Goal: Task Accomplishment & Management: Use online tool/utility

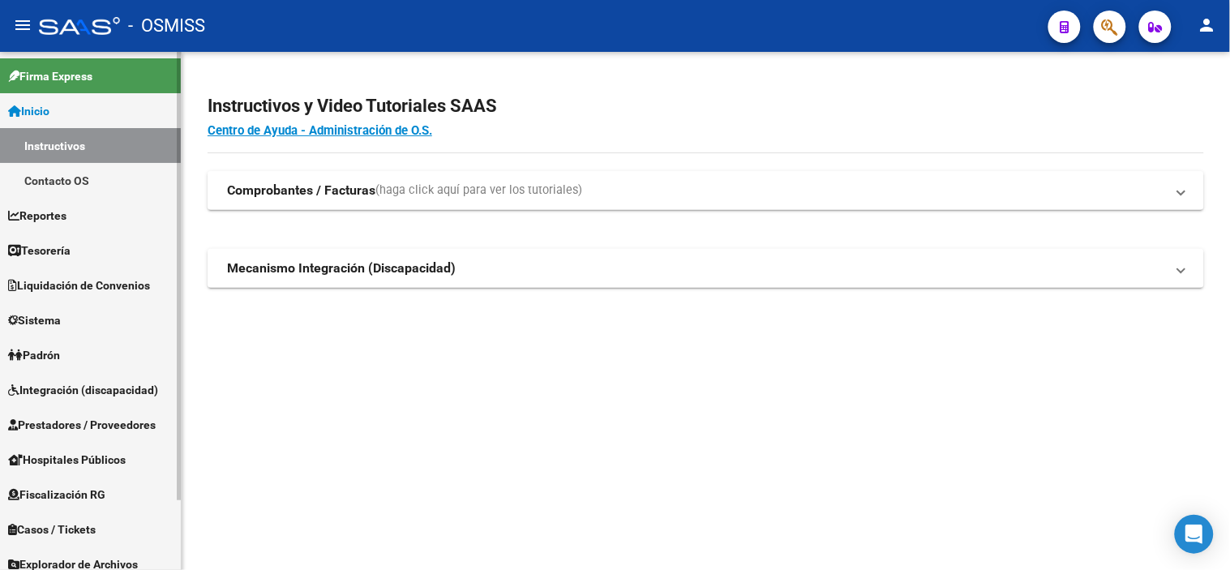
click at [123, 431] on span "Prestadores / Proveedores" at bounding box center [82, 425] width 148 height 18
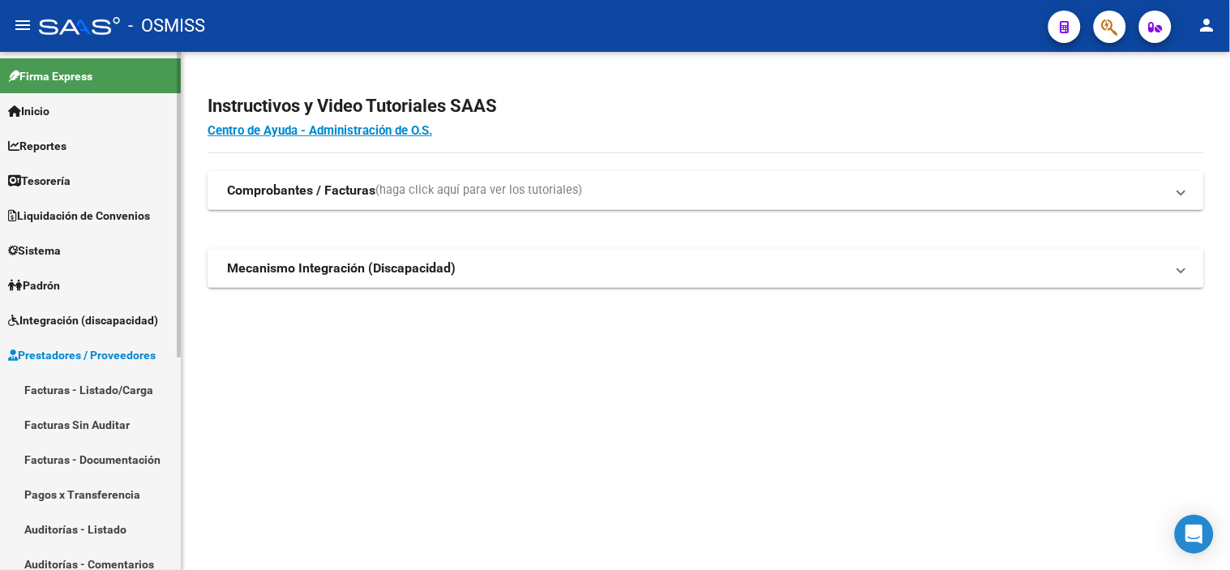
click at [113, 391] on link "Facturas - Listado/Carga" at bounding box center [90, 389] width 181 height 35
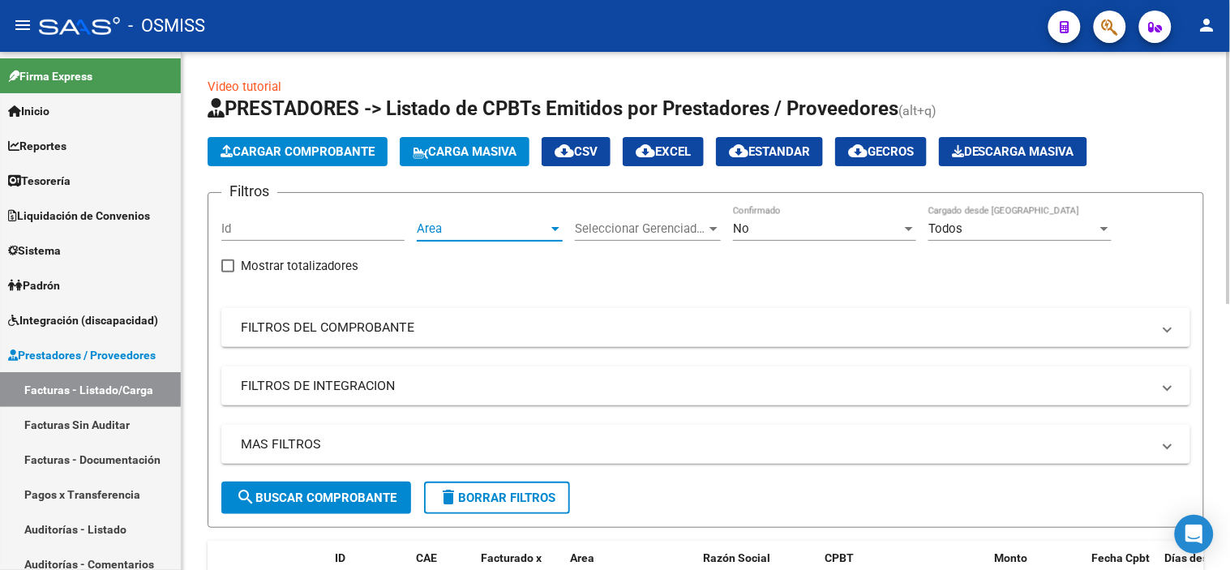
click at [544, 236] on span "Area" at bounding box center [482, 228] width 131 height 15
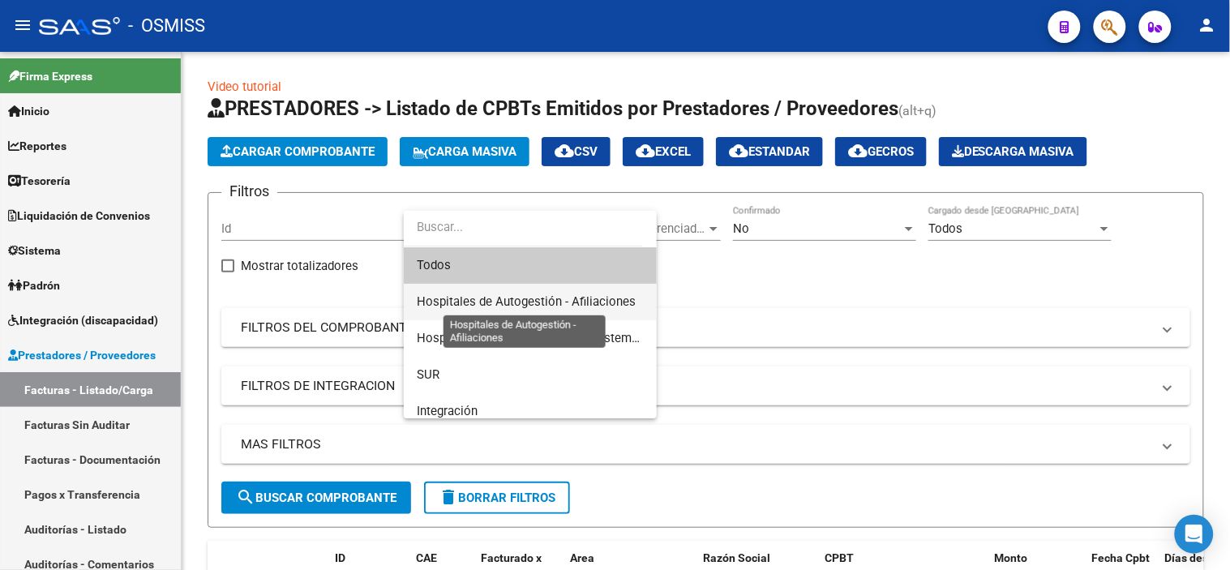
click at [529, 301] on span "Hospitales de Autogestión - Afiliaciones" at bounding box center [526, 301] width 219 height 15
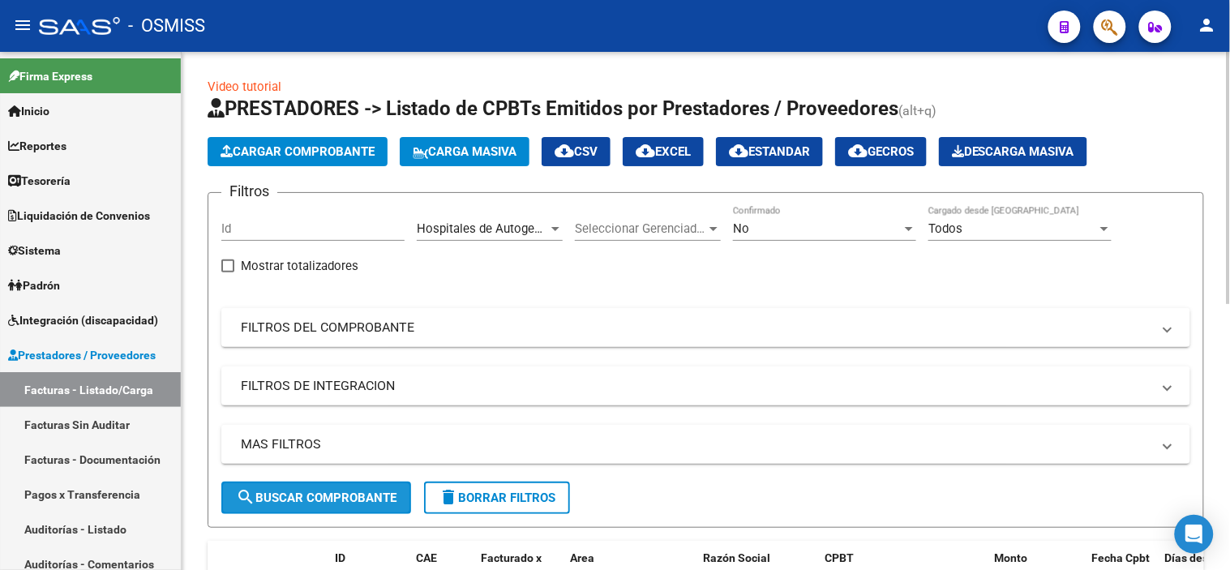
click at [374, 495] on span "search Buscar Comprobante" at bounding box center [316, 497] width 161 height 15
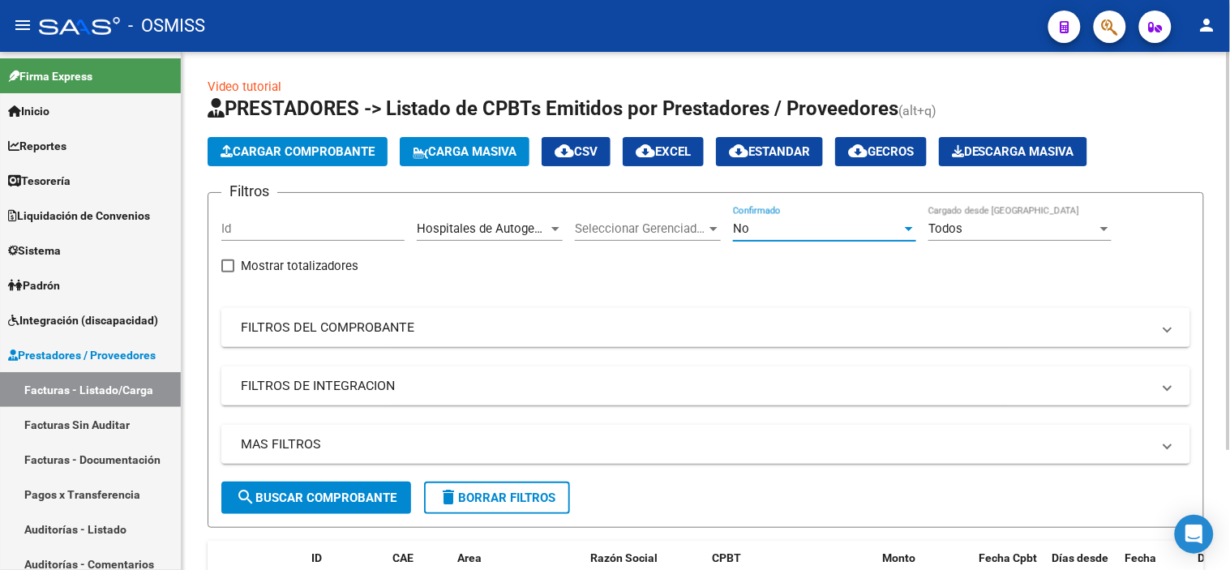
click at [820, 229] on div "No" at bounding box center [817, 228] width 169 height 15
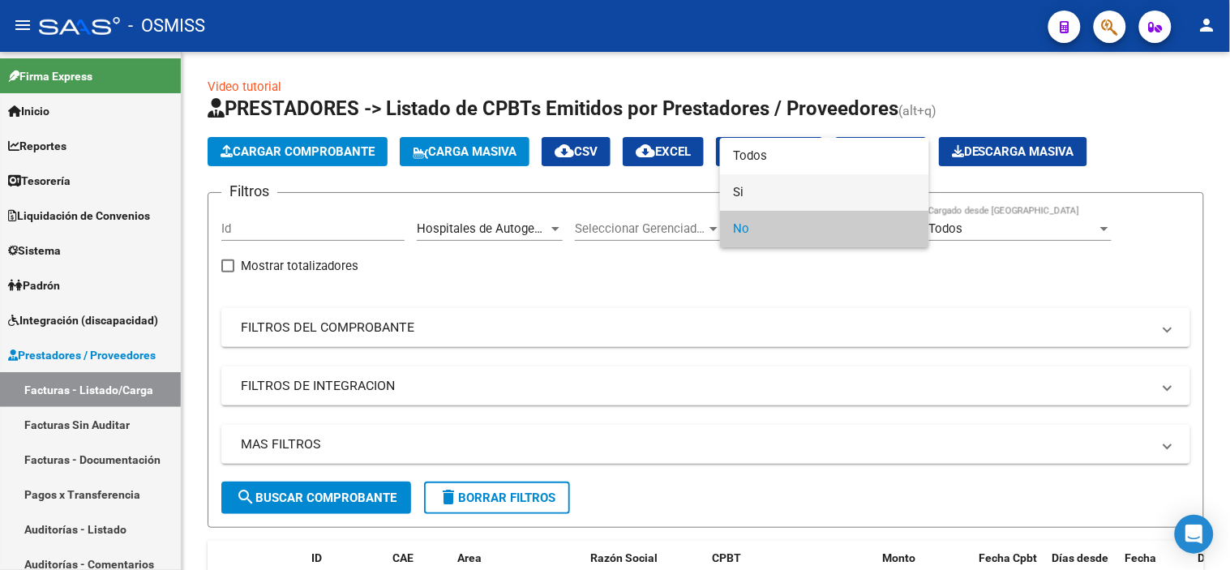
click at [807, 190] on span "Si" at bounding box center [824, 192] width 183 height 36
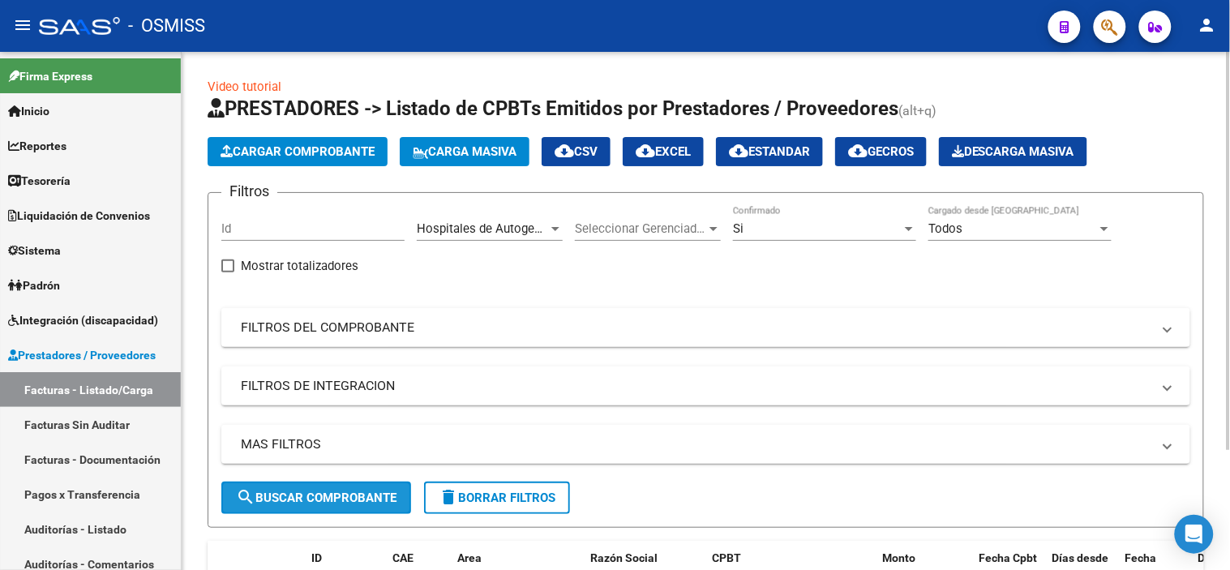
click at [366, 497] on span "search Buscar Comprobante" at bounding box center [316, 497] width 161 height 15
click at [710, 335] on mat-panel-title "FILTROS DEL COMPROBANTE" at bounding box center [696, 328] width 910 height 18
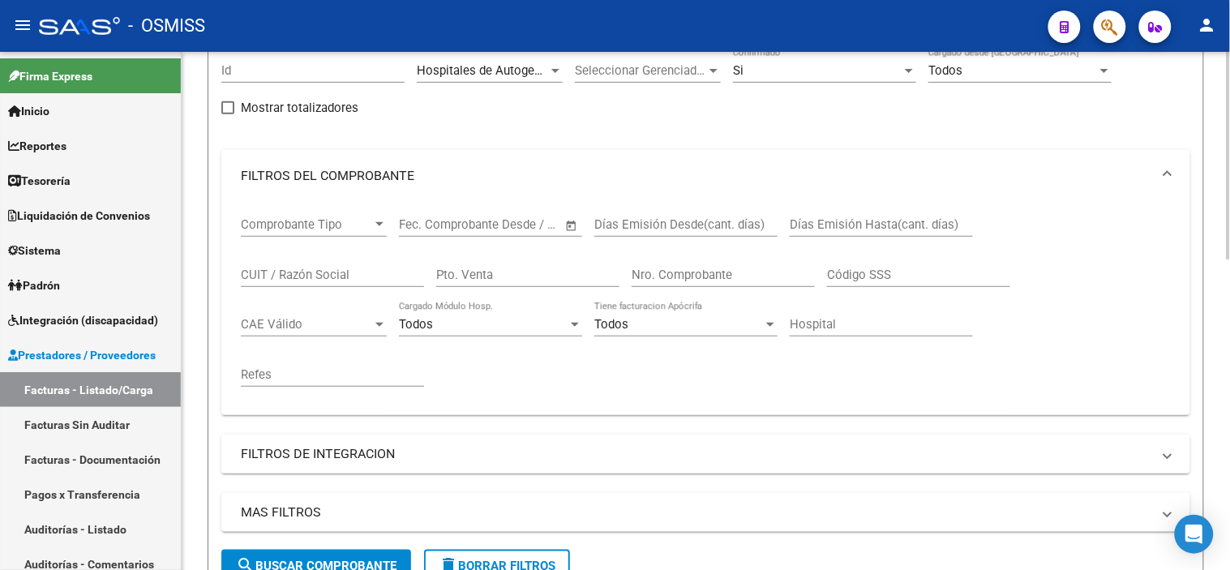
scroll to position [180, 0]
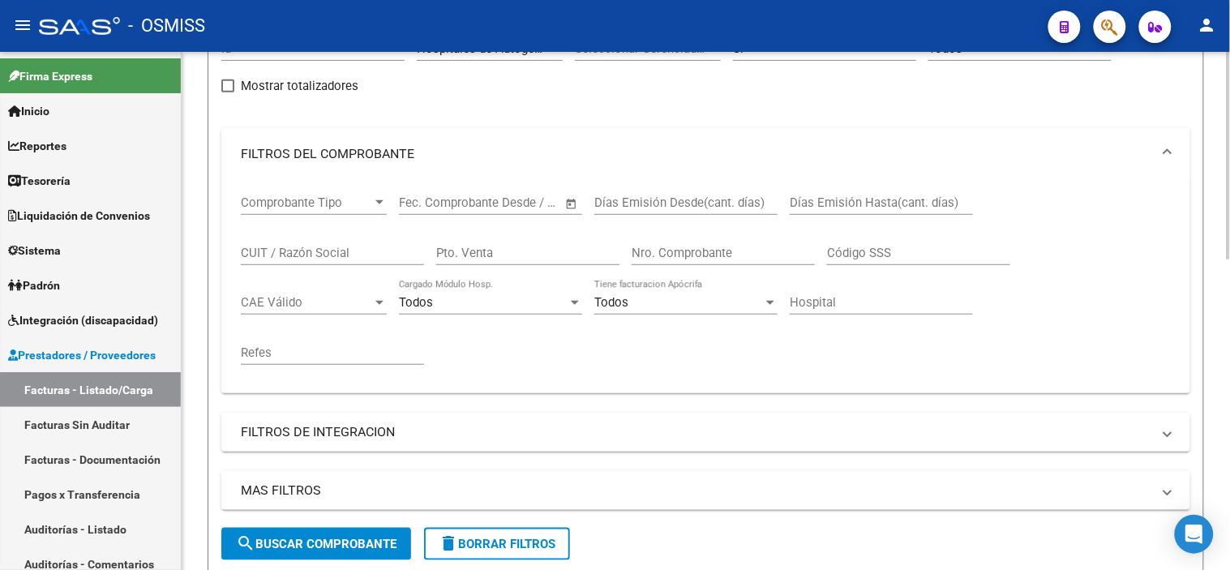
click at [551, 138] on mat-expansion-panel-header "FILTROS DEL COMPROBANTE" at bounding box center [705, 154] width 969 height 52
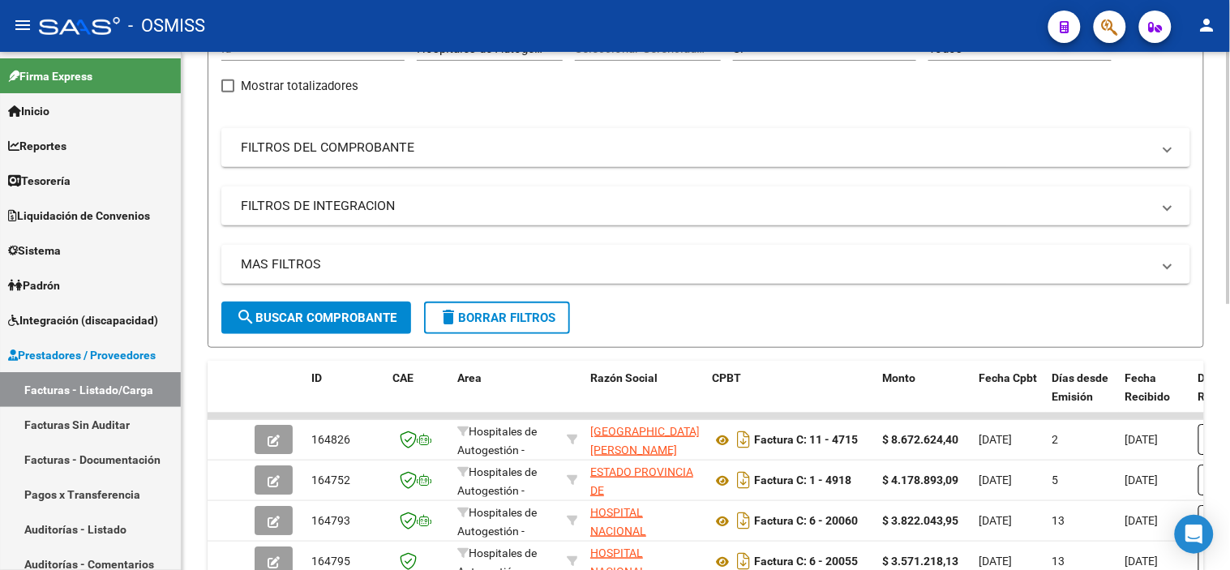
click at [662, 286] on div "MAS FILTROS Todos Con Doc. Respaldatoria Todos Con Trazabilidad Todos Asociado …" at bounding box center [705, 273] width 969 height 57
click at [647, 269] on mat-panel-title "MAS FILTROS" at bounding box center [696, 264] width 910 height 18
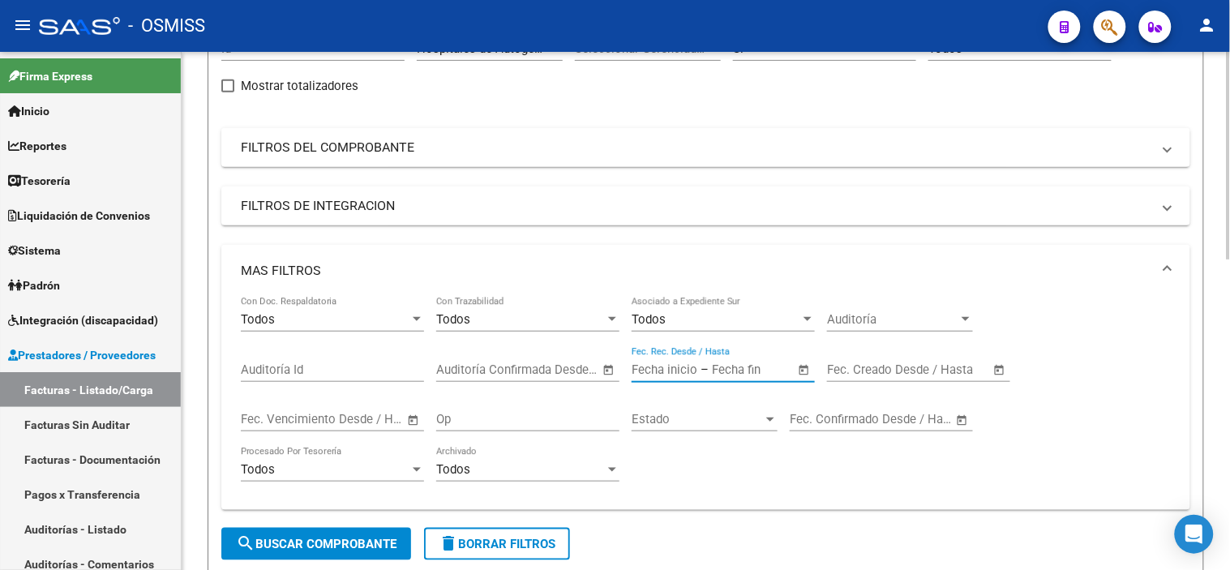
click at [734, 373] on input "text" at bounding box center [751, 369] width 79 height 15
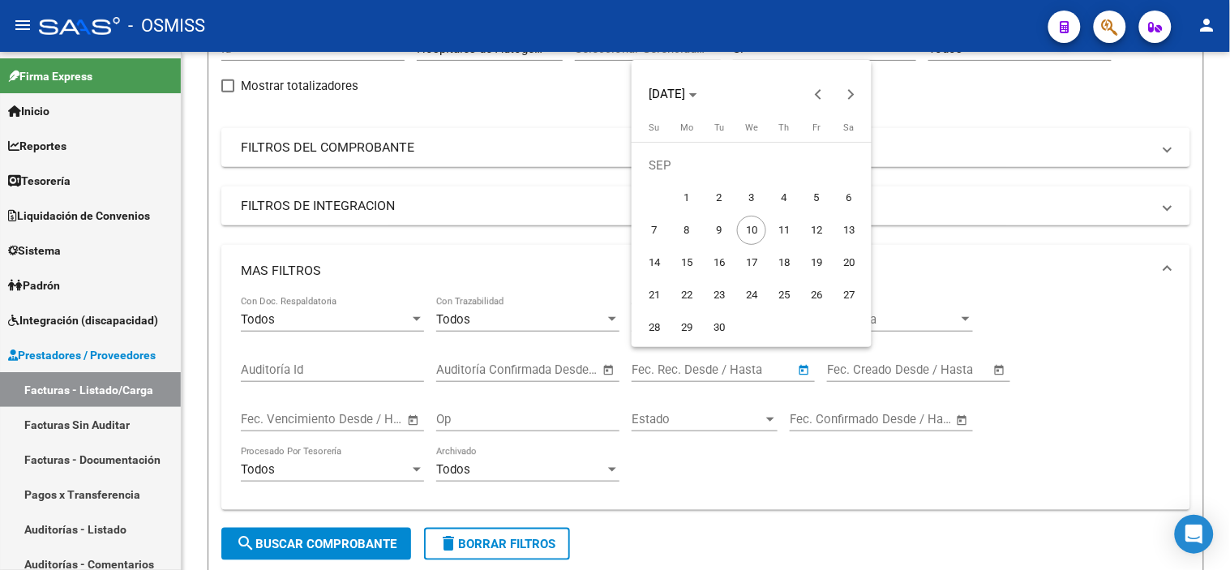
click at [719, 238] on span "9" at bounding box center [718, 230] width 29 height 29
type input "[DATE]"
click at [719, 238] on span "9" at bounding box center [718, 230] width 29 height 29
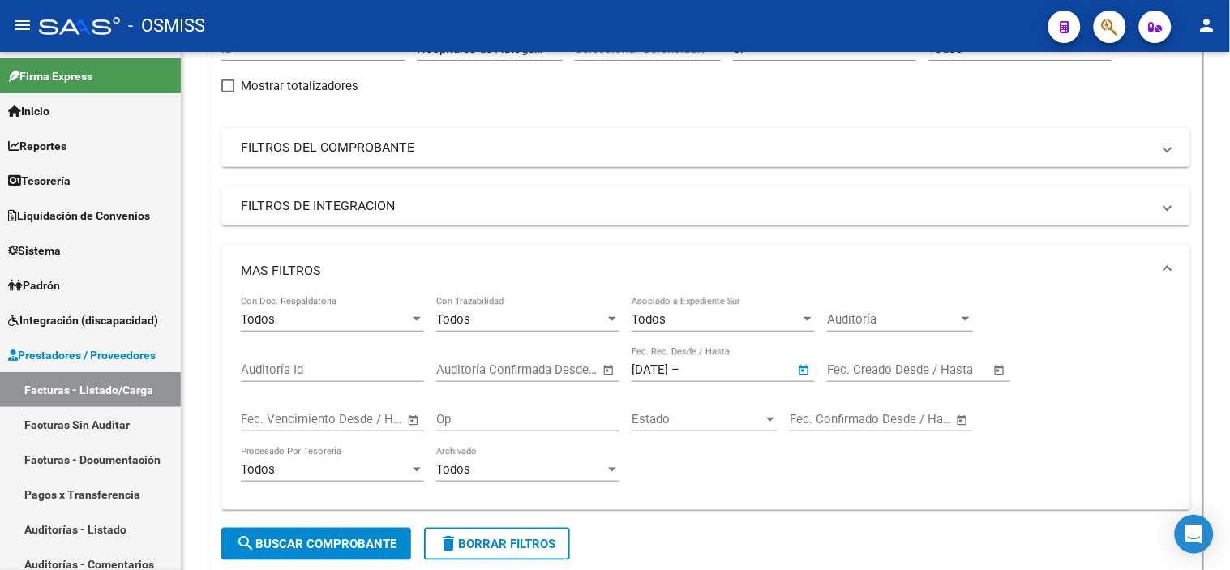
type input "[DATE]"
click at [353, 552] on button "search Buscar Comprobante" at bounding box center [316, 544] width 190 height 32
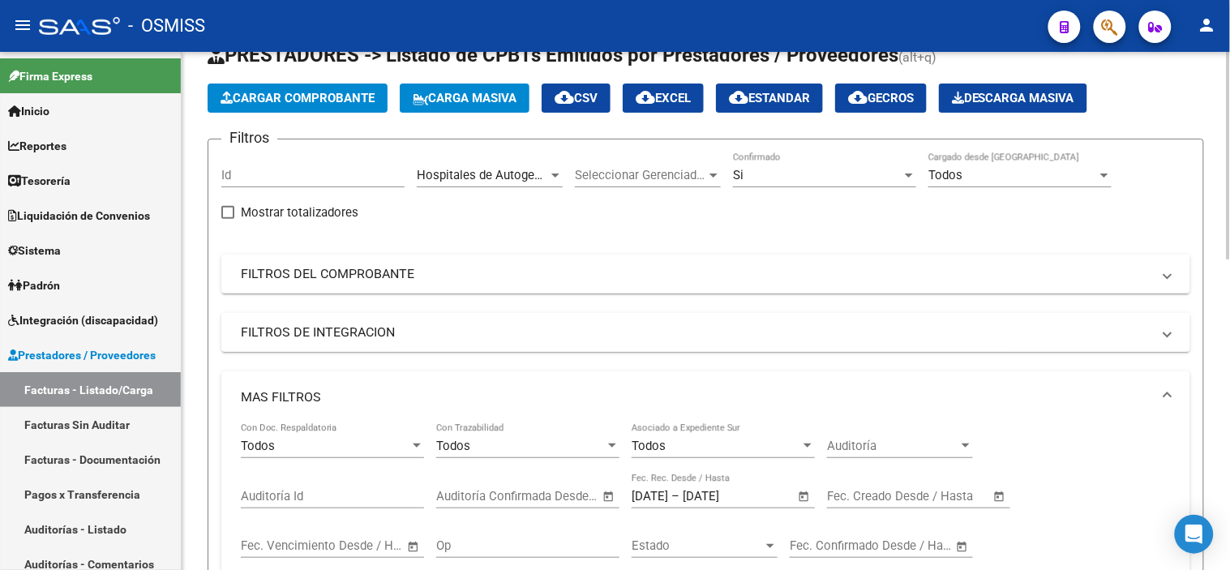
scroll to position [0, 0]
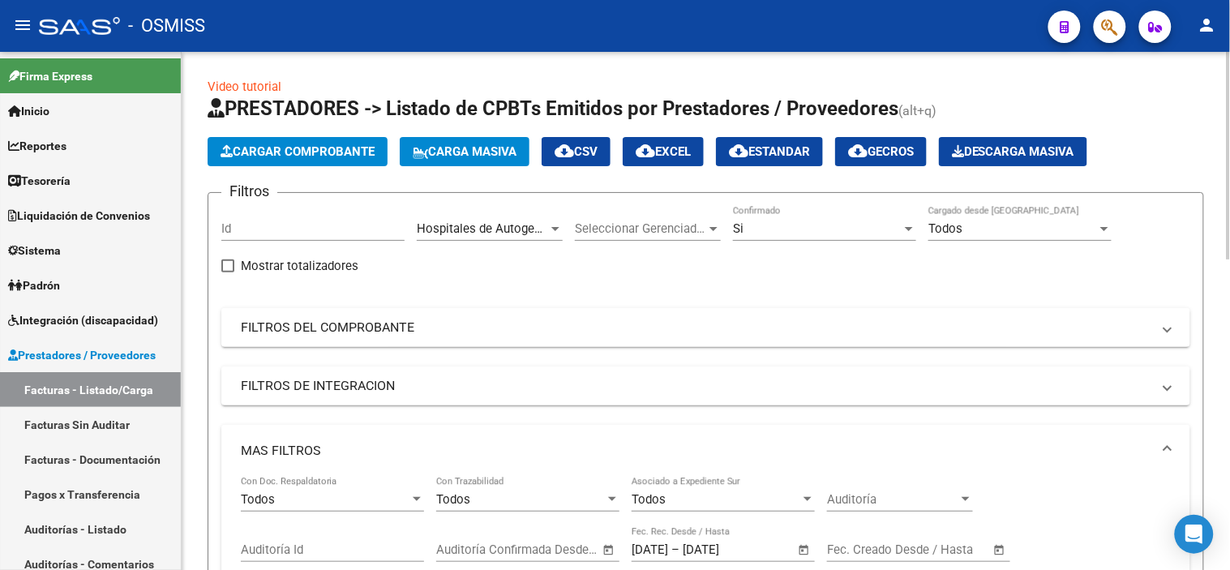
click at [691, 151] on span "cloud_download EXCEL" at bounding box center [663, 151] width 55 height 15
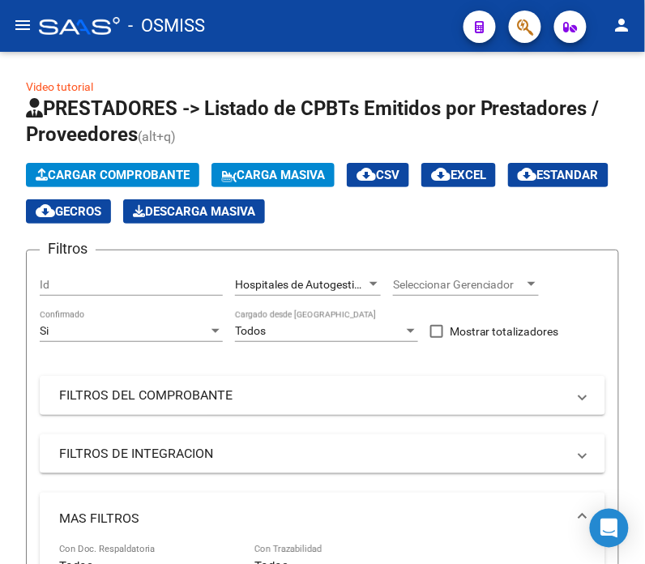
click at [531, 41] on span "button" at bounding box center [525, 27] width 16 height 33
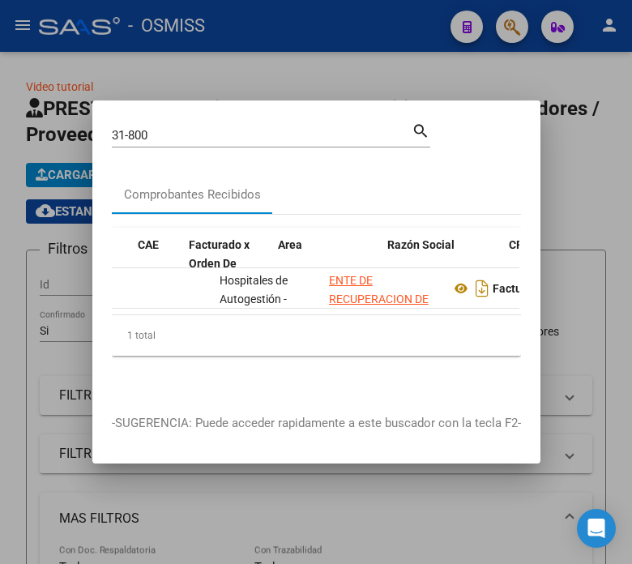
scroll to position [0, 186]
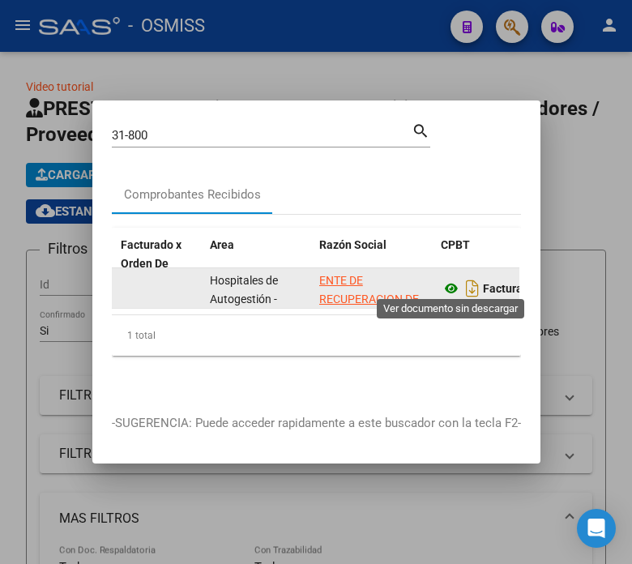
click at [443, 286] on icon at bounding box center [451, 288] width 21 height 19
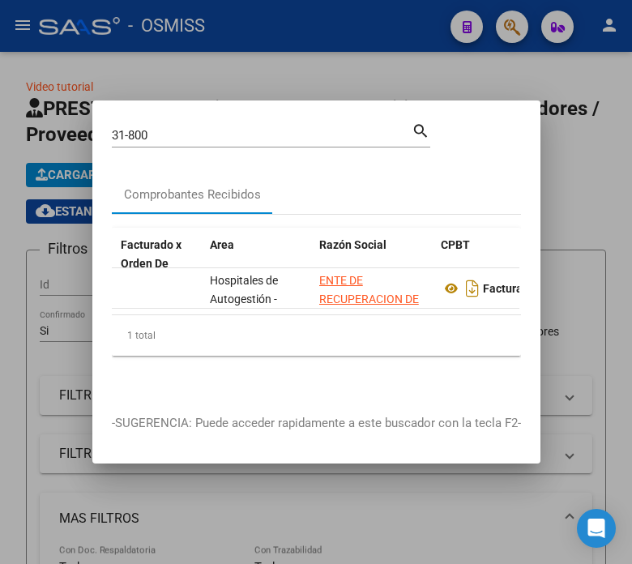
click at [192, 131] on input "31-800" at bounding box center [262, 135] width 300 height 15
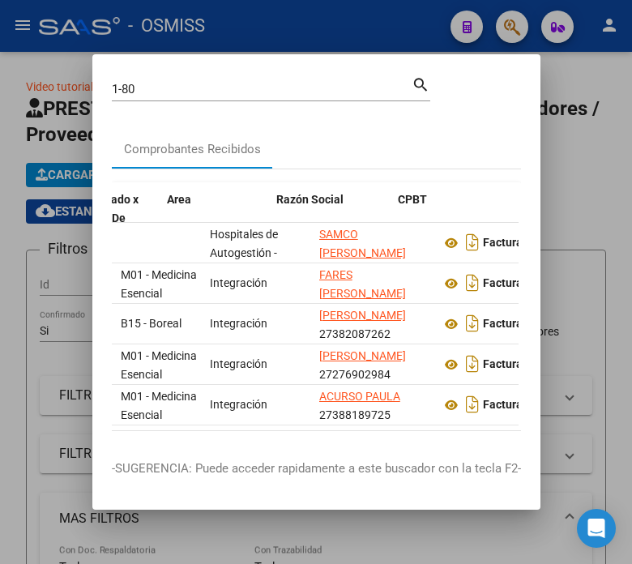
scroll to position [0, 238]
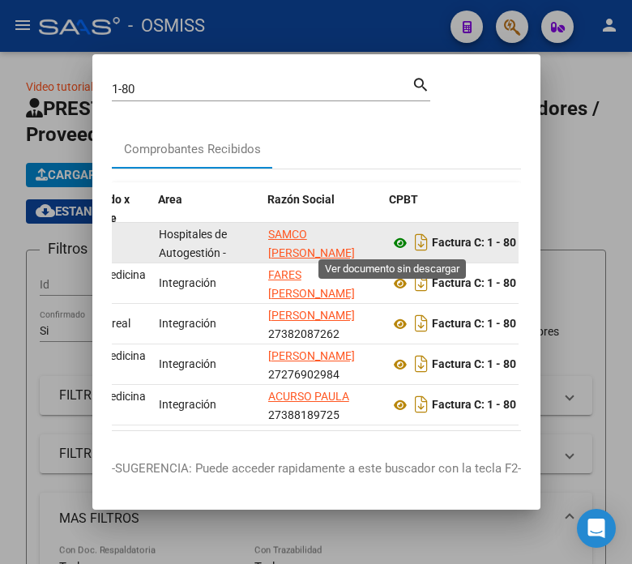
click at [395, 240] on icon at bounding box center [400, 242] width 21 height 19
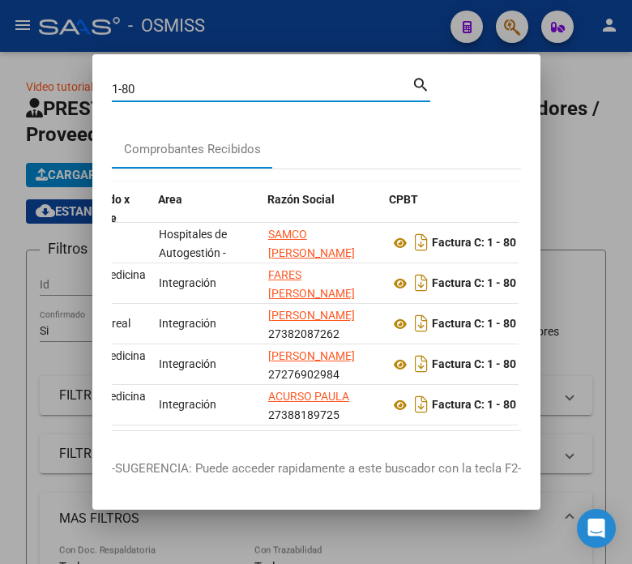
click at [148, 88] on input "1-80" at bounding box center [262, 89] width 300 height 15
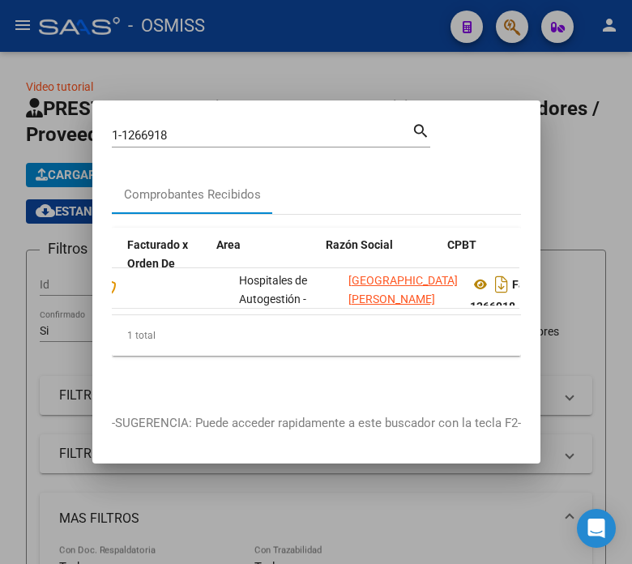
scroll to position [0, 216]
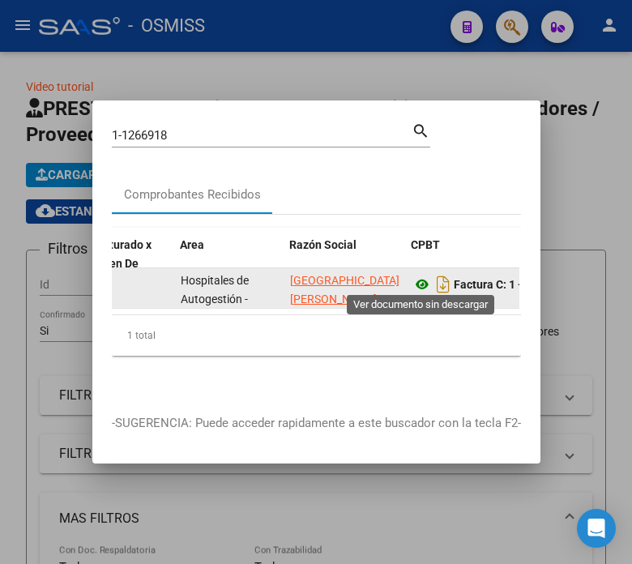
click at [423, 279] on icon at bounding box center [422, 284] width 21 height 19
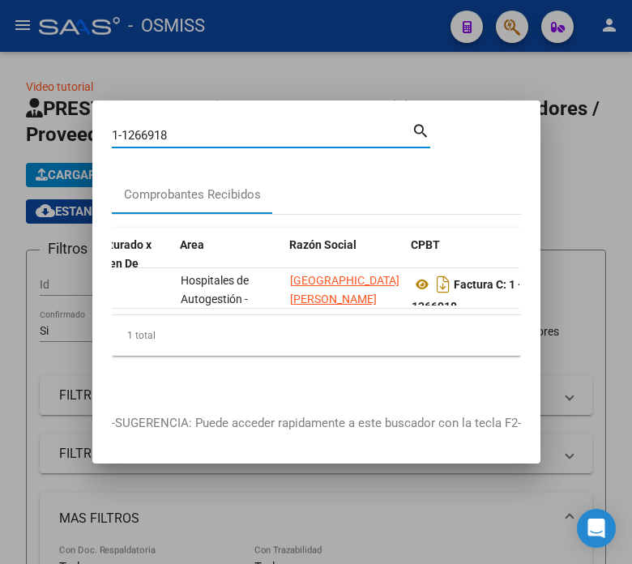
drag, startPoint x: 193, startPoint y: 134, endPoint x: 136, endPoint y: 128, distance: 57.0
click at [136, 128] on input "1-1266918" at bounding box center [262, 135] width 300 height 15
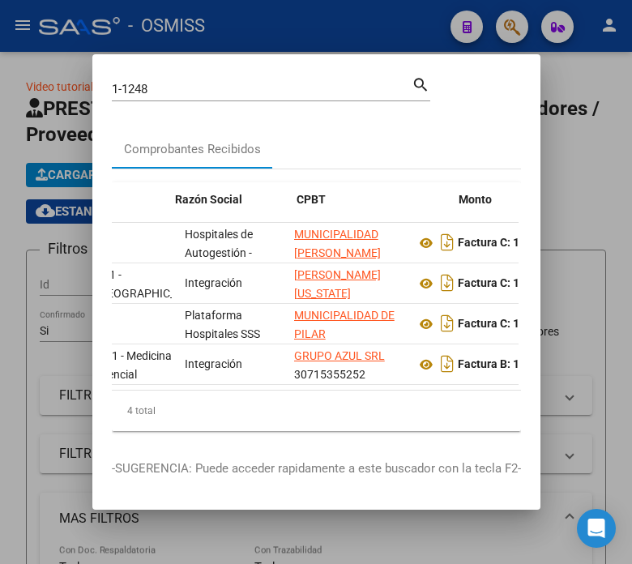
scroll to position [0, 357]
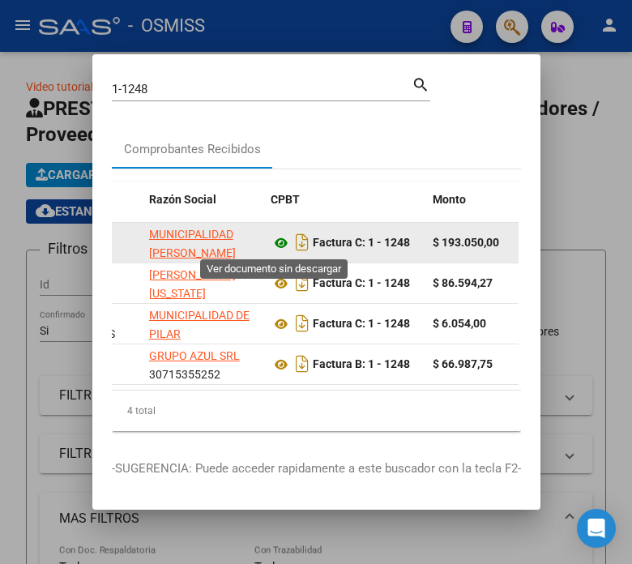
click at [271, 247] on icon at bounding box center [281, 242] width 21 height 19
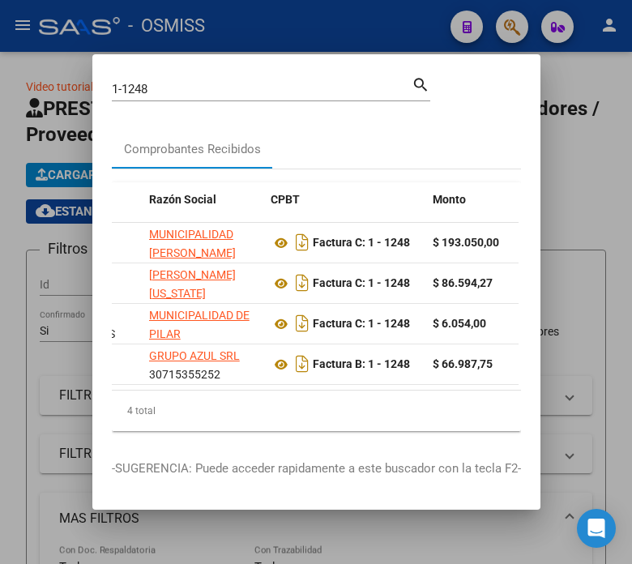
click at [184, 82] on input "1-1248" at bounding box center [262, 89] width 300 height 15
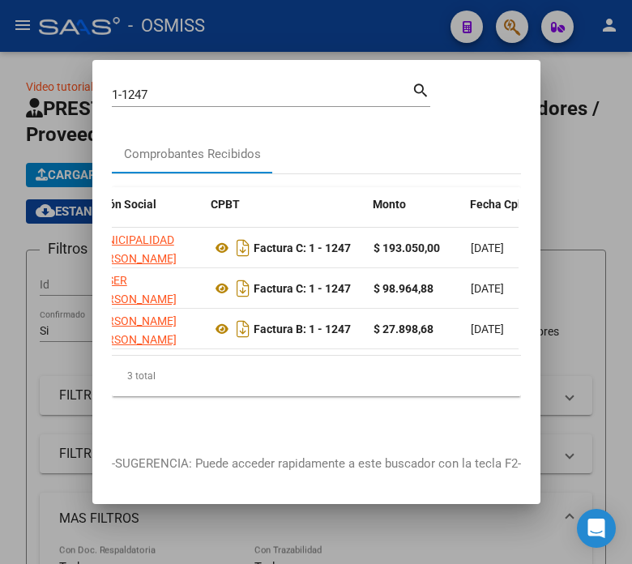
scroll to position [0, 424]
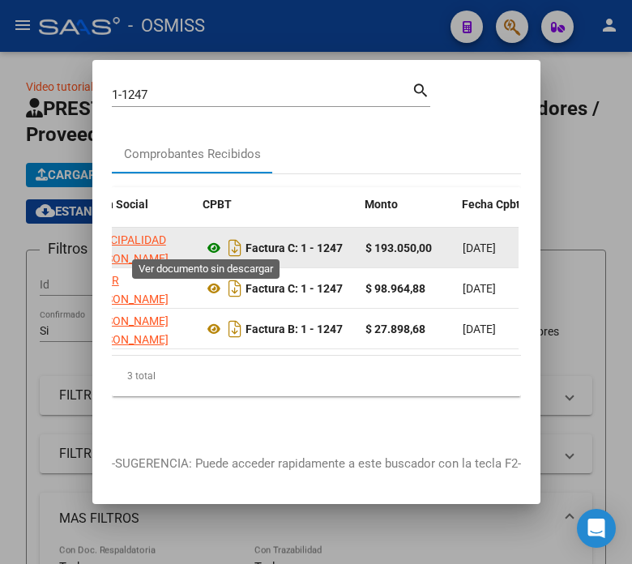
click at [211, 246] on icon at bounding box center [213, 247] width 21 height 19
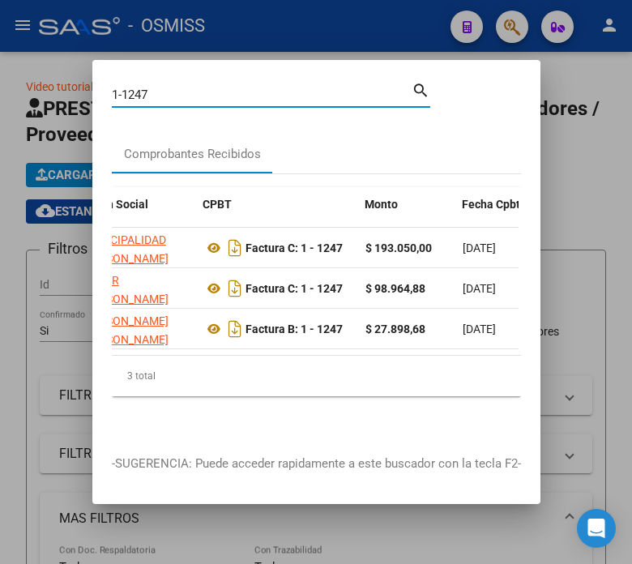
click at [208, 89] on input "1-1247" at bounding box center [262, 95] width 300 height 15
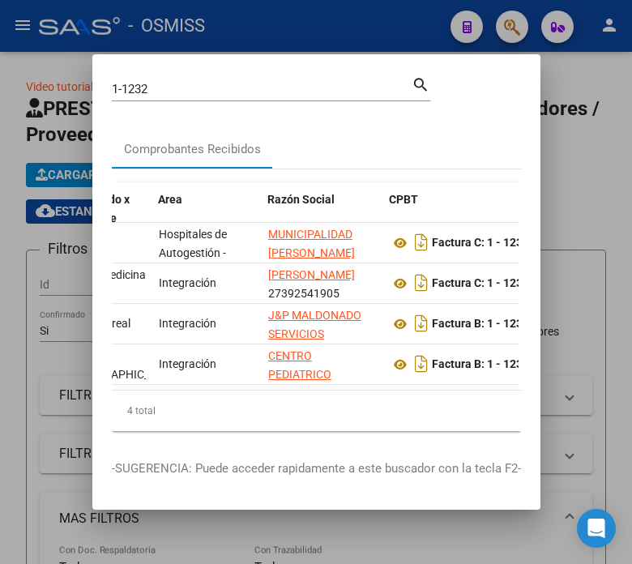
scroll to position [0, 314]
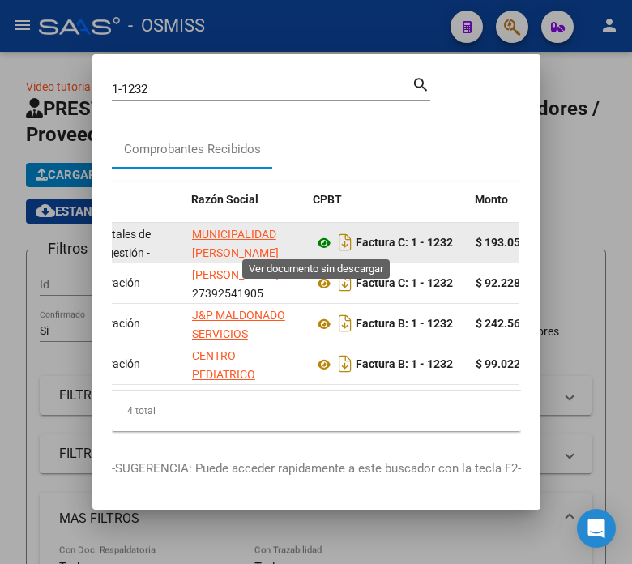
click at [321, 242] on icon at bounding box center [324, 242] width 21 height 19
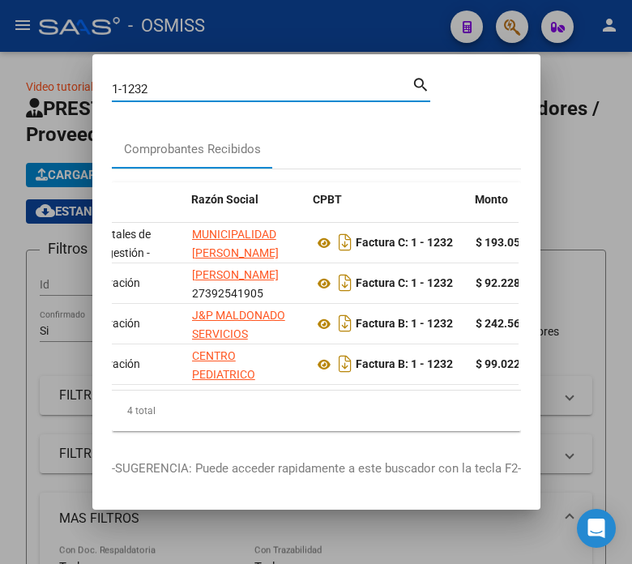
drag, startPoint x: 160, startPoint y: 83, endPoint x: 118, endPoint y: 84, distance: 42.2
click at [118, 84] on input "1-1232" at bounding box center [262, 89] width 300 height 15
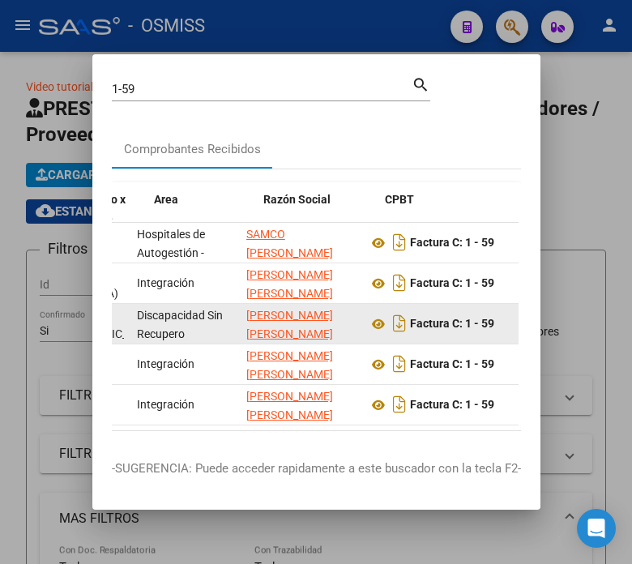
drag, startPoint x: 286, startPoint y: 303, endPoint x: 324, endPoint y: 303, distance: 38.1
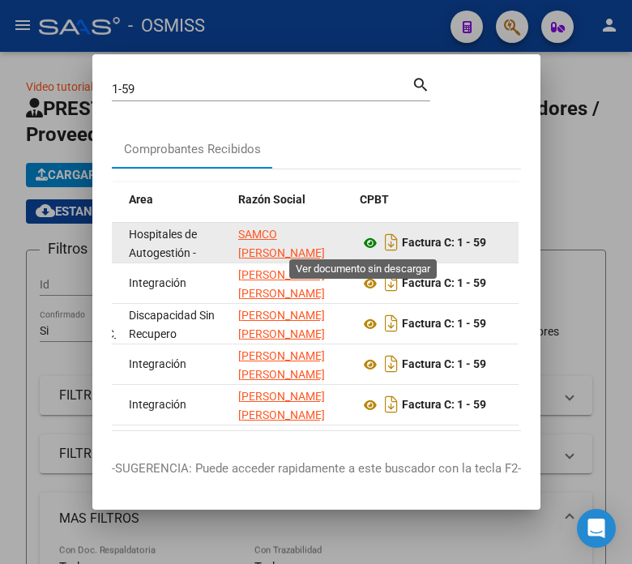
click at [363, 243] on icon at bounding box center [370, 242] width 21 height 19
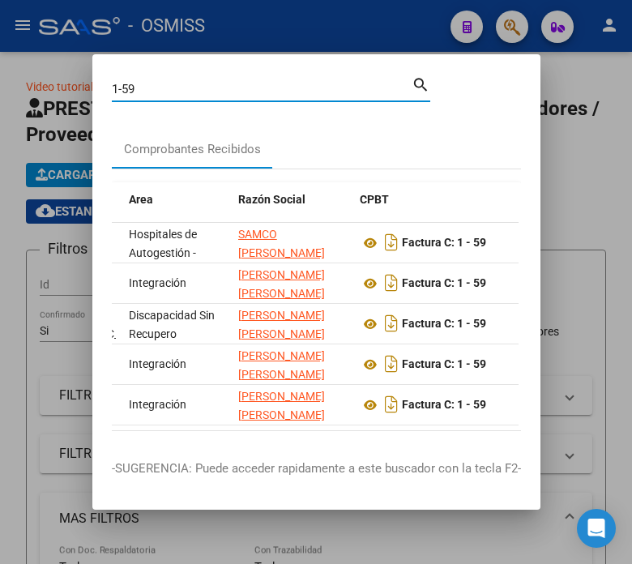
click at [182, 93] on input "1-59" at bounding box center [262, 89] width 300 height 15
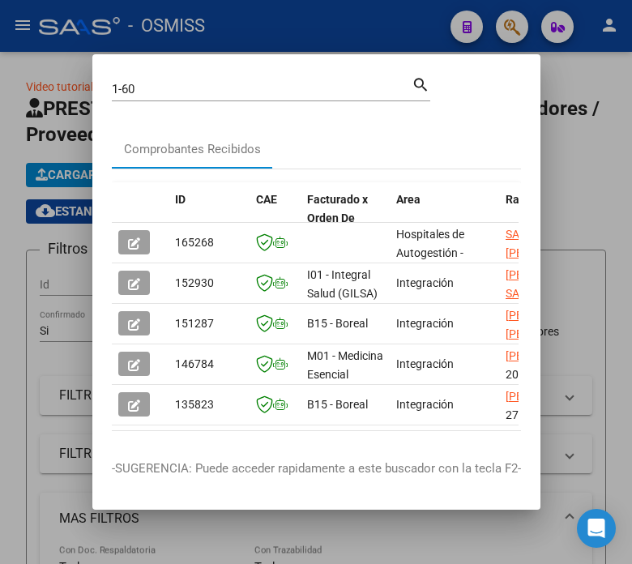
click at [359, 118] on mat-dialog-content "1-60 Buscar (apellido, dni, cuil, nro traspaso, cuit, obra social) search Compr…" at bounding box center [316, 257] width 448 height 366
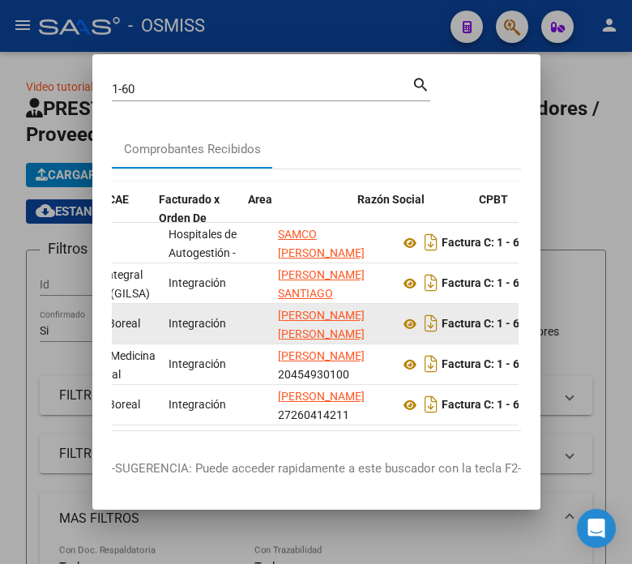
drag, startPoint x: 238, startPoint y: 318, endPoint x: 315, endPoint y: 309, distance: 76.7
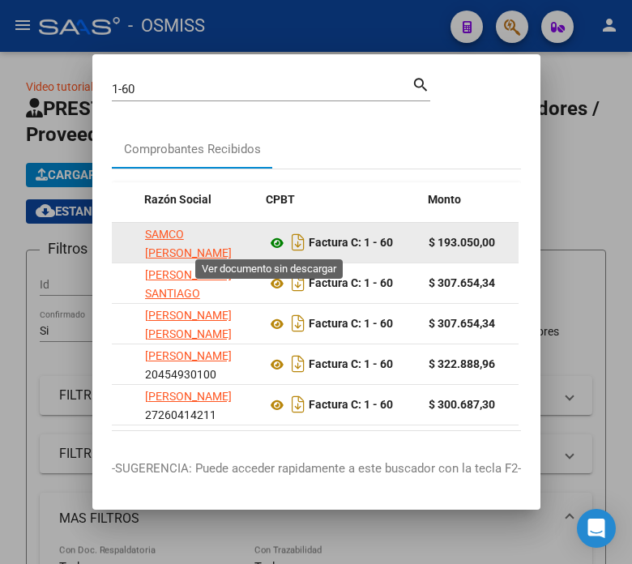
click at [268, 242] on icon at bounding box center [277, 242] width 21 height 19
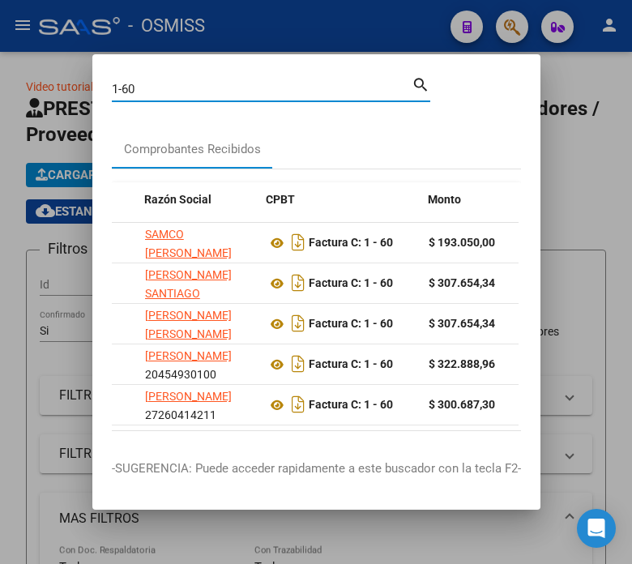
drag, startPoint x: 152, startPoint y: 90, endPoint x: 36, endPoint y: 90, distance: 115.9
click at [36, 90] on div "1-60 Buscar (apellido, dni, cuil, nro traspaso, cuit, obra social) search Compr…" at bounding box center [316, 282] width 632 height 564
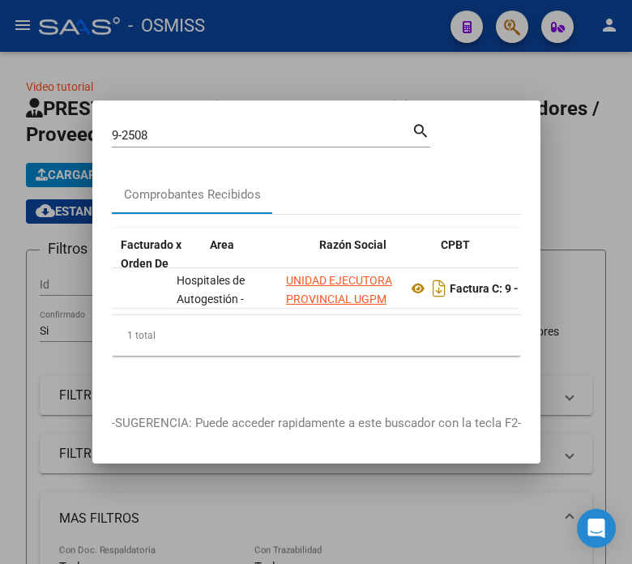
scroll to position [0, 354]
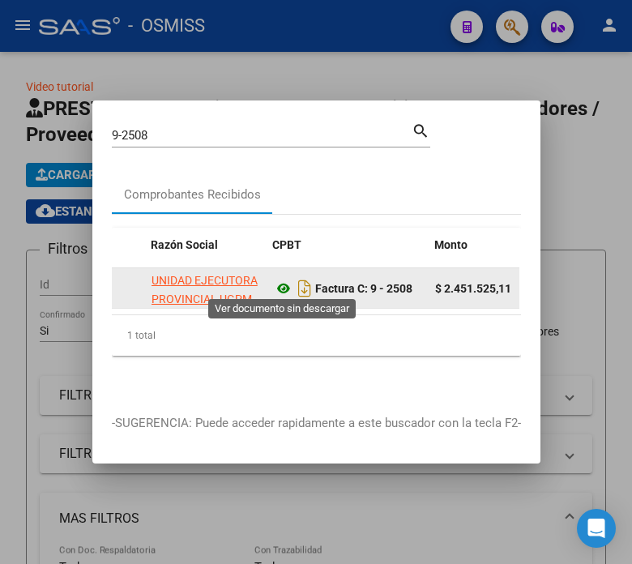
click at [278, 285] on icon at bounding box center [283, 288] width 21 height 19
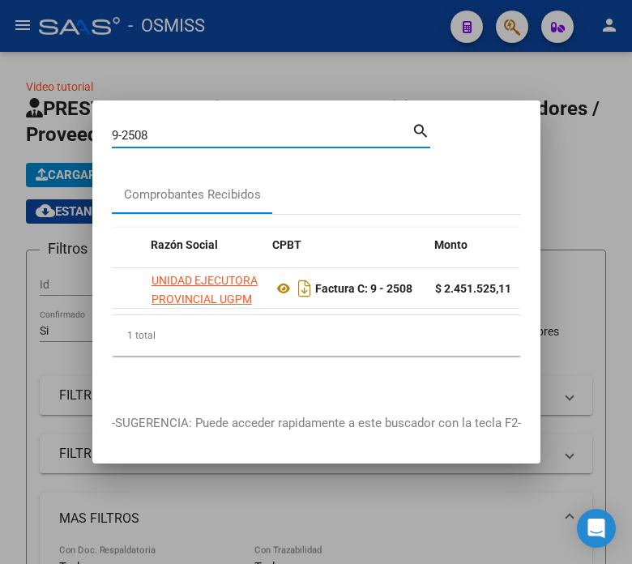
drag, startPoint x: 199, startPoint y: 125, endPoint x: 68, endPoint y: 118, distance: 131.5
click at [68, 118] on div "9-2508 Buscar (apellido, dni, cuil, nro traspaso, cuit, obra social) search Com…" at bounding box center [316, 282] width 632 height 564
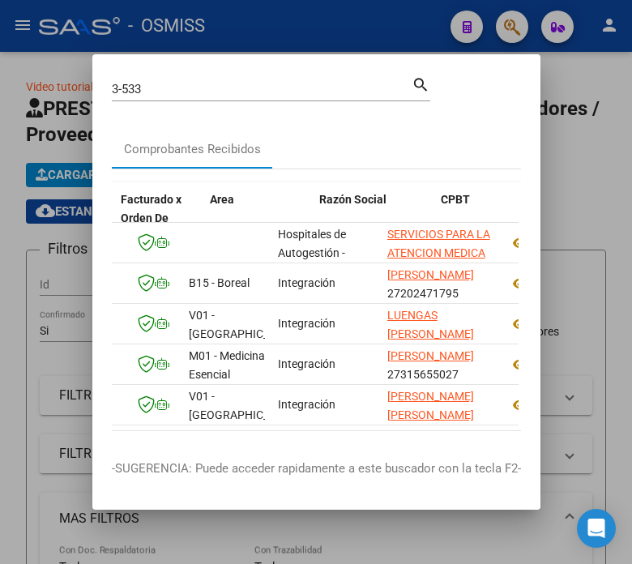
scroll to position [0, 238]
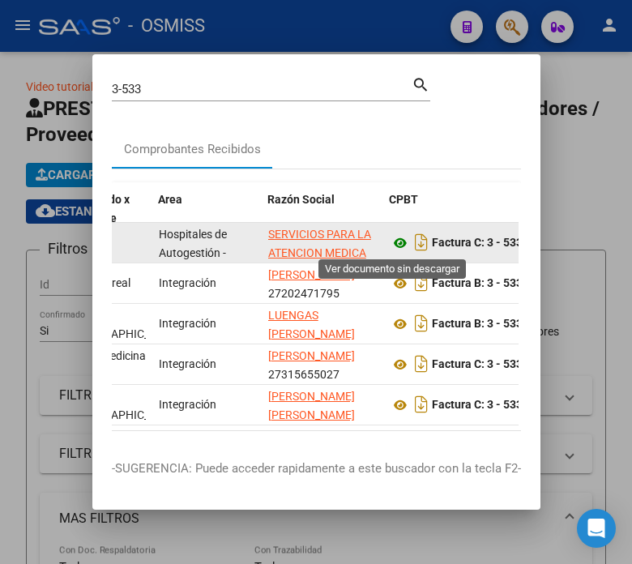
click at [390, 239] on icon at bounding box center [400, 242] width 21 height 19
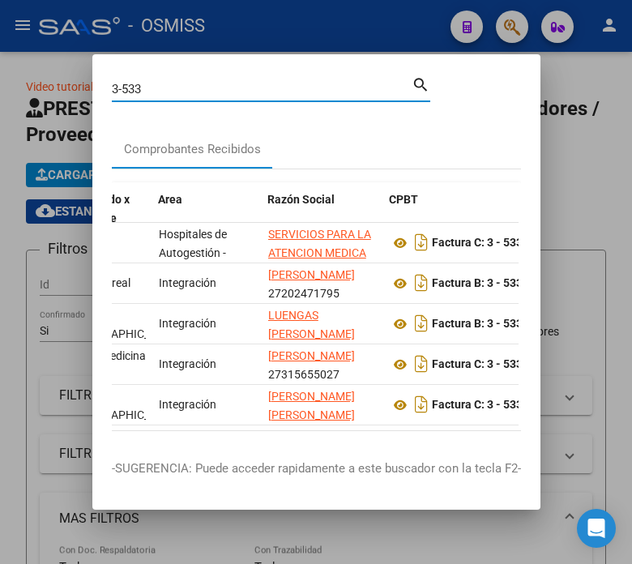
drag, startPoint x: 157, startPoint y: 92, endPoint x: 41, endPoint y: 76, distance: 116.9
click at [51, 78] on div "3-533 Buscar (apellido, dni, cuil, nro traspaso, cuit, obra social) search Comp…" at bounding box center [316, 282] width 632 height 564
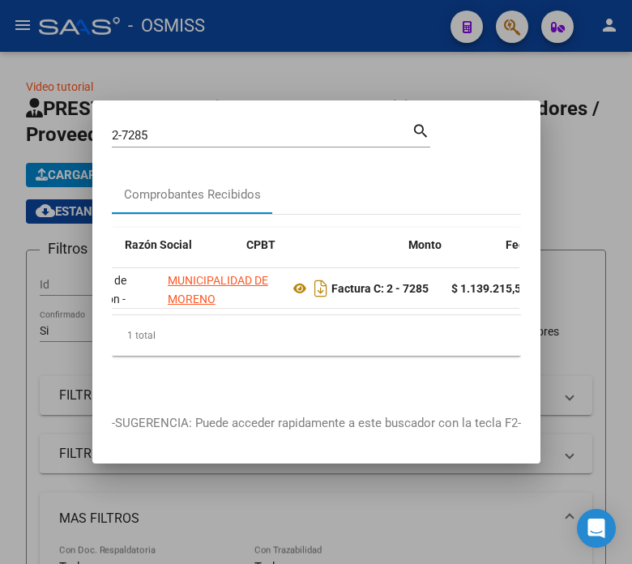
scroll to position [0, 397]
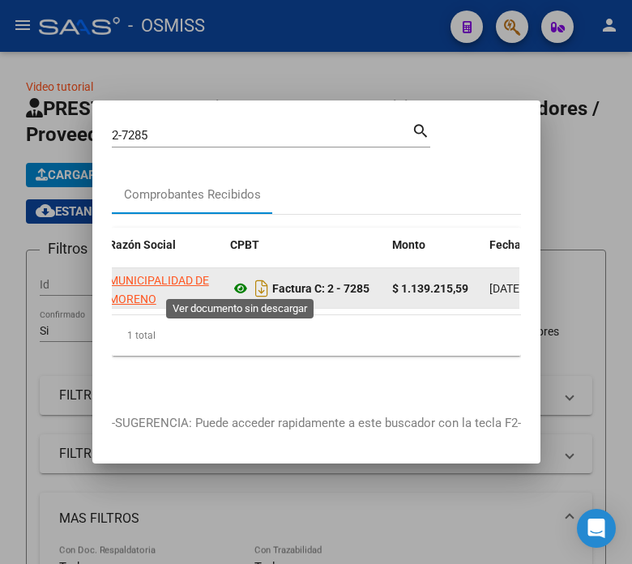
click at [238, 285] on icon at bounding box center [240, 288] width 21 height 19
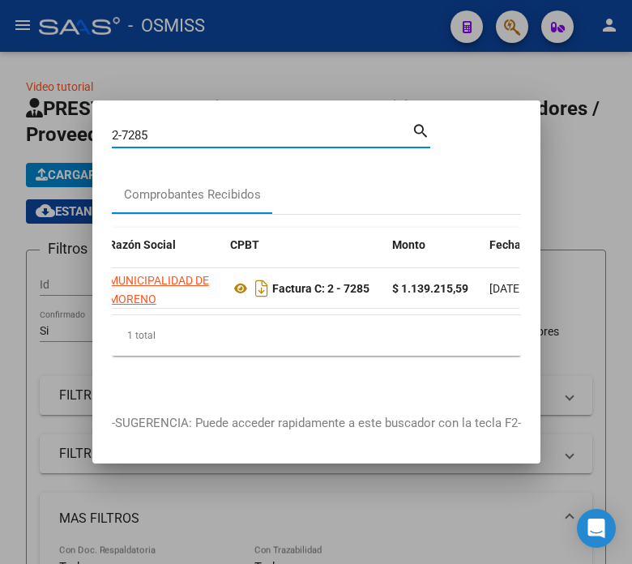
click at [157, 128] on input "2-7285" at bounding box center [262, 135] width 300 height 15
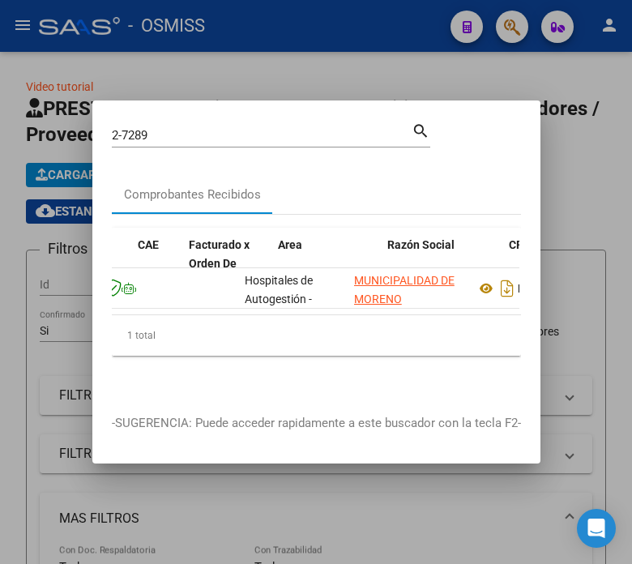
scroll to position [0, 304]
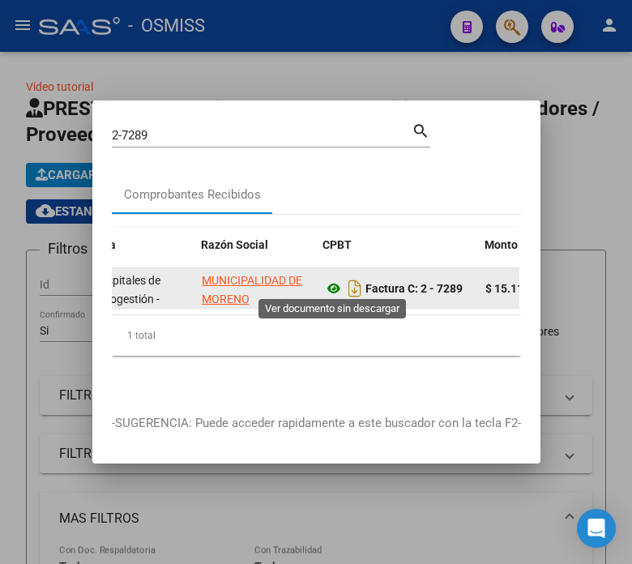
click at [329, 281] on icon at bounding box center [333, 288] width 21 height 19
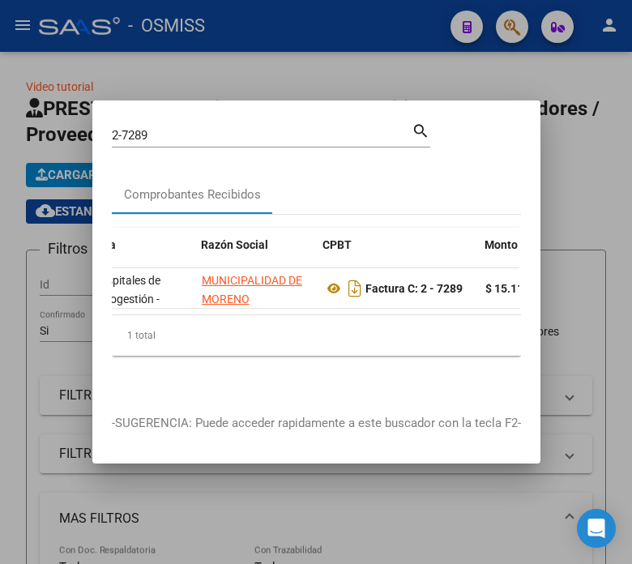
click at [191, 128] on input "2-7289" at bounding box center [262, 135] width 300 height 15
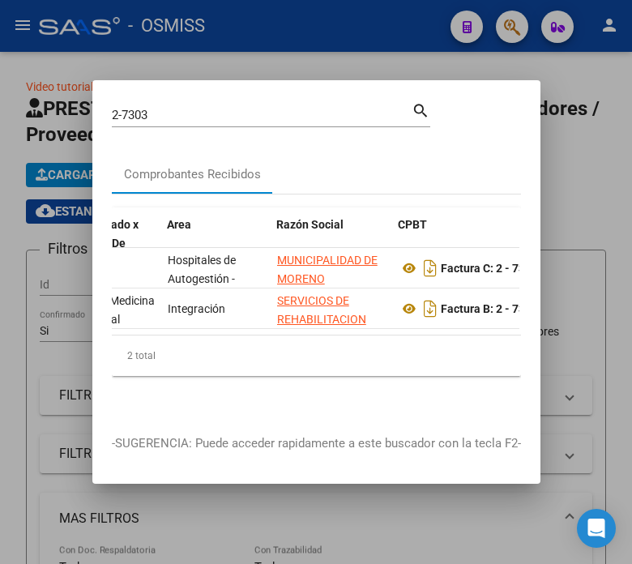
scroll to position [0, 354]
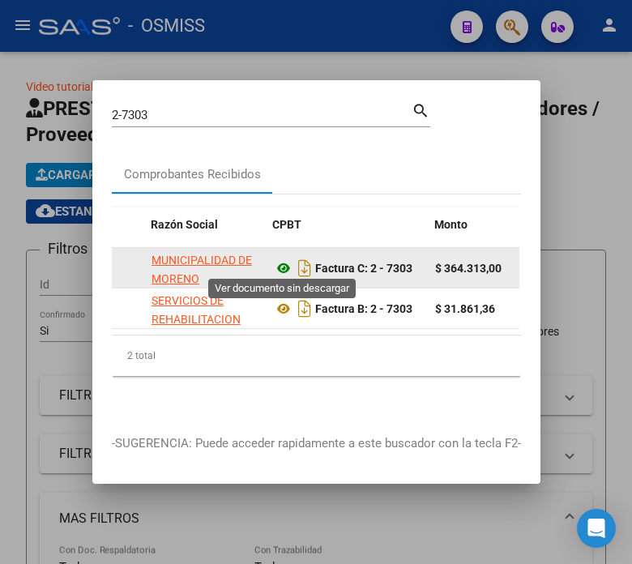
click at [280, 263] on icon at bounding box center [283, 268] width 21 height 19
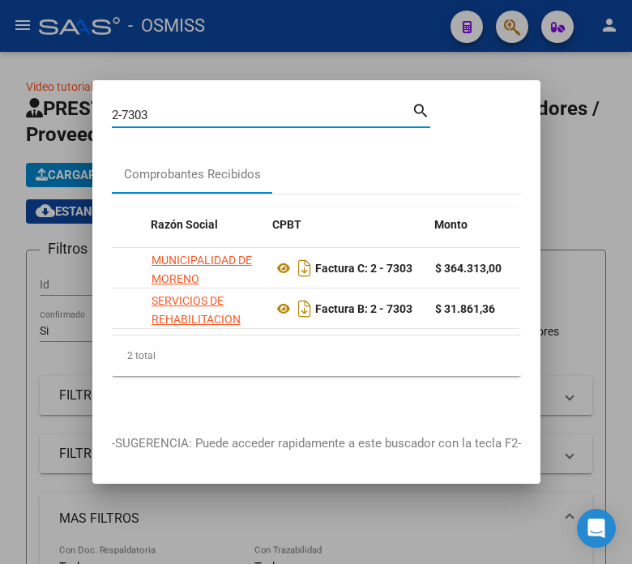
drag, startPoint x: 161, startPoint y: 110, endPoint x: 57, endPoint y: 106, distance: 103.8
click at [57, 106] on div "2-7303 Buscar (apellido, dni, cuil, nro traspaso, cuit, obra social) search Com…" at bounding box center [316, 282] width 632 height 564
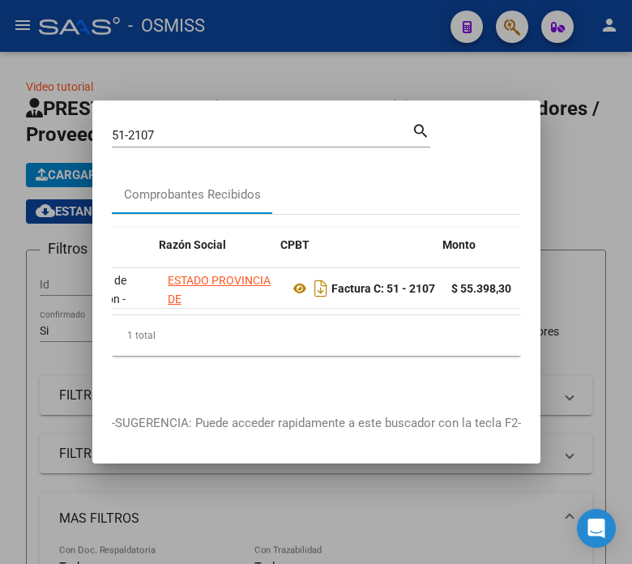
scroll to position [0, 389]
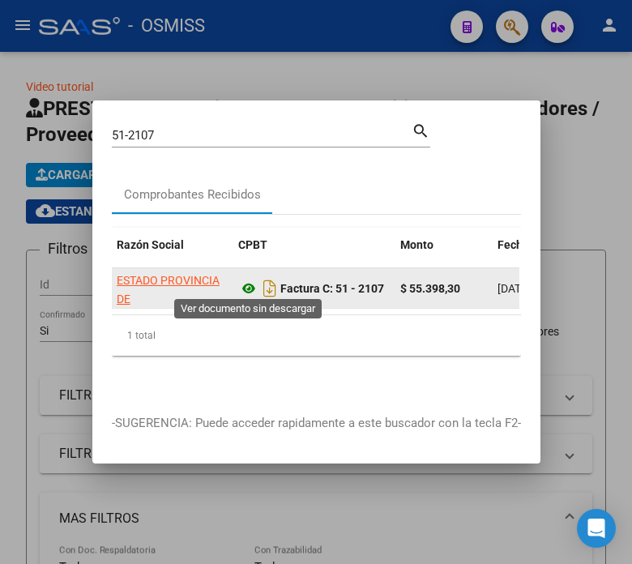
click at [244, 285] on icon at bounding box center [248, 288] width 21 height 19
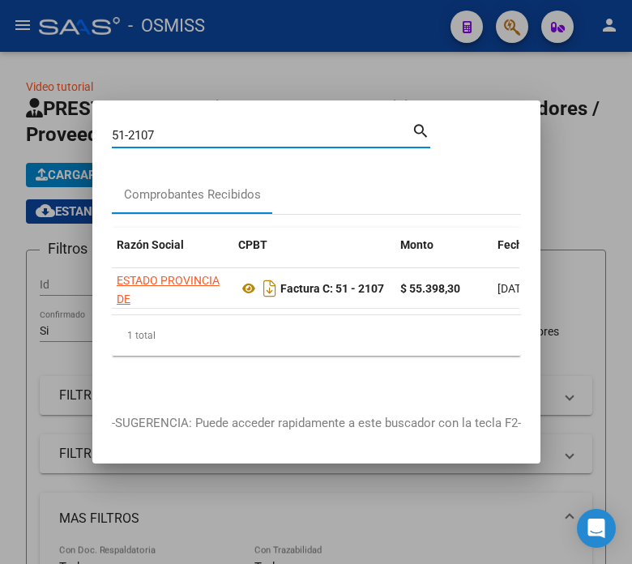
drag, startPoint x: 167, startPoint y: 130, endPoint x: 66, endPoint y: 118, distance: 102.1
click at [66, 118] on div "51-2107 Buscar (apellido, dni, cuil, nro traspaso, cuit, obra social) search Co…" at bounding box center [316, 282] width 632 height 564
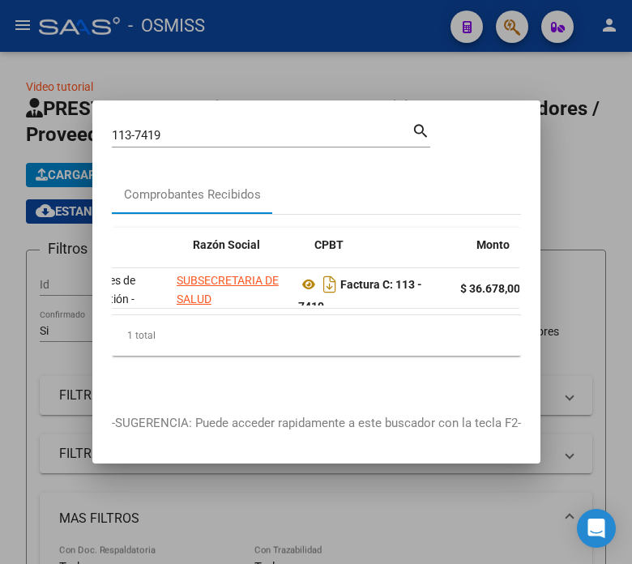
scroll to position [0, 338]
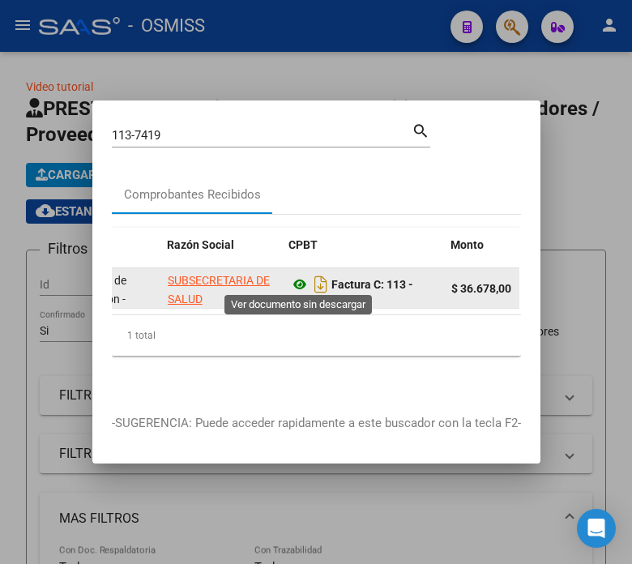
click at [293, 275] on icon at bounding box center [299, 284] width 21 height 19
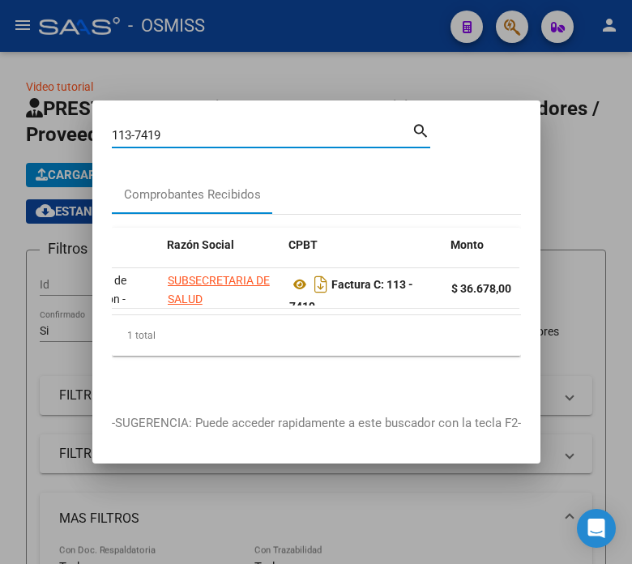
drag, startPoint x: 184, startPoint y: 131, endPoint x: 70, endPoint y: 126, distance: 114.4
click at [70, 126] on div "113-7419 Buscar (apellido, dni, cuil, nro traspaso, cuit, obra social) search C…" at bounding box center [316, 282] width 632 height 564
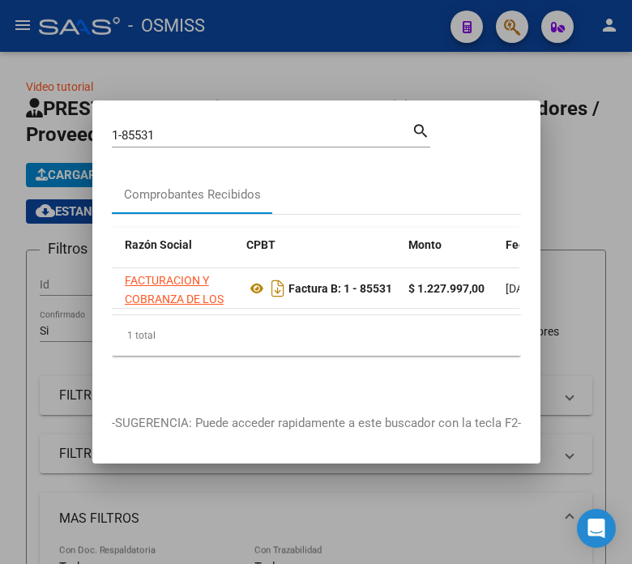
scroll to position [0, 499]
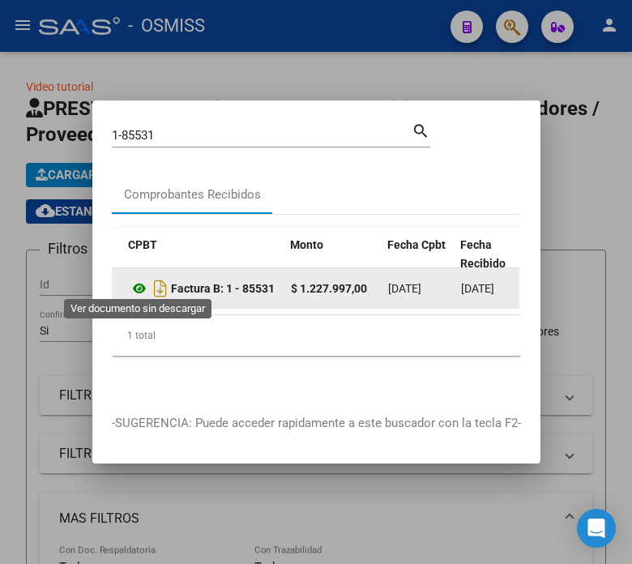
click at [136, 284] on icon at bounding box center [139, 288] width 21 height 19
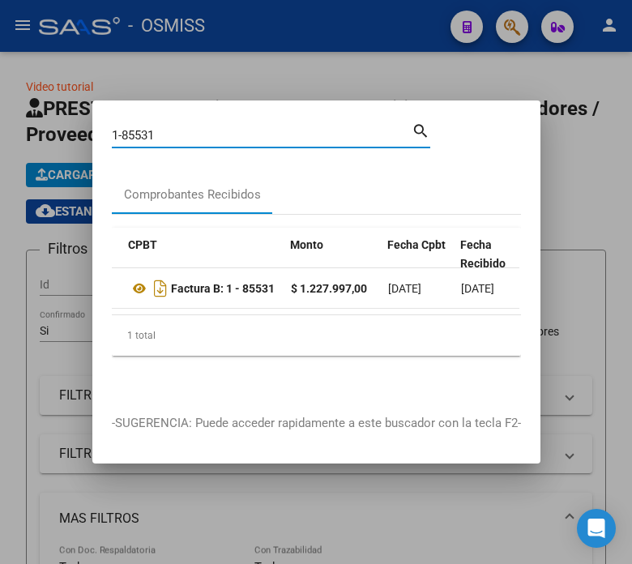
drag, startPoint x: 227, startPoint y: 130, endPoint x: 109, endPoint y: 133, distance: 118.4
click at [109, 133] on mat-dialog-content "1-85531 Buscar (apellido, dni, cuil, nro traspaso, cuit, obra social) search Co…" at bounding box center [316, 257] width 448 height 275
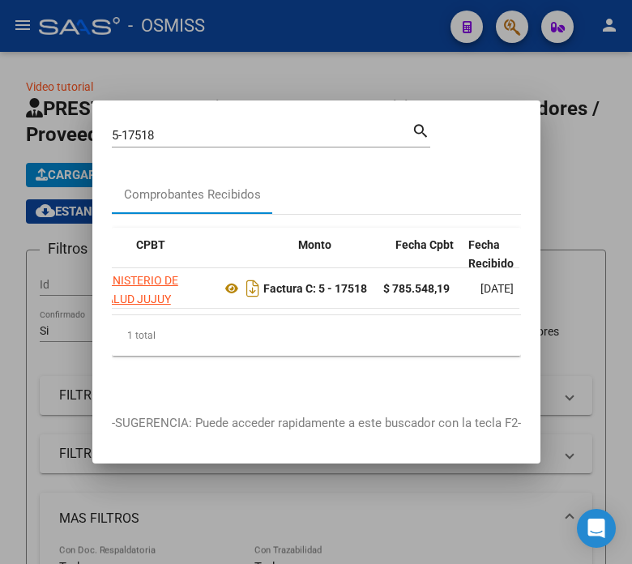
scroll to position [0, 397]
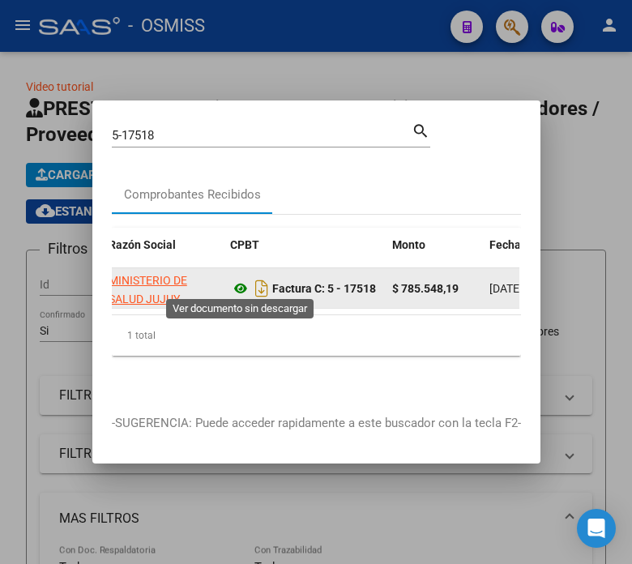
click at [236, 279] on icon at bounding box center [240, 288] width 21 height 19
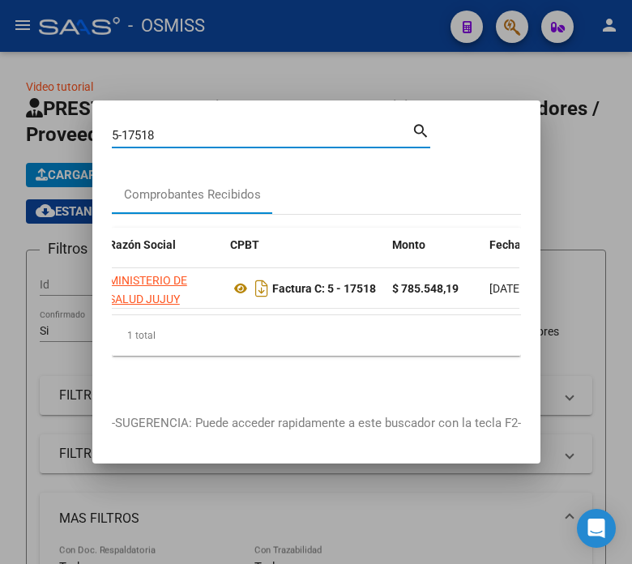
drag, startPoint x: 183, startPoint y: 130, endPoint x: 75, endPoint y: 133, distance: 107.9
click at [75, 133] on div "5-17518 Buscar (apellido, dni, cuil, nro traspaso, cuit, obra social) search Co…" at bounding box center [316, 282] width 632 height 564
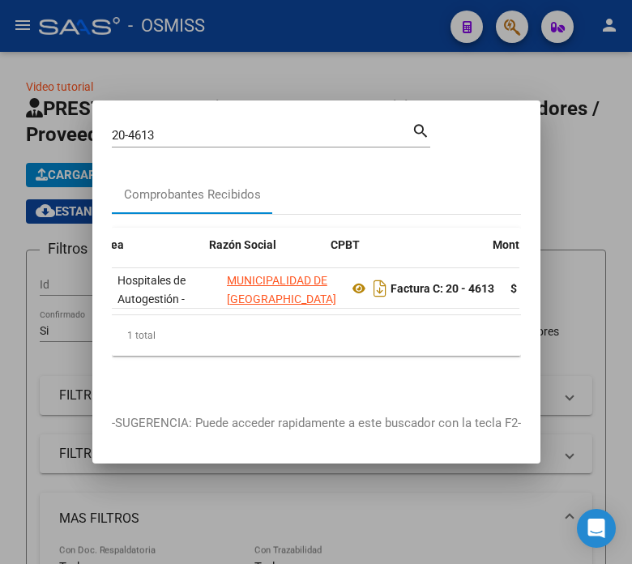
scroll to position [0, 296]
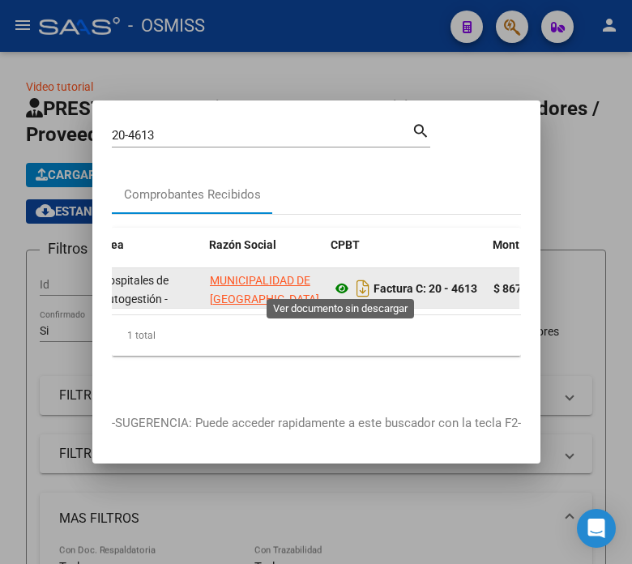
click at [340, 282] on icon at bounding box center [342, 288] width 21 height 19
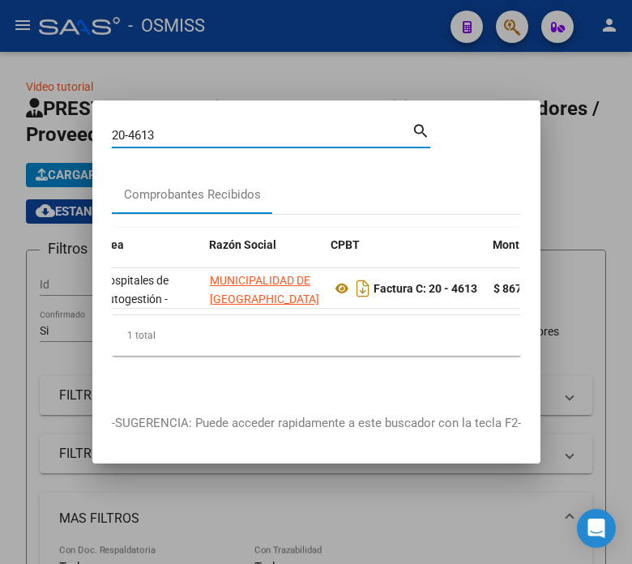
drag, startPoint x: 175, startPoint y: 126, endPoint x: 19, endPoint y: 133, distance: 156.6
click at [19, 133] on div "20-4613 Buscar (apellido, dni, cuil, nro traspaso, cuit, obra social) search Co…" at bounding box center [316, 282] width 632 height 564
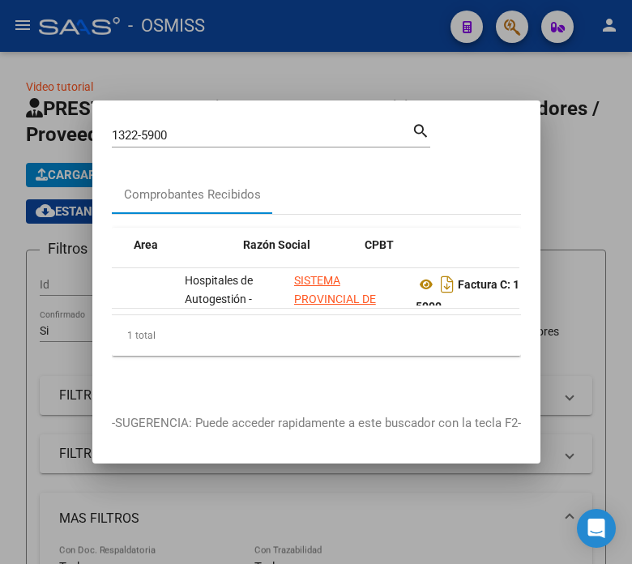
scroll to position [0, 304]
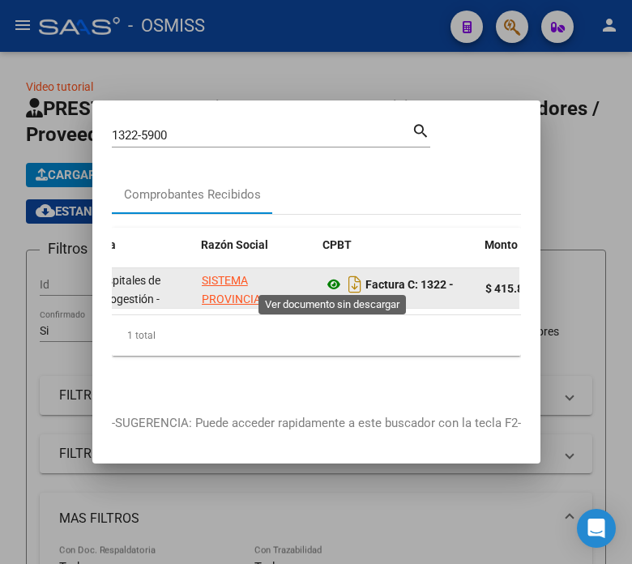
click at [336, 275] on icon at bounding box center [333, 284] width 21 height 19
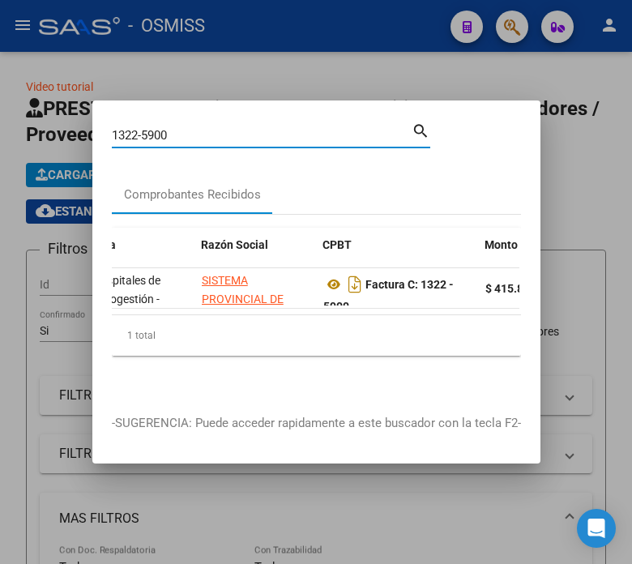
click at [190, 131] on input "1322-5900" at bounding box center [262, 135] width 300 height 15
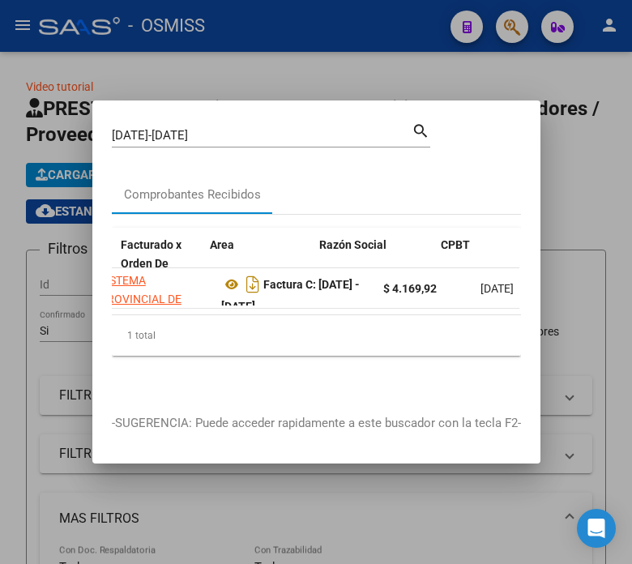
scroll to position [0, 414]
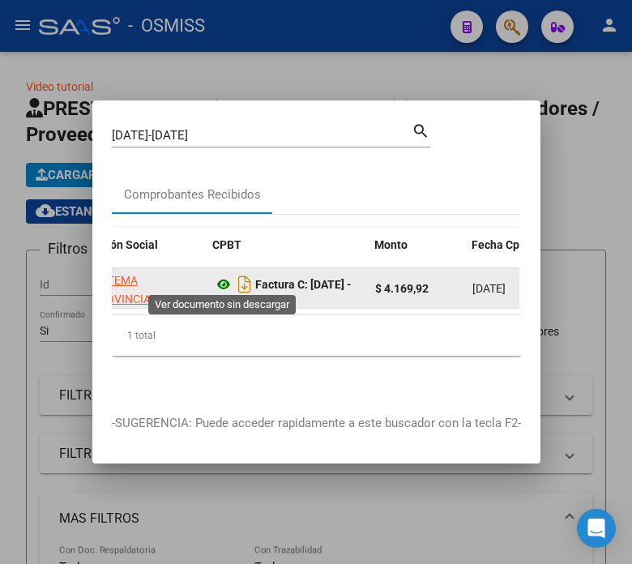
click at [220, 277] on icon at bounding box center [223, 284] width 21 height 19
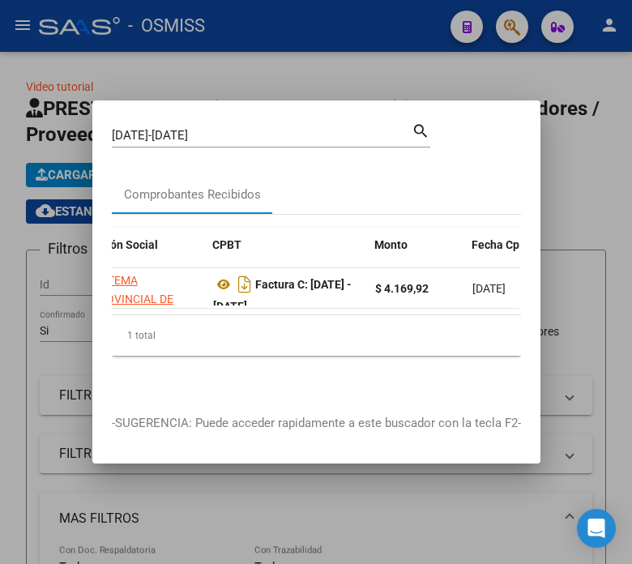
click at [239, 128] on input "1498-1574" at bounding box center [262, 135] width 300 height 15
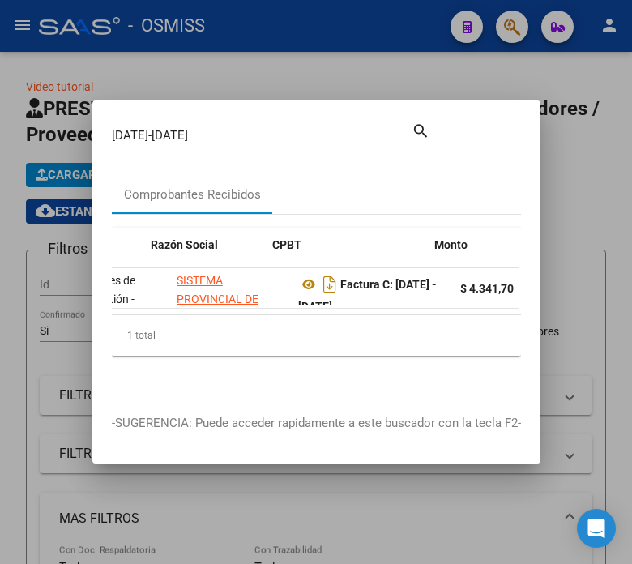
scroll to position [0, 354]
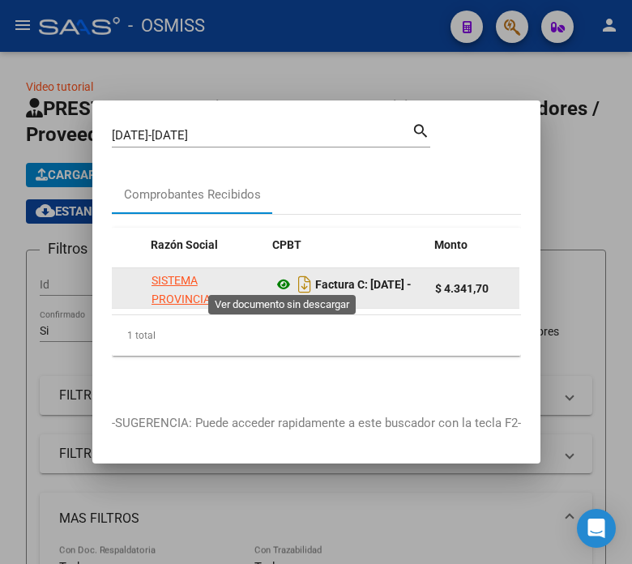
click at [277, 284] on icon at bounding box center [283, 284] width 21 height 19
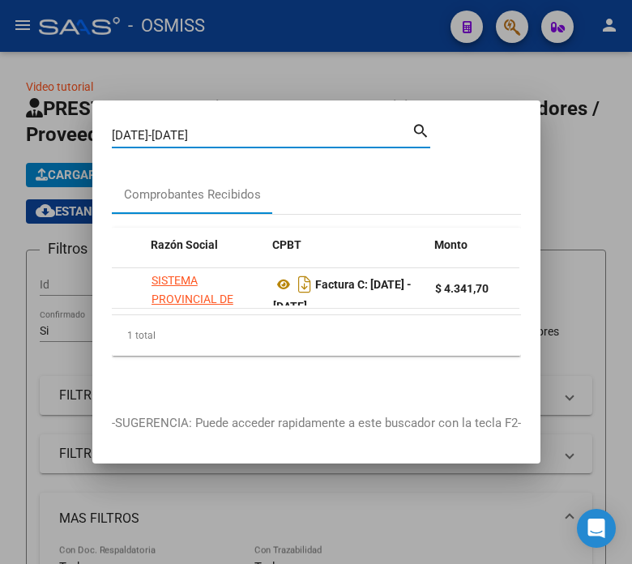
drag, startPoint x: 178, startPoint y: 127, endPoint x: 49, endPoint y: 125, distance: 129.7
click at [49, 125] on div "1500-1534 Buscar (apellido, dni, cuil, nro traspaso, cuit, obra social) search …" at bounding box center [316, 282] width 632 height 564
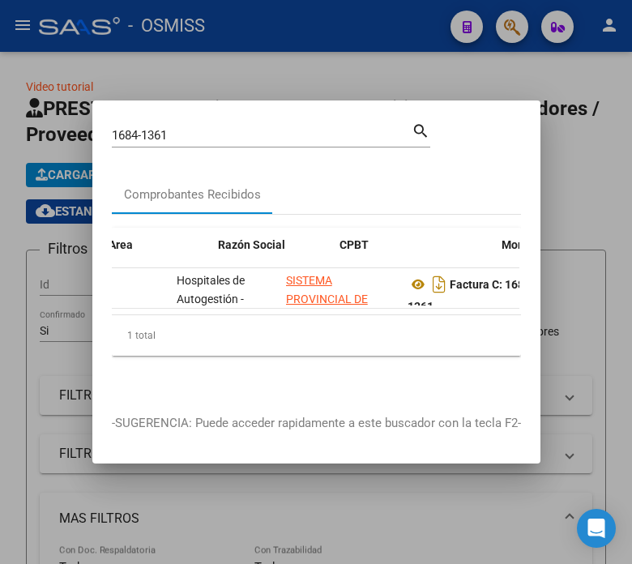
scroll to position [0, 287]
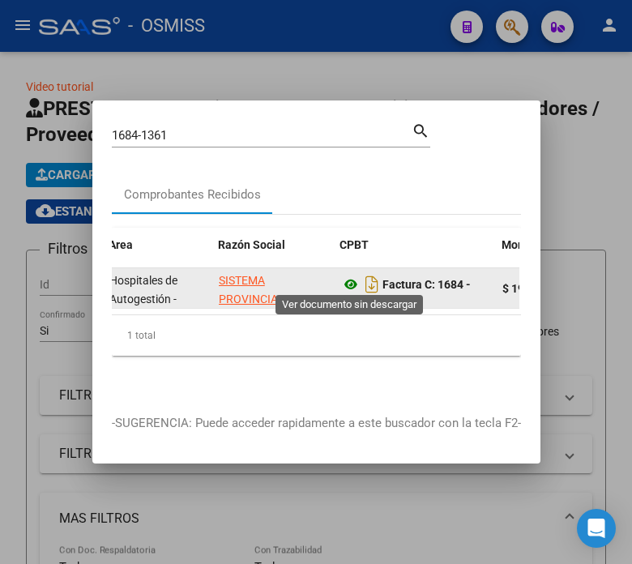
click at [349, 279] on icon at bounding box center [350, 284] width 21 height 19
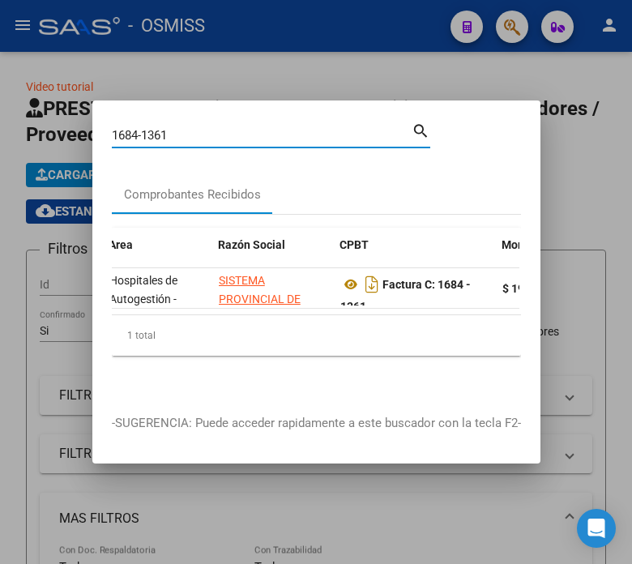
drag, startPoint x: 189, startPoint y: 128, endPoint x: 92, endPoint y: 131, distance: 96.5
click at [92, 131] on mat-dialog-content "1684-1361 Buscar (apellido, dni, cuil, nro traspaso, cuit, obra social) search …" at bounding box center [316, 257] width 448 height 275
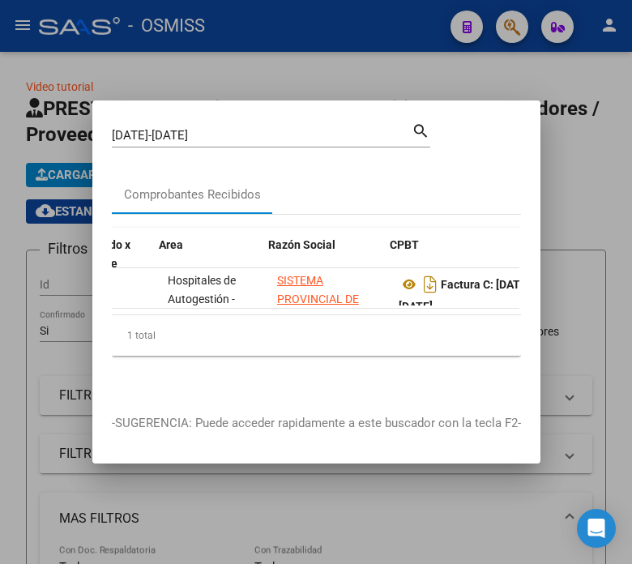
scroll to position [0, 237]
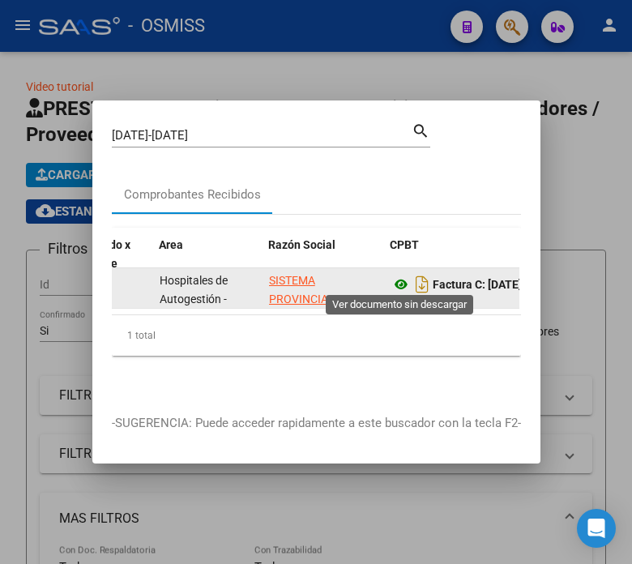
click at [402, 280] on icon at bounding box center [401, 284] width 21 height 19
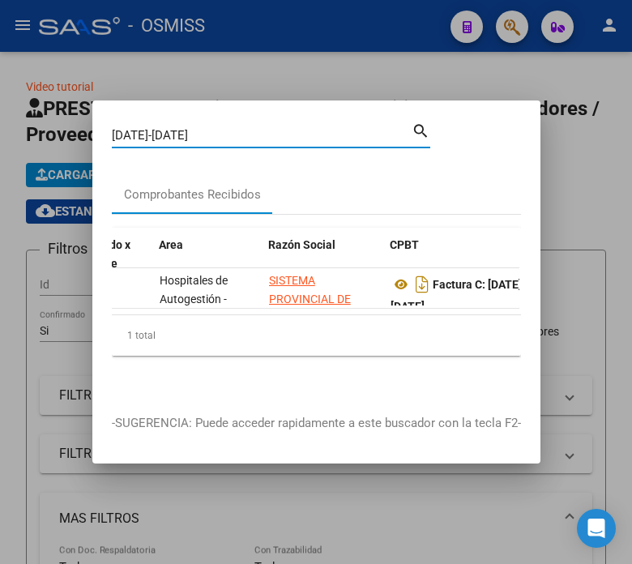
drag, startPoint x: 208, startPoint y: 131, endPoint x: 134, endPoint y: 127, distance: 74.7
click at [134, 128] on input "1686-1732" at bounding box center [262, 135] width 300 height 15
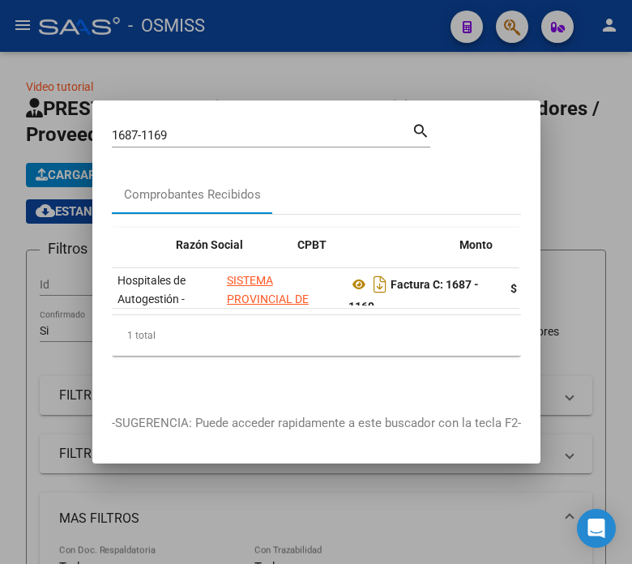
scroll to position [0, 329]
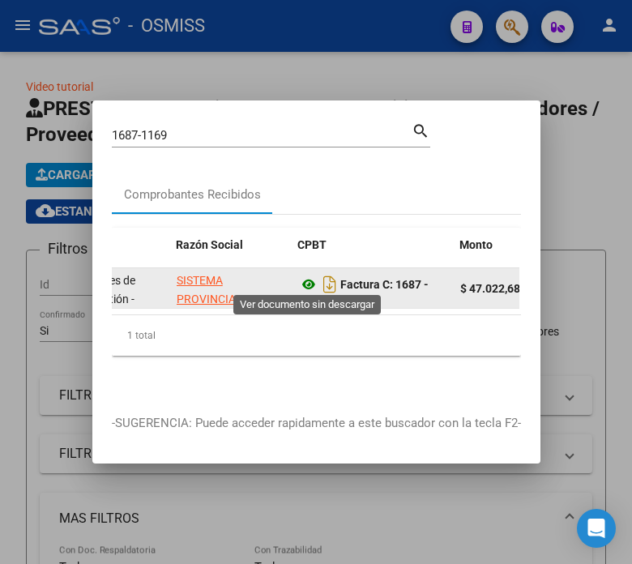
click at [302, 280] on icon at bounding box center [308, 284] width 21 height 19
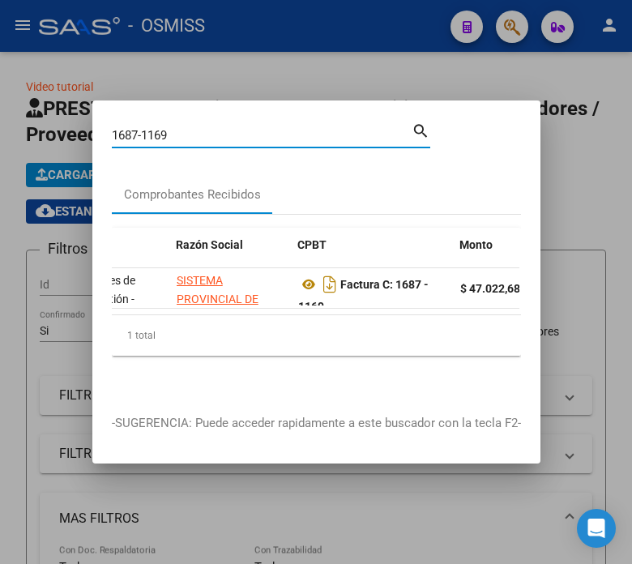
click at [199, 128] on input "1687-1169" at bounding box center [262, 135] width 300 height 15
drag, startPoint x: 199, startPoint y: 124, endPoint x: 133, endPoint y: 123, distance: 65.7
click at [133, 128] on input "1687-1169" at bounding box center [262, 135] width 300 height 15
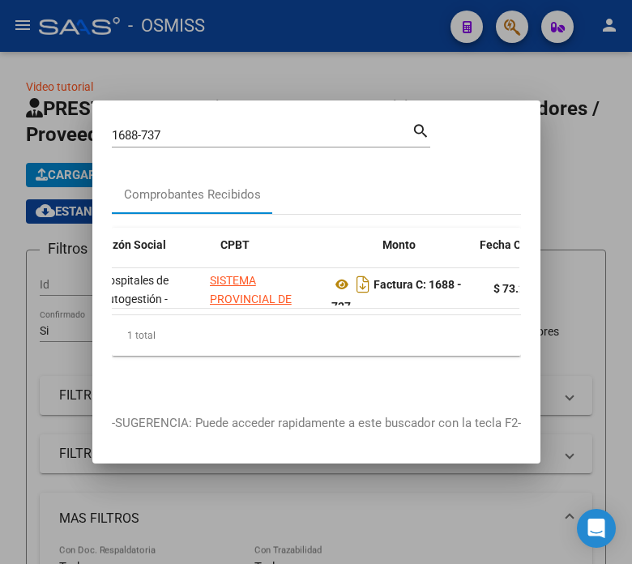
scroll to position [0, 414]
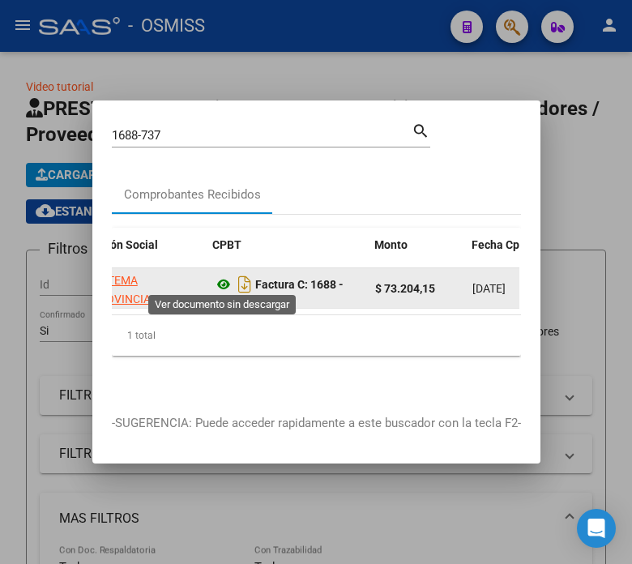
click at [221, 278] on icon at bounding box center [223, 284] width 21 height 19
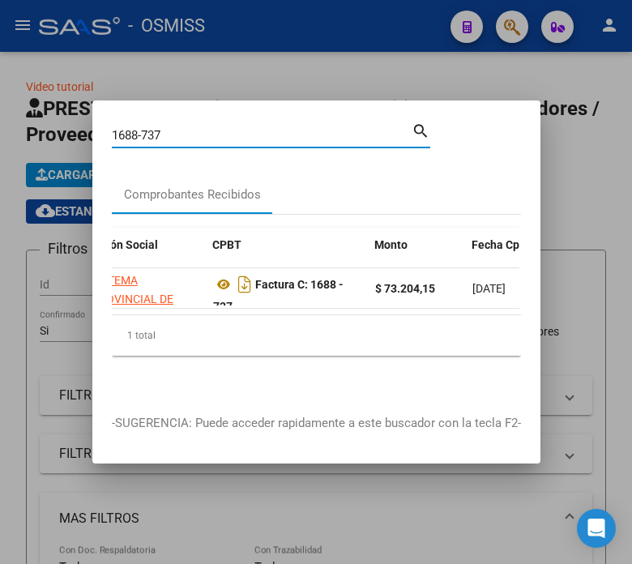
drag, startPoint x: 187, startPoint y: 126, endPoint x: 92, endPoint y: 143, distance: 97.0
click at [92, 143] on div "1688-737 Buscar (apellido, dni, cuil, nro traspaso, cuit, obra social) search C…" at bounding box center [316, 282] width 632 height 564
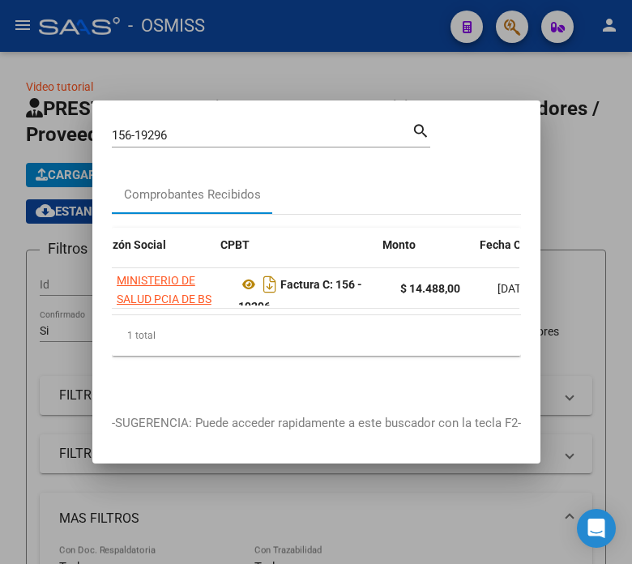
scroll to position [0, 423]
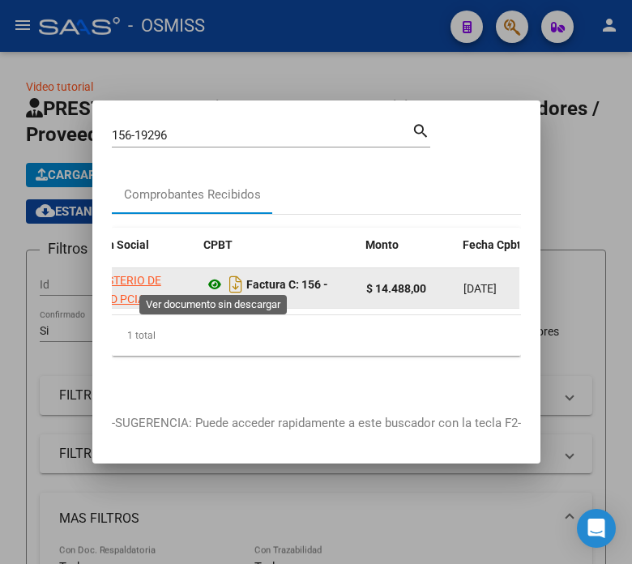
click at [208, 278] on icon at bounding box center [214, 284] width 21 height 19
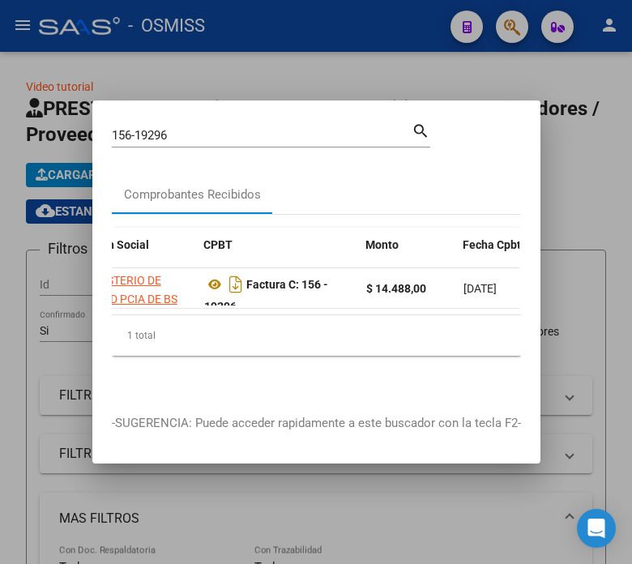
click at [174, 133] on input "156-19296" at bounding box center [262, 135] width 300 height 15
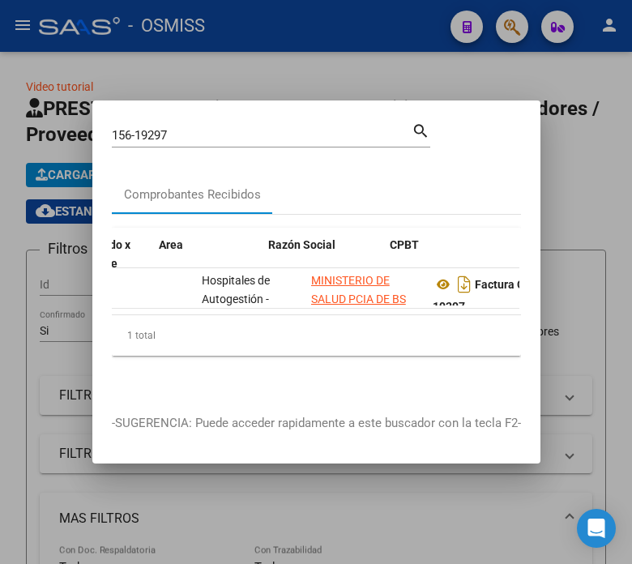
scroll to position [0, 237]
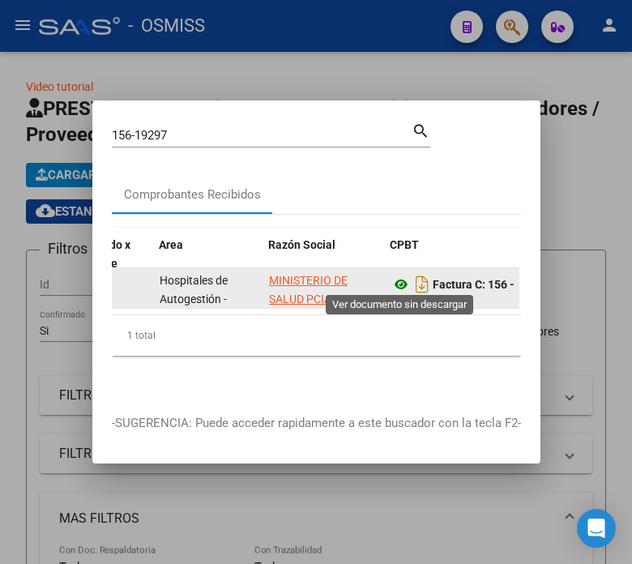
click at [394, 278] on icon at bounding box center [401, 284] width 21 height 19
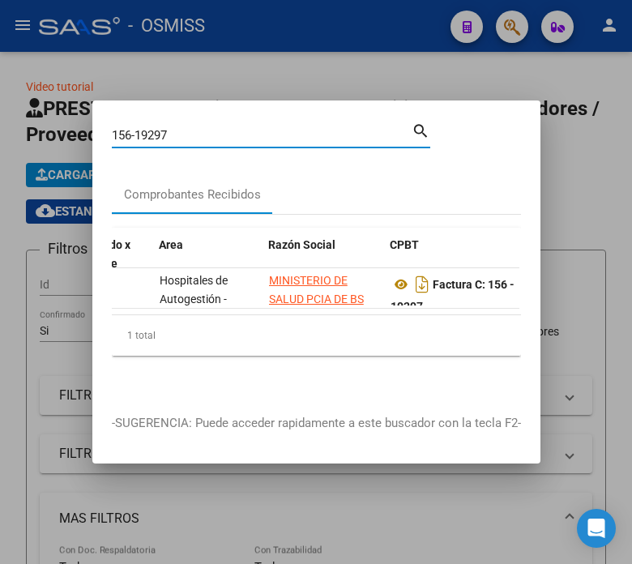
drag, startPoint x: 196, startPoint y: 128, endPoint x: 150, endPoint y: 130, distance: 46.2
click at [150, 130] on input "156-19297" at bounding box center [262, 135] width 300 height 15
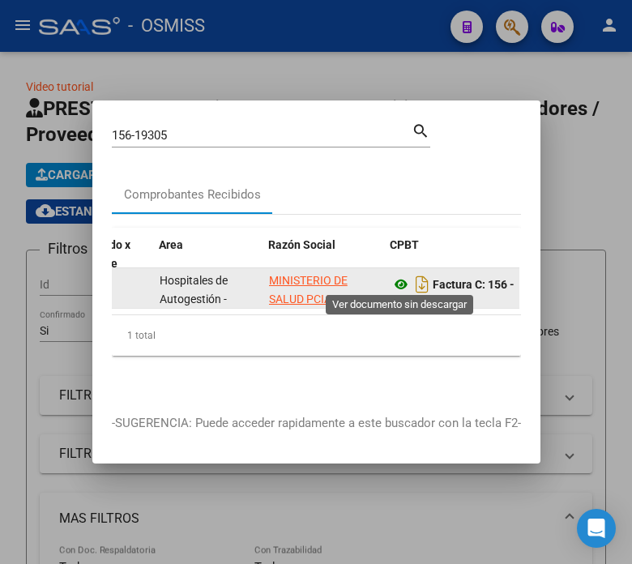
click at [403, 275] on icon at bounding box center [401, 284] width 21 height 19
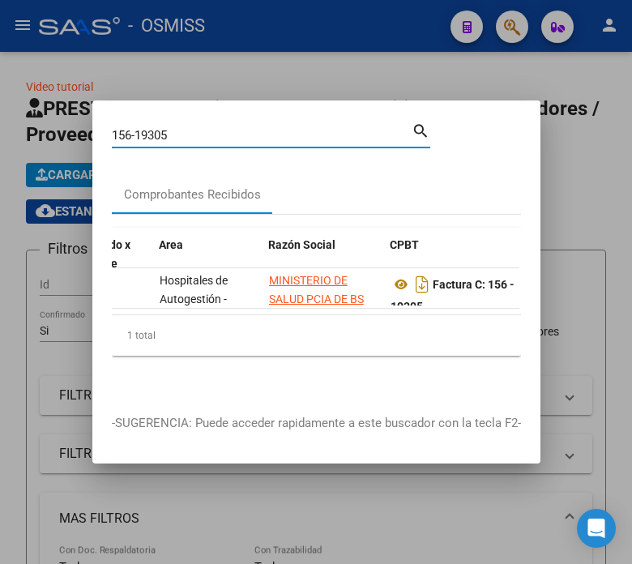
drag, startPoint x: 222, startPoint y: 127, endPoint x: 149, endPoint y: 138, distance: 73.7
click at [149, 138] on div "156-19305 Buscar (apellido, dni, cuil, nro traspaso, cuit, obra social)" at bounding box center [262, 135] width 300 height 24
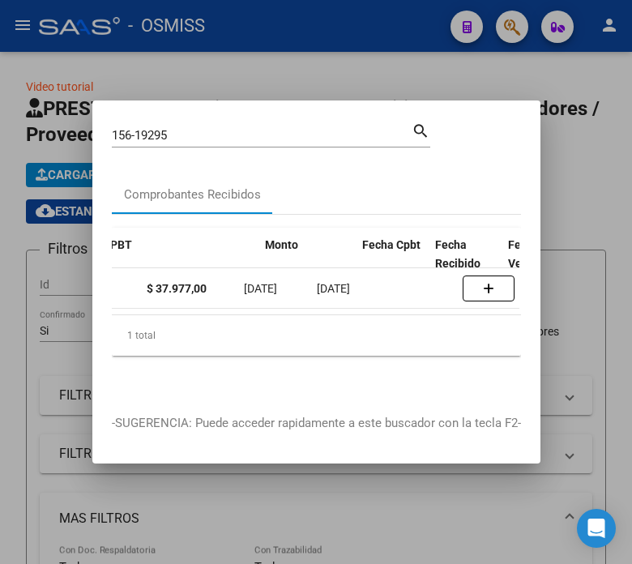
scroll to position [0, 507]
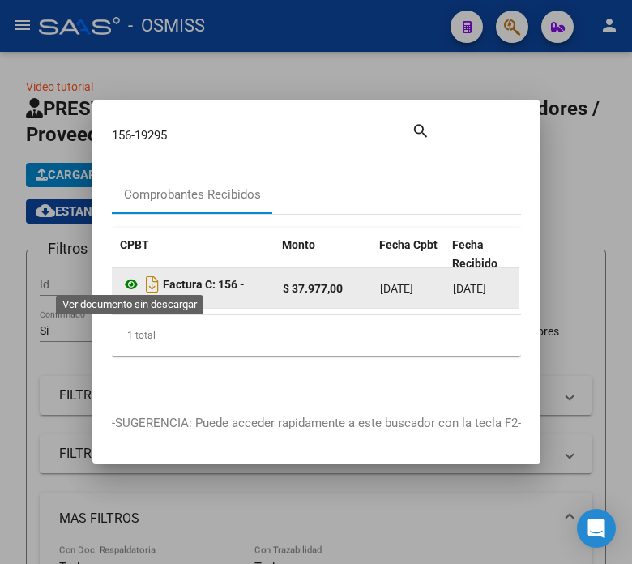
click at [124, 280] on icon at bounding box center [131, 284] width 21 height 19
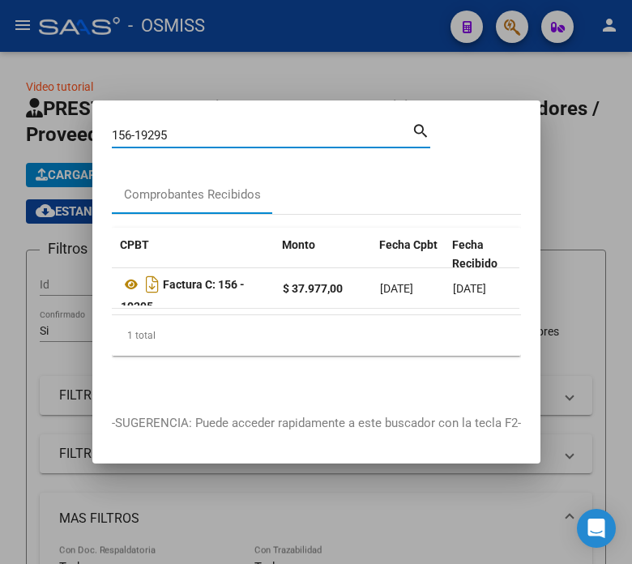
drag, startPoint x: 178, startPoint y: 127, endPoint x: 44, endPoint y: 142, distance: 135.4
click at [44, 142] on div "156-19295 Buscar (apellido, dni, cuil, nro traspaso, cuit, obra social) search …" at bounding box center [316, 282] width 632 height 564
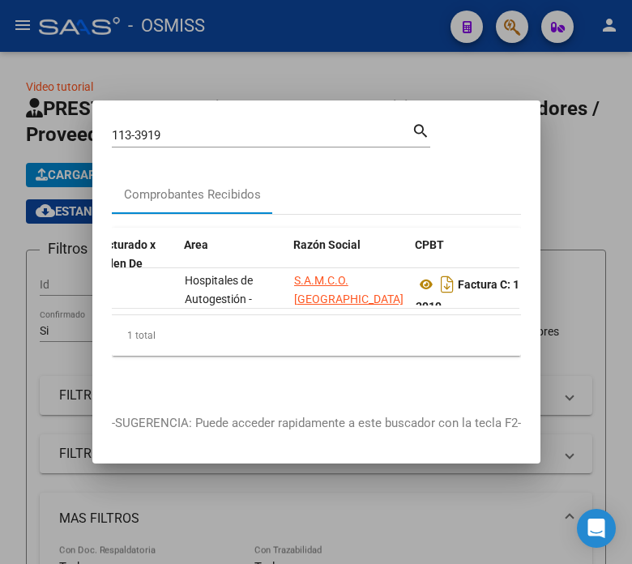
scroll to position [0, 245]
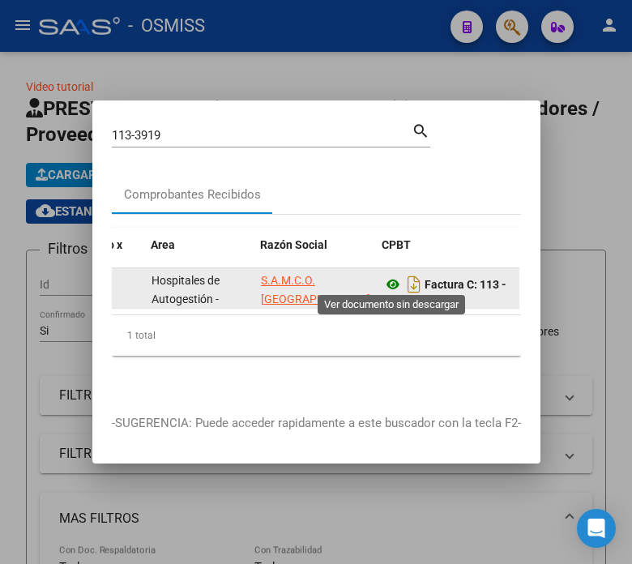
click at [392, 276] on icon at bounding box center [393, 284] width 21 height 19
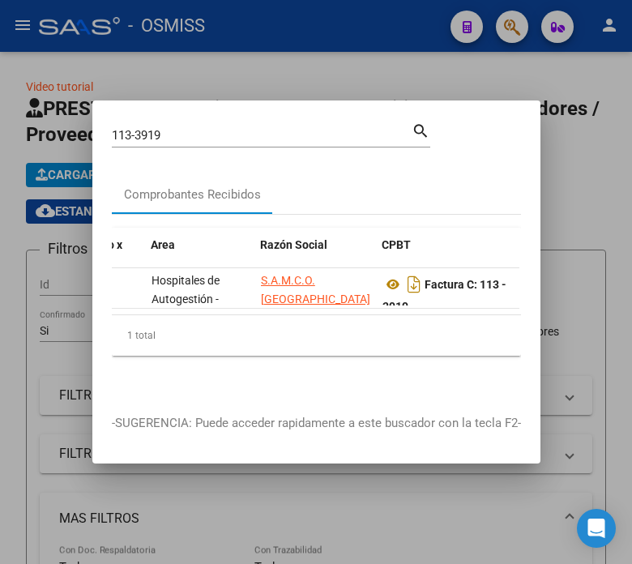
click at [186, 128] on input "113-3919" at bounding box center [262, 135] width 300 height 15
click at [196, 131] on input "1133919-" at bounding box center [262, 135] width 300 height 15
drag, startPoint x: 187, startPoint y: 127, endPoint x: 120, endPoint y: 127, distance: 67.3
click at [120, 128] on input "1133919-" at bounding box center [262, 135] width 300 height 15
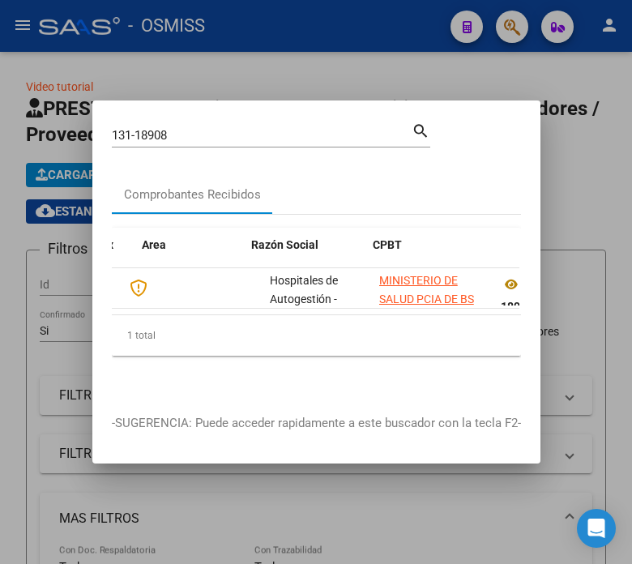
scroll to position [0, 254]
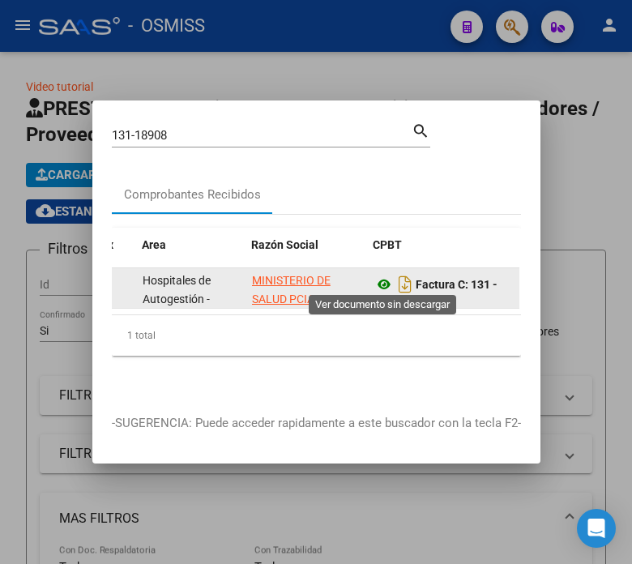
click at [381, 276] on icon at bounding box center [384, 284] width 21 height 19
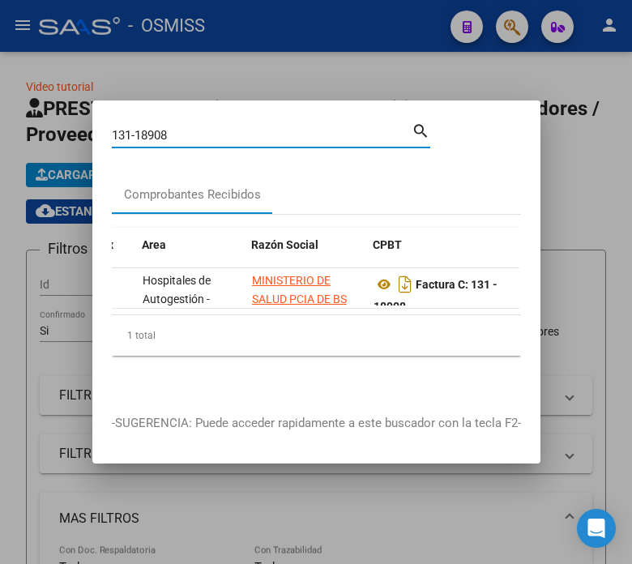
drag, startPoint x: 191, startPoint y: 126, endPoint x: 116, endPoint y: 128, distance: 75.4
click at [116, 128] on input "131-18908" at bounding box center [262, 135] width 300 height 15
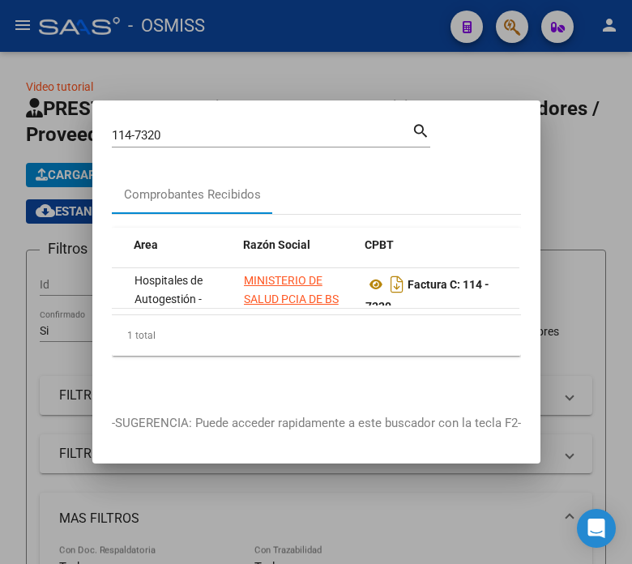
scroll to position [0, 271]
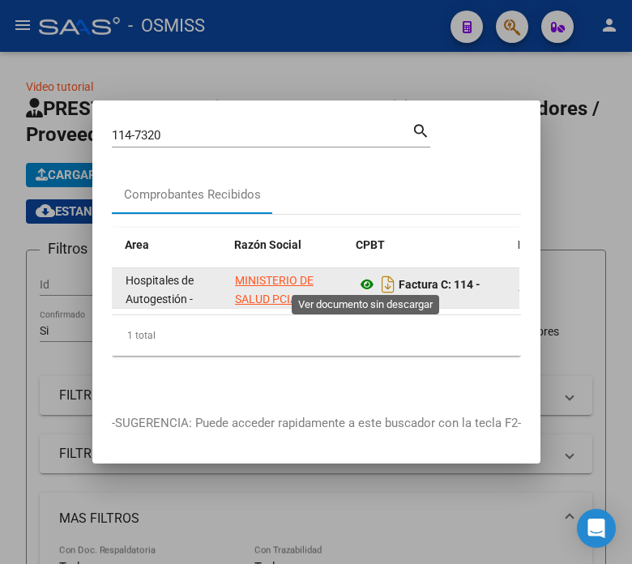
click at [367, 279] on icon at bounding box center [367, 284] width 21 height 19
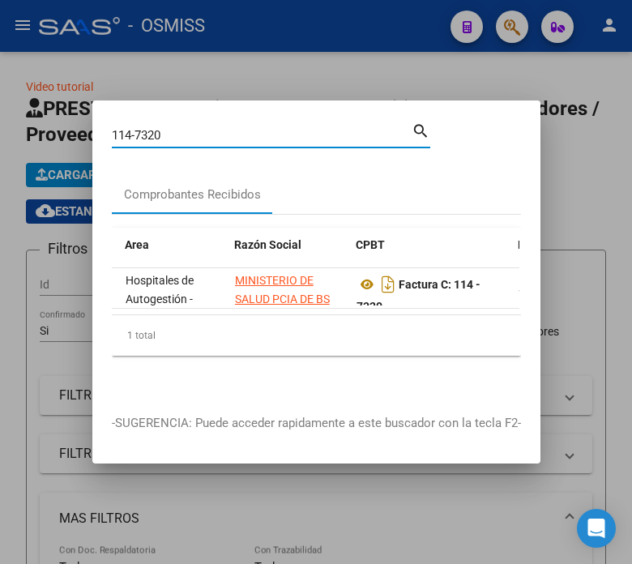
drag, startPoint x: 212, startPoint y: 130, endPoint x: 16, endPoint y: 138, distance: 195.5
click at [16, 138] on div "114-7320 Buscar (apellido, dni, cuil, nro traspaso, cuit, obra social) search C…" at bounding box center [316, 282] width 632 height 564
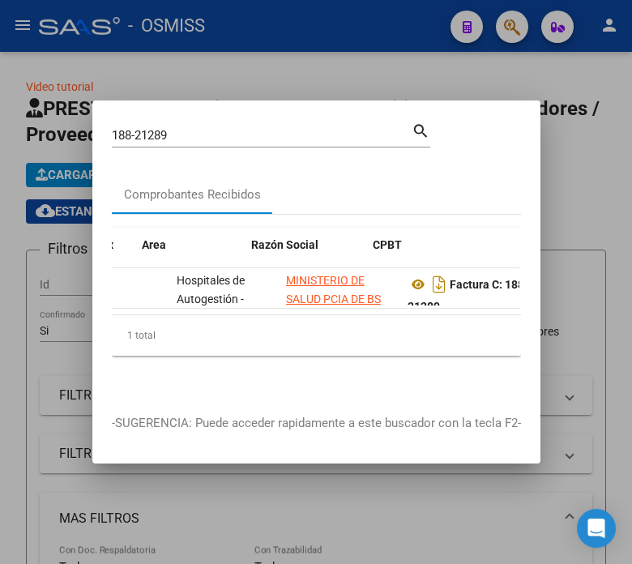
scroll to position [0, 262]
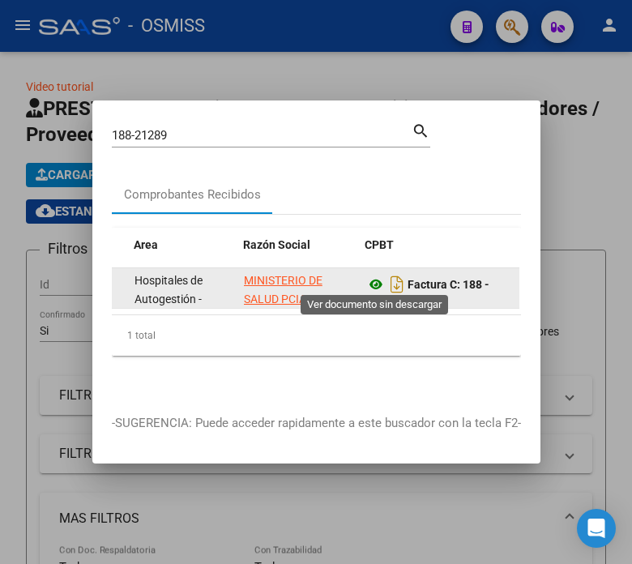
click at [377, 278] on icon at bounding box center [376, 284] width 21 height 19
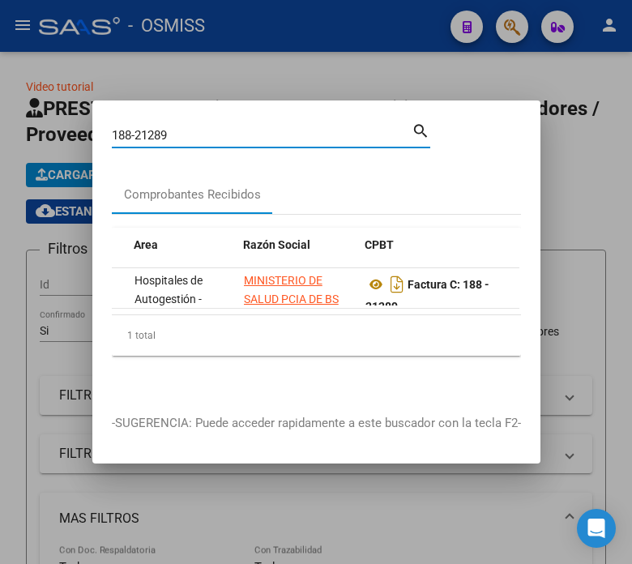
drag, startPoint x: 231, startPoint y: 131, endPoint x: 128, endPoint y: 123, distance: 103.3
click at [128, 128] on input "188-21289" at bounding box center [262, 135] width 300 height 15
click at [184, 131] on input "188-21289" at bounding box center [262, 135] width 300 height 15
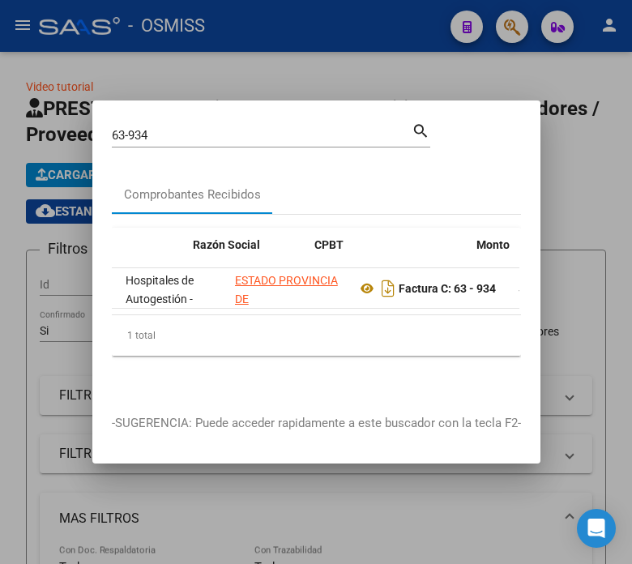
scroll to position [0, 312]
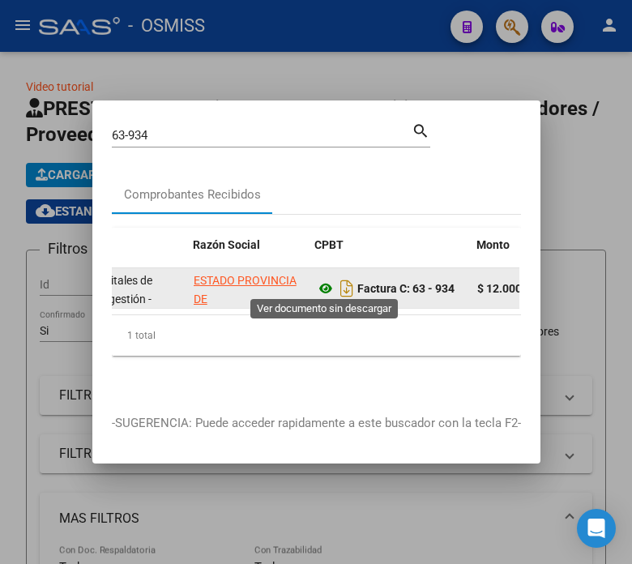
click at [325, 279] on icon at bounding box center [325, 288] width 21 height 19
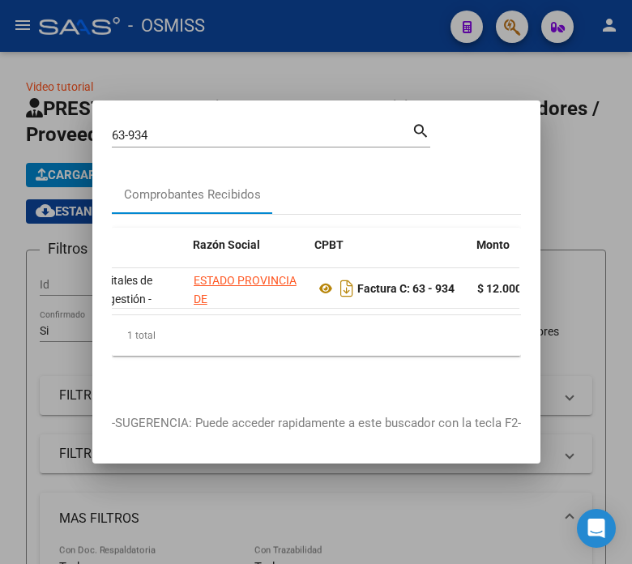
click at [182, 128] on input "63-934" at bounding box center [262, 135] width 300 height 15
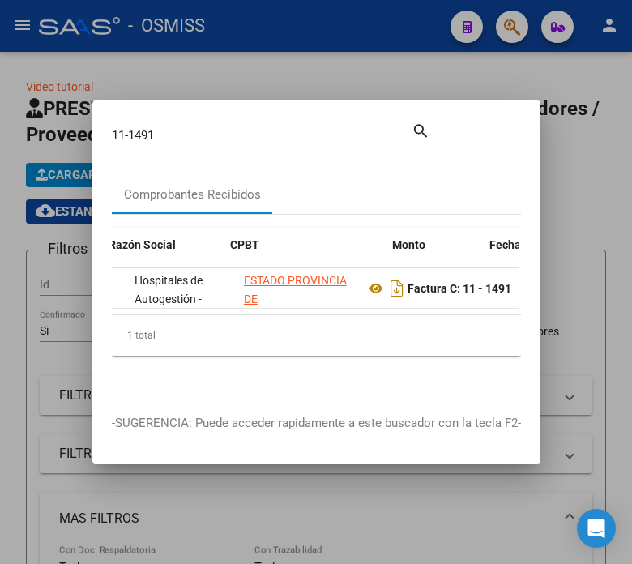
scroll to position [0, 456]
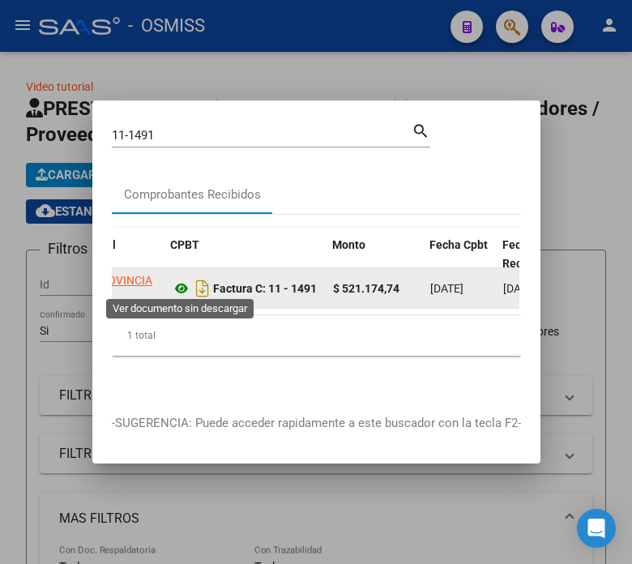
click at [175, 281] on icon at bounding box center [181, 288] width 21 height 19
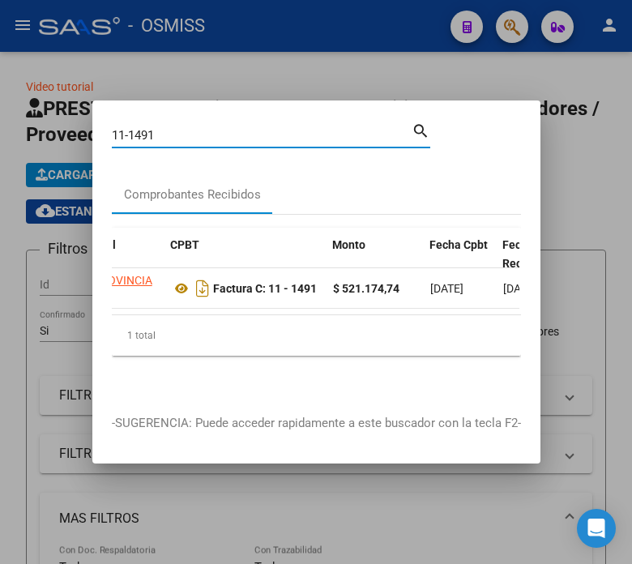
click at [211, 128] on input "11-1491" at bounding box center [262, 135] width 300 height 15
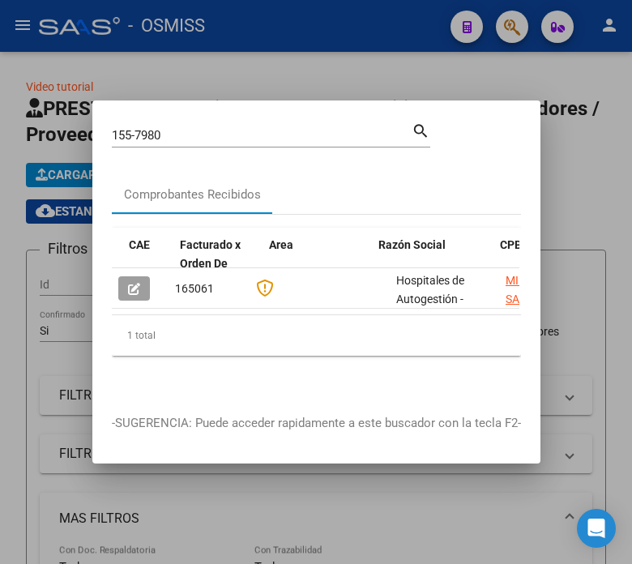
scroll to position [0, 312]
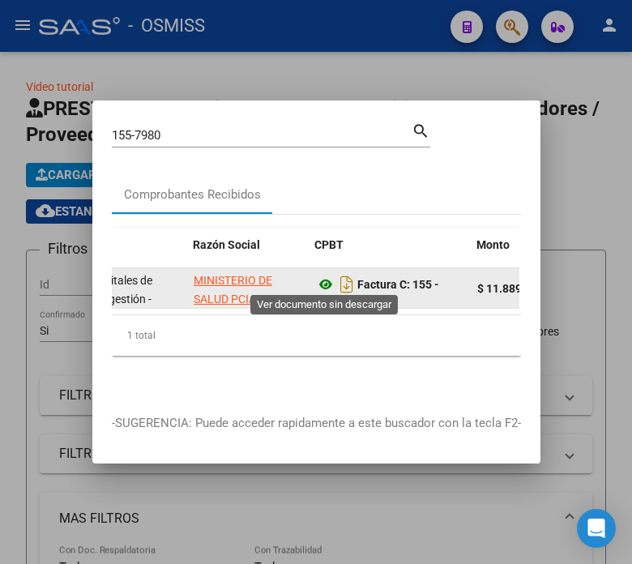
click at [332, 276] on icon at bounding box center [325, 284] width 21 height 19
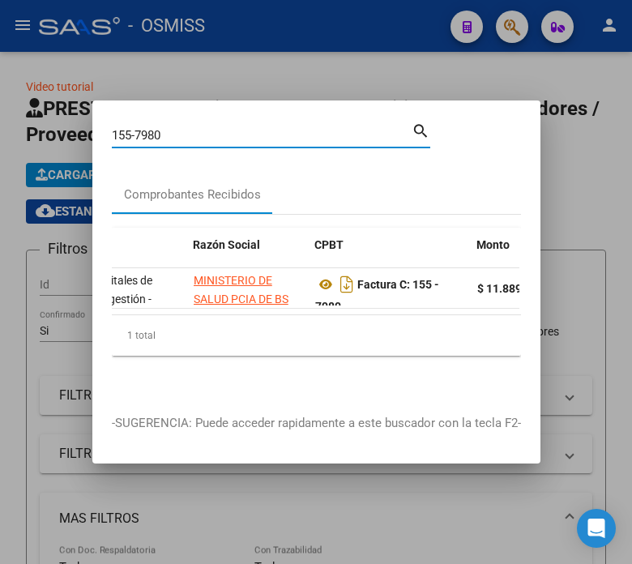
drag, startPoint x: 186, startPoint y: 132, endPoint x: 143, endPoint y: 133, distance: 43.0
click at [143, 133] on input "155-7980" at bounding box center [262, 135] width 300 height 15
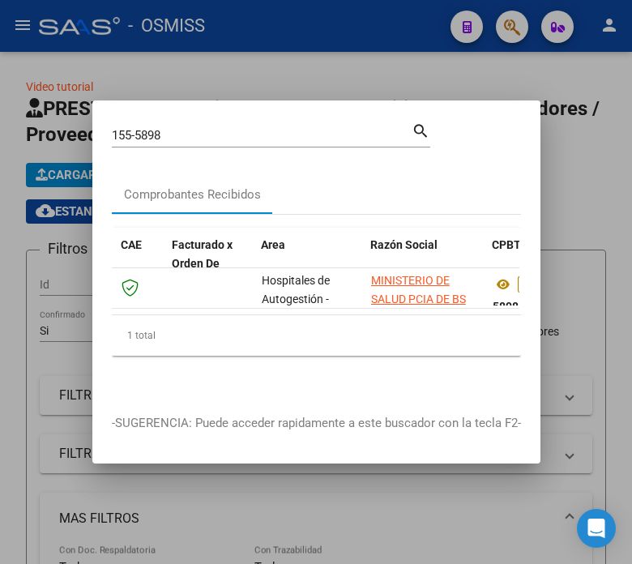
scroll to position [0, 143]
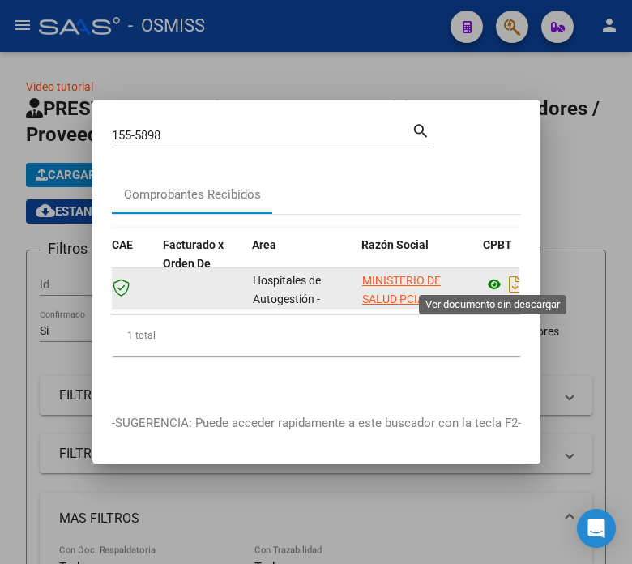
click at [493, 276] on icon at bounding box center [494, 284] width 21 height 19
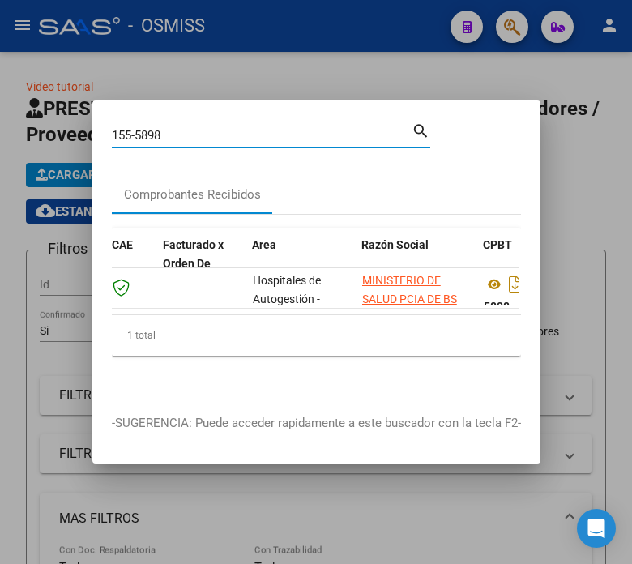
drag, startPoint x: 172, startPoint y: 124, endPoint x: 159, endPoint y: 126, distance: 13.1
click at [159, 128] on input "155-5898" at bounding box center [262, 135] width 300 height 15
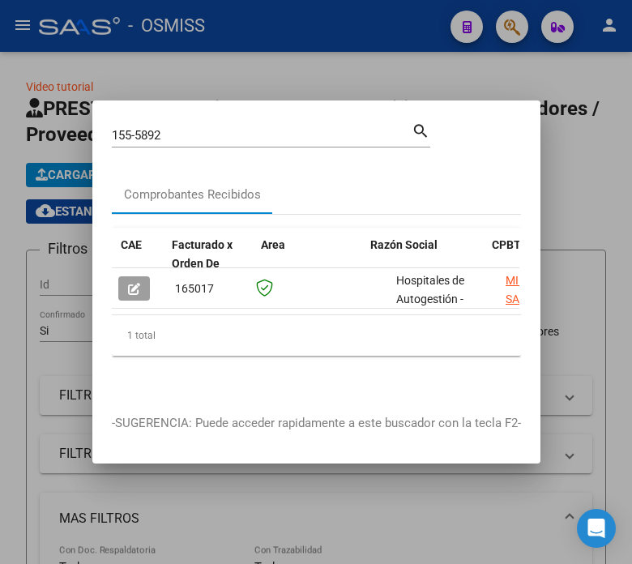
scroll to position [0, 406]
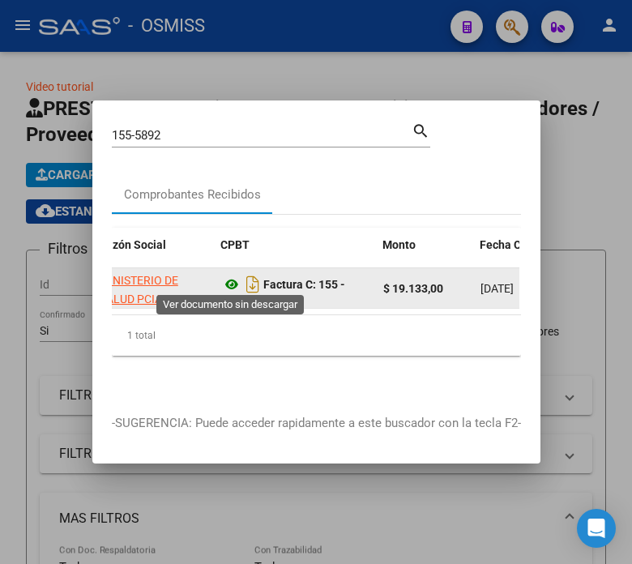
click at [229, 280] on icon at bounding box center [231, 284] width 21 height 19
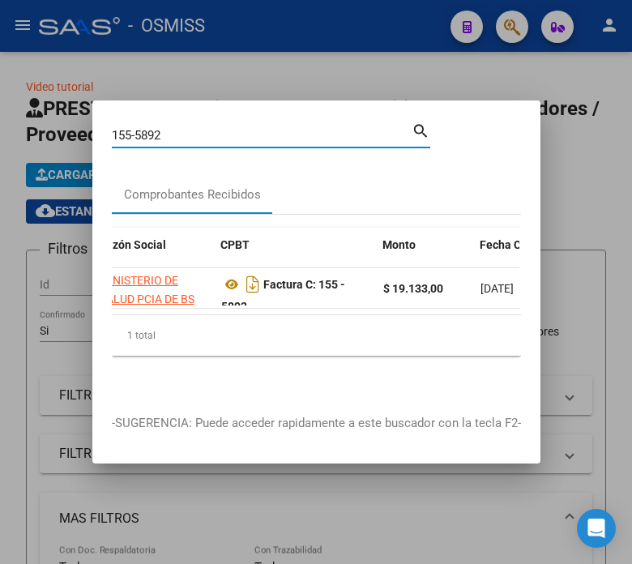
drag, startPoint x: 182, startPoint y: 131, endPoint x: 18, endPoint y: 152, distance: 165.9
click at [18, 152] on div "155-5892 Buscar (apellido, dni, cuil, nro traspaso, cuit, obra social) search C…" at bounding box center [316, 282] width 632 height 564
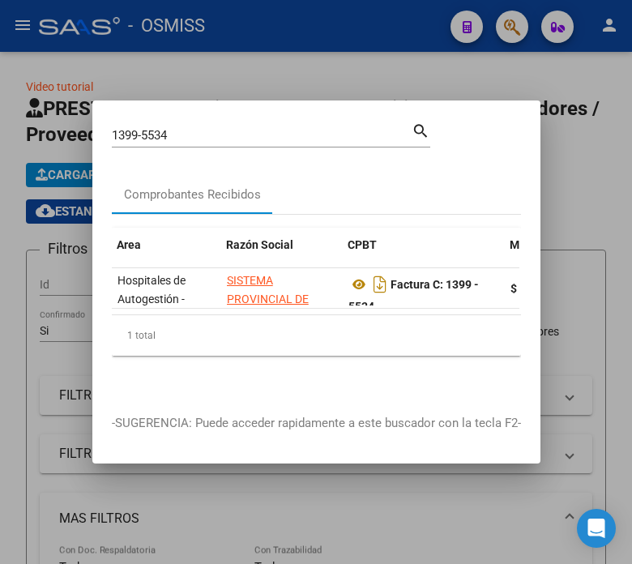
scroll to position [0, 338]
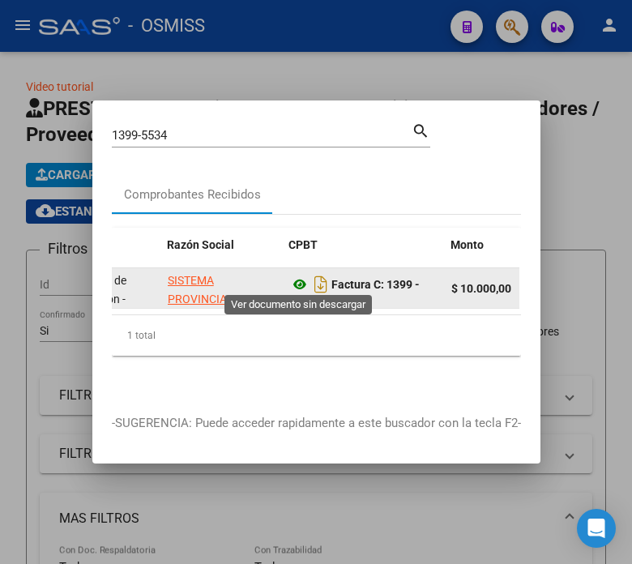
click at [300, 275] on icon at bounding box center [299, 284] width 21 height 19
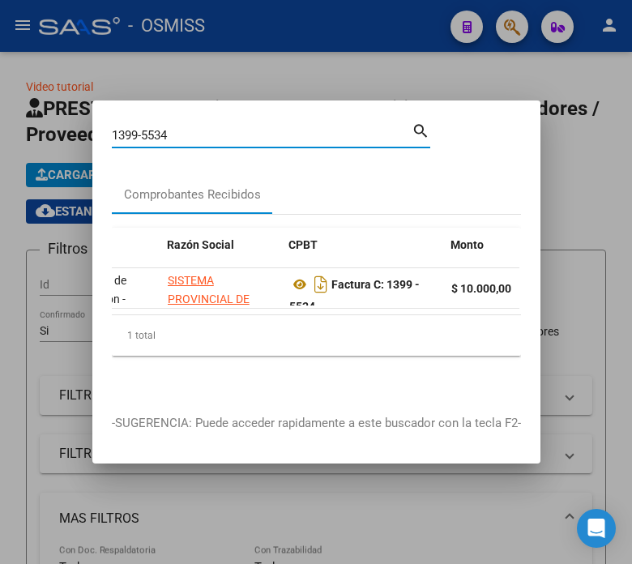
drag, startPoint x: 200, startPoint y: 122, endPoint x: 79, endPoint y: 141, distance: 122.2
click at [79, 141] on div "1399-5534 Buscar (apellido, dni, cuil, nro traspaso, cuit, obra social) search …" at bounding box center [316, 282] width 632 height 564
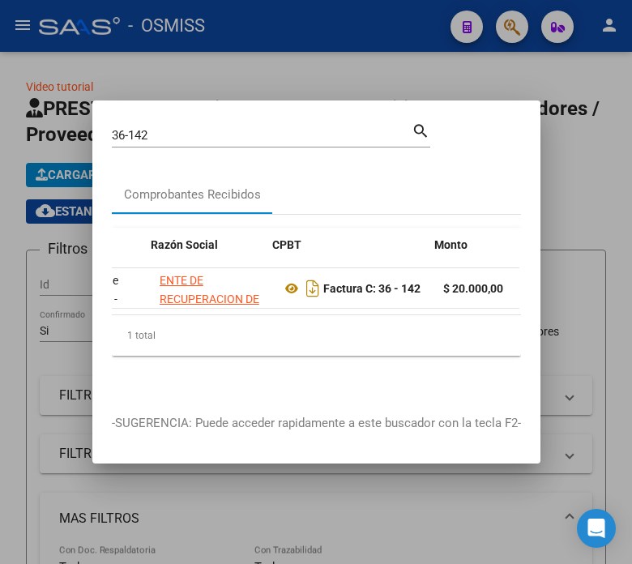
scroll to position [0, 354]
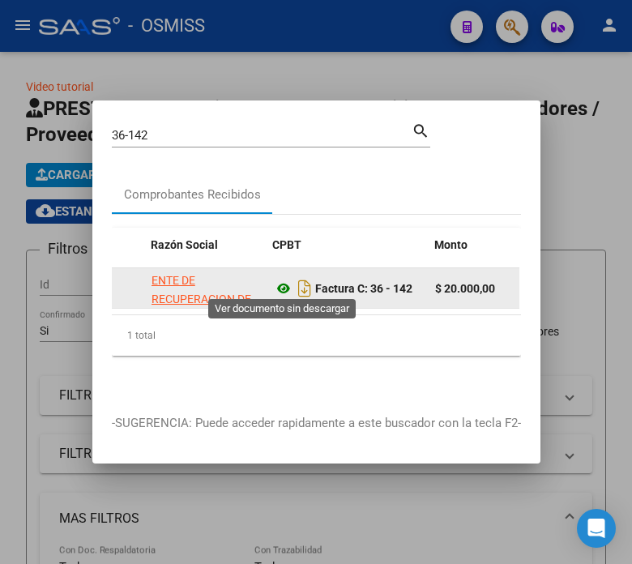
click at [285, 279] on icon at bounding box center [283, 288] width 21 height 19
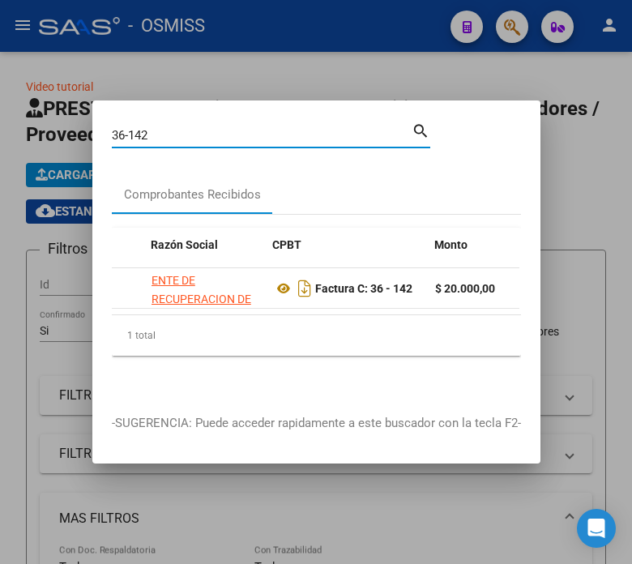
drag, startPoint x: 160, startPoint y: 133, endPoint x: 85, endPoint y: 126, distance: 74.9
click at [85, 126] on div "36-142 Buscar (apellido, dni, cuil, nro traspaso, cuit, obra social) search Com…" at bounding box center [316, 282] width 632 height 564
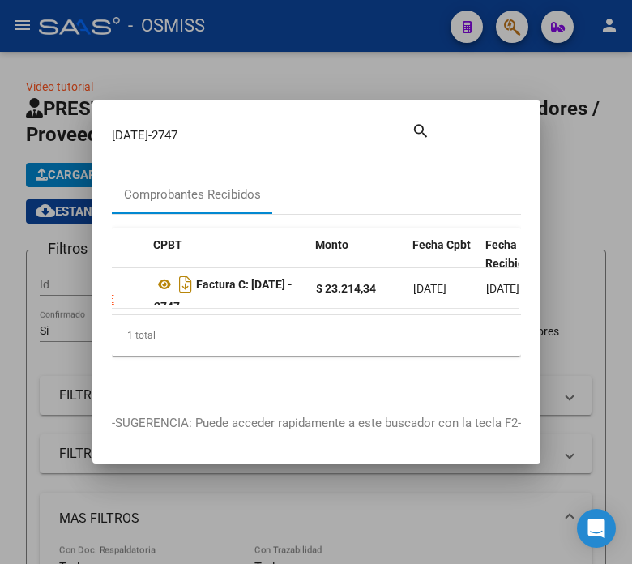
scroll to position [0, 482]
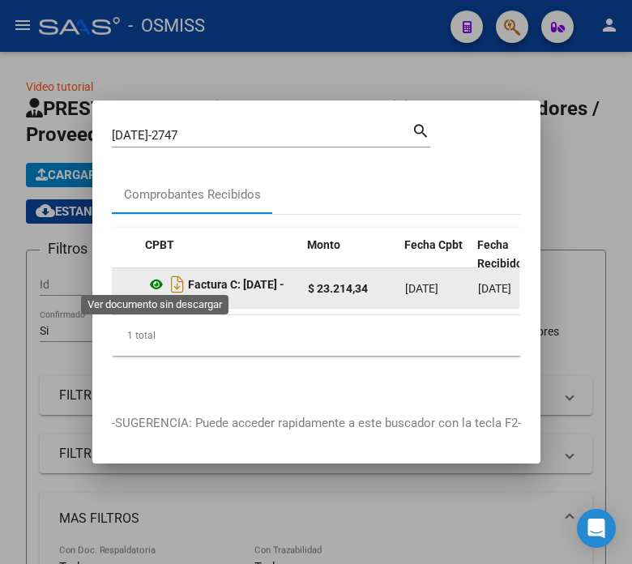
click at [156, 277] on icon at bounding box center [156, 284] width 21 height 19
click at [152, 280] on icon at bounding box center [156, 284] width 21 height 19
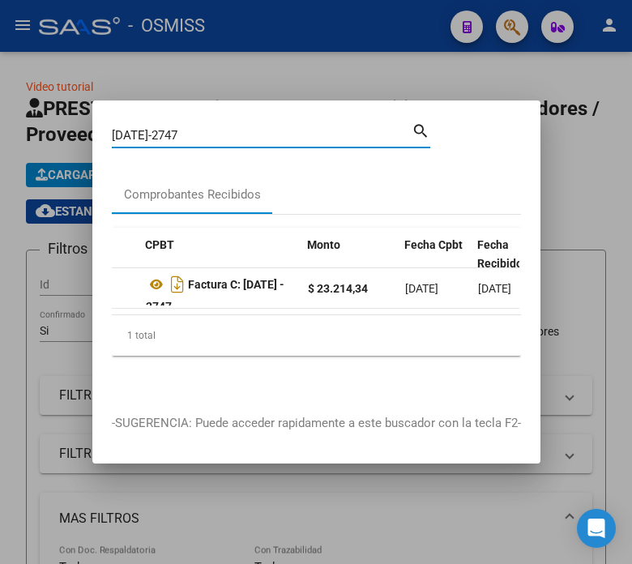
drag, startPoint x: 189, startPoint y: 134, endPoint x: 81, endPoint y: 151, distance: 109.2
click at [81, 151] on div "1396-2747 Buscar (apellido, dni, cuil, nro traspaso, cuit, obra social) search …" at bounding box center [316, 282] width 632 height 564
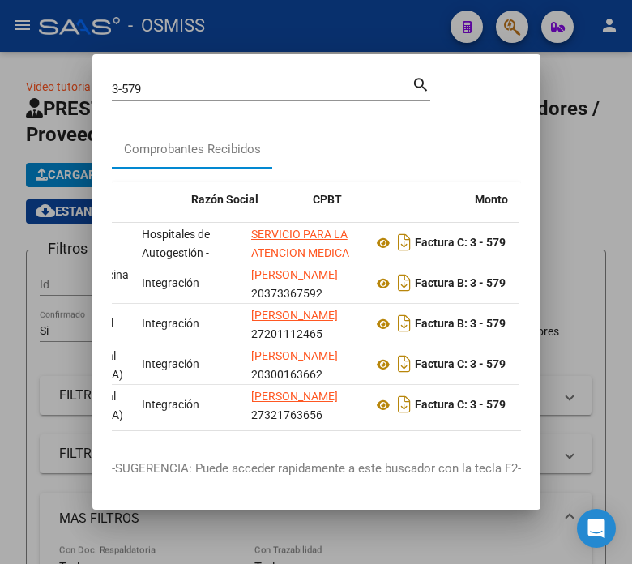
scroll to position [0, 382]
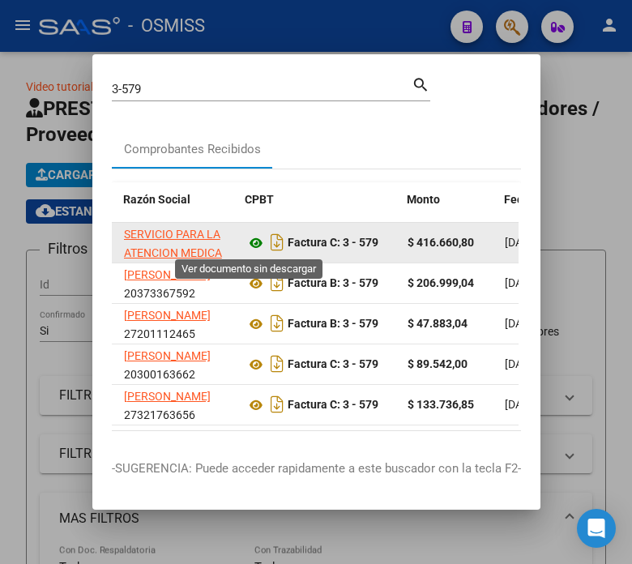
click at [253, 246] on icon at bounding box center [256, 242] width 21 height 19
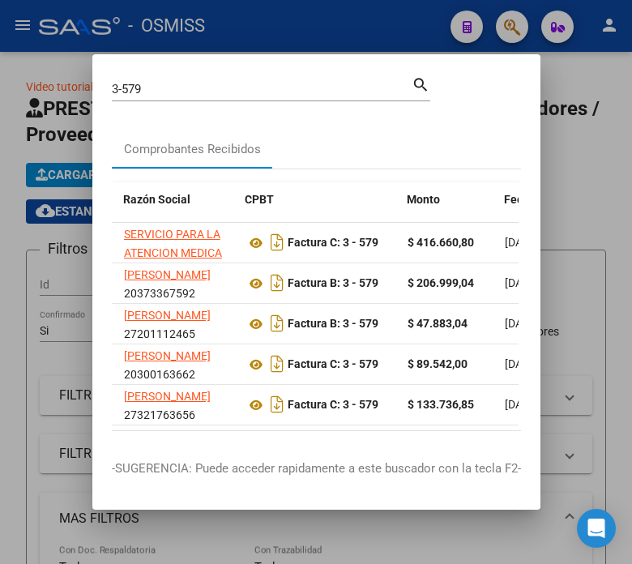
click at [147, 85] on input "3-579" at bounding box center [262, 89] width 300 height 15
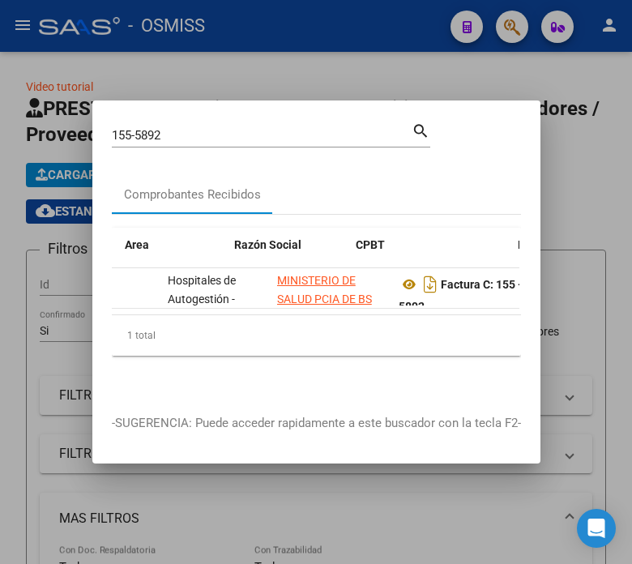
scroll to position [0, 329]
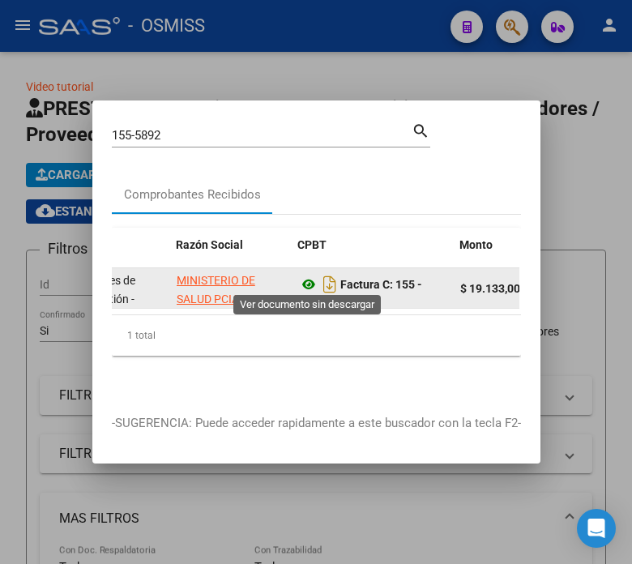
click at [310, 280] on icon at bounding box center [308, 284] width 21 height 19
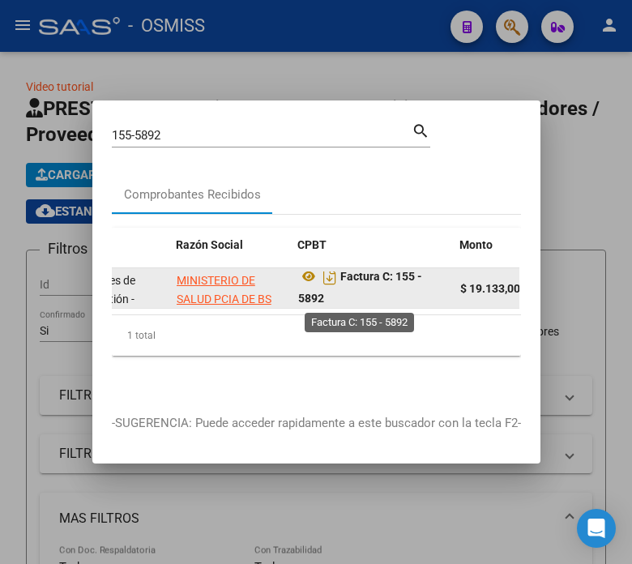
scroll to position [10, 0]
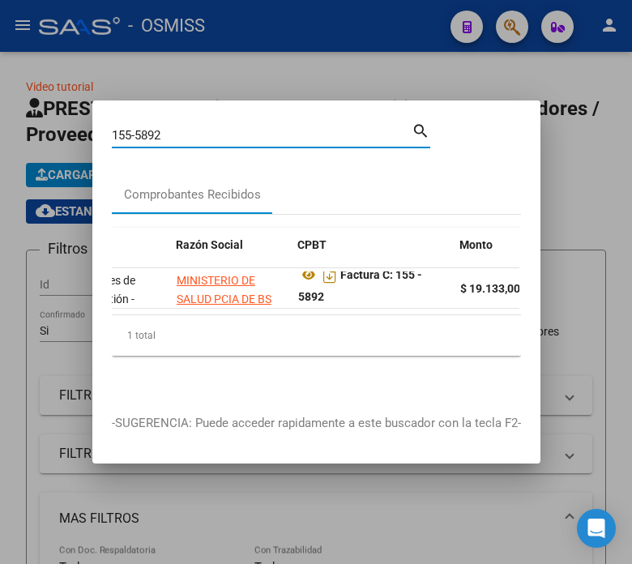
drag, startPoint x: 227, startPoint y: 131, endPoint x: 139, endPoint y: 132, distance: 88.4
click at [139, 132] on input "155-5892" at bounding box center [262, 135] width 300 height 15
type input "155-7980"
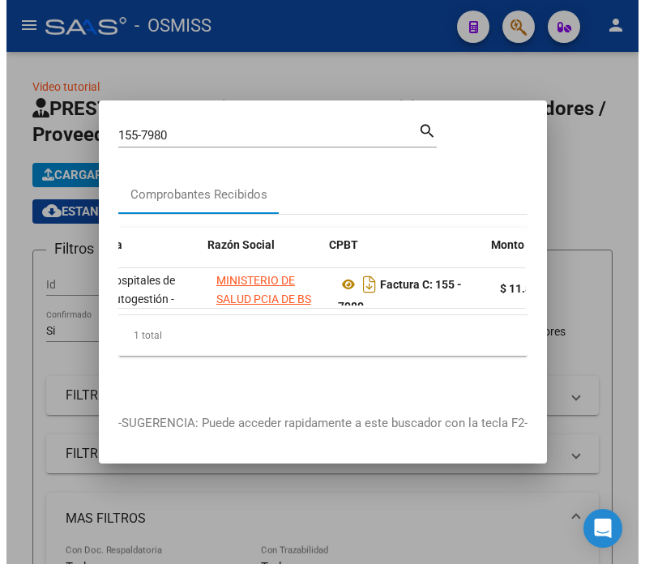
scroll to position [0, 304]
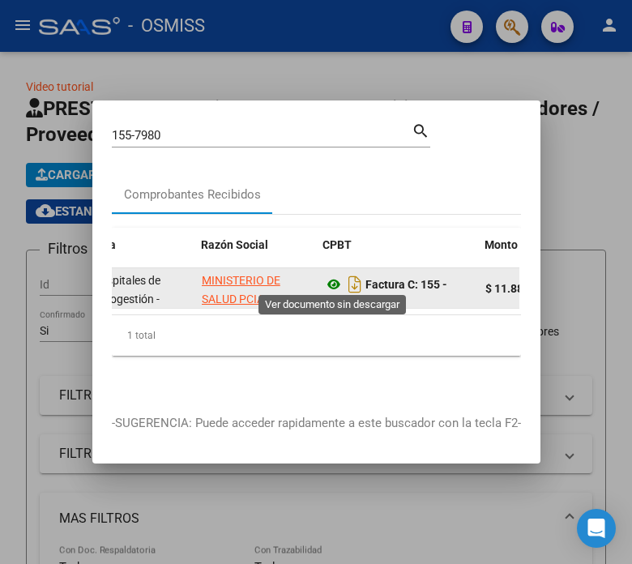
click at [328, 280] on icon at bounding box center [333, 284] width 21 height 19
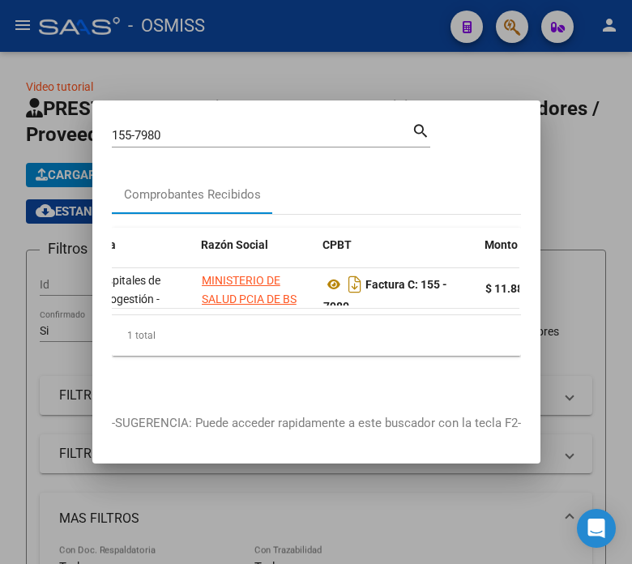
click at [183, 128] on input "155-7980" at bounding box center [262, 135] width 300 height 15
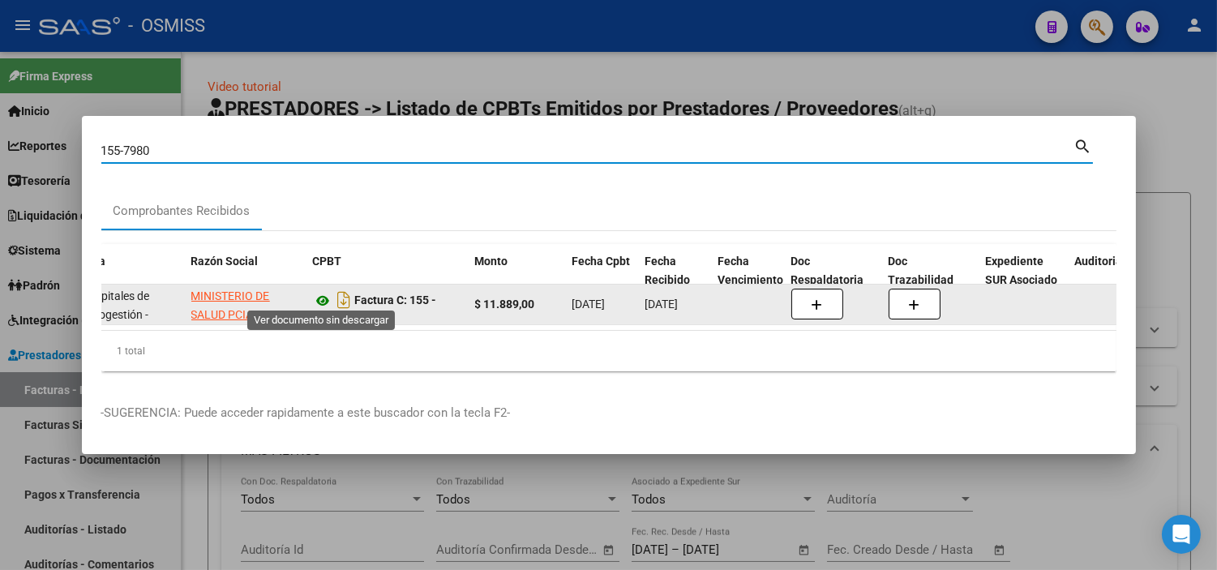
click at [324, 297] on icon at bounding box center [323, 300] width 21 height 19
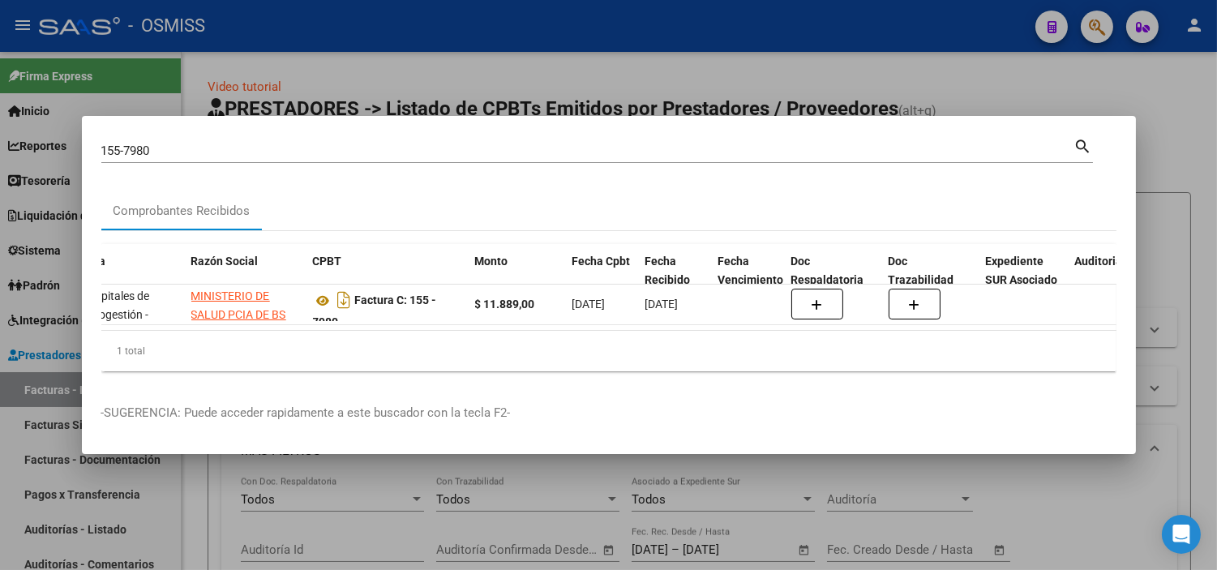
click at [386, 51] on div at bounding box center [608, 285] width 1217 height 570
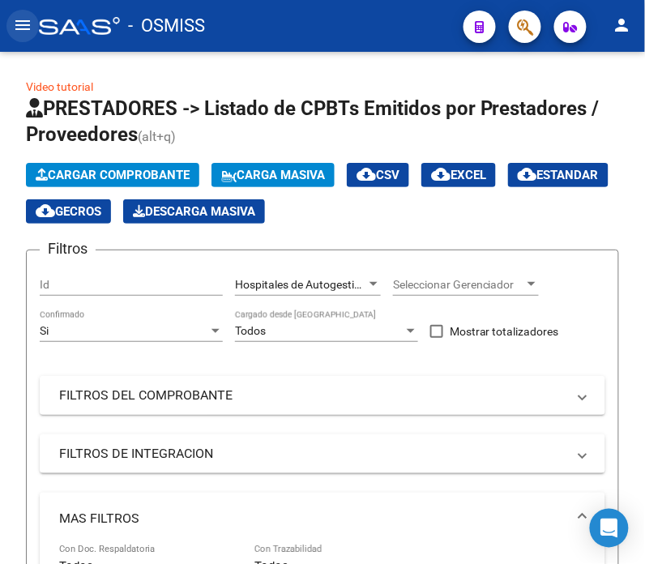
click at [13, 30] on mat-icon "menu" at bounding box center [22, 24] width 19 height 19
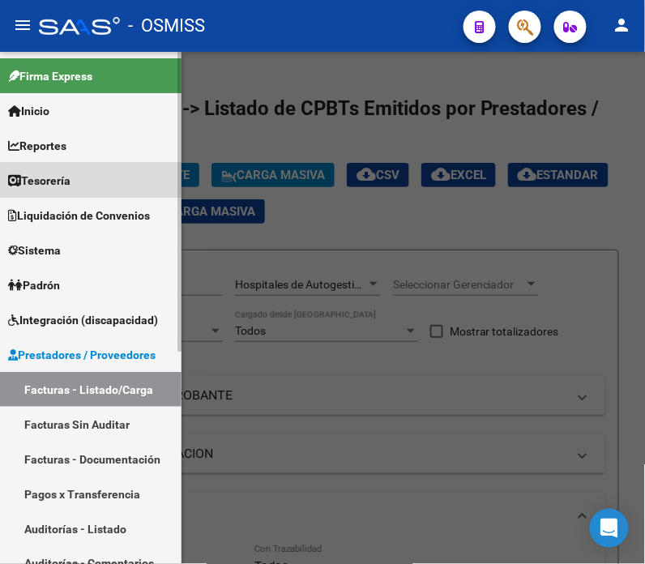
click at [116, 180] on link "Tesorería" at bounding box center [91, 180] width 182 height 35
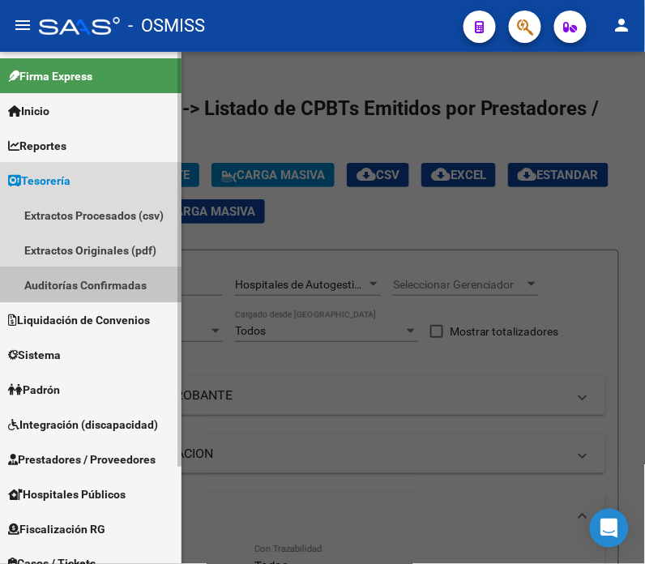
click at [117, 271] on link "Auditorías Confirmadas" at bounding box center [91, 285] width 182 height 35
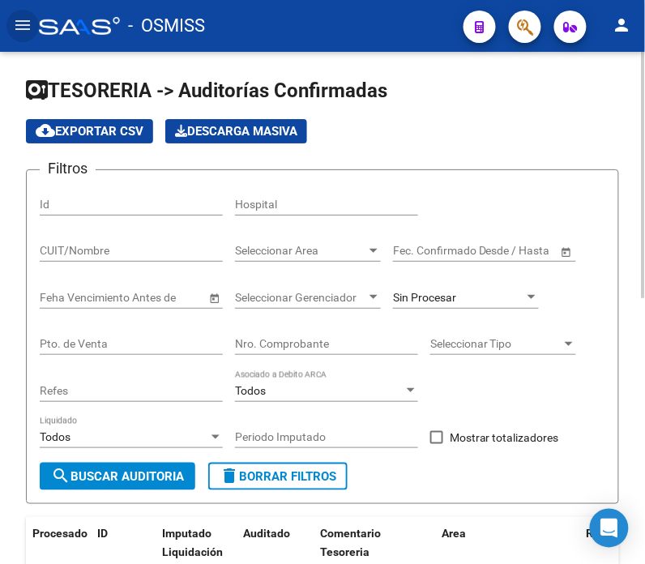
click at [365, 346] on input "Nro. Comprobante" at bounding box center [326, 344] width 183 height 14
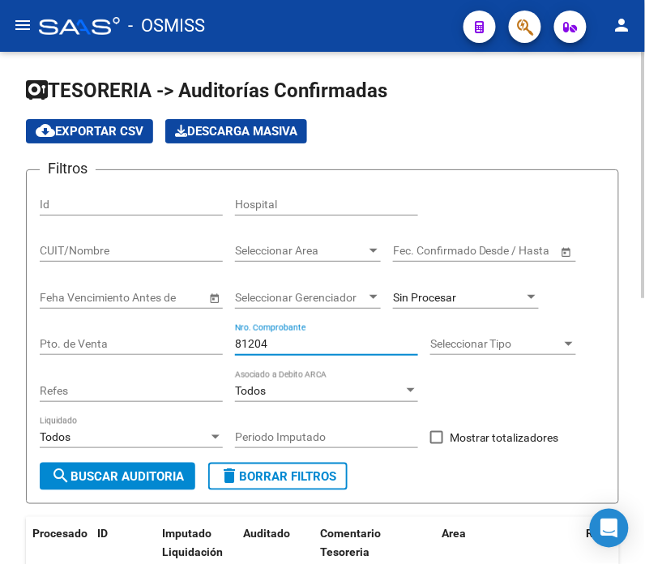
type input "81204"
click at [440, 286] on div "Sin Procesar" at bounding box center [466, 292] width 146 height 32
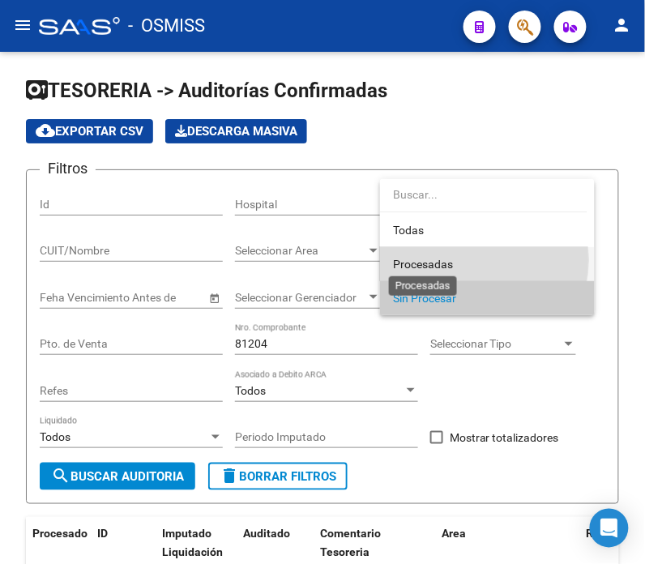
click at [452, 260] on span "Procesadas" at bounding box center [423, 264] width 60 height 13
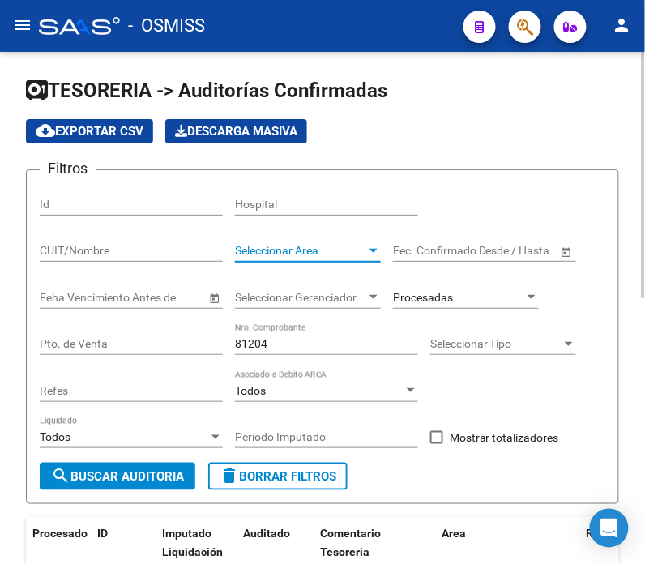
click at [349, 250] on span "Seleccionar Area" at bounding box center [300, 251] width 131 height 14
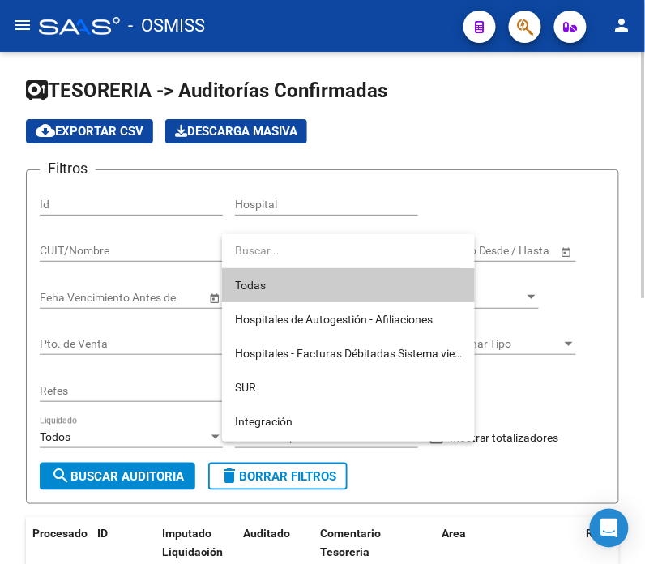
click at [349, 250] on input "dropdown search" at bounding box center [341, 250] width 239 height 34
click at [487, 170] on div at bounding box center [322, 282] width 645 height 564
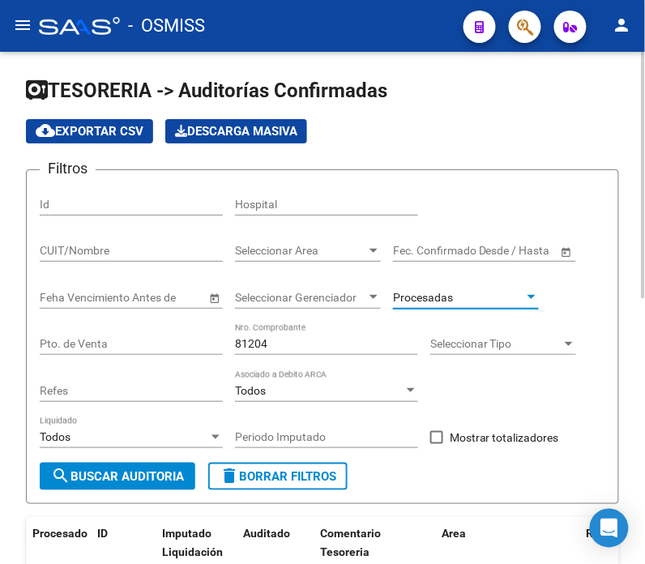
click at [447, 300] on span "Procesadas" at bounding box center [423, 297] width 60 height 13
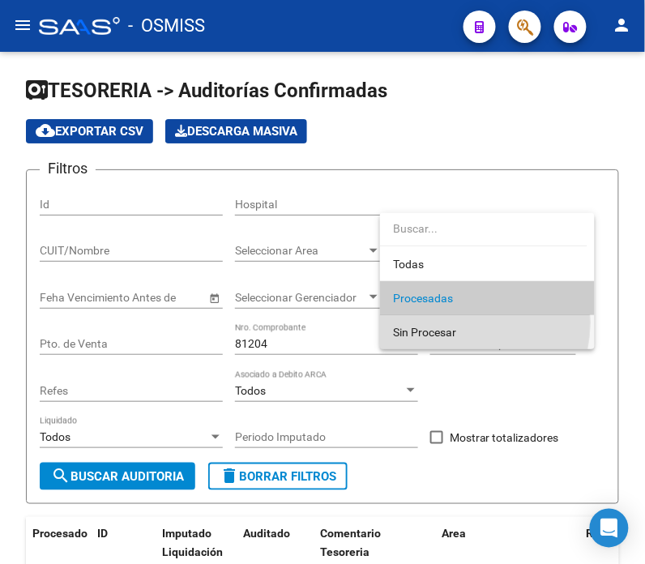
click at [449, 323] on span "Sin Procesar" at bounding box center [487, 332] width 189 height 34
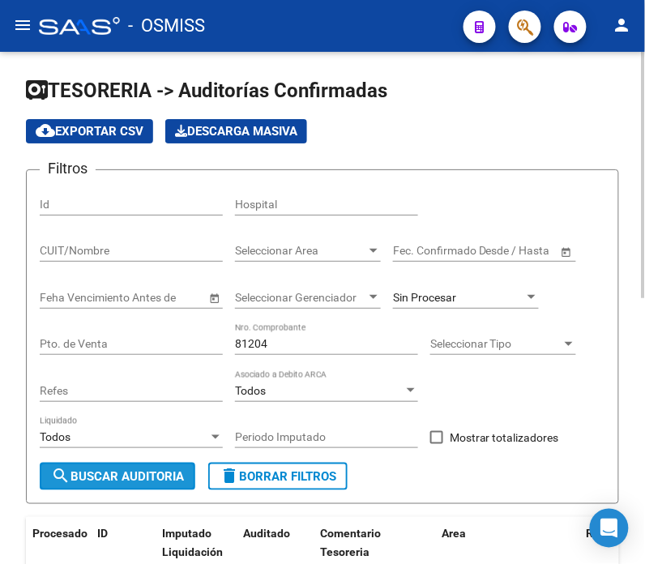
click at [156, 478] on span "search Buscar Auditoria" at bounding box center [117, 476] width 133 height 15
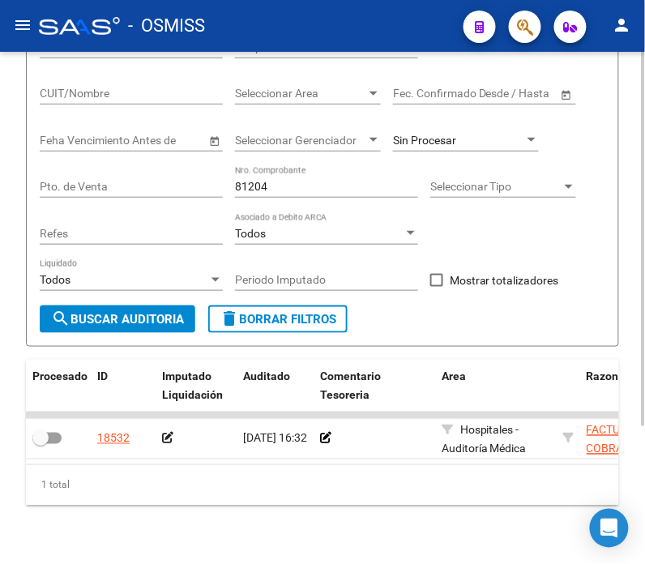
scroll to position [190, 0]
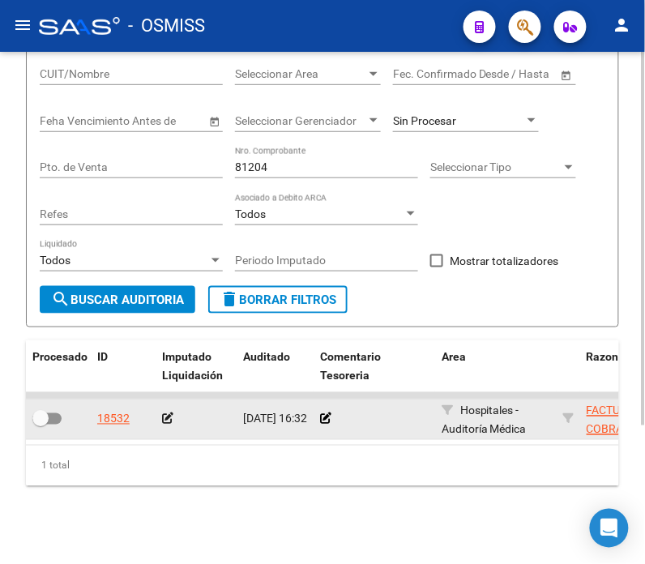
click at [331, 410] on div at bounding box center [374, 419] width 109 height 19
click at [324, 413] on icon at bounding box center [325, 418] width 11 height 11
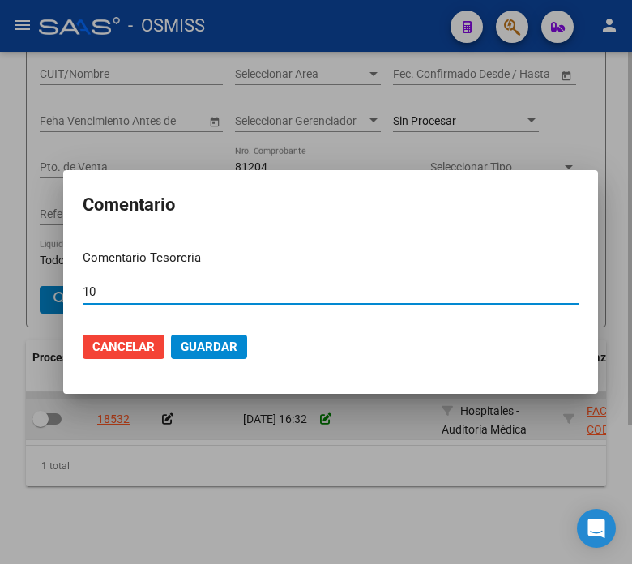
type input "1"
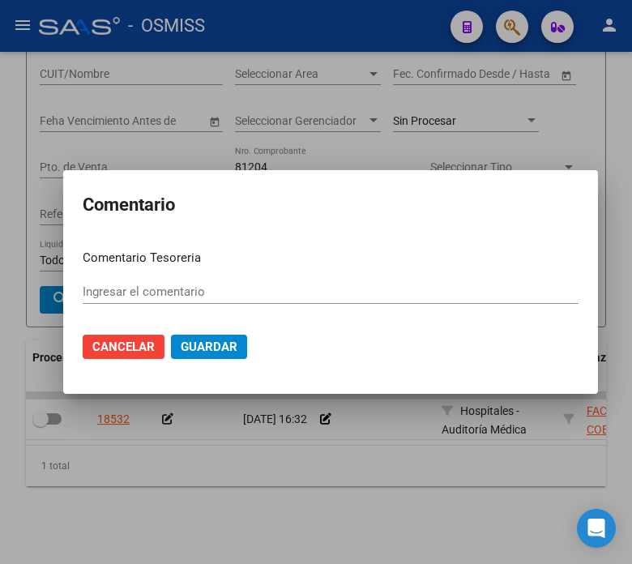
click at [119, 286] on input "Ingresar el comentario" at bounding box center [331, 292] width 496 height 15
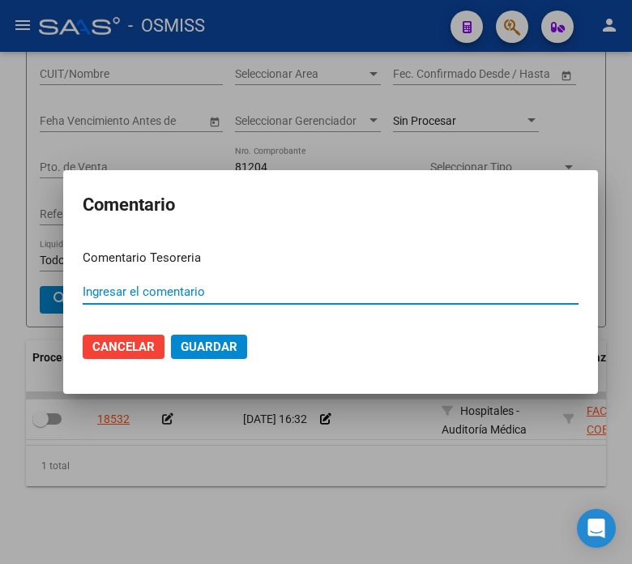
paste input "100077068"
type input "100077068 10/09/2025"
click at [199, 340] on span "Guardar" at bounding box center [209, 347] width 57 height 15
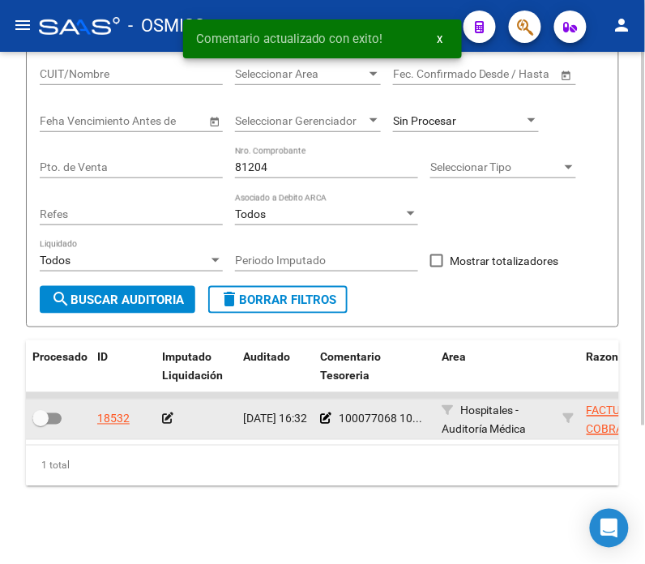
click at [167, 413] on icon at bounding box center [167, 418] width 11 height 11
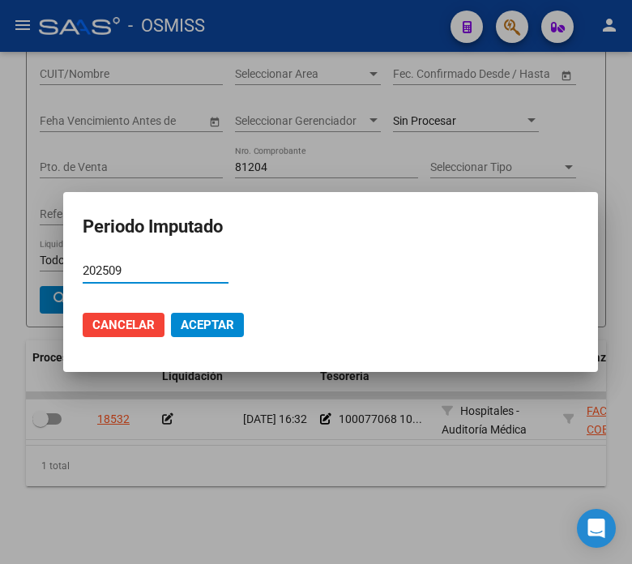
type input "202509"
click at [204, 322] on span "Aceptar" at bounding box center [208, 325] width 54 height 15
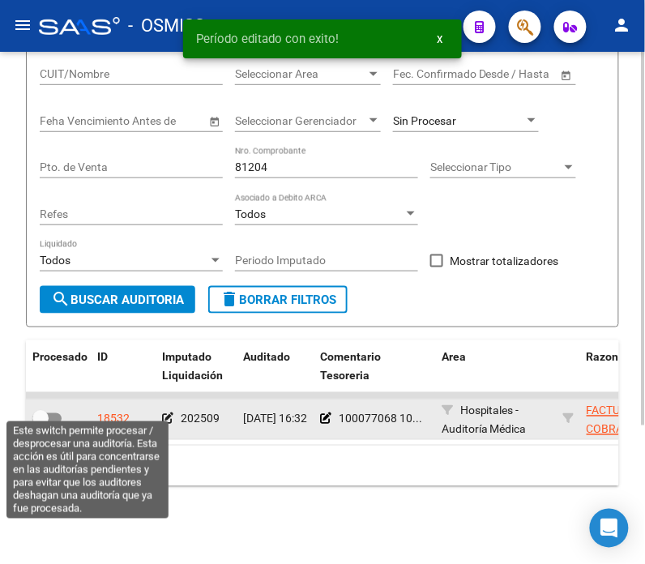
click at [57, 413] on span at bounding box center [46, 418] width 29 height 11
click at [41, 425] on input "checkbox" at bounding box center [40, 425] width 1 height 1
checkbox input "true"
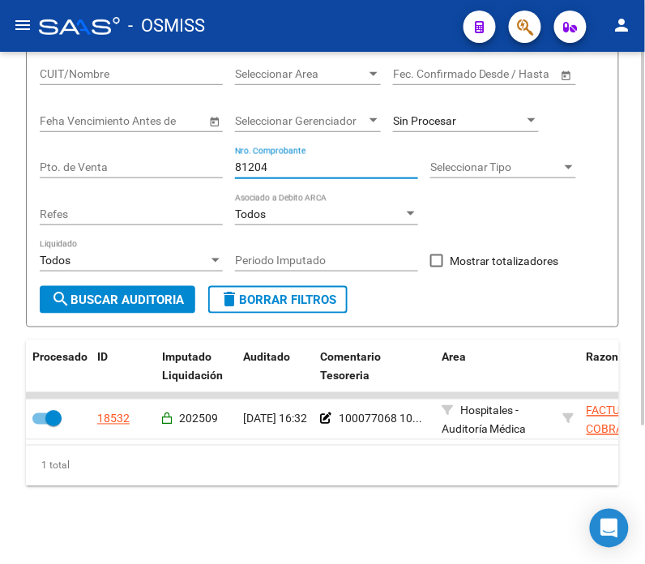
drag, startPoint x: 297, startPoint y: 156, endPoint x: 255, endPoint y: 158, distance: 41.4
click at [255, 161] on input "81204" at bounding box center [326, 168] width 183 height 14
type input "81268"
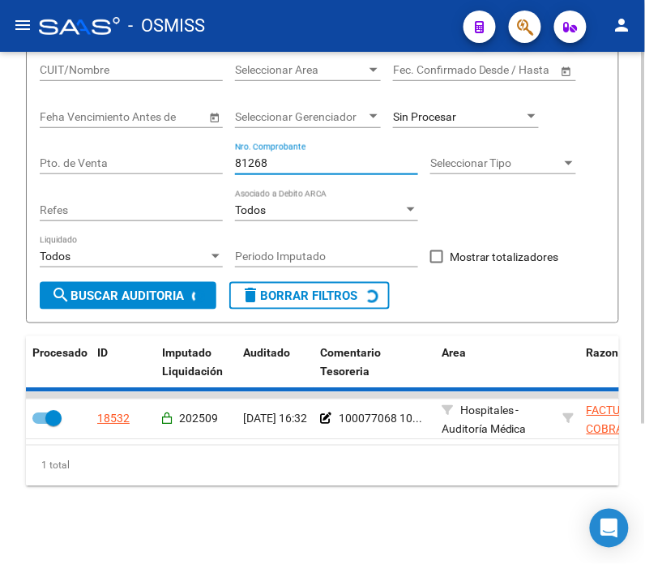
checkbox input "false"
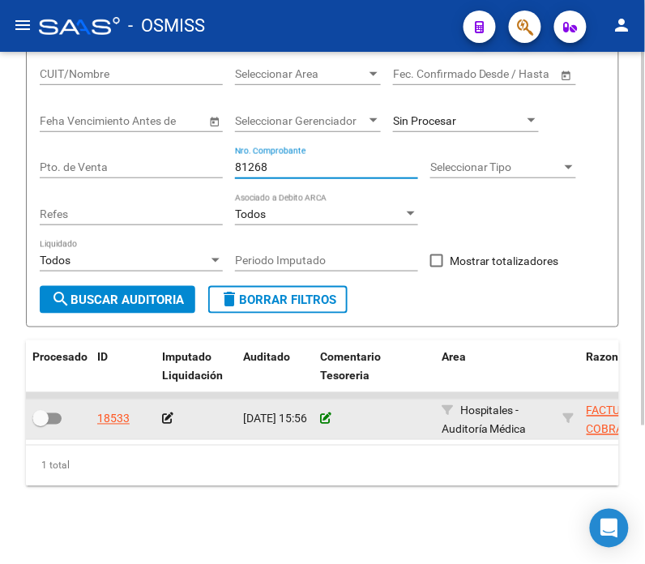
type input "81268"
click at [327, 413] on icon at bounding box center [325, 418] width 11 height 11
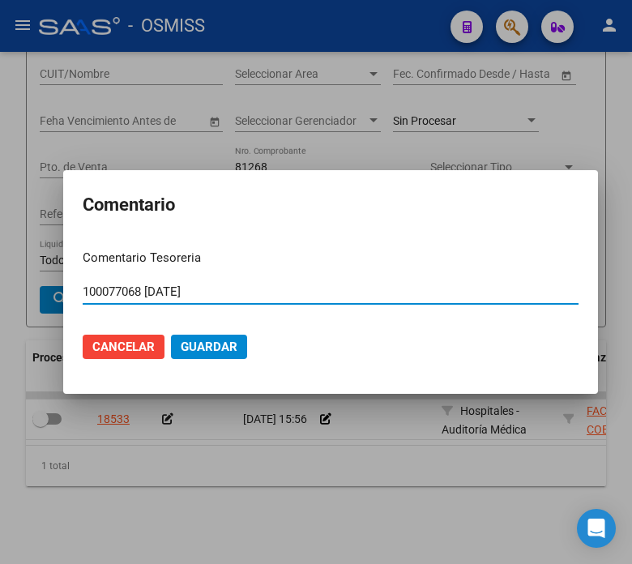
type input "100077068 10/09/2025"
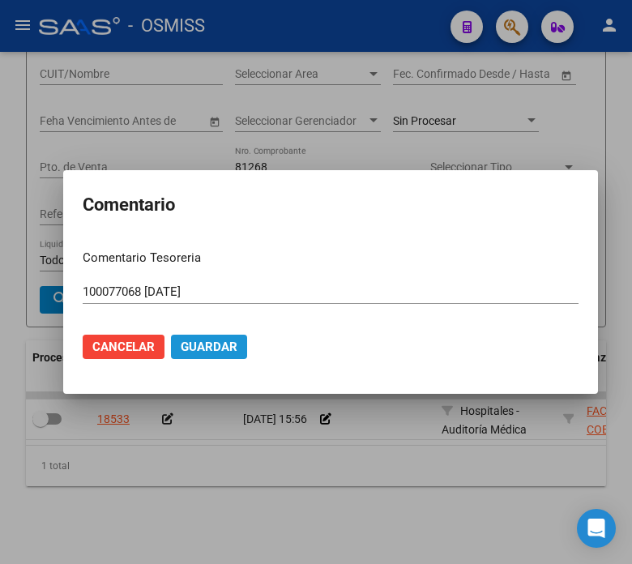
click at [237, 347] on button "Guardar" at bounding box center [209, 347] width 76 height 24
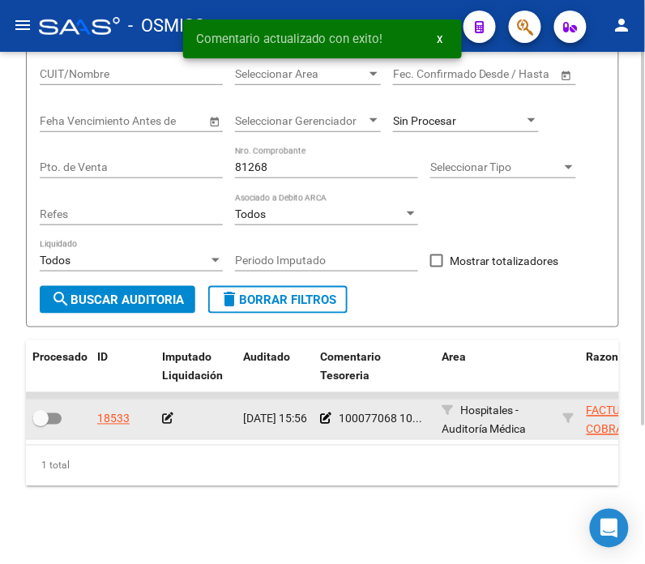
click at [165, 413] on icon at bounding box center [167, 418] width 11 height 11
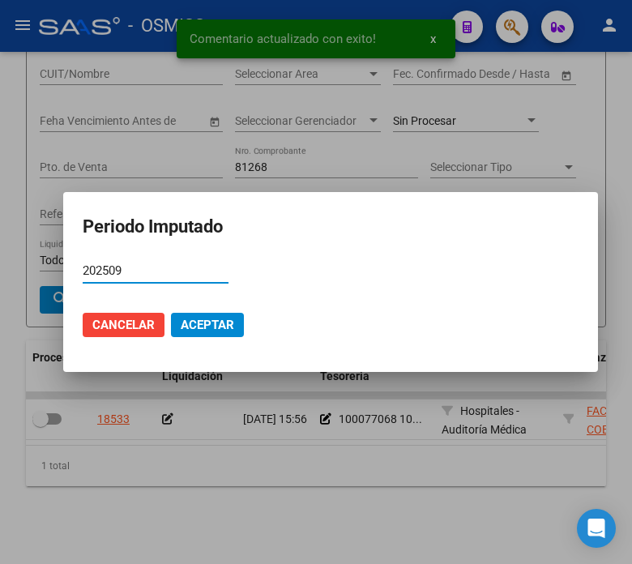
type input "202509"
click at [221, 295] on div "202509 Período (AAAAMM)" at bounding box center [156, 279] width 146 height 40
click at [216, 318] on span "Aceptar" at bounding box center [208, 325] width 54 height 15
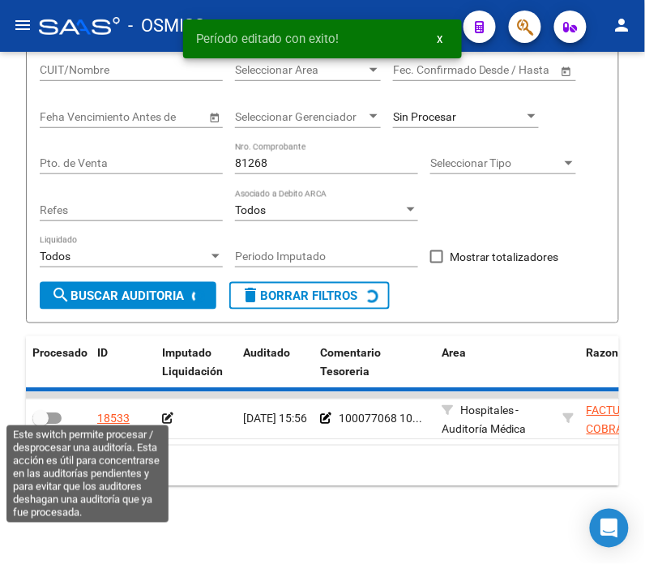
click at [45, 411] on span at bounding box center [40, 419] width 16 height 16
click at [41, 425] on input "checkbox" at bounding box center [40, 425] width 1 height 1
checkbox input "true"
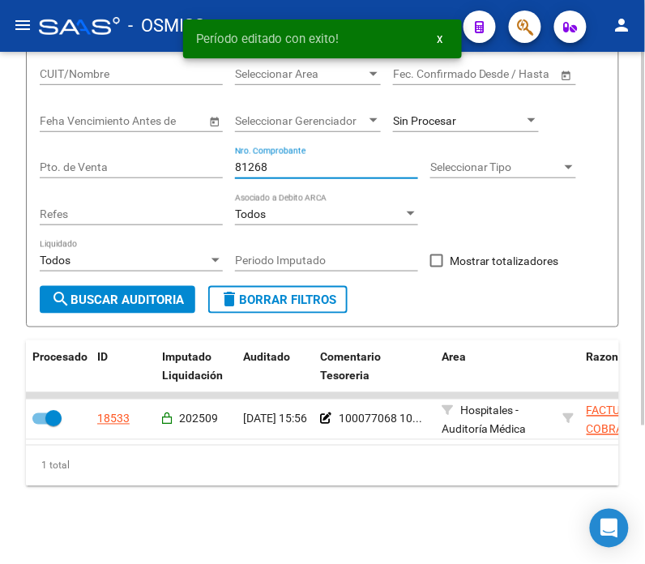
drag, startPoint x: 332, startPoint y: 149, endPoint x: 246, endPoint y: 156, distance: 86.2
click at [246, 161] on input "81268" at bounding box center [326, 168] width 183 height 14
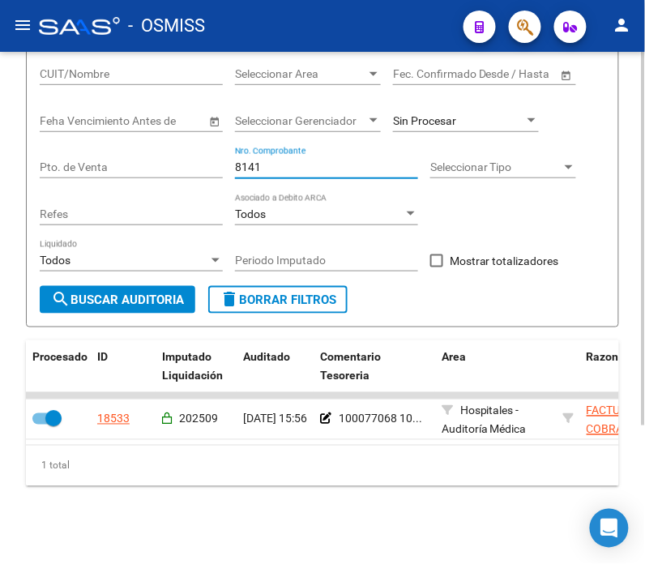
type input "81414"
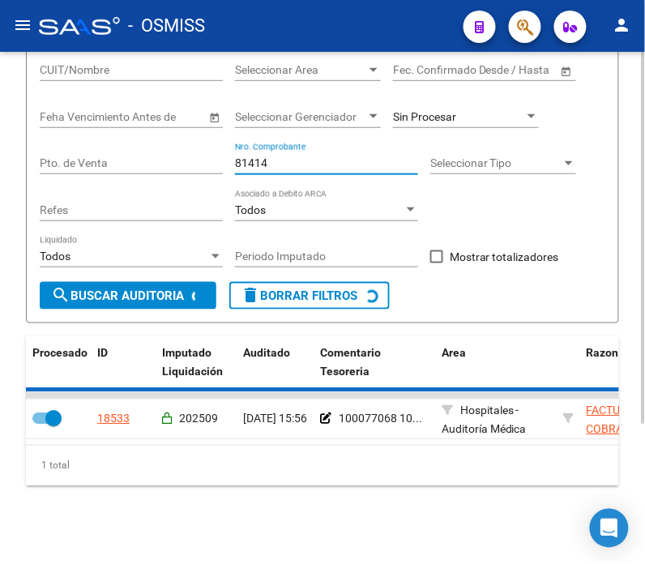
checkbox input "false"
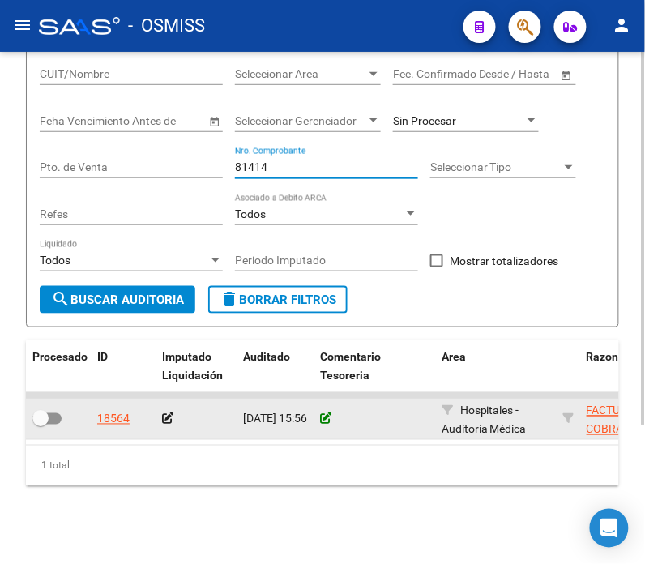
type input "81414"
click at [322, 413] on icon at bounding box center [325, 418] width 11 height 11
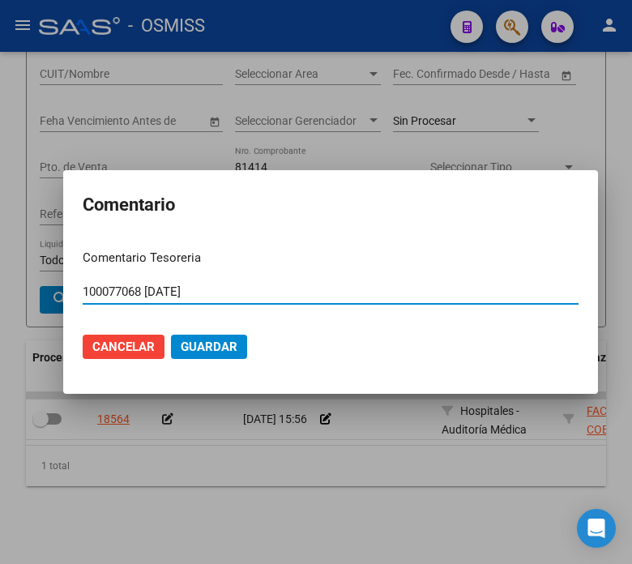
type input "100077068 10/09/2025"
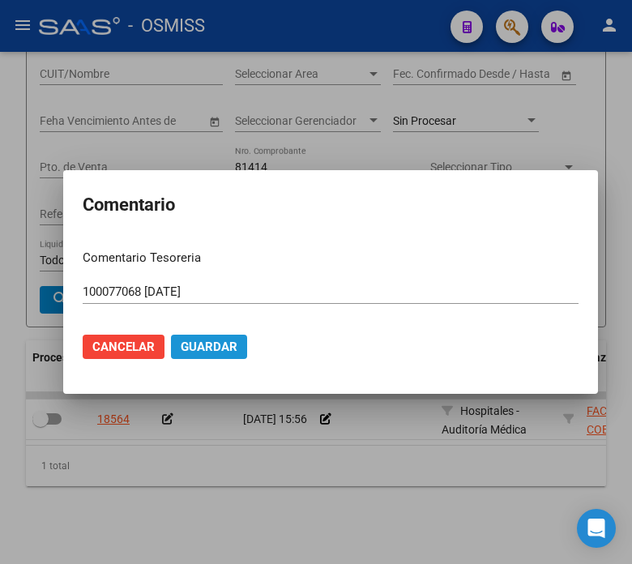
click at [189, 335] on button "Guardar" at bounding box center [209, 347] width 76 height 24
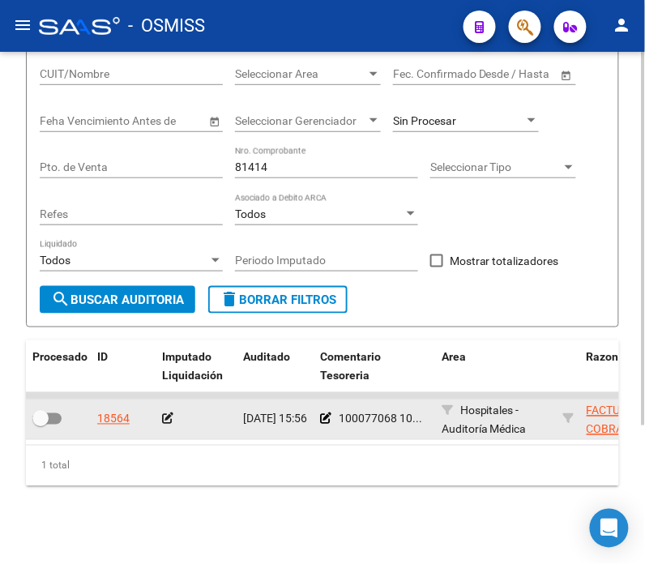
click at [166, 413] on icon at bounding box center [167, 418] width 11 height 11
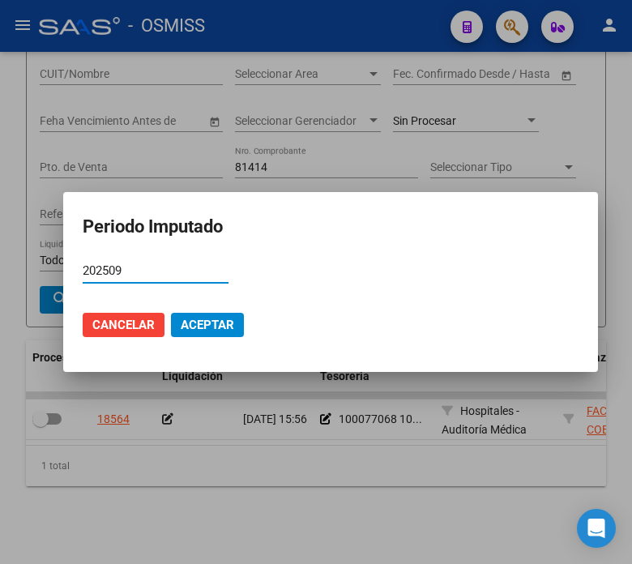
type input "202509"
click at [200, 319] on span "Aceptar" at bounding box center [208, 325] width 54 height 15
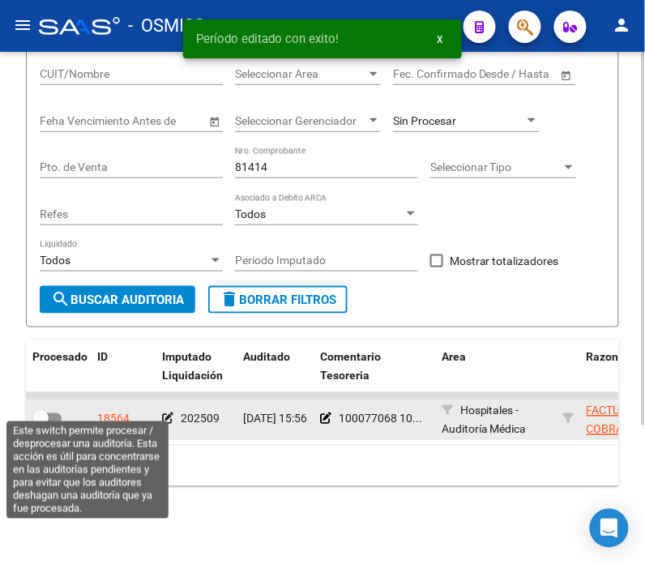
click at [46, 411] on span at bounding box center [40, 419] width 16 height 16
click at [41, 425] on input "checkbox" at bounding box center [40, 425] width 1 height 1
checkbox input "true"
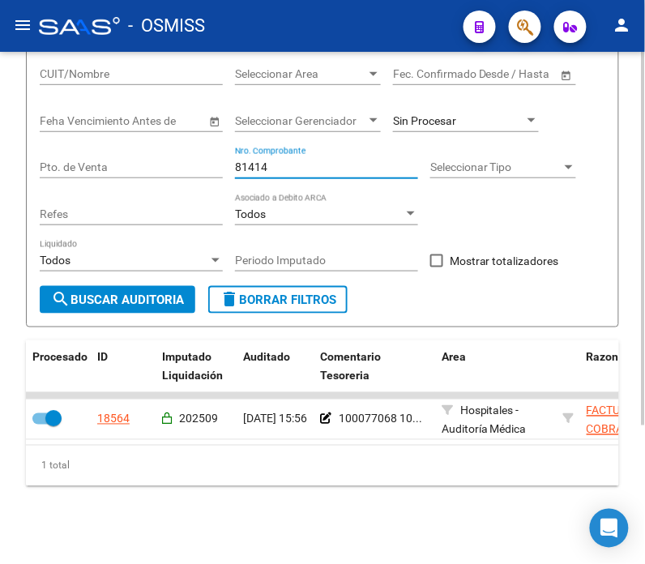
drag, startPoint x: 282, startPoint y: 150, endPoint x: 246, endPoint y: 155, distance: 36.0
click at [246, 161] on input "81414" at bounding box center [326, 168] width 183 height 14
type input "81511"
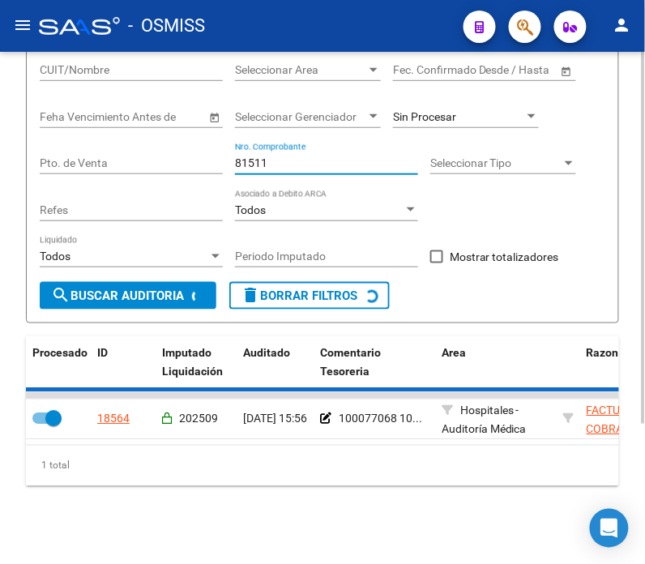
checkbox input "false"
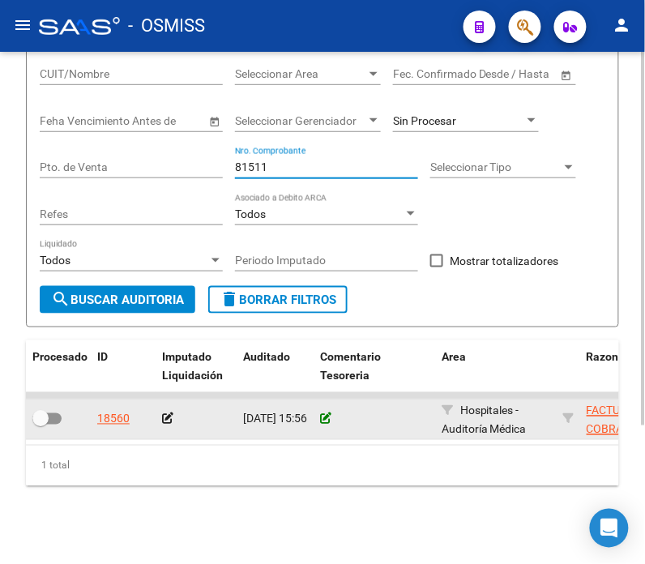
type input "81511"
click at [320, 413] on icon at bounding box center [325, 418] width 11 height 11
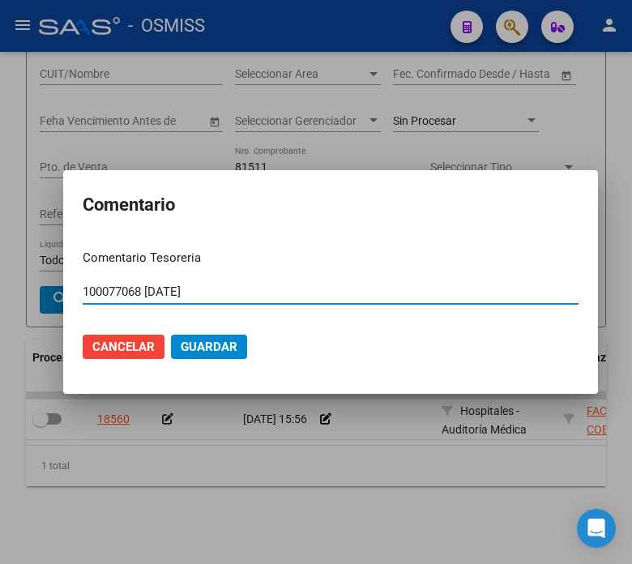
type input "100077068 10/09/2025"
click at [206, 282] on div "100077068 10/09/2025 Ingresar el comentario" at bounding box center [331, 292] width 496 height 24
click at [208, 289] on input "100077068 10/09/2025" at bounding box center [331, 292] width 496 height 15
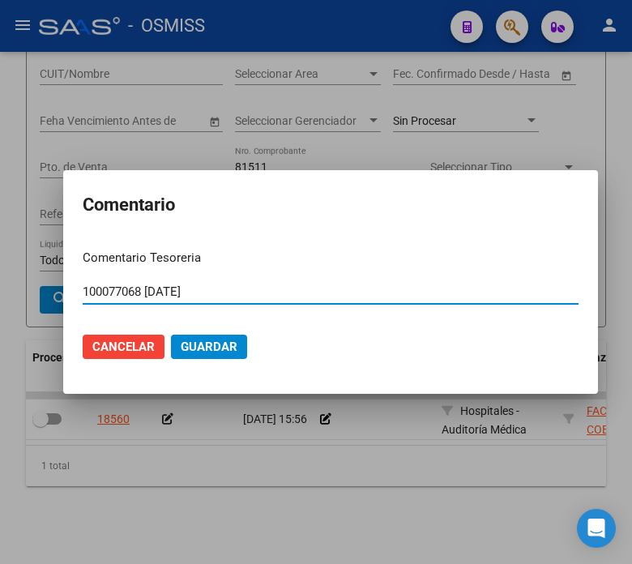
click at [223, 349] on span "Guardar" at bounding box center [209, 347] width 57 height 15
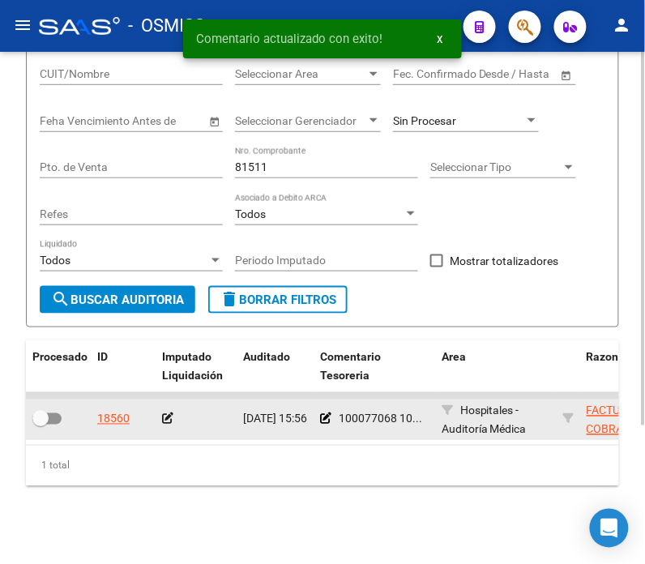
click at [164, 413] on icon at bounding box center [167, 418] width 11 height 11
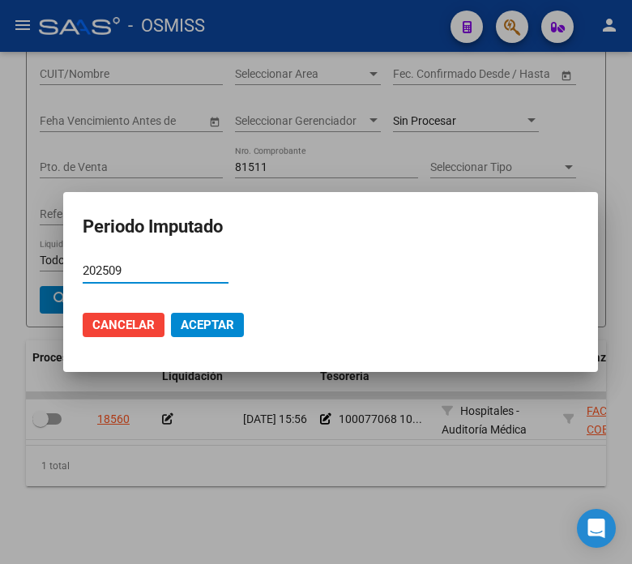
type input "202509"
click at [192, 321] on span "Aceptar" at bounding box center [208, 325] width 54 height 15
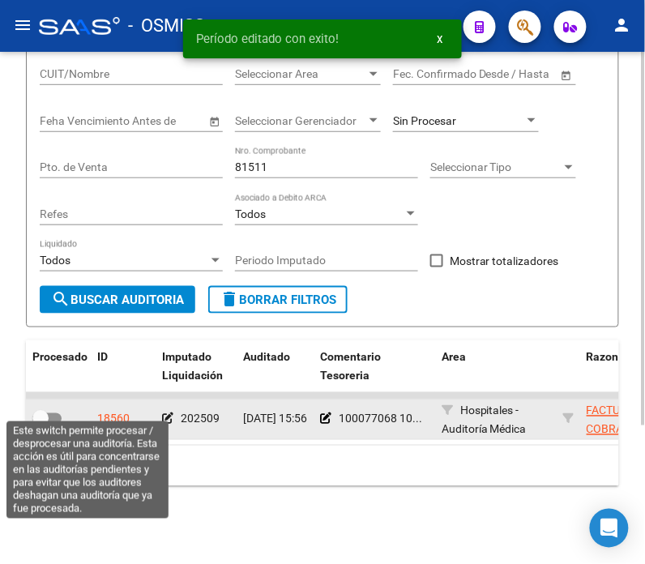
click at [54, 413] on span at bounding box center [46, 418] width 29 height 11
click at [41, 425] on input "checkbox" at bounding box center [40, 425] width 1 height 1
checkbox input "true"
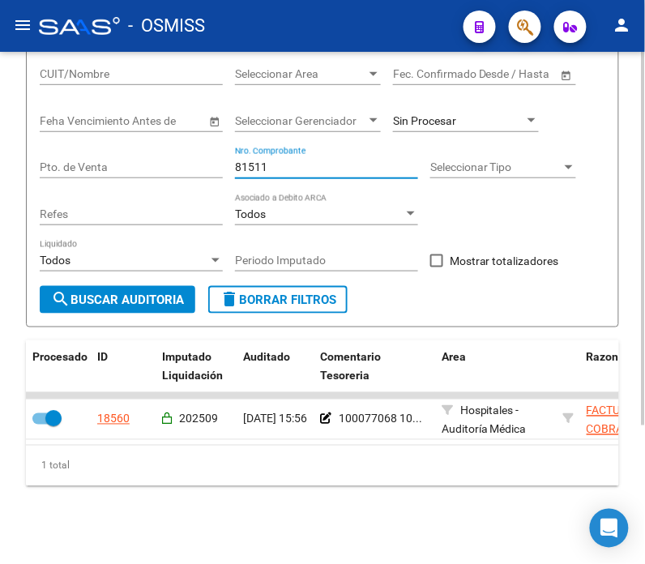
drag, startPoint x: 278, startPoint y: 156, endPoint x: 249, endPoint y: 158, distance: 29.3
click at [249, 161] on input "81511" at bounding box center [326, 168] width 183 height 14
type input "81627"
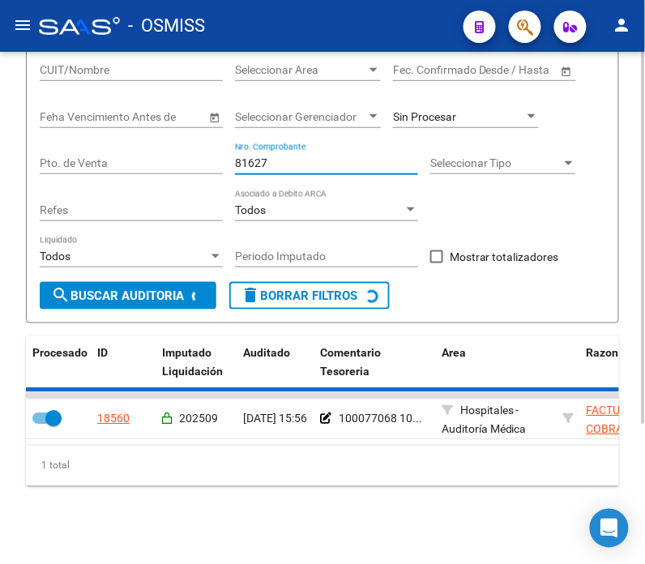
checkbox input "false"
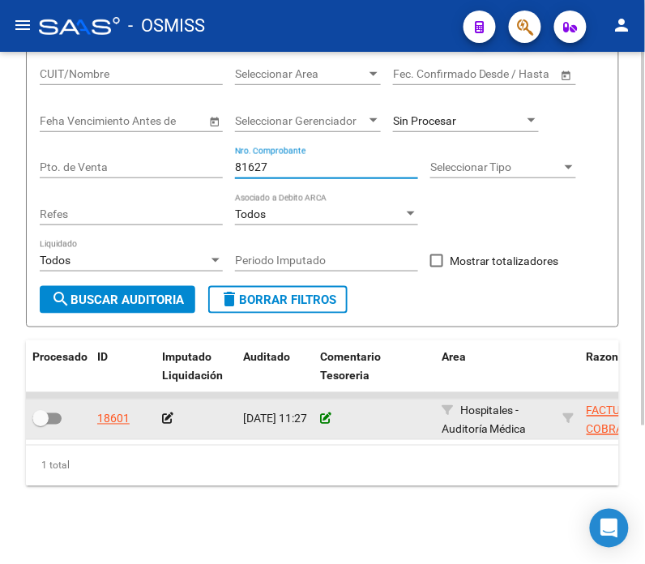
type input "81627"
click at [327, 413] on icon at bounding box center [325, 418] width 11 height 11
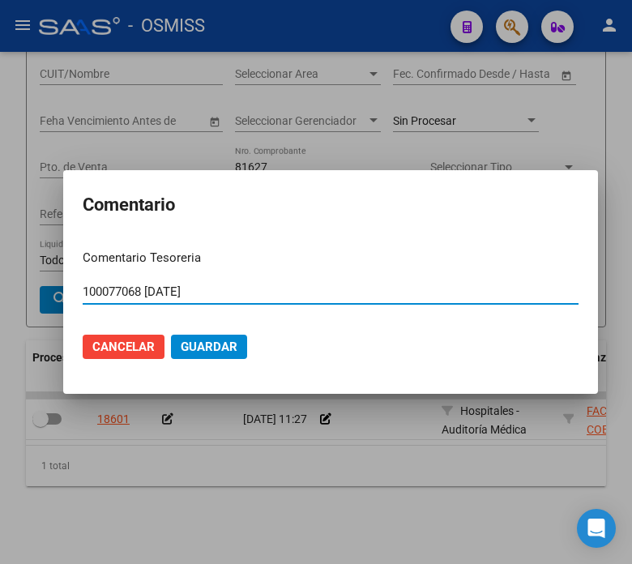
type input "100077068 10/09/2025"
click at [207, 346] on span "Guardar" at bounding box center [209, 347] width 57 height 15
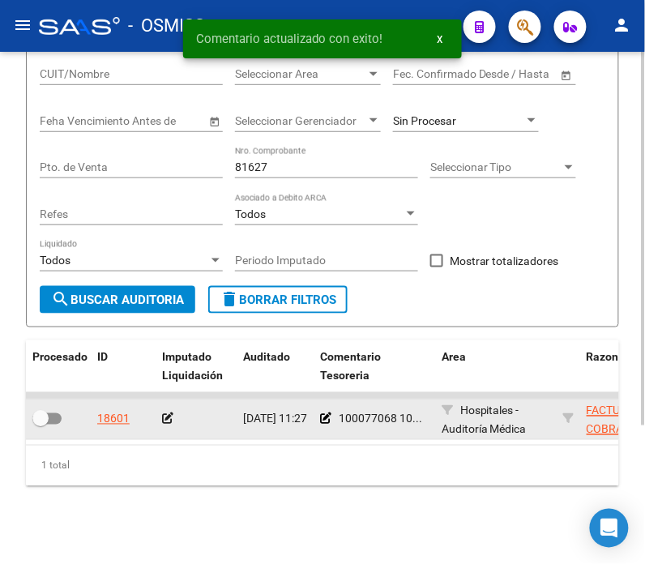
click at [168, 413] on icon at bounding box center [167, 418] width 11 height 11
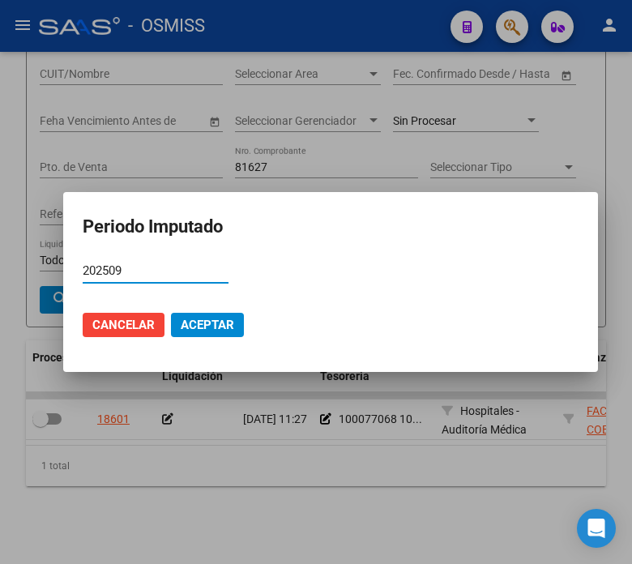
type input "202509"
click at [188, 321] on span "Aceptar" at bounding box center [208, 325] width 54 height 15
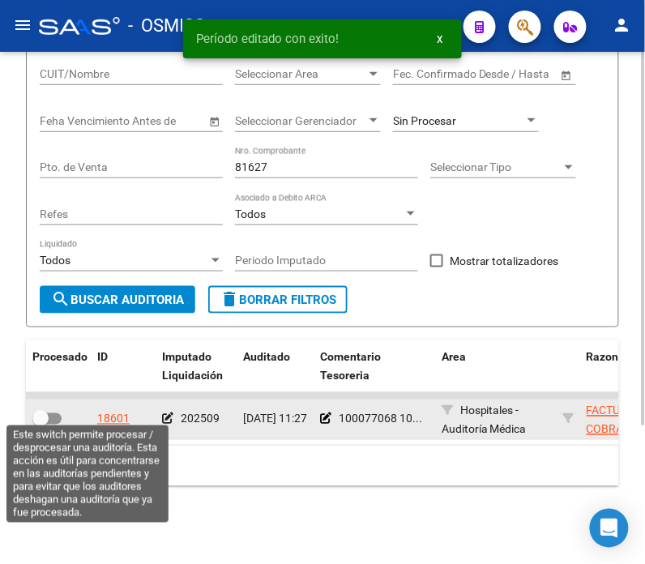
click at [57, 413] on span at bounding box center [46, 418] width 29 height 11
click at [41, 425] on input "checkbox" at bounding box center [40, 425] width 1 height 1
checkbox input "true"
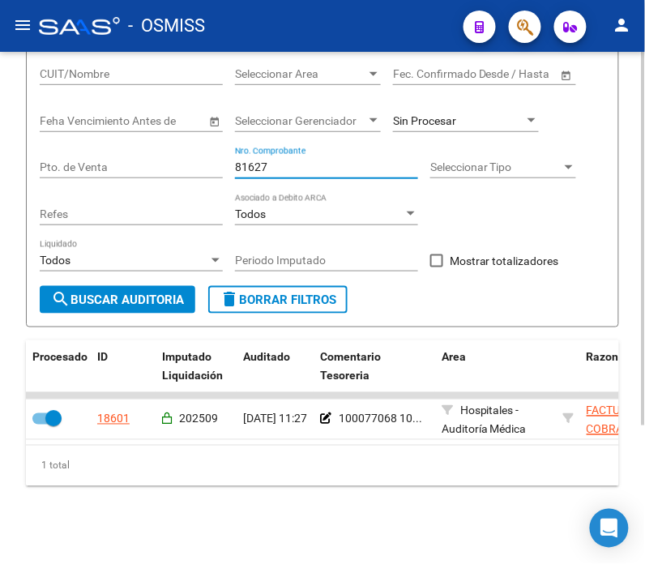
drag, startPoint x: 294, startPoint y: 156, endPoint x: 248, endPoint y: 159, distance: 46.3
click at [248, 161] on input "81627" at bounding box center [326, 168] width 183 height 14
type input "81711"
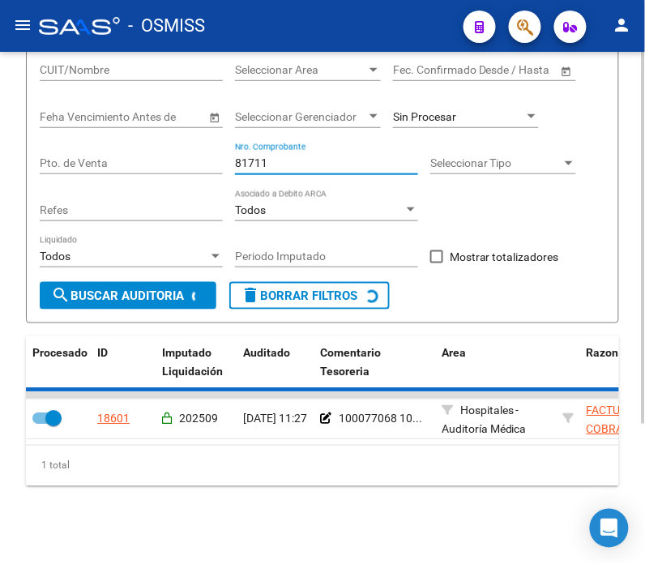
checkbox input "false"
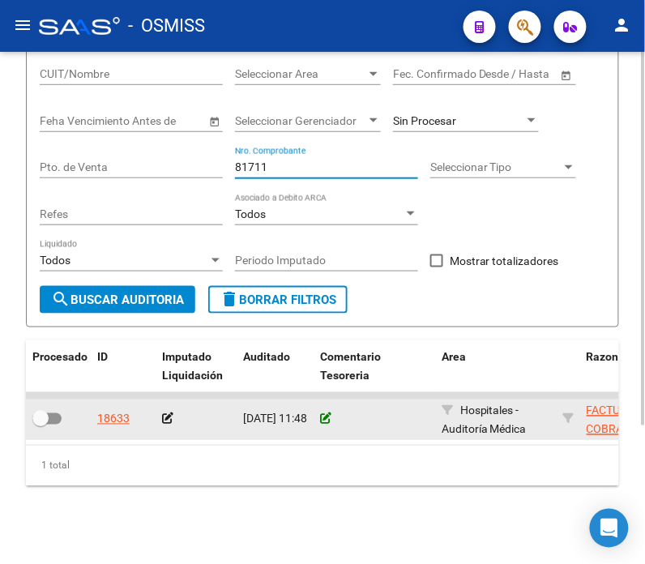
type input "81711"
click at [320, 413] on icon at bounding box center [325, 418] width 11 height 11
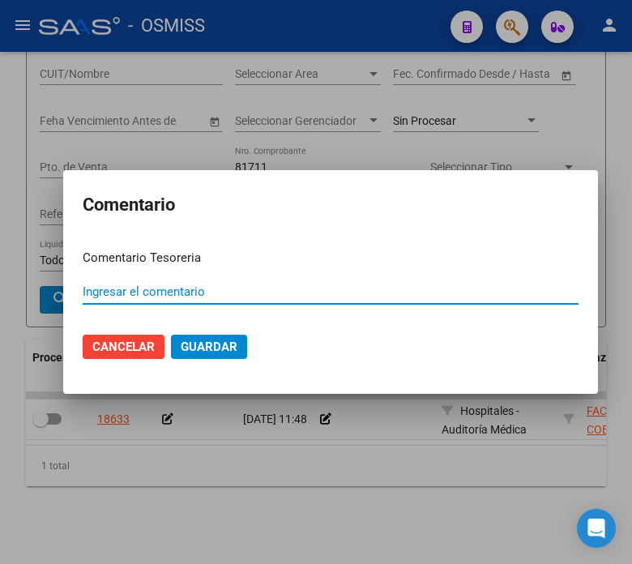
paste input "100077068 10/09/2025"
type input "100077068 10/09/2025"
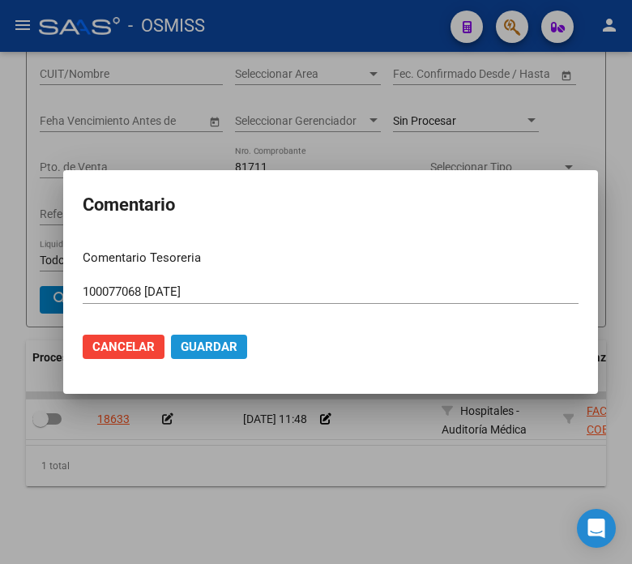
click at [205, 344] on span "Guardar" at bounding box center [209, 347] width 57 height 15
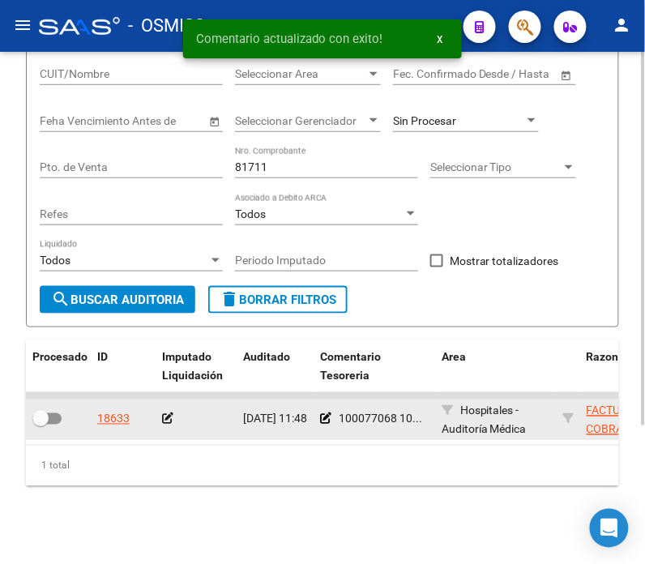
click at [165, 413] on icon at bounding box center [167, 418] width 11 height 11
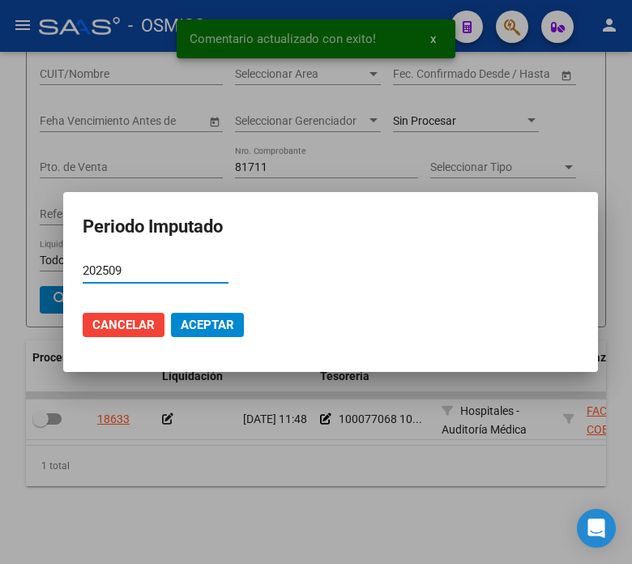
type input "202509"
click at [171, 335] on button "Aceptar" at bounding box center [207, 325] width 73 height 24
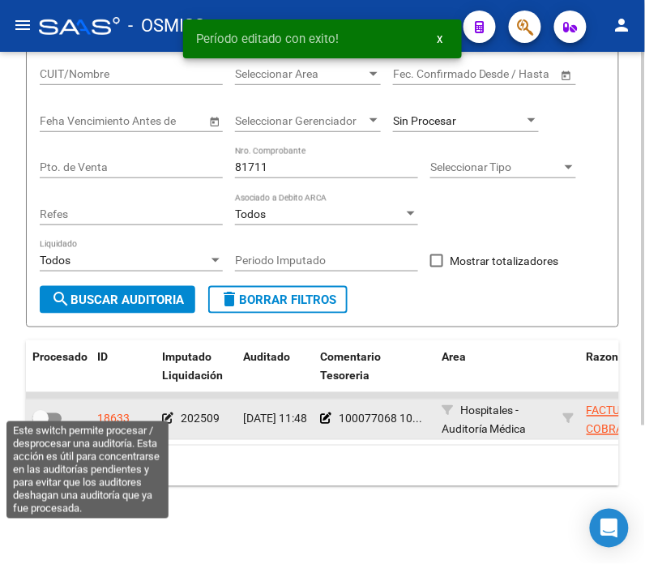
click at [45, 411] on span at bounding box center [40, 419] width 16 height 16
click at [41, 425] on input "checkbox" at bounding box center [40, 425] width 1 height 1
checkbox input "true"
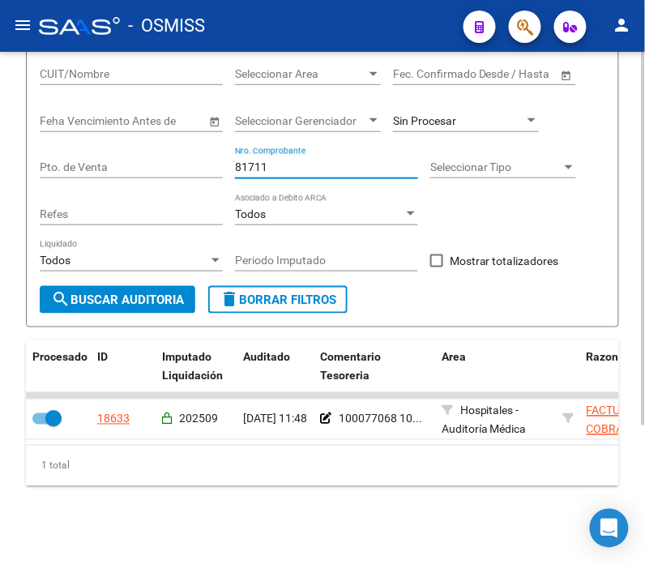
drag, startPoint x: 280, startPoint y: 156, endPoint x: 246, endPoint y: 155, distance: 33.2
click at [246, 161] on input "81711" at bounding box center [326, 168] width 183 height 14
type input "81822"
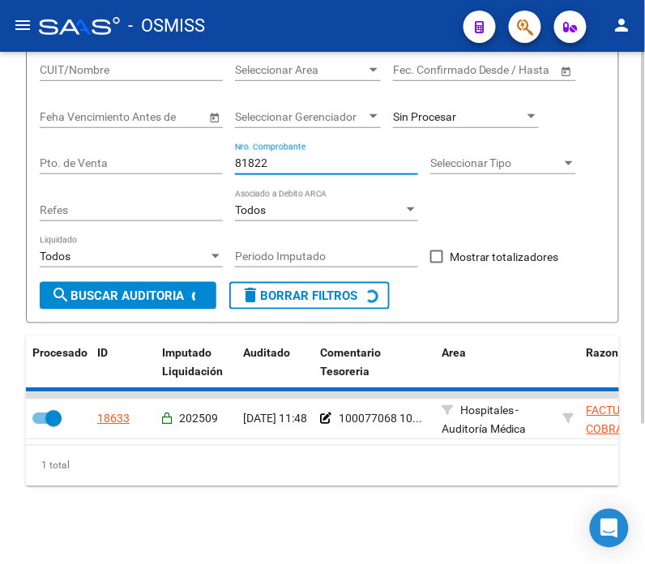
checkbox input "false"
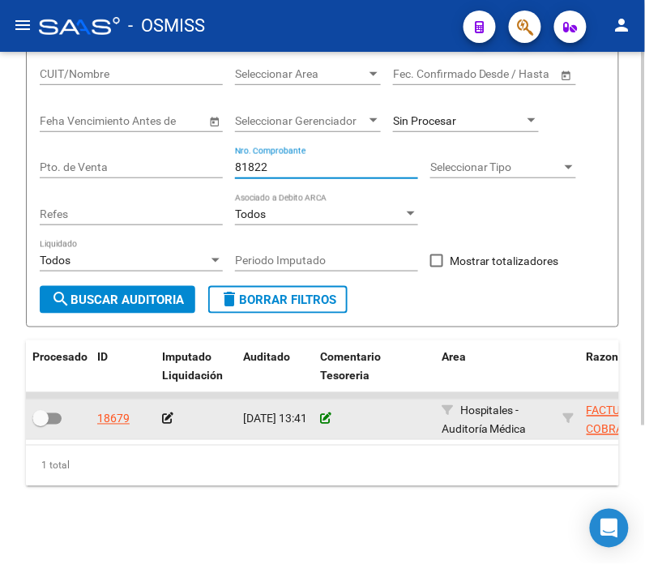
type input "81822"
click at [321, 413] on icon at bounding box center [325, 418] width 11 height 11
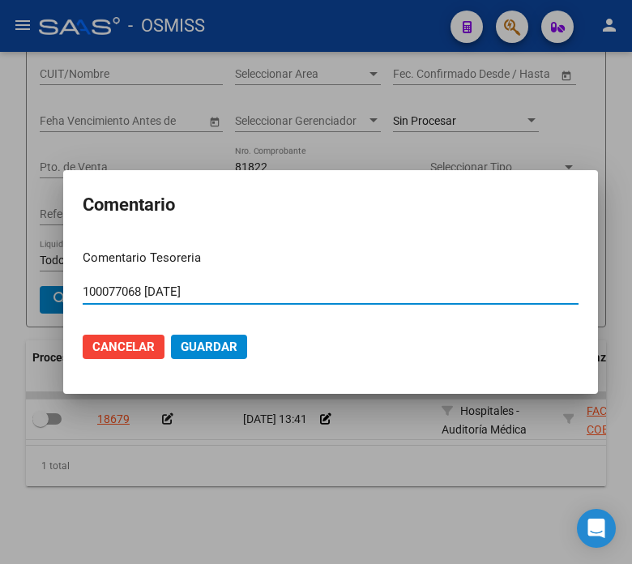
type input "100077068 10/09/2025"
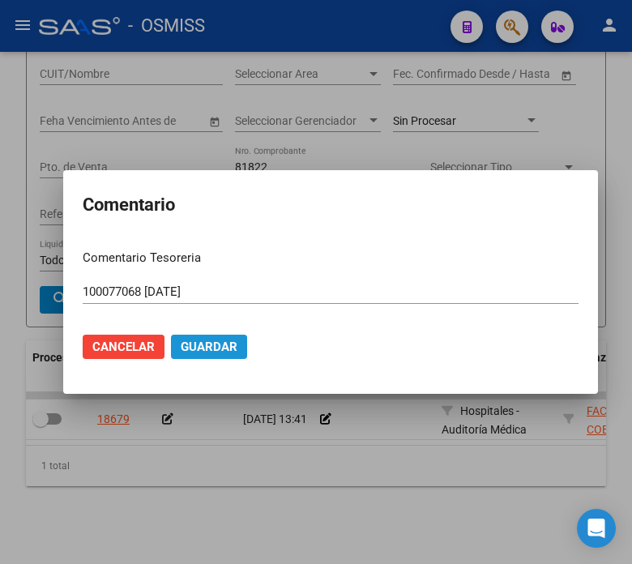
click at [191, 349] on span "Guardar" at bounding box center [209, 347] width 57 height 15
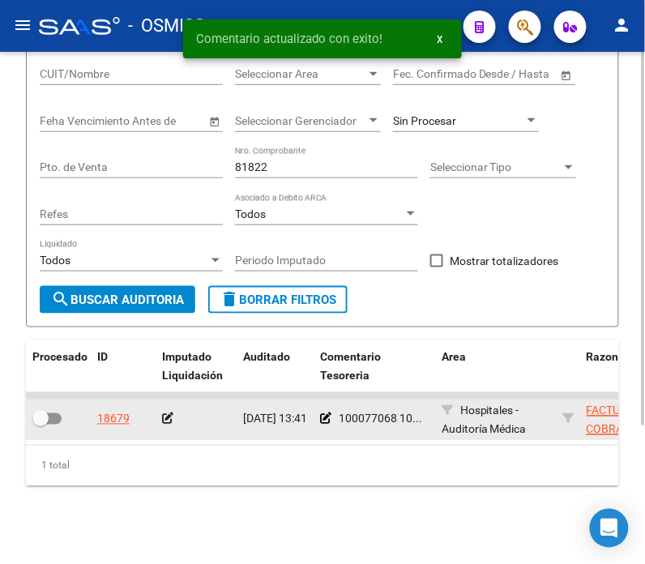
click at [169, 410] on div at bounding box center [196, 419] width 68 height 19
click at [170, 413] on app-auditoria-edit-perido at bounding box center [167, 419] width 11 height 13
click at [170, 413] on icon at bounding box center [167, 418] width 11 height 11
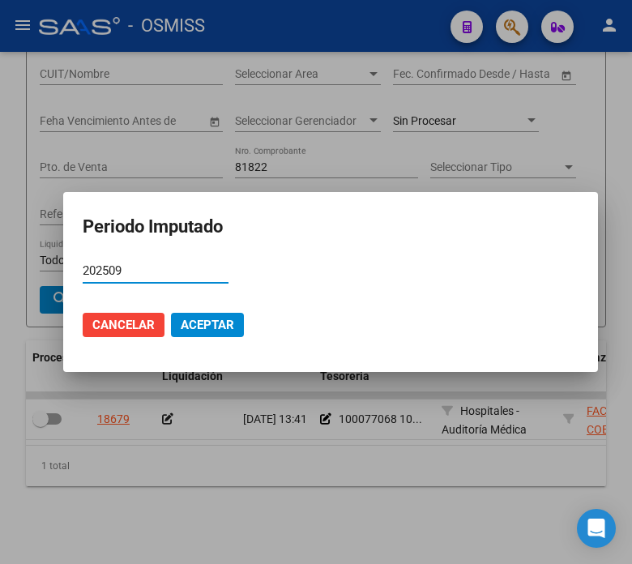
type input "202509"
click at [199, 321] on span "Aceptar" at bounding box center [208, 325] width 54 height 15
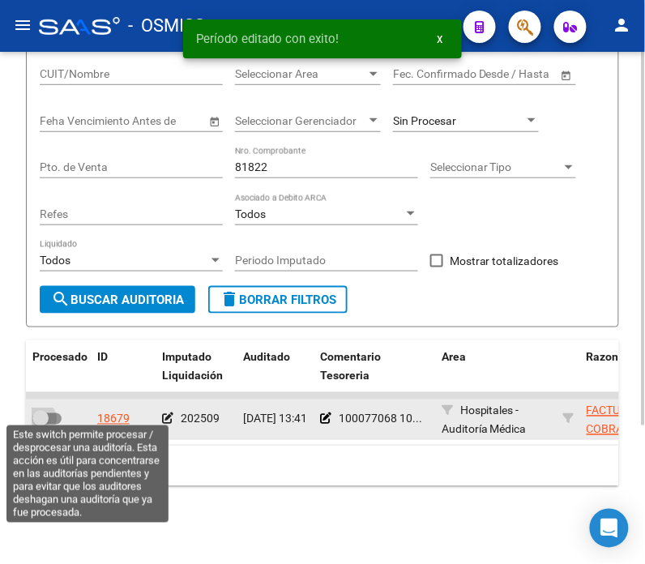
click at [50, 413] on span at bounding box center [46, 418] width 29 height 11
click at [41, 425] on input "checkbox" at bounding box center [40, 425] width 1 height 1
checkbox input "true"
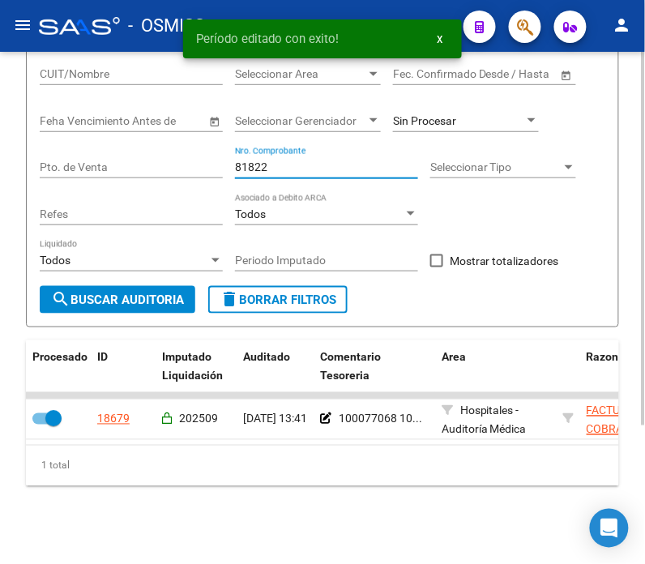
drag, startPoint x: 277, startPoint y: 160, endPoint x: 247, endPoint y: 159, distance: 30.0
click at [247, 161] on input "81822" at bounding box center [326, 168] width 183 height 14
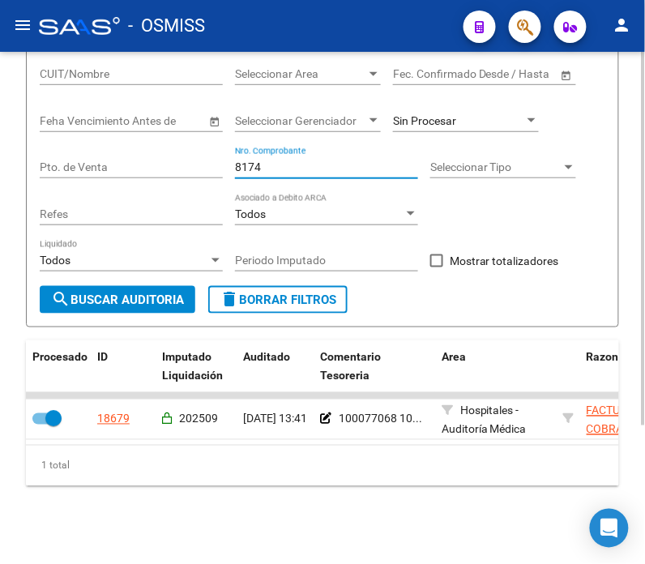
type input "81744"
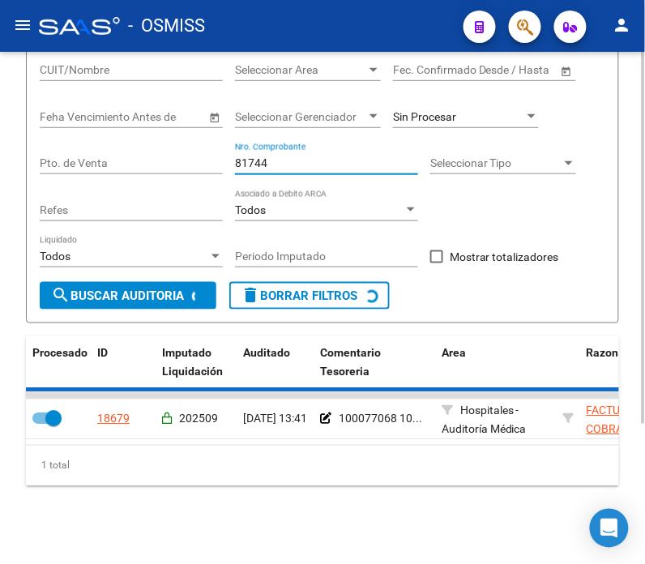
checkbox input "false"
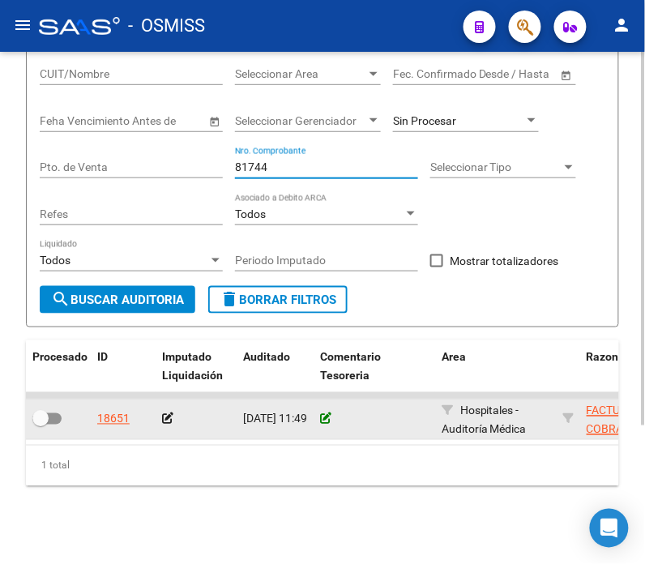
type input "81744"
click at [327, 413] on icon at bounding box center [325, 418] width 11 height 11
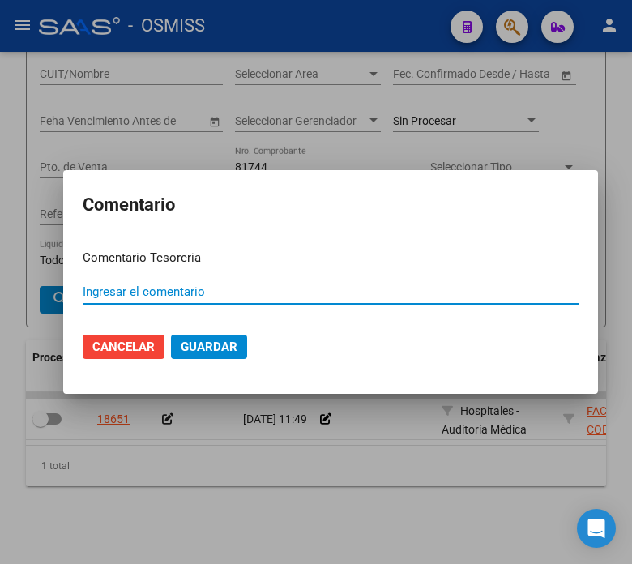
paste input "100077068 10/09/2025"
type input "100077068 10/09/2025"
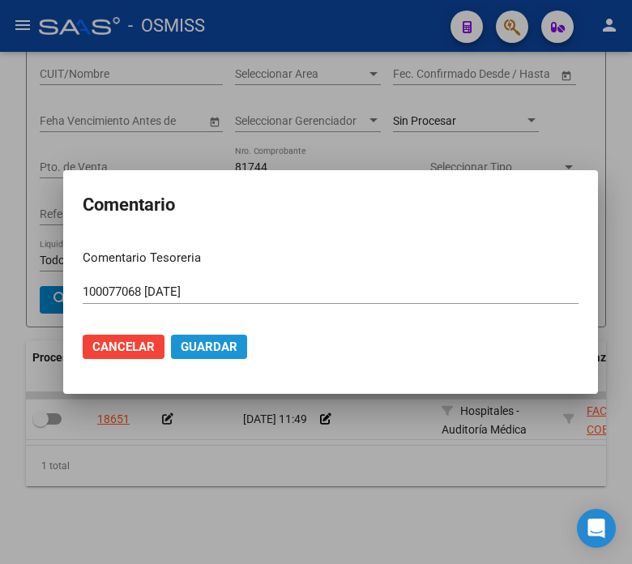
click at [200, 351] on span "Guardar" at bounding box center [209, 347] width 57 height 15
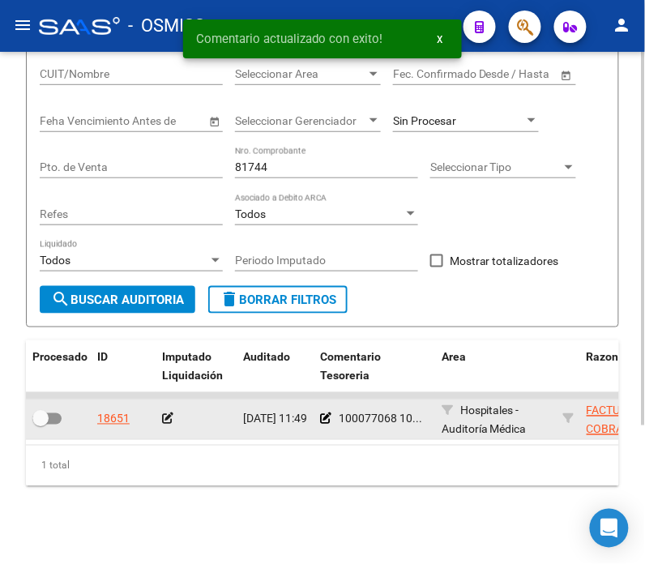
click at [170, 413] on icon at bounding box center [167, 418] width 11 height 11
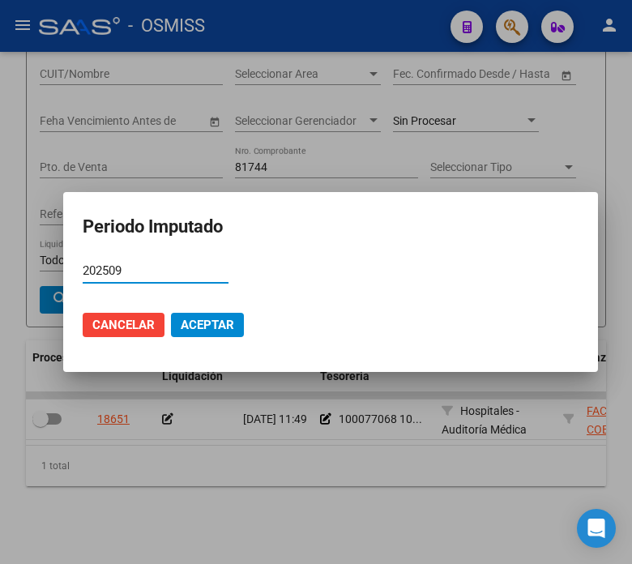
type input "202509"
click at [190, 316] on button "Aceptar" at bounding box center [207, 325] width 73 height 24
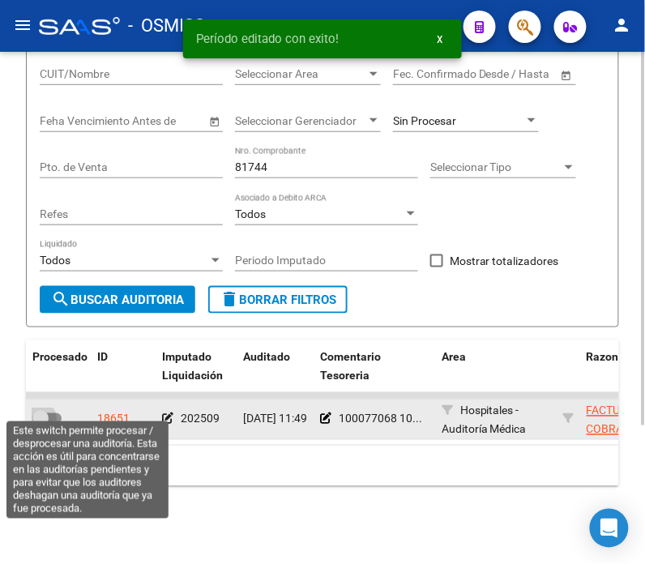
click at [53, 413] on span at bounding box center [46, 418] width 29 height 11
click at [41, 425] on input "checkbox" at bounding box center [40, 425] width 1 height 1
checkbox input "true"
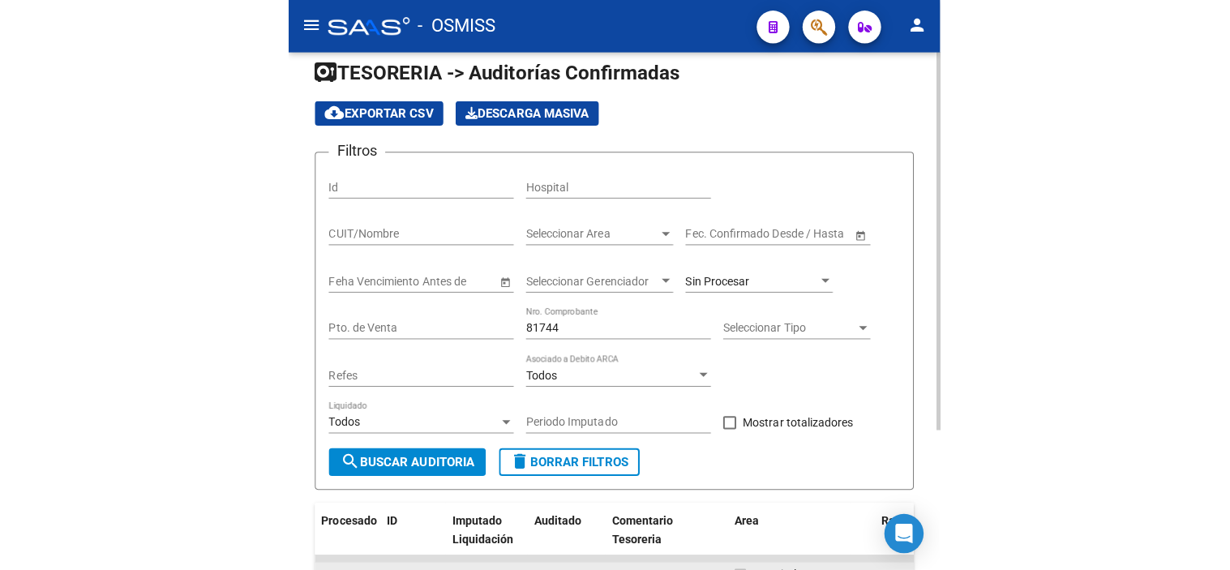
scroll to position [0, 0]
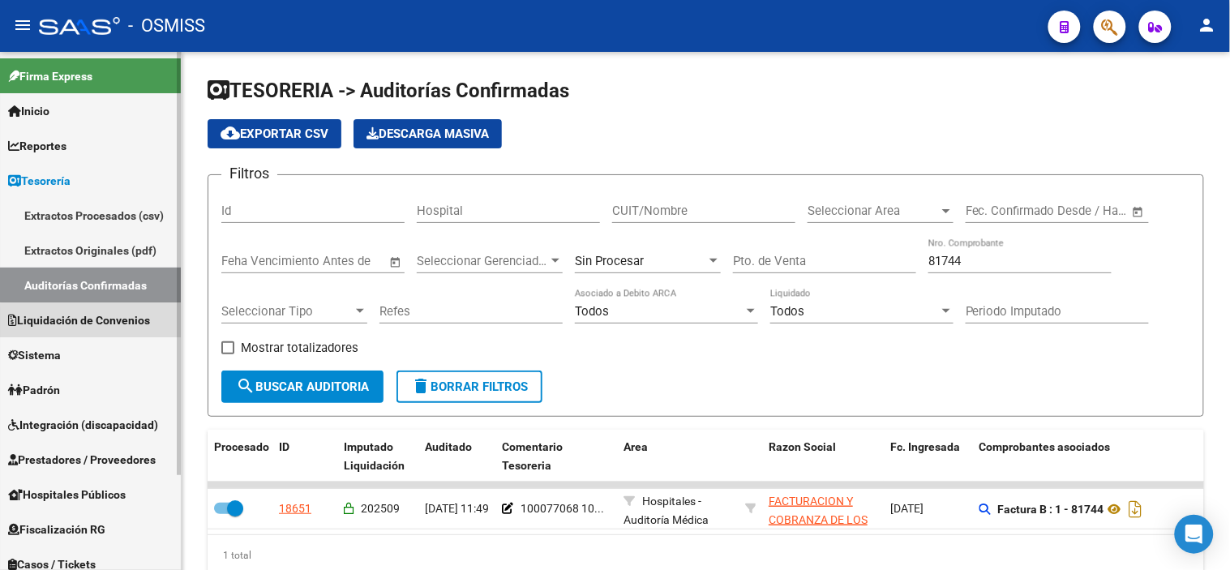
click at [156, 335] on link "Liquidación de Convenios" at bounding box center [90, 319] width 181 height 35
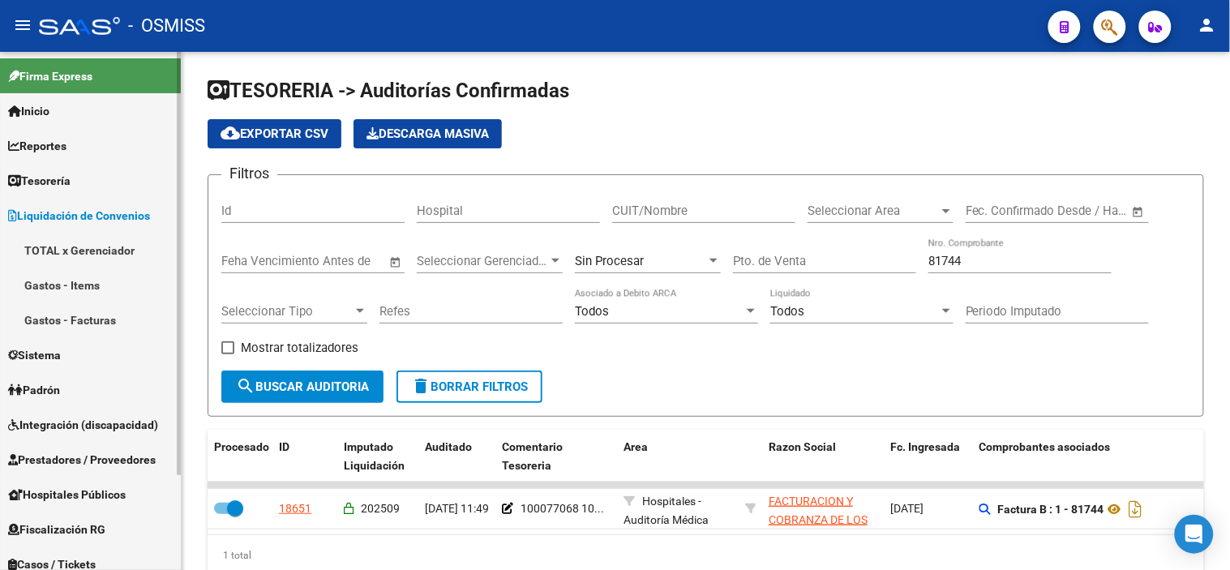
click at [139, 253] on link "TOTAL x Gerenciador" at bounding box center [90, 250] width 181 height 35
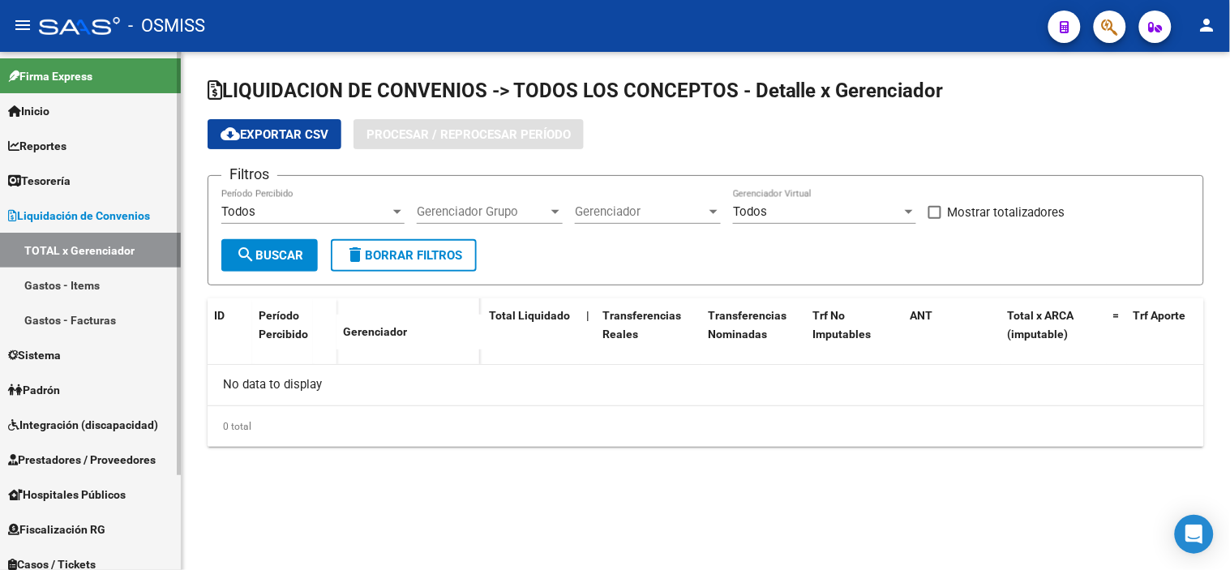
checkbox input "true"
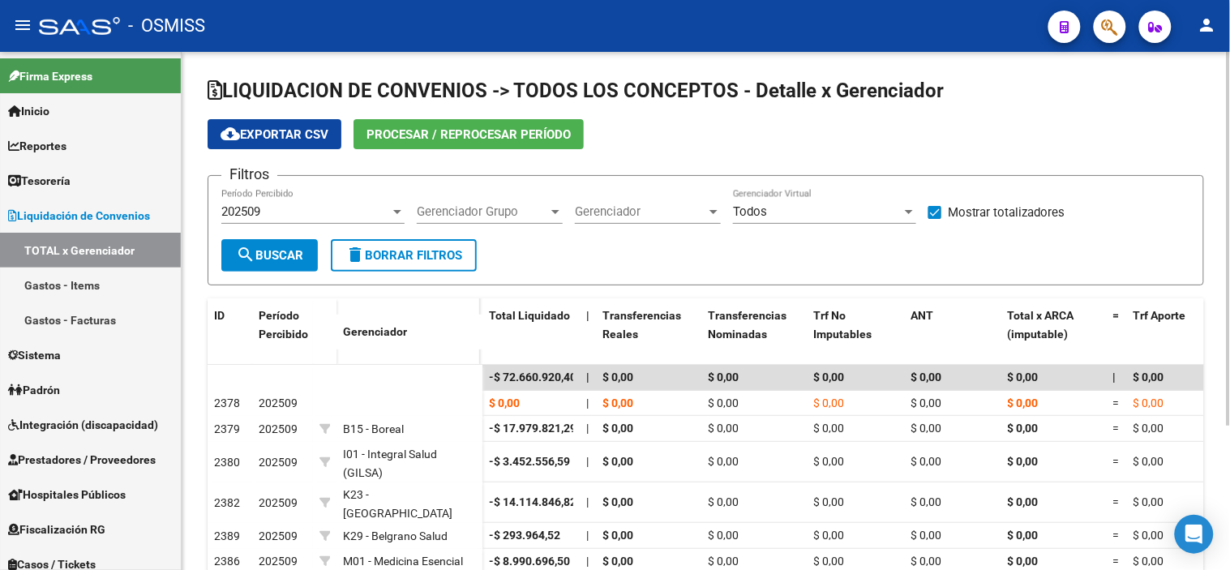
click at [470, 139] on span "Procesar / Reprocesar período" at bounding box center [468, 134] width 204 height 15
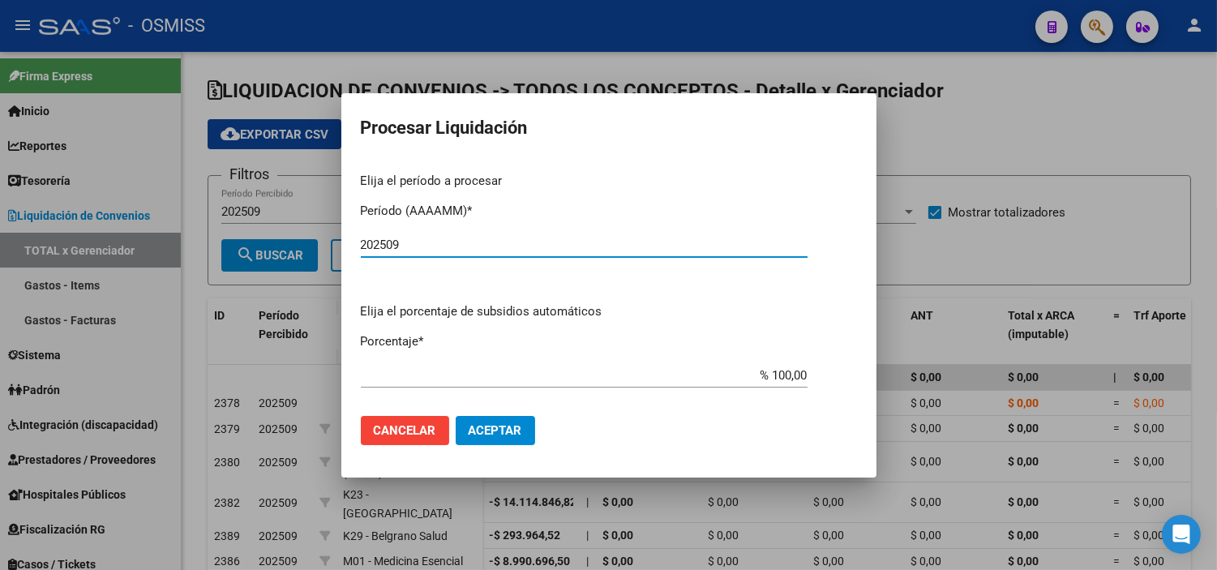
type input "202509"
click at [484, 423] on span "Aceptar" at bounding box center [496, 430] width 54 height 15
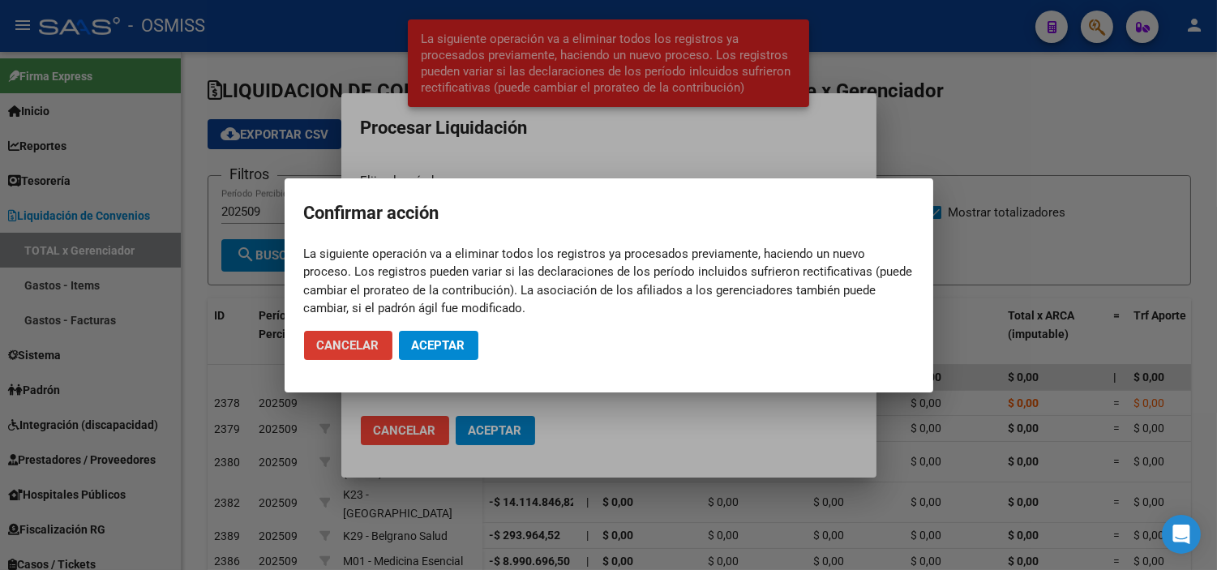
click at [450, 343] on span "Aceptar" at bounding box center [439, 345] width 54 height 15
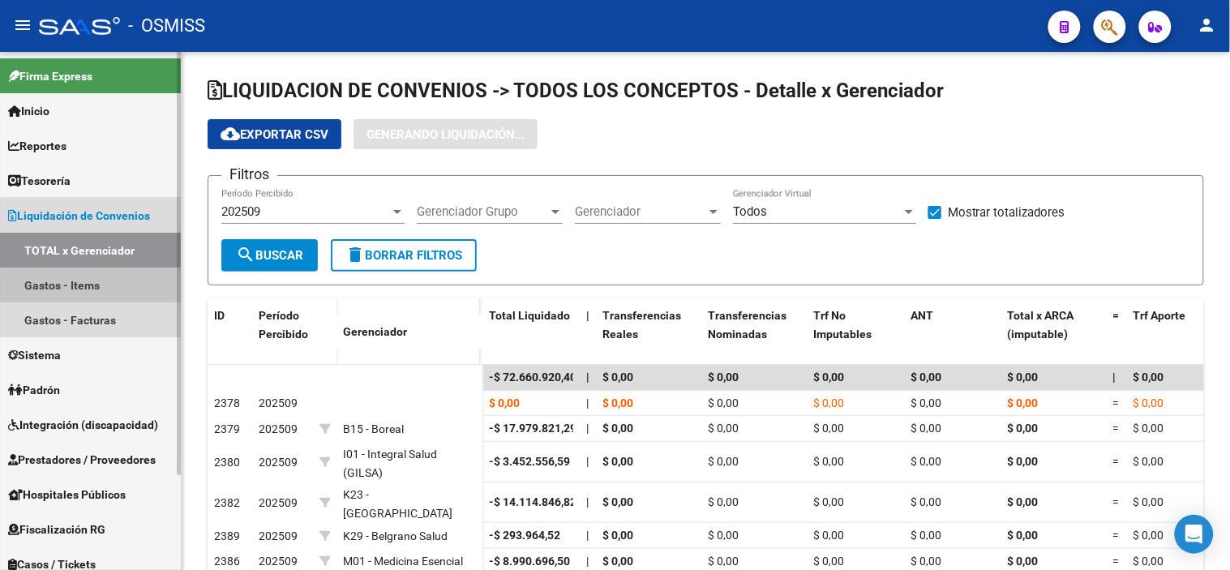
click at [96, 290] on link "Gastos - Items" at bounding box center [90, 285] width 181 height 35
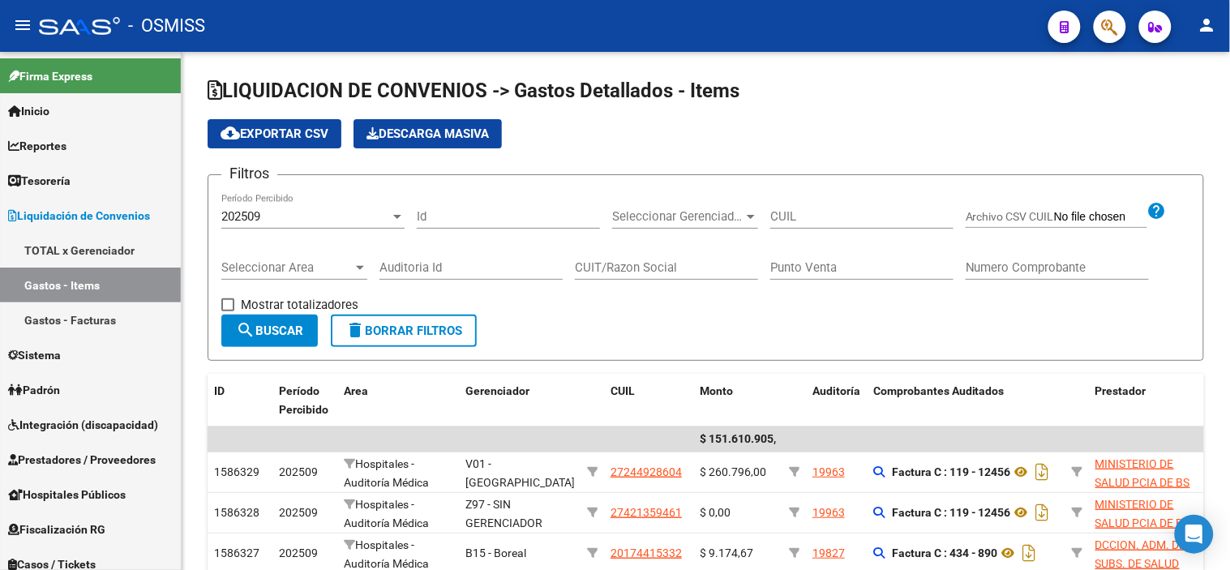
click at [1108, 16] on span "button" at bounding box center [1110, 27] width 16 height 33
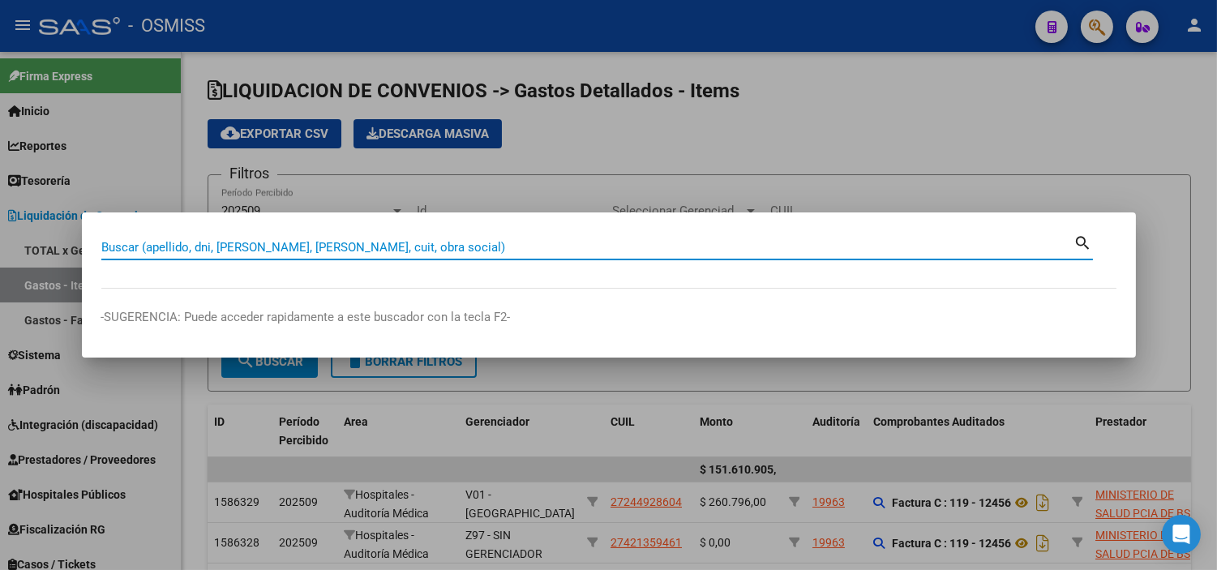
paste input "0001-00072642"
type input "0001-00072642"
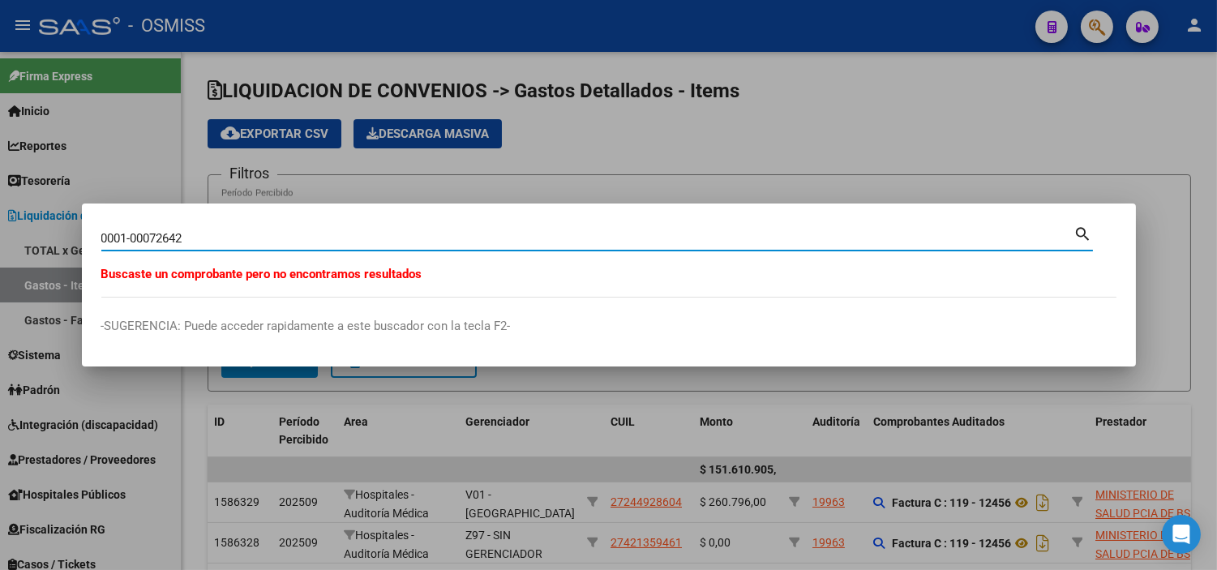
drag, startPoint x: 206, startPoint y: 239, endPoint x: 52, endPoint y: 236, distance: 154.1
click at [52, 236] on div "0001-00072642 Buscar (apellido, dni, cuil, nro traspaso, cuit, obra social) sea…" at bounding box center [608, 285] width 1217 height 570
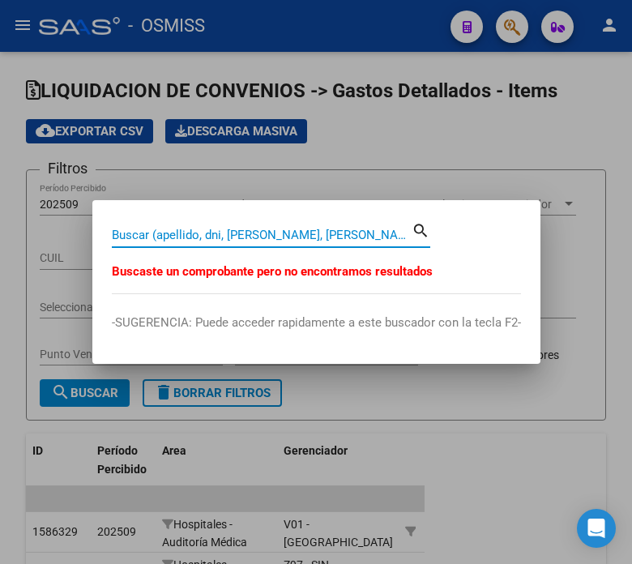
click at [312, 235] on input "Buscar (apellido, dni, [PERSON_NAME], [PERSON_NAME], cuit, obra social)" at bounding box center [262, 235] width 300 height 15
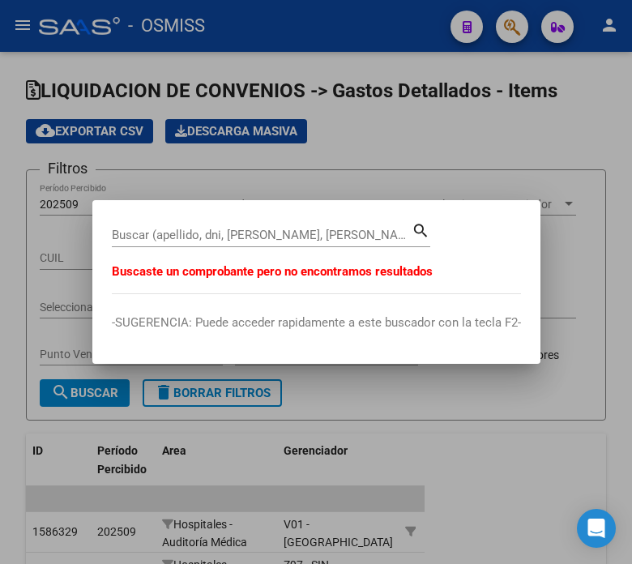
click at [289, 237] on input "Buscar (apellido, dni, [PERSON_NAME], [PERSON_NAME], cuit, obra social)" at bounding box center [262, 235] width 300 height 15
drag, startPoint x: 211, startPoint y: 243, endPoint x: 203, endPoint y: 238, distance: 9.5
click at [203, 238] on div "1-72640 Buscar (apellido, dni, cuil, nro traspaso, cuit, obra social)" at bounding box center [262, 235] width 300 height 24
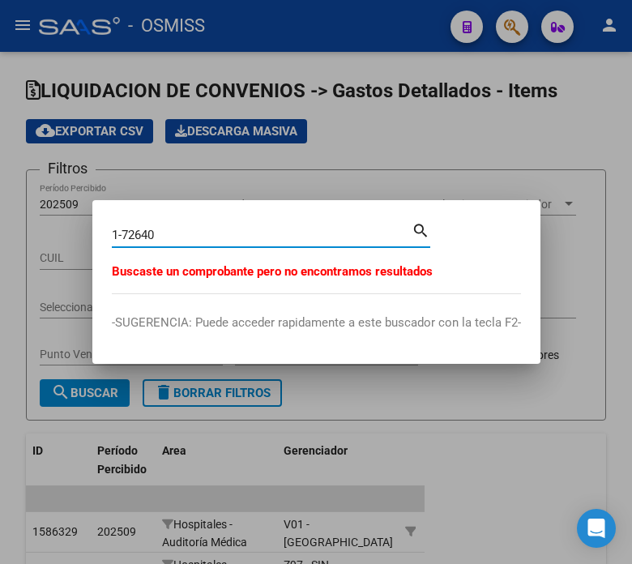
click at [203, 238] on input "1-72640" at bounding box center [262, 235] width 300 height 15
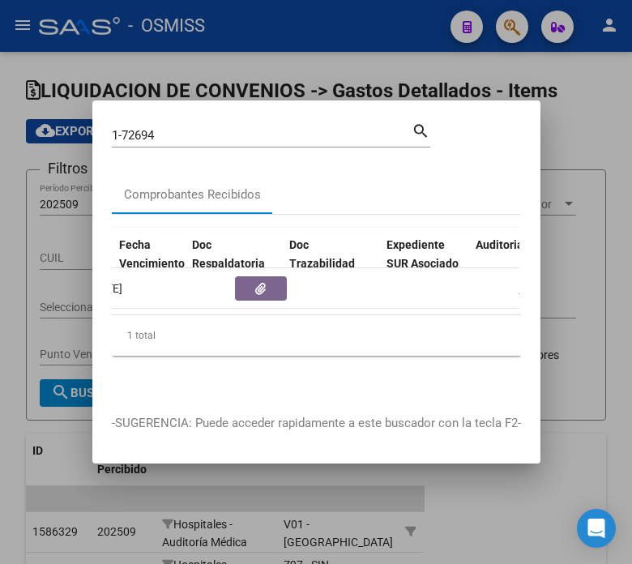
scroll to position [0, 913]
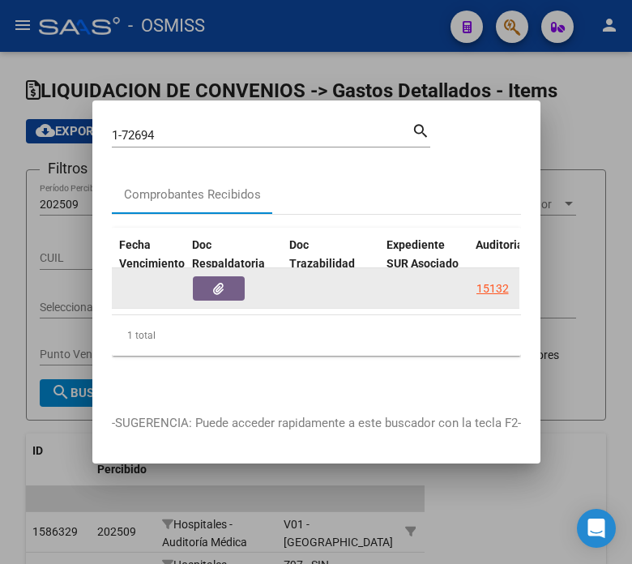
click at [215, 281] on span "button" at bounding box center [218, 288] width 11 height 15
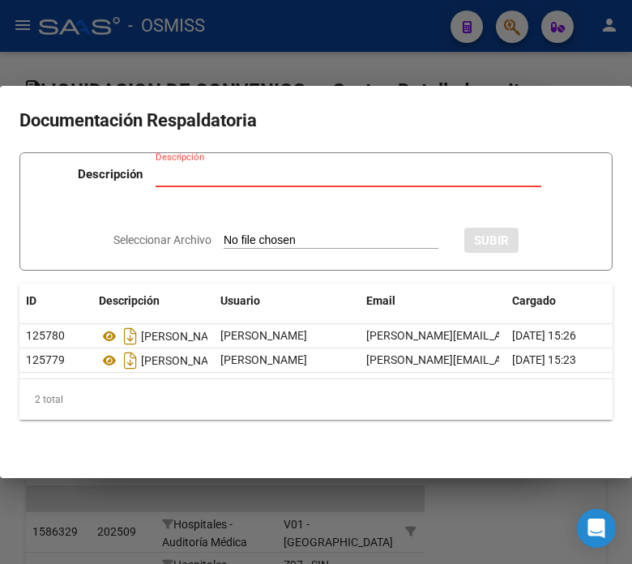
click at [235, 65] on div at bounding box center [316, 282] width 632 height 564
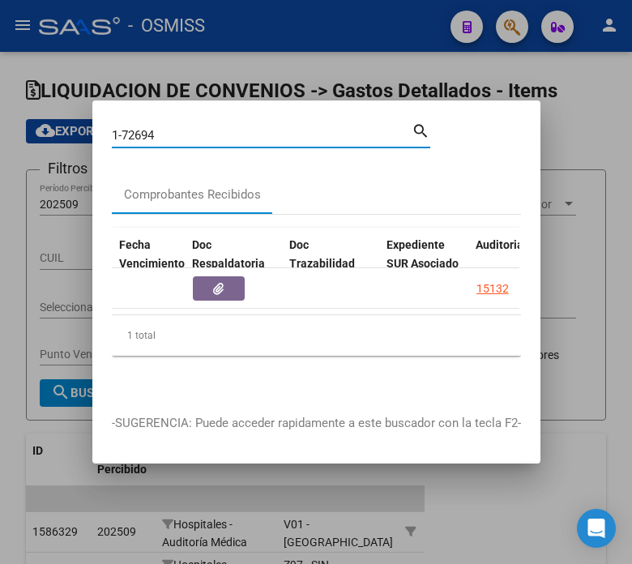
click at [172, 130] on input "1-72694" at bounding box center [262, 135] width 300 height 15
type input "1-72730"
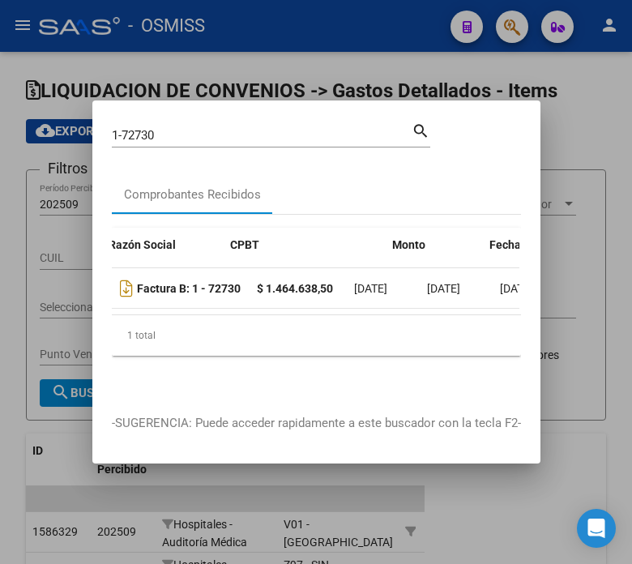
scroll to position [0, 710]
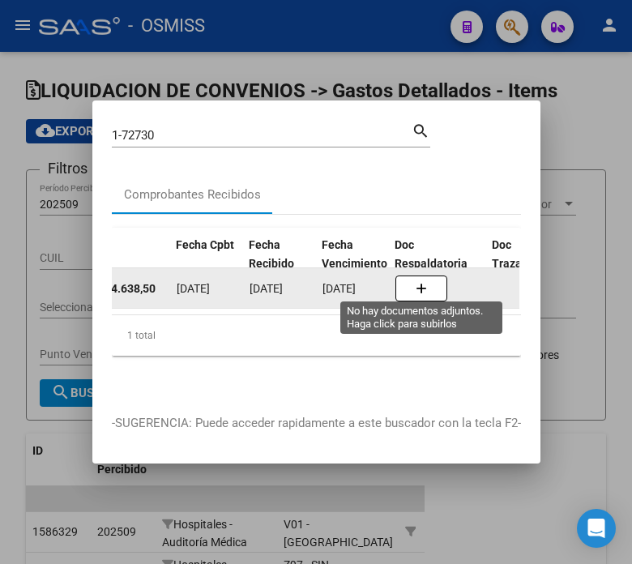
click at [422, 283] on icon "button" at bounding box center [421, 289] width 11 height 12
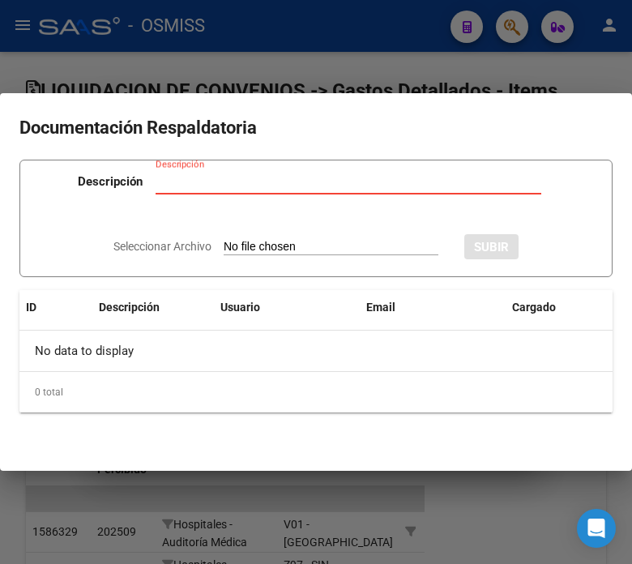
type input "C:\fakepath\NC FACOEP FC. 1-72730.pdf"
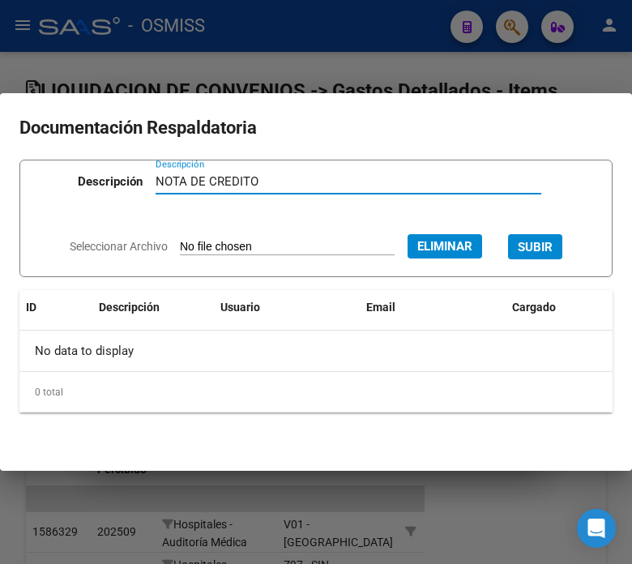
type input "NOTA DE CREDITO"
click at [553, 240] on span "SUBIR" at bounding box center [535, 247] width 35 height 15
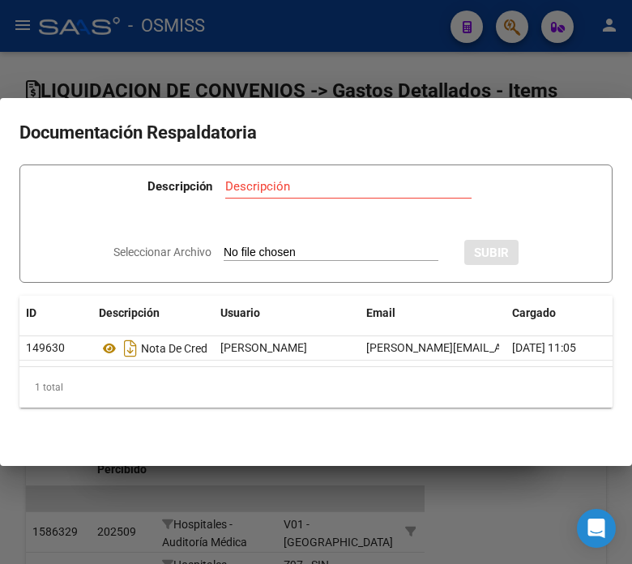
click at [345, 63] on div at bounding box center [316, 282] width 632 height 564
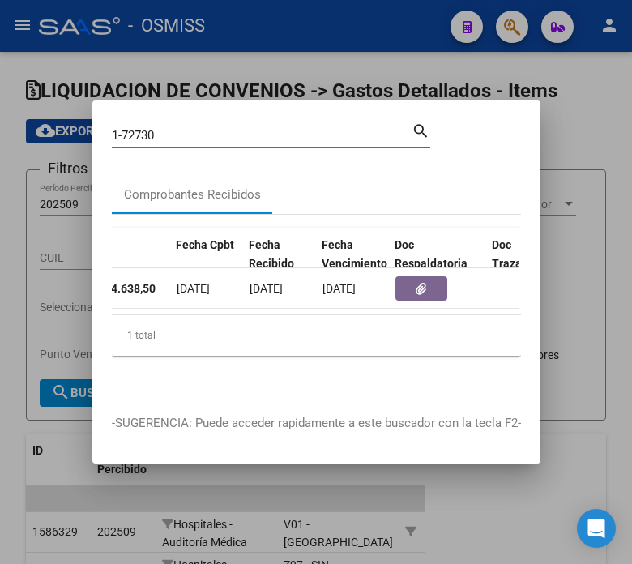
drag, startPoint x: 190, startPoint y: 128, endPoint x: 139, endPoint y: 128, distance: 51.9
click at [139, 128] on input "1-72730" at bounding box center [262, 135] width 300 height 15
type input "1-72694"
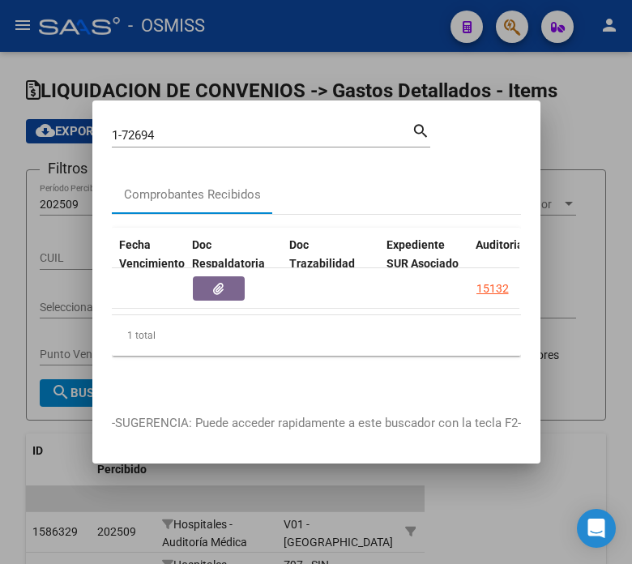
scroll to position [0, 922]
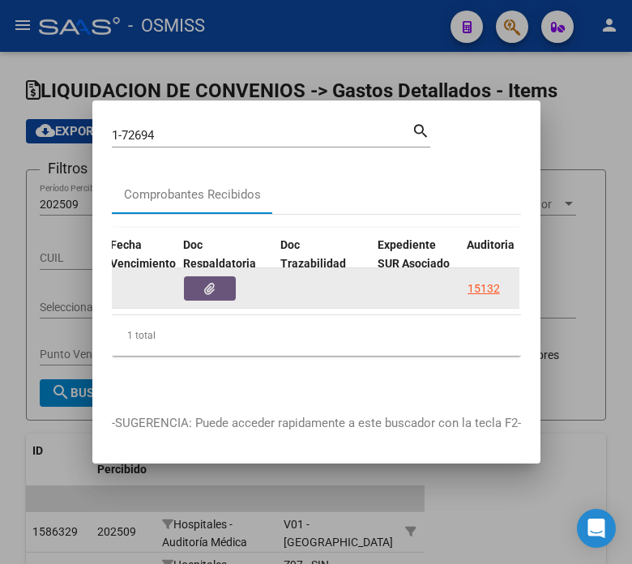
click at [212, 293] on button "button" at bounding box center [210, 288] width 52 height 24
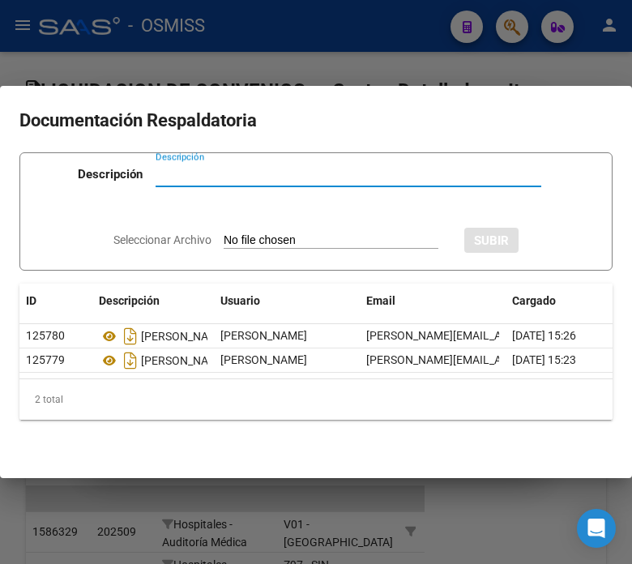
click at [483, 490] on div at bounding box center [316, 282] width 632 height 564
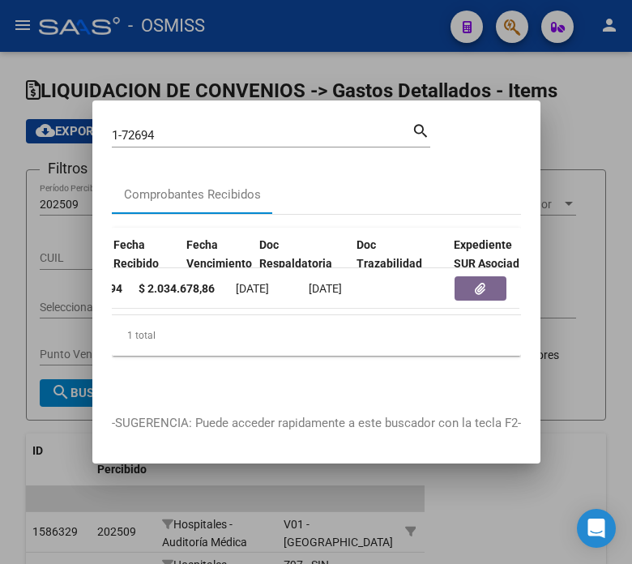
scroll to position [0, 863]
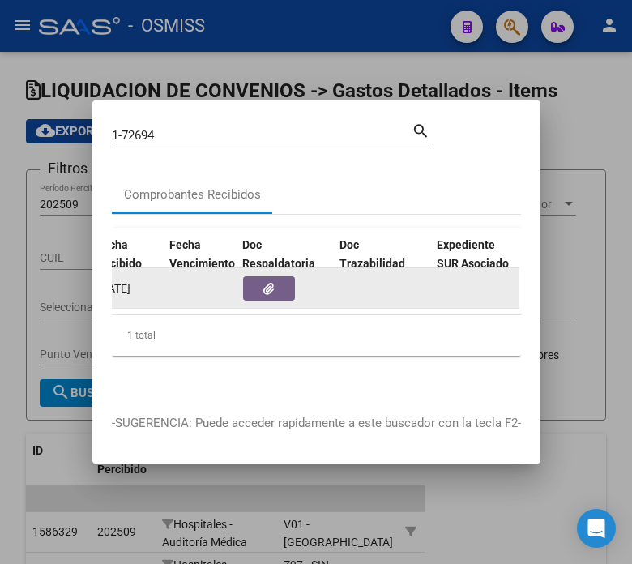
click at [276, 276] on button "button" at bounding box center [269, 288] width 52 height 24
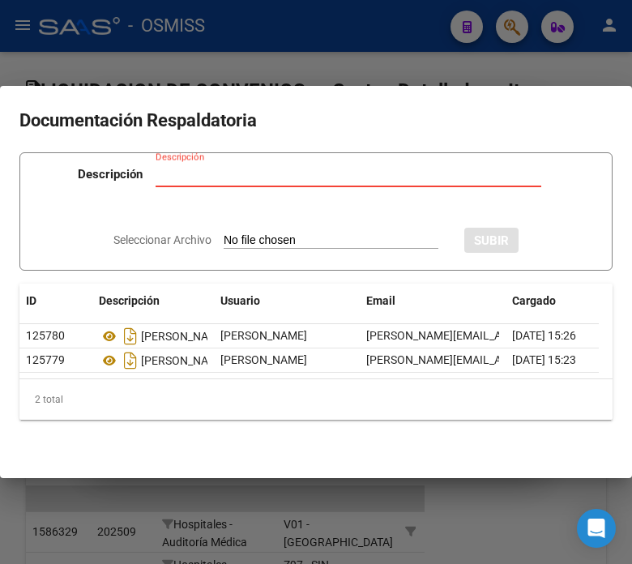
type input "C:\fakepath\NC FACOEP FC. 1-72694.pdf"
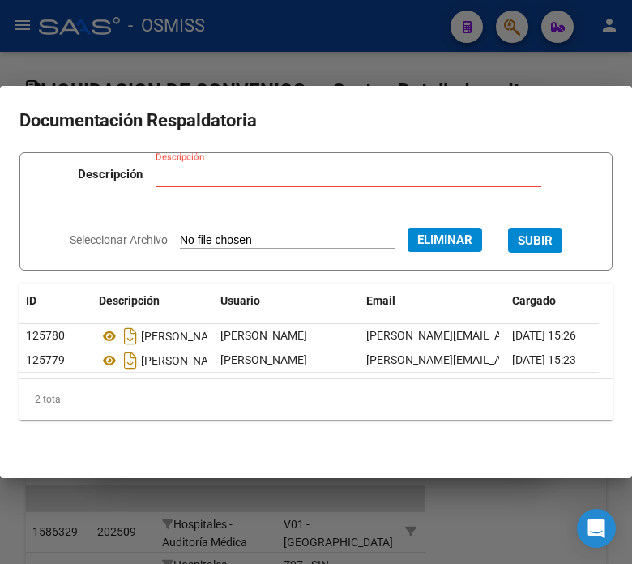
click at [216, 171] on input "Descripción" at bounding box center [349, 174] width 386 height 15
type input "RECIBO"
click at [563, 215] on div "Seleccionar Archivo Eliminar SUBIR" at bounding box center [316, 238] width 493 height 47
click at [553, 233] on span "SUBIR" at bounding box center [535, 240] width 35 height 15
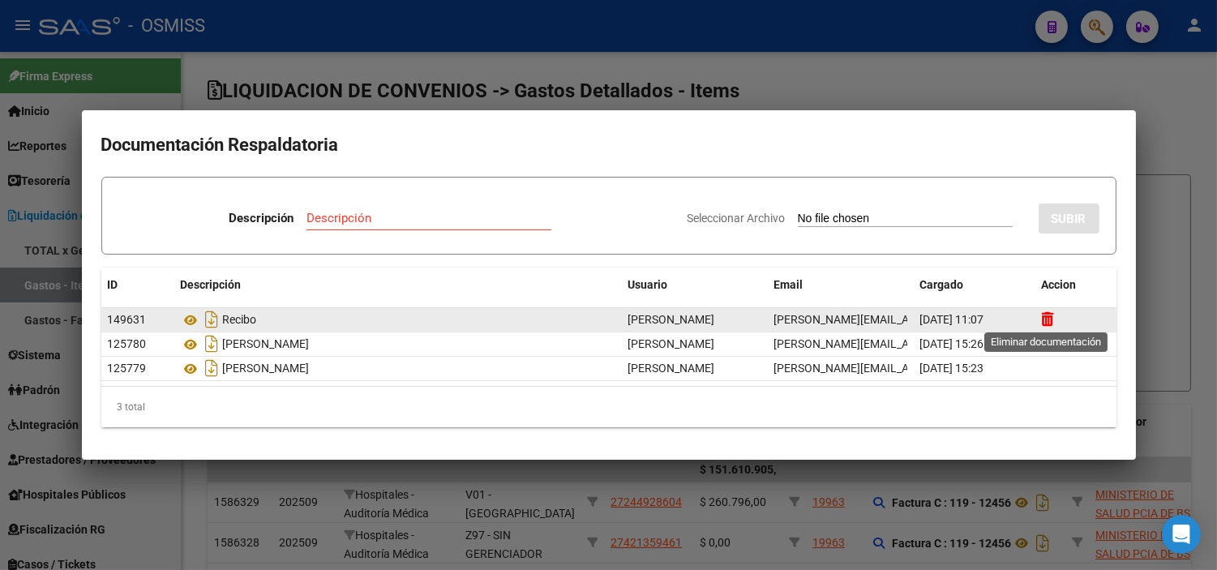
click at [1047, 318] on icon at bounding box center [1048, 318] width 12 height 15
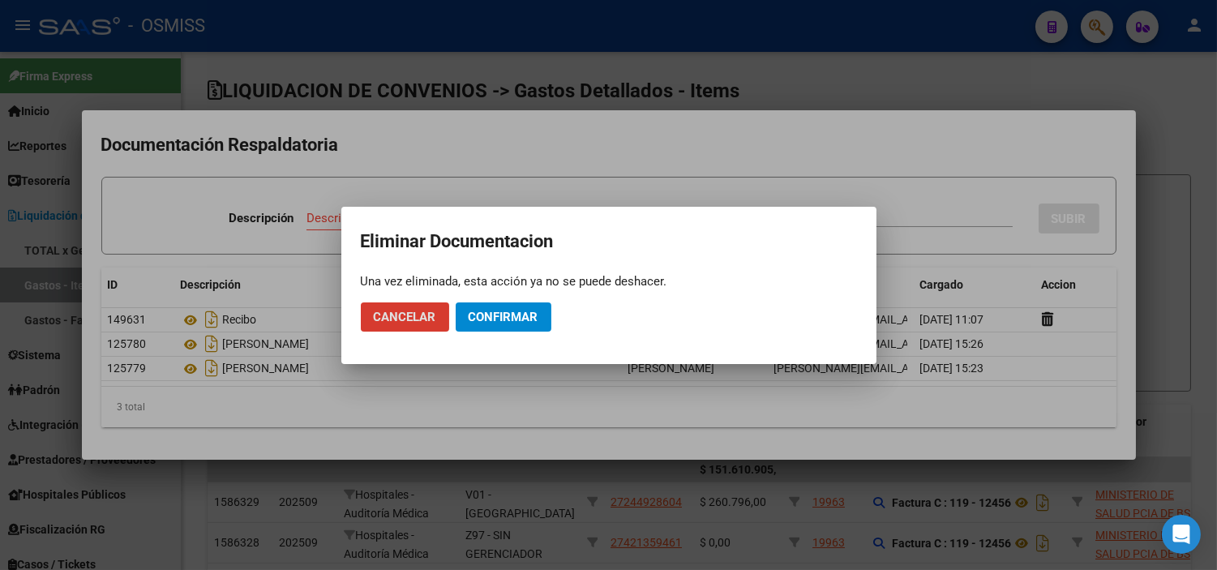
click at [469, 319] on span "Confirmar" at bounding box center [504, 317] width 70 height 15
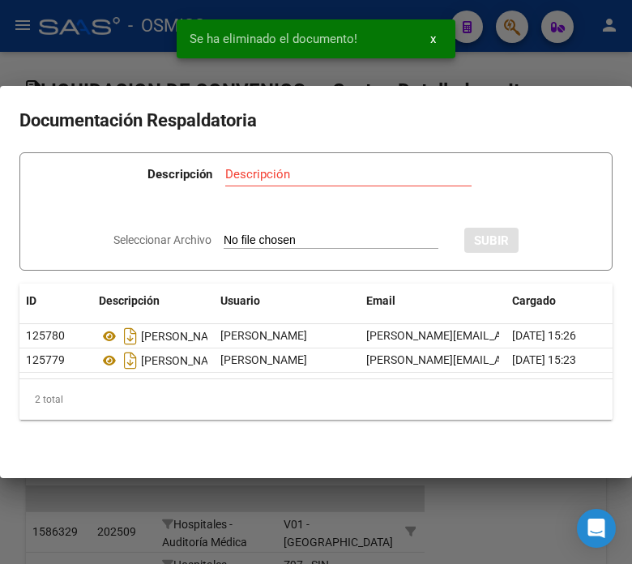
type input "C:\fakepath\NC FACOEP FC. 1-72694.pdf"
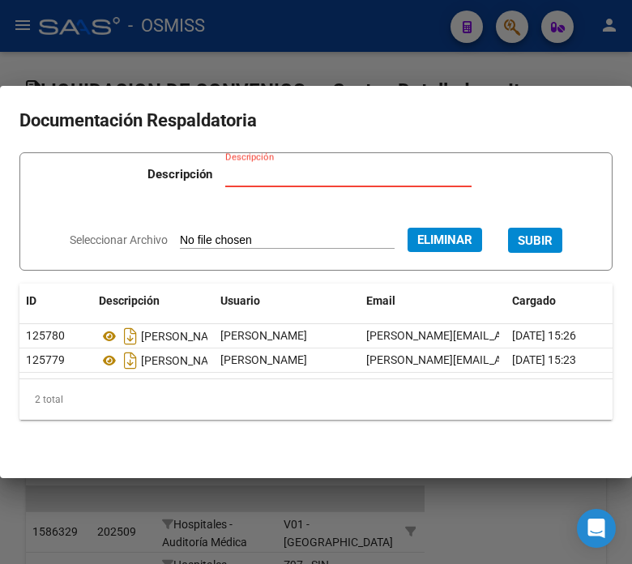
click at [273, 169] on input "Descripción" at bounding box center [348, 174] width 246 height 15
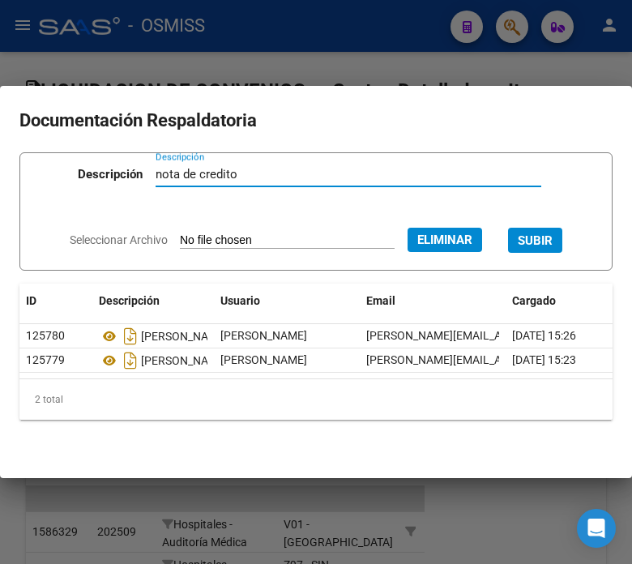
type input "nota de credito"
click at [529, 241] on button "SUBIR" at bounding box center [535, 240] width 54 height 25
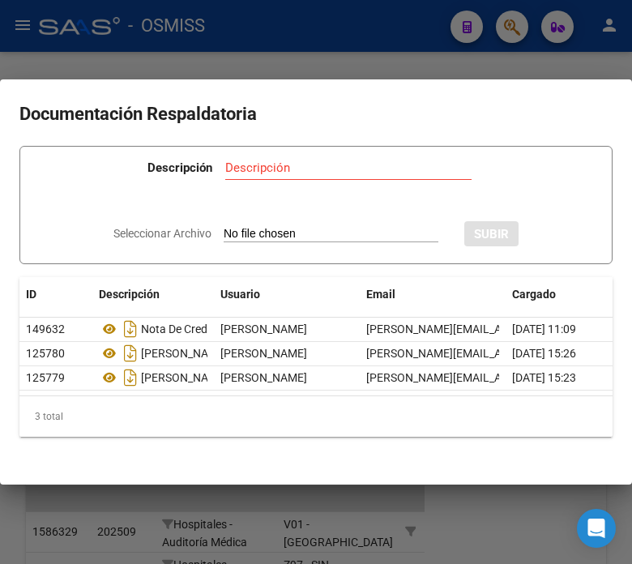
click at [365, 51] on div at bounding box center [316, 282] width 632 height 564
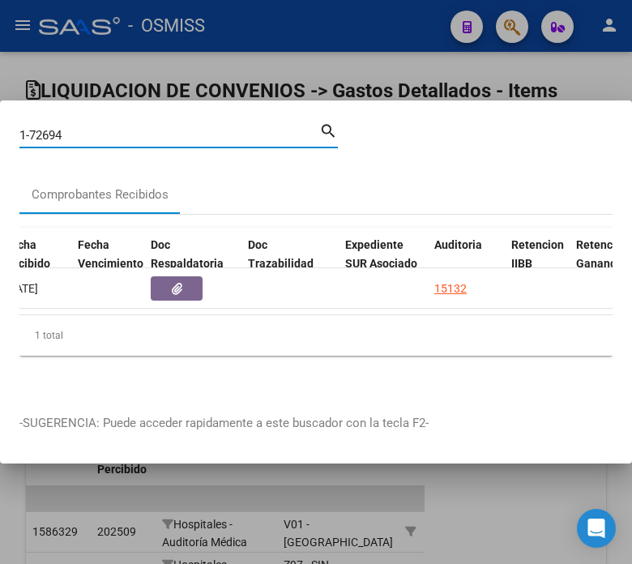
drag, startPoint x: 83, startPoint y: 134, endPoint x: 24, endPoint y: 135, distance: 58.4
click at [24, 135] on input "1-72694" at bounding box center [169, 135] width 300 height 15
type input "1-72453"
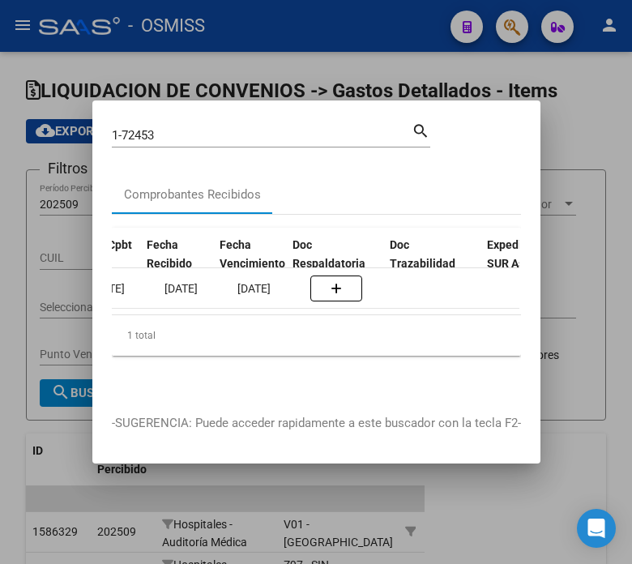
scroll to position [0, 812]
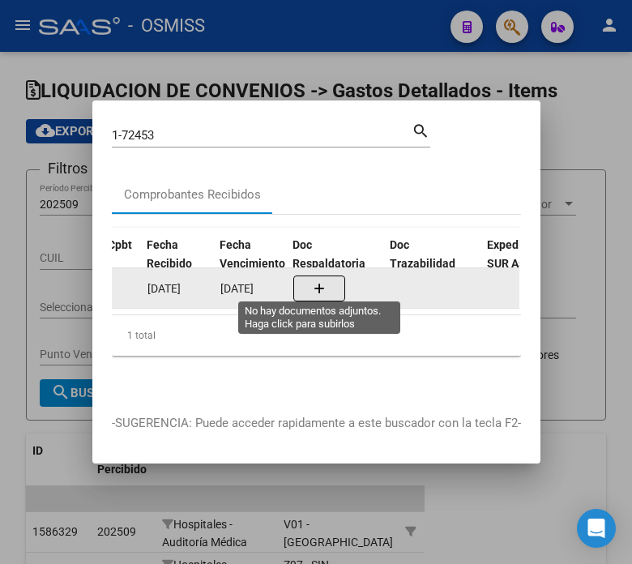
click at [316, 286] on icon "button" at bounding box center [319, 289] width 11 height 12
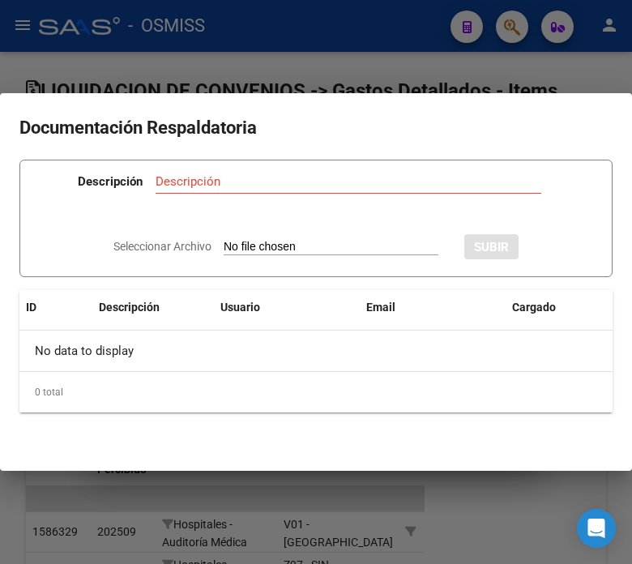
click at [414, 51] on div at bounding box center [316, 282] width 632 height 564
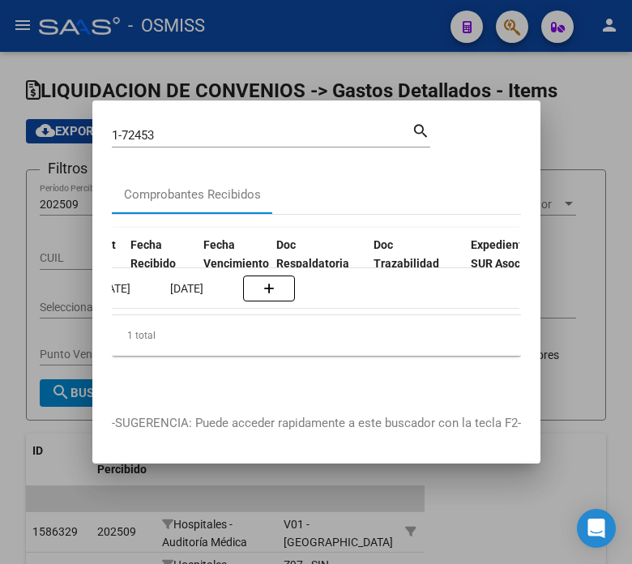
scroll to position [0, 828]
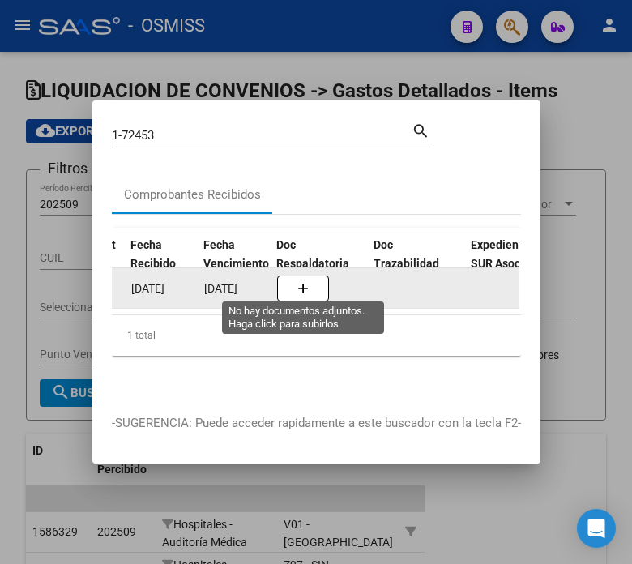
click at [318, 276] on button "button" at bounding box center [303, 289] width 52 height 26
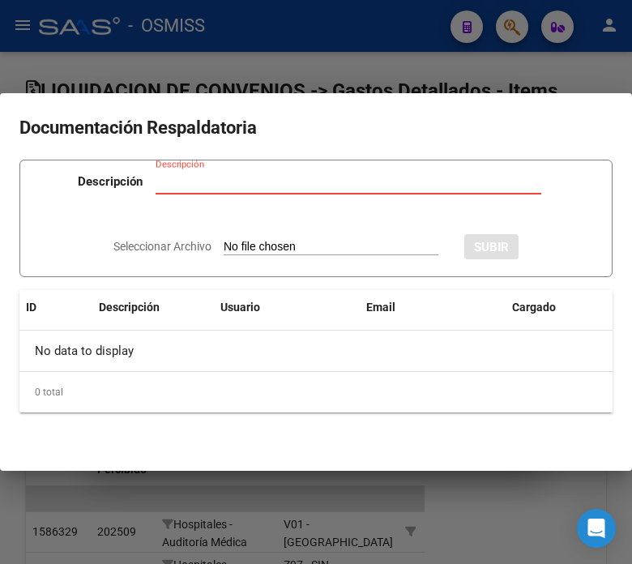
type input "C:\fakepath\NC FACOEP FC. 1-72453.pdf"
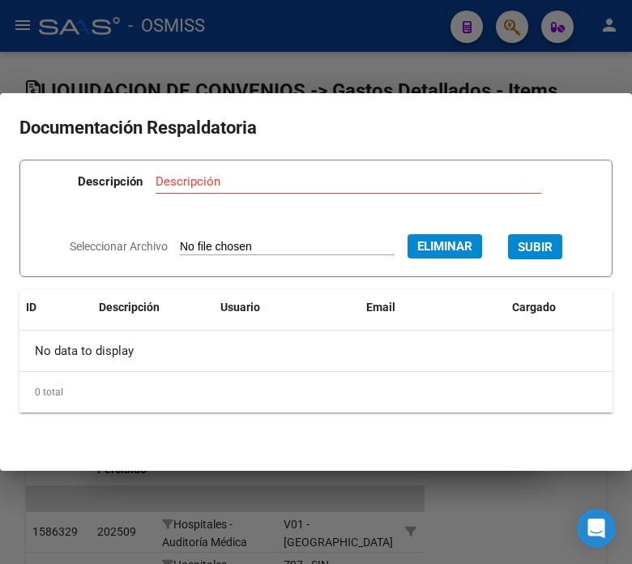
click at [207, 191] on div "Descripción" at bounding box center [349, 181] width 386 height 24
type input "nota de credito"
click at [553, 248] on span "SUBIR" at bounding box center [535, 247] width 35 height 15
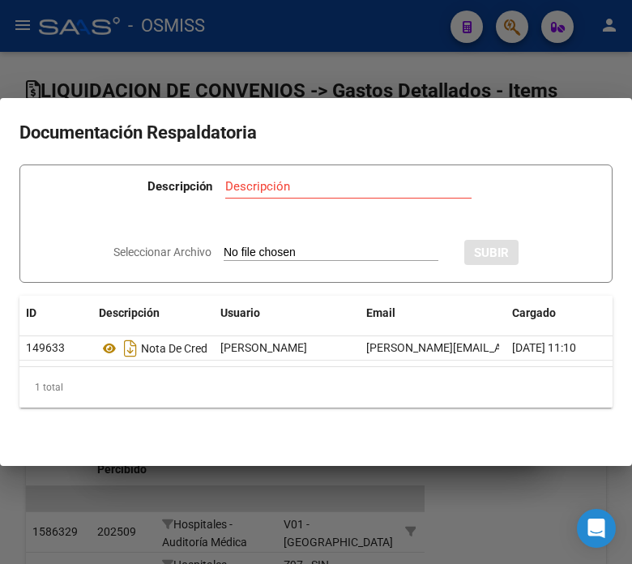
click at [272, 58] on div at bounding box center [316, 282] width 632 height 564
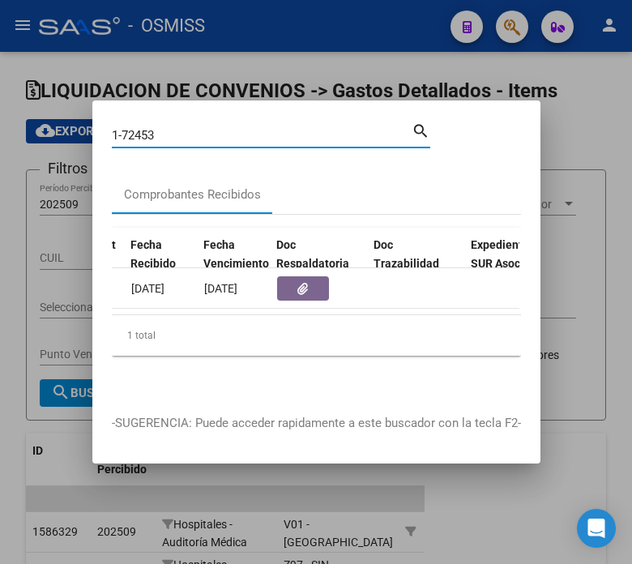
drag, startPoint x: 216, startPoint y: 133, endPoint x: 139, endPoint y: 126, distance: 77.3
click at [139, 128] on input "1-72453" at bounding box center [262, 135] width 300 height 15
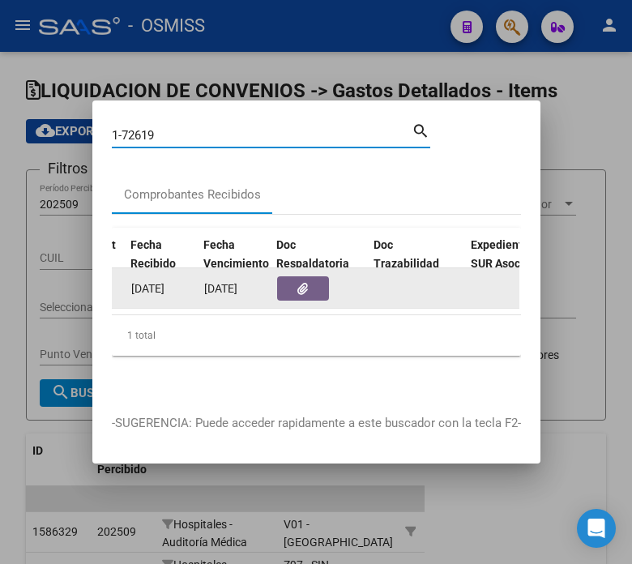
click at [305, 283] on icon "button" at bounding box center [303, 289] width 11 height 12
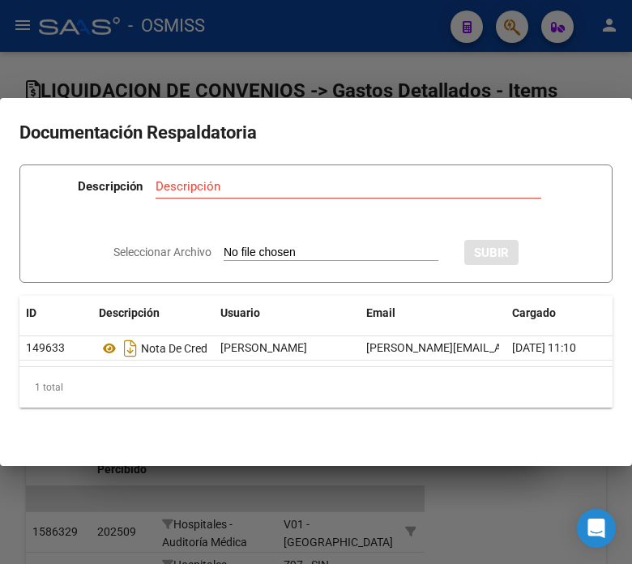
click at [335, 66] on div at bounding box center [316, 282] width 632 height 564
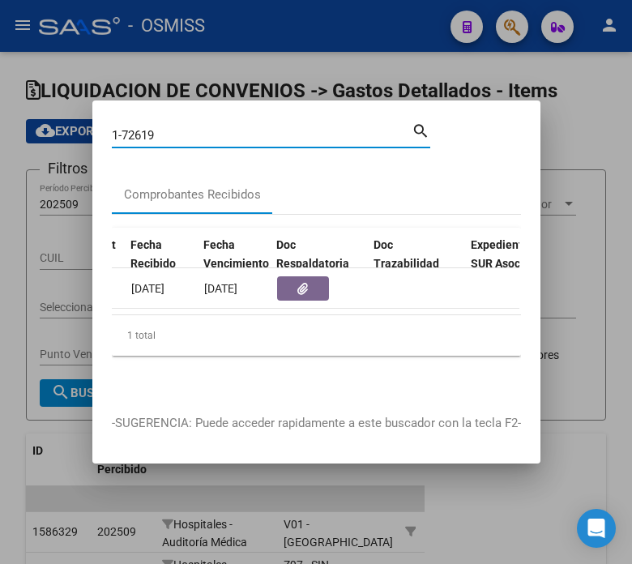
click at [337, 130] on input "1-72619" at bounding box center [262, 135] width 300 height 15
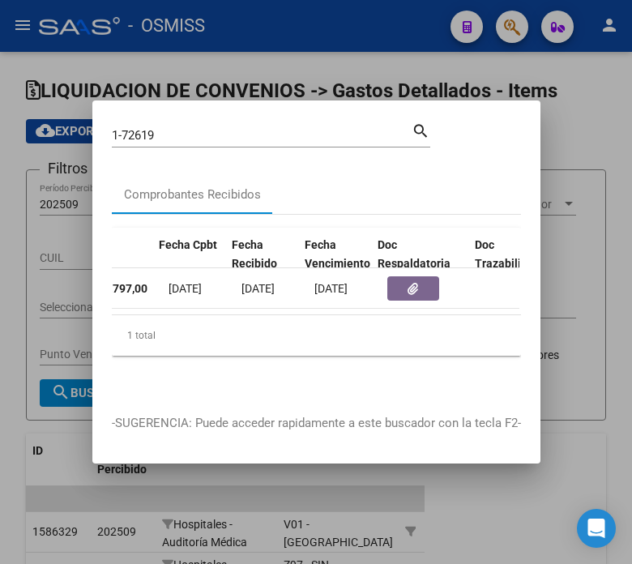
scroll to position [0, 880]
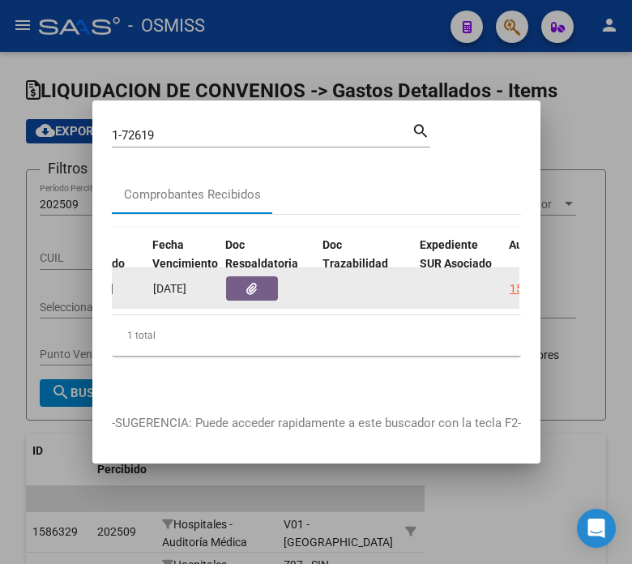
click at [260, 285] on button "button" at bounding box center [252, 288] width 52 height 24
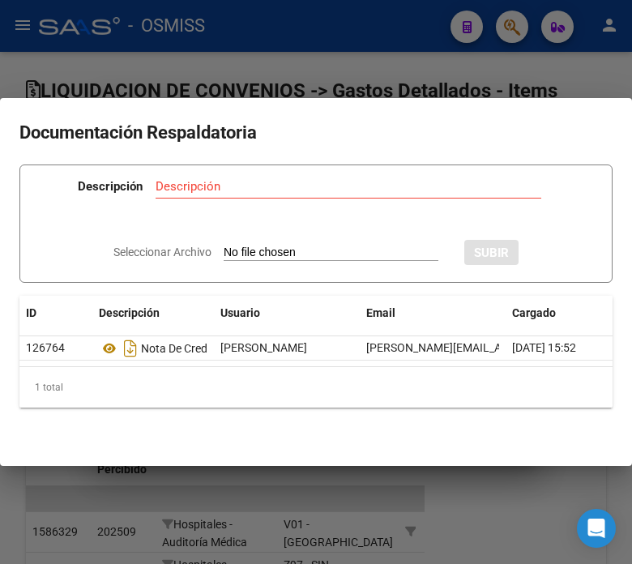
click at [310, 79] on div at bounding box center [316, 282] width 632 height 564
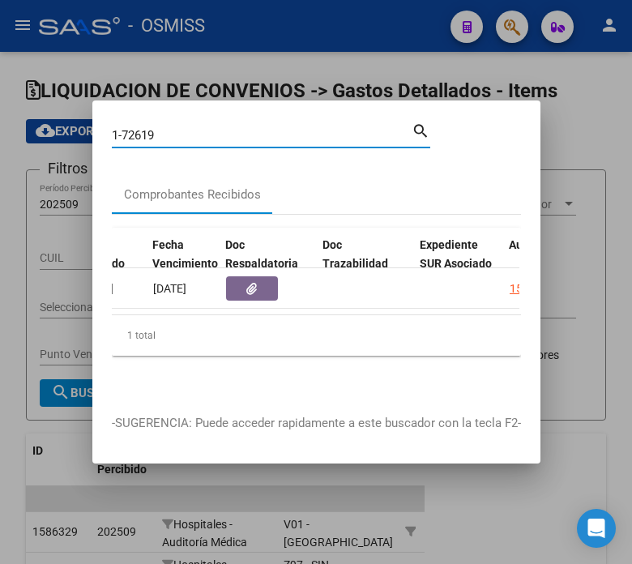
drag, startPoint x: 165, startPoint y: 126, endPoint x: 143, endPoint y: 135, distance: 23.6
click at [143, 135] on div "1-72619 Buscar (apellido, dni, cuil, nro traspaso, cuit, obra social)" at bounding box center [262, 135] width 300 height 24
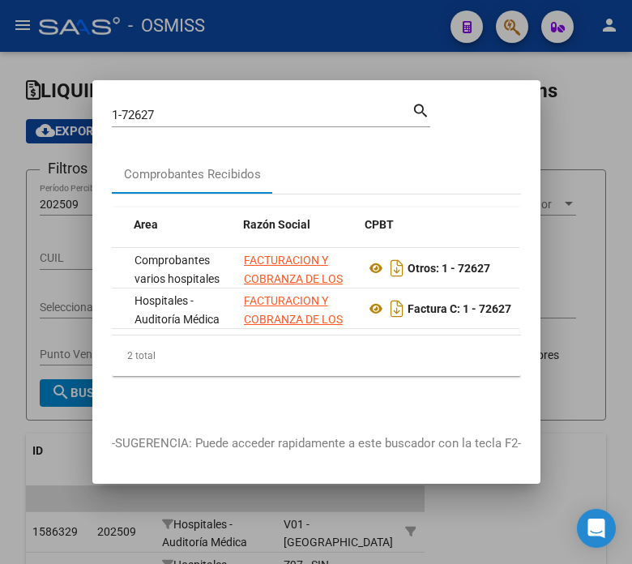
scroll to position [0, 312]
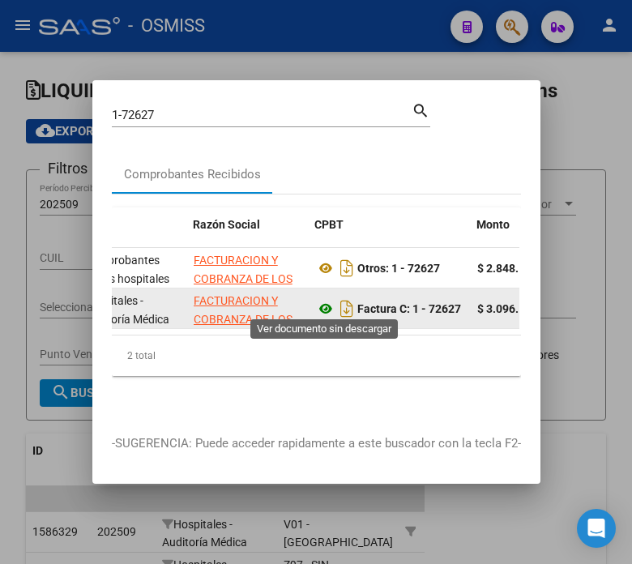
click at [319, 301] on icon at bounding box center [325, 308] width 21 height 19
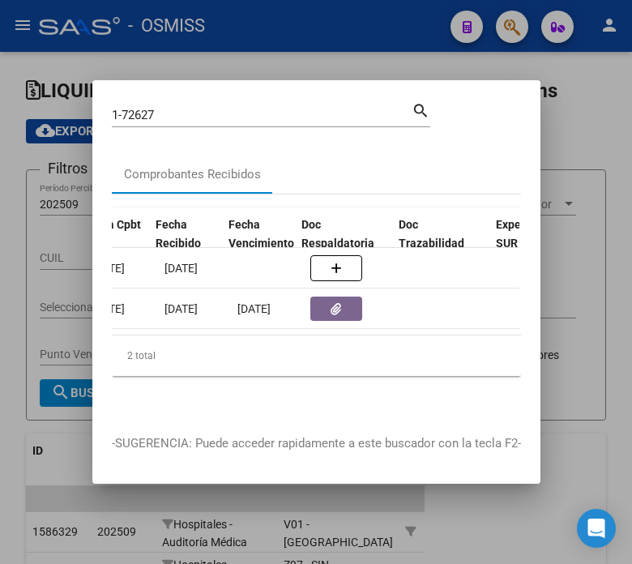
scroll to position [0, 803]
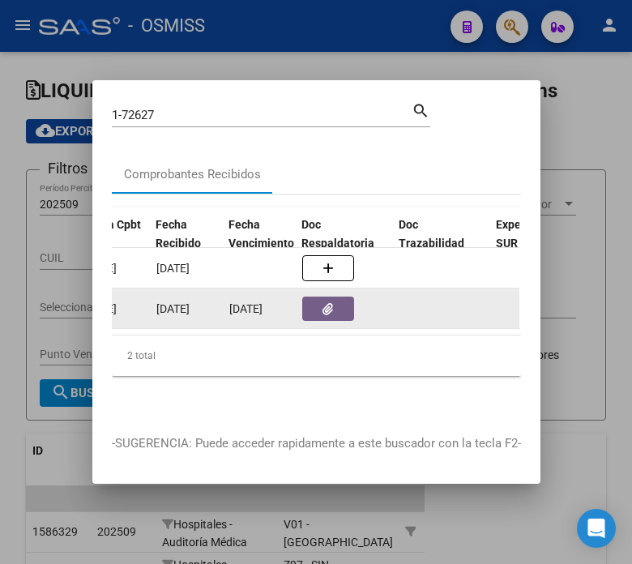
click at [320, 298] on button "button" at bounding box center [328, 309] width 52 height 24
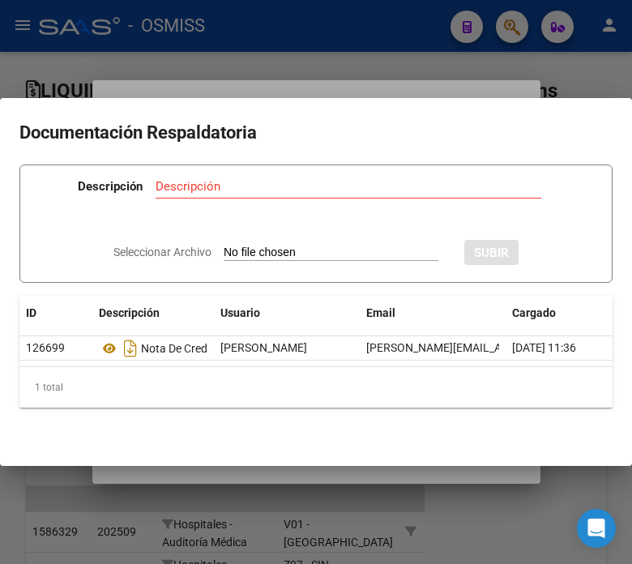
click at [315, 62] on div at bounding box center [316, 282] width 632 height 564
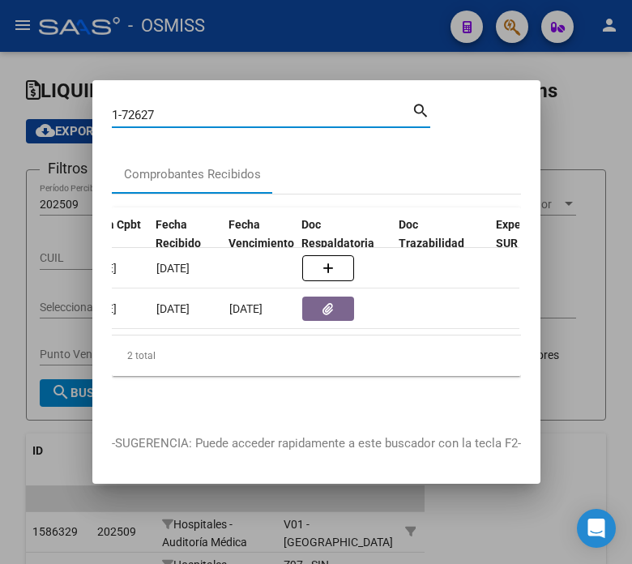
drag, startPoint x: 185, startPoint y: 114, endPoint x: 131, endPoint y: 116, distance: 54.3
click at [131, 116] on div "1-72627 Buscar (apellido, dni, cuil, nro traspaso, cuit, obra social)" at bounding box center [262, 115] width 300 height 24
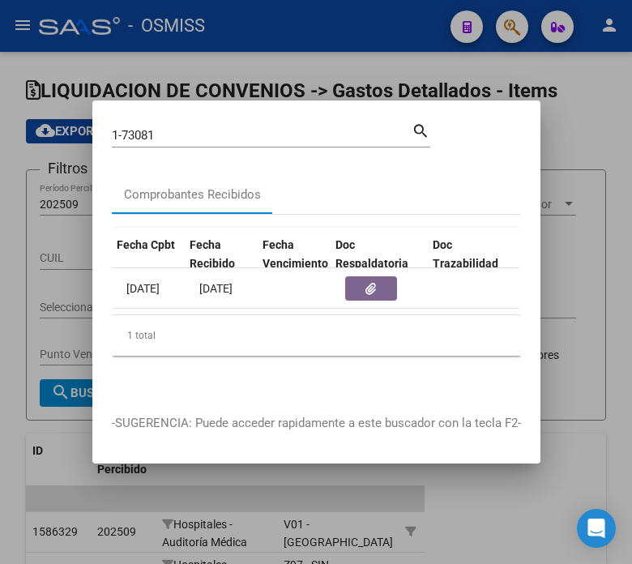
scroll to position [0, 770]
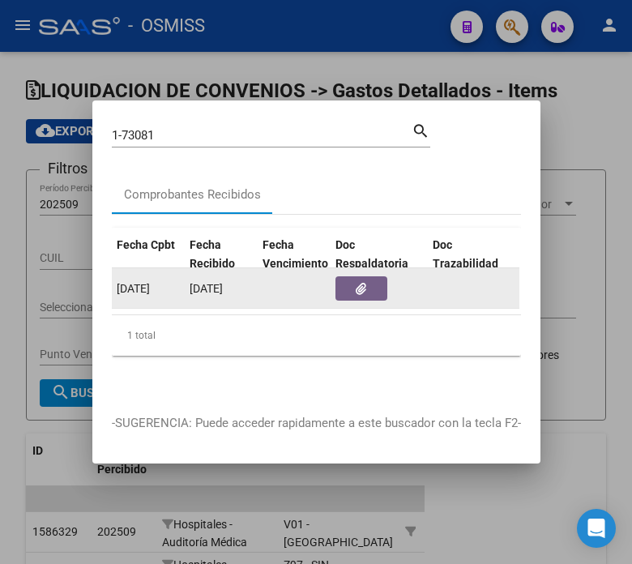
click at [369, 290] on button "button" at bounding box center [362, 288] width 52 height 24
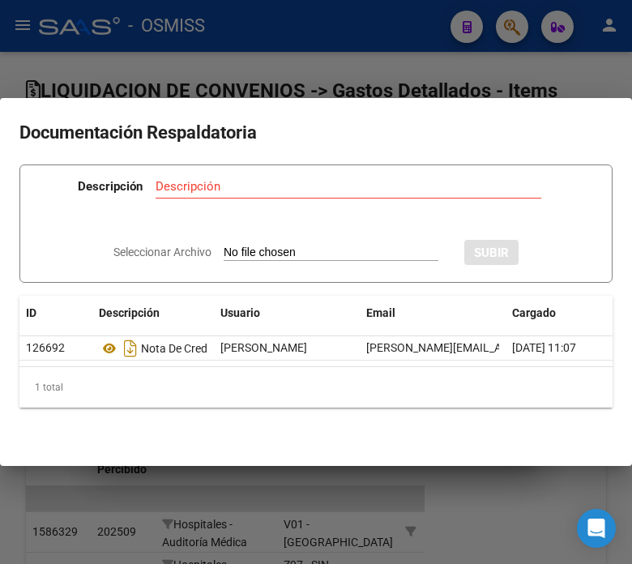
click at [351, 0] on div at bounding box center [316, 282] width 632 height 564
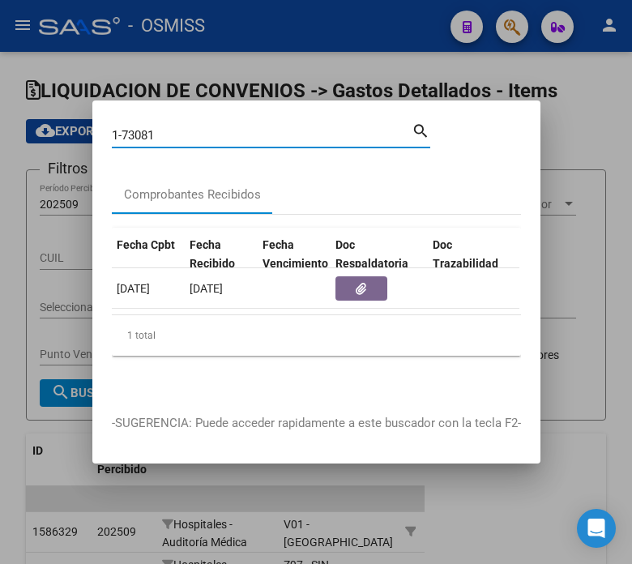
drag, startPoint x: 196, startPoint y: 126, endPoint x: 132, endPoint y: 131, distance: 64.2
click at [132, 131] on input "1-73081" at bounding box center [262, 135] width 300 height 15
type input "1-72884"
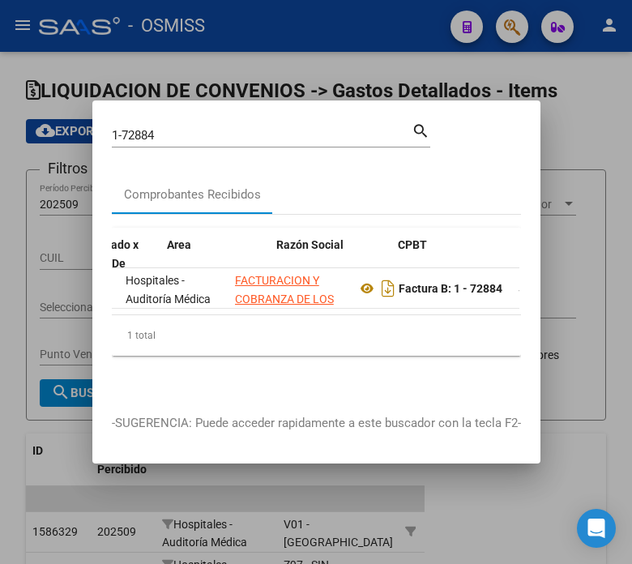
scroll to position [0, 363]
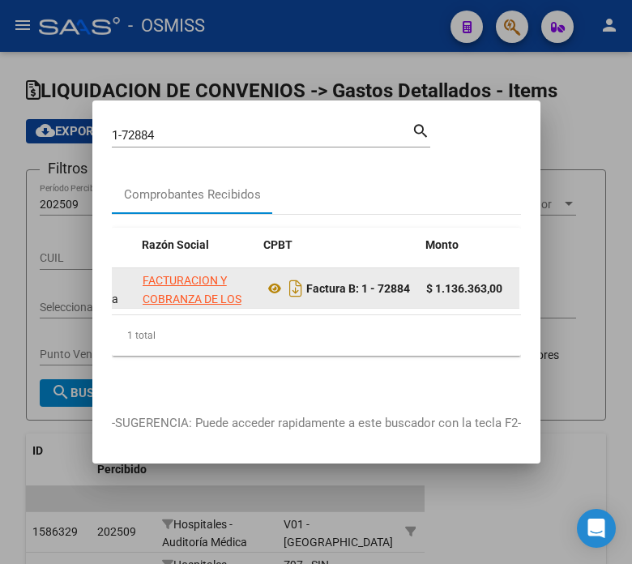
click at [263, 279] on datatable-body-cell "Factura B: 1 - 72884" at bounding box center [339, 288] width 162 height 40
click at [270, 282] on icon at bounding box center [274, 288] width 21 height 19
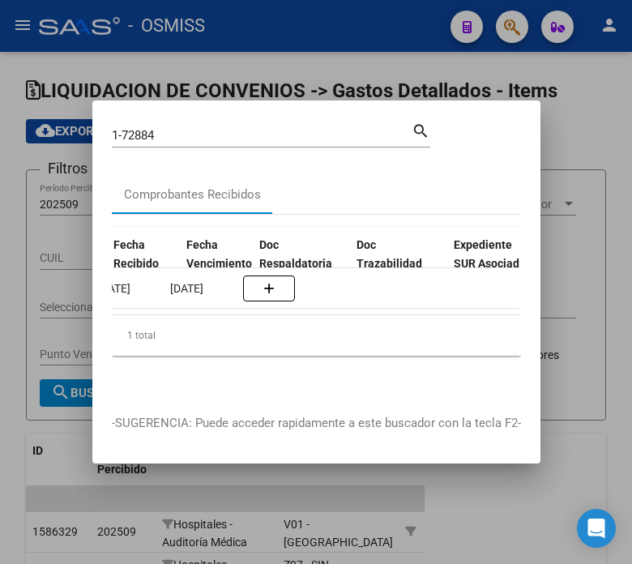
scroll to position [0, 913]
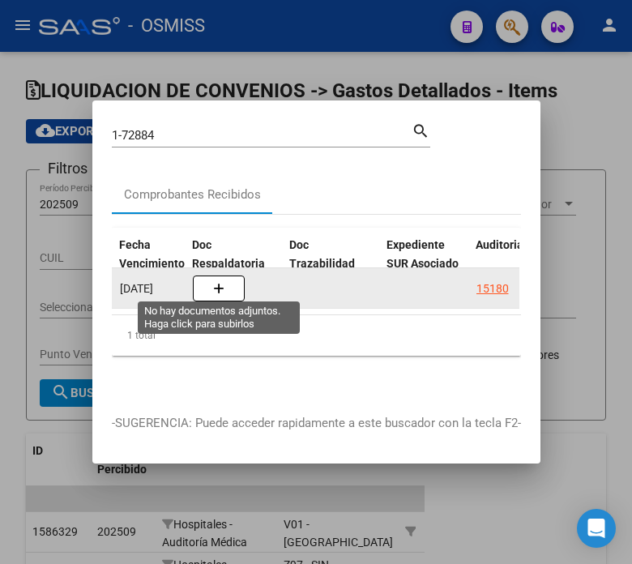
click at [220, 283] on icon "button" at bounding box center [218, 289] width 11 height 12
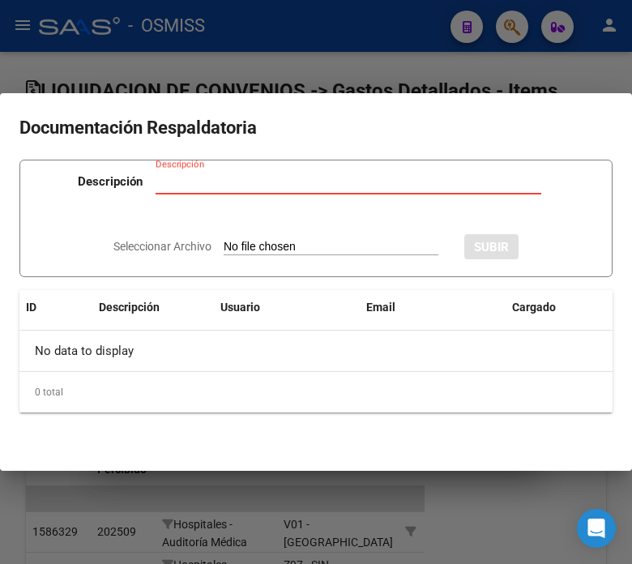
type input "C:\fakepath\NC FACOEP FC. 1-72884.pdf"
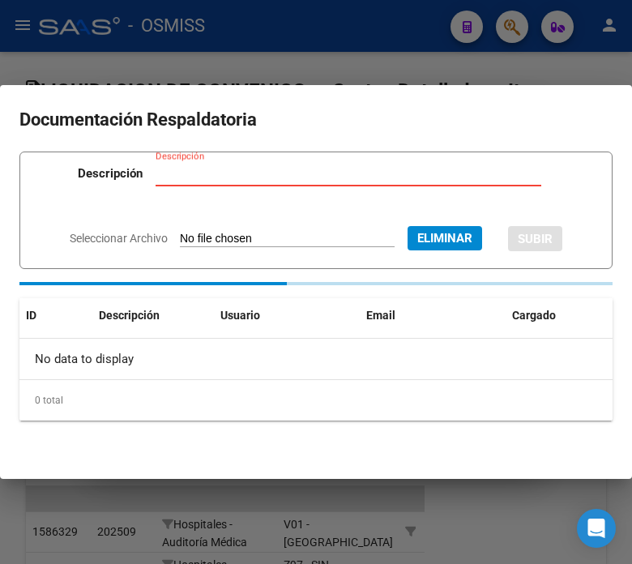
click at [236, 176] on input "Descripción" at bounding box center [349, 173] width 386 height 15
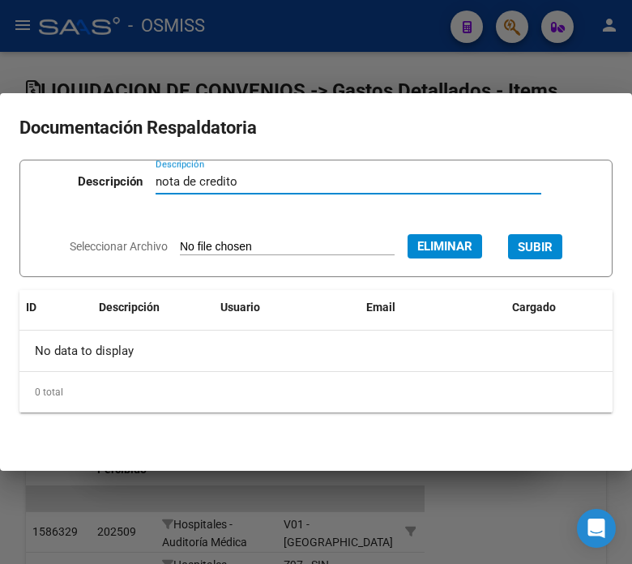
type input "nota de credito"
click at [548, 243] on span "SUBIR" at bounding box center [535, 247] width 35 height 15
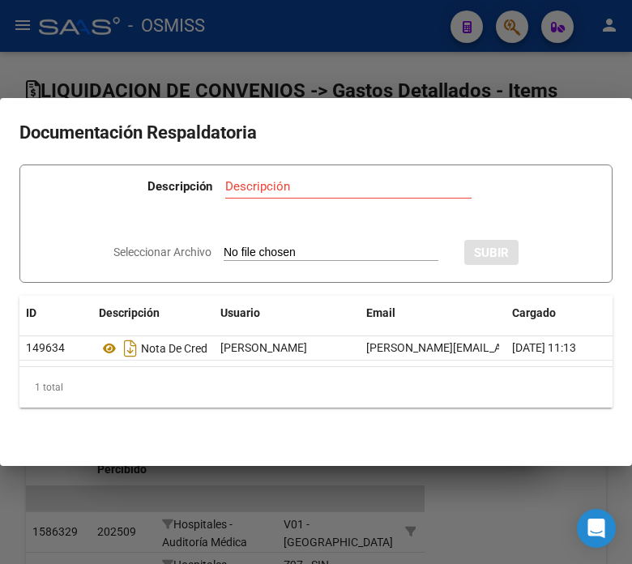
click at [340, 54] on div at bounding box center [316, 282] width 632 height 564
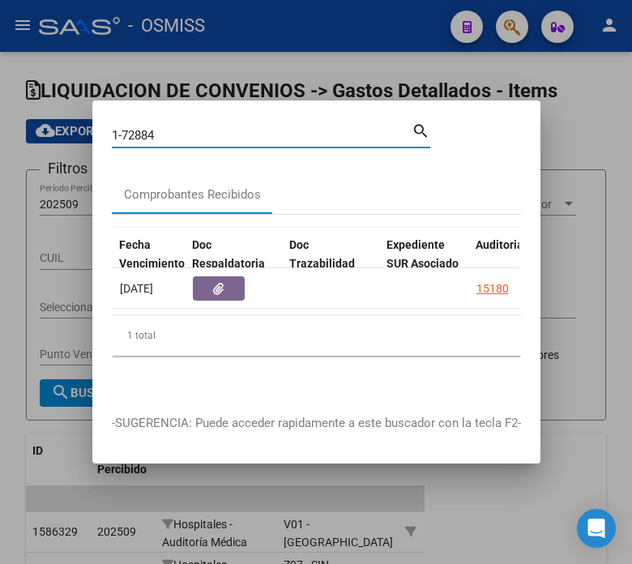
drag, startPoint x: 167, startPoint y: 131, endPoint x: 140, endPoint y: 130, distance: 26.8
click at [140, 130] on input "1-72884" at bounding box center [262, 135] width 300 height 15
type input "1-72987"
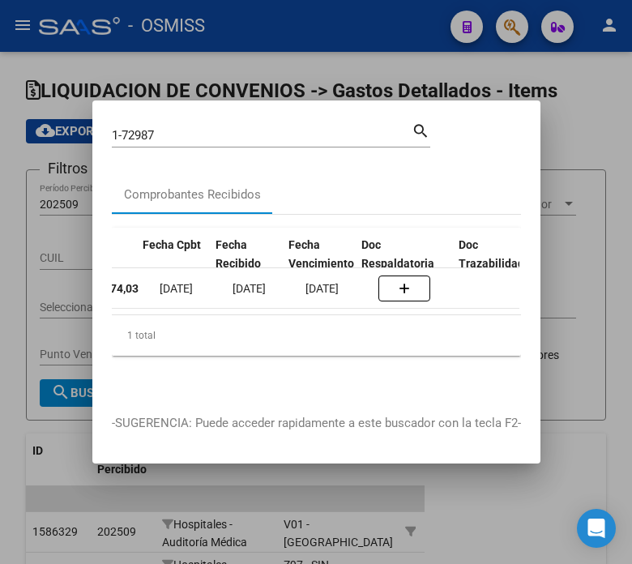
scroll to position [0, 896]
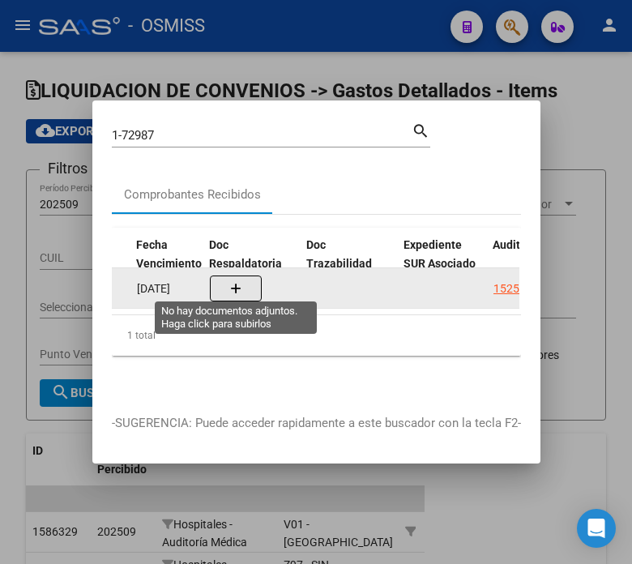
click at [254, 276] on button "button" at bounding box center [236, 289] width 52 height 26
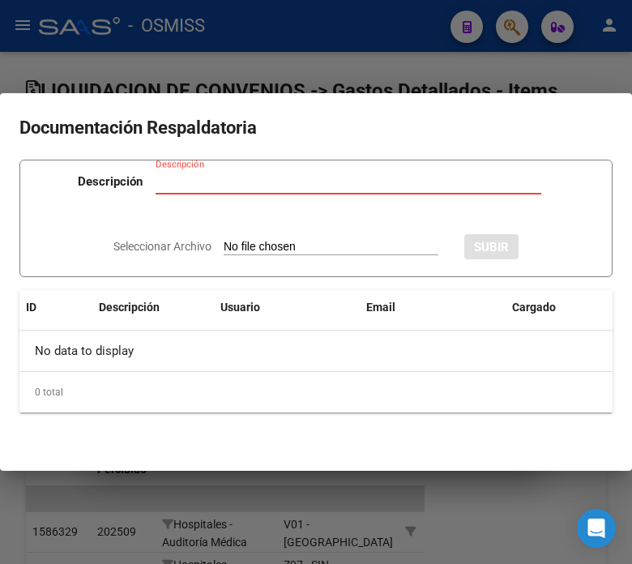
type input "C:\fakepath\NC FACOEP C. 72987.pdf"
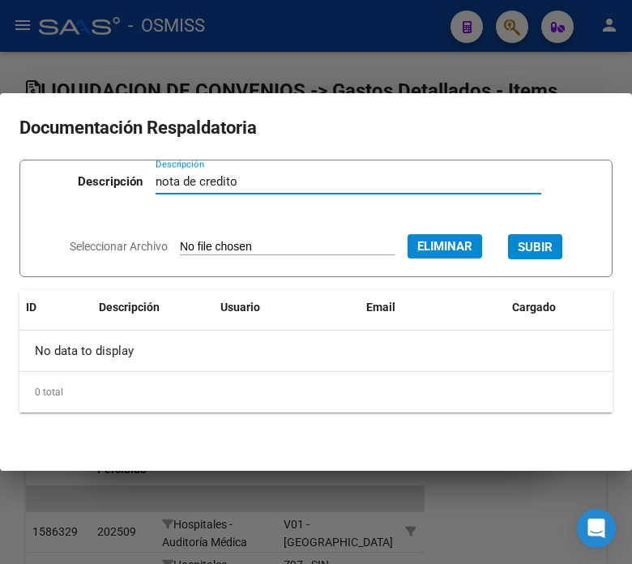
type input "nota de credito"
click at [543, 244] on span "SUBIR" at bounding box center [535, 247] width 35 height 15
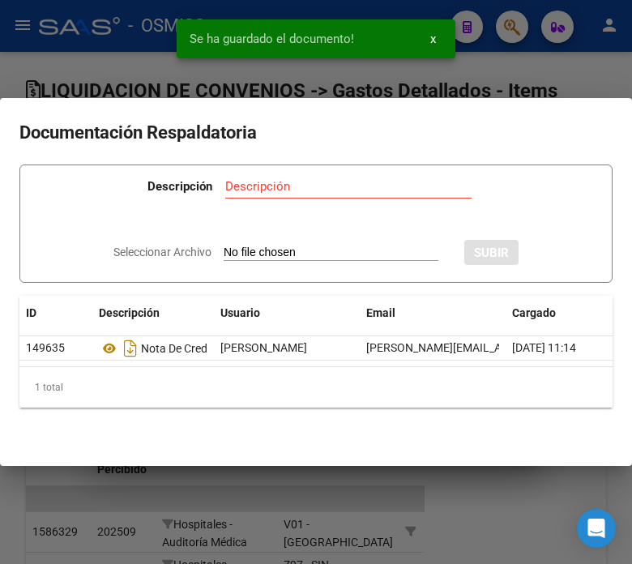
click at [196, 77] on div "Se ha guardado el documento! x" at bounding box center [316, 39] width 318 height 78
click at [465, 81] on div at bounding box center [316, 282] width 632 height 564
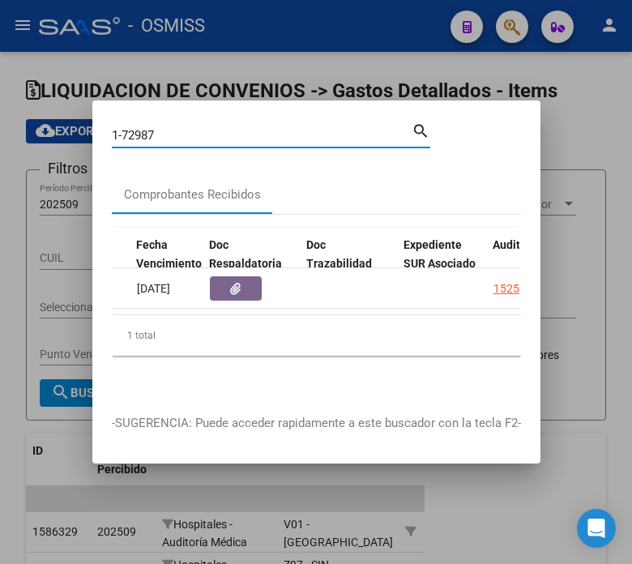
drag, startPoint x: 157, startPoint y: 127, endPoint x: 144, endPoint y: 125, distance: 13.2
click at [144, 128] on input "1-72987" at bounding box center [262, 135] width 300 height 15
click at [160, 128] on input "1-72987" at bounding box center [262, 135] width 300 height 15
drag, startPoint x: 160, startPoint y: 128, endPoint x: 143, endPoint y: 128, distance: 17.0
click at [143, 128] on input "1-72987" at bounding box center [262, 135] width 300 height 15
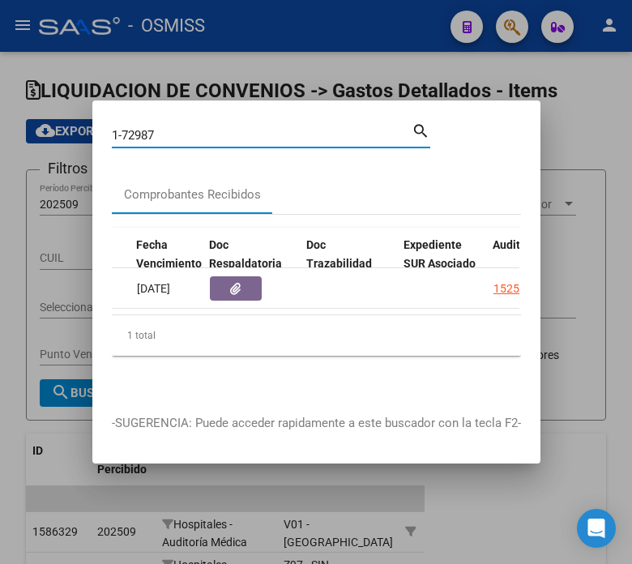
click at [135, 128] on input "1-72987" at bounding box center [262, 135] width 300 height 15
drag, startPoint x: 135, startPoint y: 127, endPoint x: 165, endPoint y: 131, distance: 30.3
click at [165, 131] on input "1-72987" at bounding box center [262, 135] width 300 height 15
type input "1-72366"
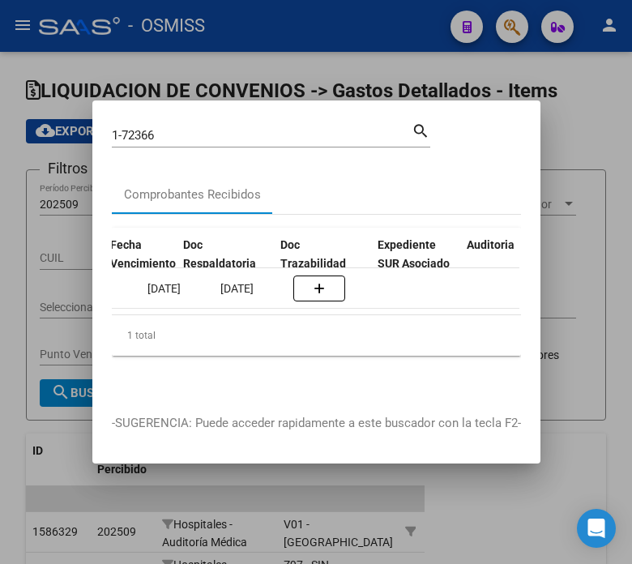
scroll to position [0, 938]
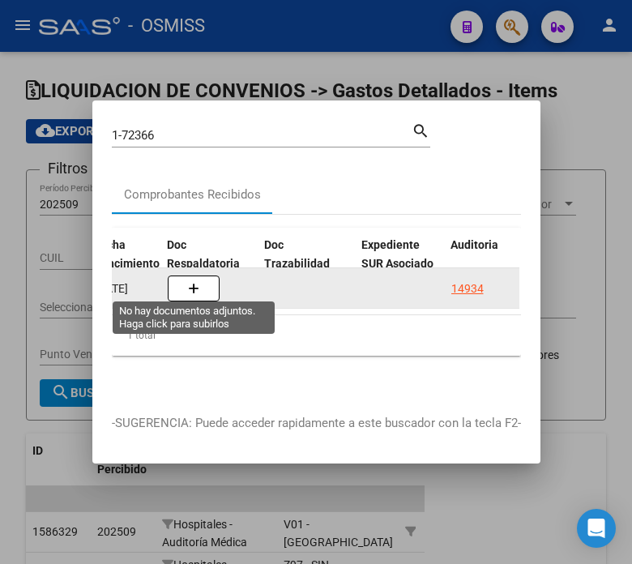
click at [206, 282] on button "button" at bounding box center [194, 289] width 52 height 26
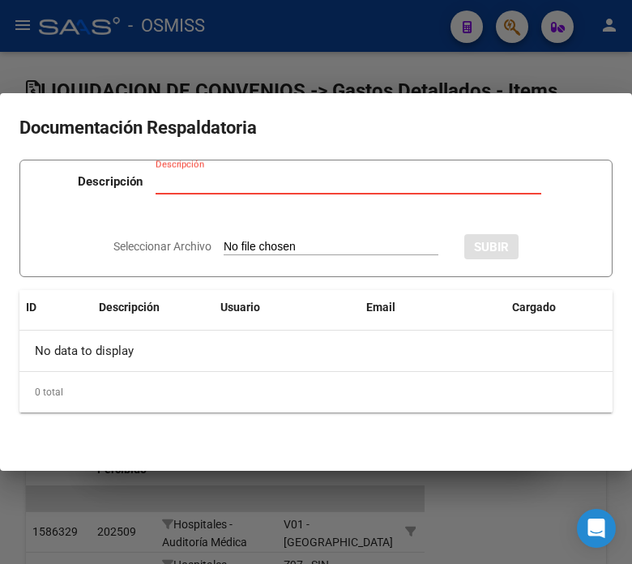
type input "C:\fakepath\NC FACOEP FC. 1-72366.pdf"
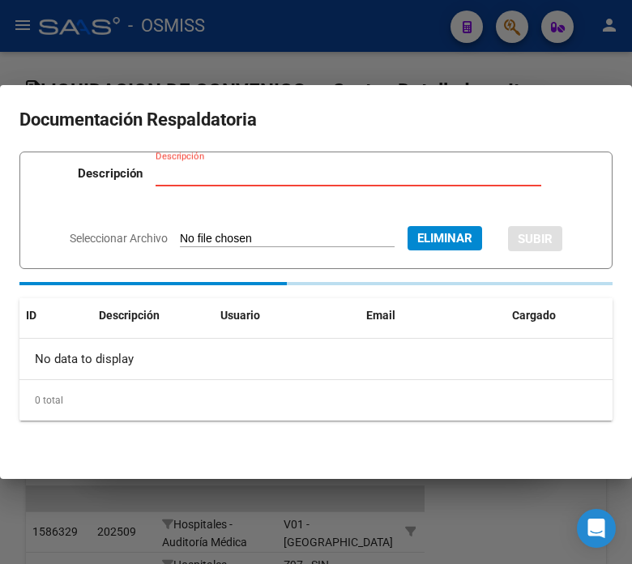
click at [342, 168] on input "Descripción" at bounding box center [349, 173] width 386 height 15
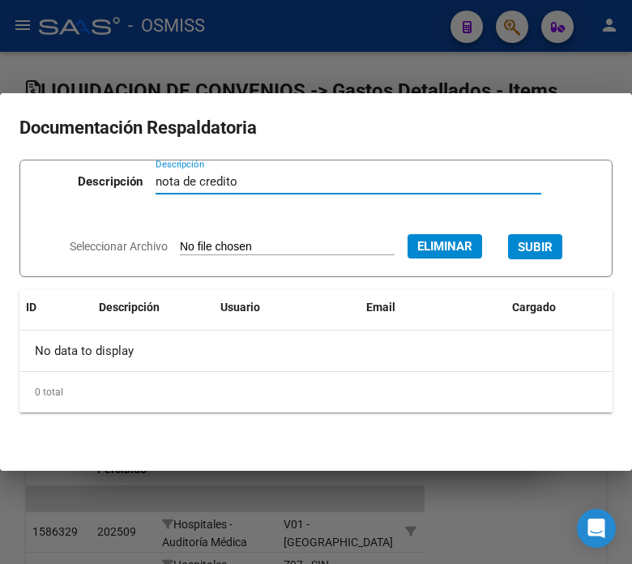
type input "nota de credito"
click at [553, 256] on button "SUBIR" at bounding box center [535, 246] width 54 height 25
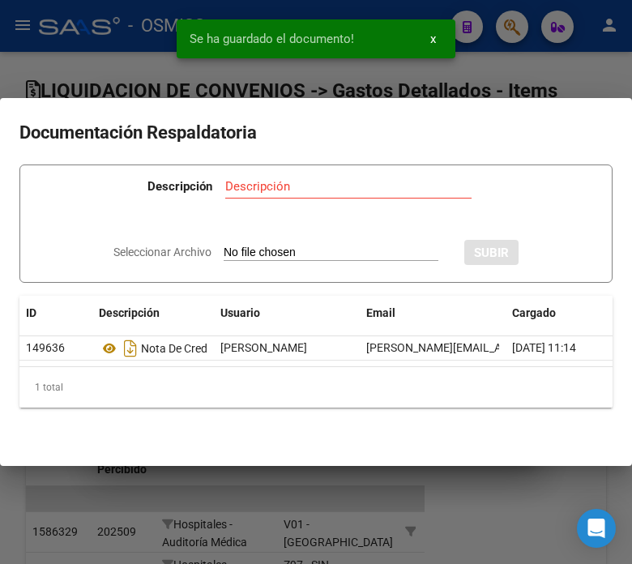
click at [499, 75] on div at bounding box center [316, 282] width 632 height 564
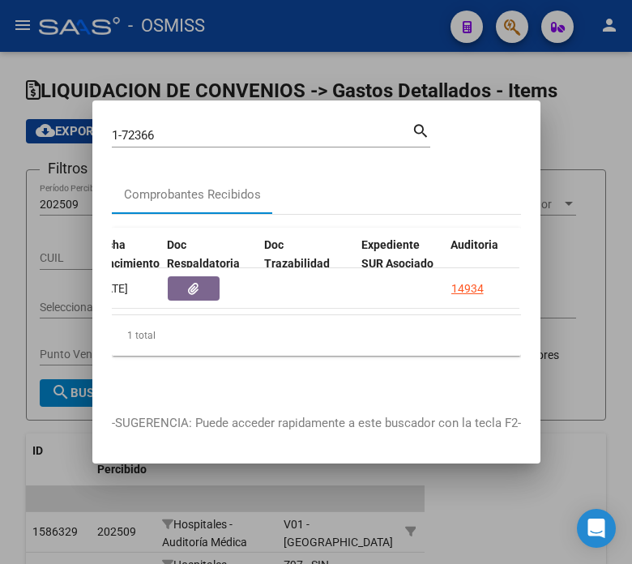
click at [346, 165] on mat-dialog-content "1-72366 Buscar (apellido, dni, cuil, nro traspaso, cuit, obra social) search Co…" at bounding box center [316, 257] width 448 height 275
click at [189, 131] on input "1-72366" at bounding box center [262, 135] width 300 height 15
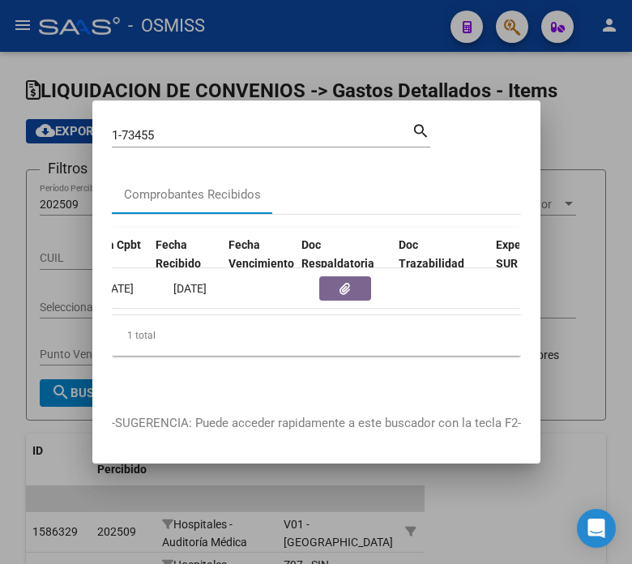
scroll to position [0, 820]
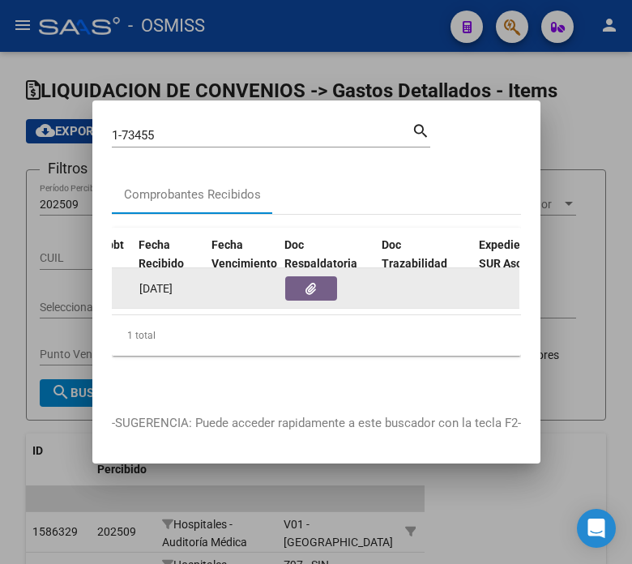
click at [295, 289] on button "button" at bounding box center [311, 288] width 52 height 24
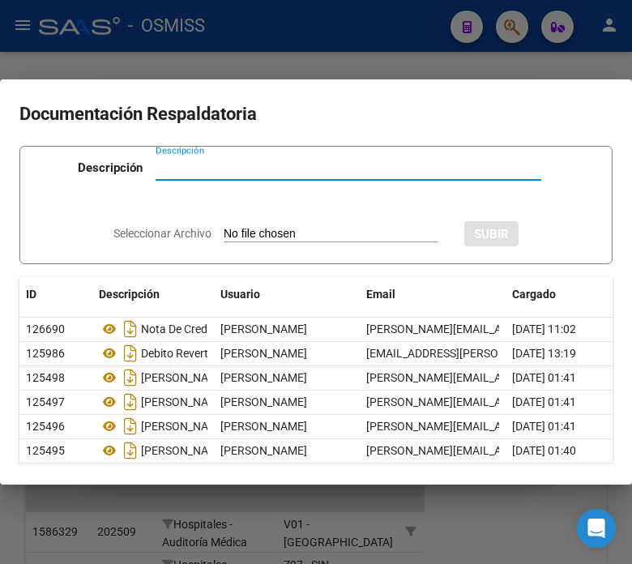
click at [328, 42] on div at bounding box center [316, 282] width 632 height 564
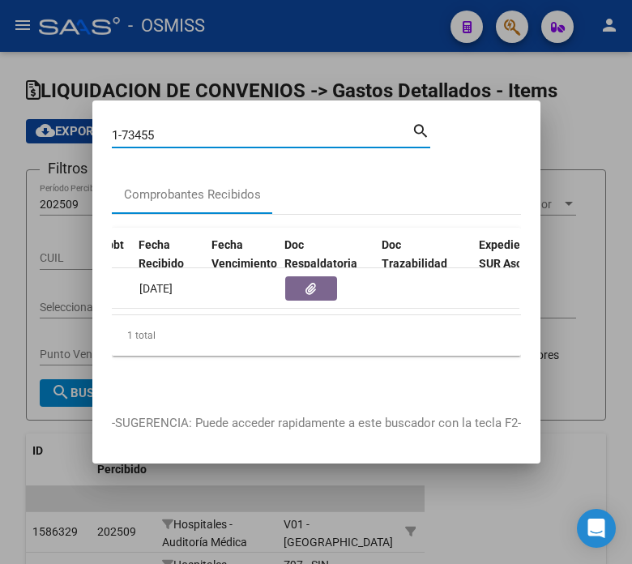
click at [223, 128] on input "1-73455" at bounding box center [262, 135] width 300 height 15
drag, startPoint x: 223, startPoint y: 127, endPoint x: 138, endPoint y: 130, distance: 85.2
click at [138, 130] on input "1-73455" at bounding box center [262, 135] width 300 height 15
type input "1-73164"
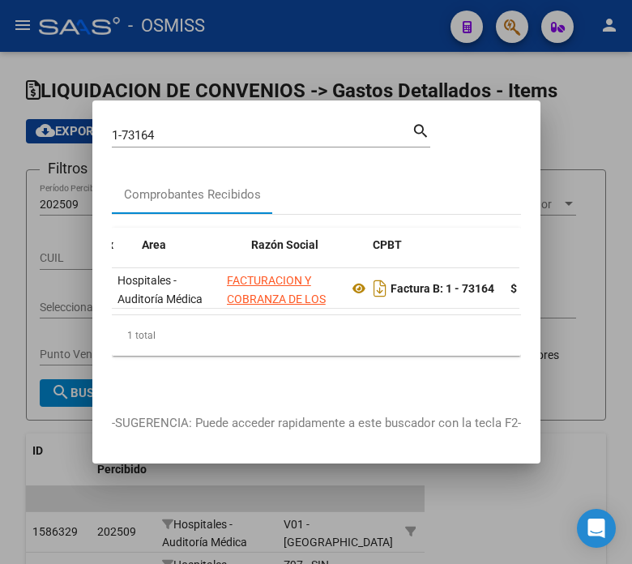
scroll to position [0, 329]
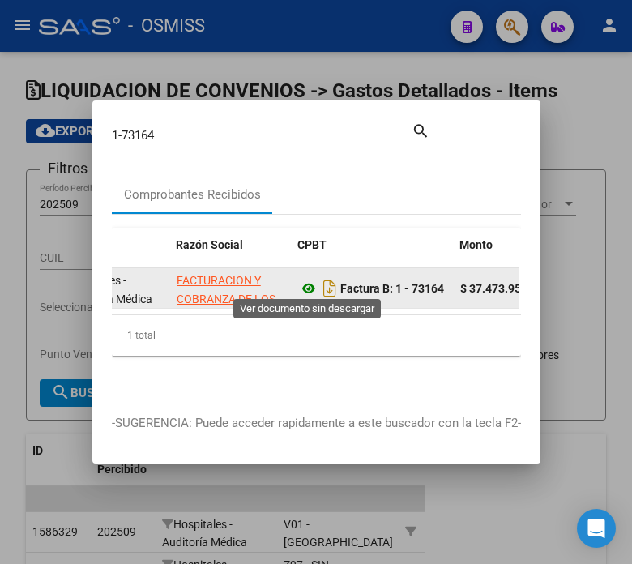
click at [306, 280] on icon at bounding box center [308, 288] width 21 height 19
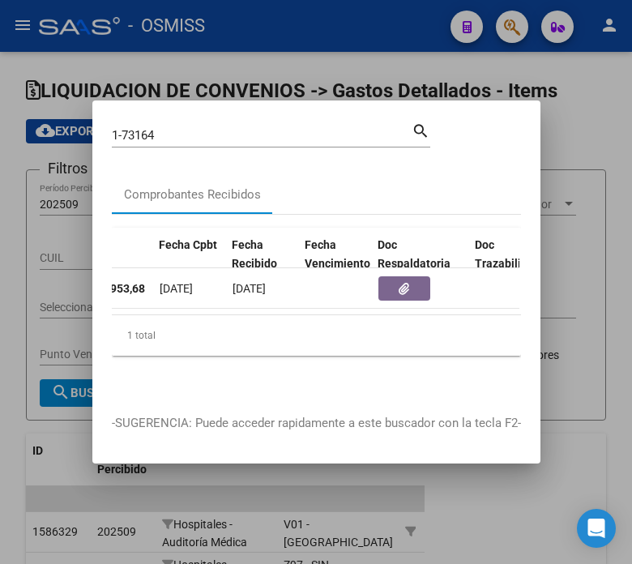
scroll to position [0, 778]
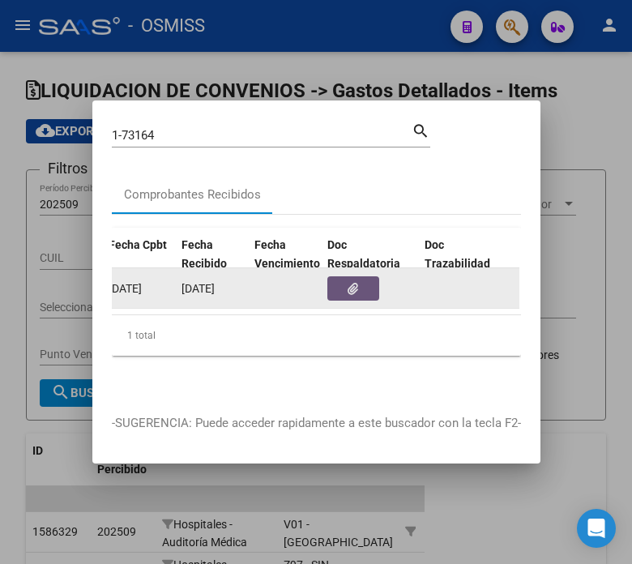
click at [340, 277] on button "button" at bounding box center [353, 288] width 52 height 24
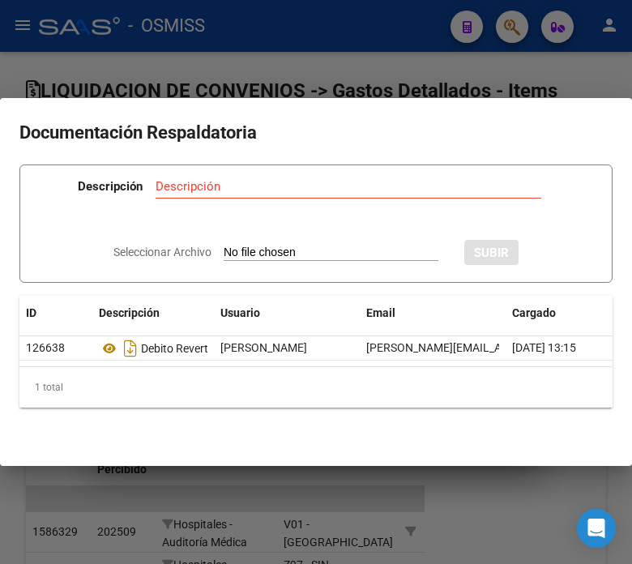
type input "C:\fakepath\NC FACOEP FC. 1-73164.pdf"
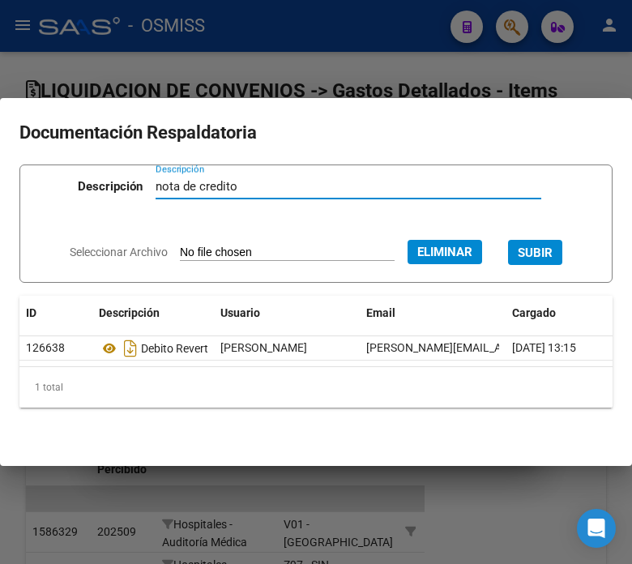
type input "nota de credito"
click at [527, 254] on button "SUBIR" at bounding box center [535, 252] width 54 height 25
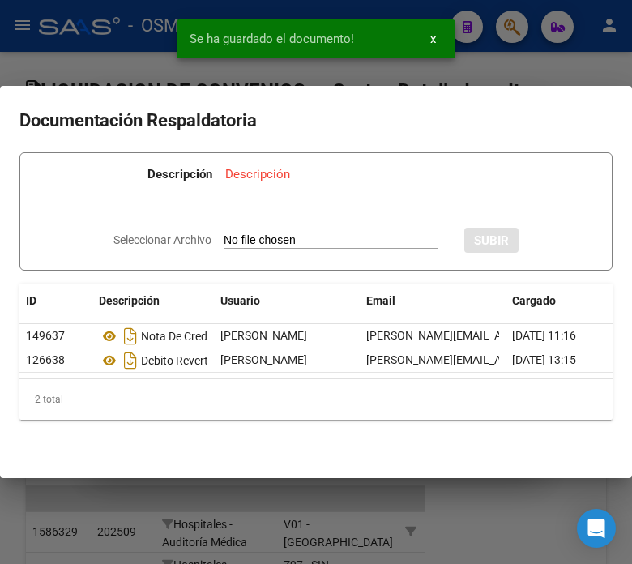
click at [553, 41] on div at bounding box center [316, 282] width 632 height 564
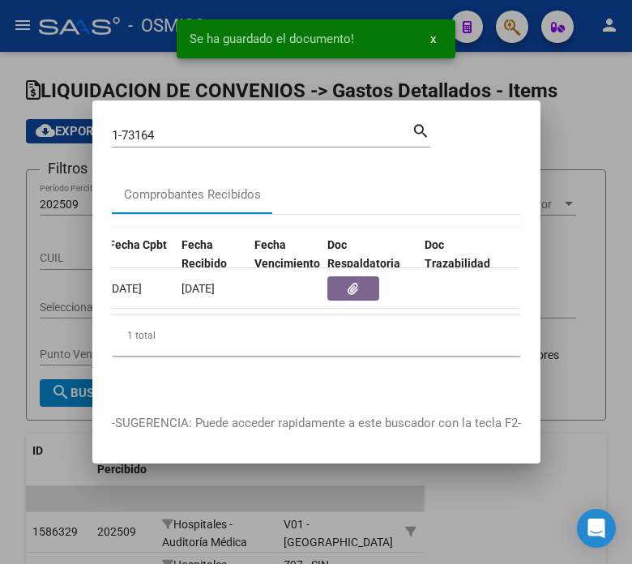
click at [179, 128] on input "1-73164" at bounding box center [262, 135] width 300 height 15
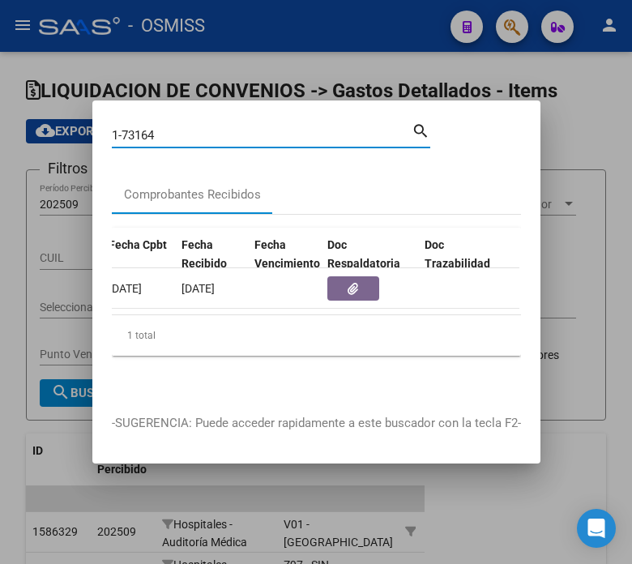
drag, startPoint x: 172, startPoint y: 126, endPoint x: 136, endPoint y: 132, distance: 36.3
click at [136, 132] on input "1-73164" at bounding box center [262, 135] width 300 height 15
type input "1-73349"
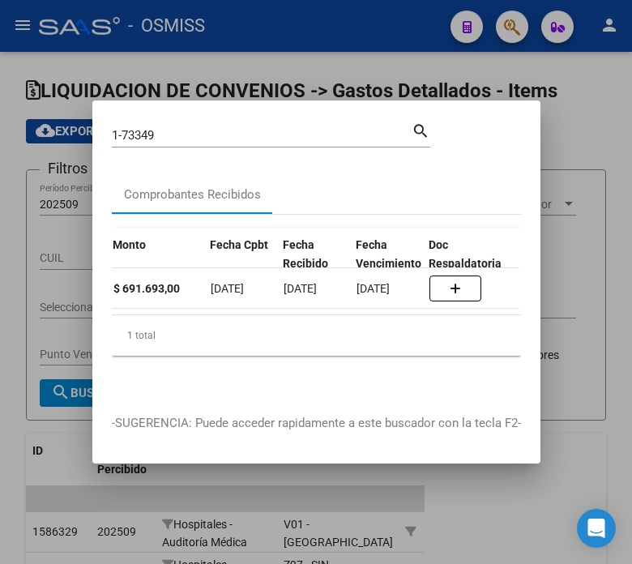
scroll to position [0, 812]
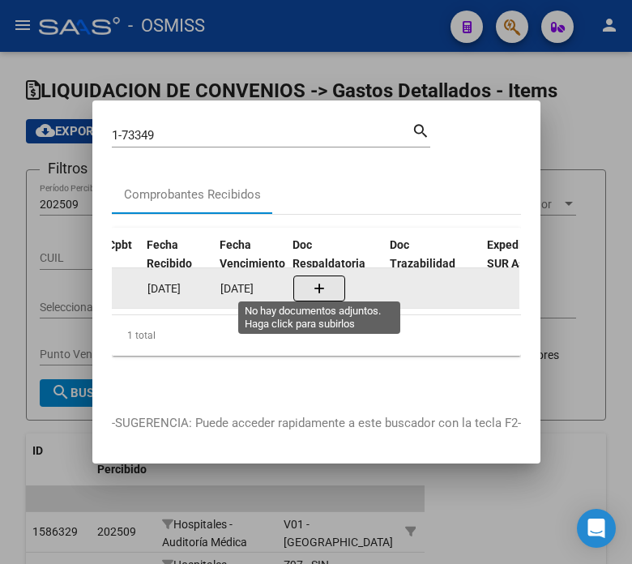
click at [306, 280] on button "button" at bounding box center [319, 289] width 52 height 26
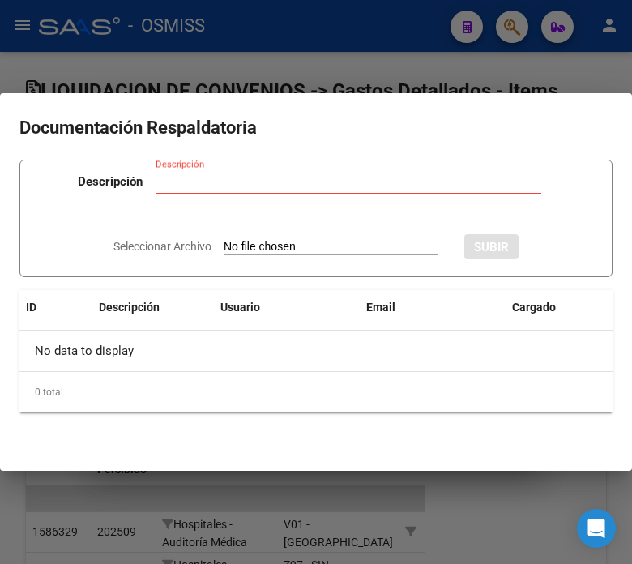
type input "C:\fakepath\NC FACOEP FC. 1-73349.pdf"
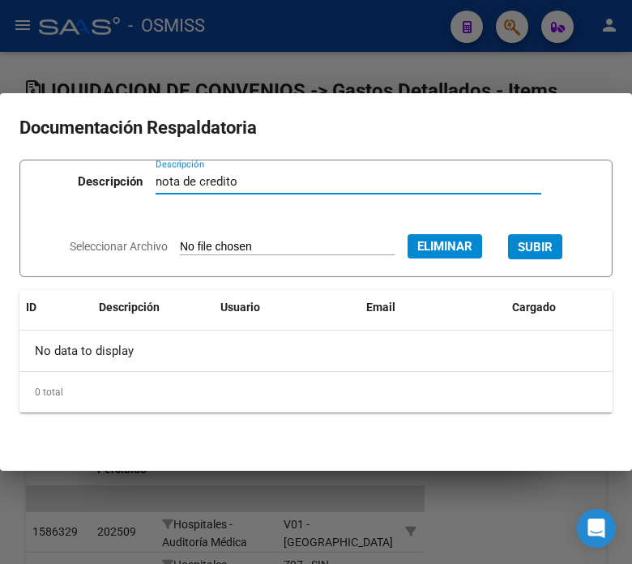
type input "nota de credito"
click at [549, 245] on span "SUBIR" at bounding box center [535, 247] width 35 height 15
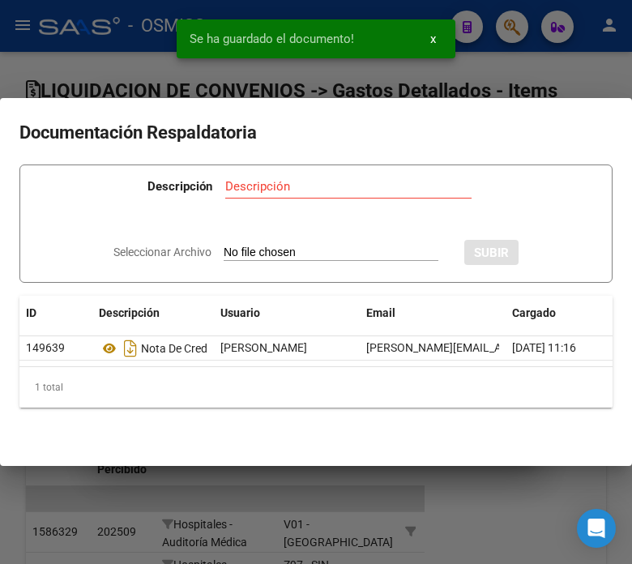
click at [166, 66] on div "Se ha guardado el documento! x" at bounding box center [316, 39] width 318 height 78
click at [81, 43] on div at bounding box center [316, 282] width 632 height 564
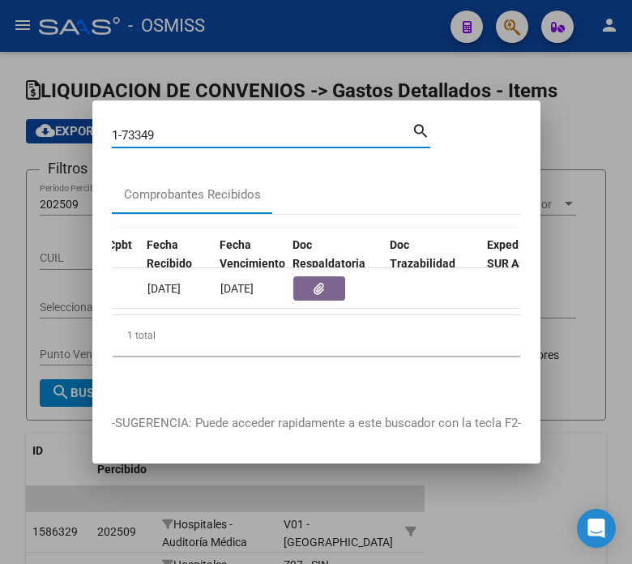
drag, startPoint x: 249, startPoint y: 134, endPoint x: 134, endPoint y: 127, distance: 115.3
click at [134, 128] on input "1-73349" at bounding box center [262, 135] width 300 height 15
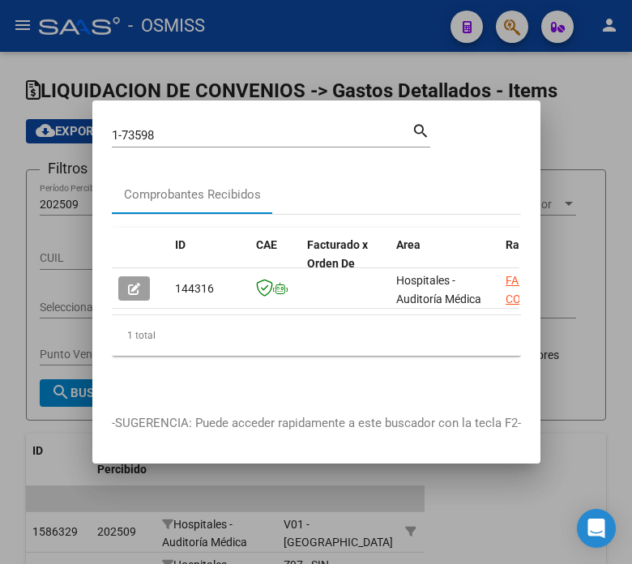
drag, startPoint x: 183, startPoint y: 322, endPoint x: 164, endPoint y: 311, distance: 22.1
click at [164, 311] on div "ID CAE Facturado x Orden De Area Razón Social CPBT Monto Fecha Cpbt Fecha Recib…" at bounding box center [316, 292] width 409 height 128
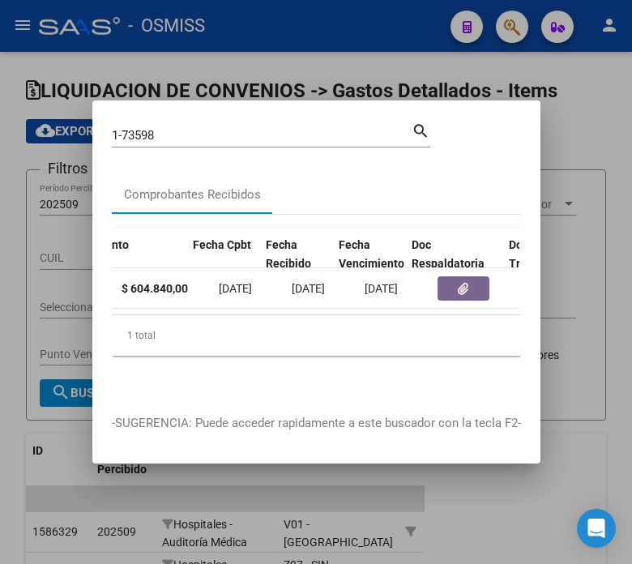
scroll to position [0, 701]
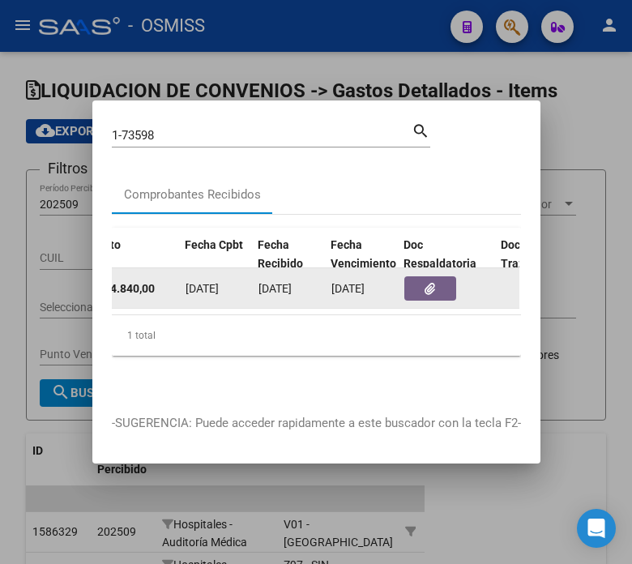
click at [446, 268] on datatable-body-cell at bounding box center [446, 288] width 97 height 40
click at [444, 287] on button "button" at bounding box center [431, 288] width 52 height 24
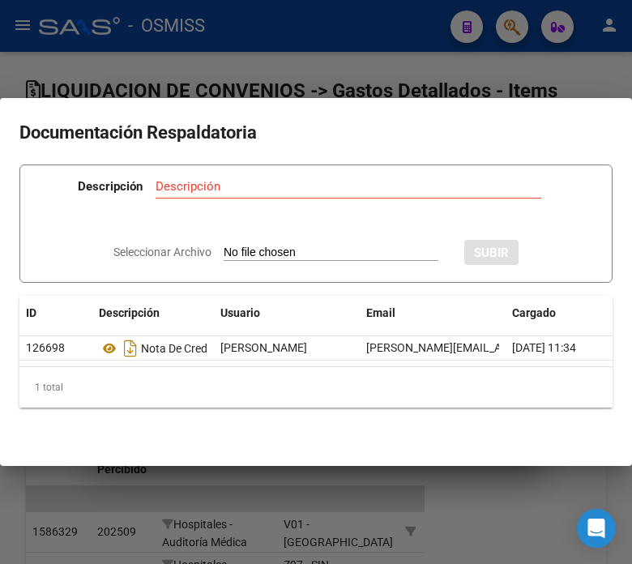
click at [273, 65] on div at bounding box center [316, 282] width 632 height 564
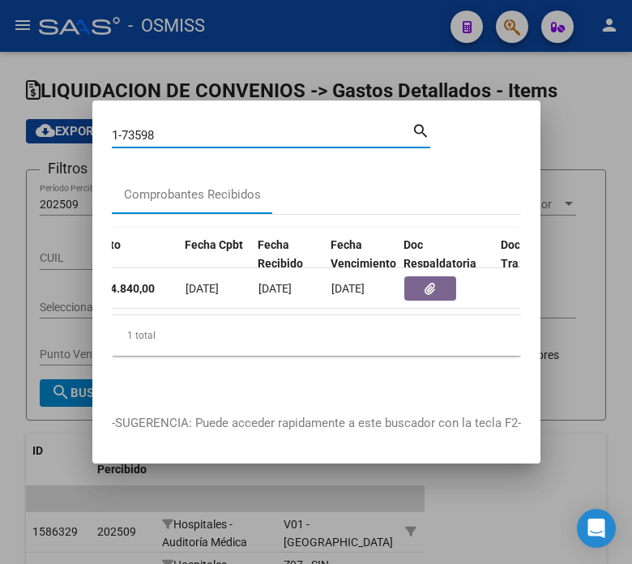
drag, startPoint x: 158, startPoint y: 124, endPoint x: 134, endPoint y: 127, distance: 24.5
click at [134, 128] on input "1-73598" at bounding box center [262, 135] width 300 height 15
type input "1-73696"
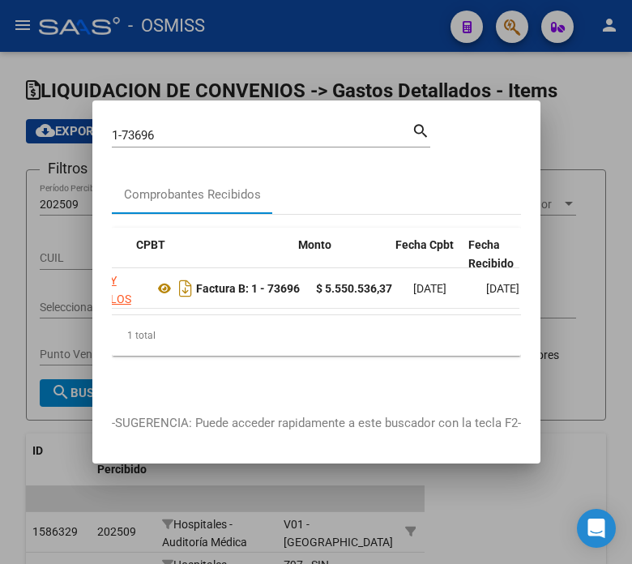
scroll to position [0, 812]
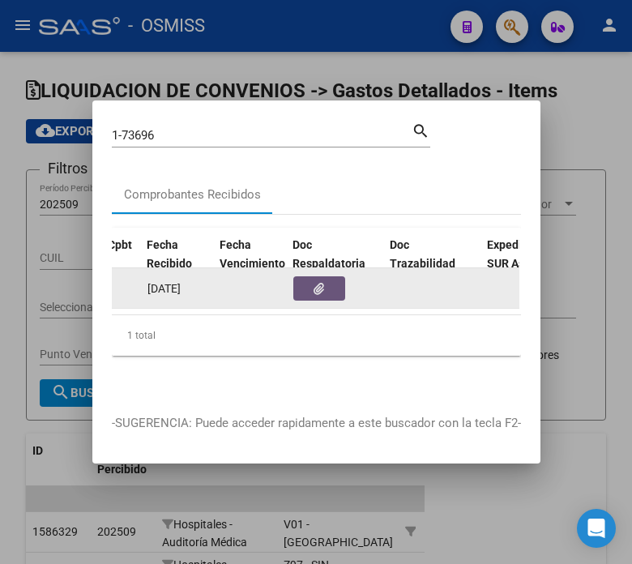
click at [303, 277] on button "button" at bounding box center [319, 288] width 52 height 24
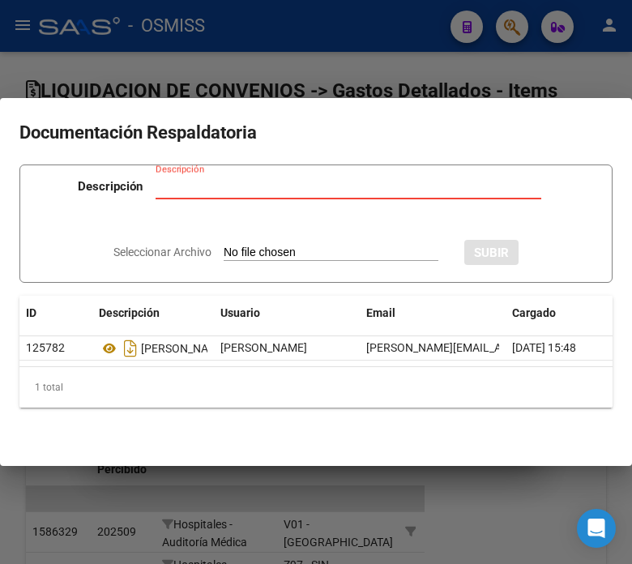
type input "C:\fakepath\NC FACOEP FC. 1-73696.pdf"
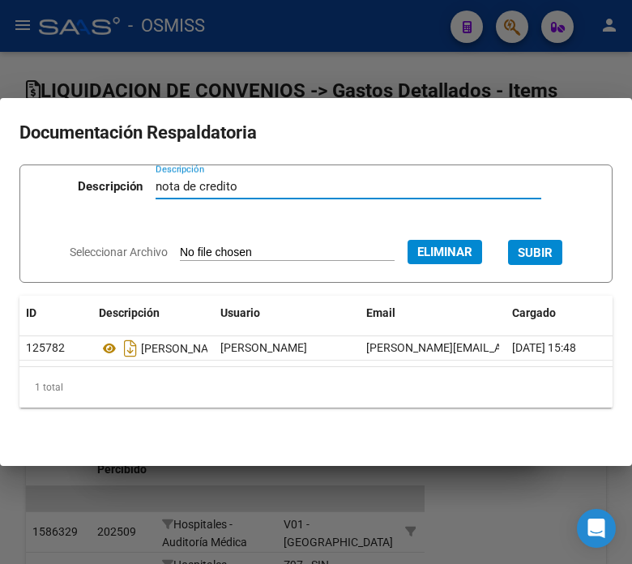
type input "nota de credito"
click at [543, 253] on span "SUBIR" at bounding box center [535, 253] width 35 height 15
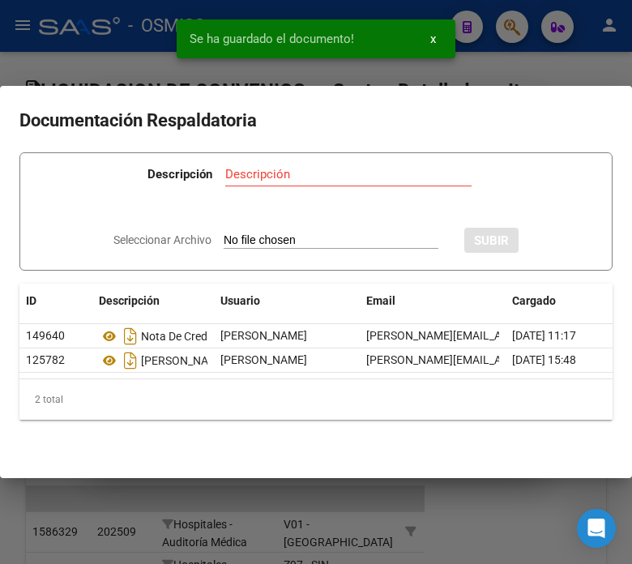
click at [546, 41] on div at bounding box center [316, 282] width 632 height 564
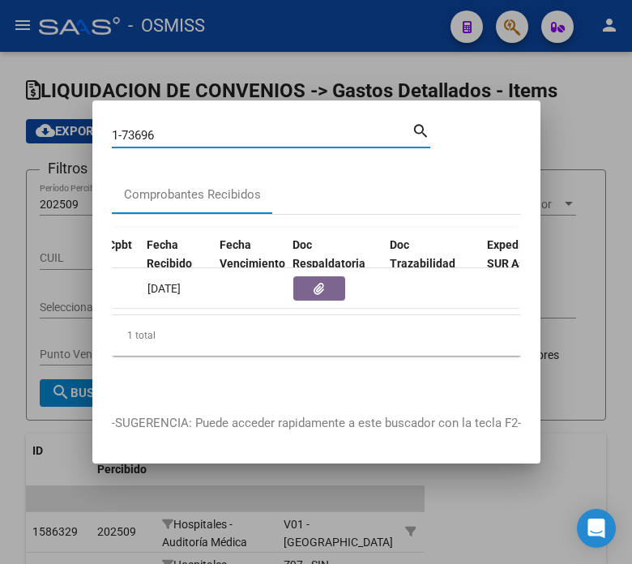
drag, startPoint x: 200, startPoint y: 131, endPoint x: 139, endPoint y: 131, distance: 61.6
click at [139, 131] on input "1-73696" at bounding box center [262, 135] width 300 height 15
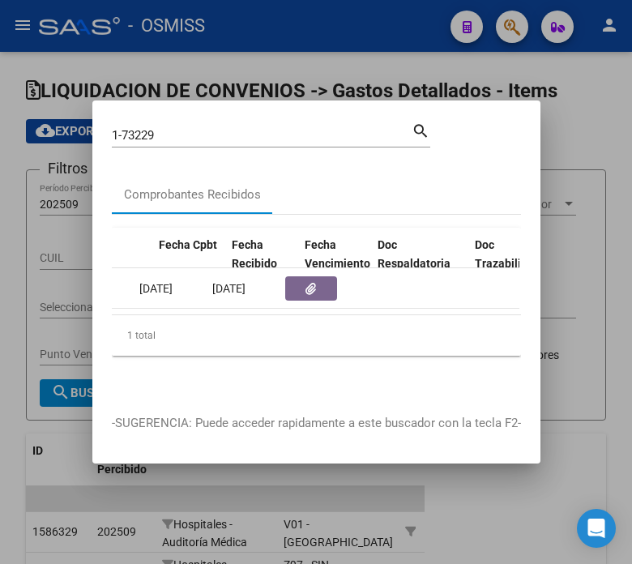
scroll to position [0, 845]
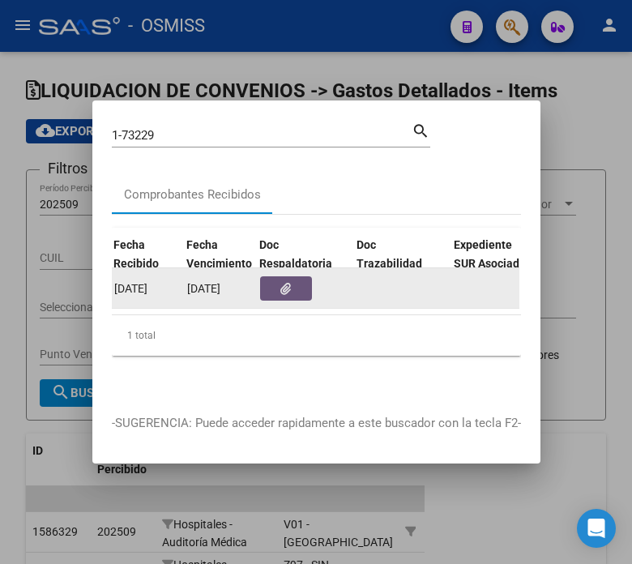
click at [264, 276] on button "button" at bounding box center [286, 288] width 52 height 24
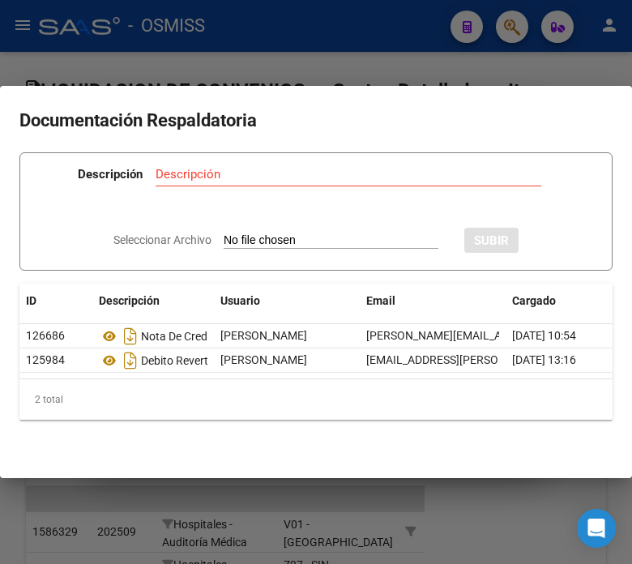
click at [349, 65] on div at bounding box center [316, 282] width 632 height 564
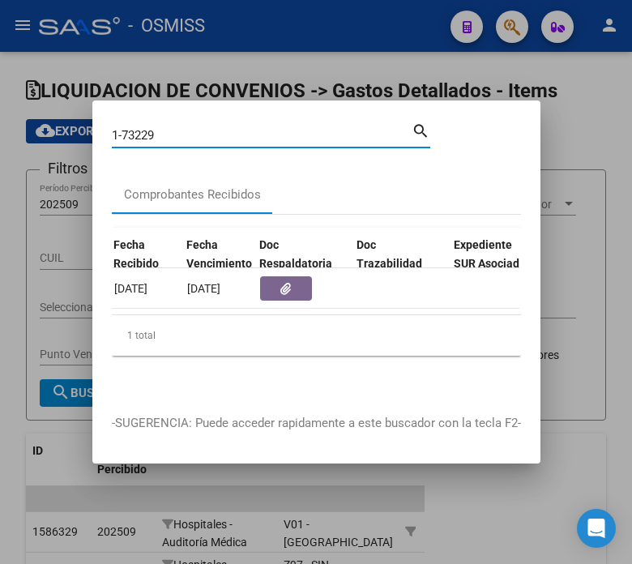
drag, startPoint x: 189, startPoint y: 126, endPoint x: 135, endPoint y: 135, distance: 55.0
click at [135, 135] on div "1-73229 Buscar (apellido, dni, cuil, nro traspaso, cuit, obra social)" at bounding box center [262, 135] width 300 height 24
type input "1-73902"
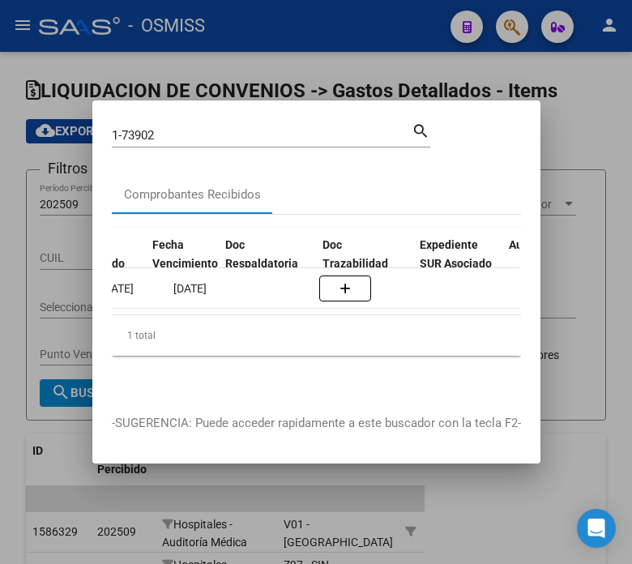
scroll to position [0, 981]
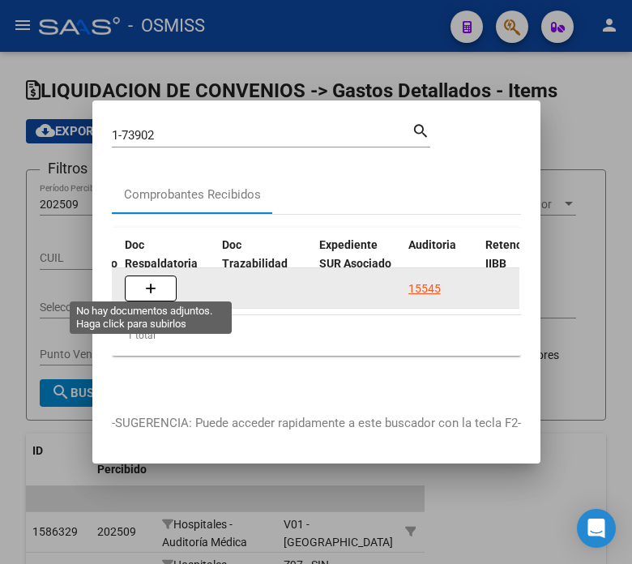
click at [146, 283] on icon "button" at bounding box center [150, 289] width 11 height 12
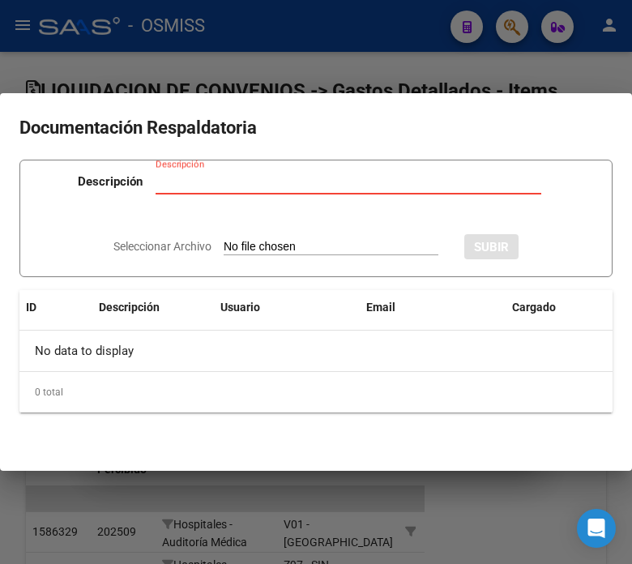
type input "C:\fakepath\NC FACOEP FC. 37392.pdf"
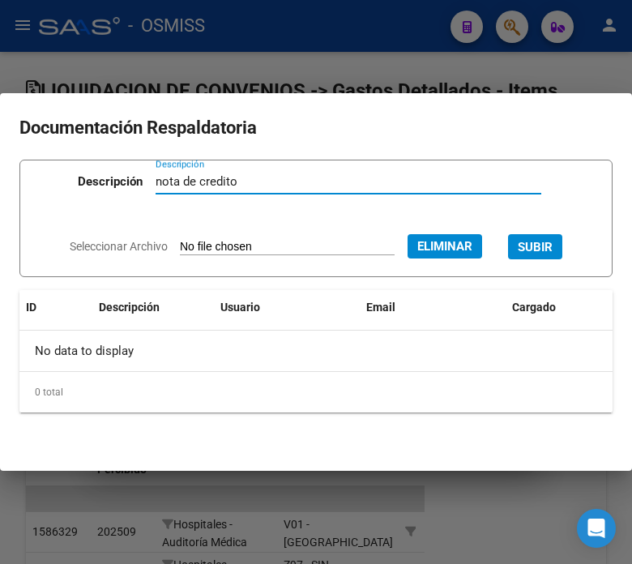
type input "nota de credito"
click at [546, 235] on button "SUBIR" at bounding box center [535, 246] width 54 height 25
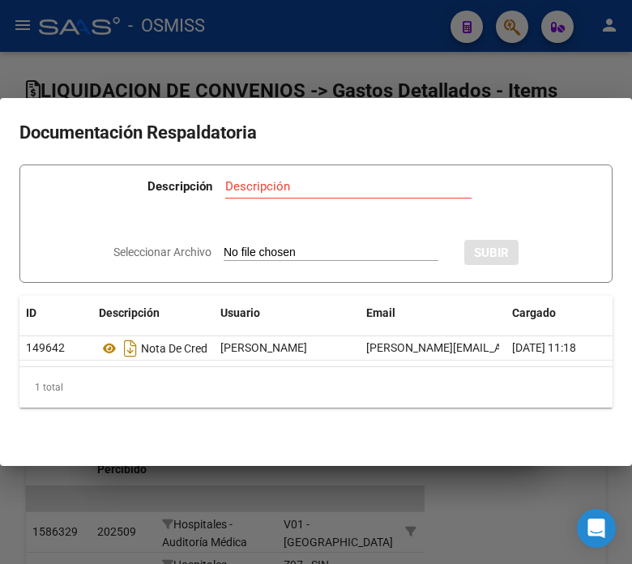
click at [143, 70] on div at bounding box center [316, 282] width 632 height 564
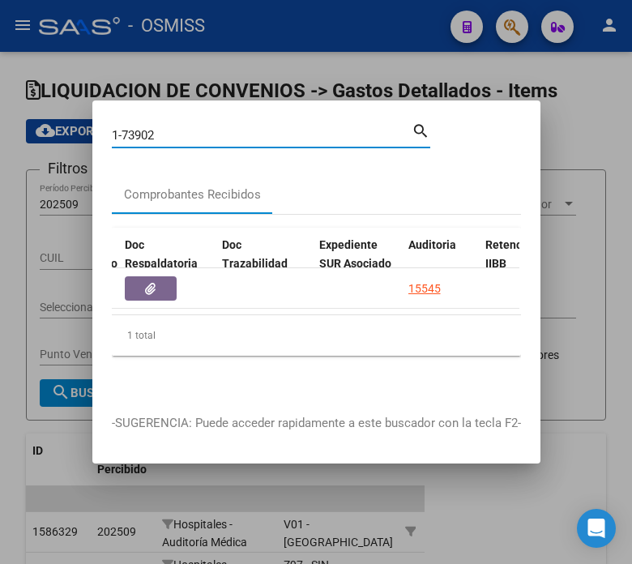
drag, startPoint x: 166, startPoint y: 130, endPoint x: 36, endPoint y: 131, distance: 130.5
click at [36, 131] on div "1-73902 Buscar (apellido, dni, cuil, nro traspaso, cuit, obra social) search Co…" at bounding box center [316, 282] width 632 height 564
click at [180, 128] on input "1-73902" at bounding box center [262, 135] width 300 height 15
drag, startPoint x: 180, startPoint y: 123, endPoint x: 128, endPoint y: 135, distance: 53.1
click at [128, 135] on input "1-73902" at bounding box center [262, 135] width 300 height 15
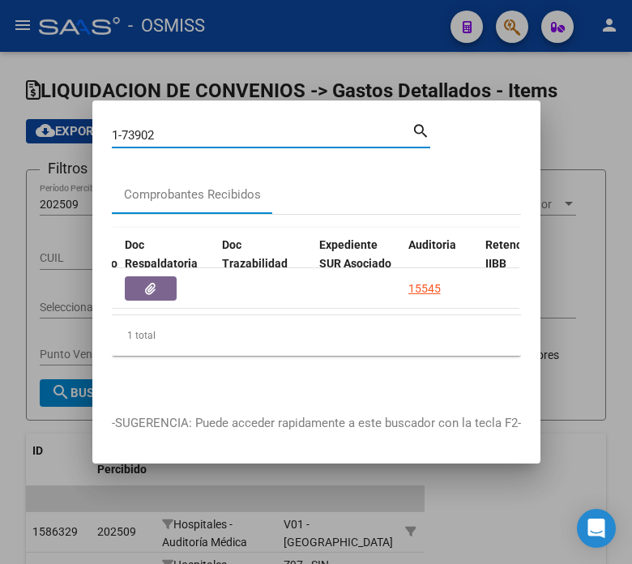
click at [128, 135] on input "1-73902" at bounding box center [262, 135] width 300 height 15
drag, startPoint x: 131, startPoint y: 128, endPoint x: 179, endPoint y: 125, distance: 48.7
click at [179, 128] on input "1-73902" at bounding box center [262, 135] width 300 height 15
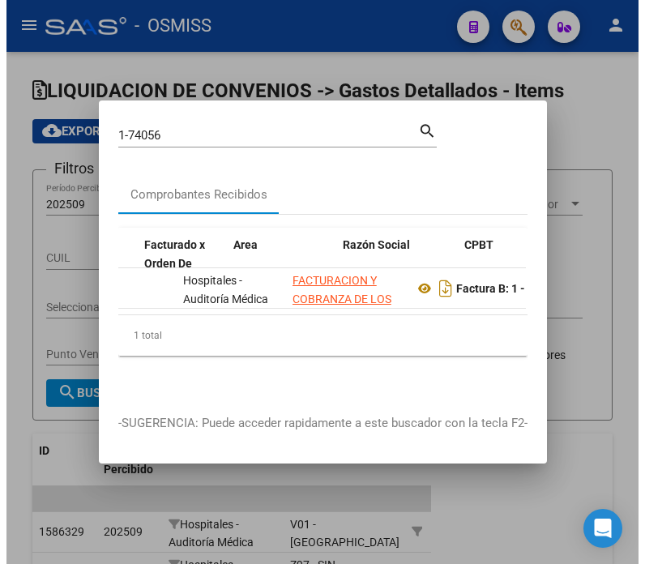
scroll to position [0, 431]
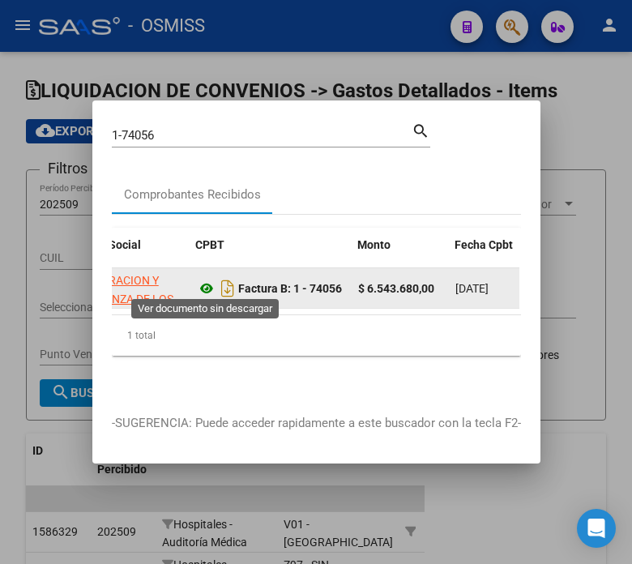
click at [199, 282] on icon at bounding box center [206, 288] width 21 height 19
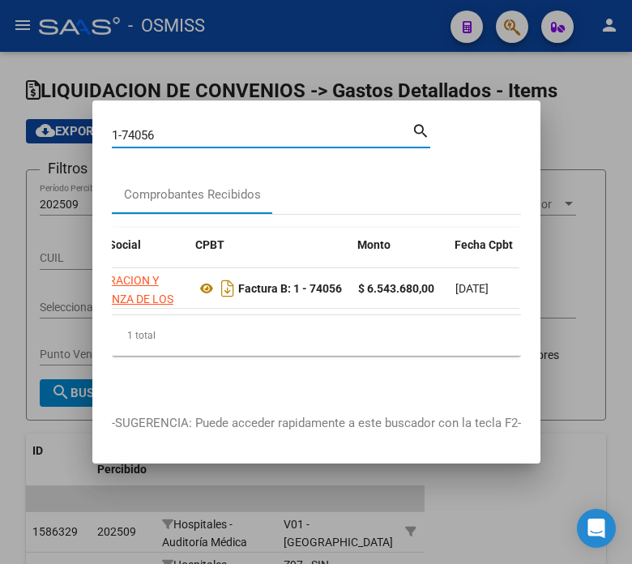
drag, startPoint x: 177, startPoint y: 127, endPoint x: 39, endPoint y: 135, distance: 138.0
click at [39, 135] on div "1-74056 Buscar (apellido, dni, cuil, nro traspaso, cuit, obra social) search Co…" at bounding box center [316, 282] width 632 height 564
type input "-7980"
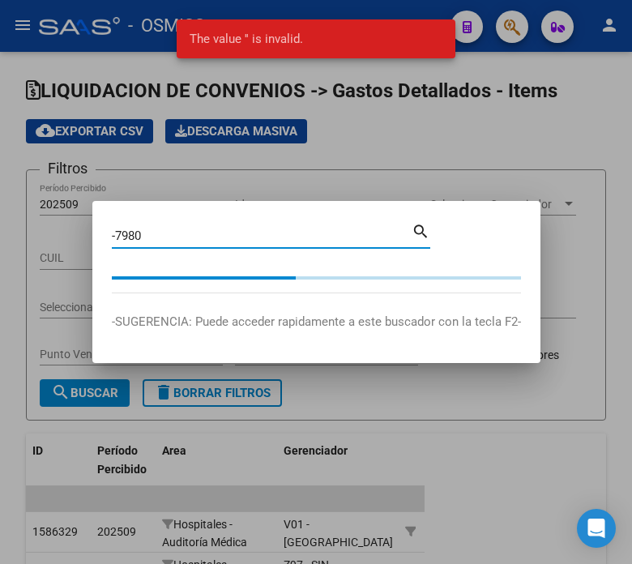
drag, startPoint x: 146, startPoint y: 231, endPoint x: 118, endPoint y: 233, distance: 28.5
click at [118, 233] on input "-7980" at bounding box center [262, 236] width 300 height 15
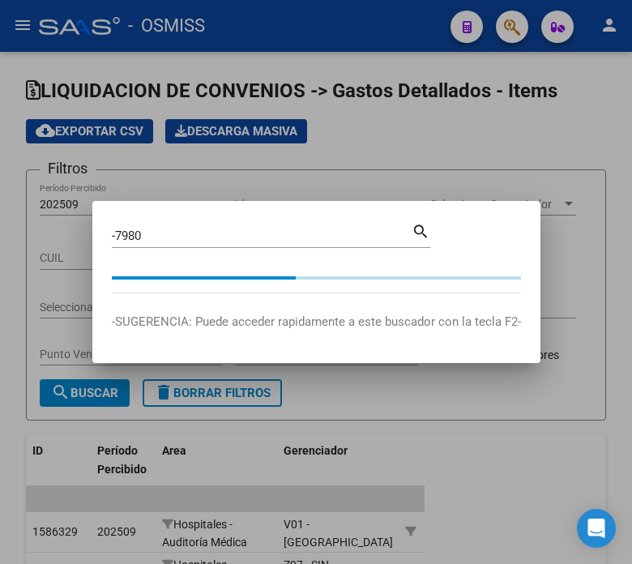
click at [58, 261] on div at bounding box center [316, 282] width 632 height 564
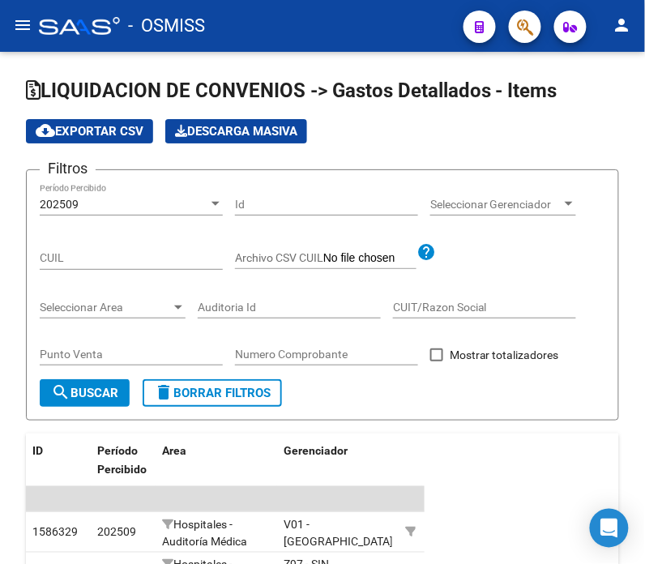
click at [25, 16] on mat-icon "menu" at bounding box center [22, 24] width 19 height 19
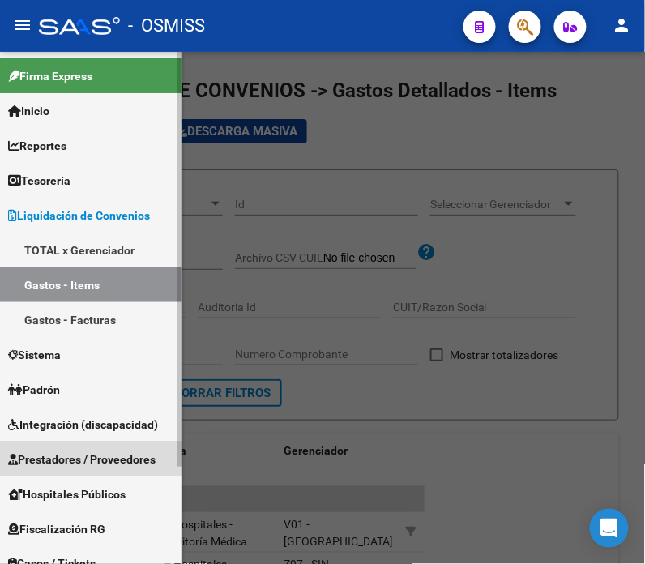
click at [135, 466] on span "Prestadores / Proveedores" at bounding box center [82, 460] width 148 height 18
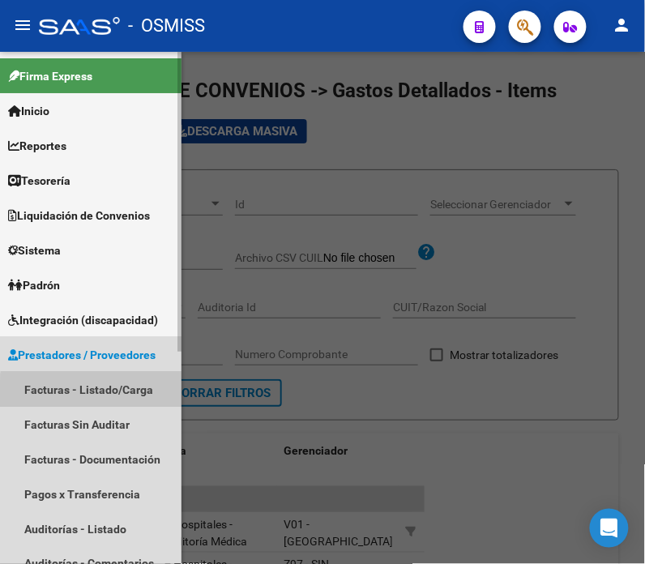
click at [114, 393] on link "Facturas - Listado/Carga" at bounding box center [91, 389] width 182 height 35
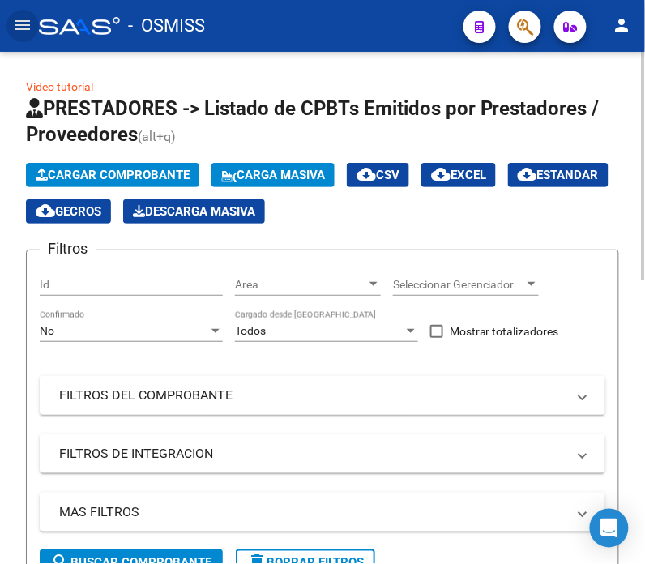
click at [254, 515] on mat-panel-title "MAS FILTROS" at bounding box center [312, 512] width 507 height 18
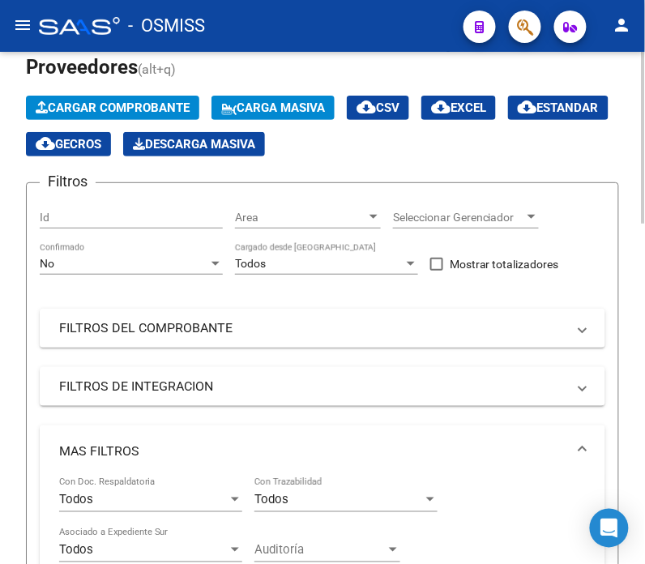
scroll to position [180, 0]
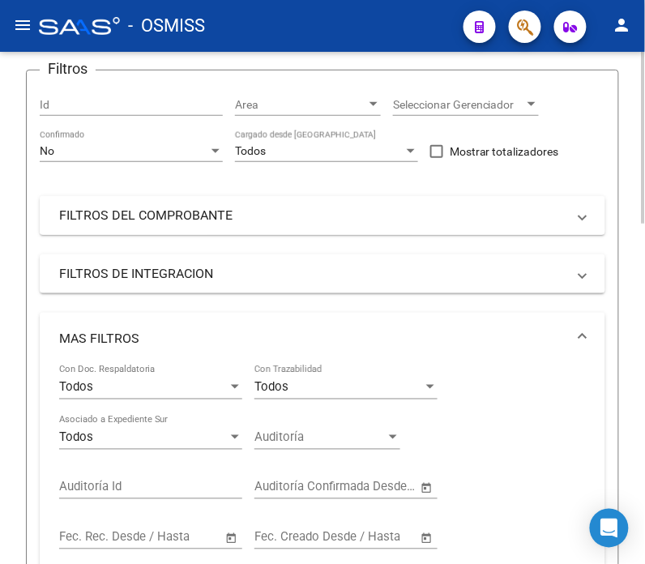
click at [245, 217] on mat-panel-title "FILTROS DEL COMPROBANTE" at bounding box center [312, 216] width 507 height 18
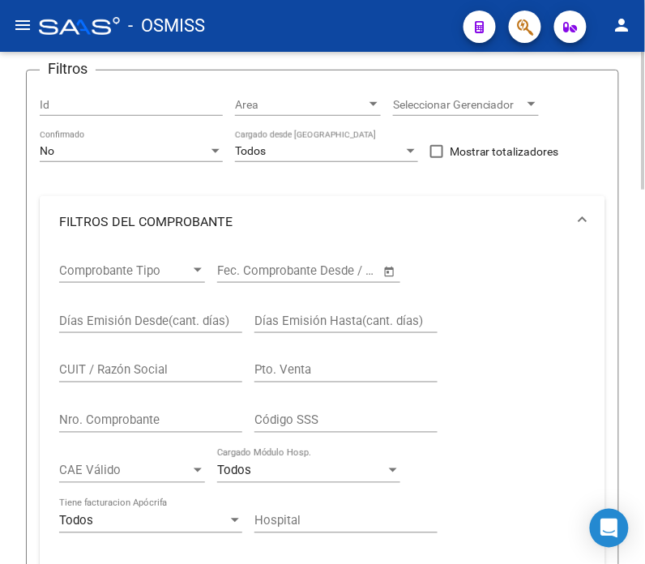
click at [143, 417] on input "Nro. Comprobante" at bounding box center [150, 420] width 183 height 15
paste input "7980"
type input "7980"
click at [289, 103] on span "Area" at bounding box center [300, 105] width 131 height 14
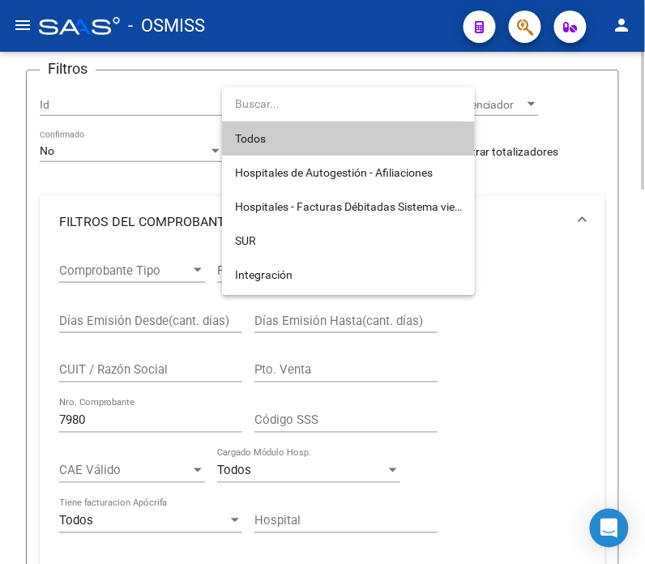
click at [289, 103] on input "dropdown search" at bounding box center [341, 104] width 239 height 34
click at [568, 109] on div at bounding box center [322, 282] width 645 height 564
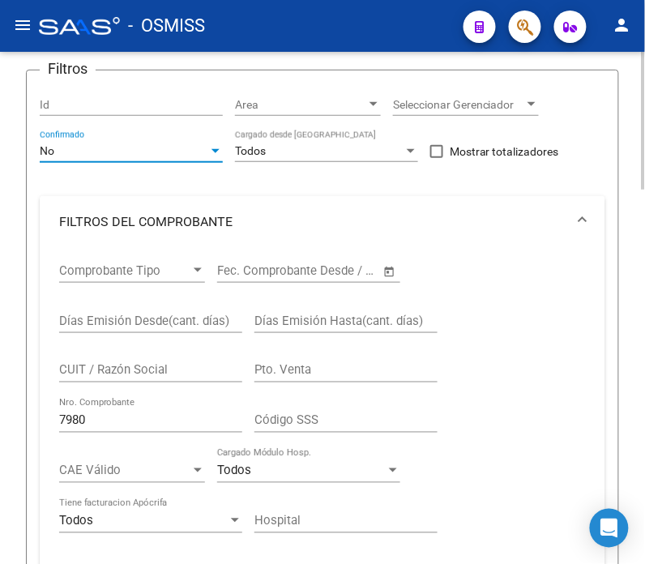
click at [112, 148] on div "No" at bounding box center [124, 151] width 169 height 14
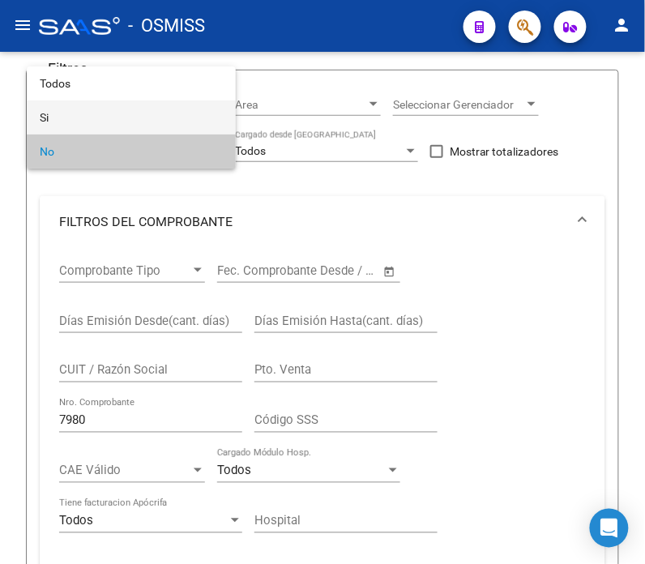
click at [139, 109] on span "Si" at bounding box center [131, 118] width 183 height 34
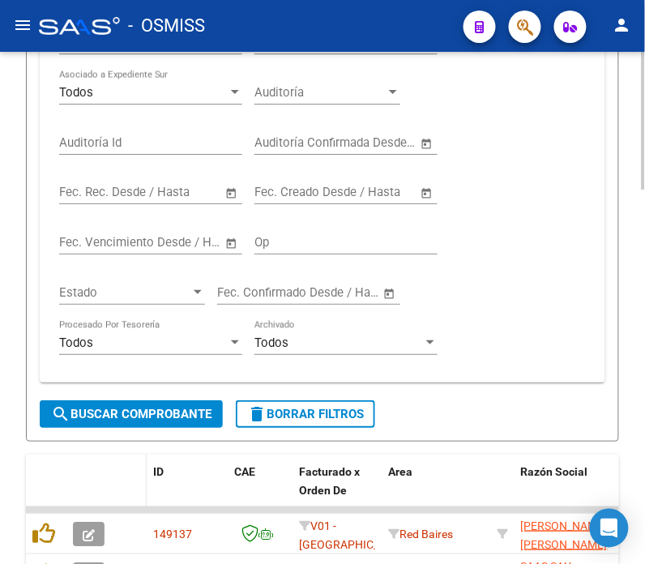
scroll to position [991, 0]
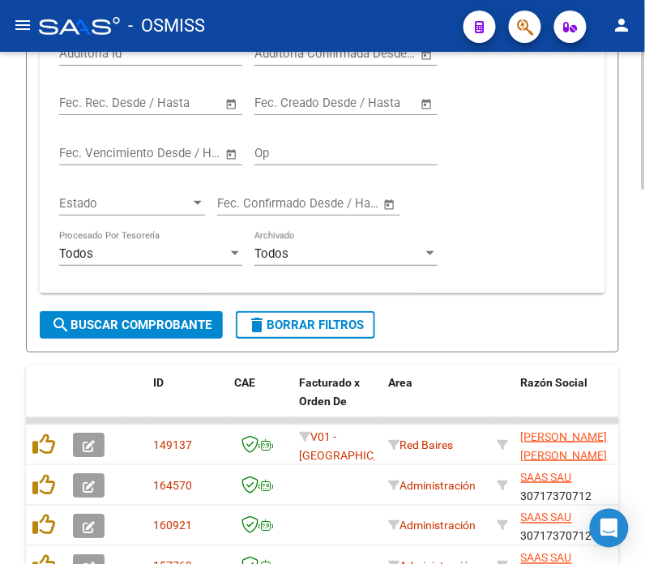
click at [135, 325] on span "search Buscar Comprobante" at bounding box center [131, 325] width 161 height 15
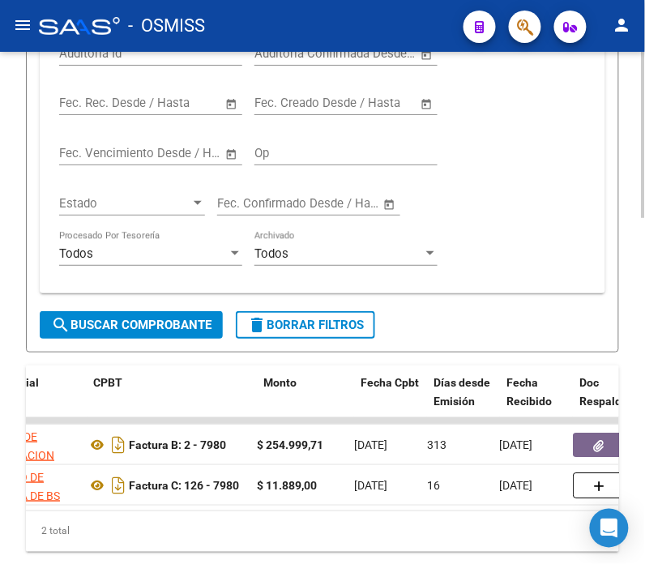
scroll to position [0, 549]
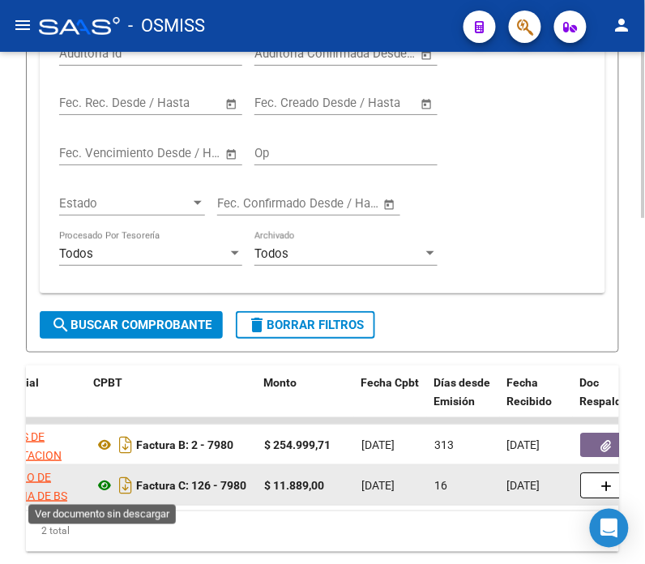
click at [101, 488] on icon at bounding box center [104, 485] width 21 height 19
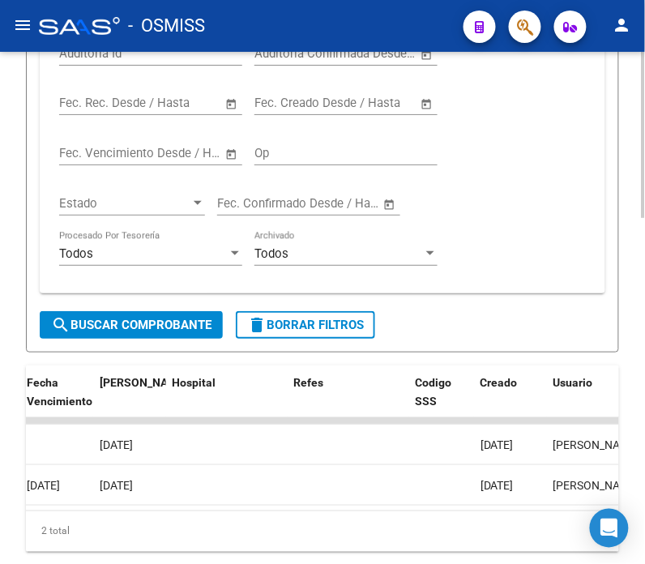
scroll to position [0, 3136]
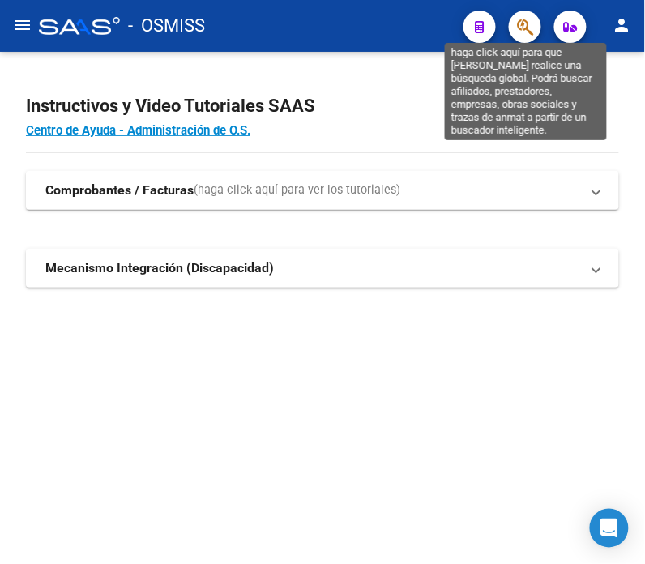
click at [529, 19] on icon "button" at bounding box center [525, 27] width 16 height 19
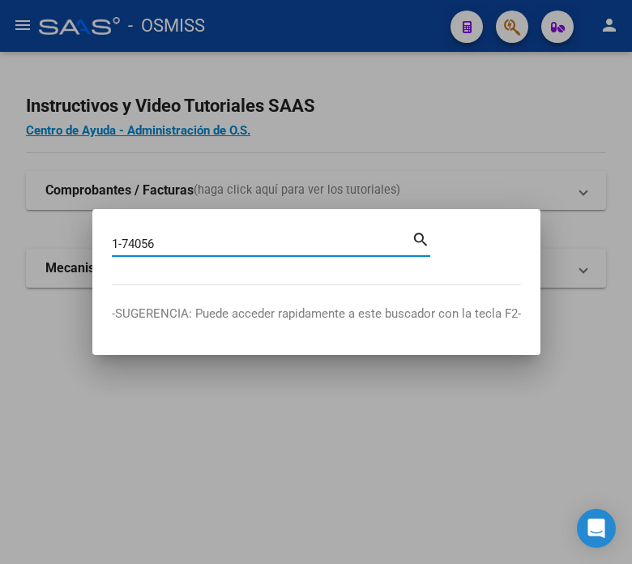
type input "1-74056"
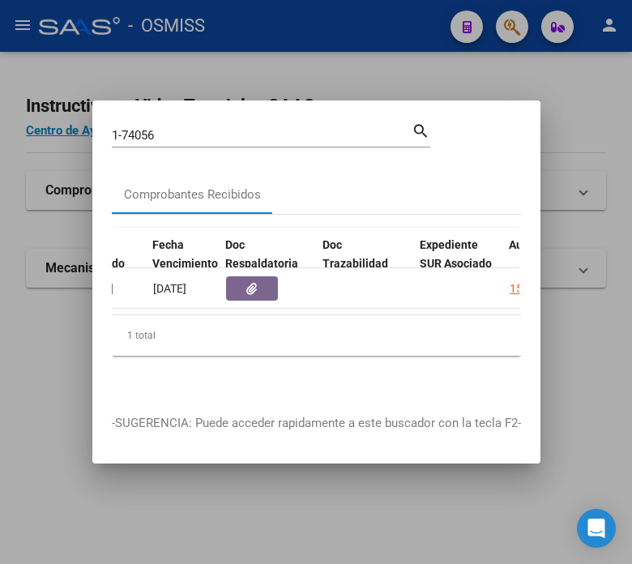
scroll to position [0, 888]
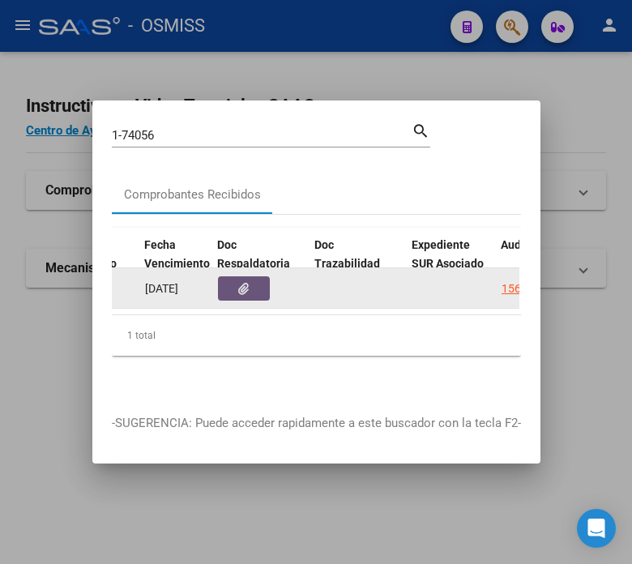
click at [262, 285] on button "button" at bounding box center [244, 288] width 52 height 24
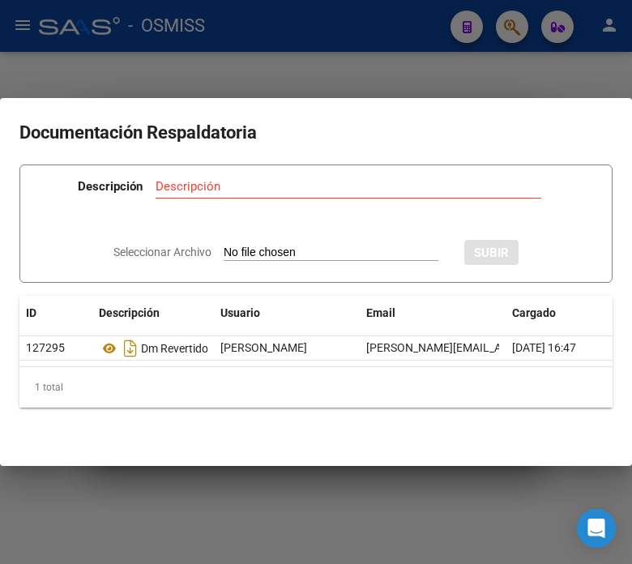
type input "C:\fakepath\NC AFILIATORIO FACOEP 0001-00074056.pdf"
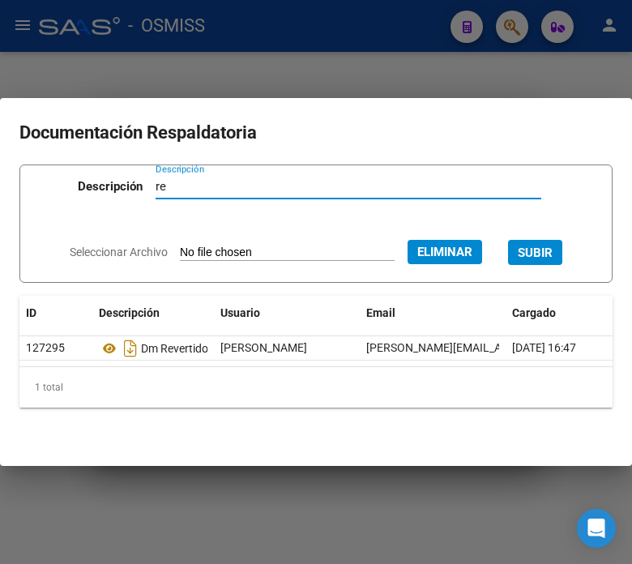
type input "r"
type input "nota de credito"
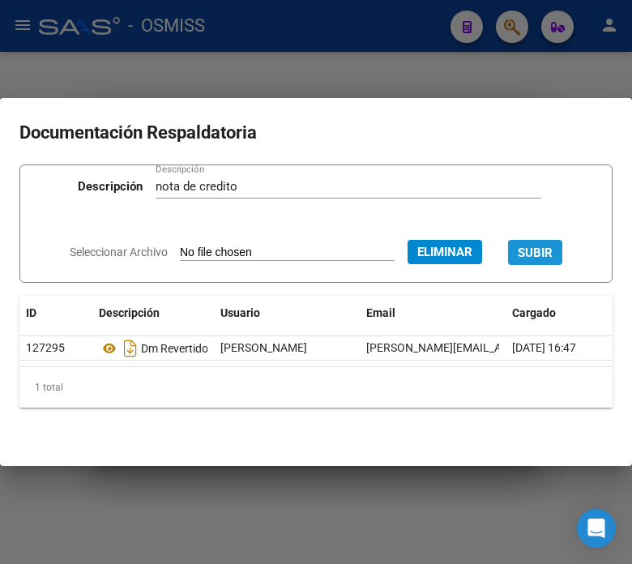
click at [551, 247] on span "SUBIR" at bounding box center [535, 253] width 35 height 15
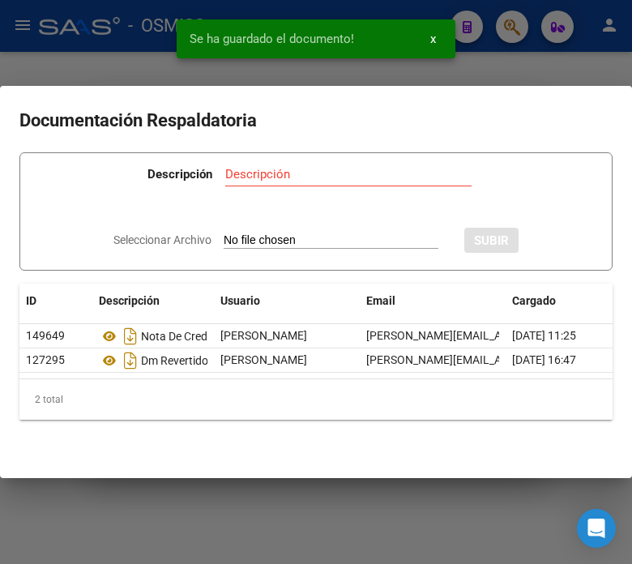
click at [109, 42] on div at bounding box center [316, 282] width 632 height 564
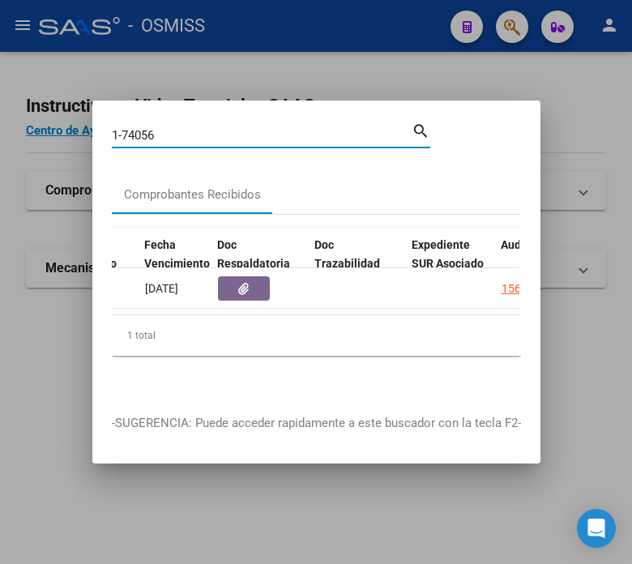
drag, startPoint x: 169, startPoint y: 126, endPoint x: 135, endPoint y: 123, distance: 34.2
click at [135, 128] on input "1-74056" at bounding box center [262, 135] width 300 height 15
type input "1-74000"
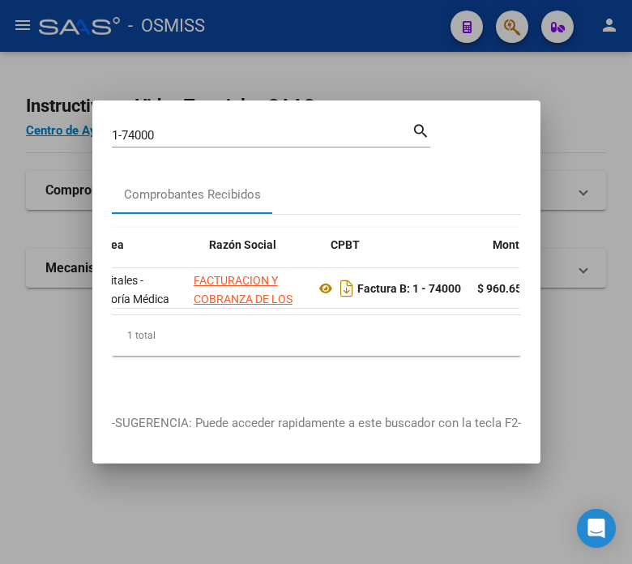
scroll to position [0, 618]
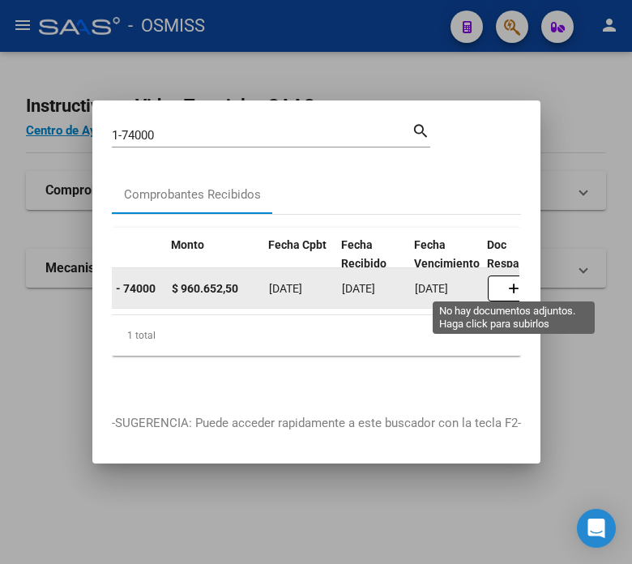
click at [507, 276] on button "button" at bounding box center [514, 289] width 52 height 26
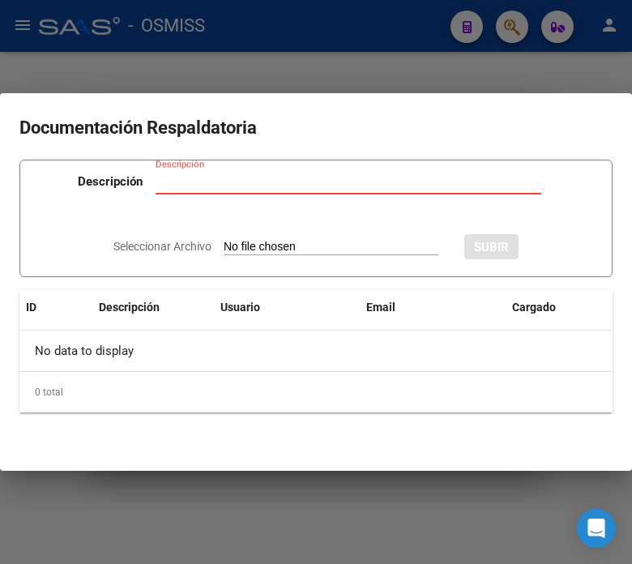
type input "C:\fakepath\NC FACOEP FC. 1-74000.pdf"
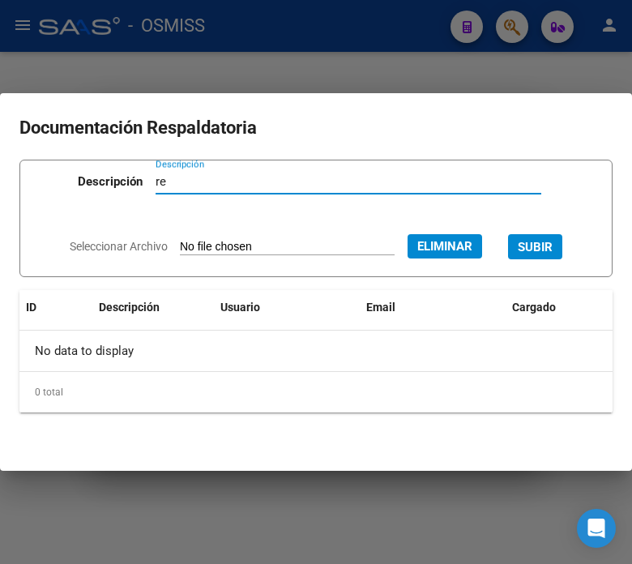
type input "r"
type input "nota de credito"
click at [550, 249] on span "SUBIR" at bounding box center [535, 247] width 35 height 15
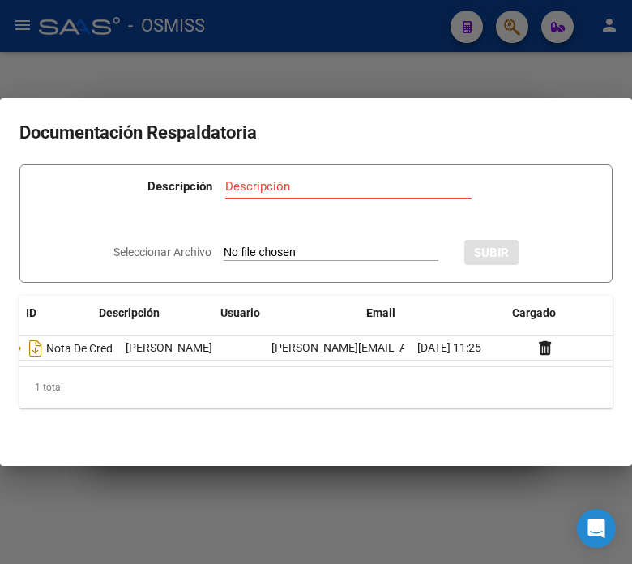
scroll to position [0, 0]
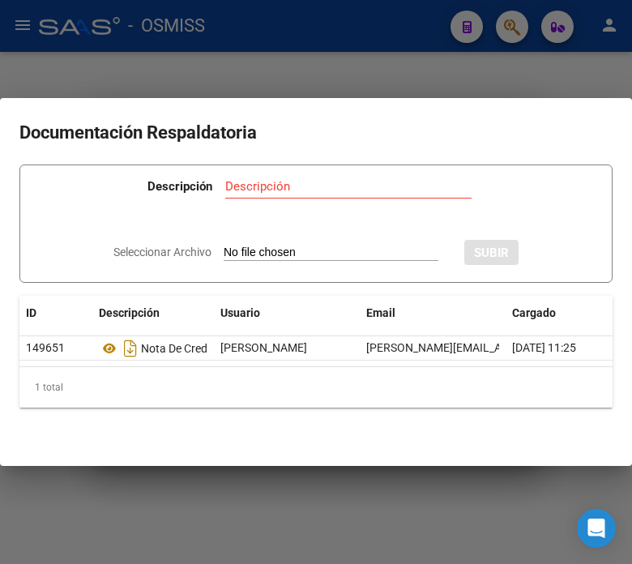
click at [237, 492] on div at bounding box center [316, 282] width 632 height 564
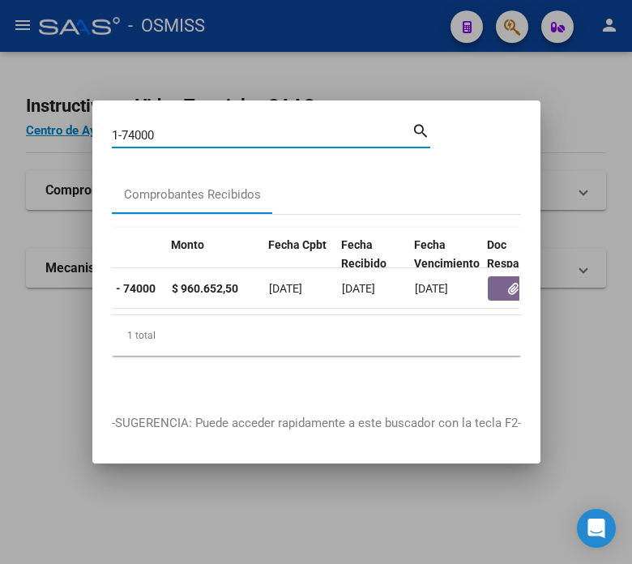
drag, startPoint x: 199, startPoint y: 126, endPoint x: 136, endPoint y: 132, distance: 62.7
click at [136, 132] on input "1-74000" at bounding box center [262, 135] width 300 height 15
type input "1-74093"
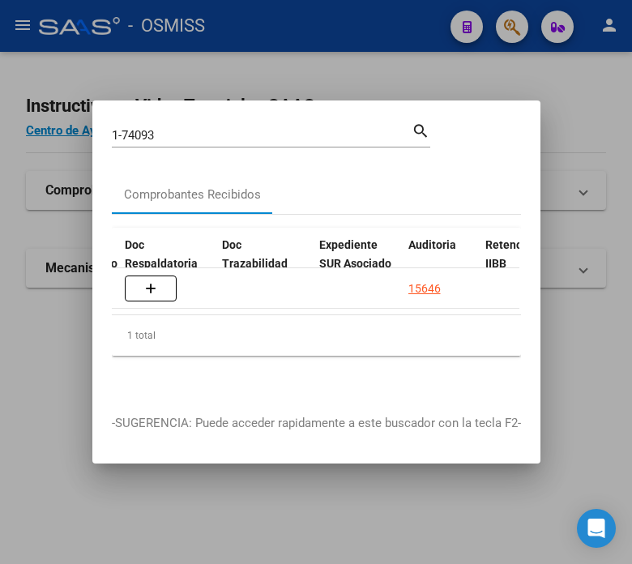
scroll to position [0, 1007]
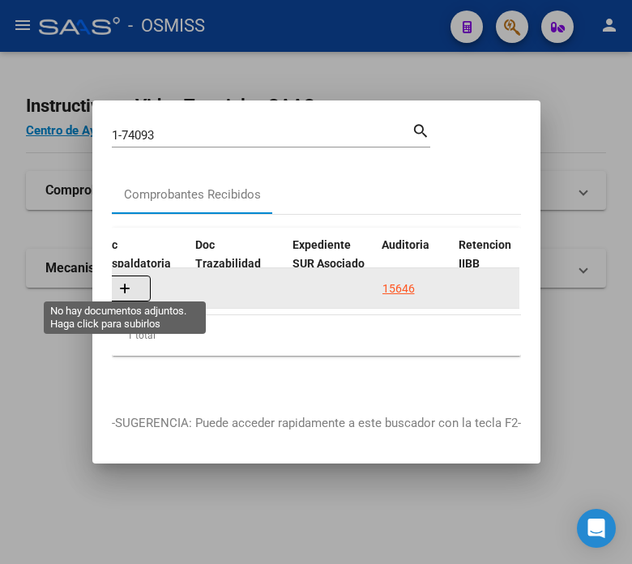
click at [133, 287] on button "button" at bounding box center [125, 289] width 52 height 26
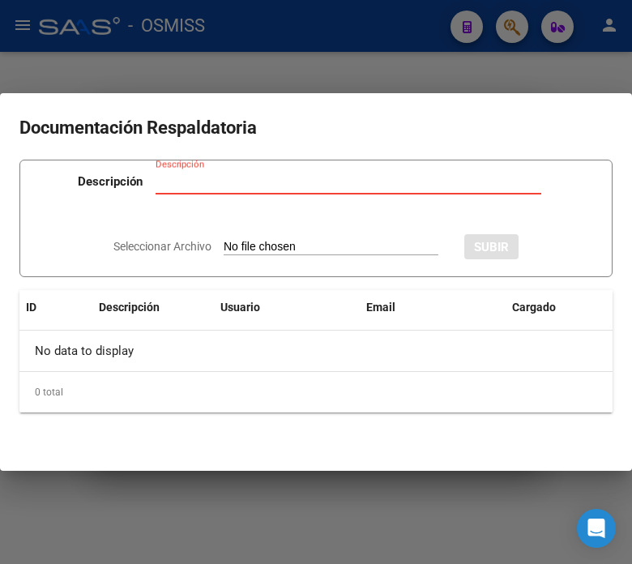
type input "C:\fakepath\NC FACOEP FC. 1-74093.pdf"
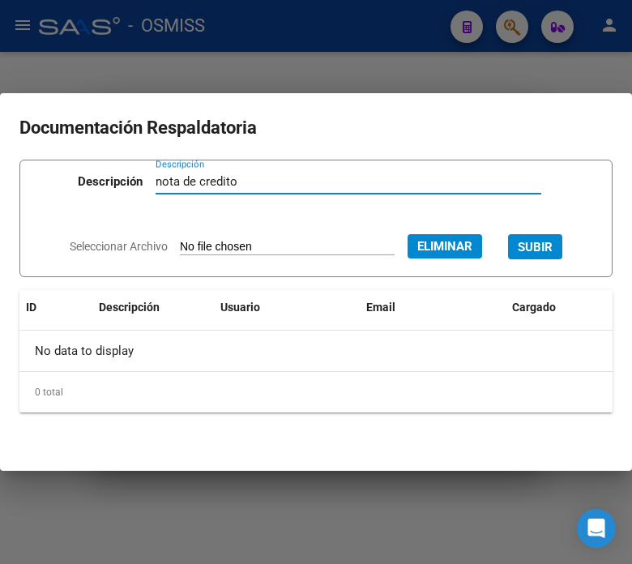
type input "nota de credito"
click at [553, 241] on span "SUBIR" at bounding box center [535, 247] width 35 height 15
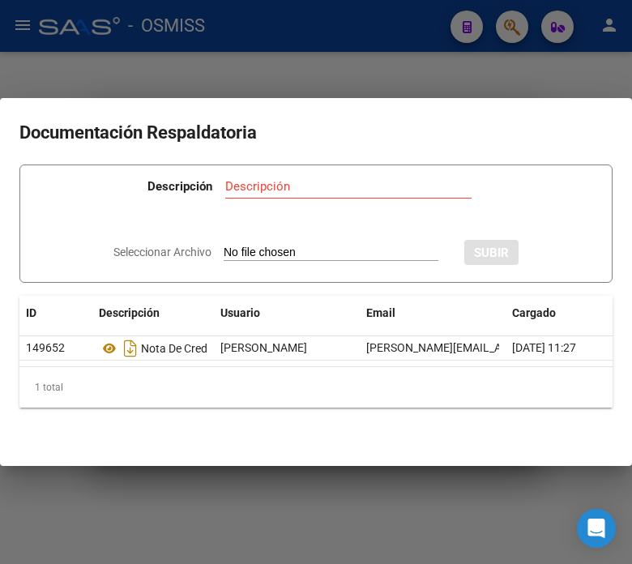
click at [334, 41] on div at bounding box center [316, 282] width 632 height 564
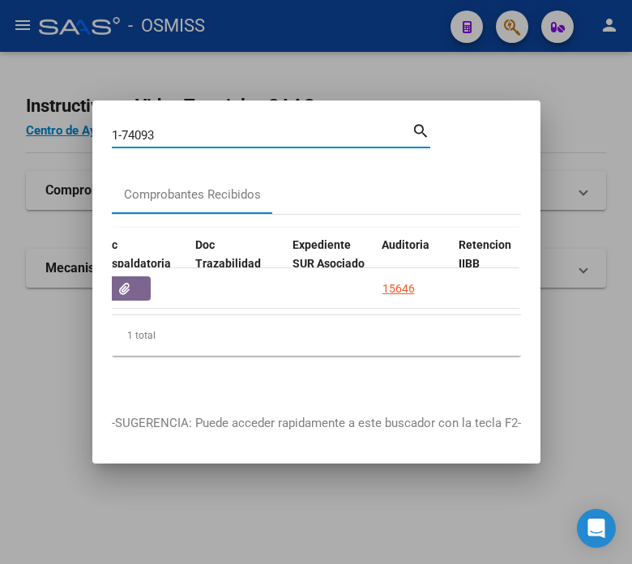
drag, startPoint x: 198, startPoint y: 130, endPoint x: 135, endPoint y: 126, distance: 62.5
click at [135, 128] on input "1-74093" at bounding box center [262, 135] width 300 height 15
type input "1-74173"
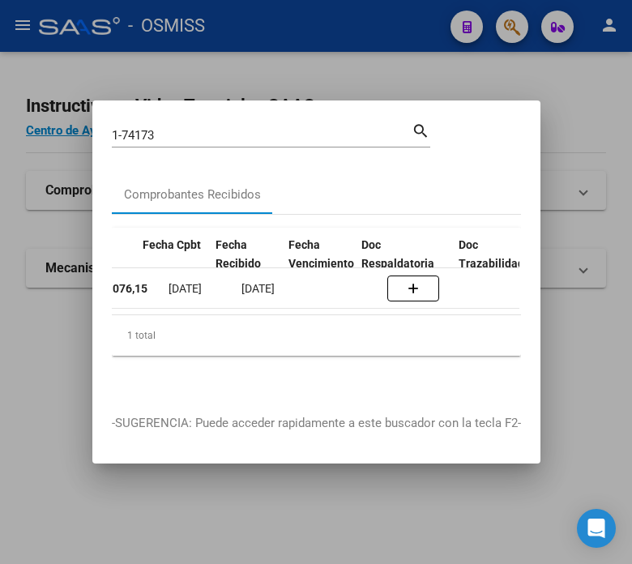
scroll to position [0, 770]
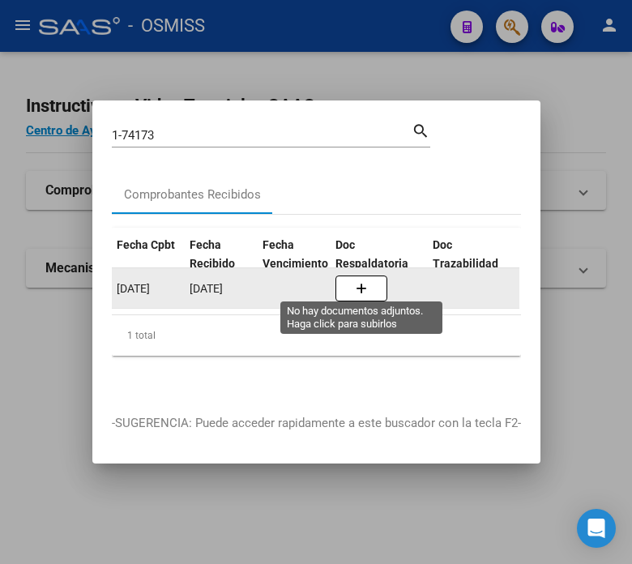
click at [351, 284] on button "button" at bounding box center [362, 289] width 52 height 26
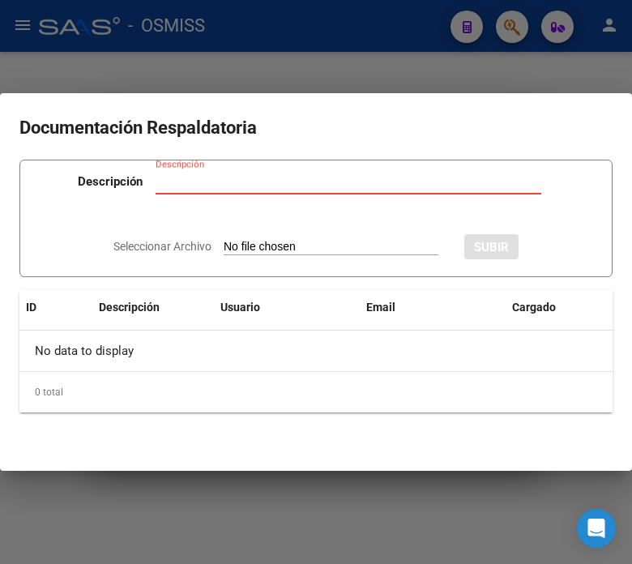
type input "C:\fakepath\NC FACOEP F. 1-74173.pdf"
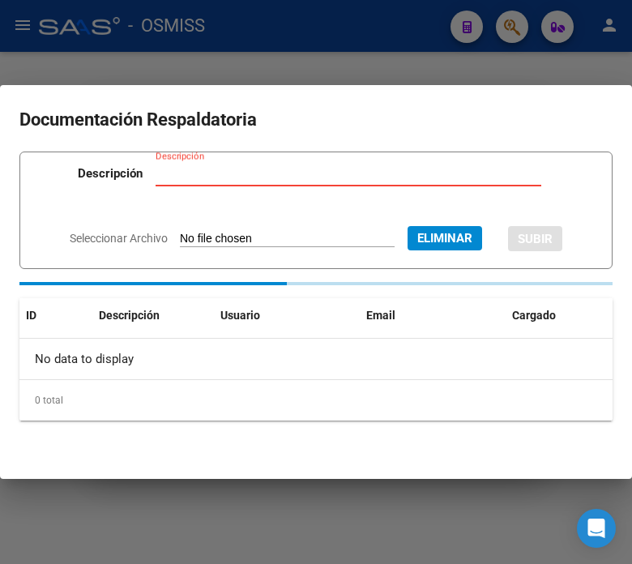
click at [220, 168] on input "Descripción" at bounding box center [349, 173] width 386 height 15
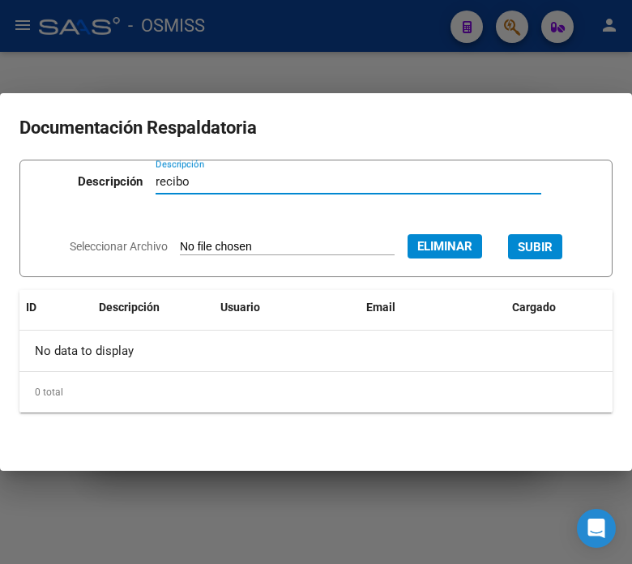
drag, startPoint x: 205, startPoint y: 179, endPoint x: 125, endPoint y: 173, distance: 80.5
click at [125, 173] on div "Descripción recibo Descripción" at bounding box center [315, 185] width 559 height 49
type input "nota de credito"
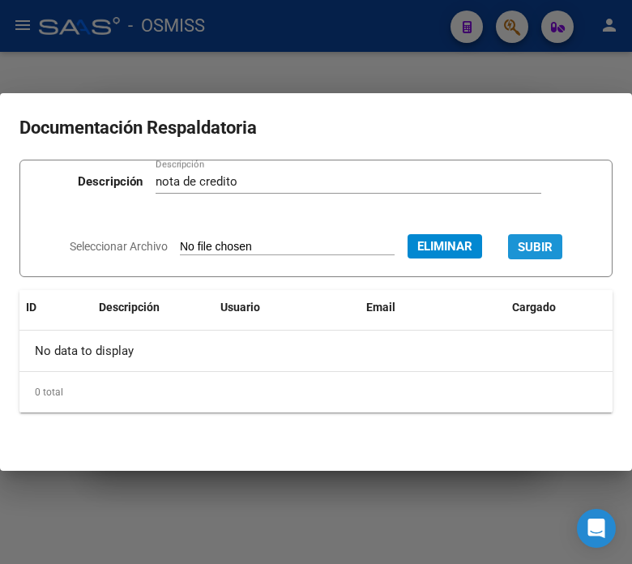
click at [553, 243] on span "SUBIR" at bounding box center [535, 247] width 35 height 15
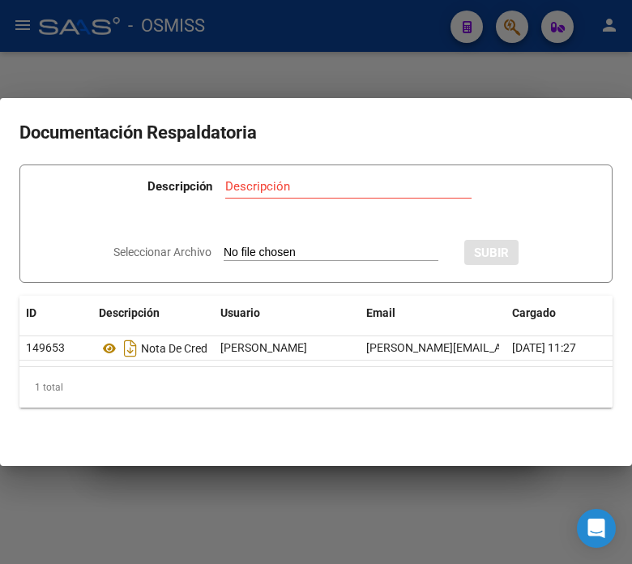
click at [345, 54] on div at bounding box center [316, 282] width 632 height 564
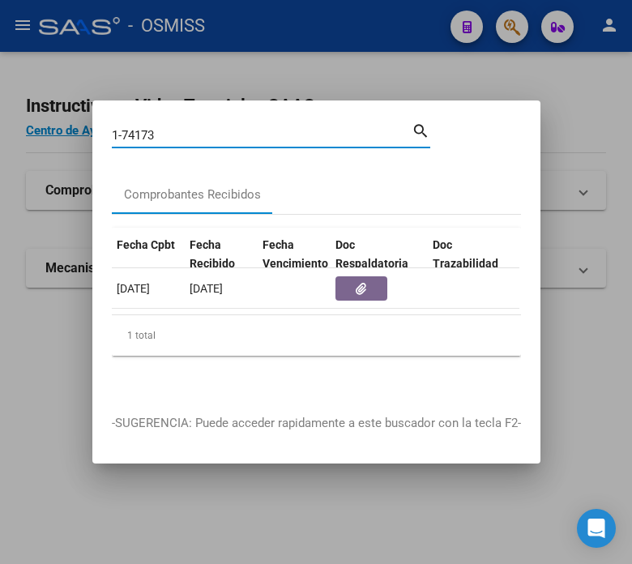
drag, startPoint x: 180, startPoint y: 131, endPoint x: 131, endPoint y: 131, distance: 48.6
click at [131, 131] on input "1-74173" at bounding box center [262, 135] width 300 height 15
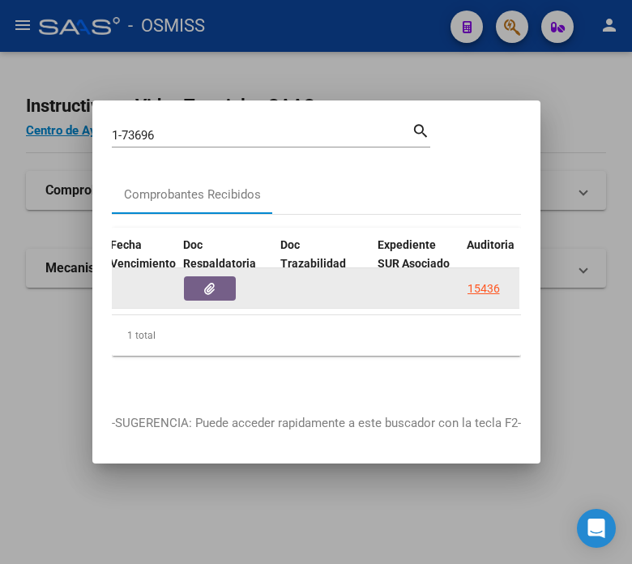
scroll to position [0, 905]
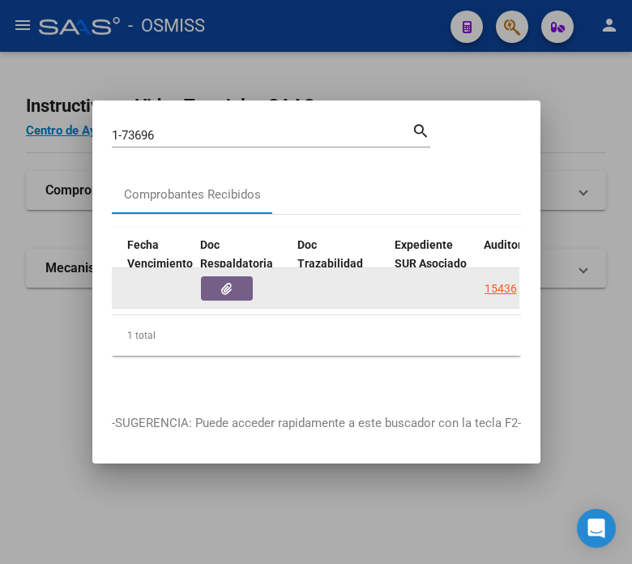
click at [225, 283] on icon "button" at bounding box center [226, 289] width 11 height 12
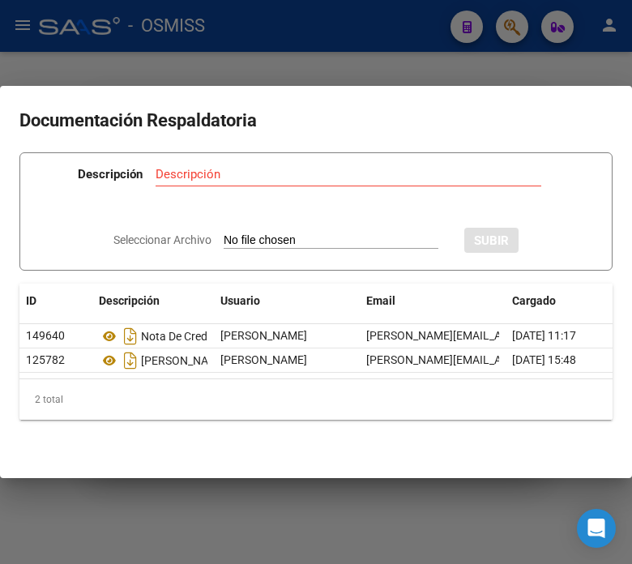
click at [368, 52] on div at bounding box center [316, 282] width 632 height 564
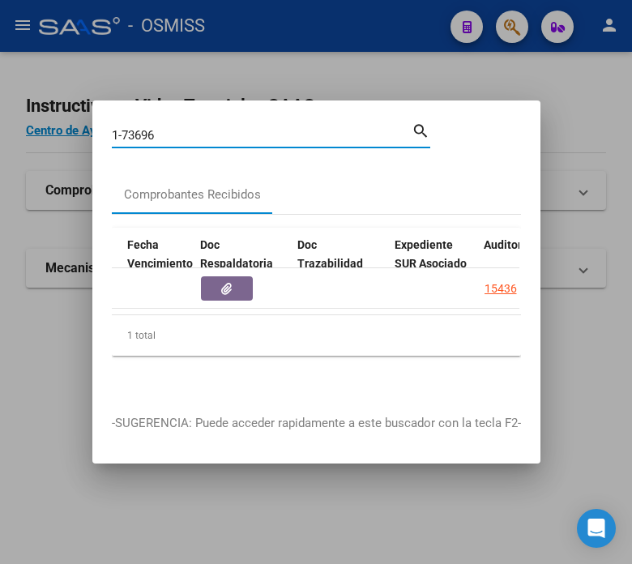
drag, startPoint x: 165, startPoint y: 132, endPoint x: 130, endPoint y: 128, distance: 35.9
click at [130, 128] on input "1-73696" at bounding box center [262, 135] width 300 height 15
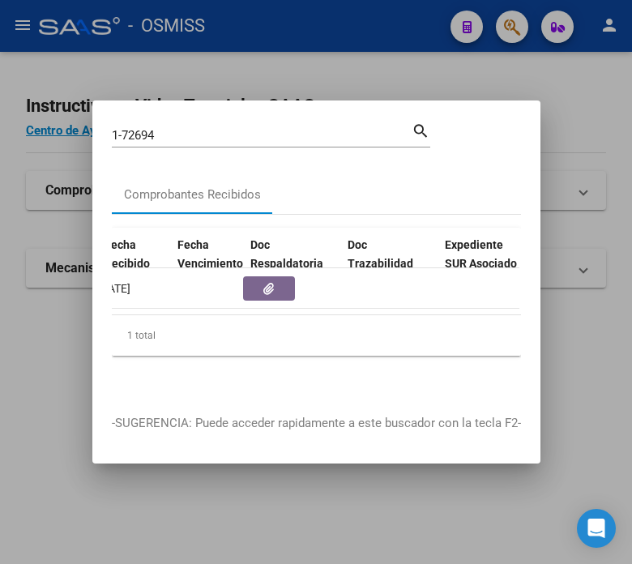
scroll to position [0, 854]
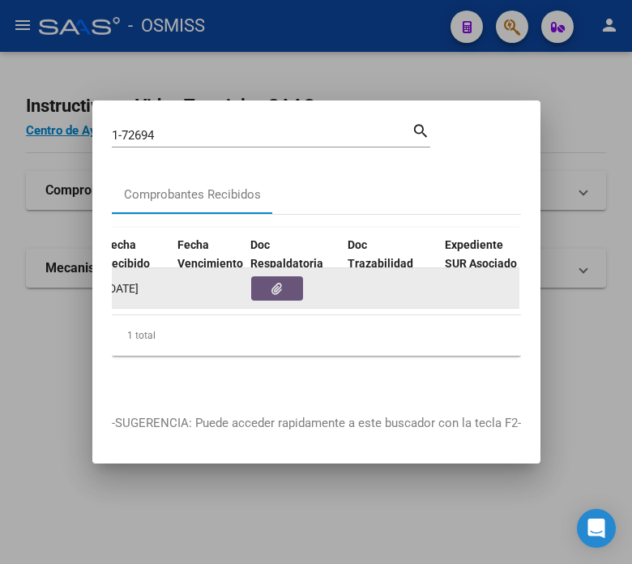
click at [285, 292] on button "button" at bounding box center [277, 288] width 52 height 24
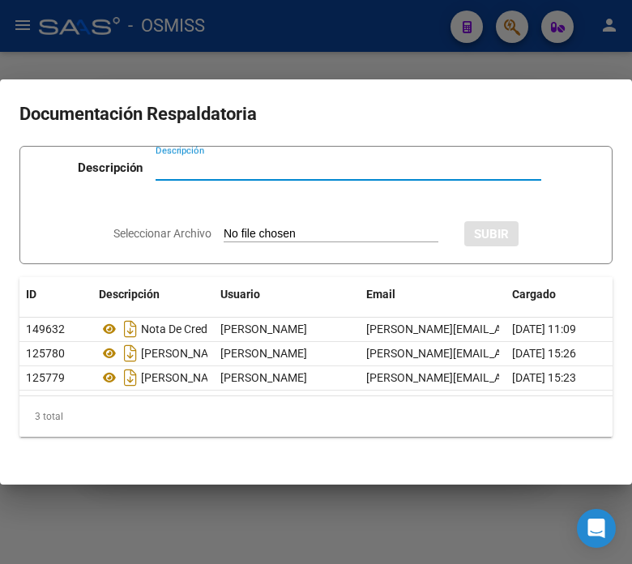
click at [335, 92] on mat-dialog-container "Documentación Respaldatoria Descripción Descripción Seleccionar Archivo SUBIR I…" at bounding box center [316, 281] width 632 height 405
click at [375, 45] on div at bounding box center [316, 282] width 632 height 564
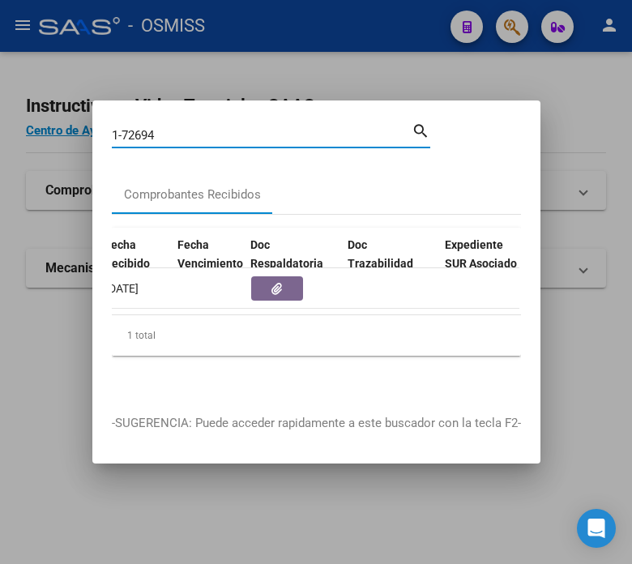
drag, startPoint x: 176, startPoint y: 128, endPoint x: 126, endPoint y: 122, distance: 49.8
click at [126, 128] on input "1-72694" at bounding box center [262, 135] width 300 height 15
type input "1-73817"
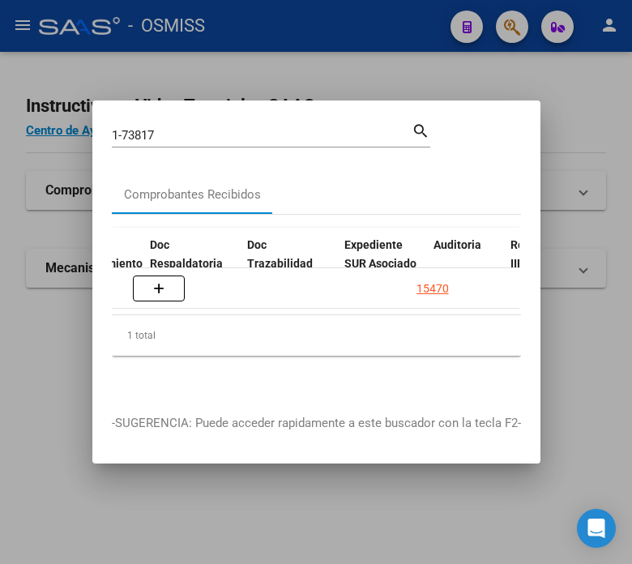
scroll to position [0, 938]
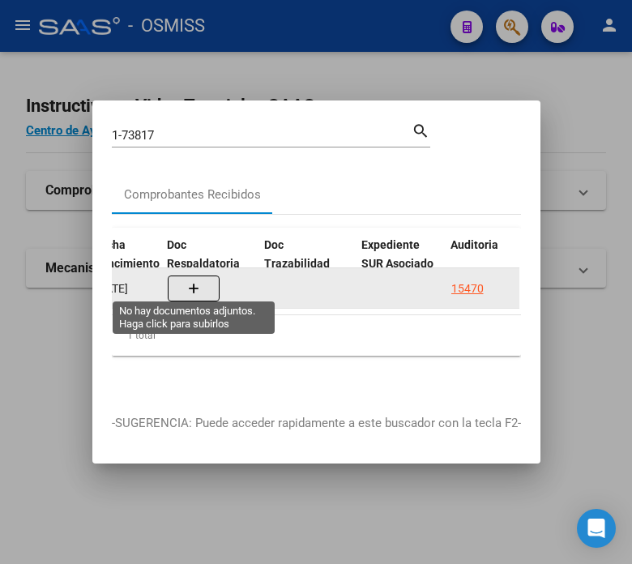
click at [206, 281] on button "button" at bounding box center [194, 289] width 52 height 26
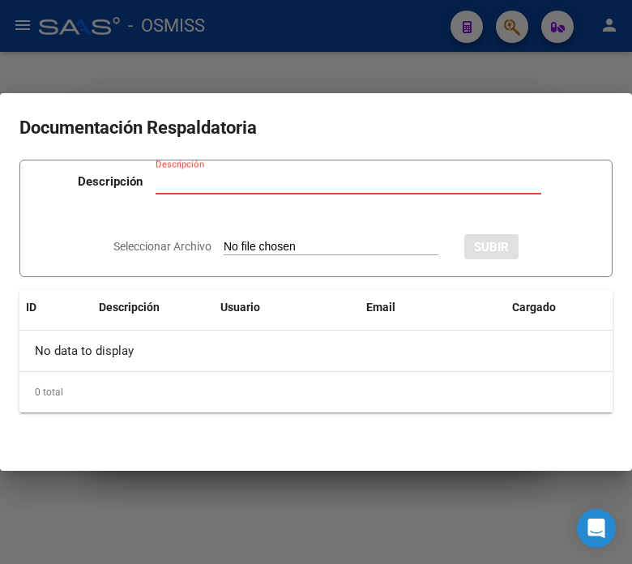
type input "C:\fakepath\NC FACOEP FC. 1-73817.pdf"
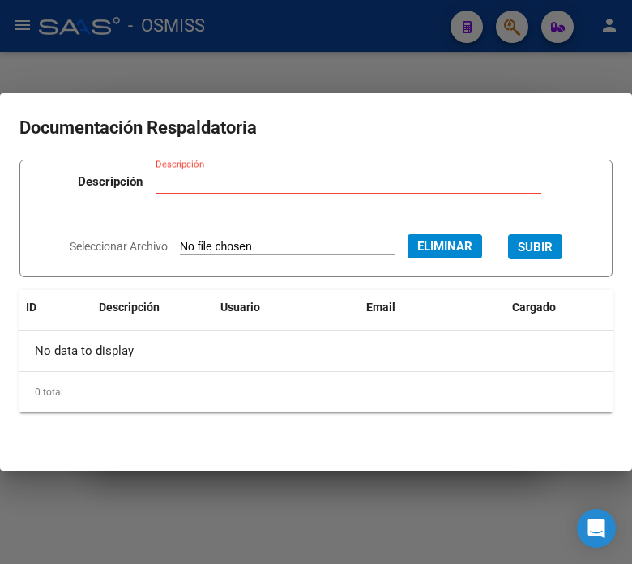
click at [254, 178] on input "Descripción" at bounding box center [349, 181] width 386 height 15
type input "nota de credito"
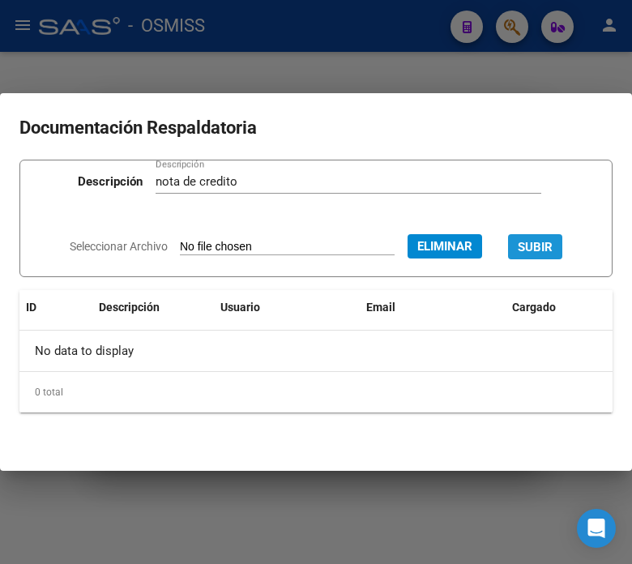
click at [538, 258] on button "SUBIR" at bounding box center [535, 246] width 54 height 25
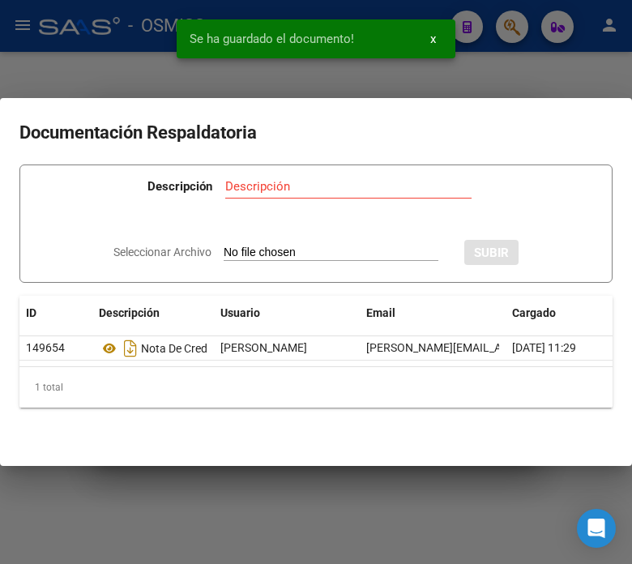
click at [178, 71] on div "Se ha guardado el documento! x" at bounding box center [316, 39] width 318 height 78
click at [106, 73] on div at bounding box center [316, 282] width 632 height 564
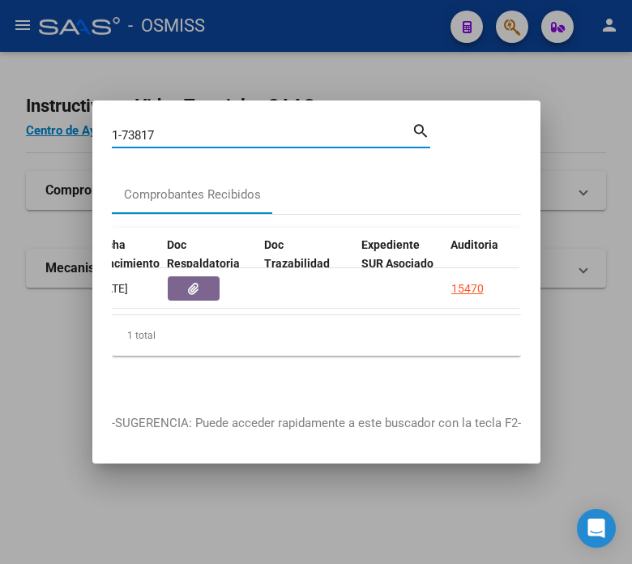
drag, startPoint x: 179, startPoint y: 127, endPoint x: 128, endPoint y: 123, distance: 51.2
click at [128, 128] on input "1-73817" at bounding box center [262, 135] width 300 height 15
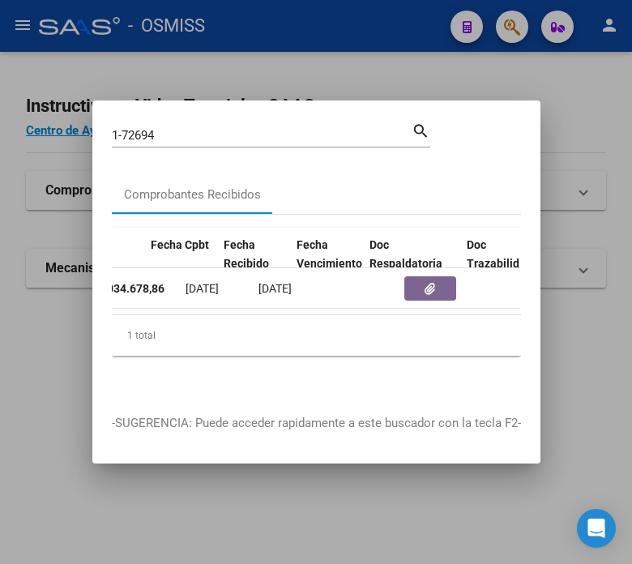
scroll to position [0, 786]
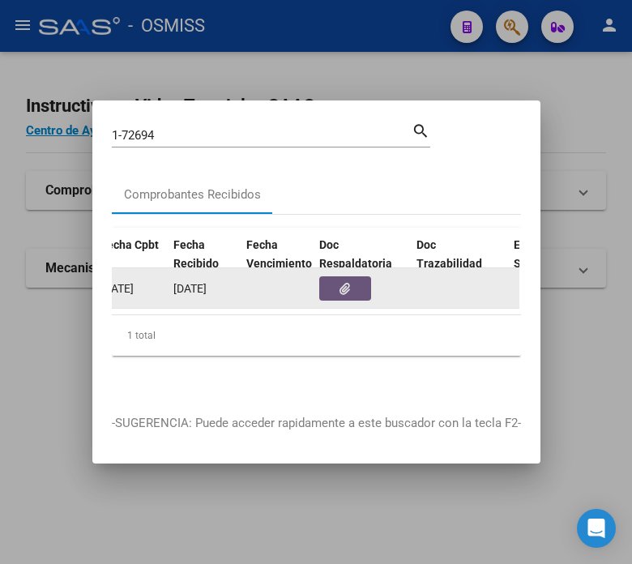
click at [349, 283] on icon "button" at bounding box center [345, 289] width 11 height 12
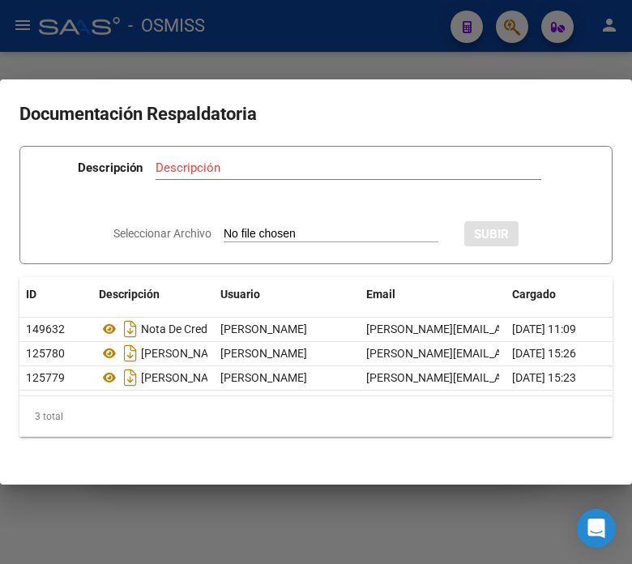
click at [440, 69] on div at bounding box center [316, 282] width 632 height 564
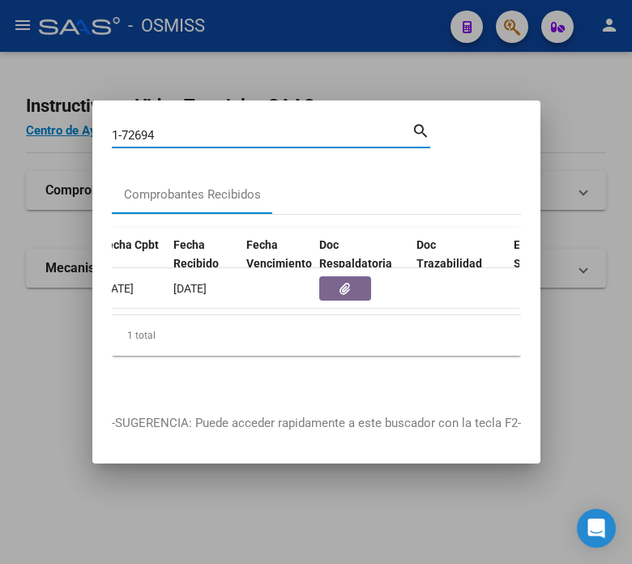
drag, startPoint x: 174, startPoint y: 126, endPoint x: 130, endPoint y: 123, distance: 44.7
click at [130, 128] on input "1-72694" at bounding box center [262, 135] width 300 height 15
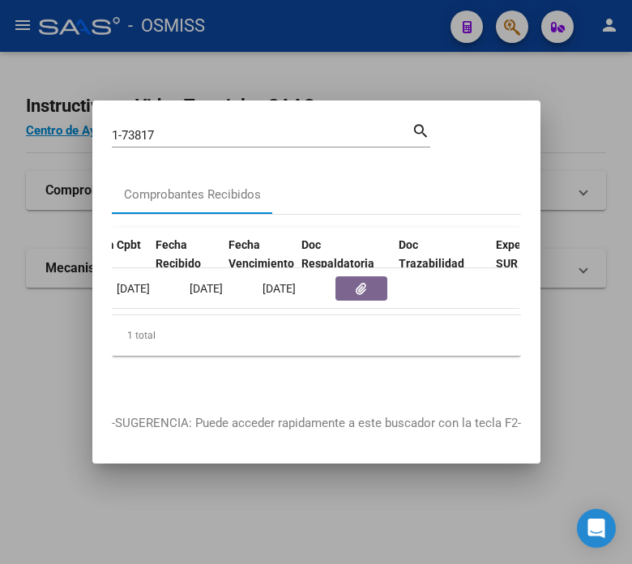
scroll to position [0, 955]
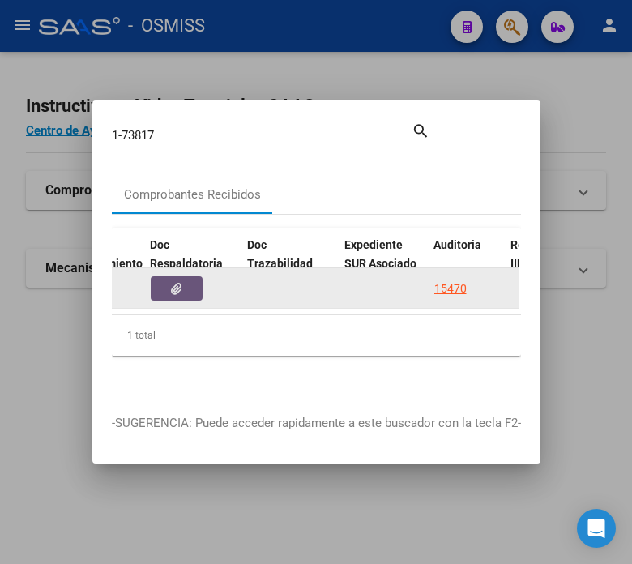
click at [177, 283] on icon "button" at bounding box center [176, 289] width 11 height 12
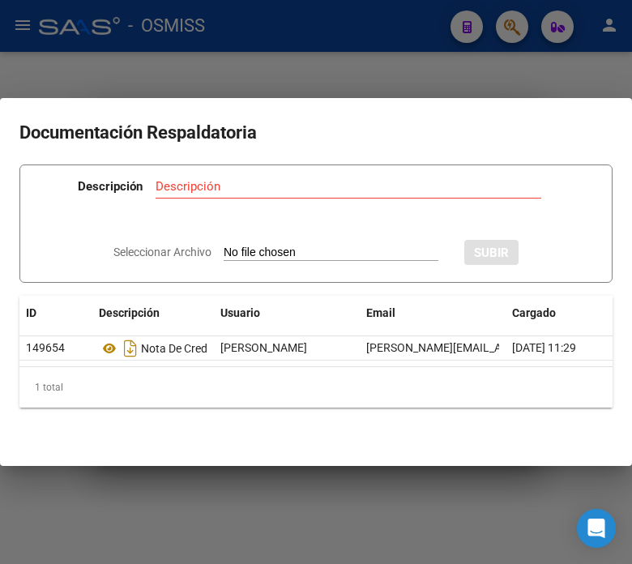
click at [158, 26] on div at bounding box center [316, 282] width 632 height 564
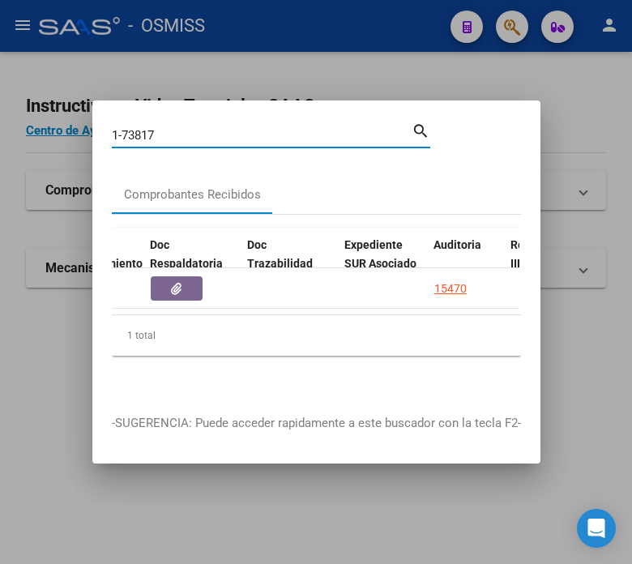
drag, startPoint x: 167, startPoint y: 127, endPoint x: 131, endPoint y: 126, distance: 35.7
click at [131, 128] on input "1-73817" at bounding box center [262, 135] width 300 height 15
type input "1-72942"
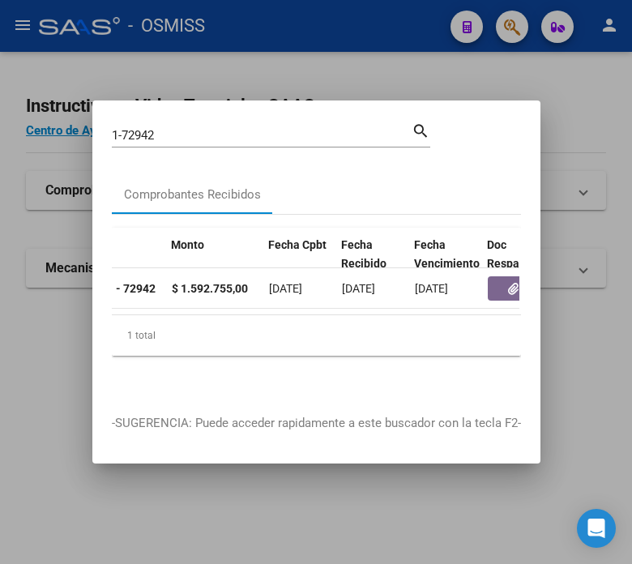
scroll to position [0, 930]
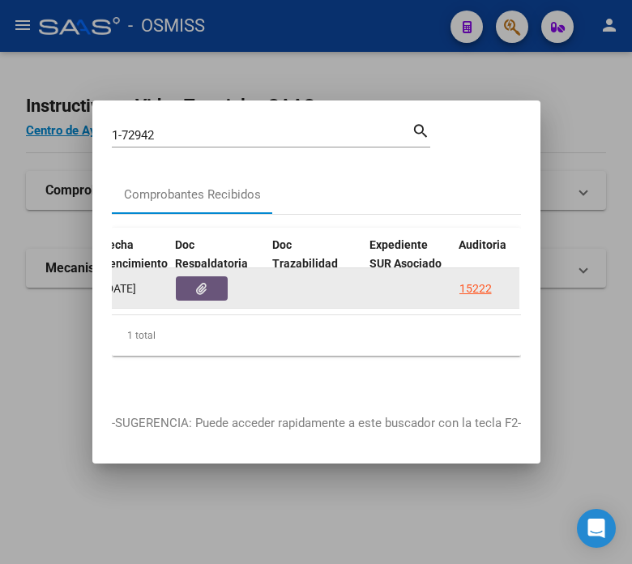
click at [209, 276] on button "button" at bounding box center [202, 288] width 52 height 24
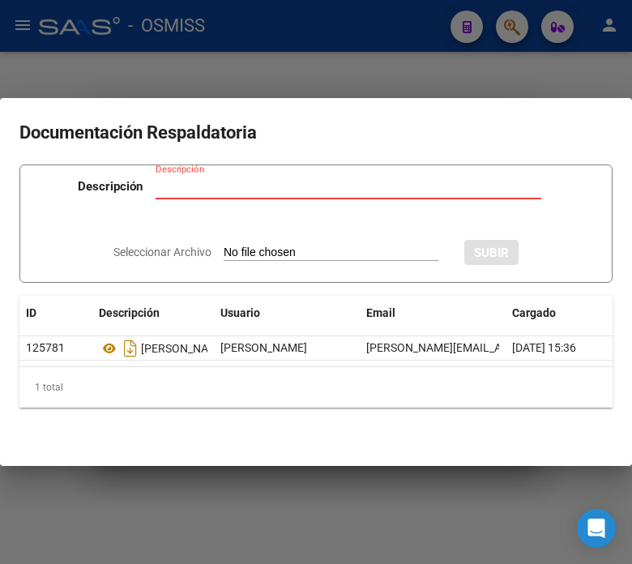
type input "C:\fakepath\NC FACOEP FC. 1-72942.pdf"
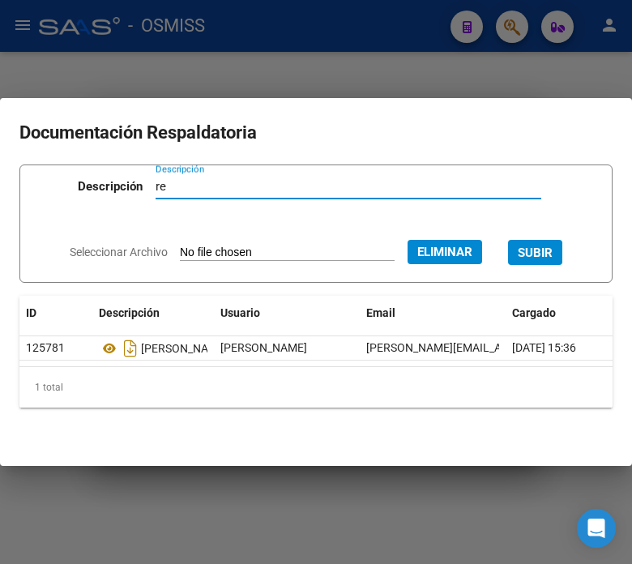
type input "r"
type input "nota de credito"
click at [545, 240] on button "SUBIR" at bounding box center [535, 252] width 54 height 25
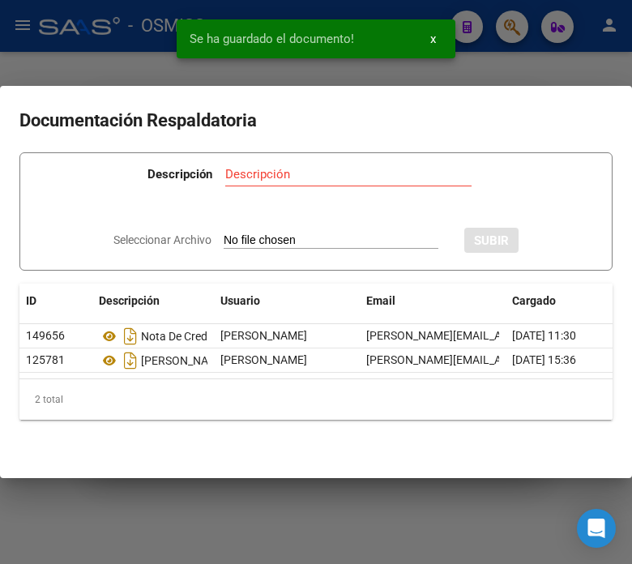
click at [114, 62] on div at bounding box center [316, 282] width 632 height 564
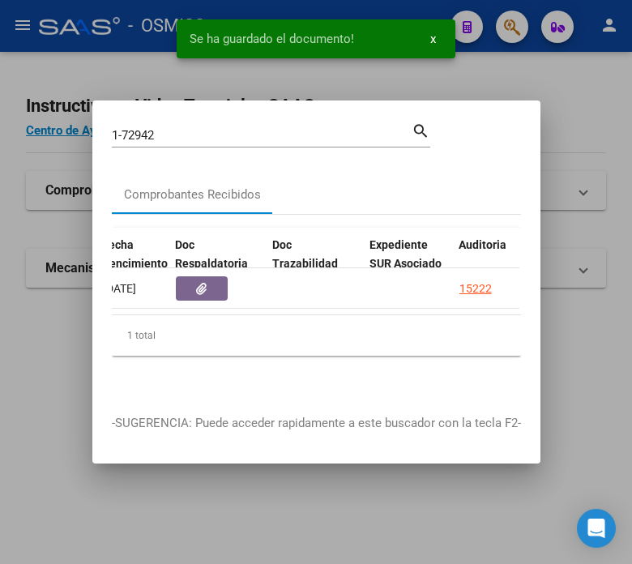
click at [114, 68] on div at bounding box center [316, 282] width 632 height 564
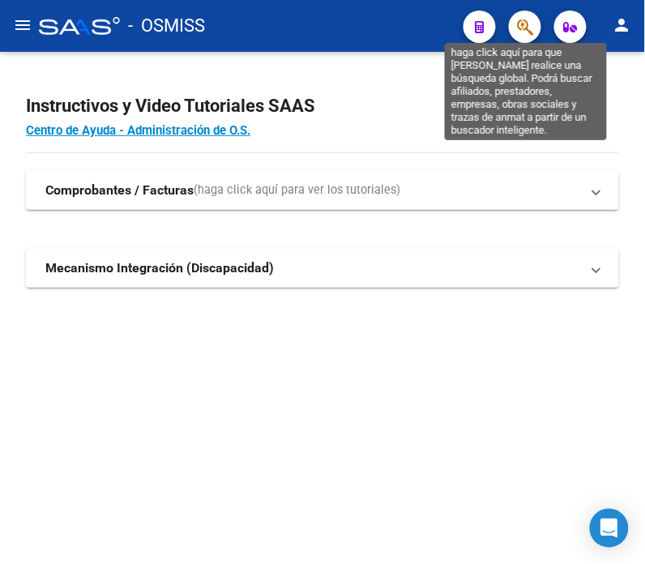
click at [521, 30] on icon "button" at bounding box center [525, 27] width 16 height 19
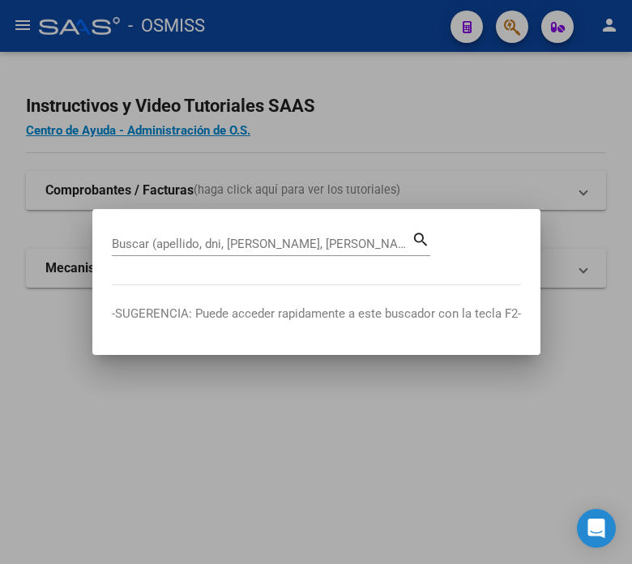
click at [215, 248] on input "Buscar (apellido, dni, [PERSON_NAME], [PERSON_NAME], cuit, obra social)" at bounding box center [262, 244] width 300 height 15
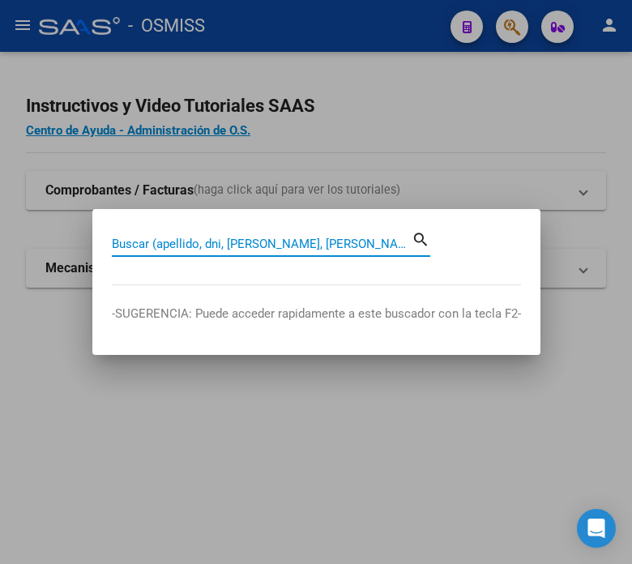
type input "3"
type input "0"
type input "1-74654"
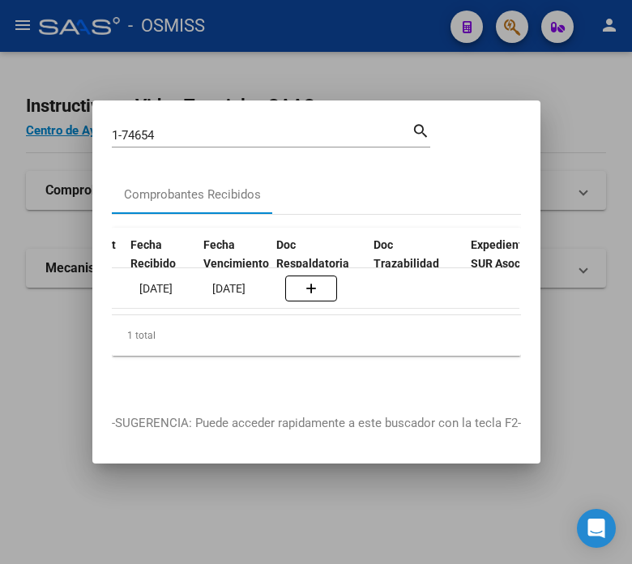
scroll to position [0, 828]
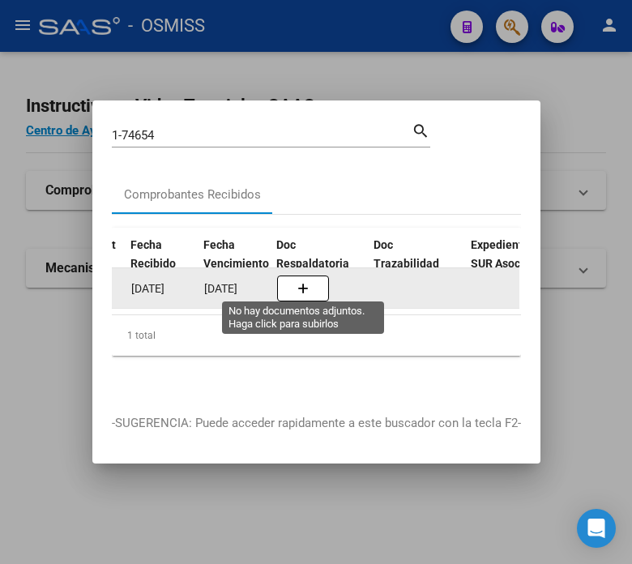
click at [318, 279] on button "button" at bounding box center [303, 289] width 52 height 26
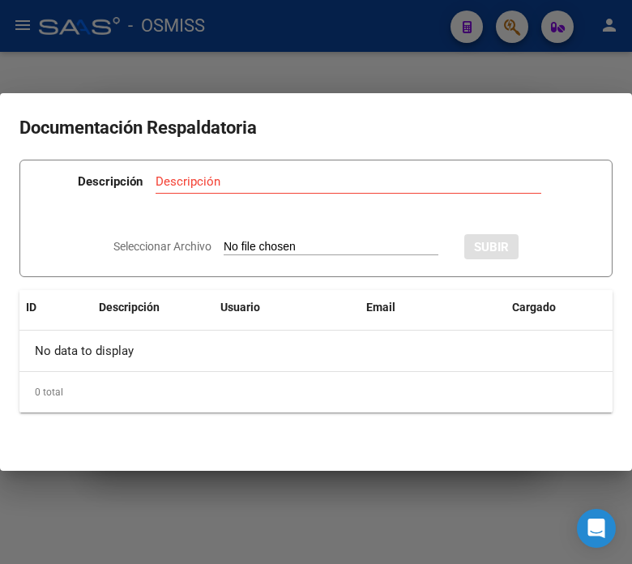
type input "C:\fakepath\NC FACOEP FC. 1-74654.pdf"
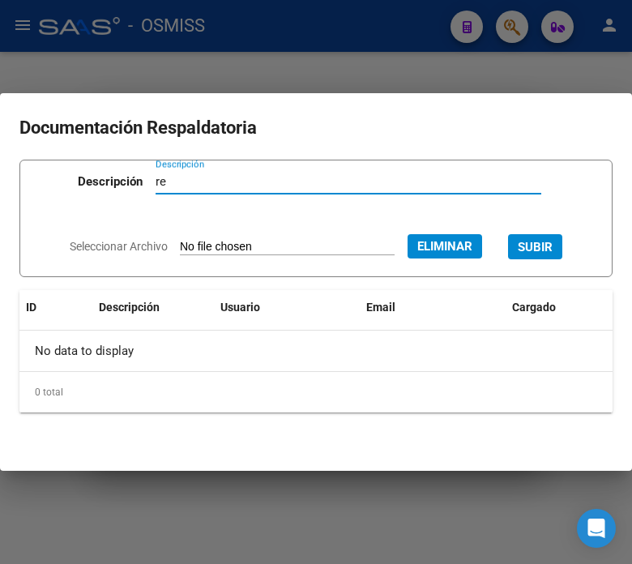
type input "r"
type input "nota de credito"
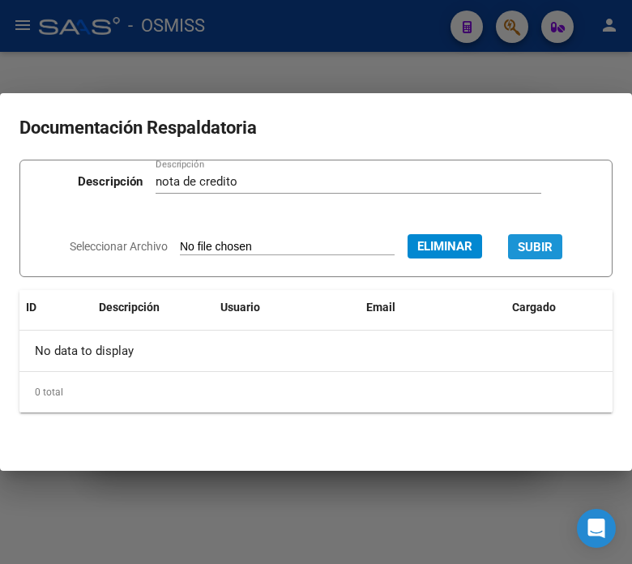
click at [550, 241] on span "SUBIR" at bounding box center [535, 247] width 35 height 15
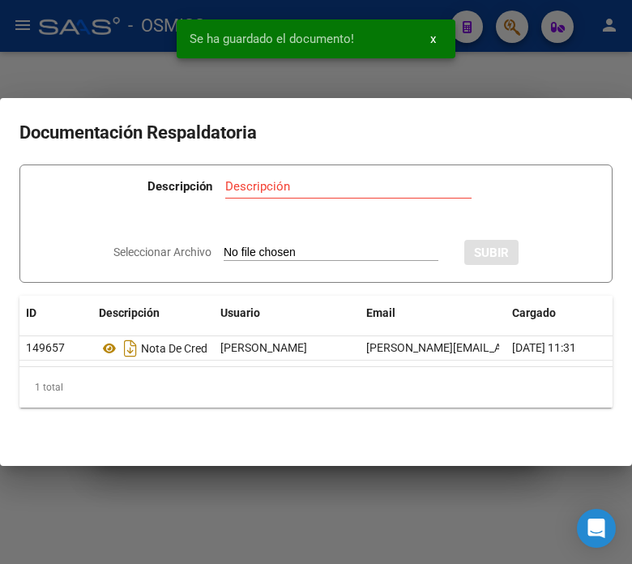
click at [174, 67] on div "Se ha guardado el documento! x" at bounding box center [316, 39] width 318 height 78
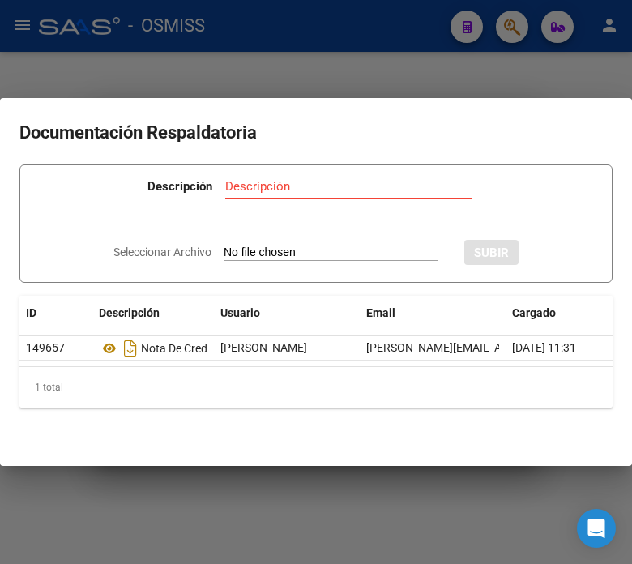
click at [104, 182] on div "Descripción Descripción" at bounding box center [315, 189] width 559 height 49
click at [507, 57] on div at bounding box center [316, 282] width 632 height 564
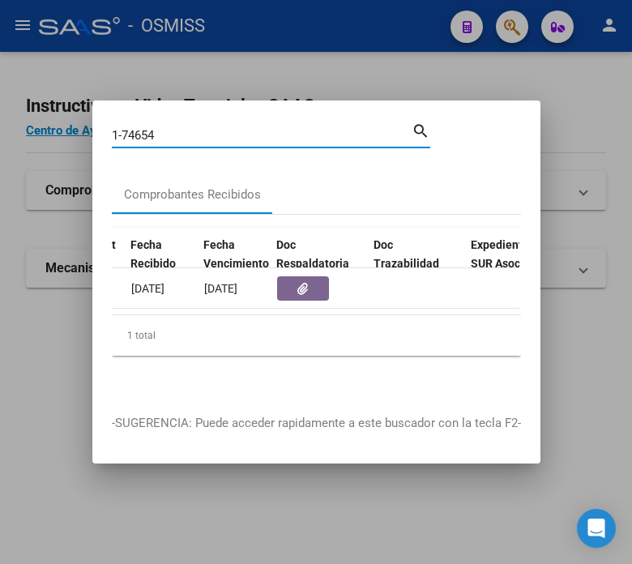
drag, startPoint x: 179, startPoint y: 132, endPoint x: 135, endPoint y: 127, distance: 44.8
click at [135, 128] on input "1-74654" at bounding box center [262, 135] width 300 height 15
type input "1-74854"
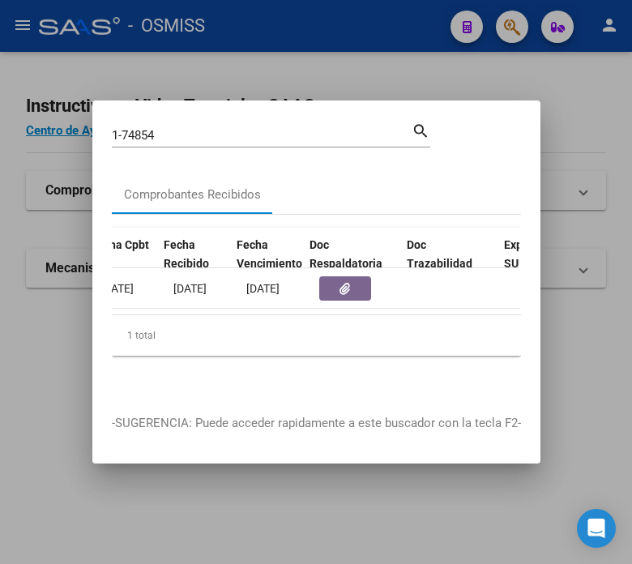
scroll to position [0, 871]
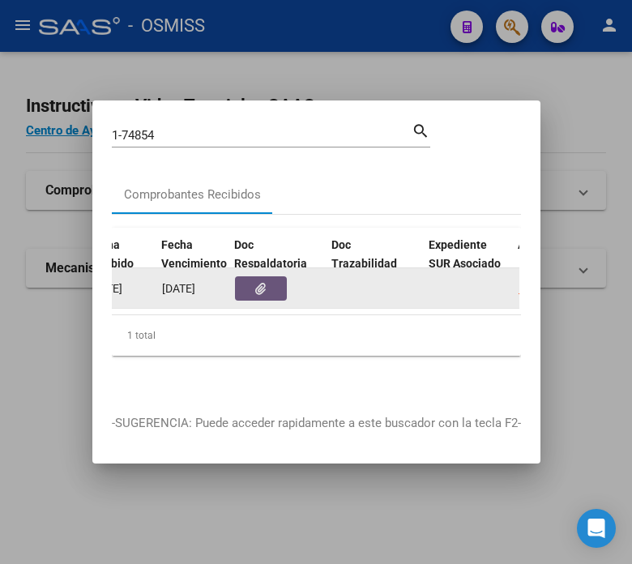
click at [246, 280] on button "button" at bounding box center [261, 288] width 52 height 24
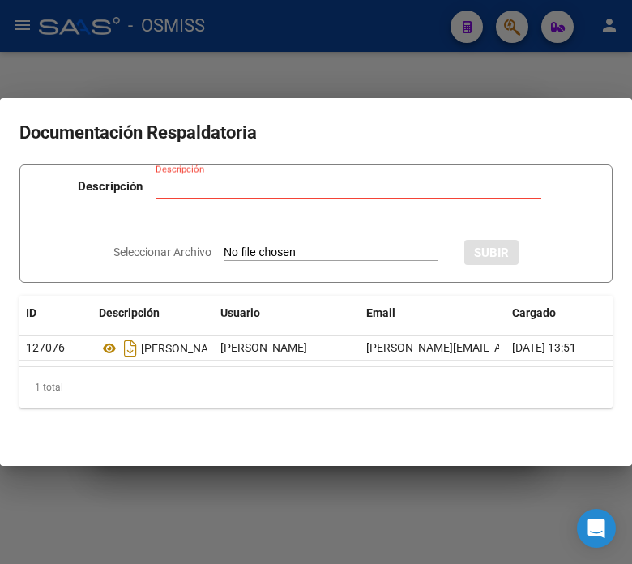
type input "C:\fakepath\NC FACOEP FC. 1-74854.pdf"
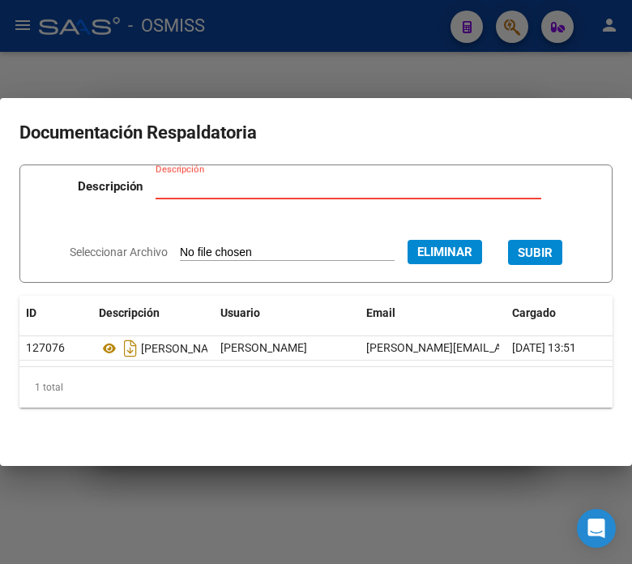
click at [209, 179] on input "Descripción" at bounding box center [349, 186] width 386 height 15
type input "nota de credito"
click at [553, 246] on span "SUBIR" at bounding box center [535, 253] width 35 height 15
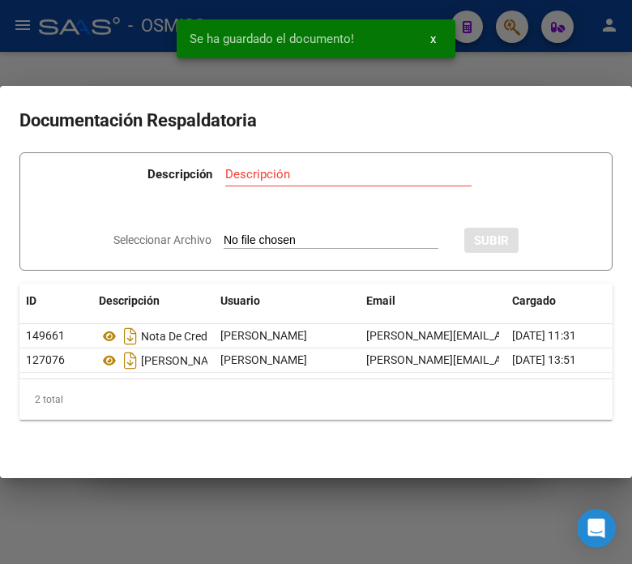
click at [77, 44] on div at bounding box center [316, 282] width 632 height 564
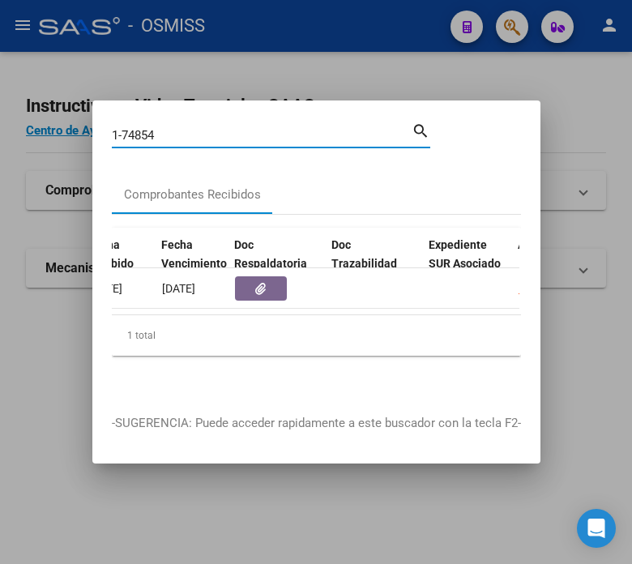
drag, startPoint x: 171, startPoint y: 123, endPoint x: 135, endPoint y: 130, distance: 37.1
click at [135, 130] on input "1-74854" at bounding box center [262, 135] width 300 height 15
type input "1-74284"
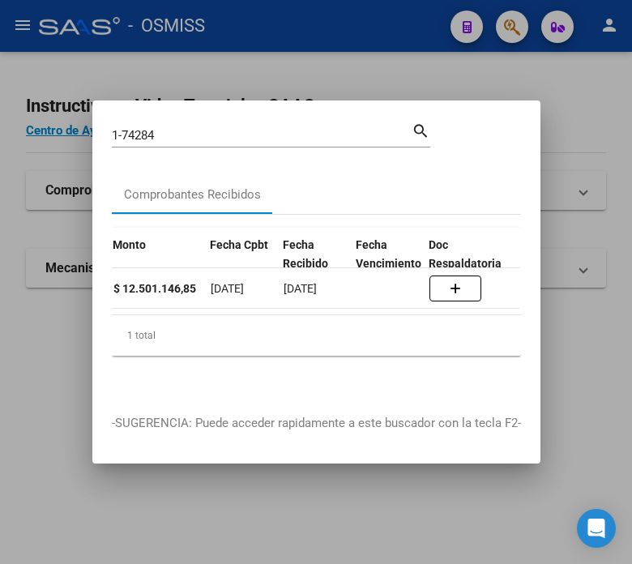
scroll to position [0, 786]
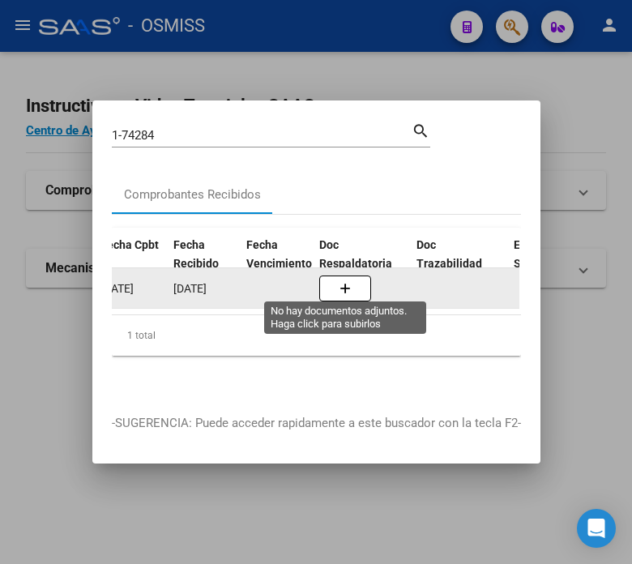
click at [345, 281] on span "button" at bounding box center [345, 288] width 11 height 15
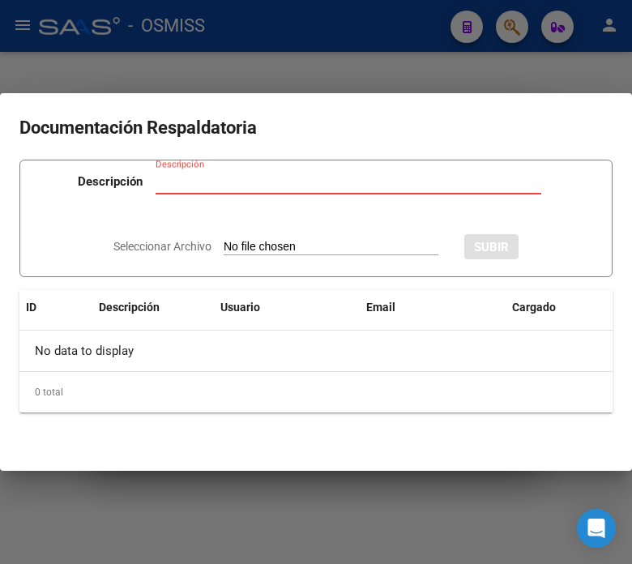
type input "C:\fakepath\NC FACOEP FC. 1-74284.pdf"
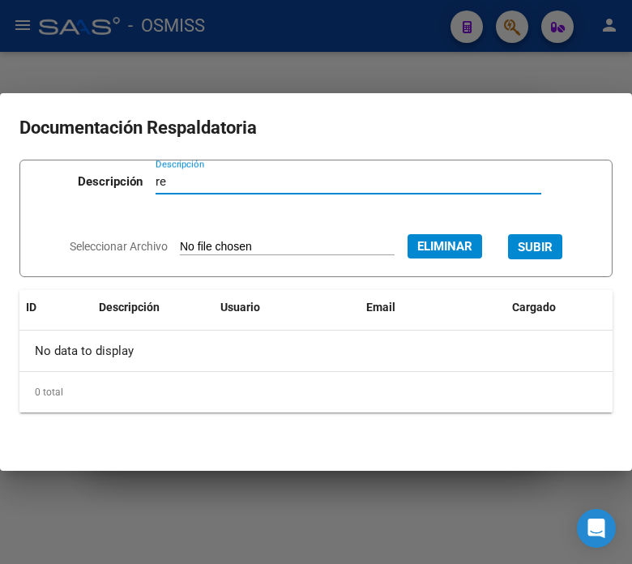
type input "r"
type input "nota de credito"
click at [533, 248] on button "SUBIR" at bounding box center [535, 246] width 54 height 25
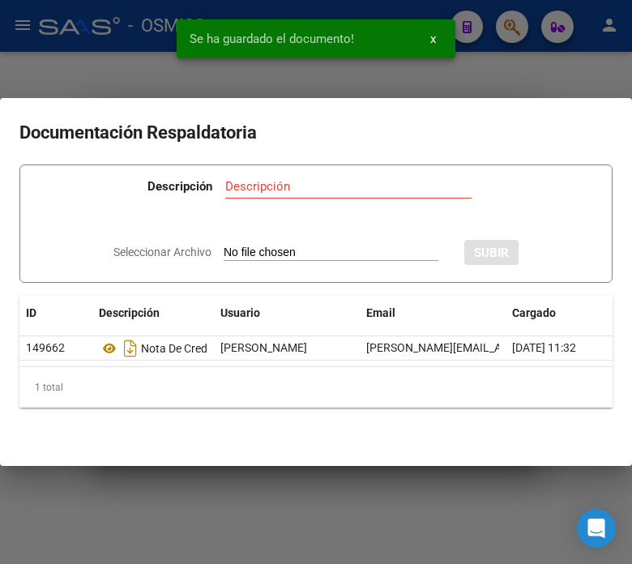
click at [481, 67] on div at bounding box center [316, 282] width 632 height 564
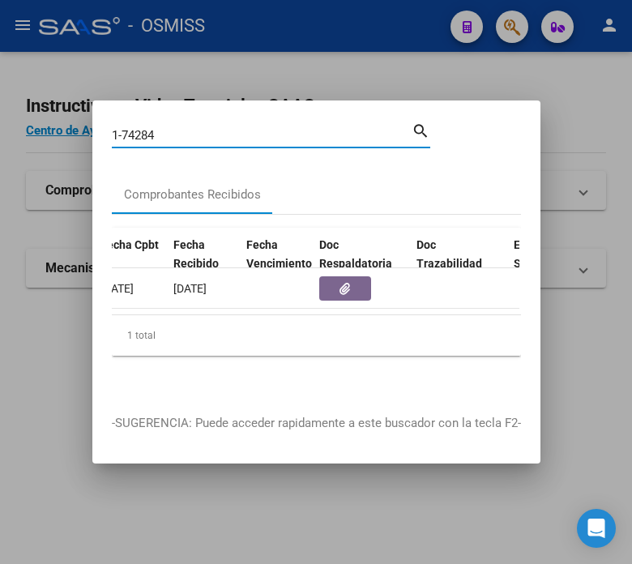
drag, startPoint x: 190, startPoint y: 131, endPoint x: 139, endPoint y: 131, distance: 51.1
click at [135, 132] on input "1-74284" at bounding box center [262, 135] width 300 height 15
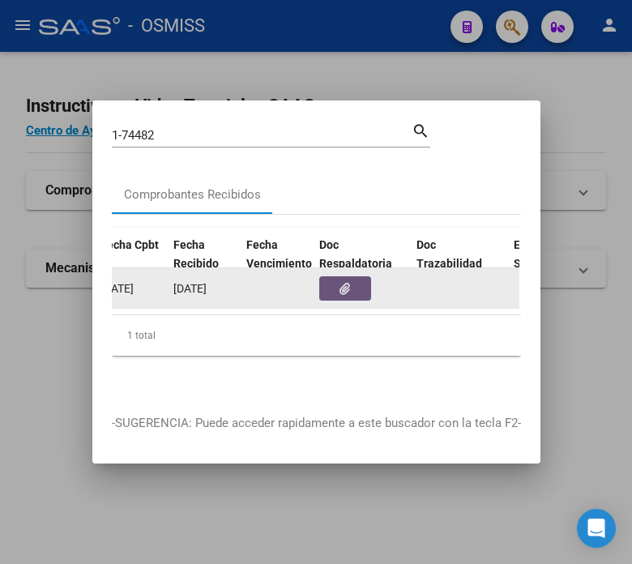
click at [352, 284] on button "button" at bounding box center [345, 288] width 52 height 24
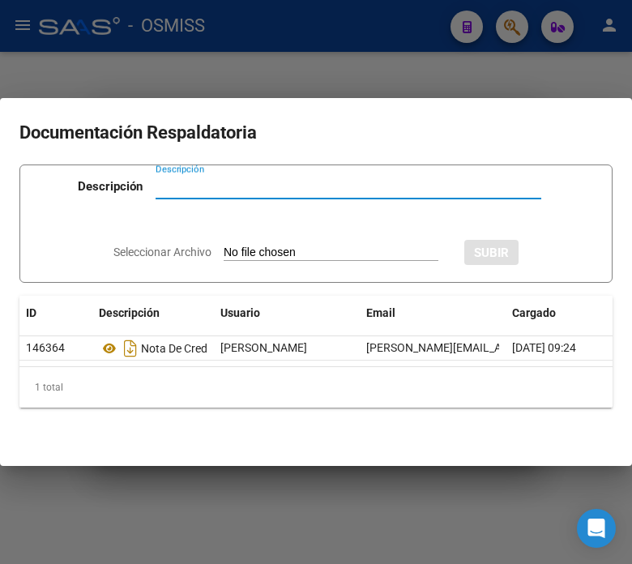
click at [379, 17] on div at bounding box center [316, 282] width 632 height 564
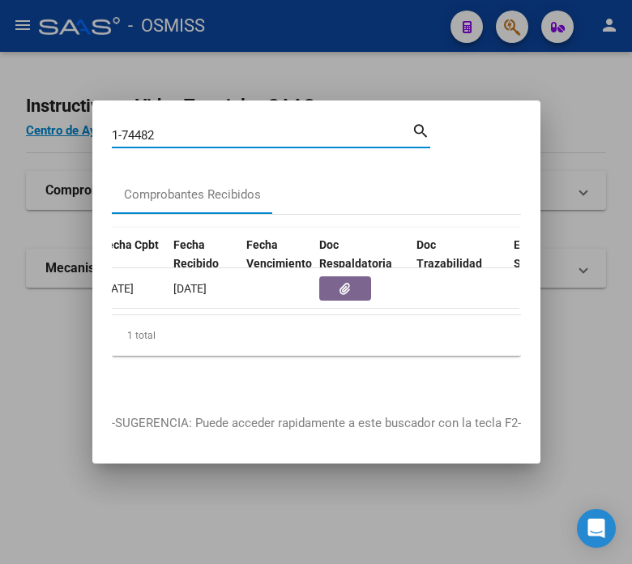
drag, startPoint x: 158, startPoint y: 130, endPoint x: 139, endPoint y: 127, distance: 19.6
click at [139, 128] on input "1-74482" at bounding box center [262, 135] width 300 height 15
type input "1-74652"
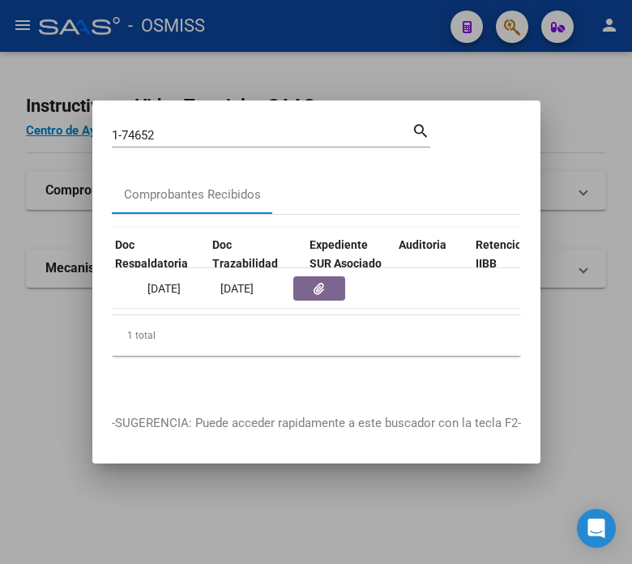
scroll to position [0, 990]
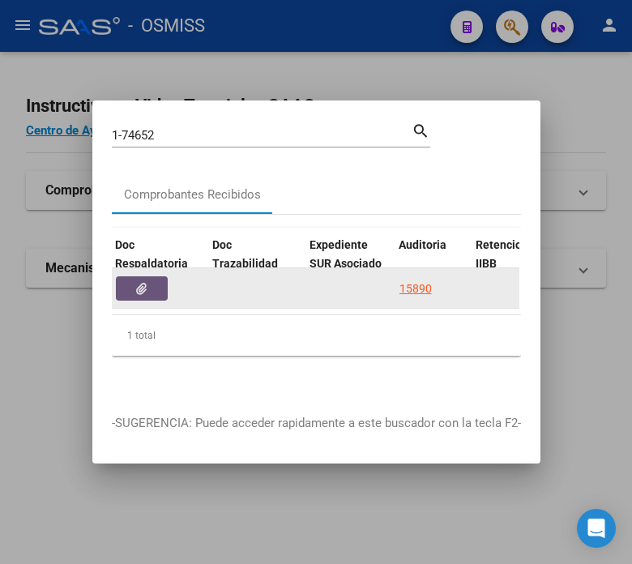
click at [128, 281] on button "button" at bounding box center [142, 288] width 52 height 24
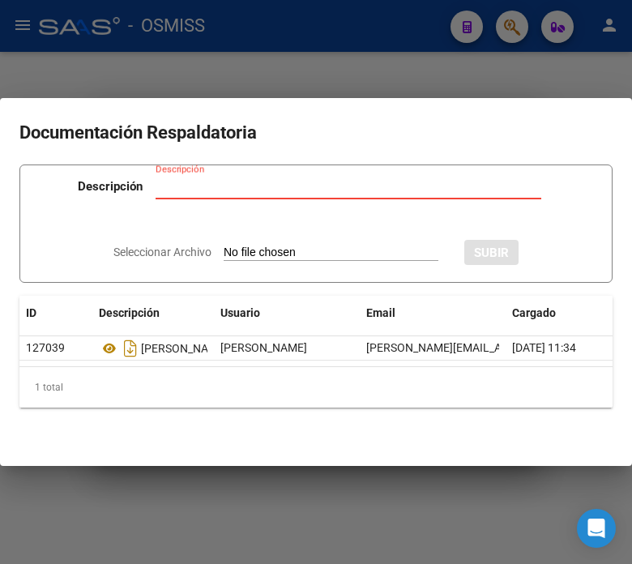
type input "C:\fakepath\NC FACOEP FC. 1-74652.pdf"
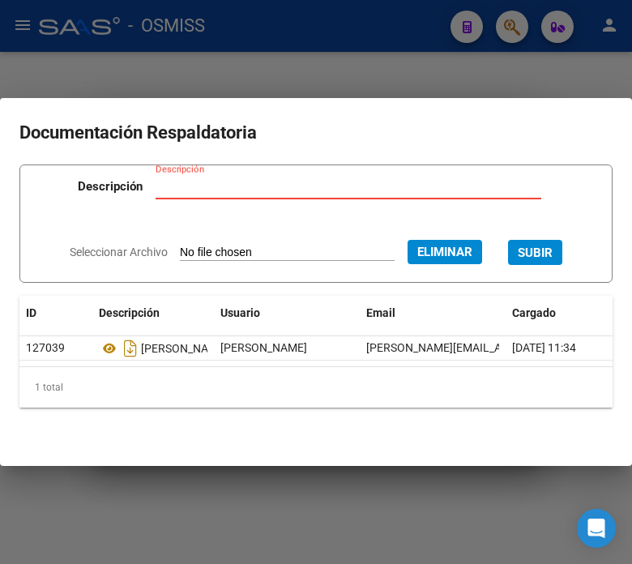
type input "r"
type input "nota de credito"
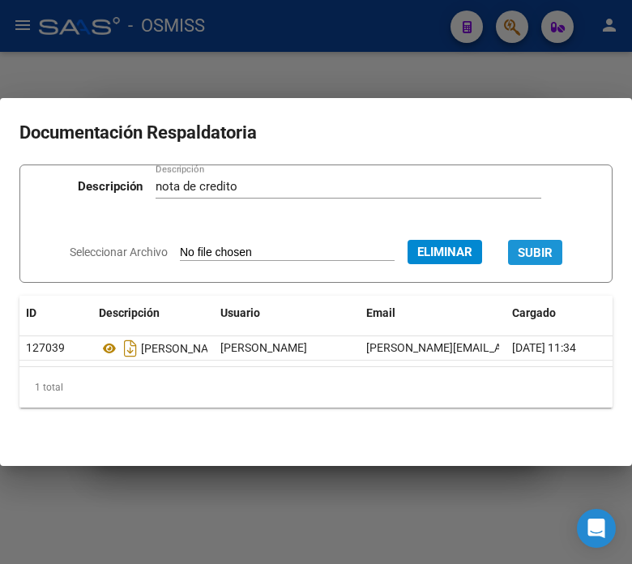
click at [544, 254] on button "SUBIR" at bounding box center [535, 252] width 54 height 25
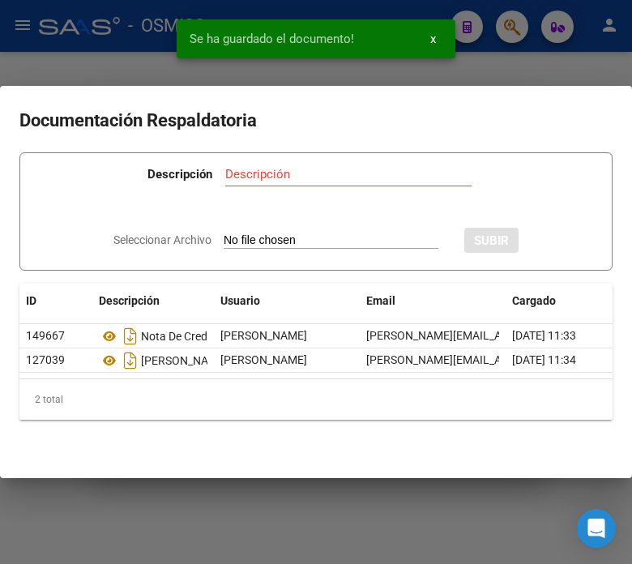
click at [516, 58] on div at bounding box center [316, 282] width 632 height 564
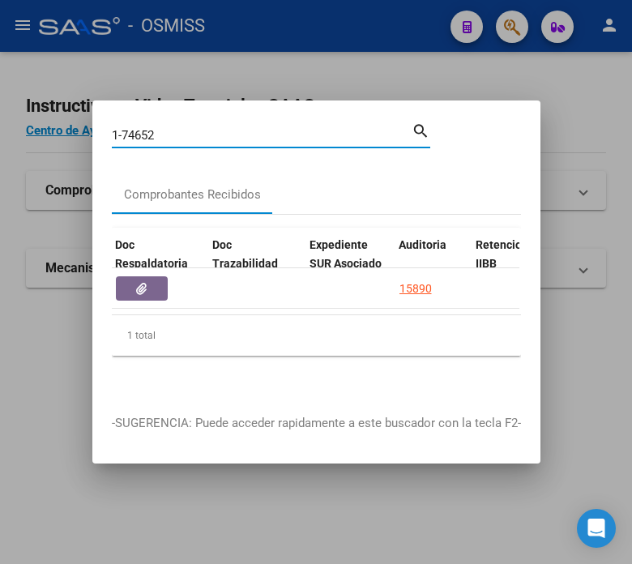
drag, startPoint x: 164, startPoint y: 131, endPoint x: 138, endPoint y: 123, distance: 26.9
click at [138, 128] on input "1-74652" at bounding box center [262, 135] width 300 height 15
type input "1-74576"
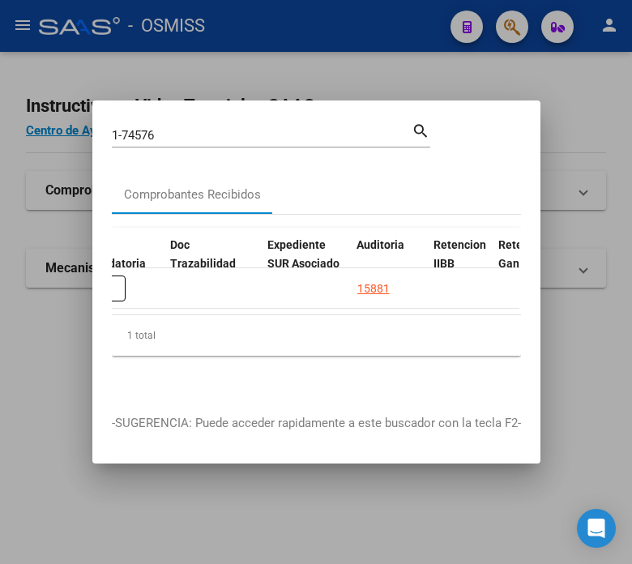
scroll to position [0, 896]
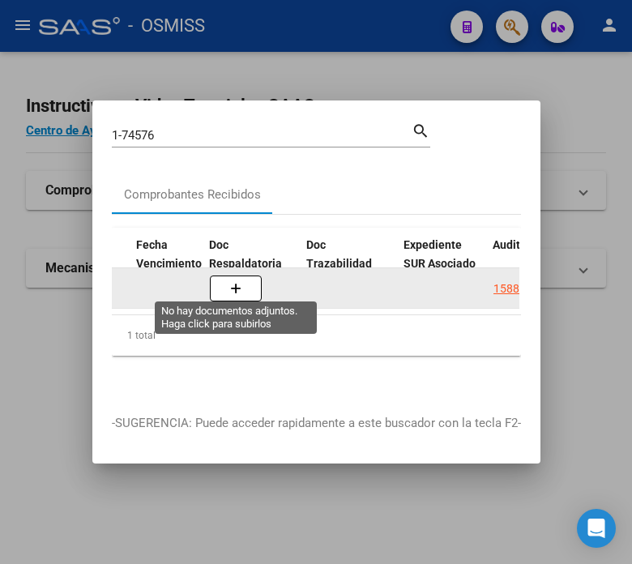
click at [230, 283] on icon "button" at bounding box center [235, 289] width 11 height 12
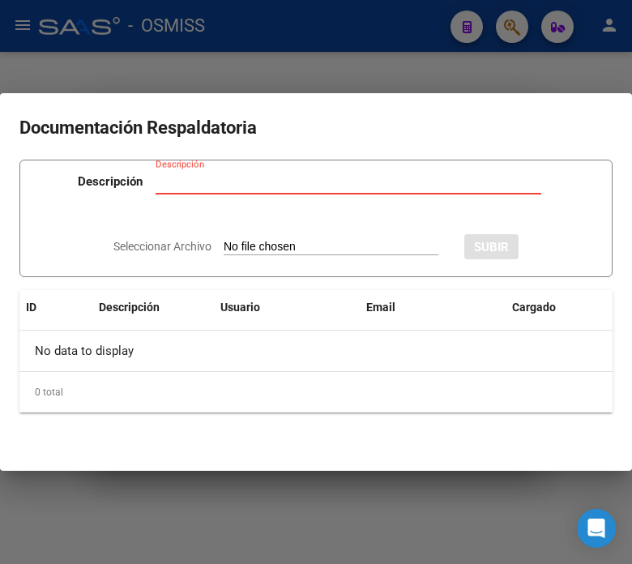
type input "C:\fakepath\NC FACOEP FC. 1-74576.pdf"
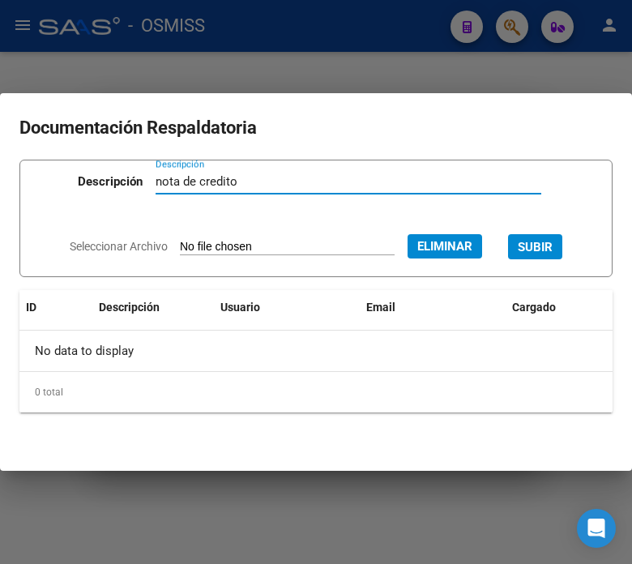
type input "nota de credito"
click at [553, 248] on span "SUBIR" at bounding box center [535, 247] width 35 height 15
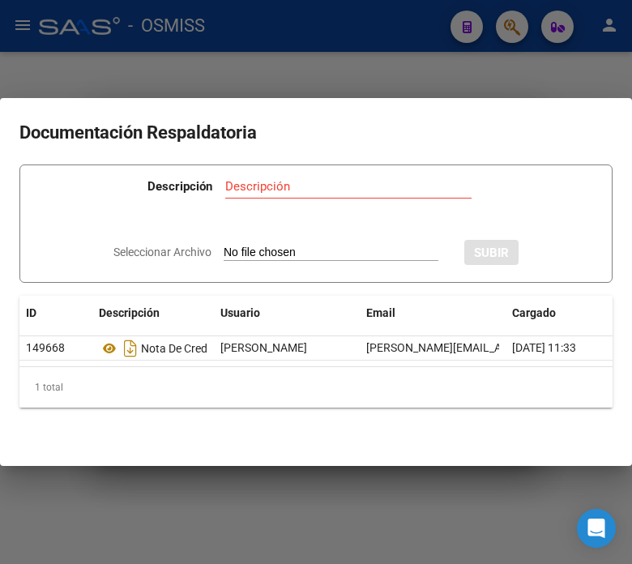
type input "C:\fakepath\NC FACOEP FC. 1-74899.pdf"
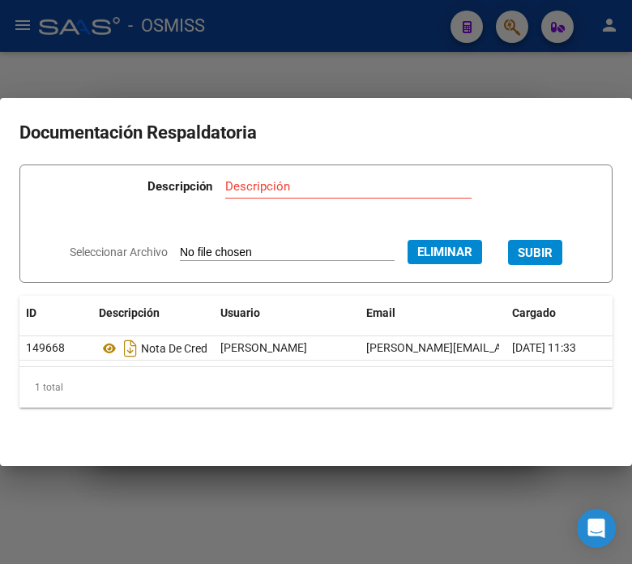
click at [337, 174] on div "Descripción" at bounding box center [348, 186] width 246 height 24
click at [466, 246] on span "Eliminar" at bounding box center [444, 252] width 55 height 15
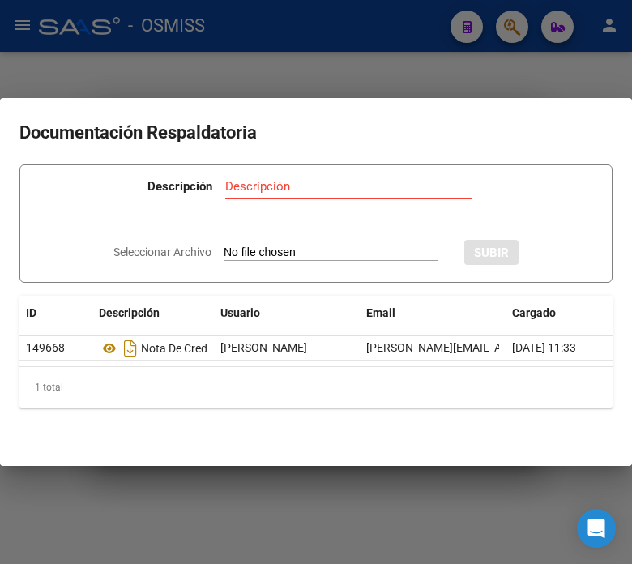
click at [263, 55] on div at bounding box center [316, 282] width 632 height 564
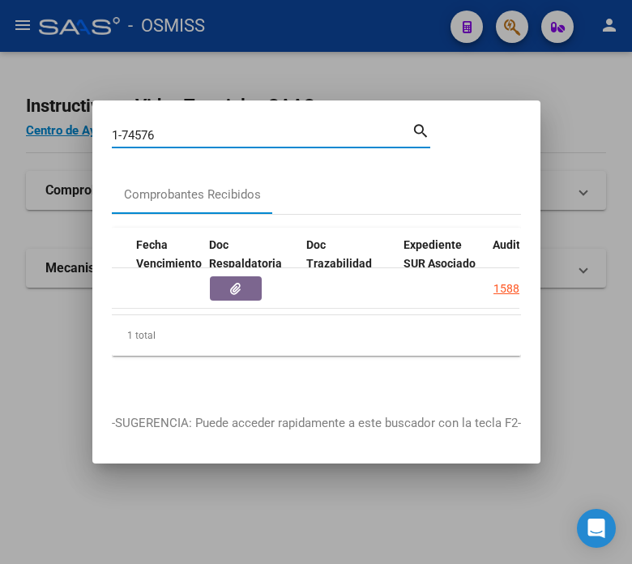
drag, startPoint x: 166, startPoint y: 132, endPoint x: 135, endPoint y: 127, distance: 32.0
click at [135, 128] on input "1-74576" at bounding box center [262, 135] width 300 height 15
type input "1-74899"
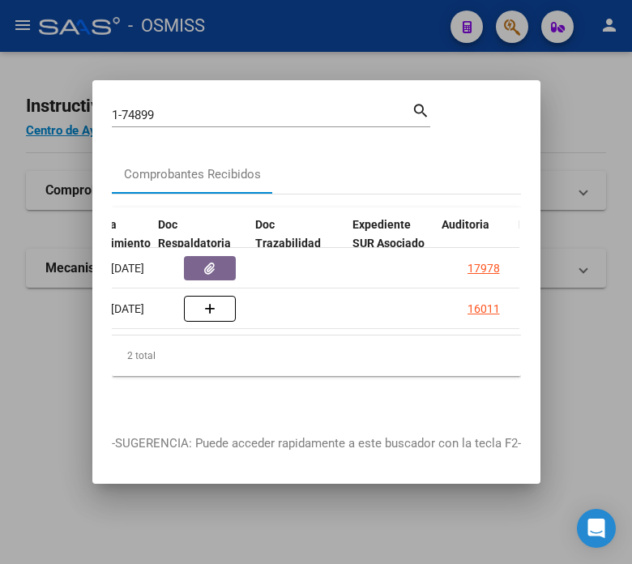
scroll to position [0, 845]
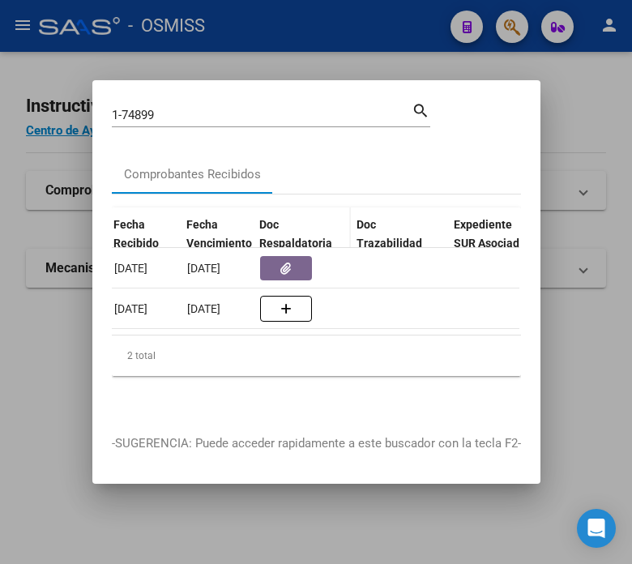
click at [293, 233] on span "Doc Respaldatoria" at bounding box center [295, 234] width 73 height 32
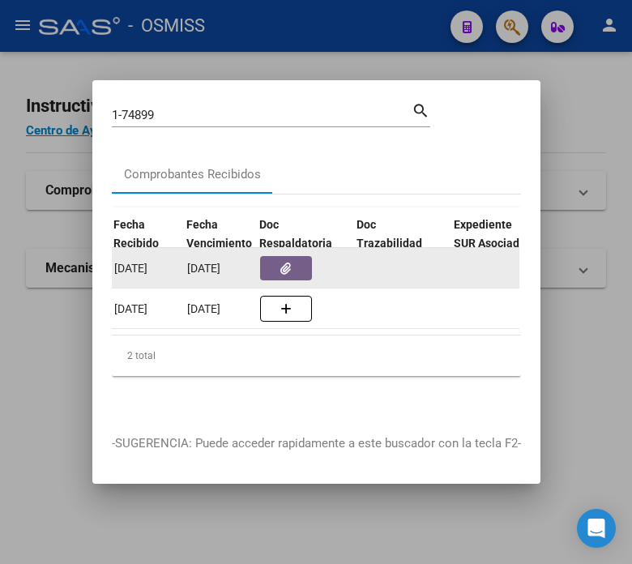
click at [289, 263] on icon "button" at bounding box center [285, 269] width 11 height 12
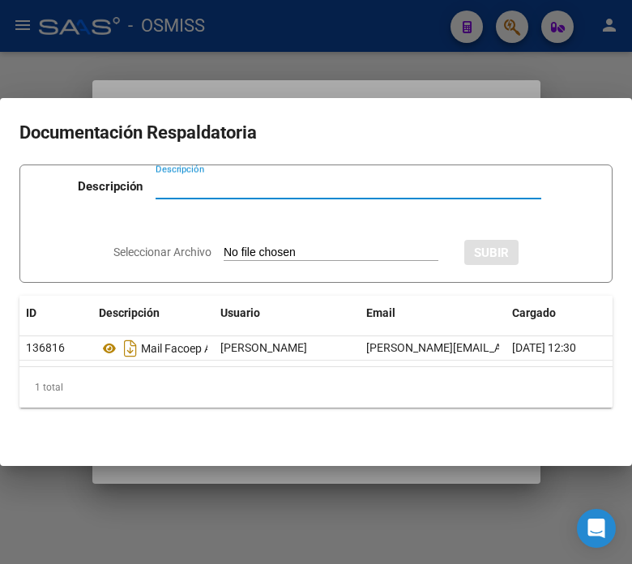
click at [405, 69] on div at bounding box center [316, 282] width 632 height 564
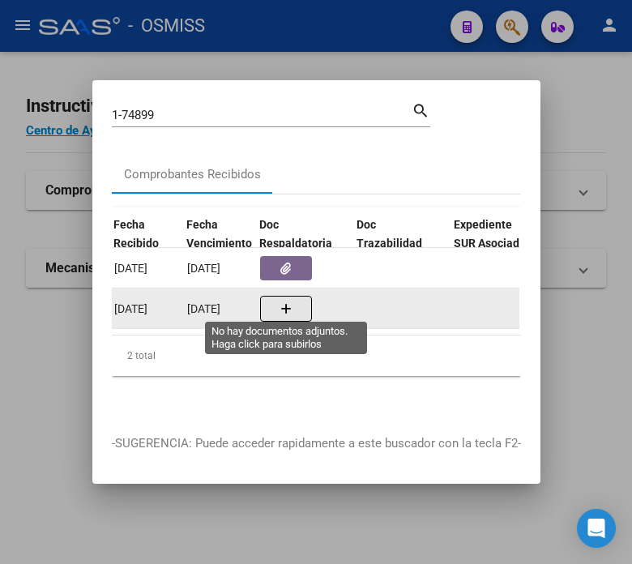
click at [289, 306] on icon "button" at bounding box center [285, 309] width 11 height 12
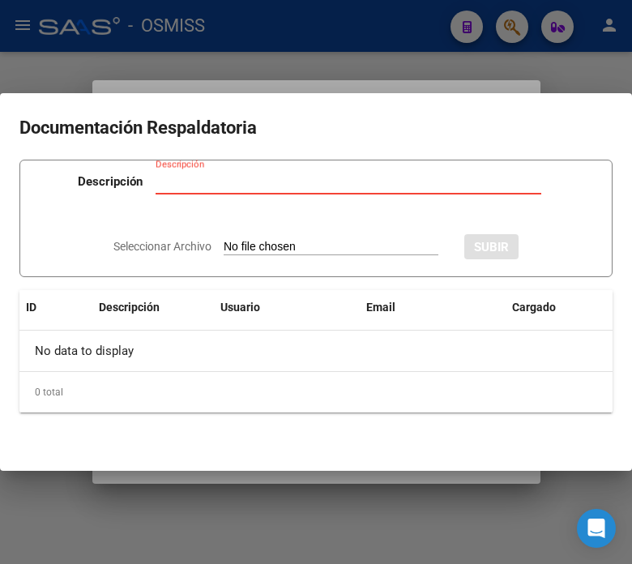
type input "C:\fakepath\NC FACOEP FC. 1-74899.pdf"
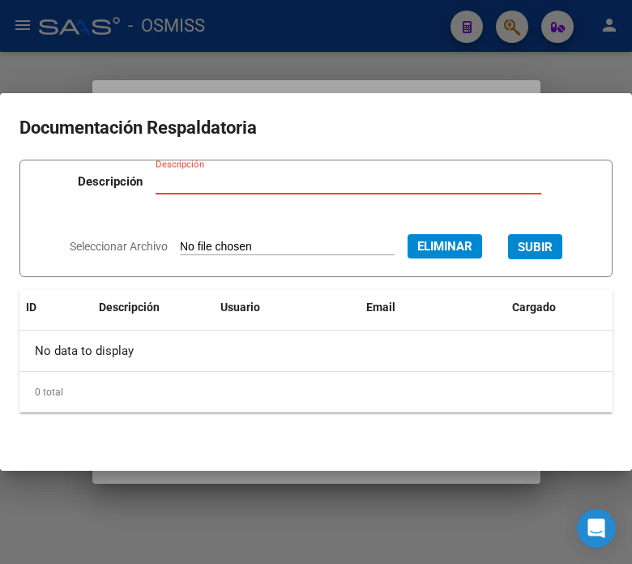
click at [235, 182] on input "Descripción" at bounding box center [349, 181] width 386 height 15
type input "nota de credito"
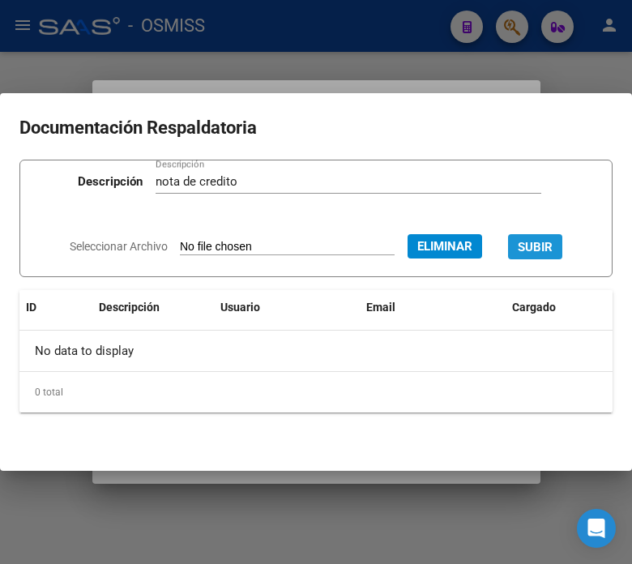
click at [553, 249] on span "SUBIR" at bounding box center [535, 247] width 35 height 15
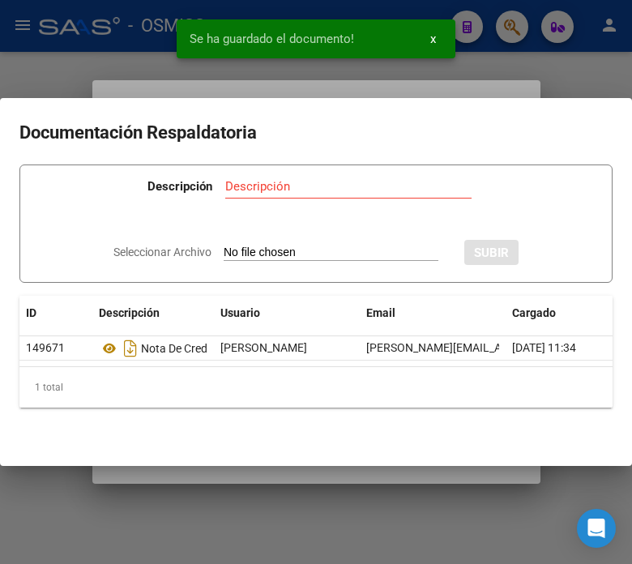
click at [126, 60] on div at bounding box center [316, 282] width 632 height 564
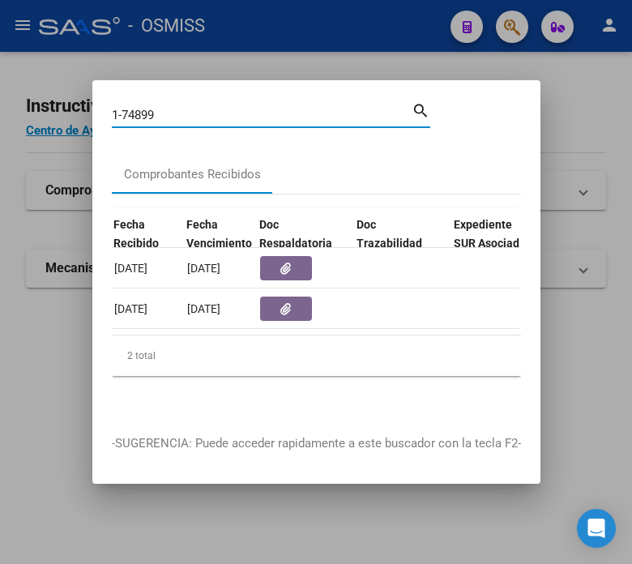
drag, startPoint x: 182, startPoint y: 111, endPoint x: 127, endPoint y: 111, distance: 55.1
click at [127, 111] on input "1-74899" at bounding box center [262, 115] width 300 height 15
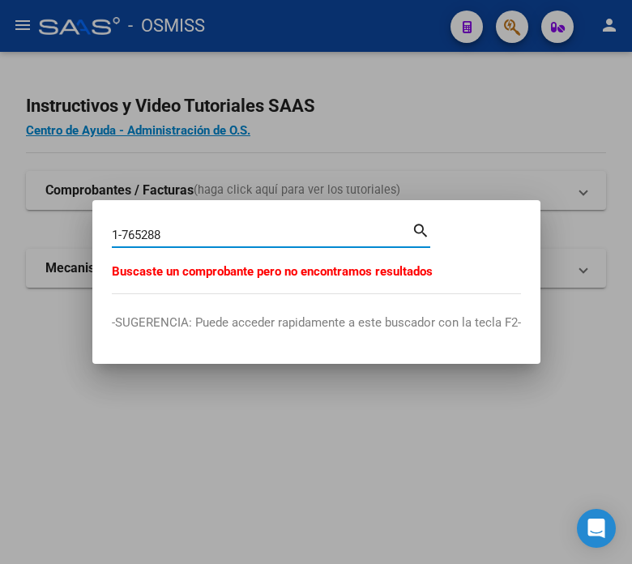
drag, startPoint x: 182, startPoint y: 237, endPoint x: 135, endPoint y: 237, distance: 46.2
click at [135, 237] on input "1-765288" at bounding box center [262, 235] width 300 height 15
click at [130, 237] on input "1-765288" at bounding box center [262, 235] width 300 height 15
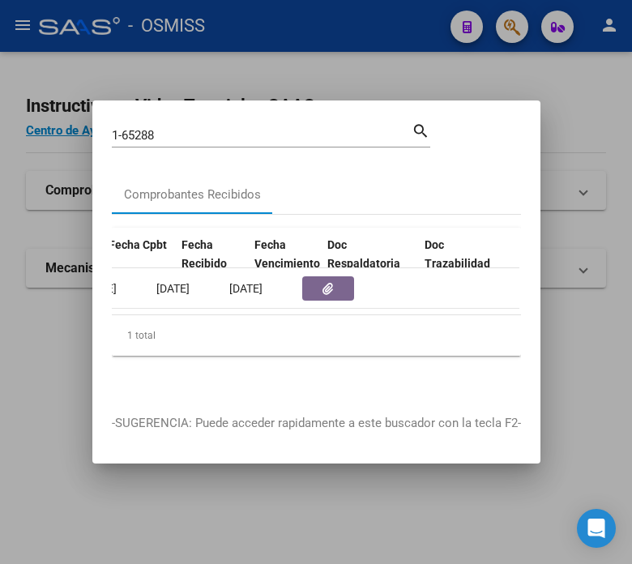
scroll to position [0, 905]
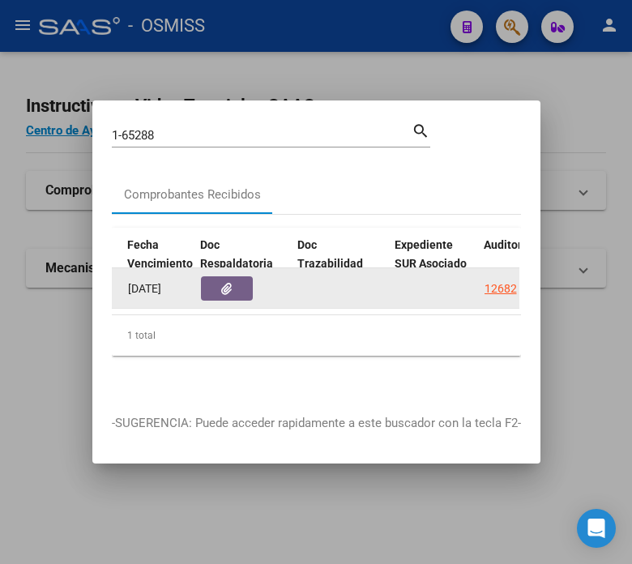
click at [225, 281] on span "button" at bounding box center [226, 288] width 11 height 15
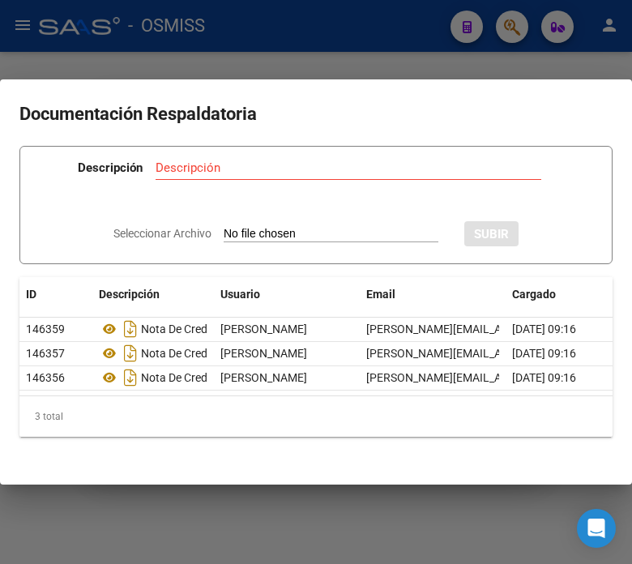
click at [315, 46] on div at bounding box center [316, 282] width 632 height 564
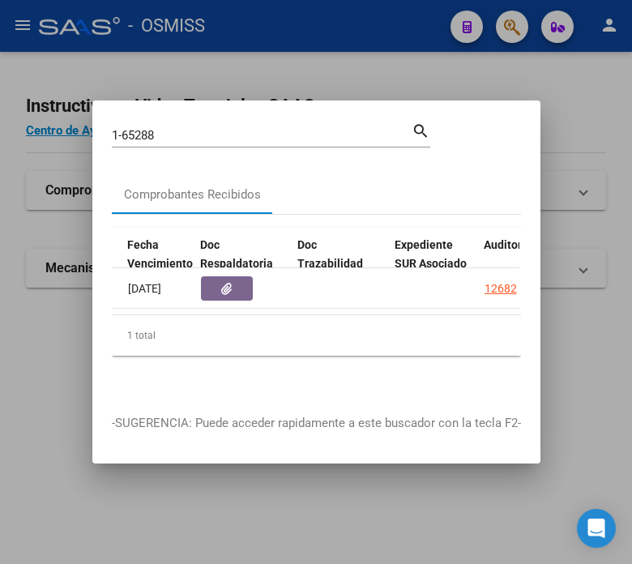
click at [263, 131] on input "1-65288" at bounding box center [262, 135] width 300 height 15
drag, startPoint x: 263, startPoint y: 131, endPoint x: 120, endPoint y: 125, distance: 143.6
click at [120, 128] on input "1-65288" at bounding box center [262, 135] width 300 height 15
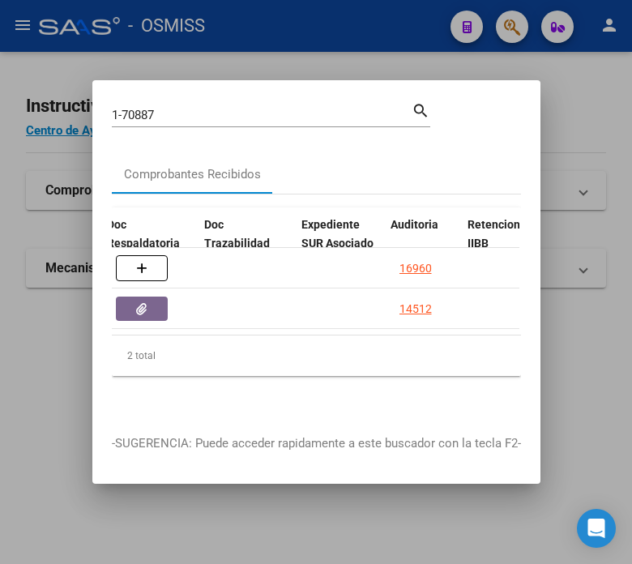
scroll to position [0, 998]
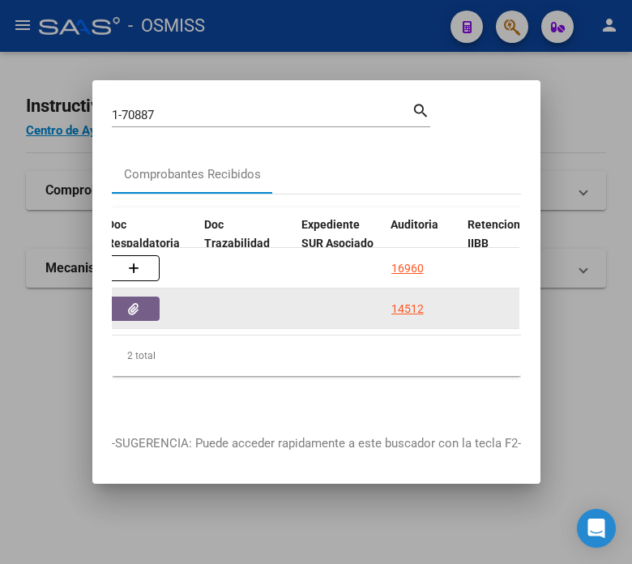
click at [122, 302] on button "button" at bounding box center [134, 309] width 52 height 24
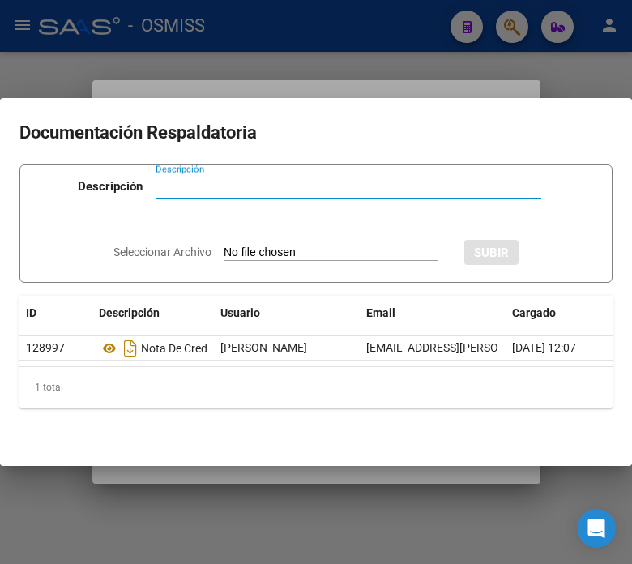
click at [377, 49] on div at bounding box center [316, 282] width 632 height 564
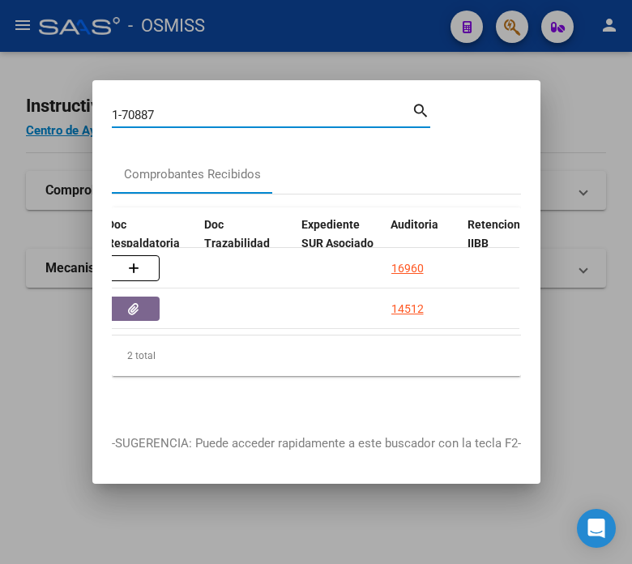
drag, startPoint x: 171, startPoint y: 109, endPoint x: 131, endPoint y: 109, distance: 39.7
click at [131, 109] on input "1-70887" at bounding box center [262, 115] width 300 height 15
type input "1-74690"
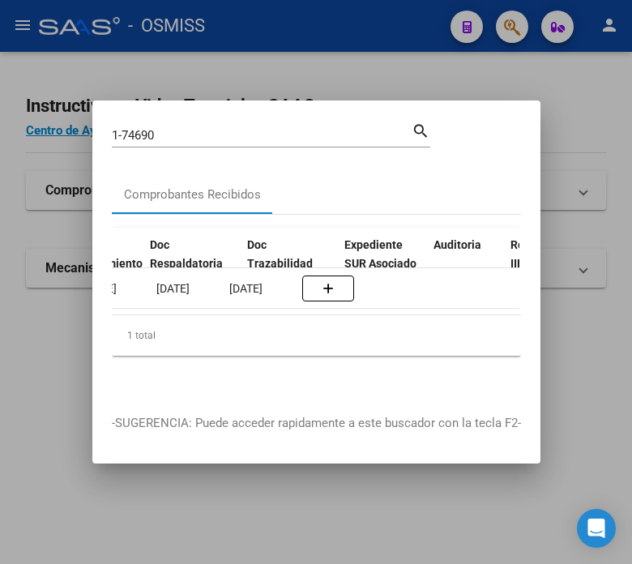
scroll to position [0, 955]
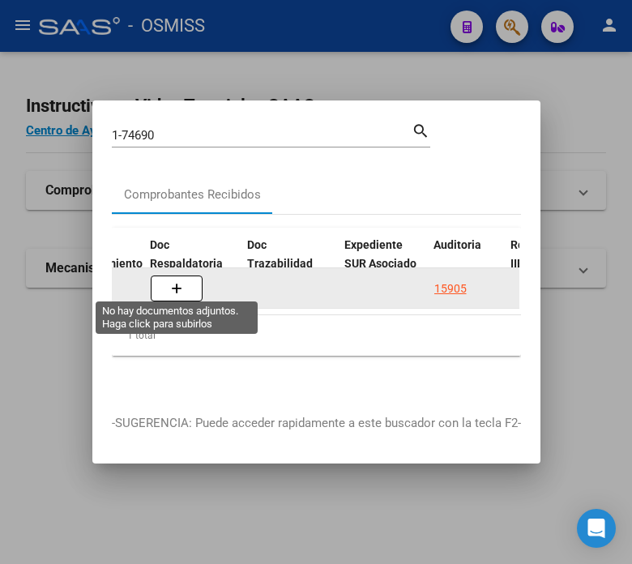
click at [175, 289] on button "button" at bounding box center [177, 289] width 52 height 26
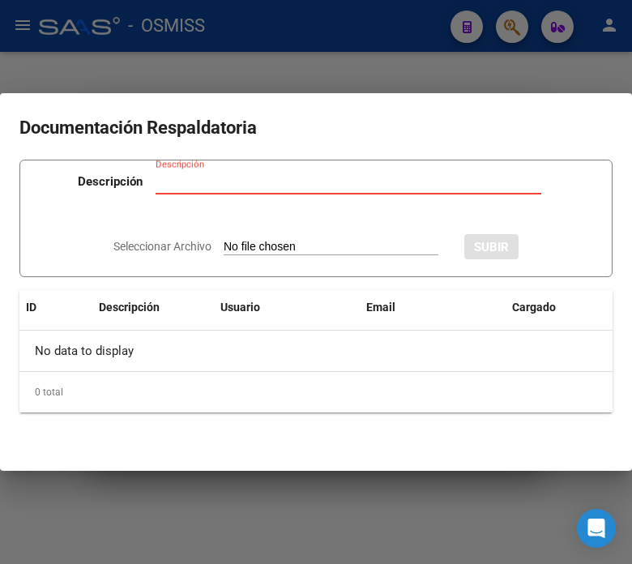
type input "C:\fakepath\NC FACOEP FC. 1-74690.pdf"
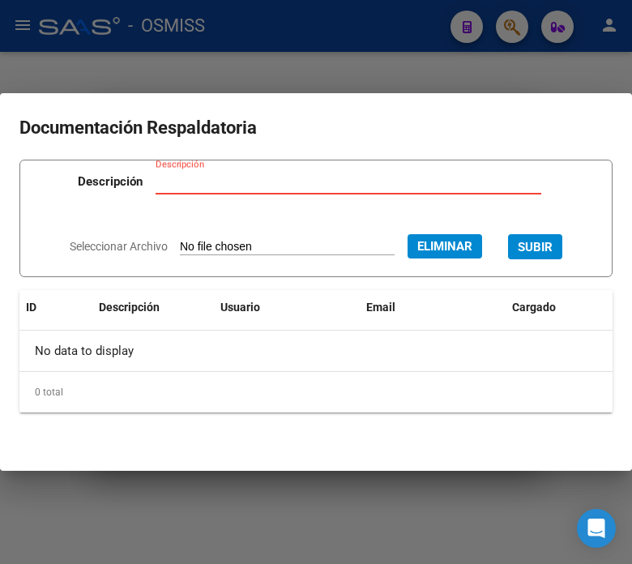
click at [221, 179] on input "Descripción" at bounding box center [349, 181] width 386 height 15
type input "nota de credito"
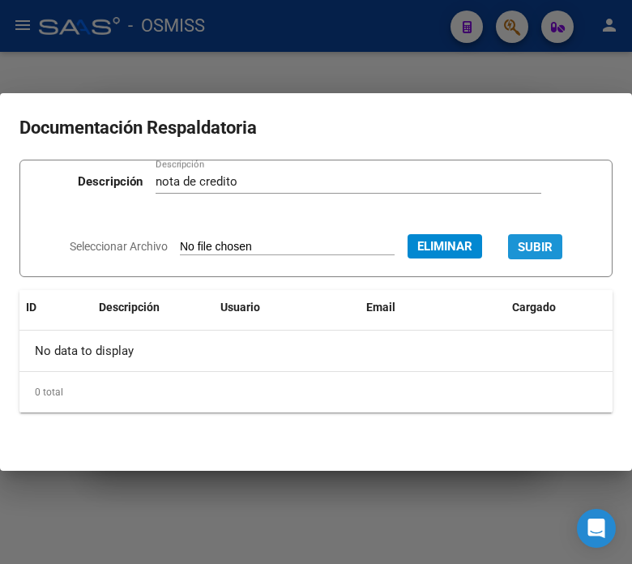
click at [550, 252] on span "SUBIR" at bounding box center [535, 247] width 35 height 15
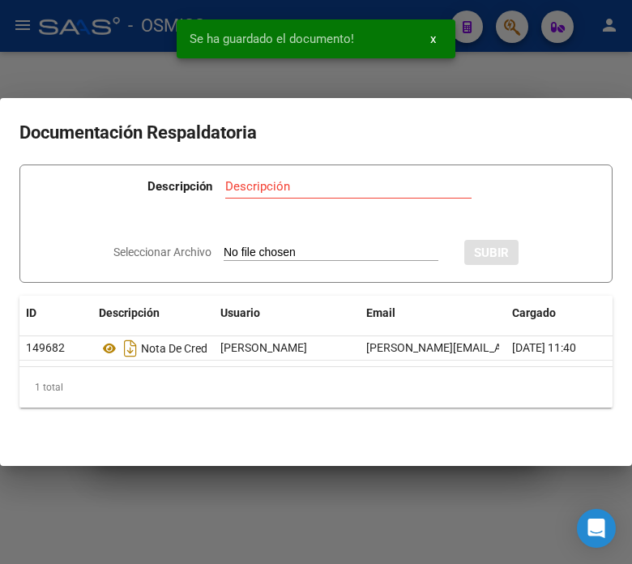
click at [156, 86] on div at bounding box center [316, 282] width 632 height 564
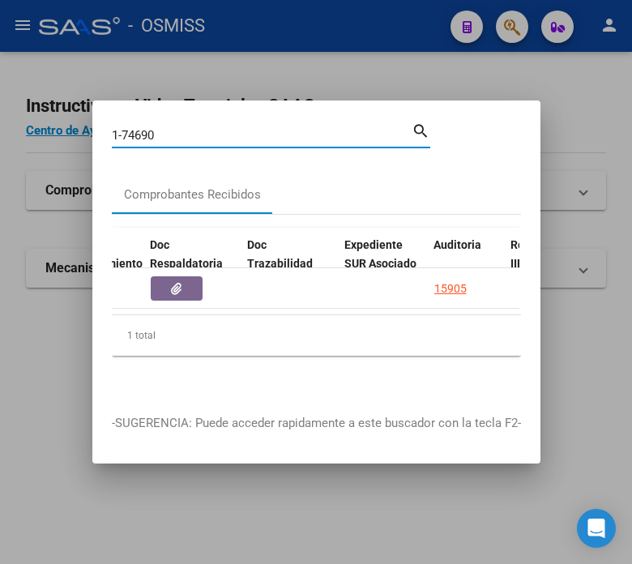
drag, startPoint x: 214, startPoint y: 126, endPoint x: 138, endPoint y: 124, distance: 76.2
click at [138, 128] on input "1-74690" at bounding box center [262, 135] width 300 height 15
type input "1-74755"
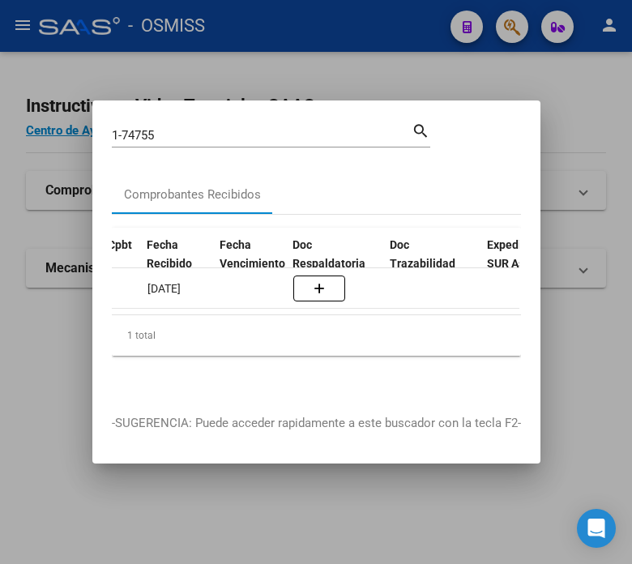
scroll to position [0, 820]
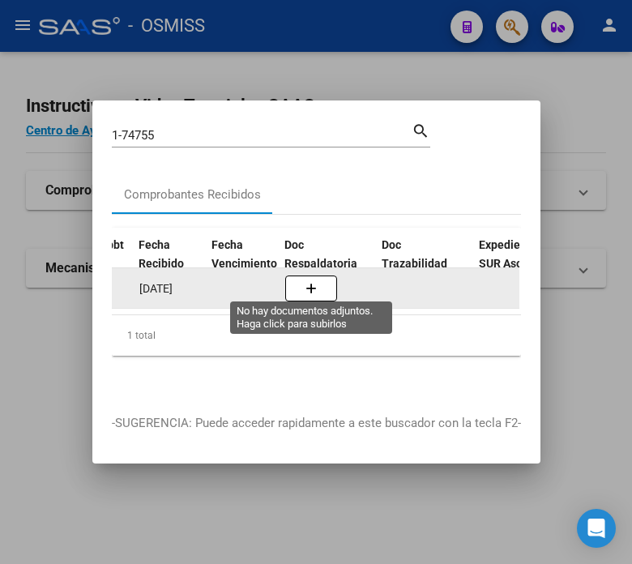
click at [310, 281] on span "button" at bounding box center [311, 288] width 11 height 15
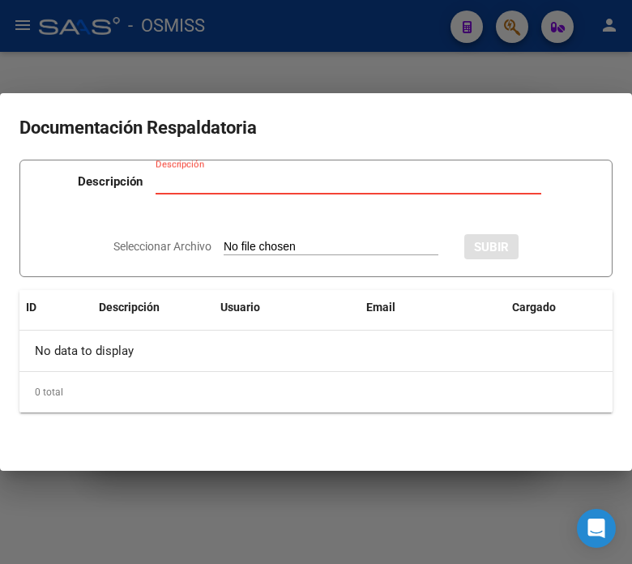
type input "C:\fakepath\NC FACOEP FC. 1-74755.pdf"
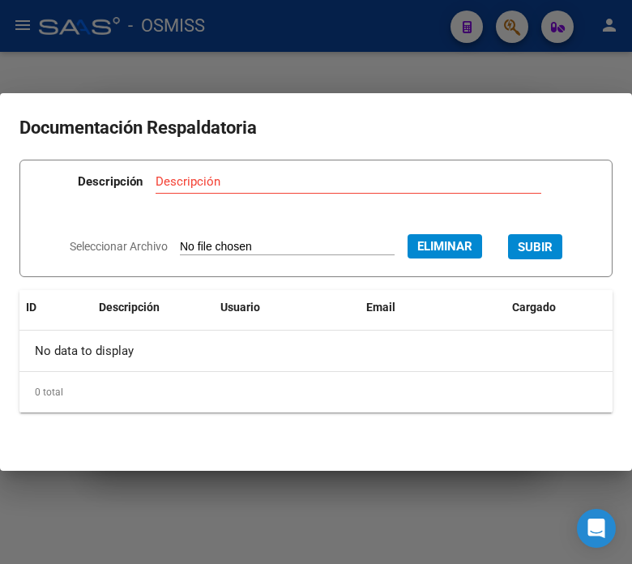
click at [172, 173] on div "Descripción" at bounding box center [349, 181] width 386 height 24
type input "r"
type input "nota de credito"
click at [551, 244] on span "SUBIR" at bounding box center [535, 247] width 35 height 15
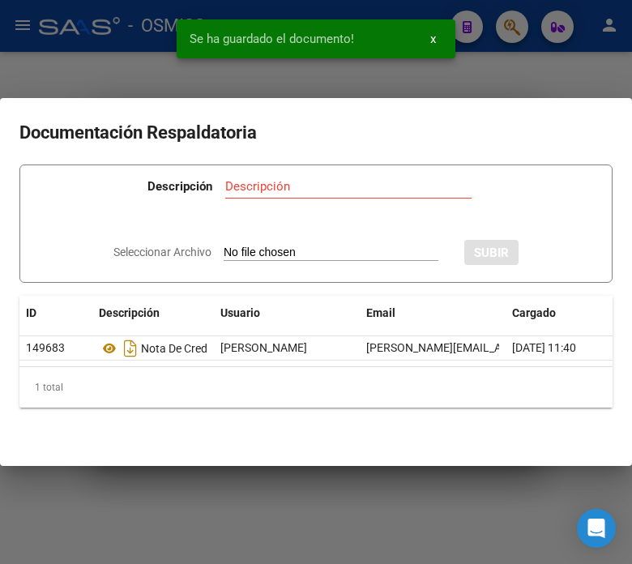
click at [105, 59] on div at bounding box center [316, 282] width 632 height 564
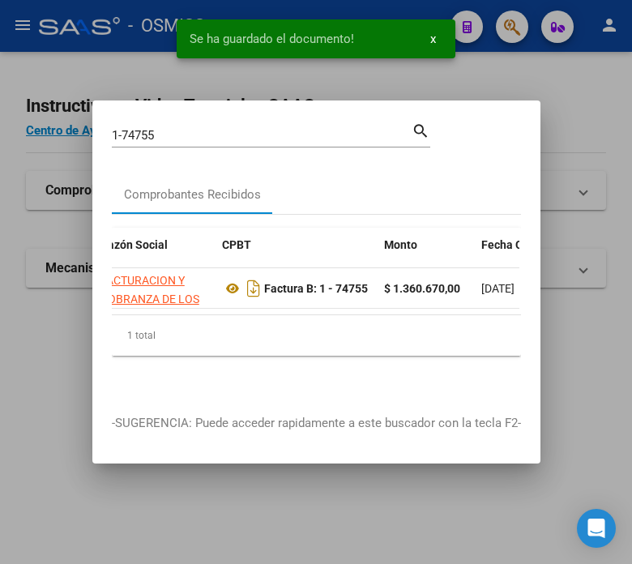
scroll to position [0, 338]
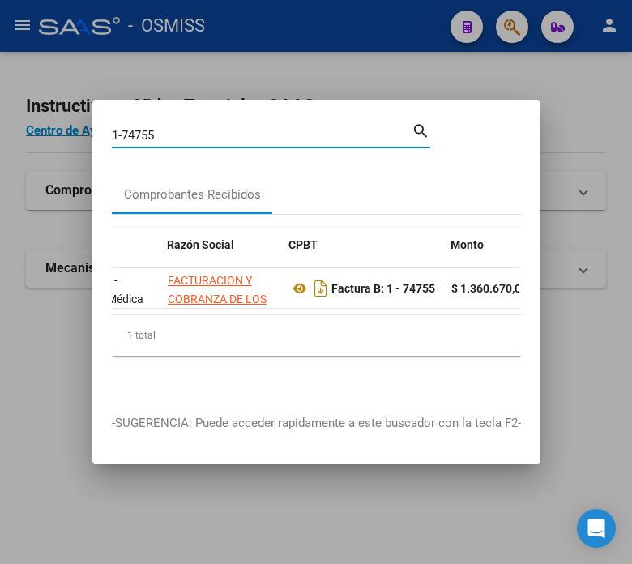
drag, startPoint x: 170, startPoint y: 132, endPoint x: 131, endPoint y: 124, distance: 39.7
click at [131, 131] on input "1-74755" at bounding box center [262, 135] width 300 height 15
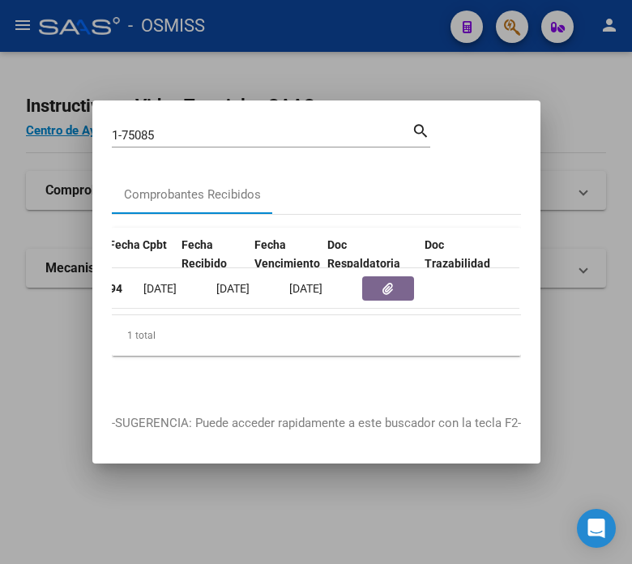
scroll to position [0, 778]
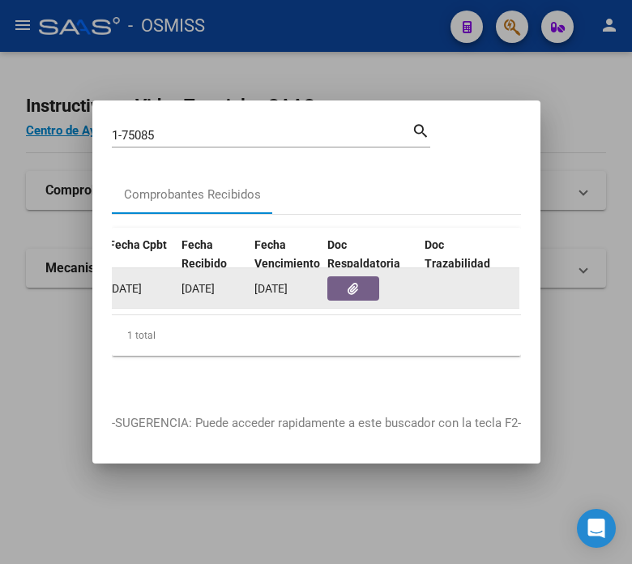
click at [338, 276] on button "button" at bounding box center [353, 288] width 52 height 24
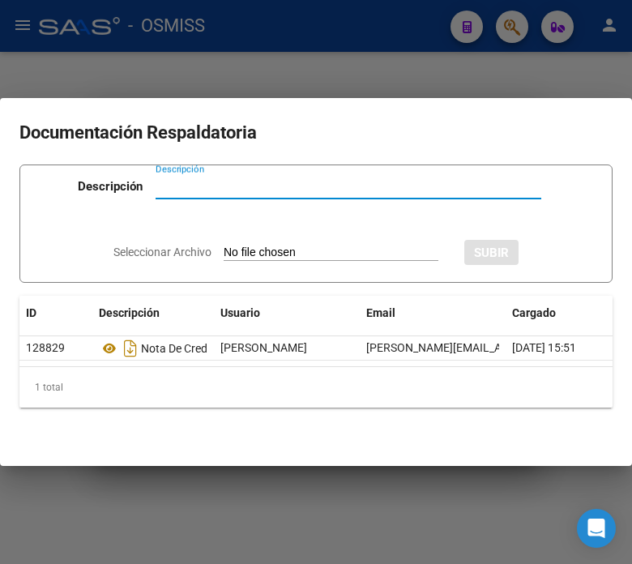
click at [313, 54] on div at bounding box center [316, 282] width 632 height 564
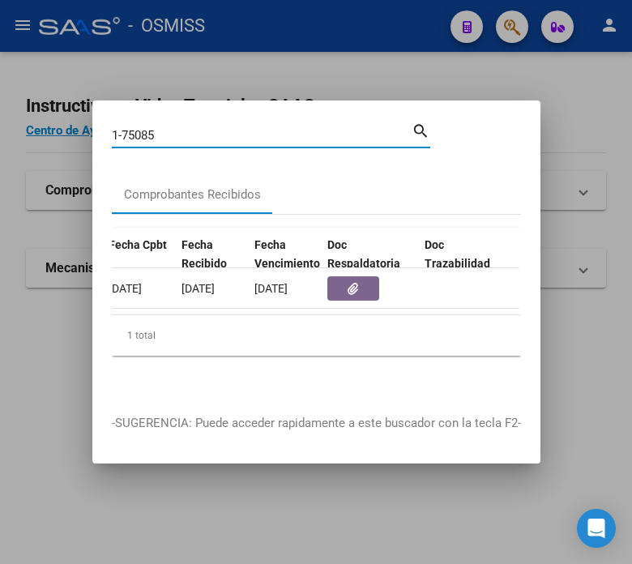
drag, startPoint x: 179, startPoint y: 126, endPoint x: 122, endPoint y: 125, distance: 56.8
click at [122, 128] on input "1-75085" at bounding box center [262, 135] width 300 height 15
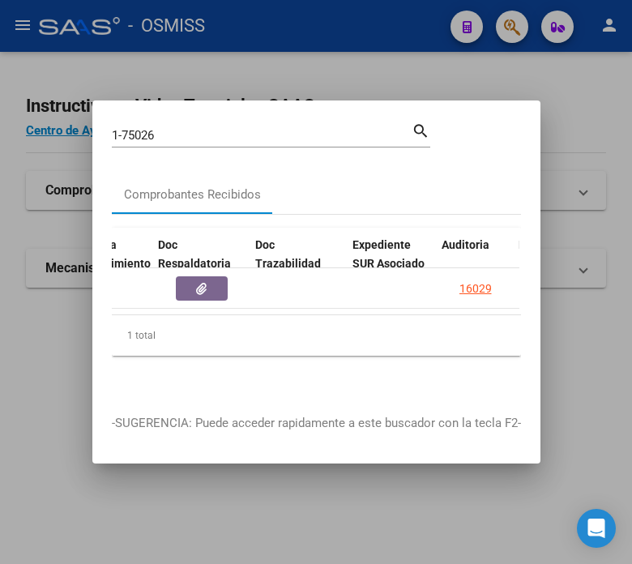
scroll to position [0, 947]
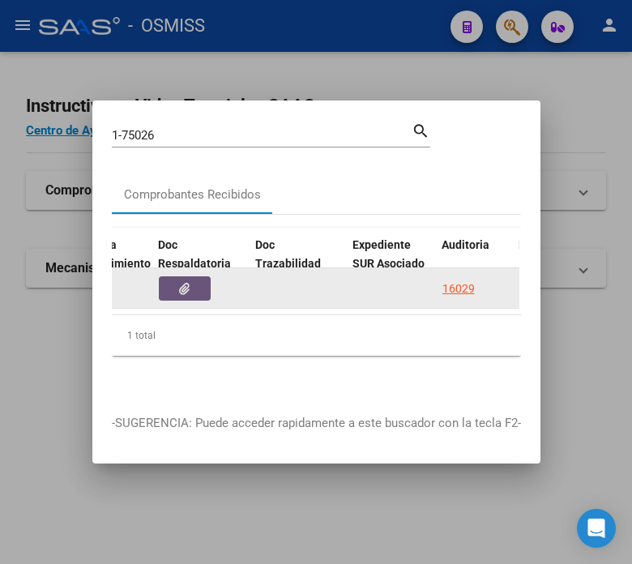
click at [199, 280] on button "button" at bounding box center [185, 288] width 52 height 24
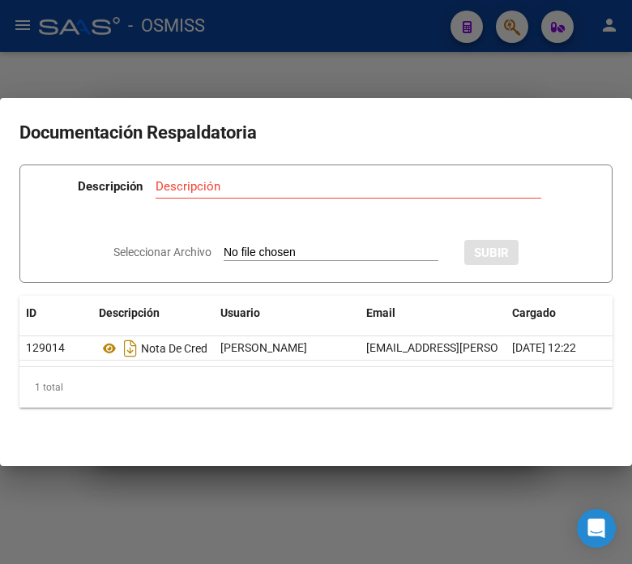
click at [220, 46] on div at bounding box center [316, 282] width 632 height 564
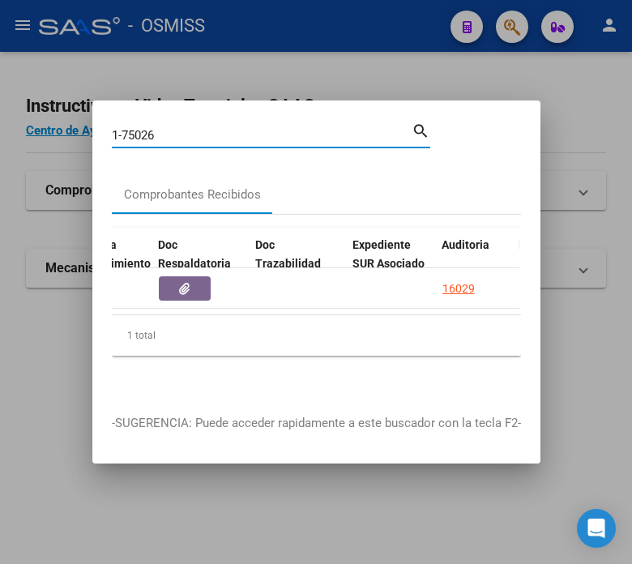
drag, startPoint x: 169, startPoint y: 125, endPoint x: 136, endPoint y: 132, distance: 33.2
click at [136, 132] on input "1-75026" at bounding box center [262, 135] width 300 height 15
type input "1-75189"
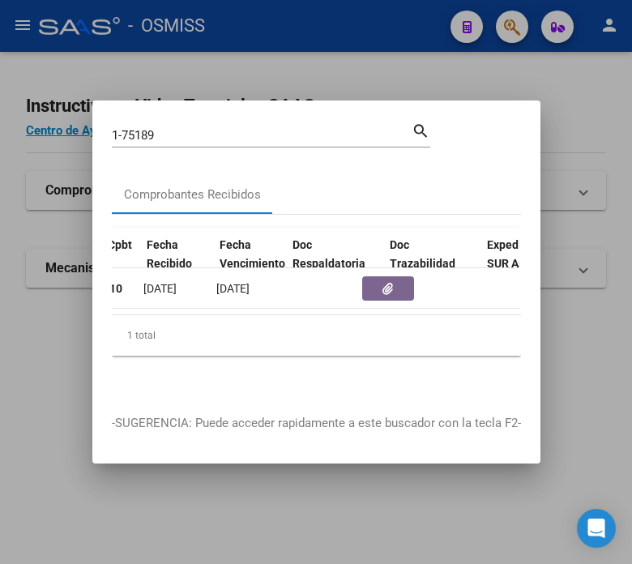
scroll to position [0, 922]
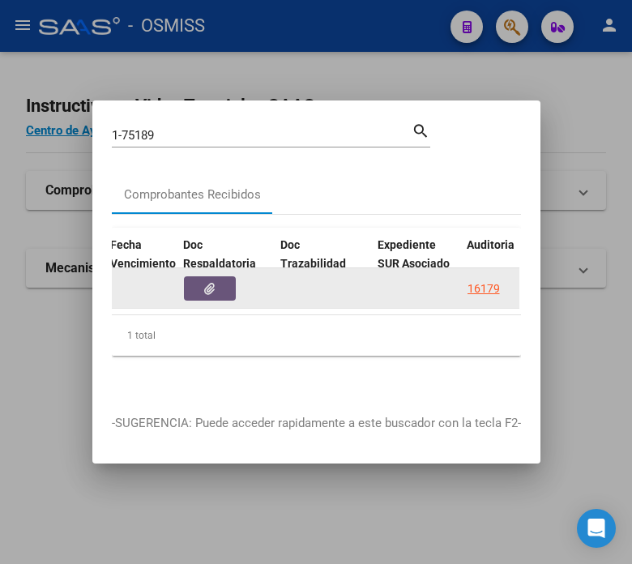
click at [207, 283] on icon "button" at bounding box center [209, 289] width 11 height 12
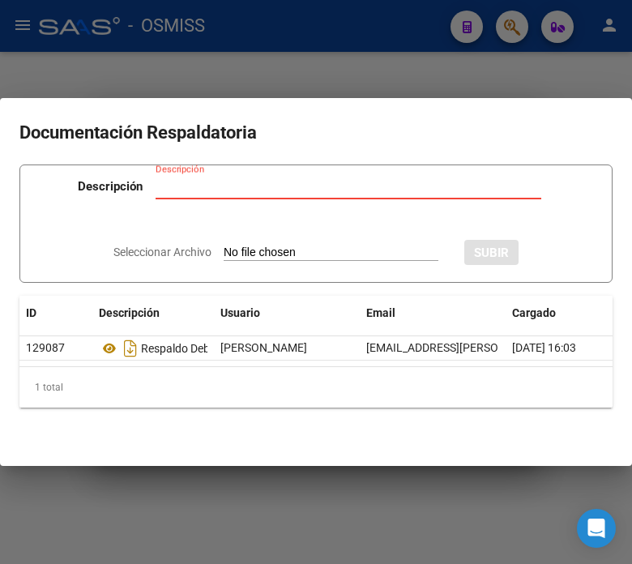
type input "C:\fakepath\NC Y RECHAZO FACOEP FC. 1-75189.pdf"
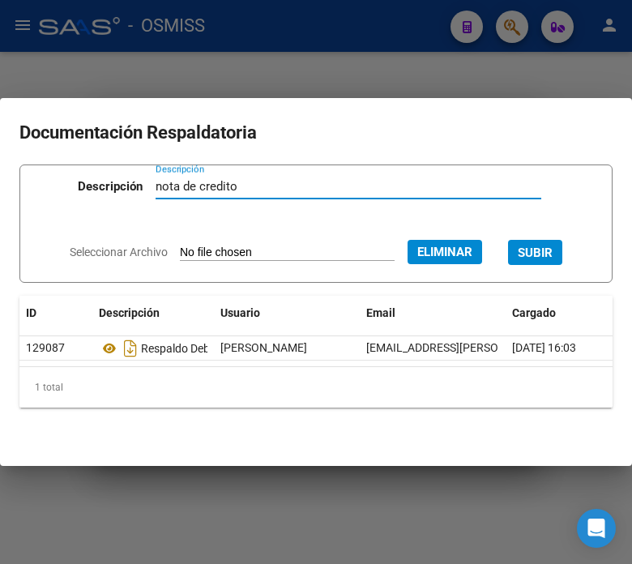
type input "nota de credito"
click at [553, 252] on span "SUBIR" at bounding box center [535, 253] width 35 height 15
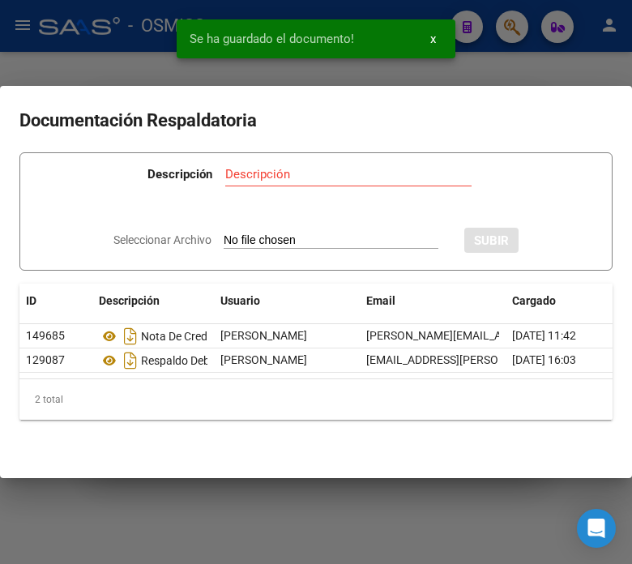
click at [149, 53] on div at bounding box center [316, 282] width 632 height 564
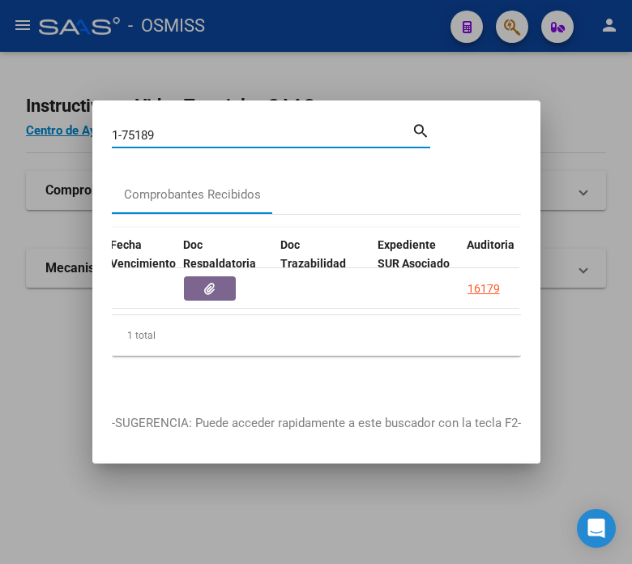
drag, startPoint x: 212, startPoint y: 125, endPoint x: 135, endPoint y: 126, distance: 77.8
click at [135, 128] on input "1-75189" at bounding box center [262, 135] width 300 height 15
type input "1-75504"
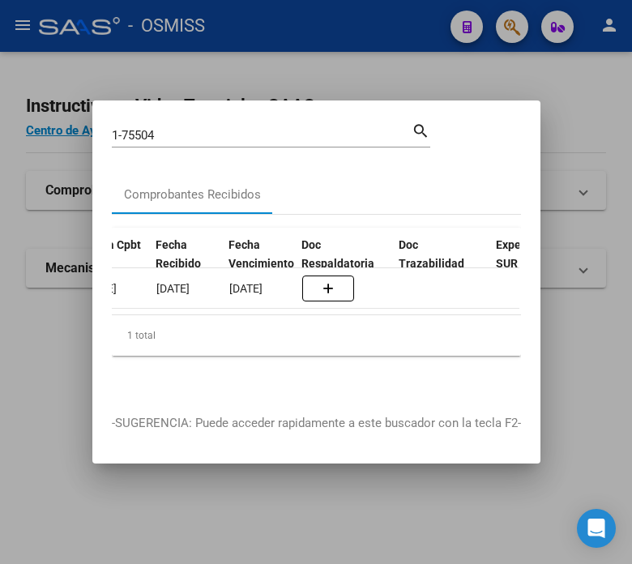
scroll to position [0, 854]
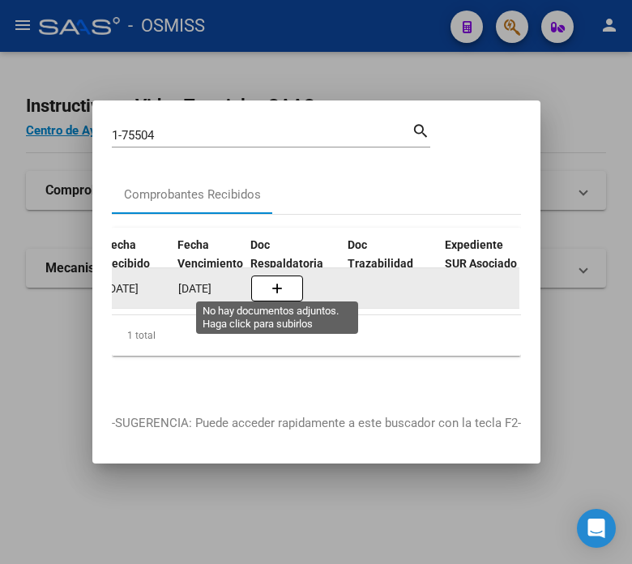
click at [268, 277] on button "button" at bounding box center [277, 289] width 52 height 26
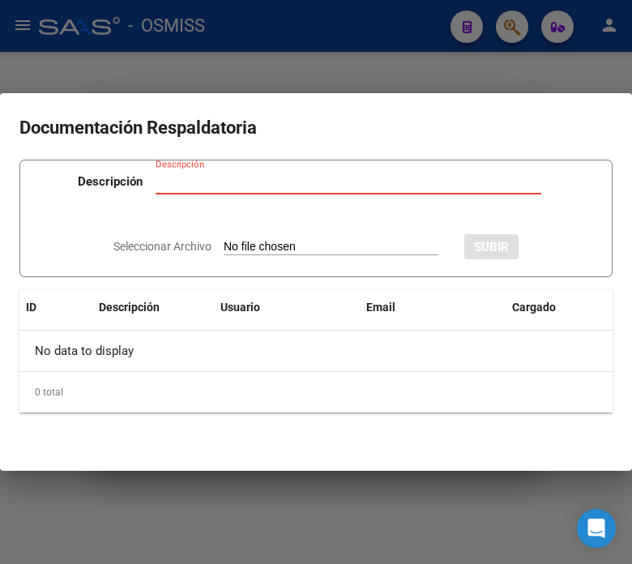
type input "C:\fakepath\NC FACOEP FC. 75504.pdf"
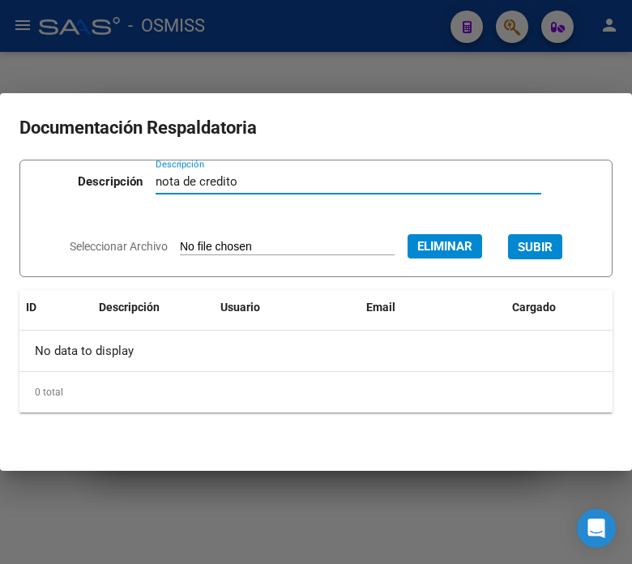
type input "nota de credito"
click at [553, 244] on span "SUBIR" at bounding box center [535, 247] width 35 height 15
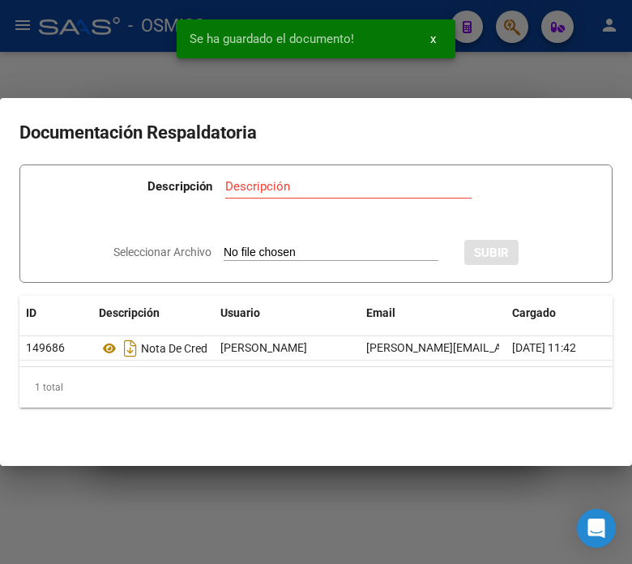
click at [172, 49] on div "Se ha guardado el documento! x" at bounding box center [316, 39] width 318 height 78
click at [148, 63] on div at bounding box center [316, 282] width 632 height 564
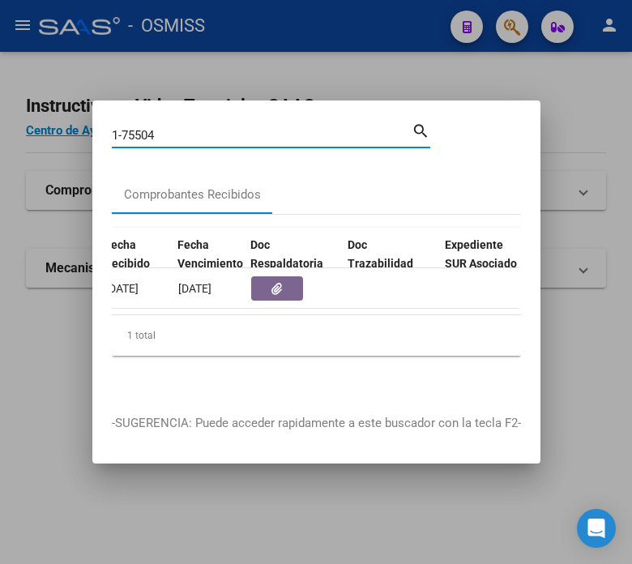
drag, startPoint x: 165, startPoint y: 125, endPoint x: 136, endPoint y: 126, distance: 29.2
click at [136, 128] on input "1-75504" at bounding box center [262, 135] width 300 height 15
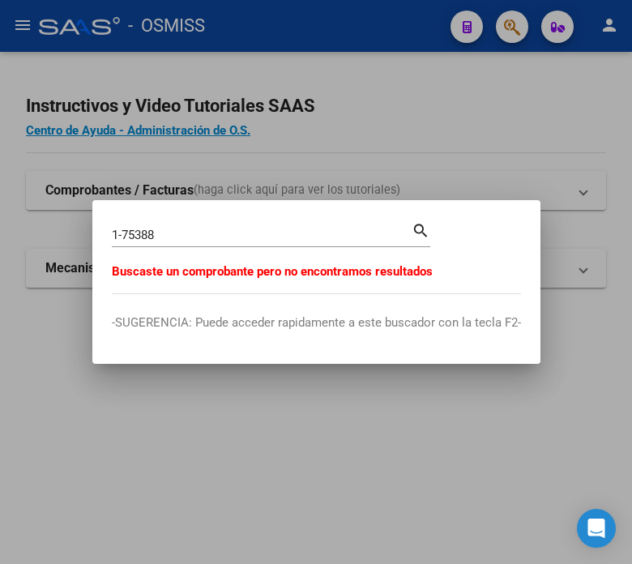
click at [163, 230] on input "1-75388" at bounding box center [262, 235] width 300 height 15
type input "1-75386"
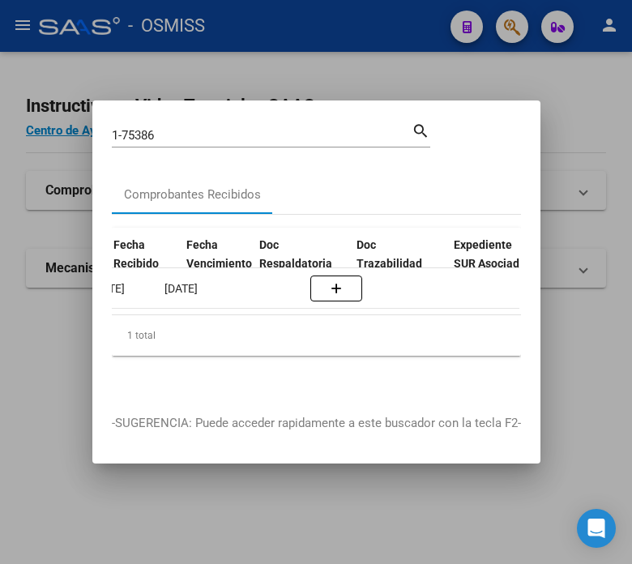
scroll to position [0, 845]
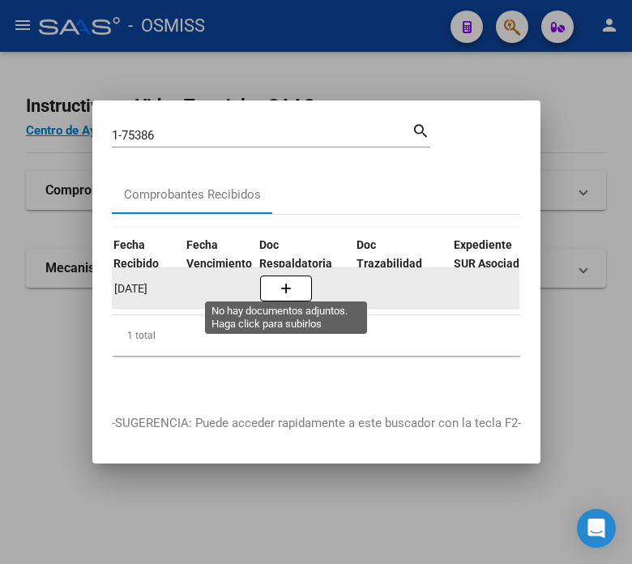
click at [282, 283] on icon "button" at bounding box center [285, 289] width 11 height 12
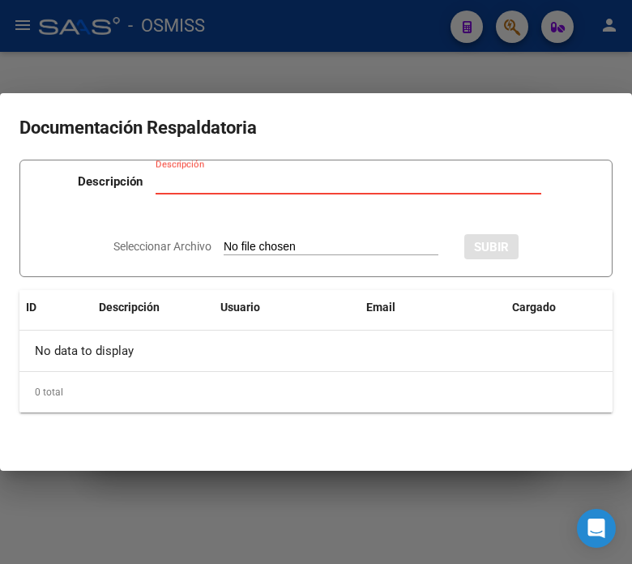
type input "C:\fakepath\NC FACOEP FC. 1-75386.pdf"
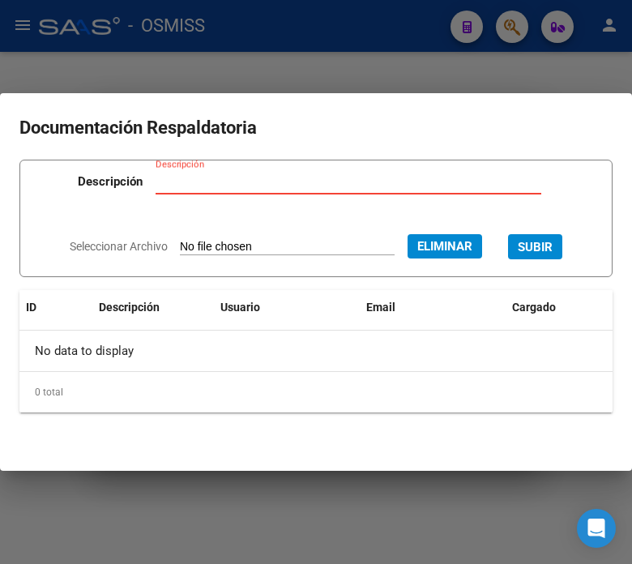
click at [268, 174] on input "Descripción" at bounding box center [349, 181] width 386 height 15
type input "m"
type input "nota de credito"
click at [563, 253] on button "SUBIR" at bounding box center [535, 246] width 54 height 25
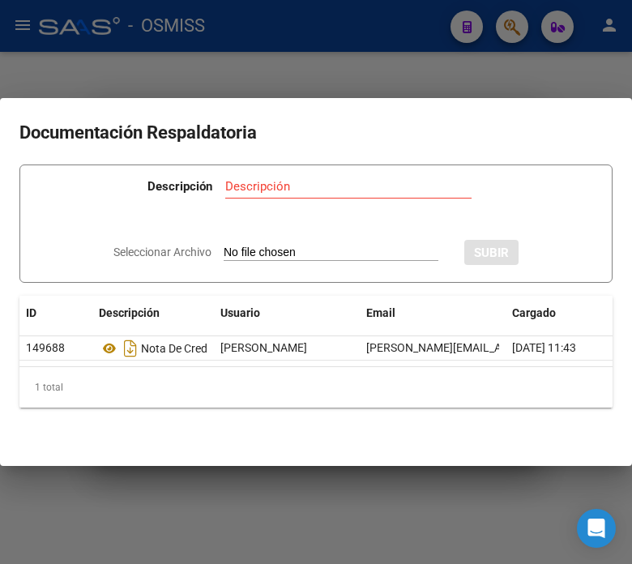
click at [327, 79] on div at bounding box center [316, 282] width 632 height 564
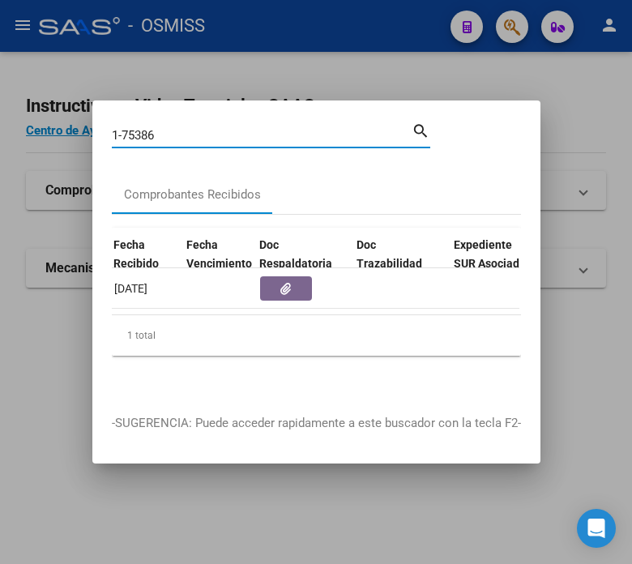
drag, startPoint x: 182, startPoint y: 126, endPoint x: 131, endPoint y: 131, distance: 52.0
click at [131, 131] on input "1-75386" at bounding box center [262, 135] width 300 height 15
type input "1-75264"
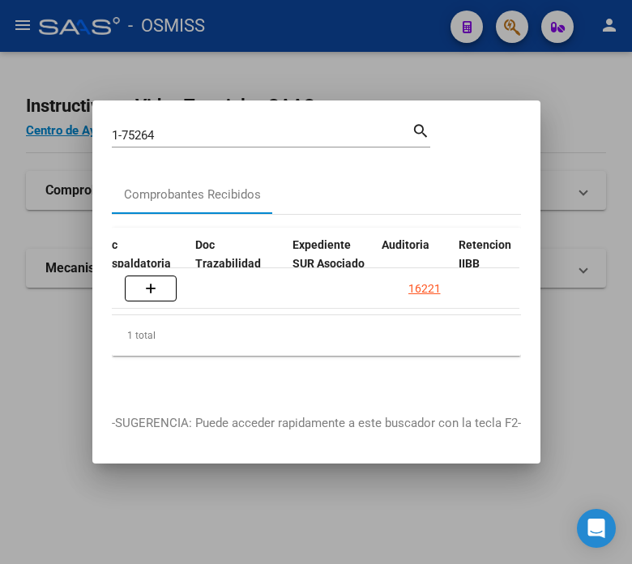
scroll to position [0, 795]
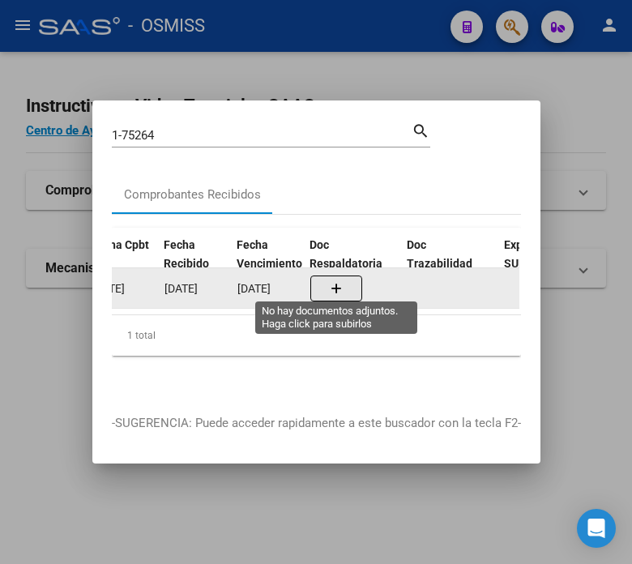
click at [336, 283] on icon "button" at bounding box center [336, 289] width 11 height 12
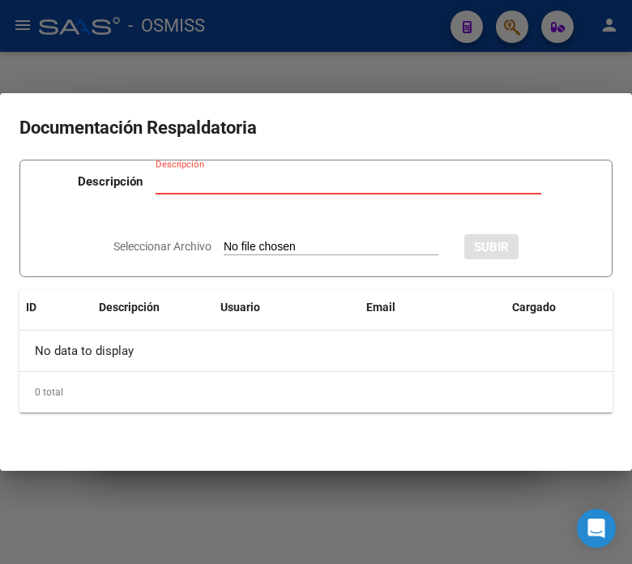
type input "C:\fakepath\NC FACOEP FC. 1-75264.pdf"
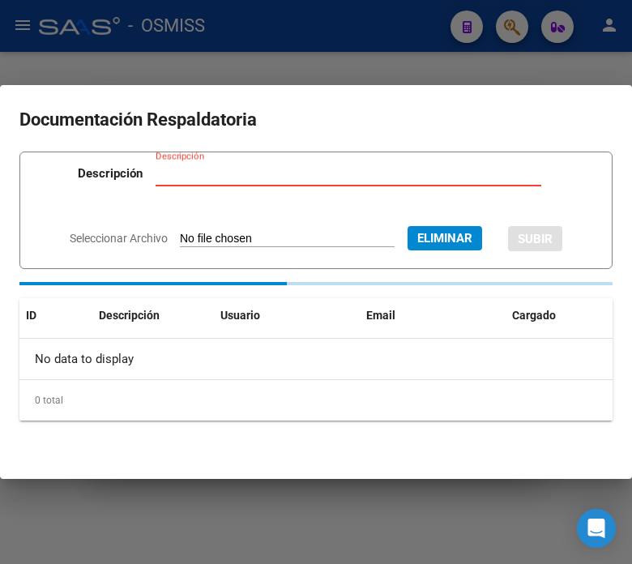
click at [236, 169] on div "Descripción" at bounding box center [349, 173] width 386 height 24
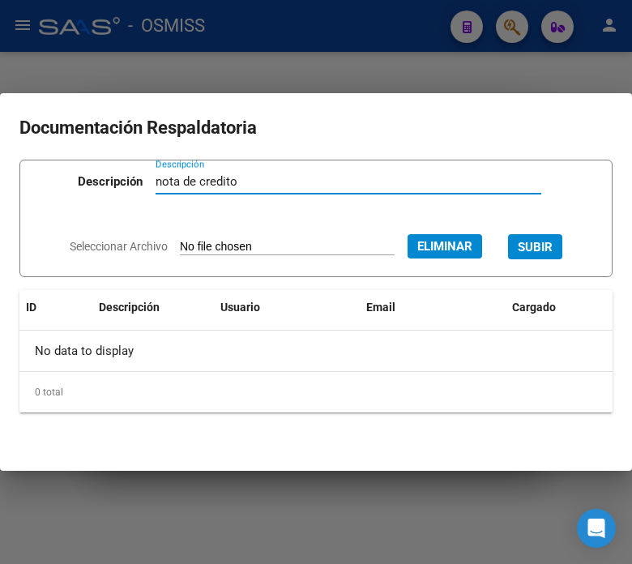
type input "nota de credito"
click at [563, 233] on div "Seleccionar Archivo Eliminar SUBIR" at bounding box center [316, 244] width 493 height 47
click at [553, 248] on span "SUBIR" at bounding box center [535, 247] width 35 height 15
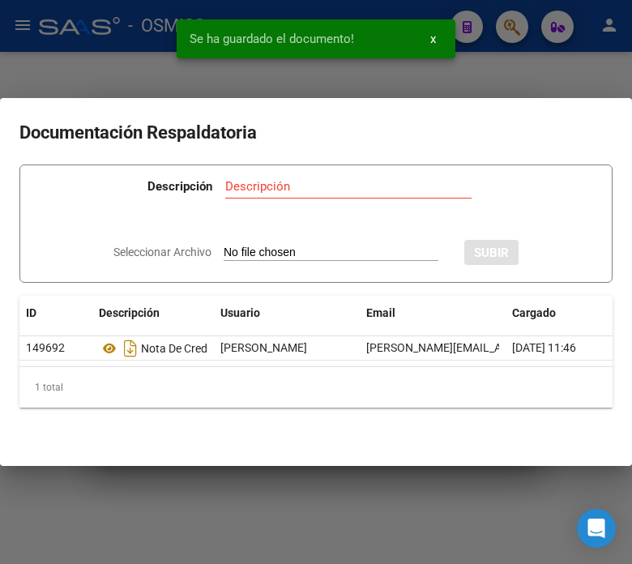
click at [588, 47] on div at bounding box center [316, 282] width 632 height 564
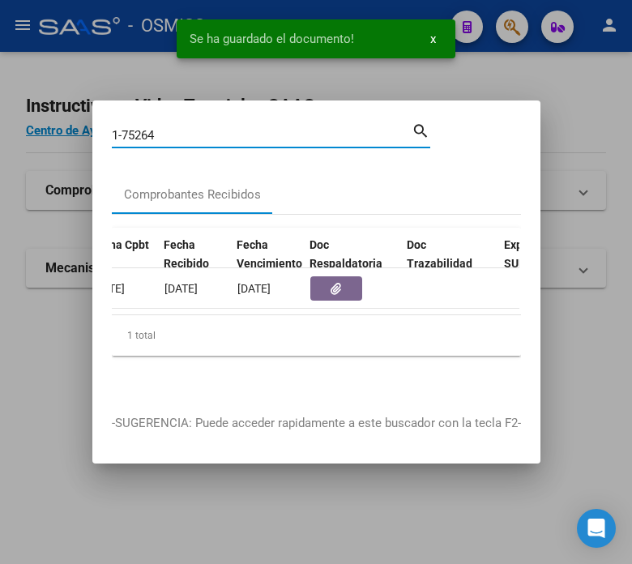
drag, startPoint x: 198, startPoint y: 126, endPoint x: 130, endPoint y: 143, distance: 70.2
click at [130, 143] on div "1-75264 Buscar (apellido, dni, [PERSON_NAME], [PERSON_NAME], cuit, obra social)…" at bounding box center [271, 141] width 319 height 43
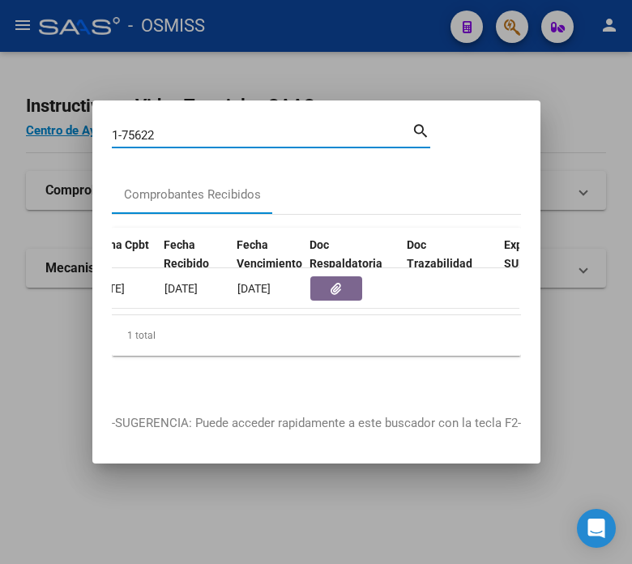
type input "1-75622"
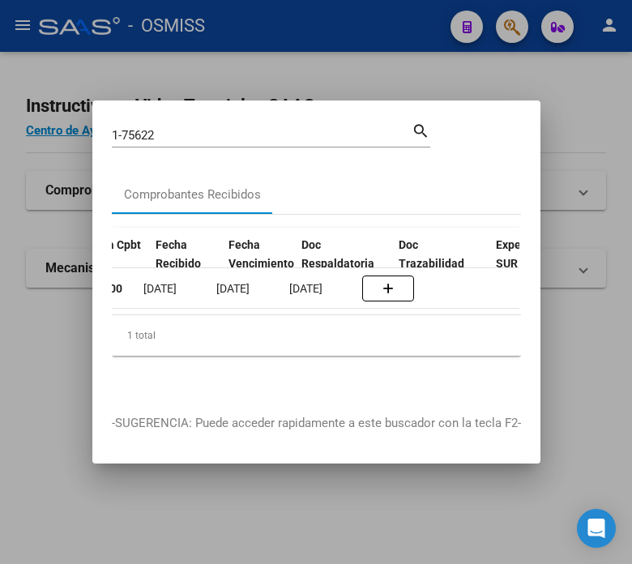
scroll to position [0, 938]
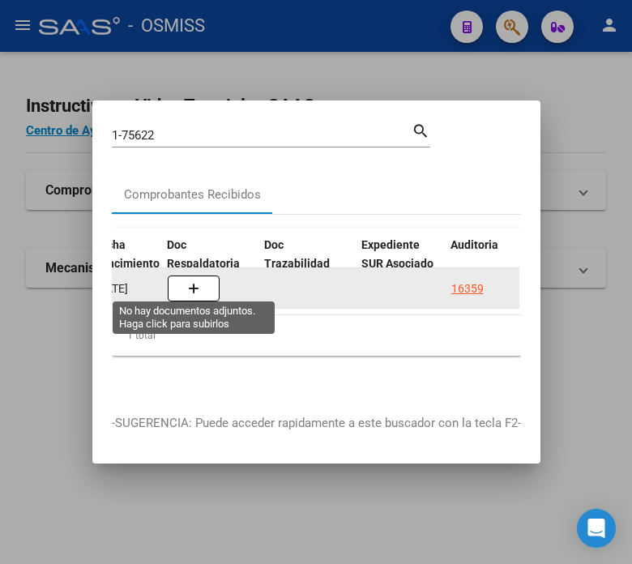
click at [199, 278] on button "button" at bounding box center [194, 289] width 52 height 26
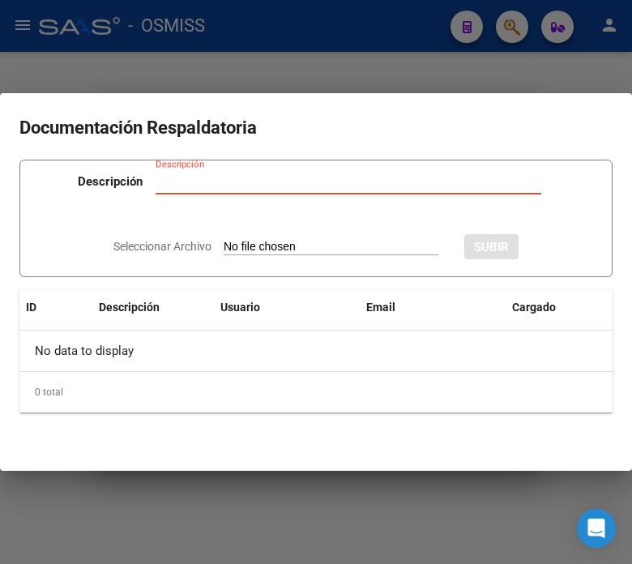
type input "C:\fakepath\NC FACOEP FC. 38993.pdf"
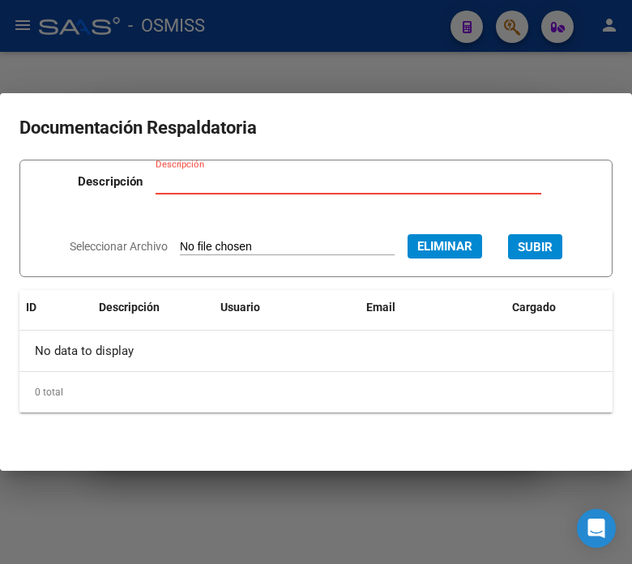
click at [277, 176] on input "Descripción" at bounding box center [349, 181] width 386 height 15
type input "nota de credito"
click at [553, 241] on span "SUBIR" at bounding box center [535, 247] width 35 height 15
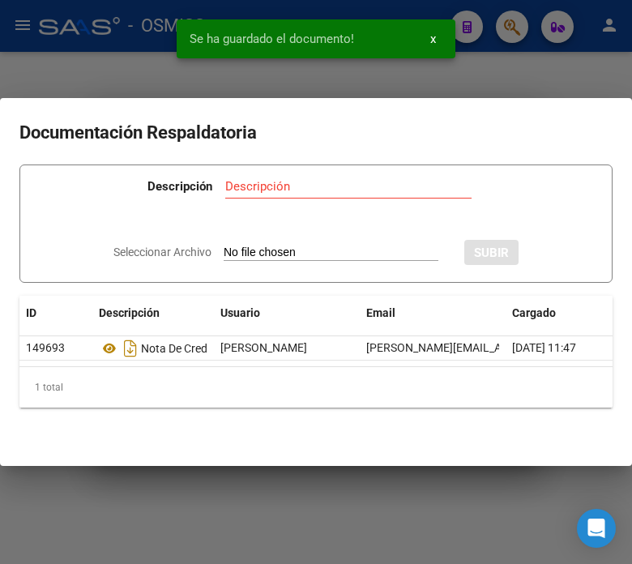
click at [147, 58] on div at bounding box center [316, 282] width 632 height 564
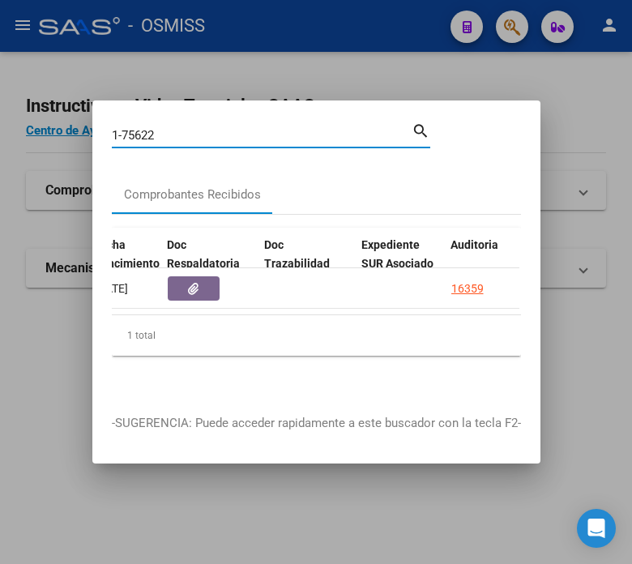
drag, startPoint x: 173, startPoint y: 125, endPoint x: 131, endPoint y: 126, distance: 42.2
click at [131, 128] on input "1-75622" at bounding box center [262, 135] width 300 height 15
type input "1-76041"
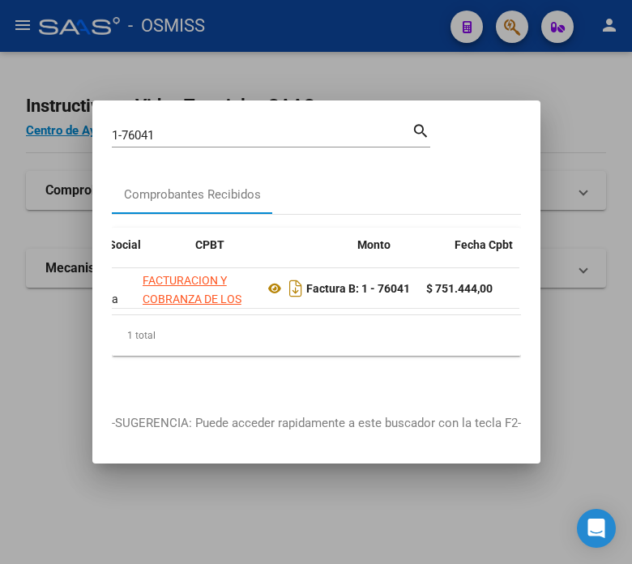
scroll to position [0, 448]
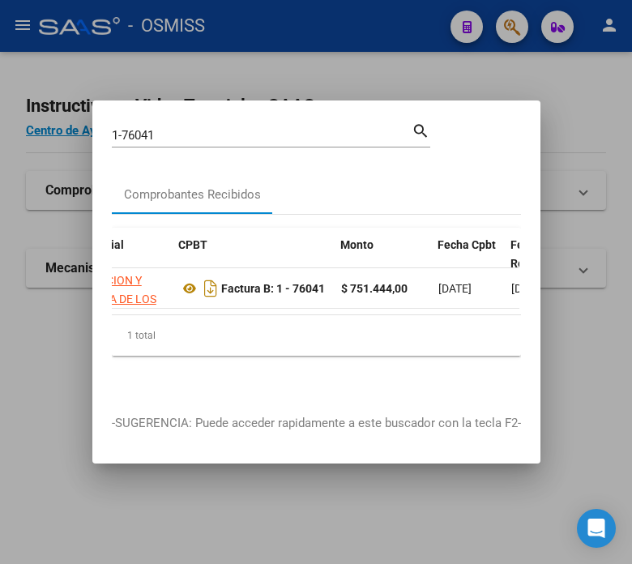
drag, startPoint x: 261, startPoint y: 365, endPoint x: 252, endPoint y: 355, distance: 13.2
click at [261, 365] on div "ID CAE Facturado x Orden De Area Razón Social CPBT Monto Fecha Cpbt Fecha Recib…" at bounding box center [316, 305] width 409 height 180
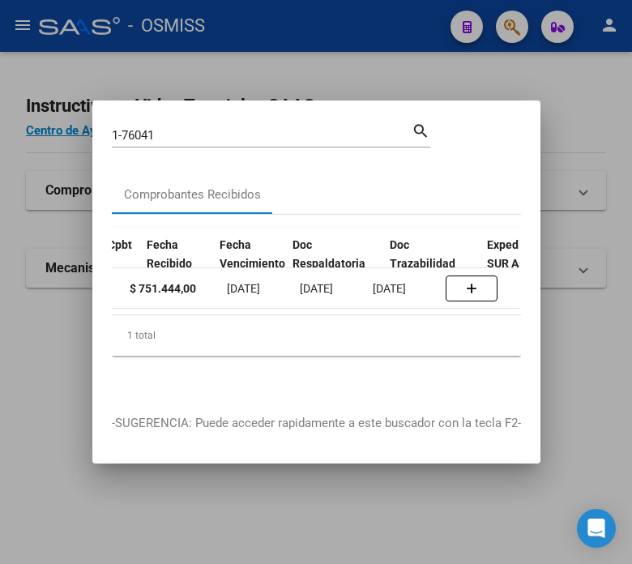
scroll to position [0, 812]
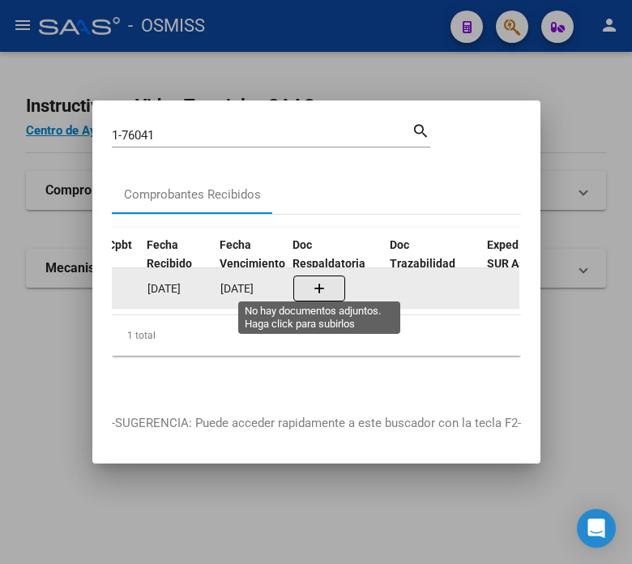
click at [310, 280] on button "button" at bounding box center [319, 289] width 52 height 26
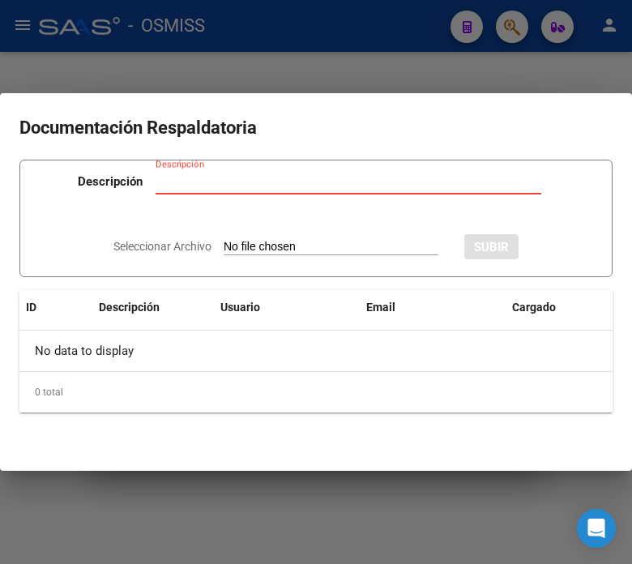
type input "C:\fakepath\NC FACOEP FC. 1-76041.pdf"
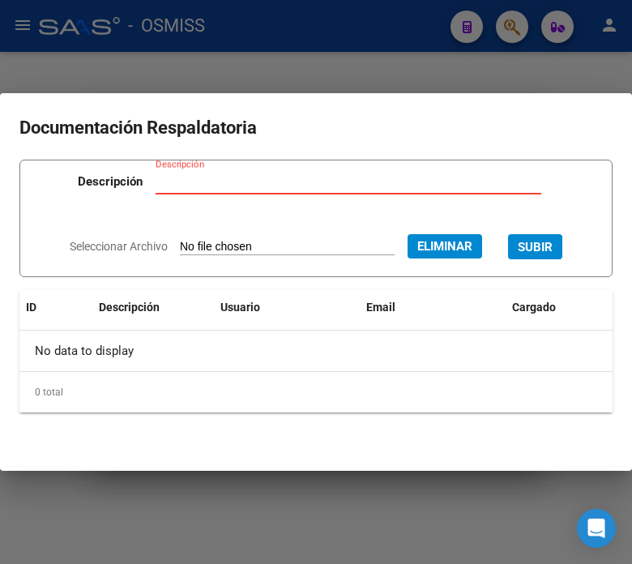
click at [182, 170] on div "Descripción" at bounding box center [349, 181] width 386 height 24
click at [181, 178] on input "Descripción" at bounding box center [349, 181] width 386 height 15
type input "nota de credito"
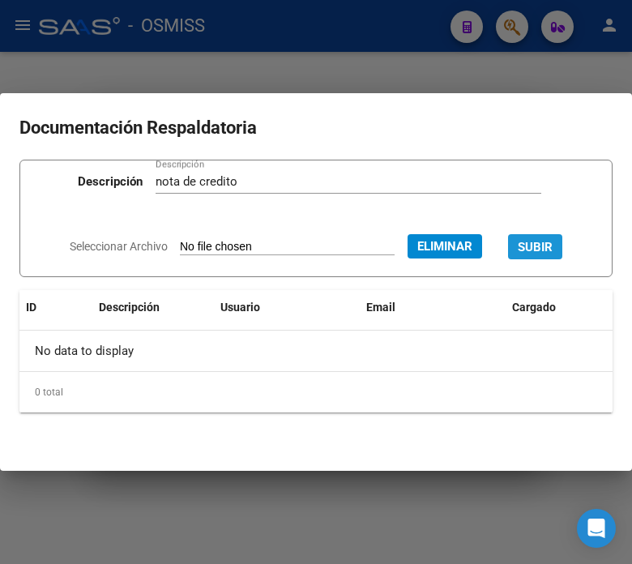
click at [553, 250] on span "SUBIR" at bounding box center [535, 247] width 35 height 15
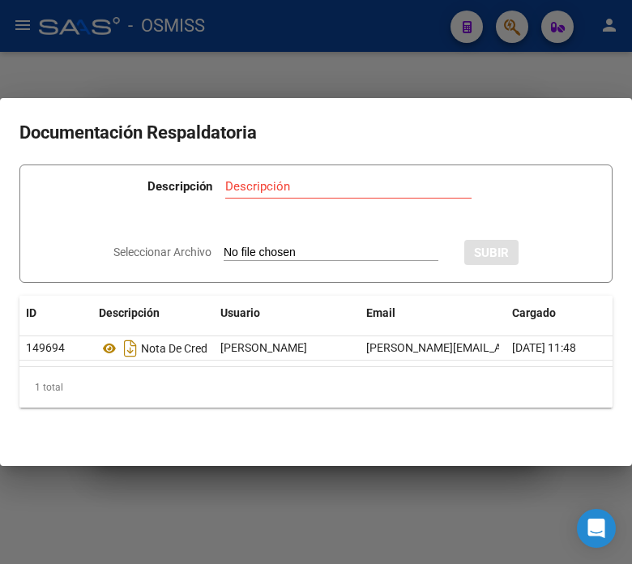
click at [297, 63] on div at bounding box center [316, 282] width 632 height 564
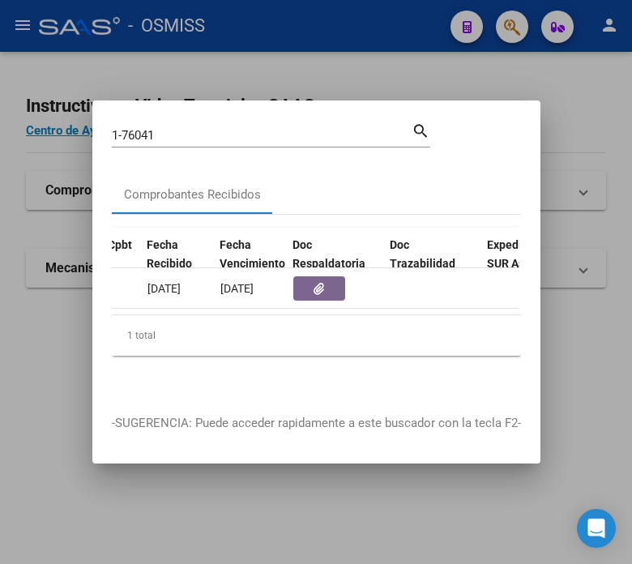
click at [170, 336] on div "1 total" at bounding box center [316, 335] width 409 height 41
click at [229, 135] on div "1-76041 Buscar (apellido, dni, [PERSON_NAME], [PERSON_NAME], cuit, obra social)" at bounding box center [262, 135] width 300 height 24
type input "1-76206"
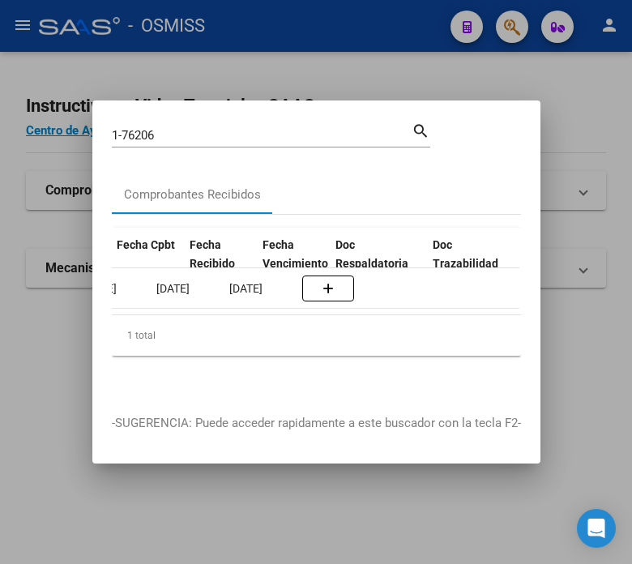
scroll to position [0, 820]
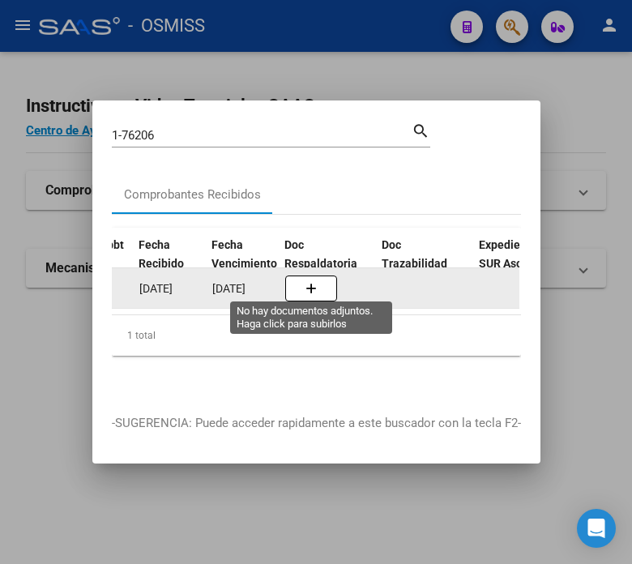
click at [315, 290] on button "button" at bounding box center [311, 289] width 52 height 26
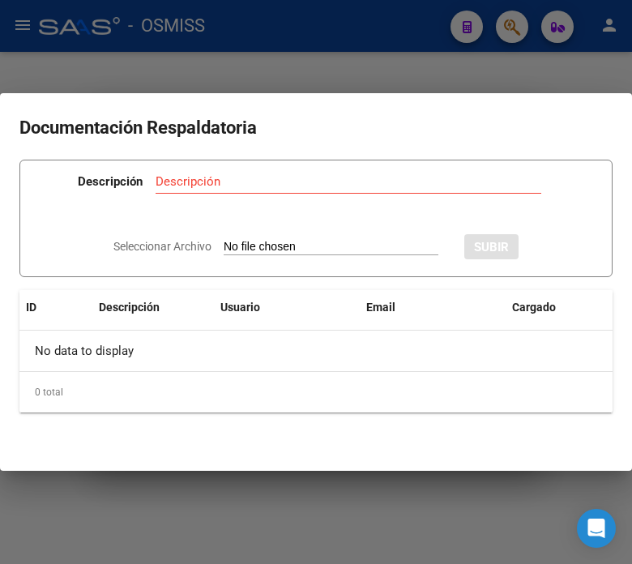
type input "C:\fakepath\NC FACOEP FC. 1-76206.pdf"
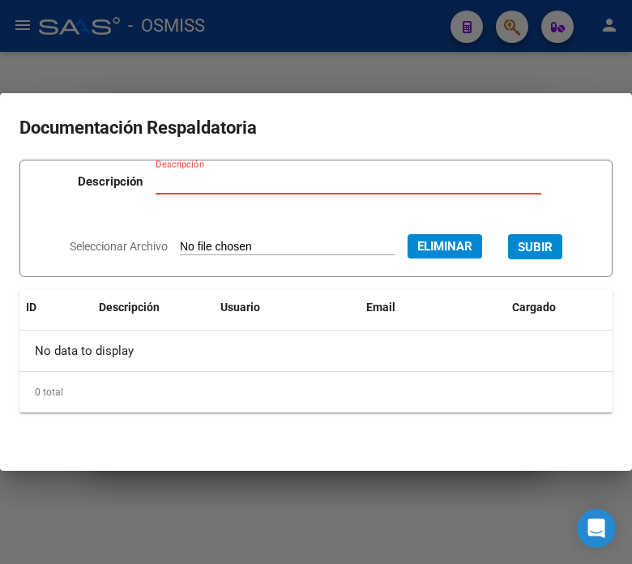
click at [239, 184] on input "Descripción" at bounding box center [349, 181] width 386 height 15
type input "nota de credito"
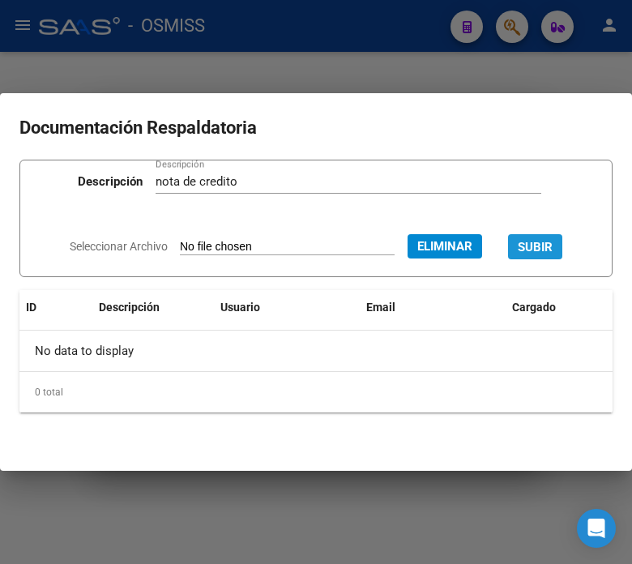
click at [553, 252] on span "SUBIR" at bounding box center [535, 247] width 35 height 15
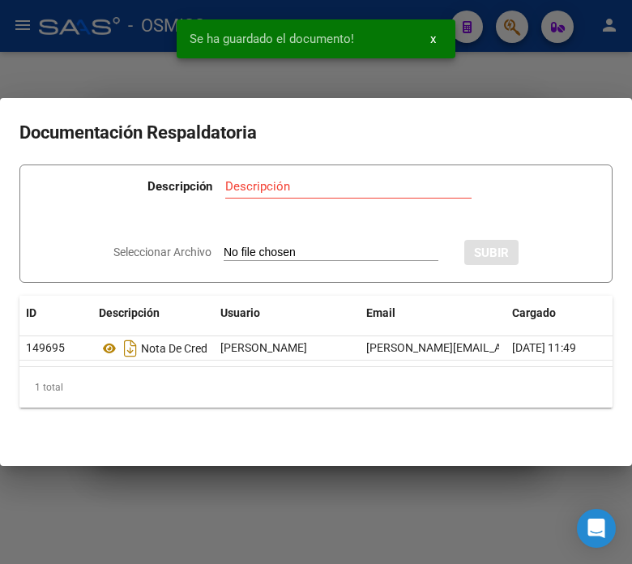
click at [507, 54] on div at bounding box center [316, 282] width 632 height 564
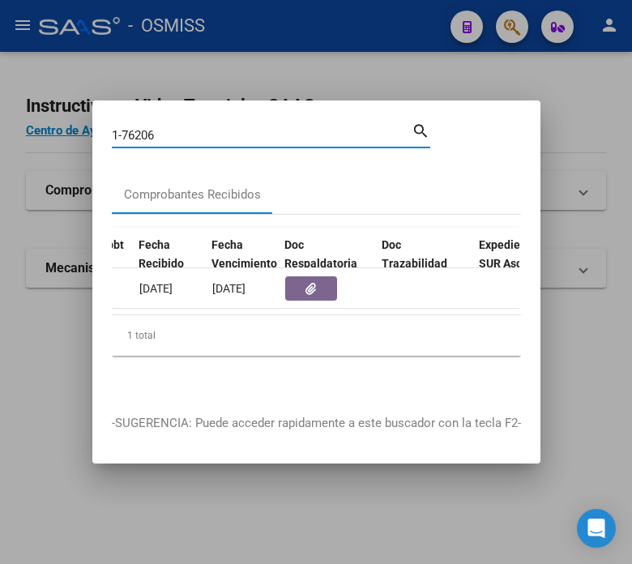
drag, startPoint x: 179, startPoint y: 130, endPoint x: 124, endPoint y: 128, distance: 55.1
click at [124, 128] on input "1-76206" at bounding box center [262, 135] width 300 height 15
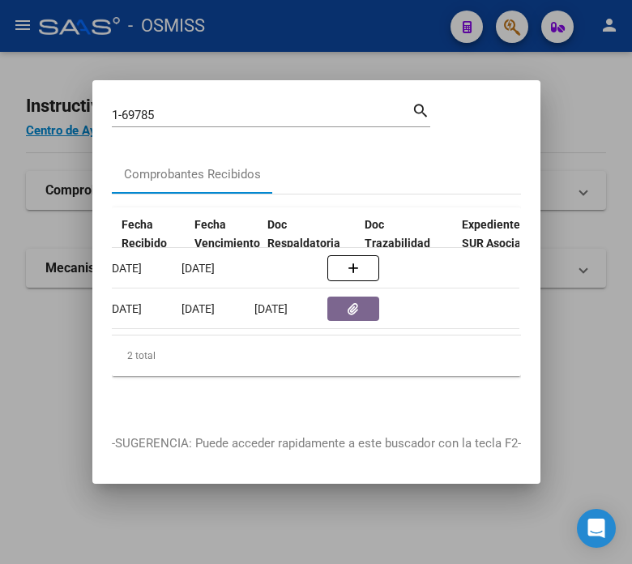
scroll to position [0, 837]
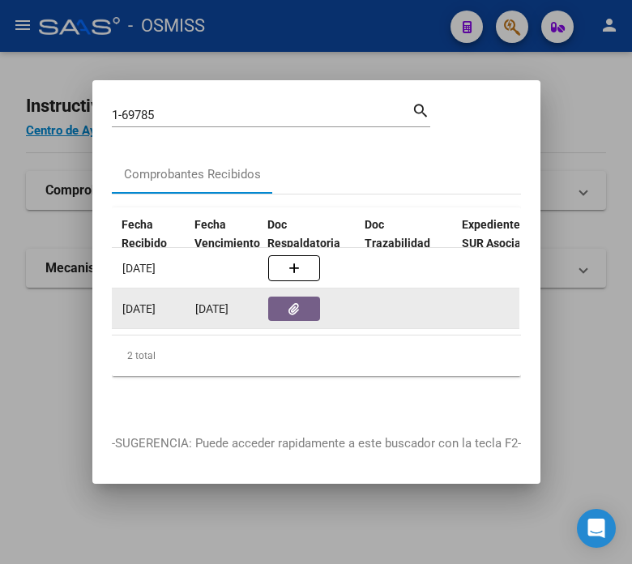
click at [282, 306] on button "button" at bounding box center [294, 309] width 52 height 24
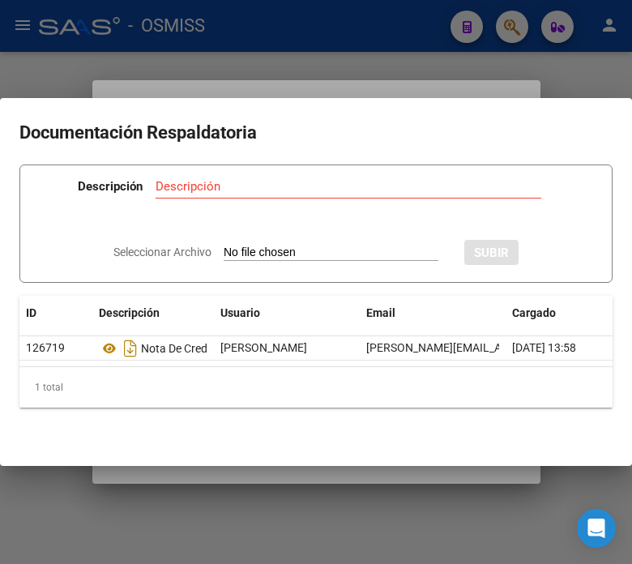
drag, startPoint x: 148, startPoint y: 34, endPoint x: 151, endPoint y: 75, distance: 40.7
click at [148, 34] on div at bounding box center [316, 282] width 632 height 564
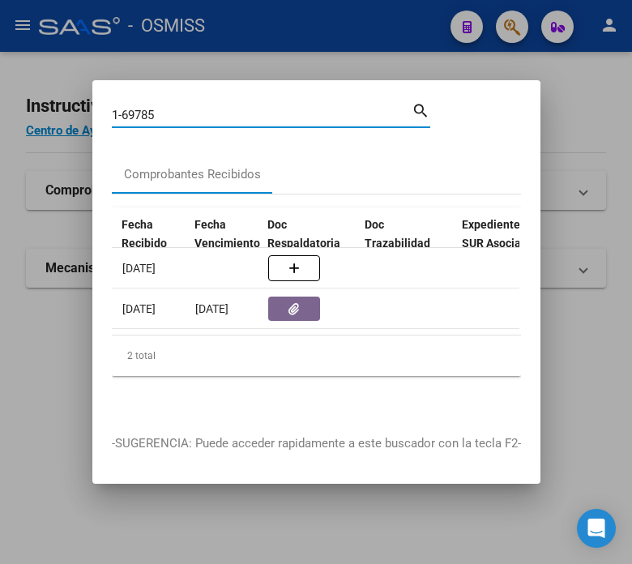
drag, startPoint x: 165, startPoint y: 108, endPoint x: 123, endPoint y: 109, distance: 42.2
click at [123, 109] on input "1-69785" at bounding box center [262, 115] width 300 height 15
click at [169, 108] on input "1-69785" at bounding box center [262, 115] width 300 height 15
drag, startPoint x: 169, startPoint y: 108, endPoint x: 139, endPoint y: 111, distance: 29.4
click at [139, 111] on input "1-69785" at bounding box center [262, 115] width 300 height 15
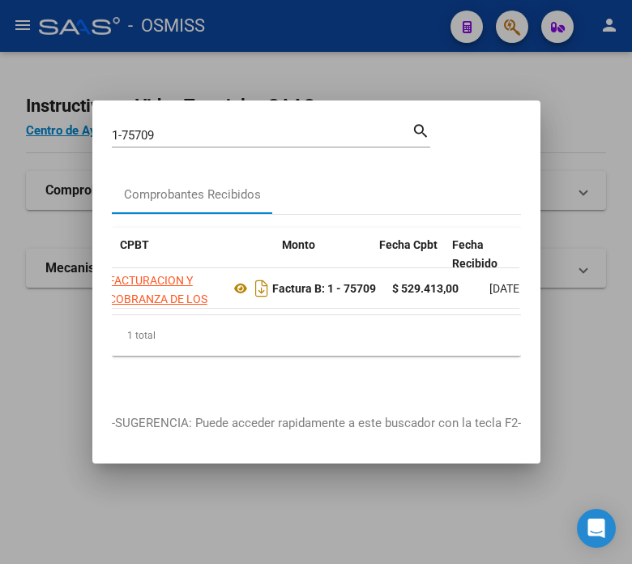
scroll to position [0, 701]
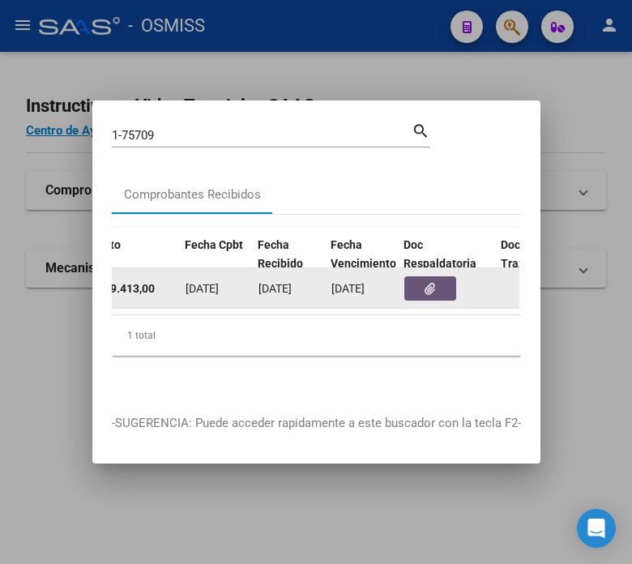
click at [422, 286] on button "button" at bounding box center [431, 288] width 52 height 24
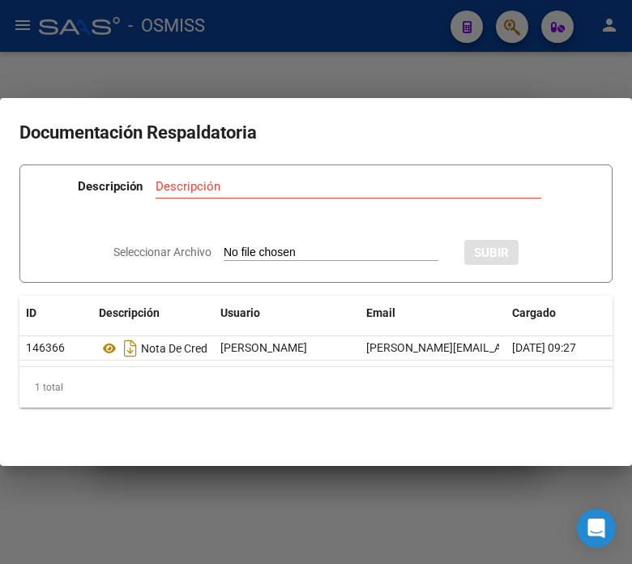
click at [236, 57] on div at bounding box center [316, 282] width 632 height 564
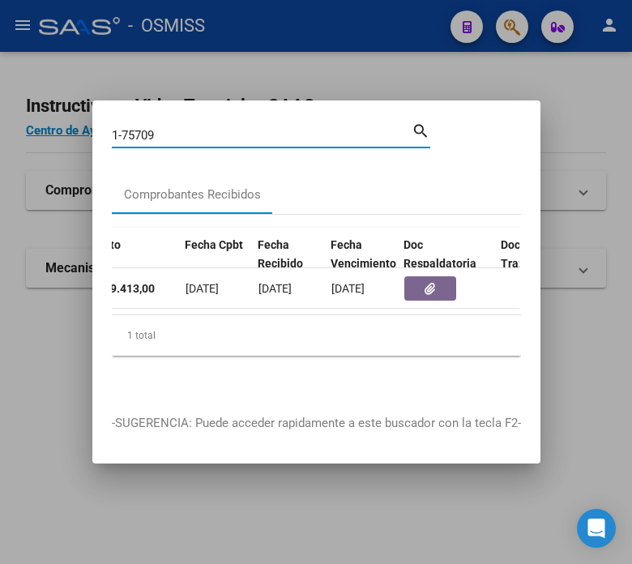
drag, startPoint x: 167, startPoint y: 131, endPoint x: 134, endPoint y: 131, distance: 33.2
click at [134, 131] on input "1-75709" at bounding box center [262, 135] width 300 height 15
type input "1-75973"
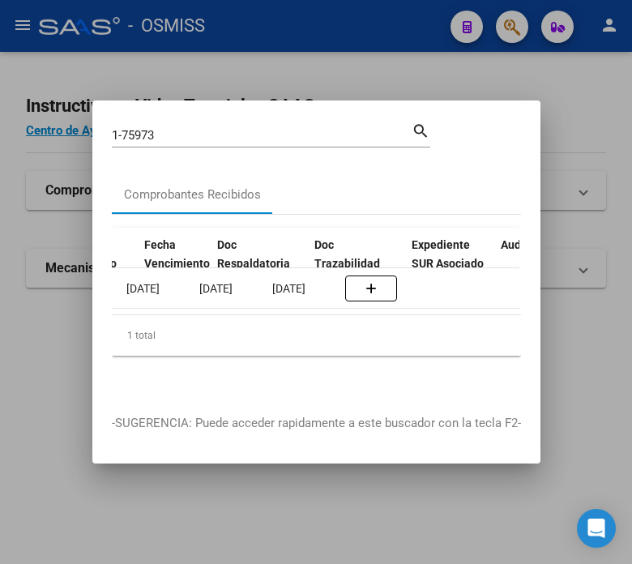
scroll to position [0, 888]
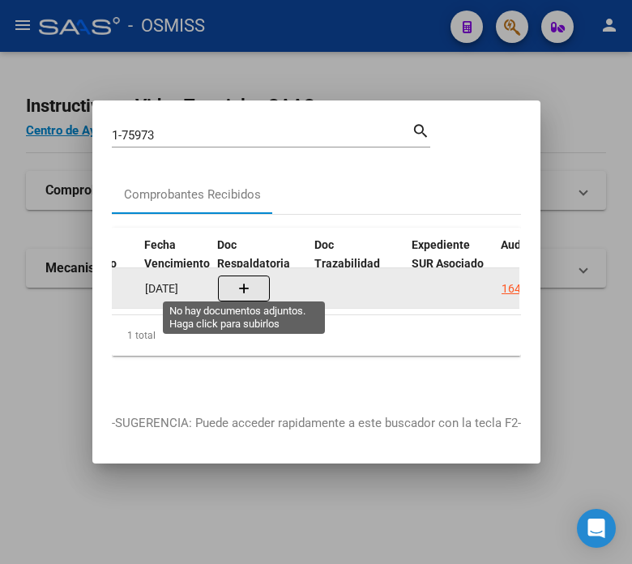
click at [250, 276] on button "button" at bounding box center [244, 289] width 52 height 26
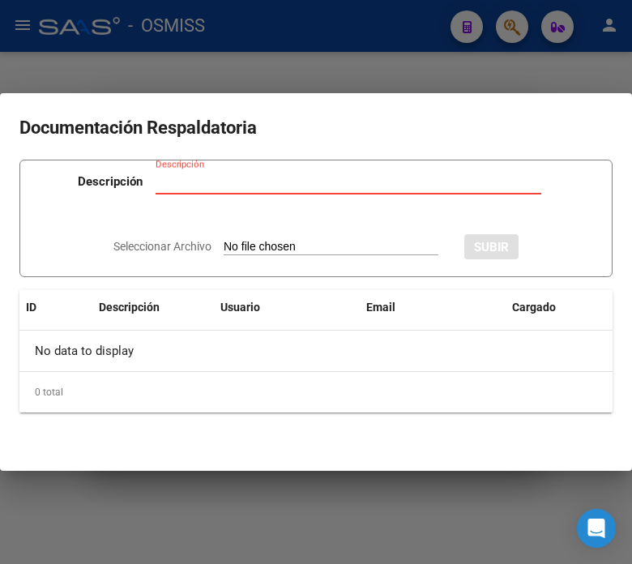
type input "C:\fakepath\NC FACOEP FC. 1-75973 PARCIAL.pdf"
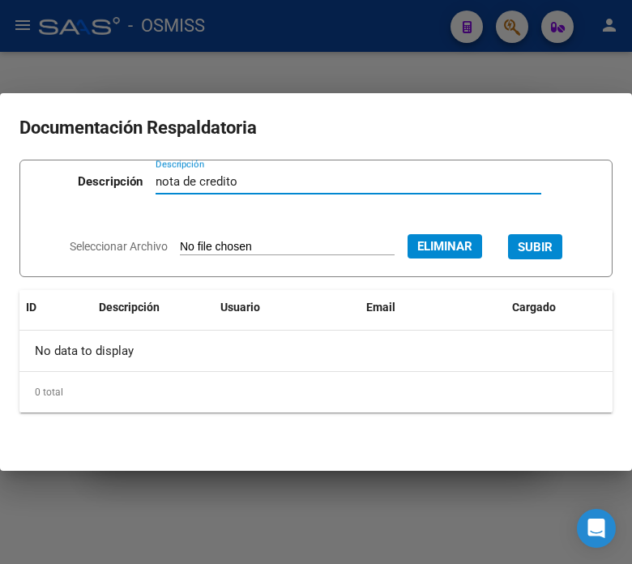
type input "nota de credito"
click at [552, 256] on button "SUBIR" at bounding box center [535, 246] width 54 height 25
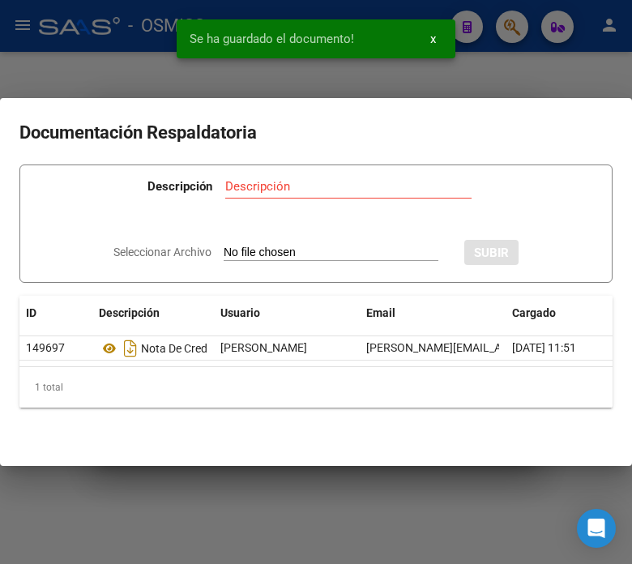
click at [503, 63] on div at bounding box center [316, 282] width 632 height 564
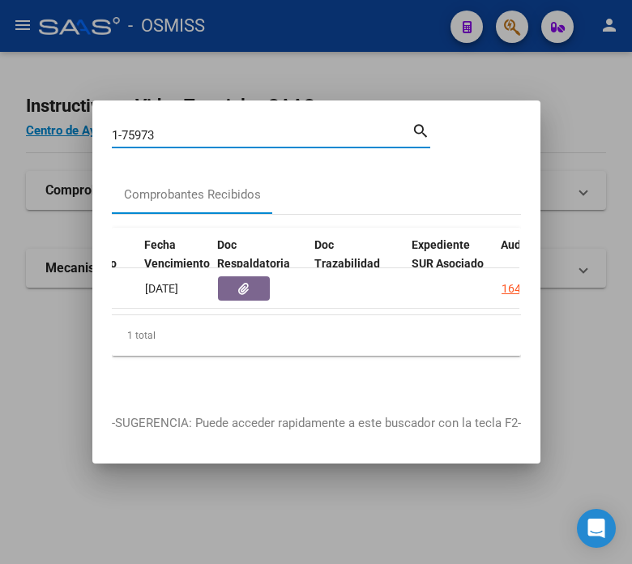
drag, startPoint x: 159, startPoint y: 131, endPoint x: 130, endPoint y: 126, distance: 29.7
click at [130, 128] on input "1-75973" at bounding box center [262, 135] width 300 height 15
type input "1-76576"
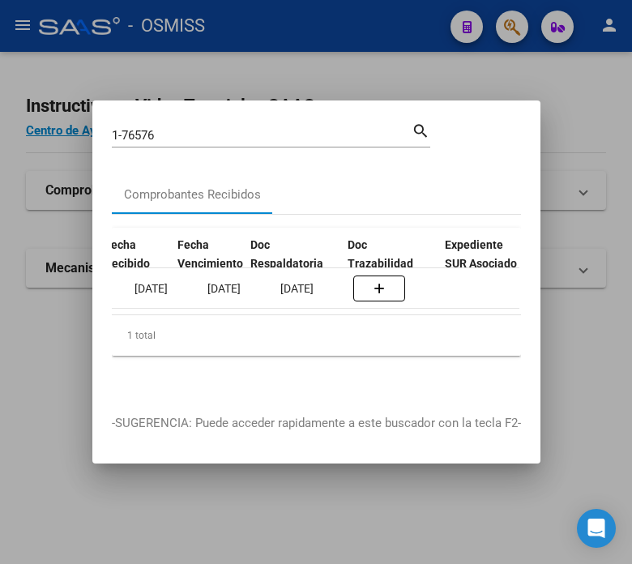
scroll to position [0, 863]
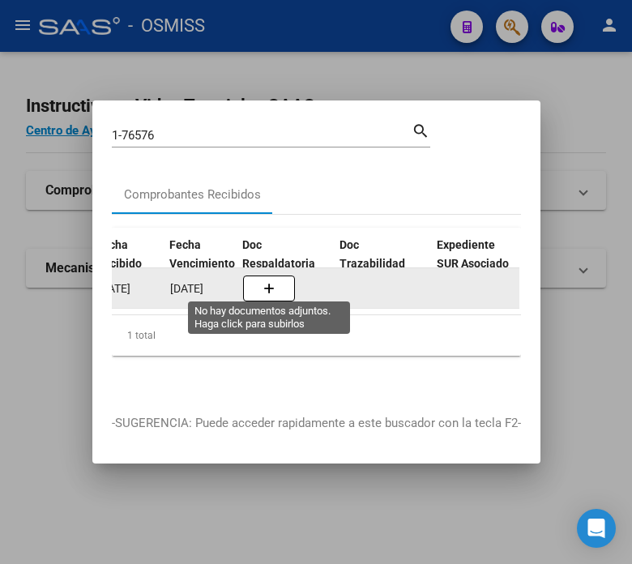
click at [251, 282] on button "button" at bounding box center [269, 289] width 52 height 26
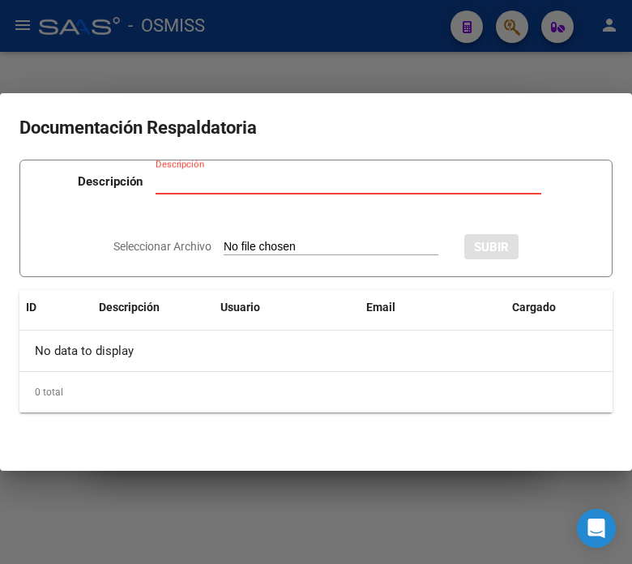
type input "C:\fakepath\NA FACOEP FC. 1-76576.pdf"
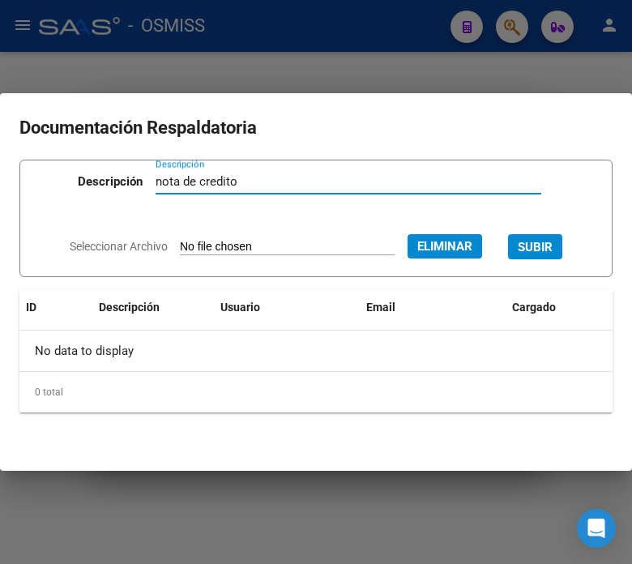
type input "nota de credito"
click at [563, 255] on button "SUBIR" at bounding box center [535, 246] width 54 height 25
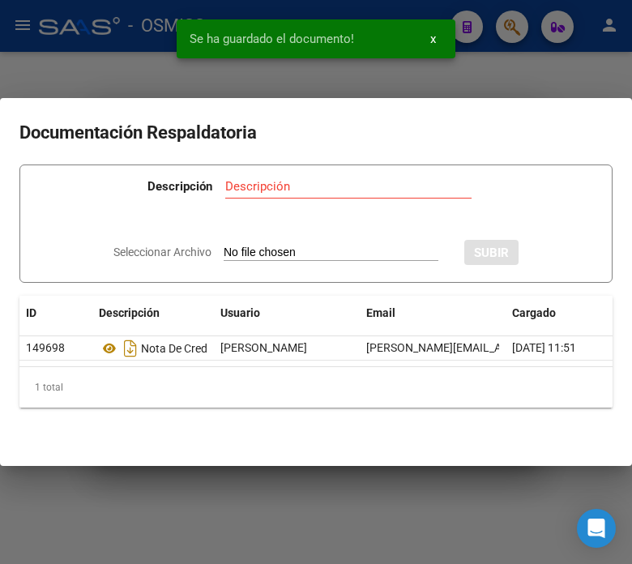
click at [564, 62] on div at bounding box center [316, 282] width 632 height 564
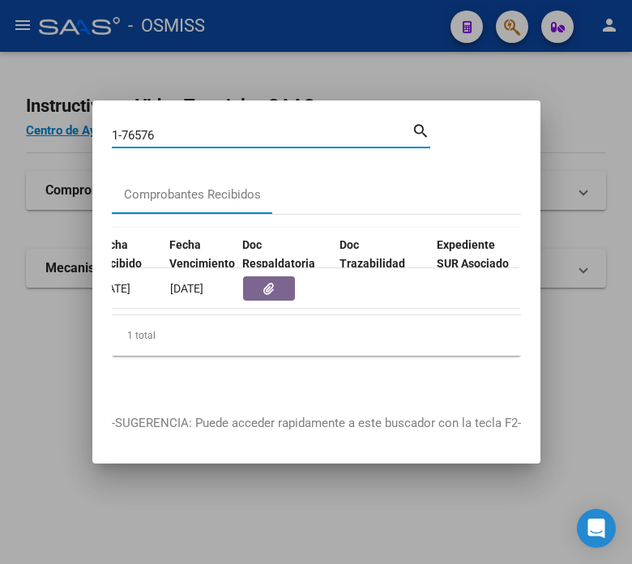
drag, startPoint x: 164, startPoint y: 131, endPoint x: 134, endPoint y: 131, distance: 30.0
click at [134, 131] on input "1-76576" at bounding box center [262, 135] width 300 height 15
type input "1-76760"
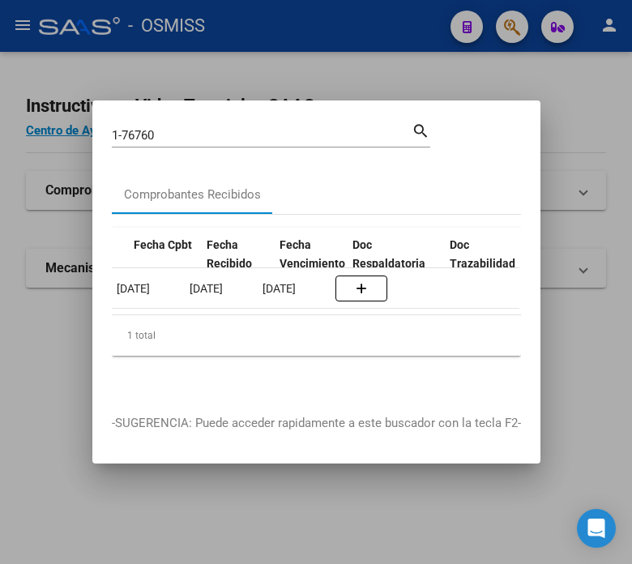
scroll to position [0, 778]
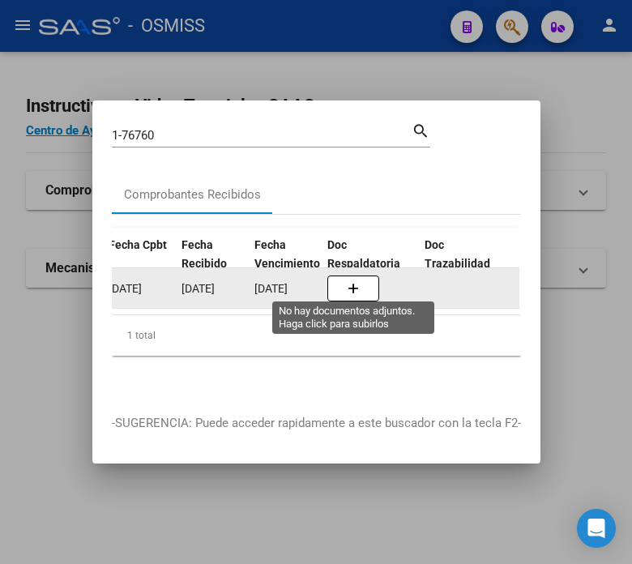
click at [375, 276] on button "button" at bounding box center [353, 289] width 52 height 26
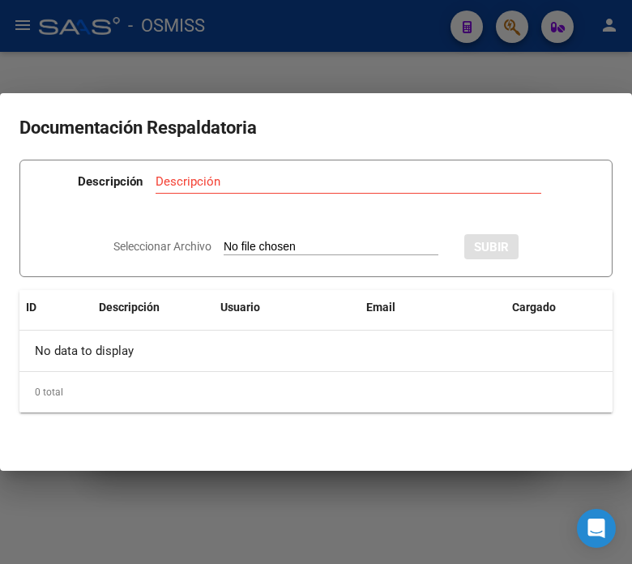
type input "C:\fakepath\NC FACOEP FC. 1-76760.pdf"
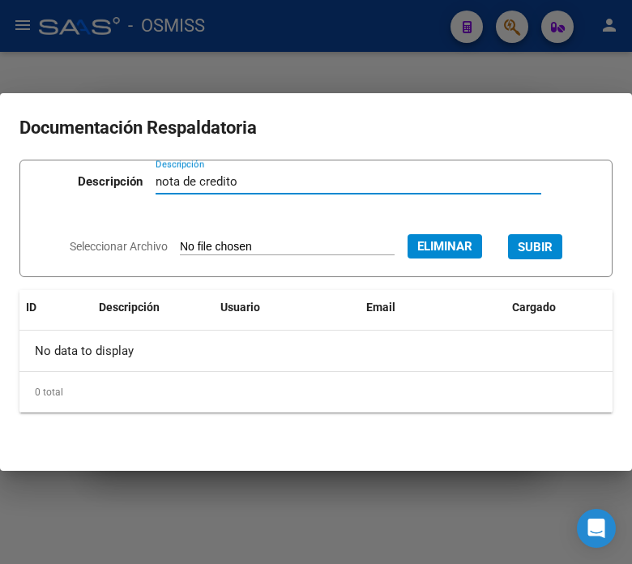
type input "nota de credito"
click at [537, 254] on span "SUBIR" at bounding box center [535, 247] width 35 height 15
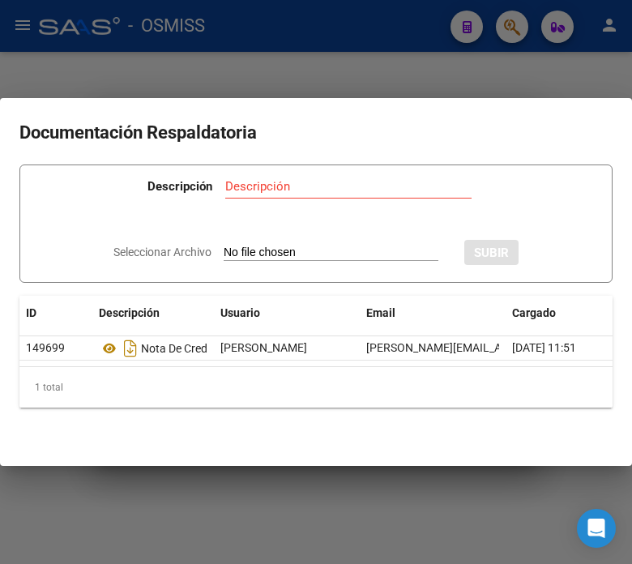
click at [329, 66] on div at bounding box center [316, 282] width 632 height 564
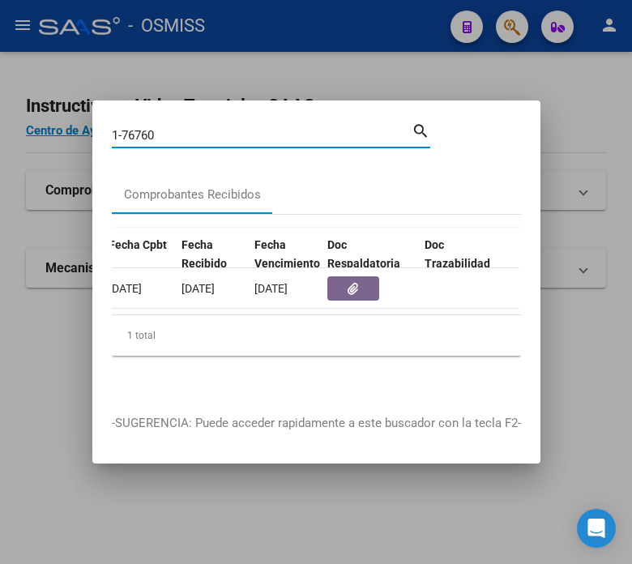
click at [180, 132] on input "1-76760" at bounding box center [262, 135] width 300 height 15
type input "1-76368"
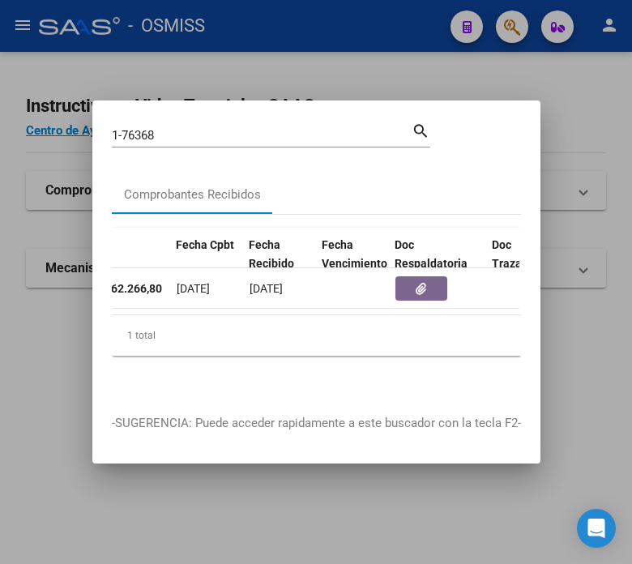
scroll to position [0, 828]
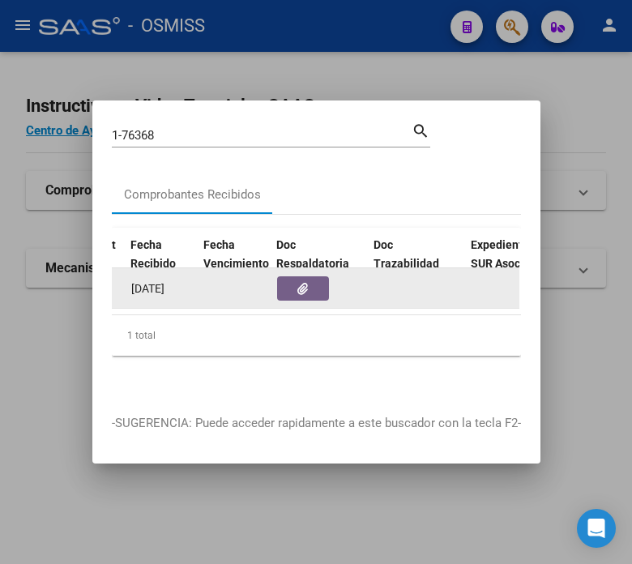
click at [301, 296] on datatable-body-cell at bounding box center [319, 288] width 97 height 40
click at [318, 286] on button "button" at bounding box center [303, 288] width 52 height 24
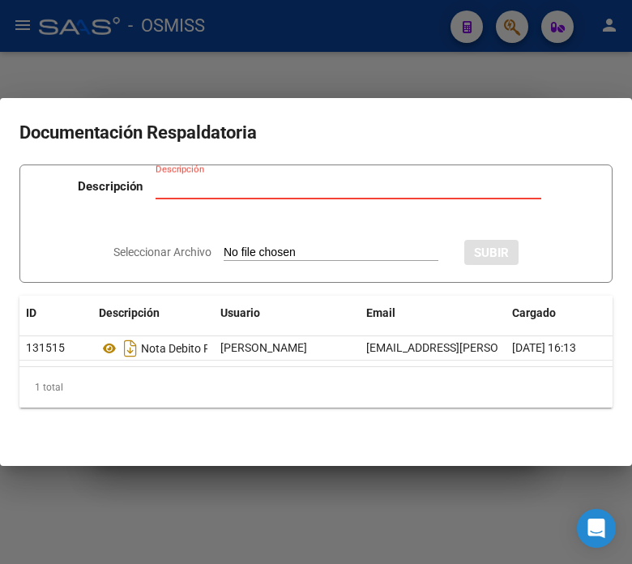
type input "C:\fakepath\NC Y DISCREPANCIAS FACOEP FC. 1-76368.pdf"
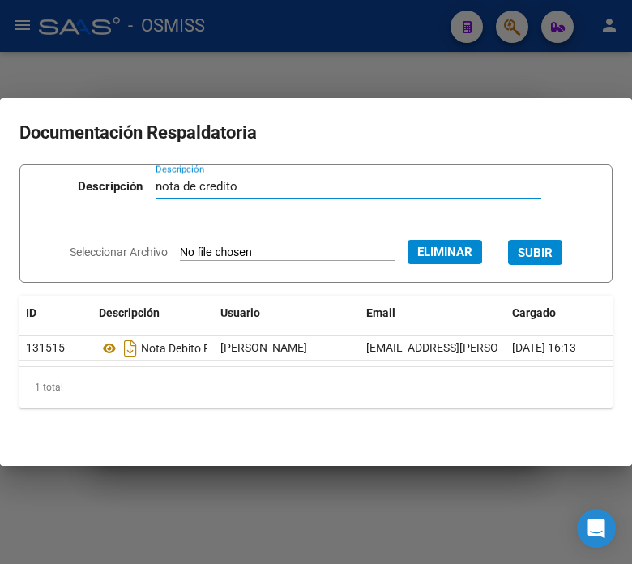
type input "nota de credito"
click at [553, 246] on span "SUBIR" at bounding box center [535, 253] width 35 height 15
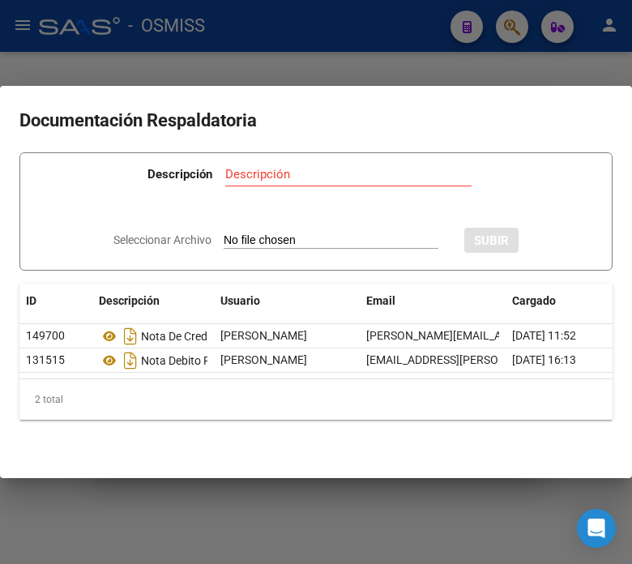
click at [362, 49] on div at bounding box center [316, 282] width 632 height 564
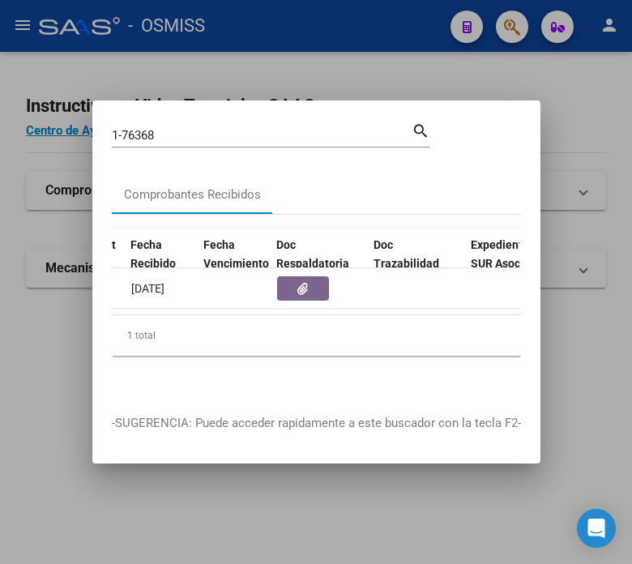
click at [197, 133] on input "1-76368" at bounding box center [262, 135] width 300 height 15
type input "1-76494"
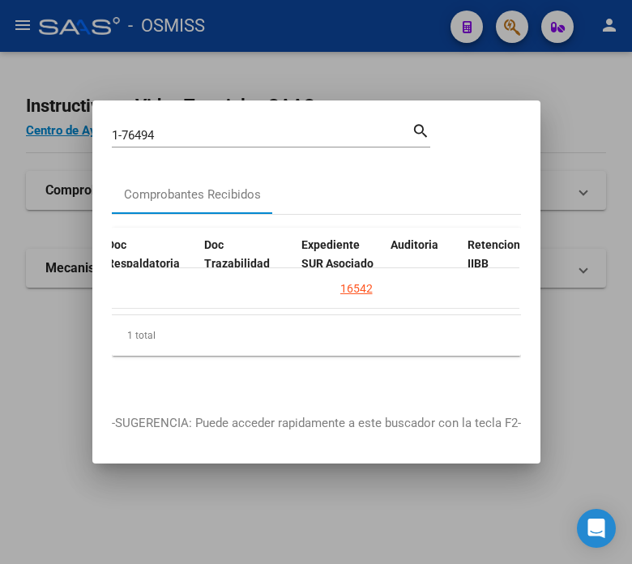
scroll to position [0, 981]
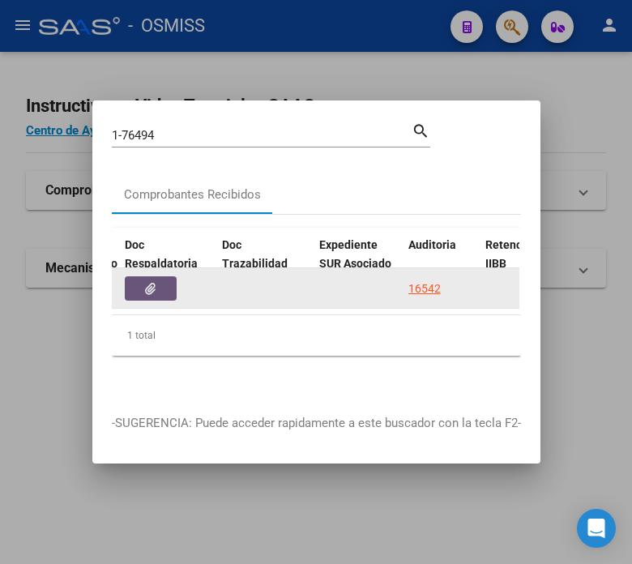
click at [154, 287] on icon "button" at bounding box center [150, 289] width 11 height 12
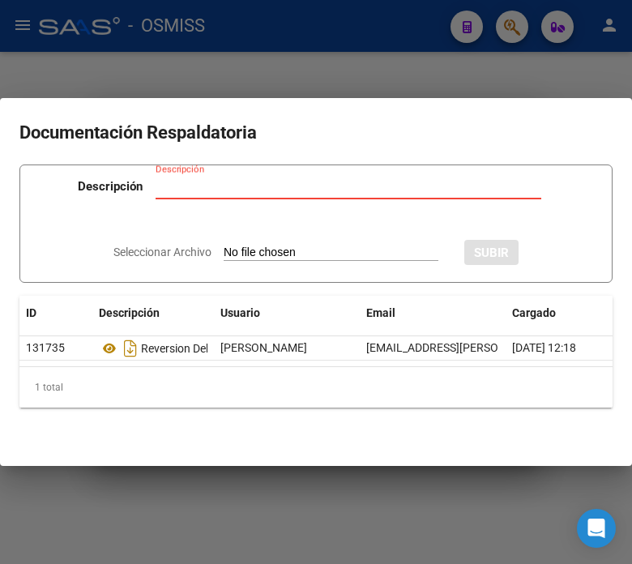
type input "C:\fakepath\NC y DISCREPANCIAS FACOEP FC. 1-76494.pdf"
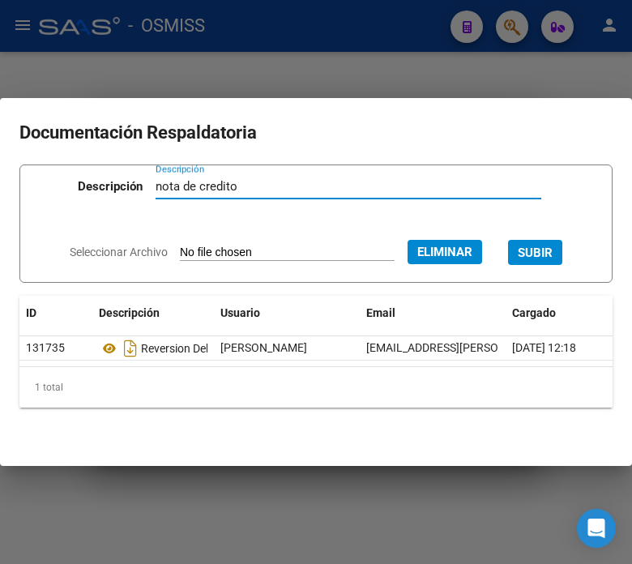
type input "nota de credito"
click at [543, 246] on span "SUBIR" at bounding box center [535, 253] width 35 height 15
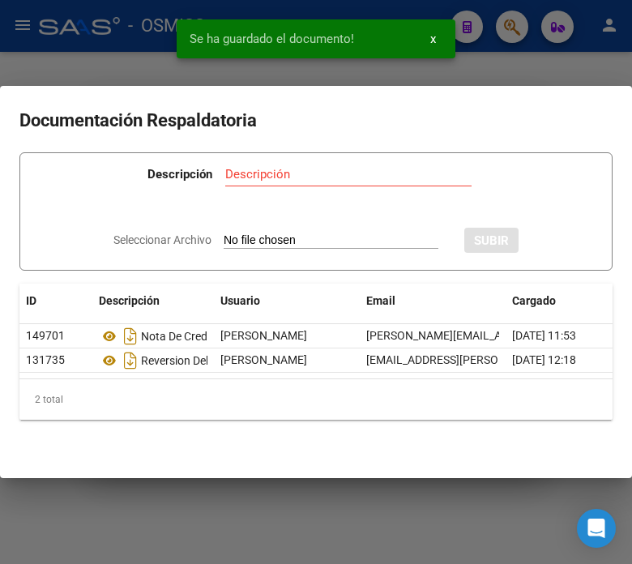
click at [540, 57] on div at bounding box center [316, 282] width 632 height 564
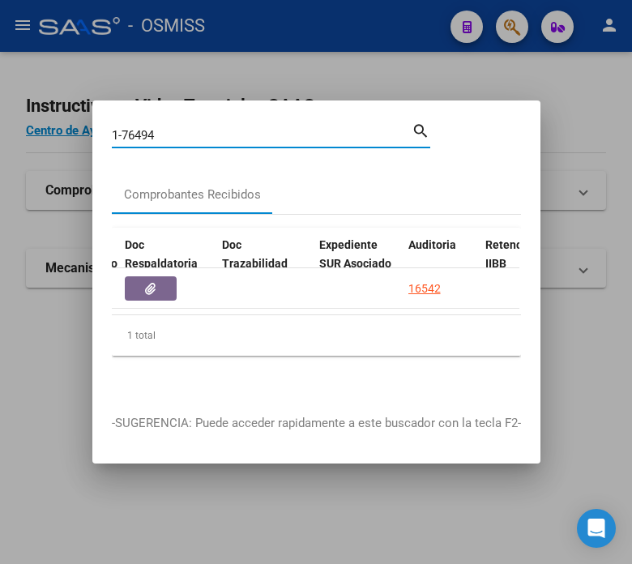
drag, startPoint x: 166, startPoint y: 126, endPoint x: 124, endPoint y: 135, distance: 43.1
click at [124, 135] on div "1-76494 Buscar (apellido, dni, [PERSON_NAME], [PERSON_NAME], cuit, obra social)" at bounding box center [262, 135] width 300 height 24
type input "1-77101"
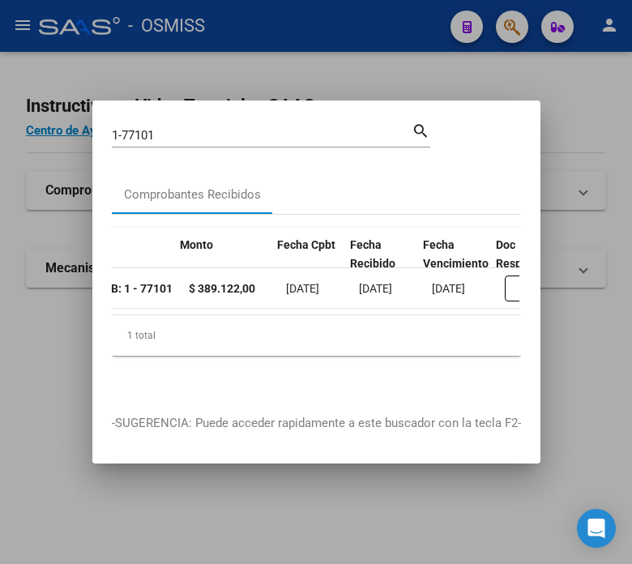
scroll to position [0, 743]
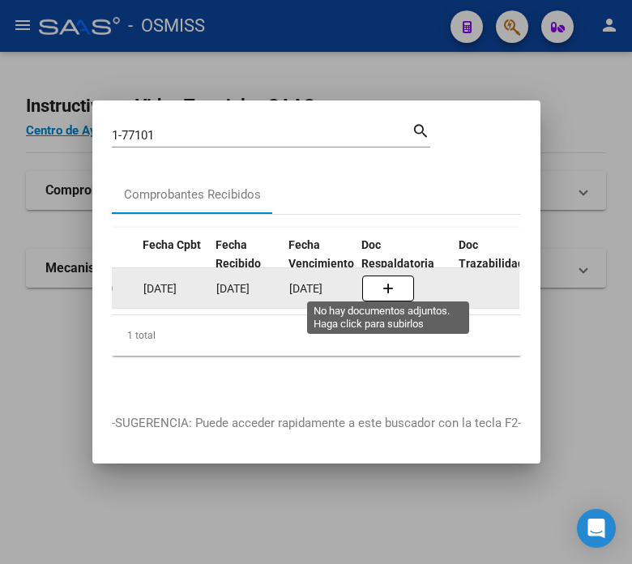
click at [398, 276] on button "button" at bounding box center [388, 289] width 52 height 26
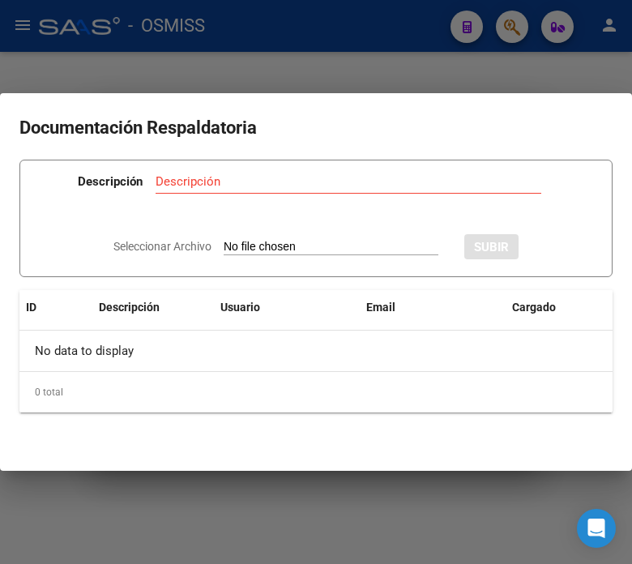
type input "C:\fakepath\NC FACOEP FC. 1-77101.pdf"
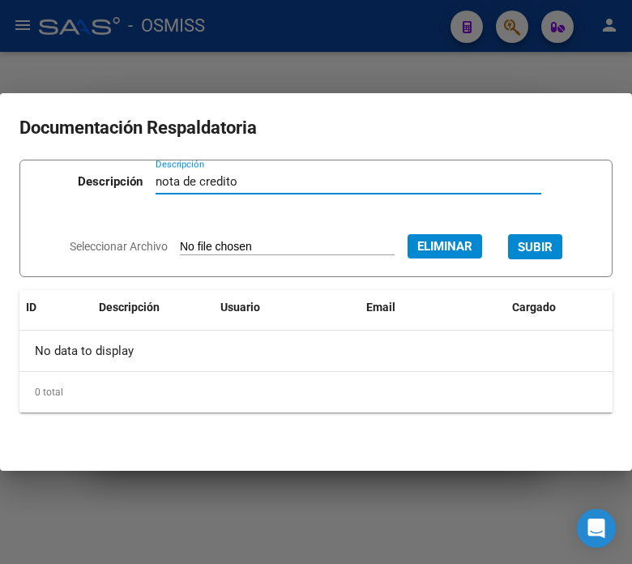
type input "nota de credito"
click at [553, 245] on span "SUBIR" at bounding box center [535, 247] width 35 height 15
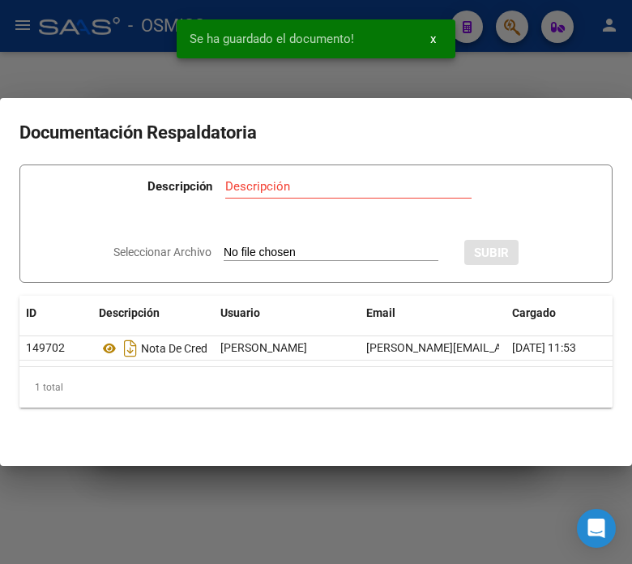
click at [504, 57] on div at bounding box center [316, 282] width 632 height 564
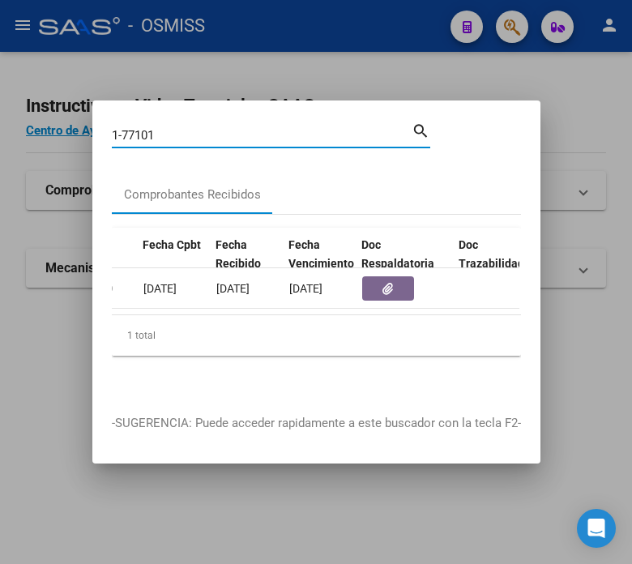
drag, startPoint x: 165, startPoint y: 124, endPoint x: 75, endPoint y: 138, distance: 91.8
click at [75, 138] on div "1-77101 Buscar (apellido, dni, cuil, nro traspaso, cuit, obra social) search Co…" at bounding box center [316, 282] width 632 height 564
type input "1-77024"
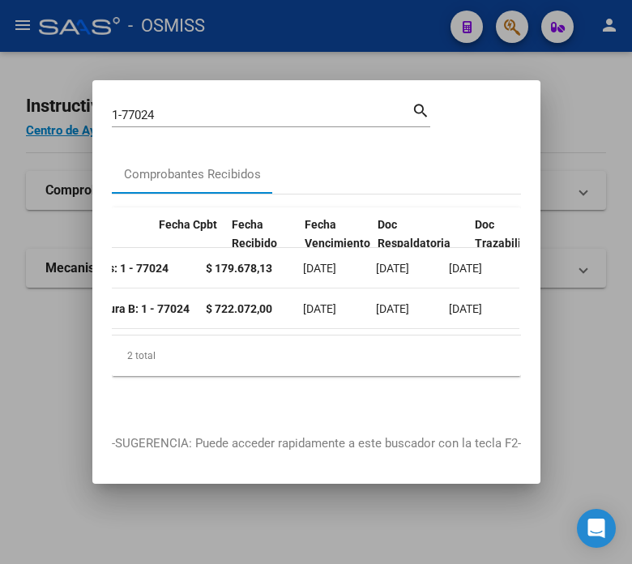
scroll to position [0, 795]
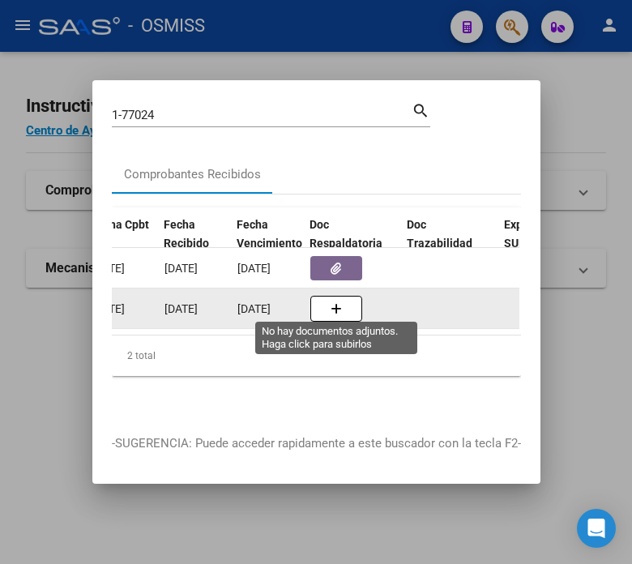
click at [327, 296] on button "button" at bounding box center [336, 309] width 52 height 26
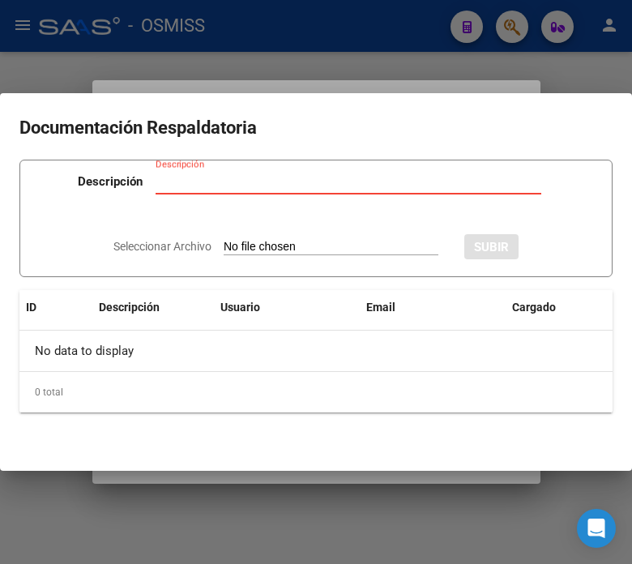
type input "C:\fakepath\NC y DISCREPANCIAS FACOEP FC. 1-77024.pdf"
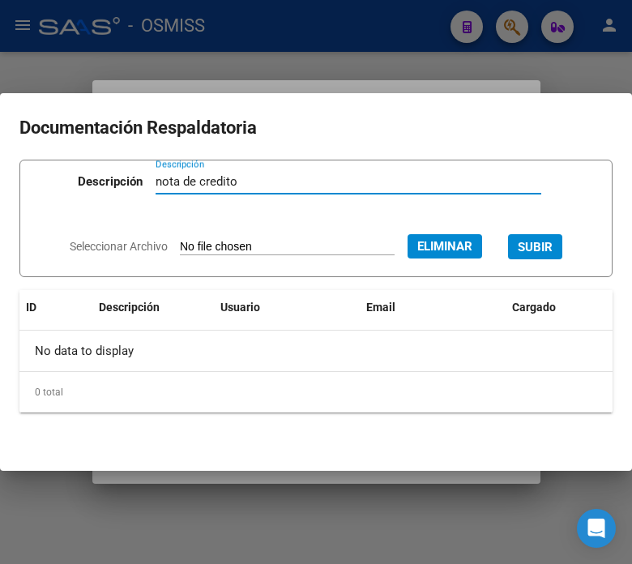
type input "nota de credito"
click at [562, 255] on button "SUBIR" at bounding box center [535, 246] width 54 height 25
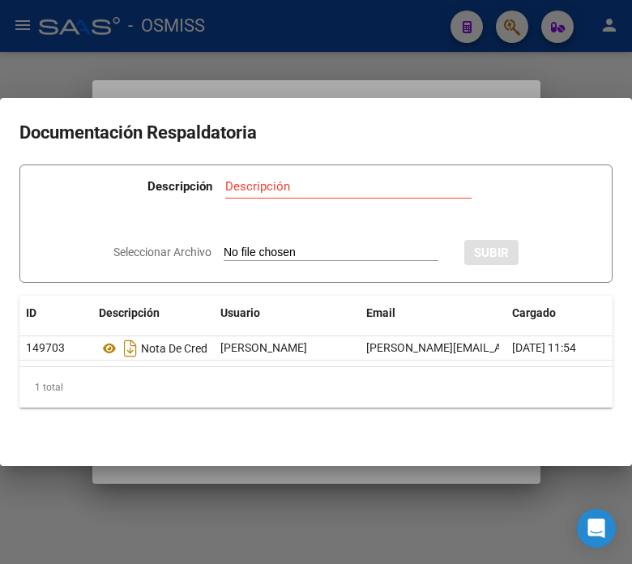
click at [480, 61] on div at bounding box center [316, 282] width 632 height 564
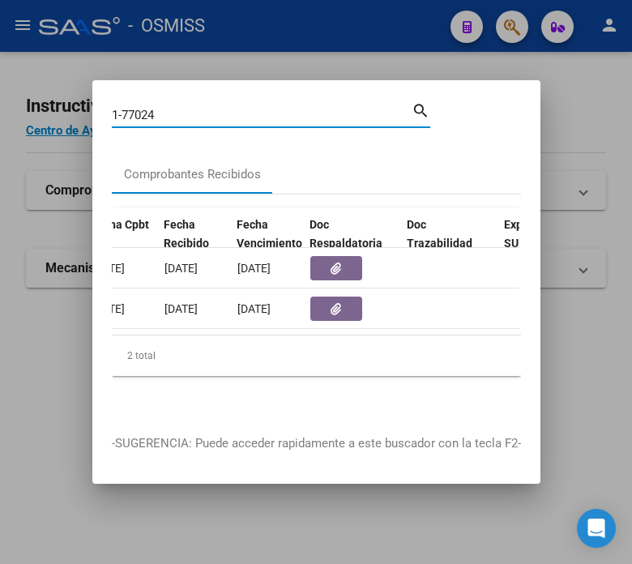
drag, startPoint x: 166, startPoint y: 105, endPoint x: 123, endPoint y: 102, distance: 43.1
click at [123, 108] on input "1-77024" at bounding box center [262, 115] width 300 height 15
type input "1-77327"
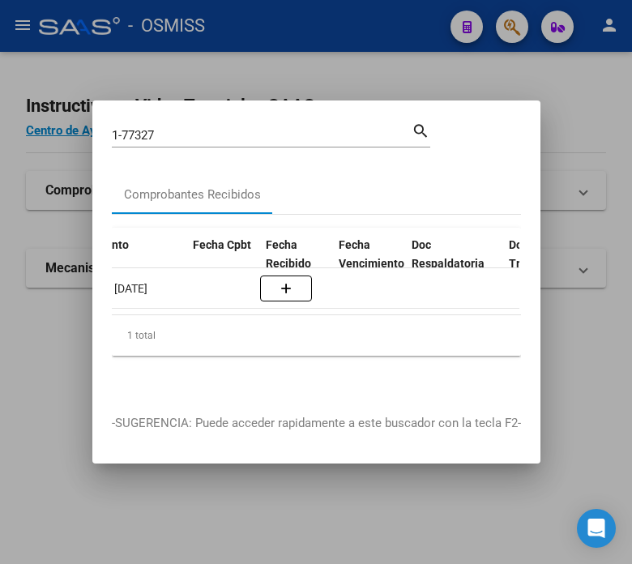
scroll to position [0, 863]
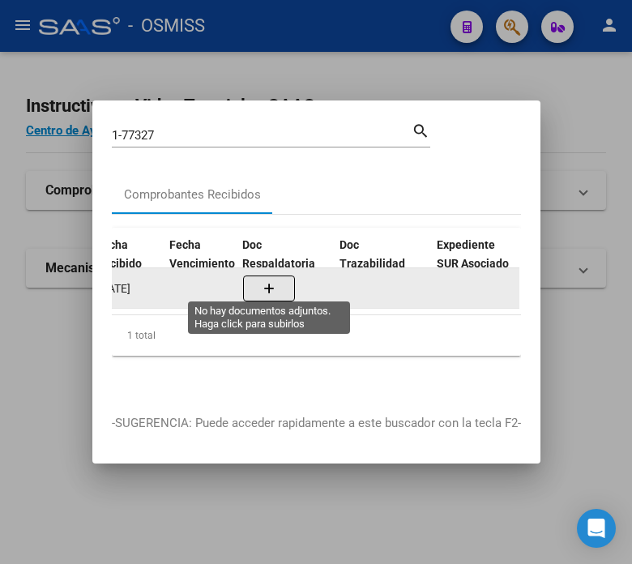
click at [281, 276] on button "button" at bounding box center [269, 289] width 52 height 26
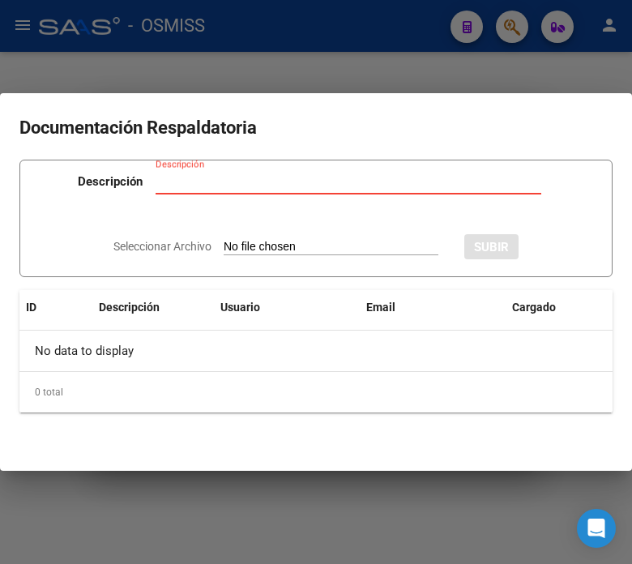
type input "C:\fakepath\NC FACOEP FC. 1-77327.pdf"
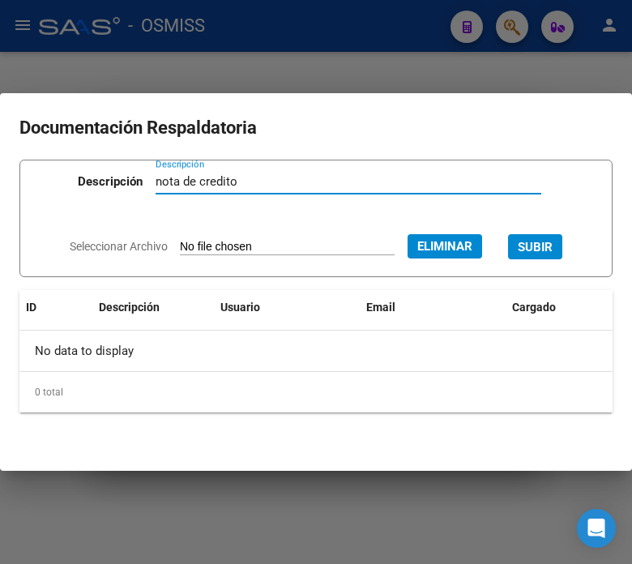
type input "nota de credito"
click at [539, 249] on span "SUBIR" at bounding box center [535, 247] width 35 height 15
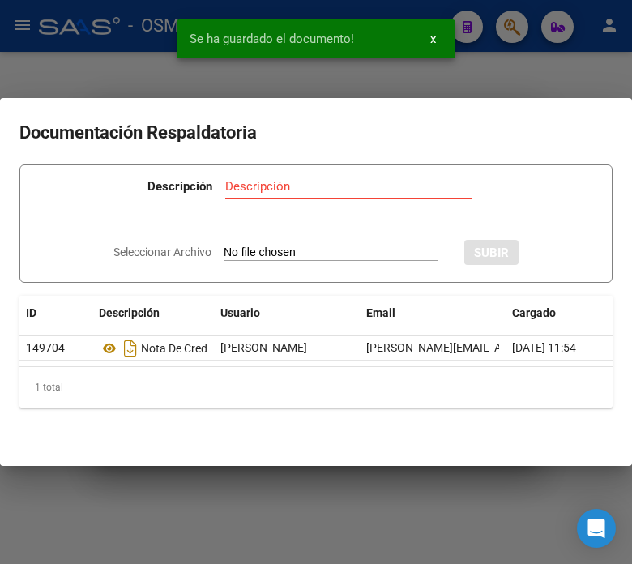
click at [66, 46] on div at bounding box center [316, 282] width 632 height 564
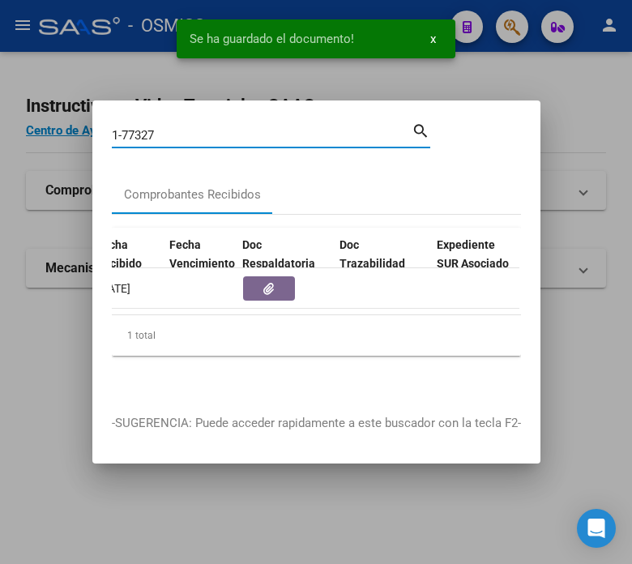
drag, startPoint x: 163, startPoint y: 126, endPoint x: 125, endPoint y: 133, distance: 38.6
click at [125, 133] on input "1-77327" at bounding box center [262, 135] width 300 height 15
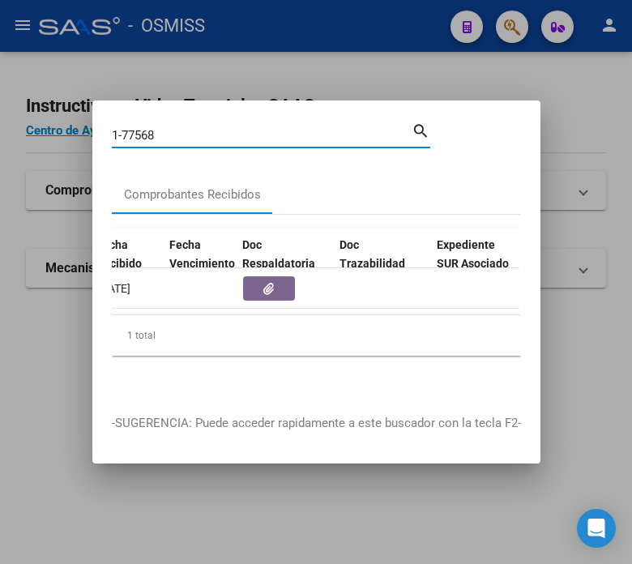
type input "1-77568"
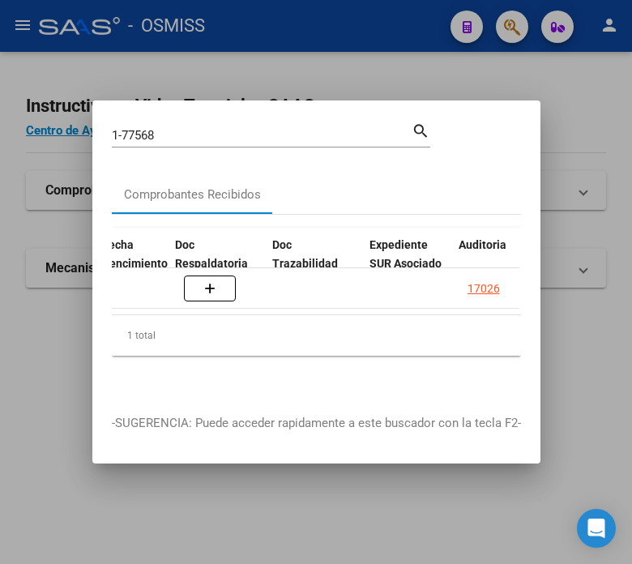
scroll to position [0, 930]
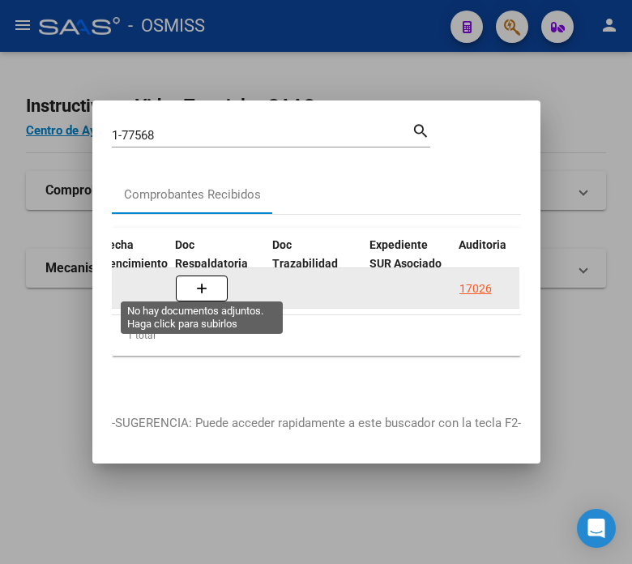
click at [201, 283] on icon "button" at bounding box center [201, 289] width 11 height 12
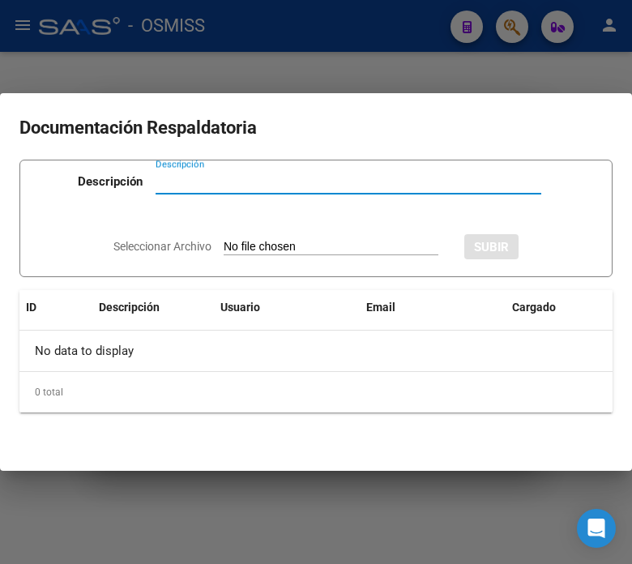
click at [353, 30] on div at bounding box center [316, 282] width 632 height 564
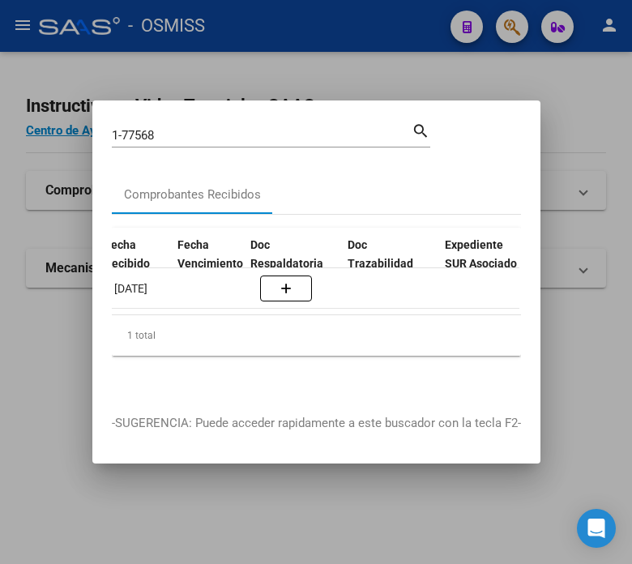
scroll to position [0, 854]
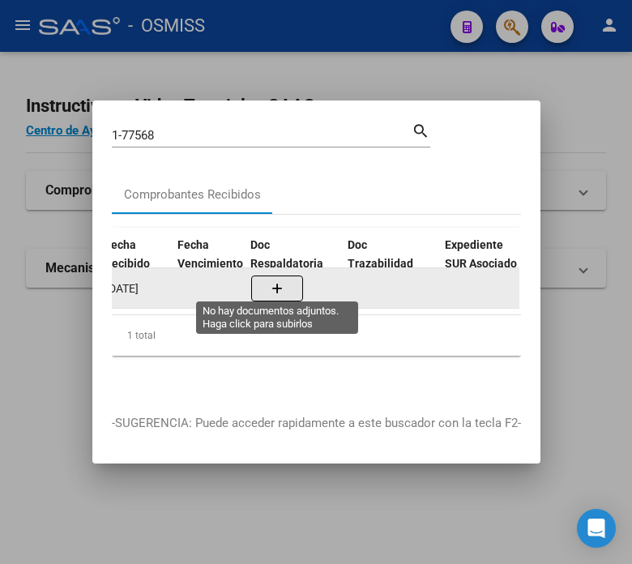
click at [280, 283] on icon "button" at bounding box center [277, 289] width 11 height 12
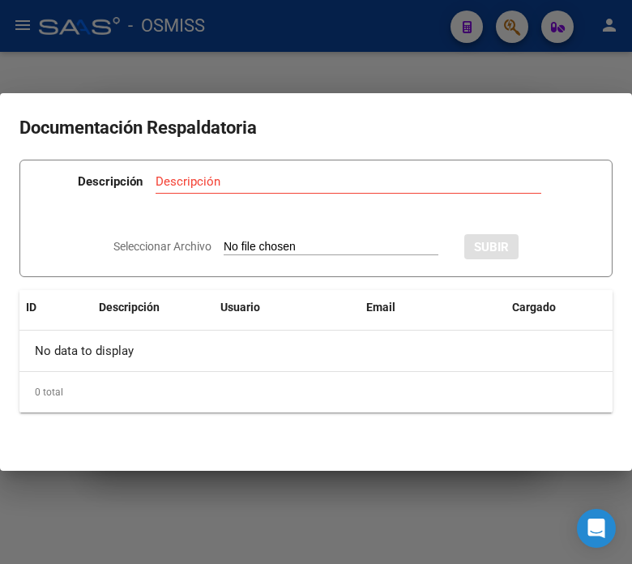
type input "C:\fakepath\NC FACOEP FC. 77568.pdf"
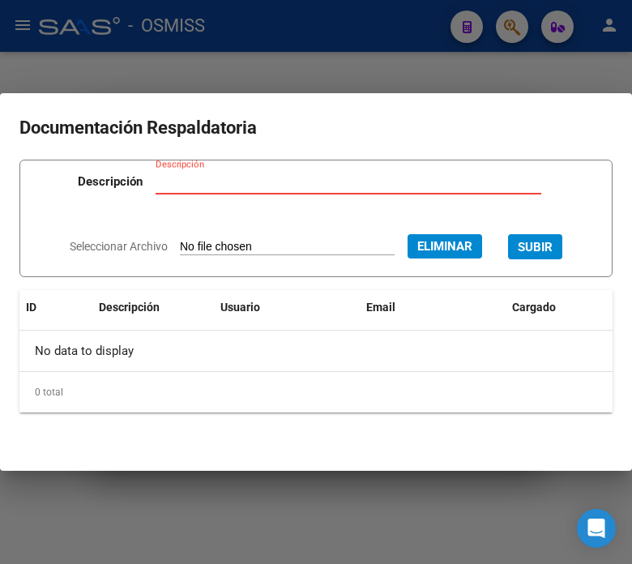
type input "r"
type input "nota de credito"
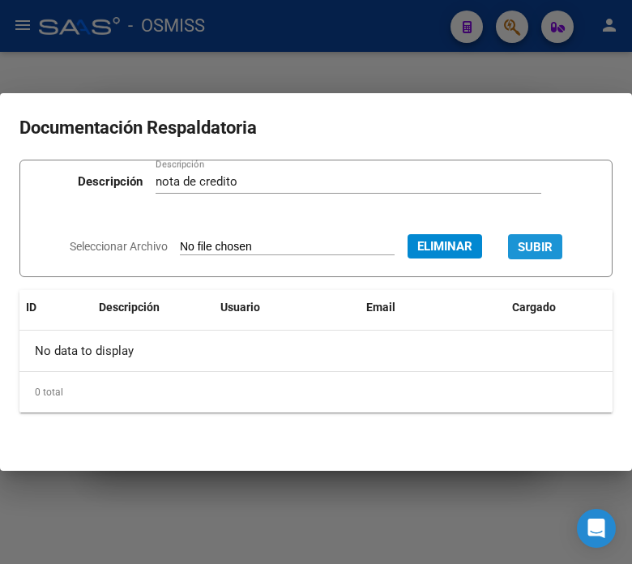
click at [563, 255] on button "SUBIR" at bounding box center [535, 246] width 54 height 25
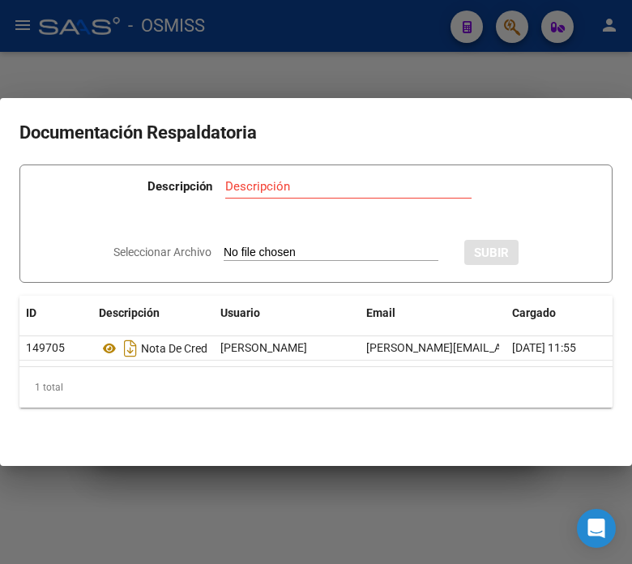
click at [422, 58] on div at bounding box center [316, 282] width 632 height 564
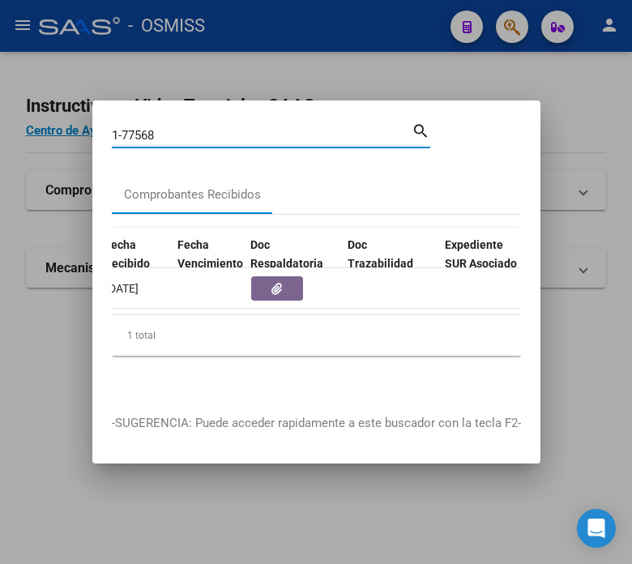
drag, startPoint x: 165, startPoint y: 127, endPoint x: 122, endPoint y: 124, distance: 42.3
click at [122, 128] on input "1-77568" at bounding box center [262, 135] width 300 height 15
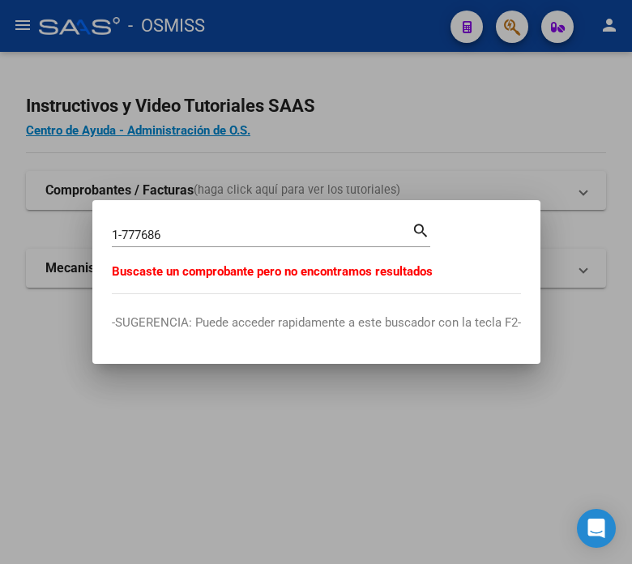
click at [151, 233] on input "1-777686" at bounding box center [262, 235] width 300 height 15
click at [146, 231] on input "1-777686" at bounding box center [262, 235] width 300 height 15
type input "1-77686"
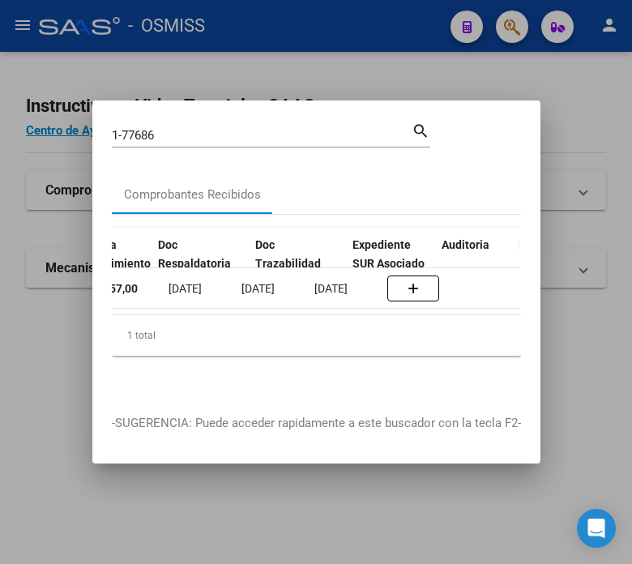
scroll to position [0, 710]
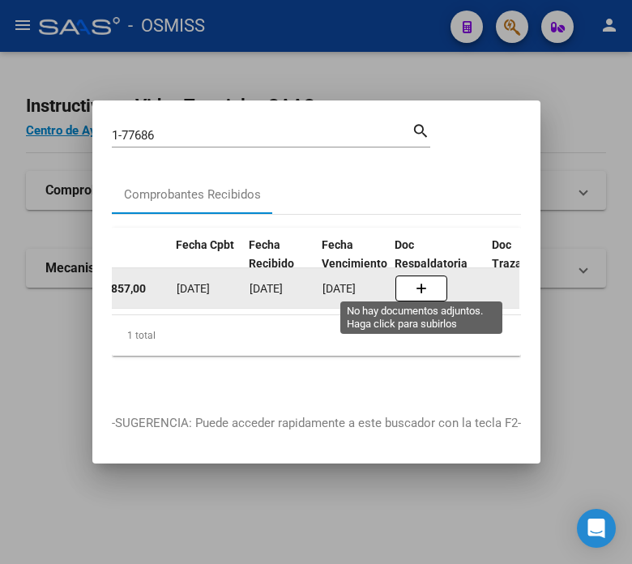
click at [420, 283] on icon "button" at bounding box center [421, 289] width 11 height 12
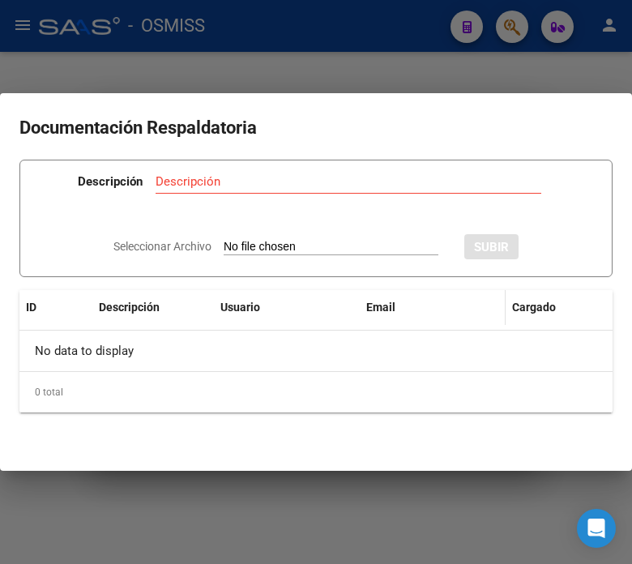
type input "C:\fakepath\NC FACOEP FC. 1-77686.pdf"
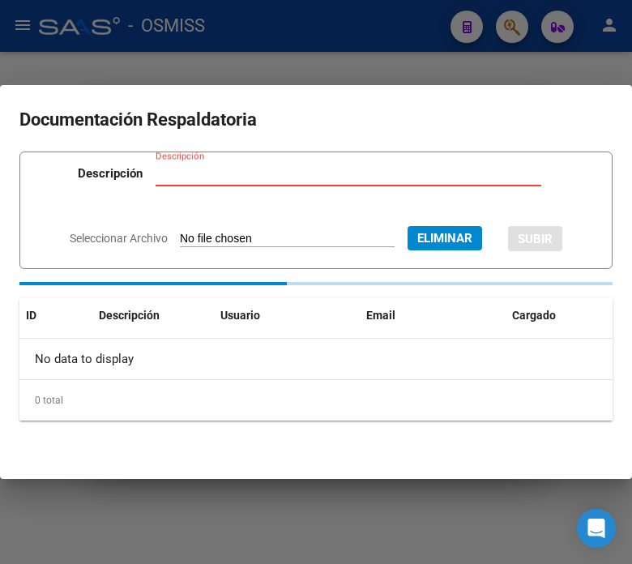
click at [285, 180] on input "Descripción" at bounding box center [349, 173] width 386 height 15
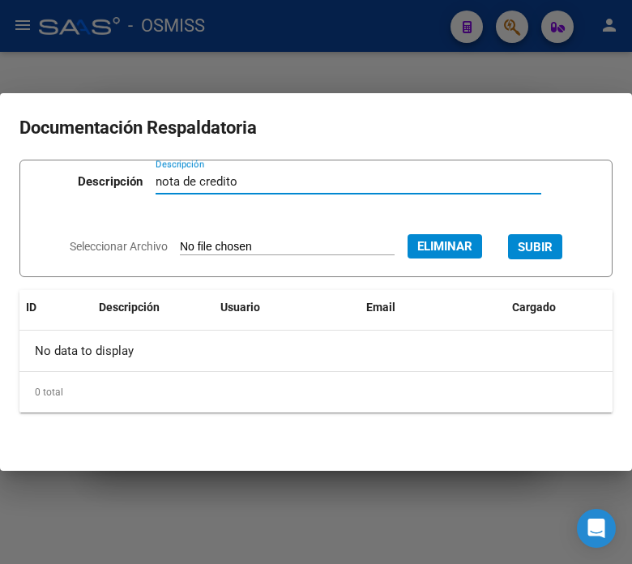
type input "nota de credito"
click at [524, 223] on div "Seleccionar Archivo Eliminar SUBIR" at bounding box center [316, 244] width 493 height 47
click at [540, 240] on span "SUBIR" at bounding box center [535, 247] width 35 height 15
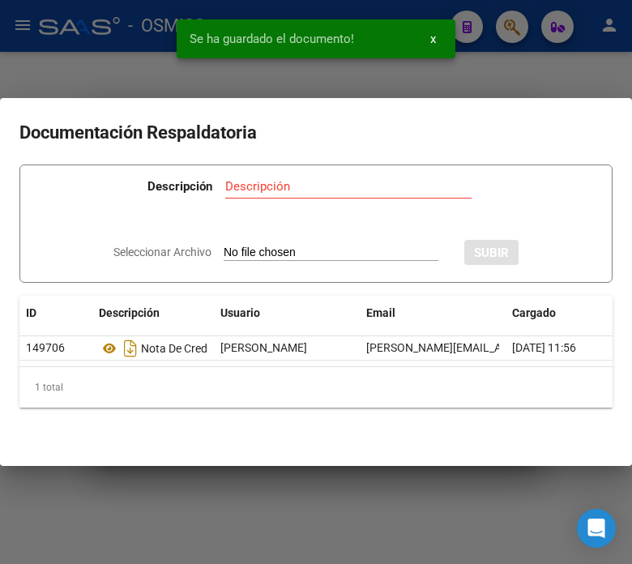
click at [537, 73] on div at bounding box center [316, 282] width 632 height 564
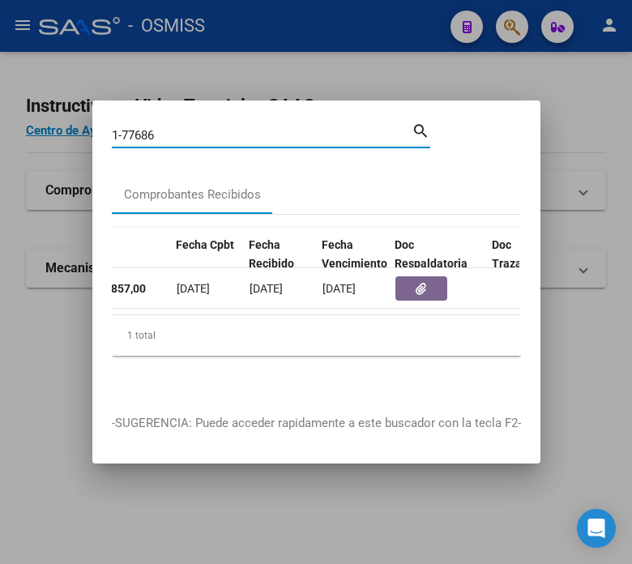
drag, startPoint x: 159, startPoint y: 128, endPoint x: 123, endPoint y: 120, distance: 36.6
click at [123, 128] on input "1-77686" at bounding box center [262, 135] width 300 height 15
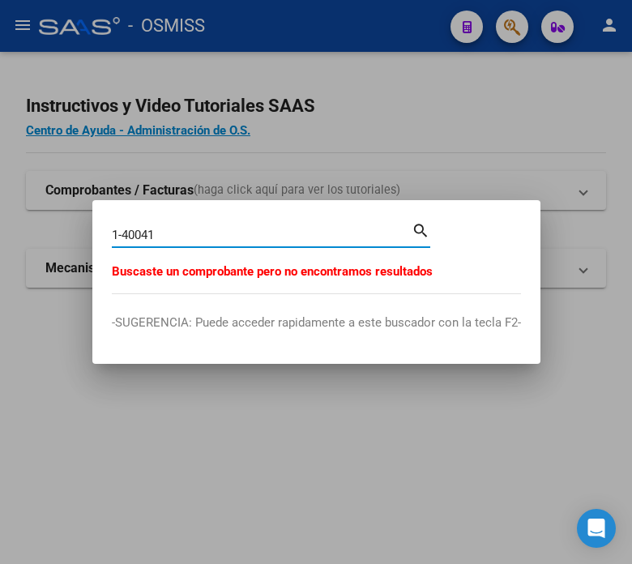
drag, startPoint x: 155, startPoint y: 236, endPoint x: 123, endPoint y: 232, distance: 31.9
click at [123, 232] on input "1-40041" at bounding box center [262, 235] width 300 height 15
type input "1-77761"
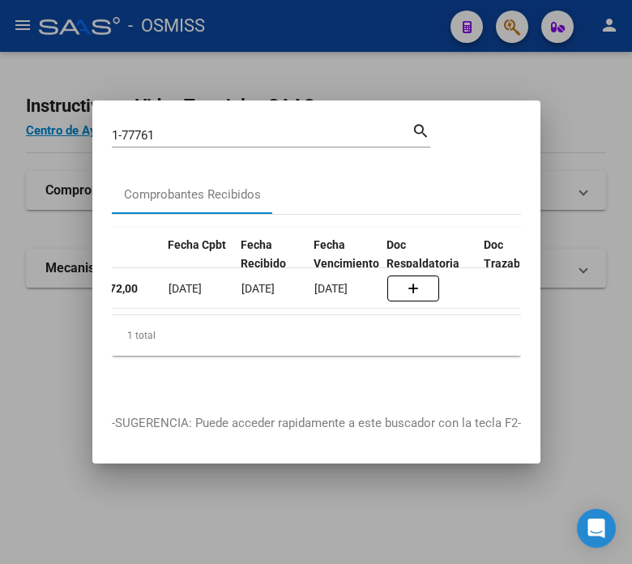
scroll to position [0, 880]
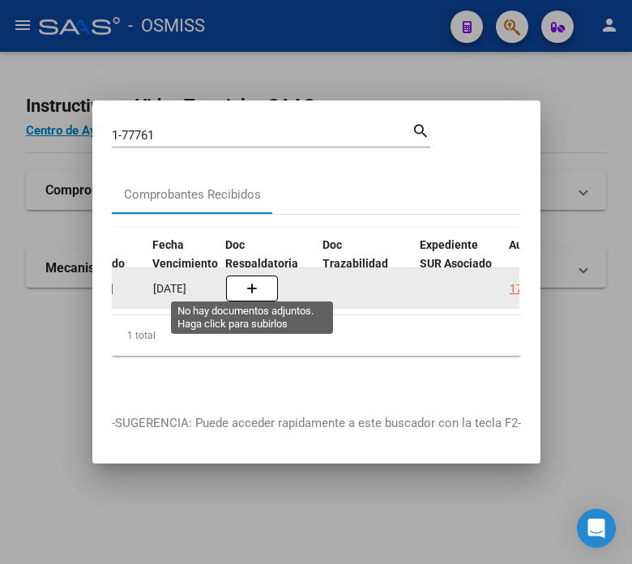
click at [253, 284] on icon "button" at bounding box center [251, 289] width 11 height 12
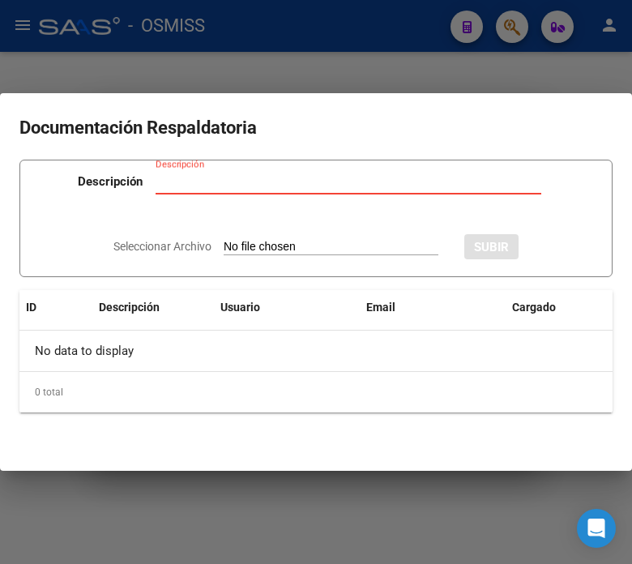
type input "C:\fakepath\NC FACOEP FC. 1-77761.pdf"
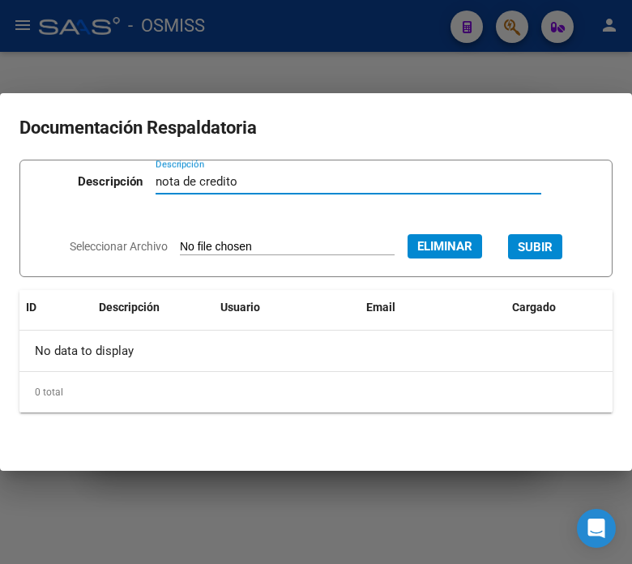
type input "nota de credito"
click at [537, 246] on span "SUBIR" at bounding box center [535, 247] width 35 height 15
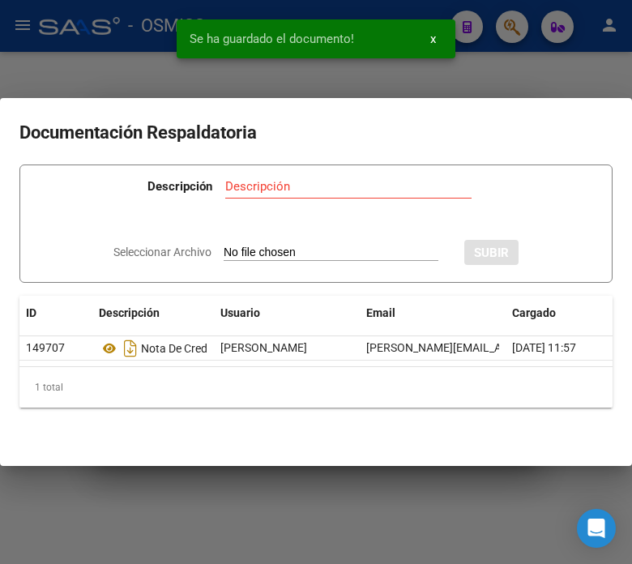
click at [187, 66] on div "Se ha guardado el documento! x" at bounding box center [316, 39] width 318 height 78
click at [77, 74] on div at bounding box center [316, 282] width 632 height 564
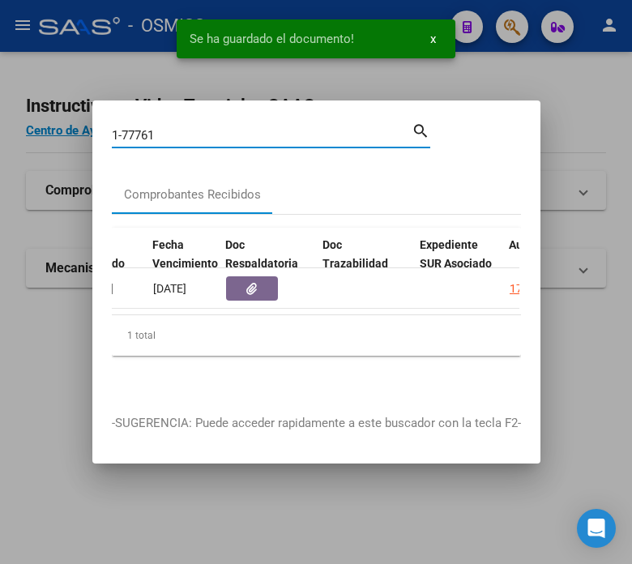
click at [175, 132] on input "1-77761" at bounding box center [262, 135] width 300 height 15
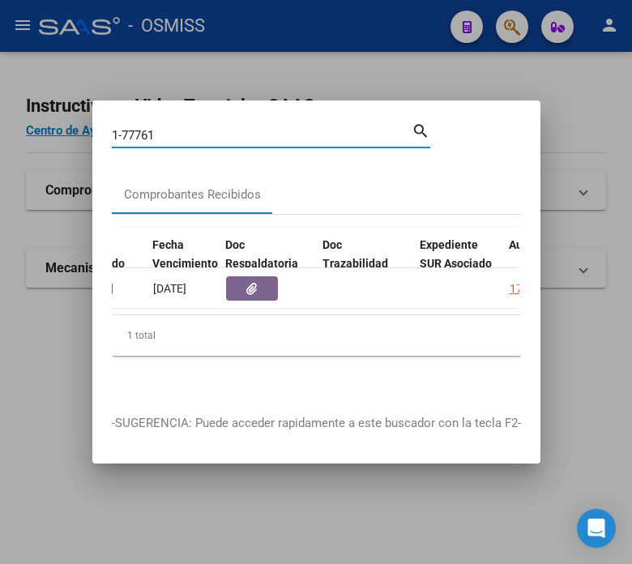
drag, startPoint x: 165, startPoint y: 125, endPoint x: 132, endPoint y: 125, distance: 33.2
click at [132, 128] on input "1-77761" at bounding box center [262, 135] width 300 height 15
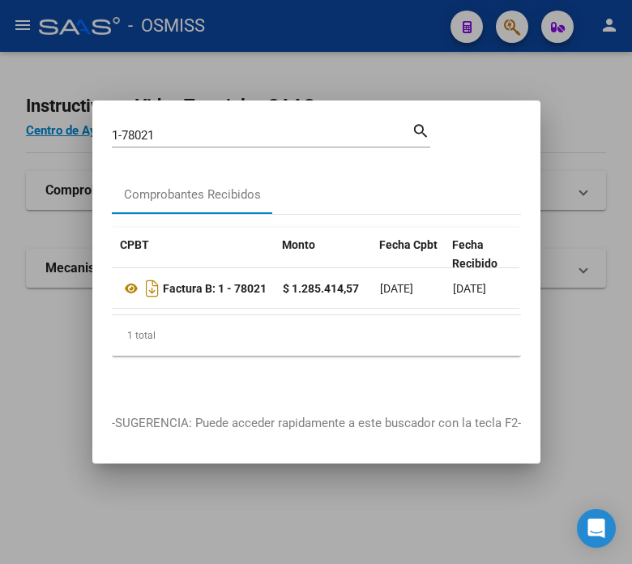
scroll to position [0, 812]
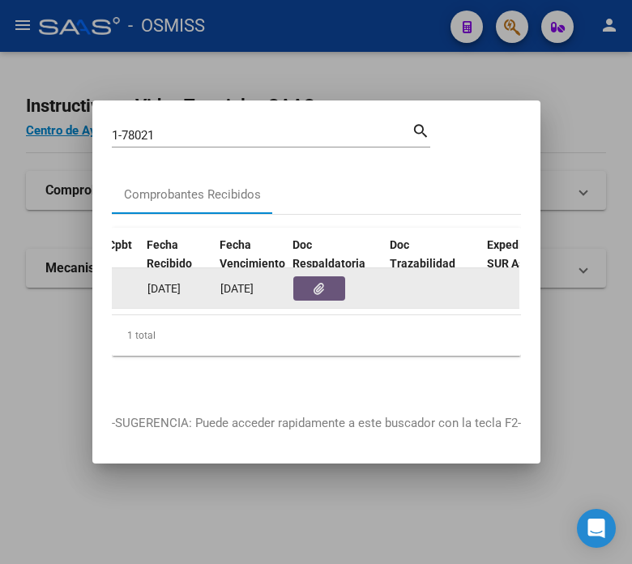
click at [321, 290] on button "button" at bounding box center [319, 288] width 52 height 24
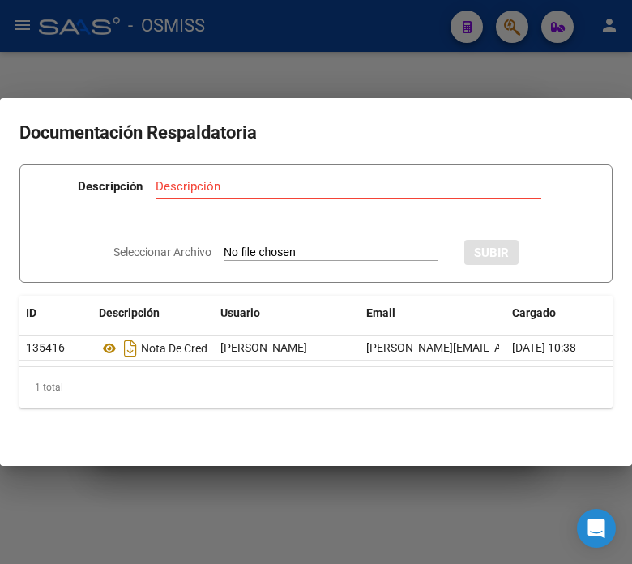
click at [334, 50] on div at bounding box center [316, 282] width 632 height 564
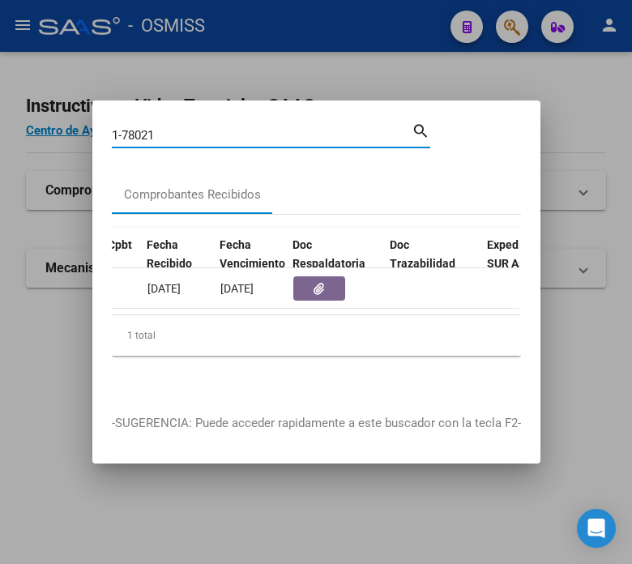
drag, startPoint x: 170, startPoint y: 126, endPoint x: 122, endPoint y: 118, distance: 48.4
click at [122, 123] on div "1-78021 Buscar (apellido, dni, cuil, nro traspaso, cuit, obra social)" at bounding box center [262, 135] width 300 height 24
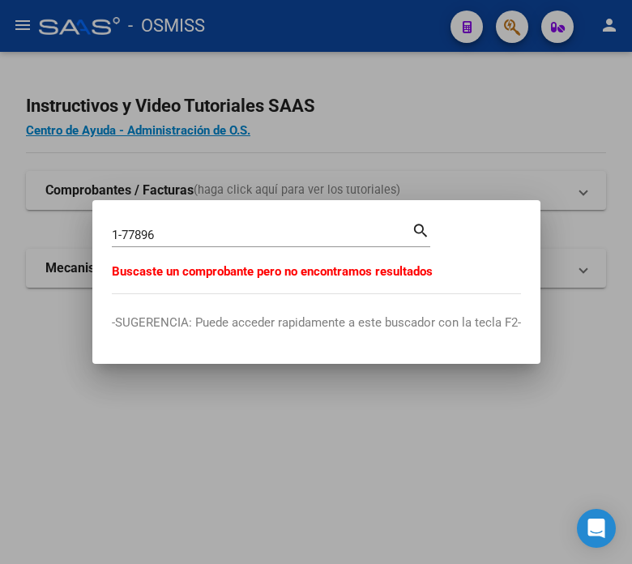
click at [156, 238] on input "1-77896" at bounding box center [262, 235] width 300 height 15
type input "1-77895"
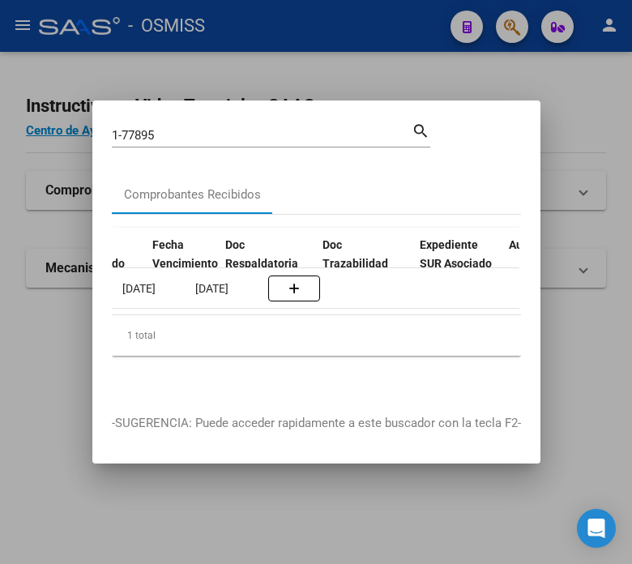
scroll to position [0, 880]
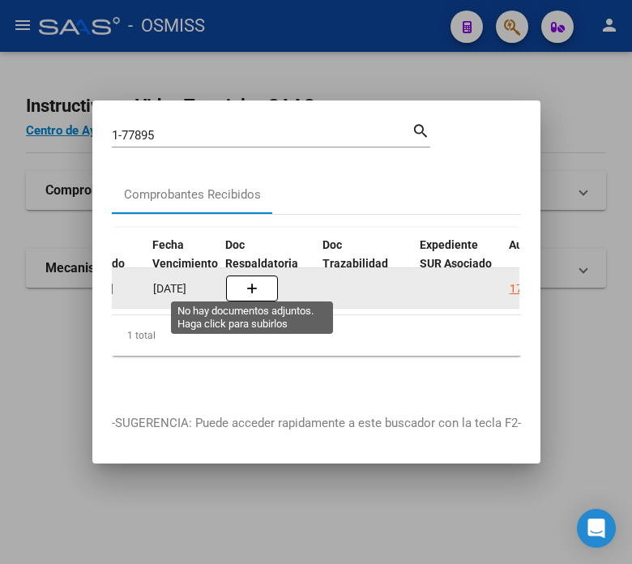
click at [242, 276] on button "button" at bounding box center [252, 289] width 52 height 26
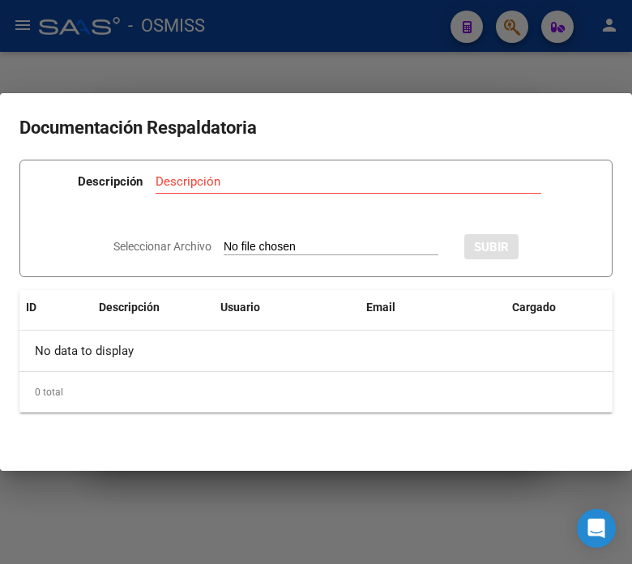
click at [215, 54] on div at bounding box center [316, 282] width 632 height 564
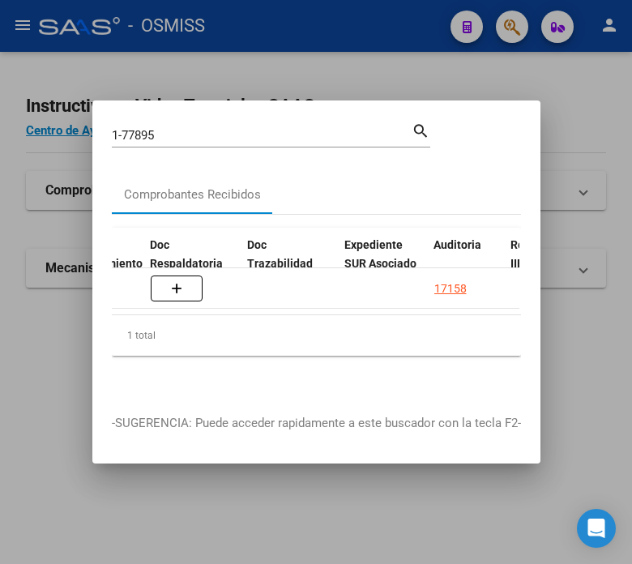
scroll to position [0, 938]
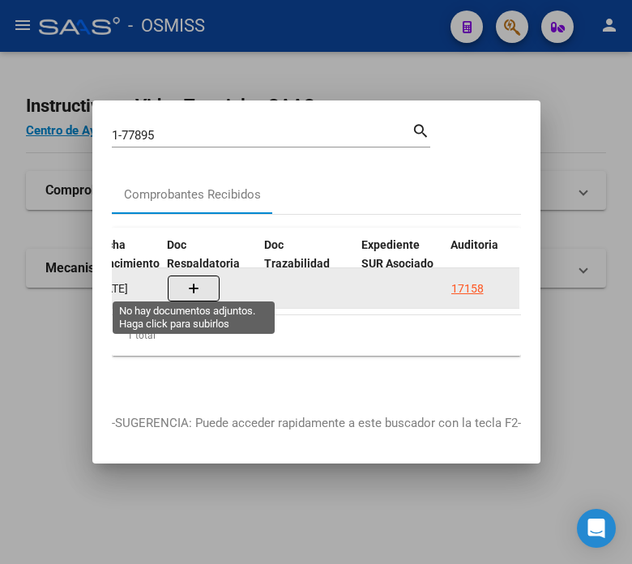
click at [203, 280] on button "button" at bounding box center [194, 289] width 52 height 26
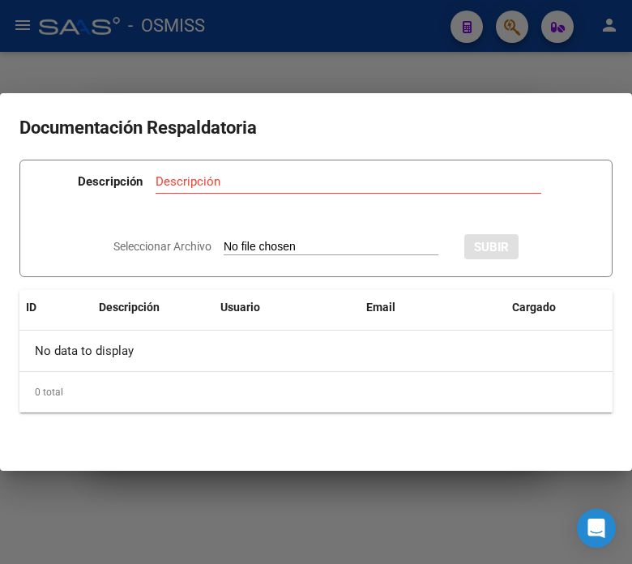
type input "C:\fakepath\NC FACOEP FC. 1-77895.pdf"
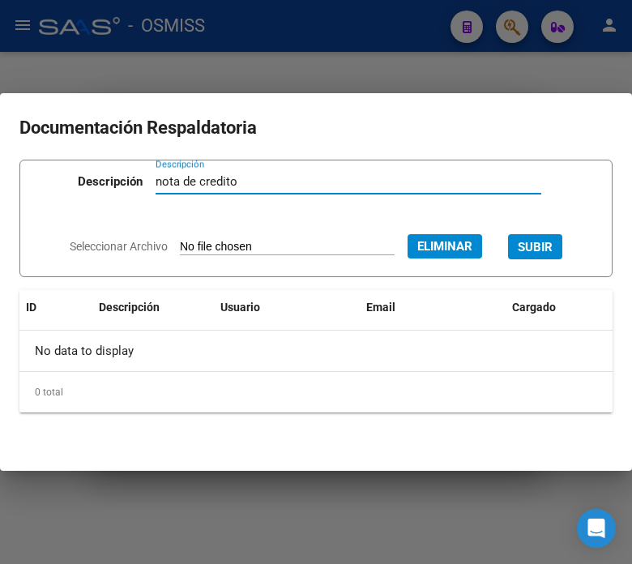
type input "nota de credito"
click at [553, 248] on span "SUBIR" at bounding box center [535, 247] width 35 height 15
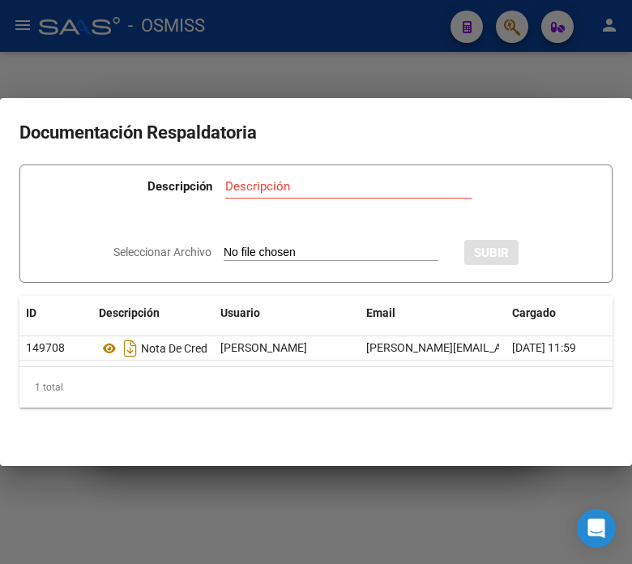
click at [351, 39] on div at bounding box center [316, 282] width 632 height 564
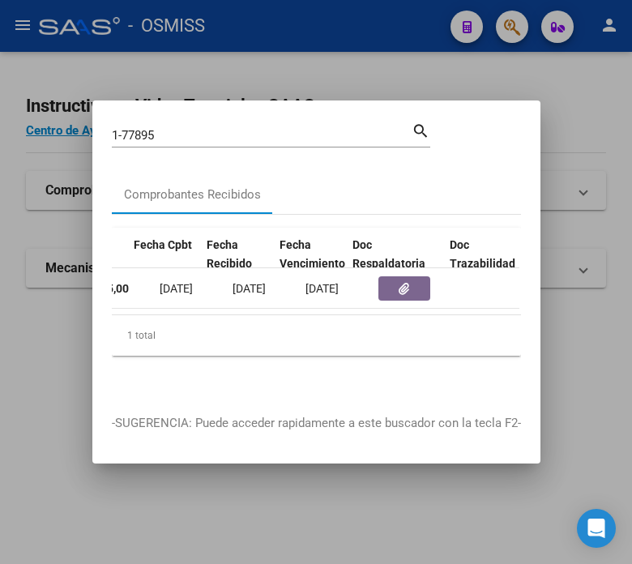
scroll to position [0, 710]
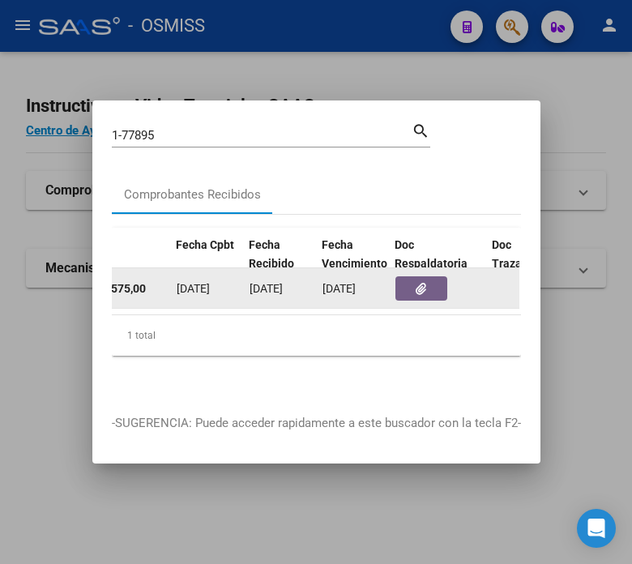
click at [418, 286] on icon "button" at bounding box center [421, 289] width 11 height 12
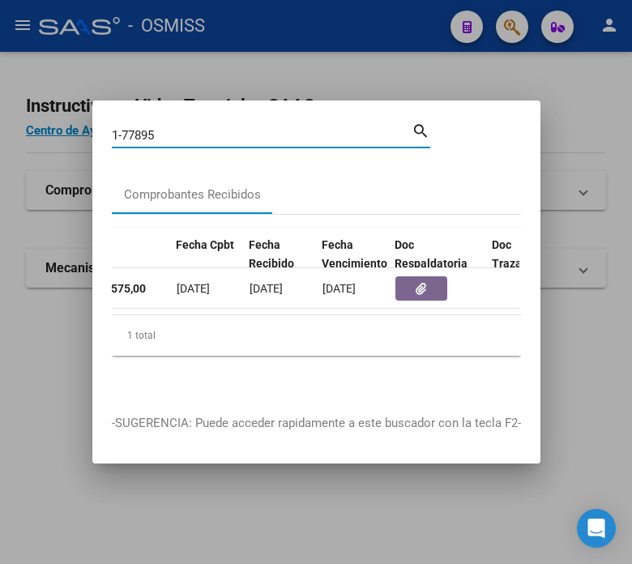
drag, startPoint x: 164, startPoint y: 131, endPoint x: 131, endPoint y: 130, distance: 33.3
click at [131, 130] on input "1-77895" at bounding box center [262, 135] width 300 height 15
type input "1-78288"
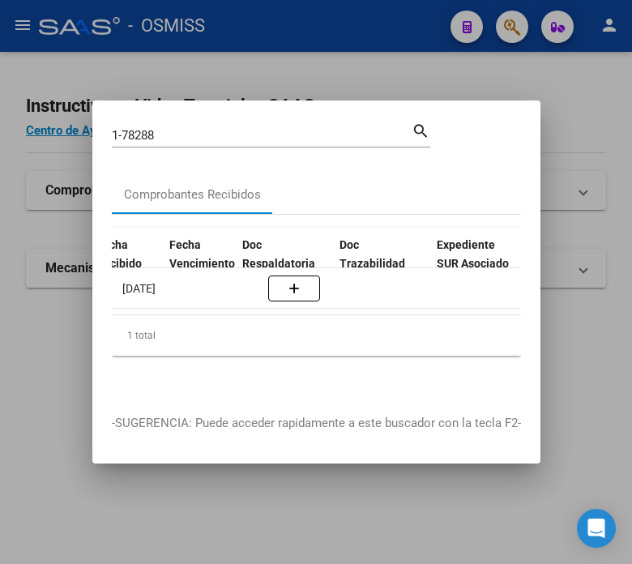
scroll to position [0, 871]
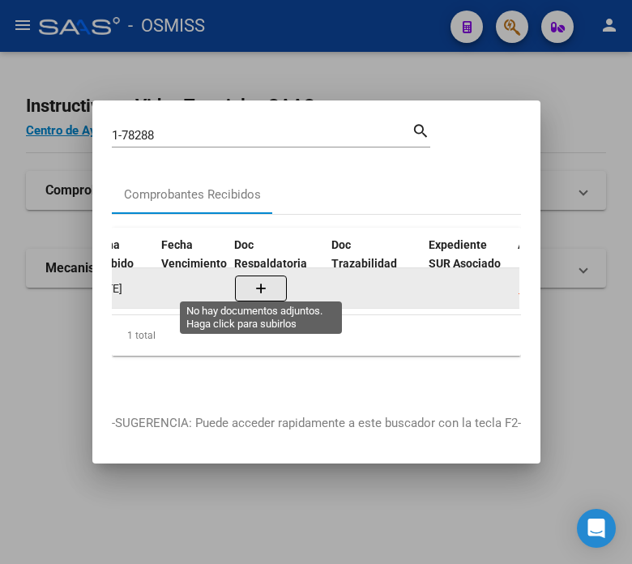
click at [246, 276] on button "button" at bounding box center [261, 289] width 52 height 26
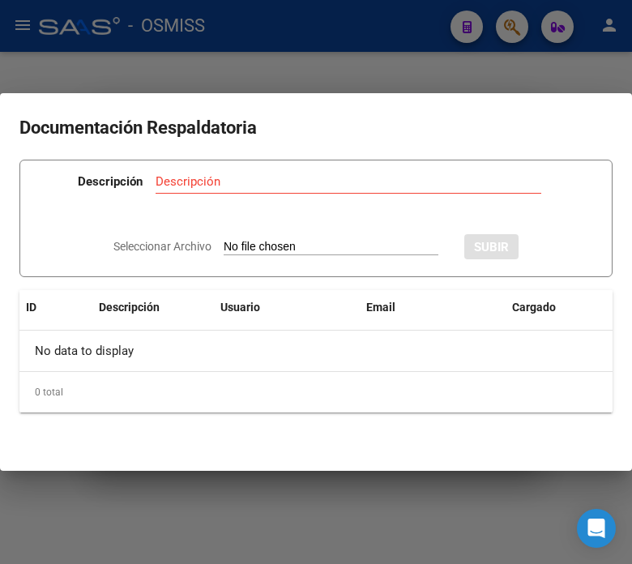
type input "C:\fakepath\NC FACOEP FC. 1-78288.pdf"
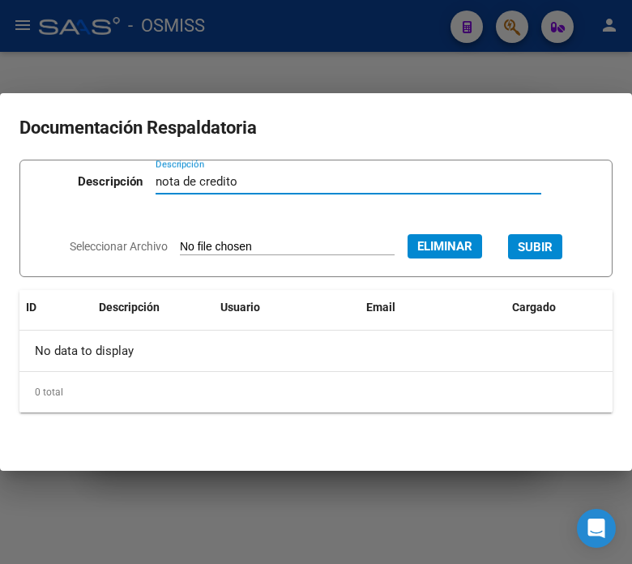
type input "nota de credito"
click at [545, 249] on span "SUBIR" at bounding box center [535, 247] width 35 height 15
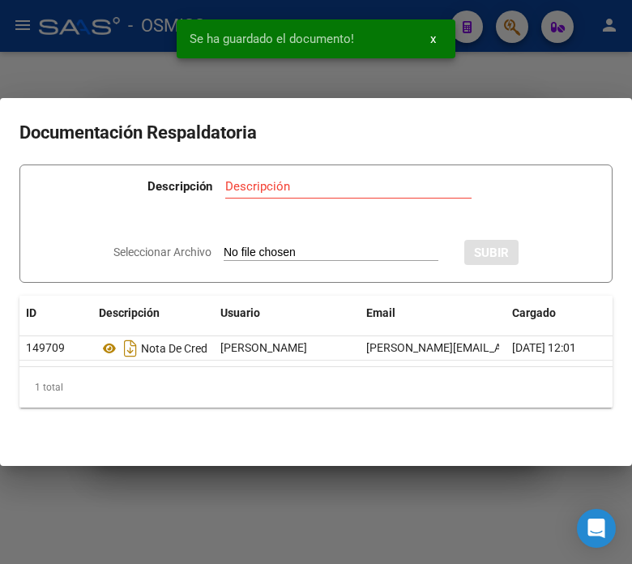
click at [219, 69] on div "Se ha guardado el documento! x" at bounding box center [316, 39] width 318 height 78
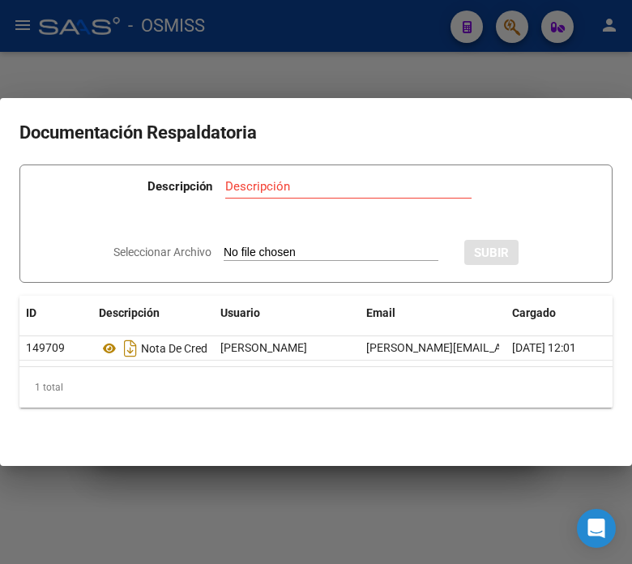
click at [219, 69] on div at bounding box center [316, 282] width 632 height 564
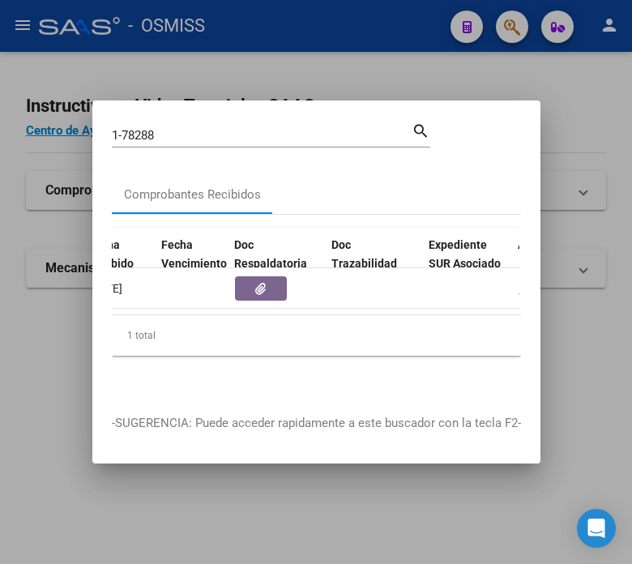
click at [220, 134] on input "1-78288" at bounding box center [262, 135] width 300 height 15
drag, startPoint x: 201, startPoint y: 126, endPoint x: 135, endPoint y: 123, distance: 65.7
click at [135, 128] on input "1-78288" at bounding box center [262, 135] width 300 height 15
type input "1-78557"
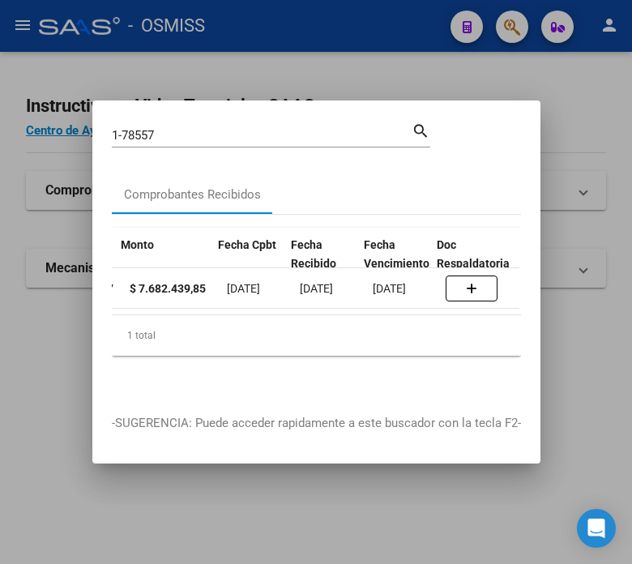
scroll to position [0, 668]
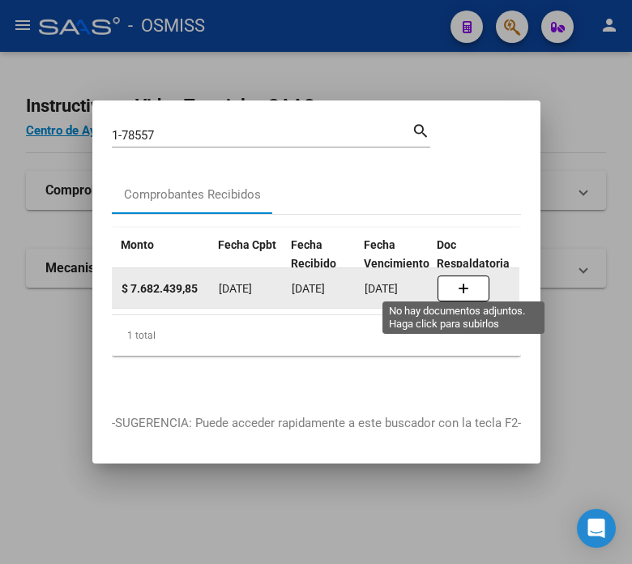
click at [464, 289] on button "button" at bounding box center [464, 289] width 52 height 26
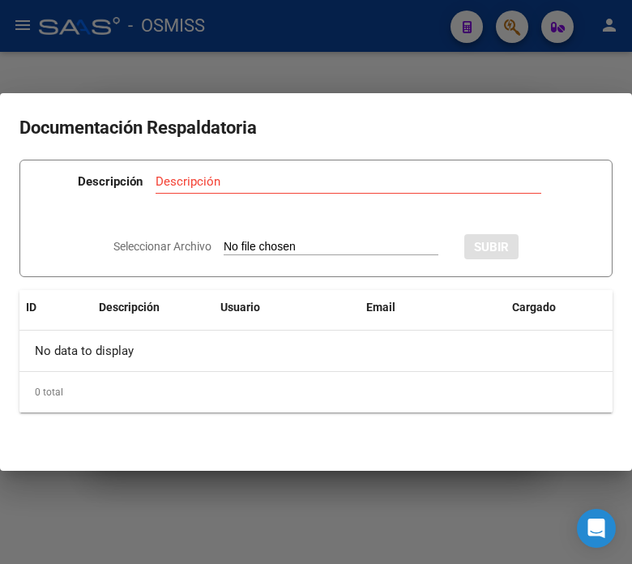
type input "C:\fakepath\NC Y DISCREPANCIAS FACOEP FC. 1-78557.pdf"
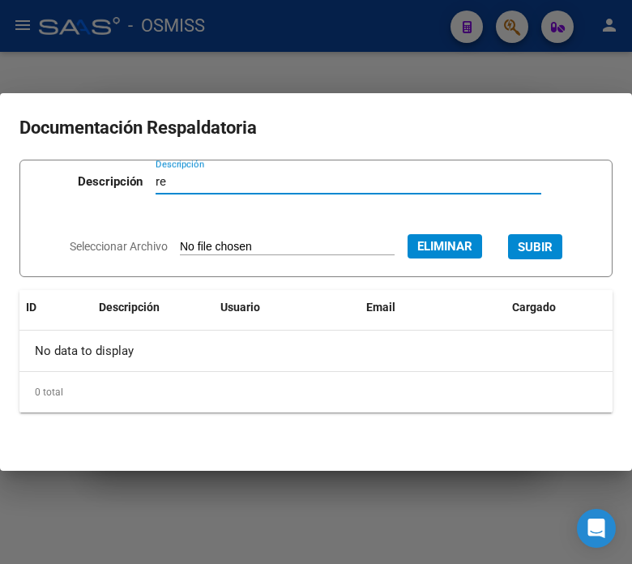
type input "r"
type input "nota de credito"
click at [535, 246] on span "SUBIR" at bounding box center [535, 247] width 35 height 15
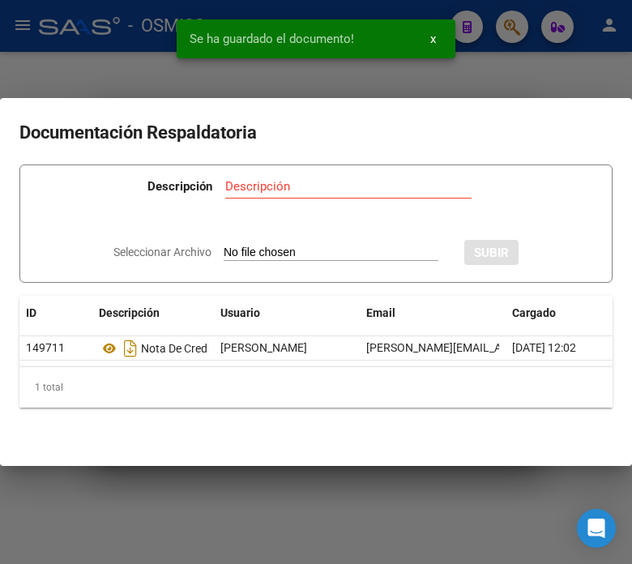
click at [563, 58] on div at bounding box center [316, 282] width 632 height 564
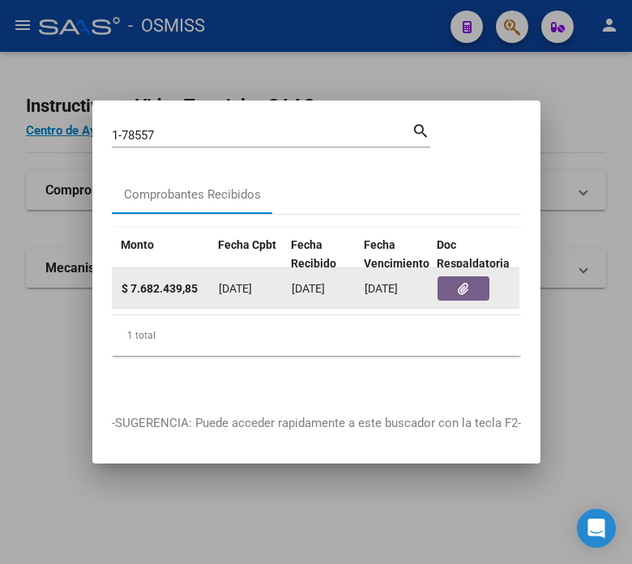
click at [459, 276] on button "button" at bounding box center [464, 288] width 52 height 24
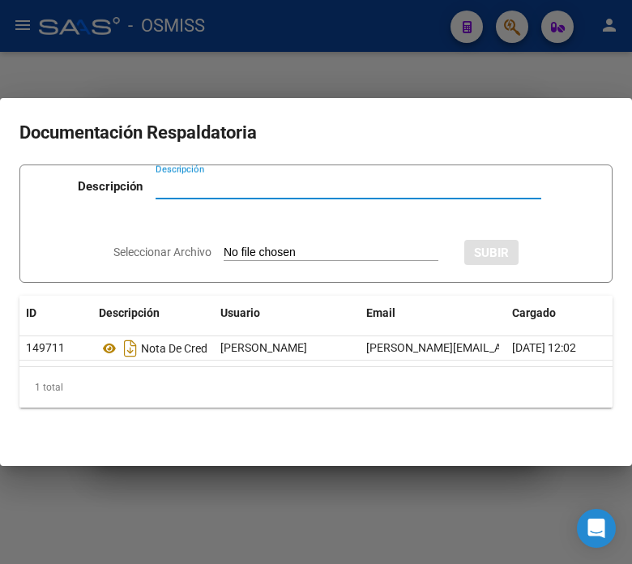
click at [341, 46] on div at bounding box center [316, 282] width 632 height 564
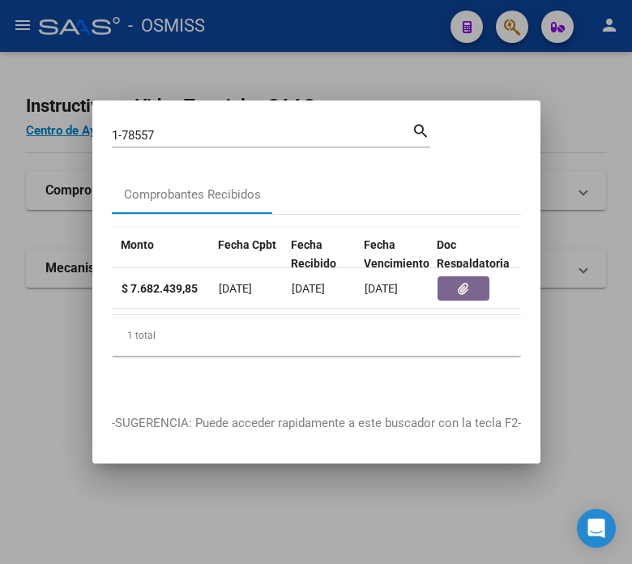
click at [195, 128] on input "1-78557" at bounding box center [262, 135] width 300 height 15
type input "1-78820"
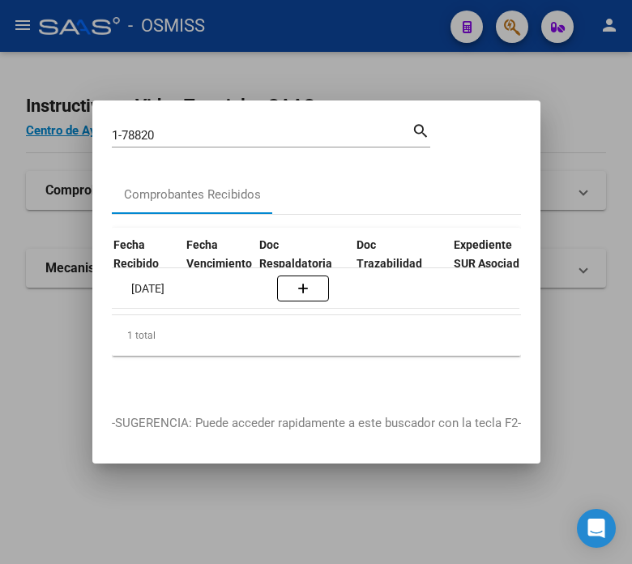
scroll to position [0, 820]
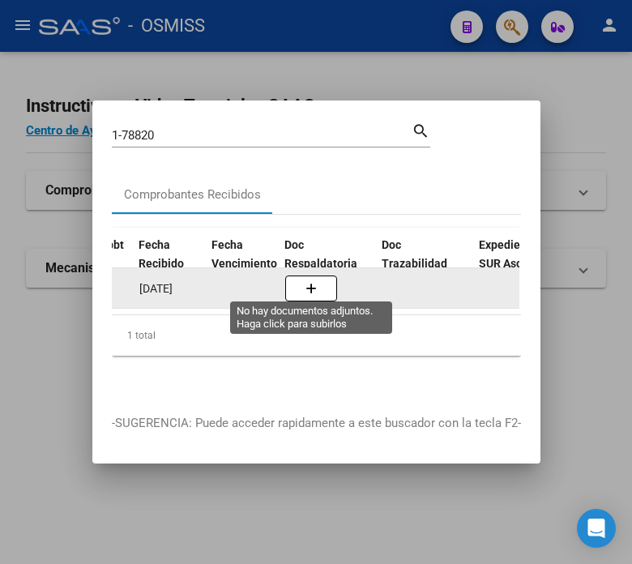
click at [306, 283] on icon "button" at bounding box center [311, 289] width 11 height 12
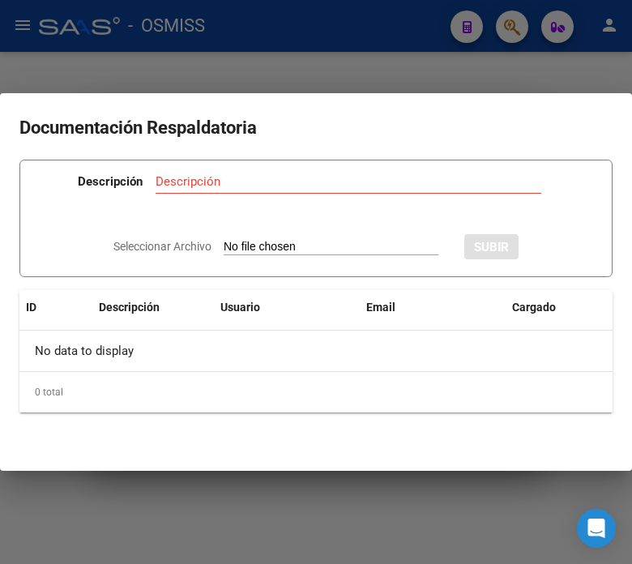
type input "C:\fakepath\NC FACOEP FC. 1-78820.pdf"
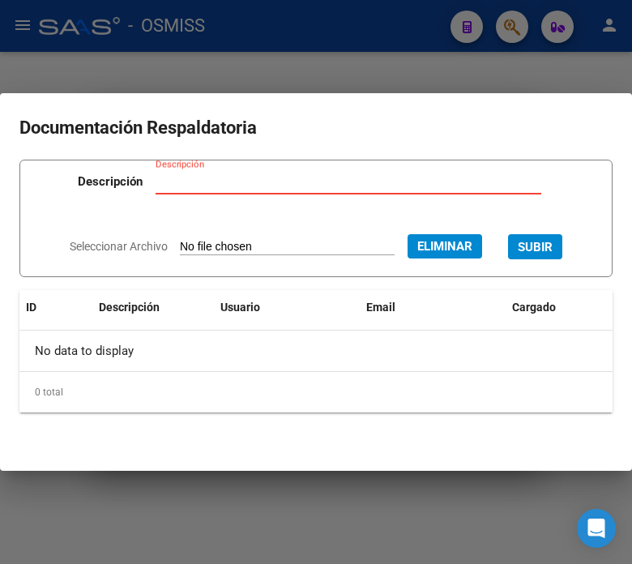
click at [199, 181] on input "Descripción" at bounding box center [349, 181] width 386 height 15
type input "nota de credito"
click at [548, 247] on span "SUBIR" at bounding box center [535, 247] width 35 height 15
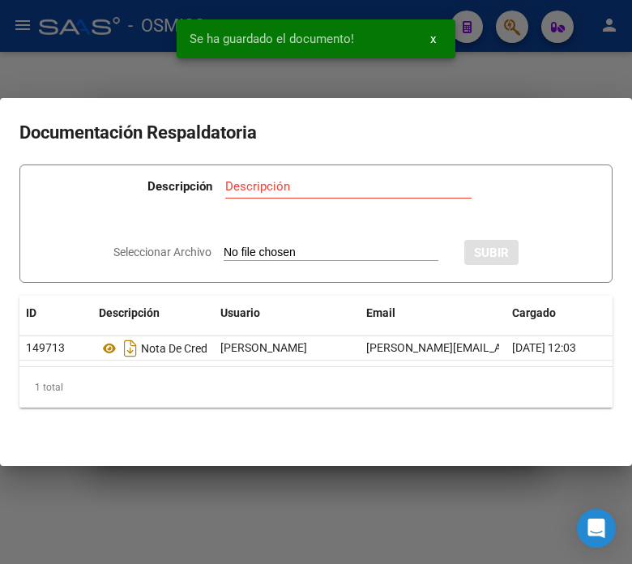
click at [496, 66] on div at bounding box center [316, 282] width 632 height 564
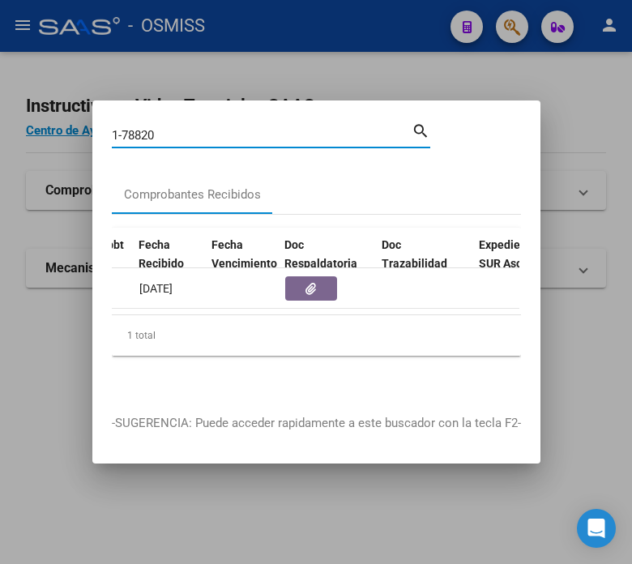
drag, startPoint x: 174, startPoint y: 132, endPoint x: 124, endPoint y: 128, distance: 50.4
click at [124, 128] on input "1-78820" at bounding box center [262, 135] width 300 height 15
type input "1-79253"
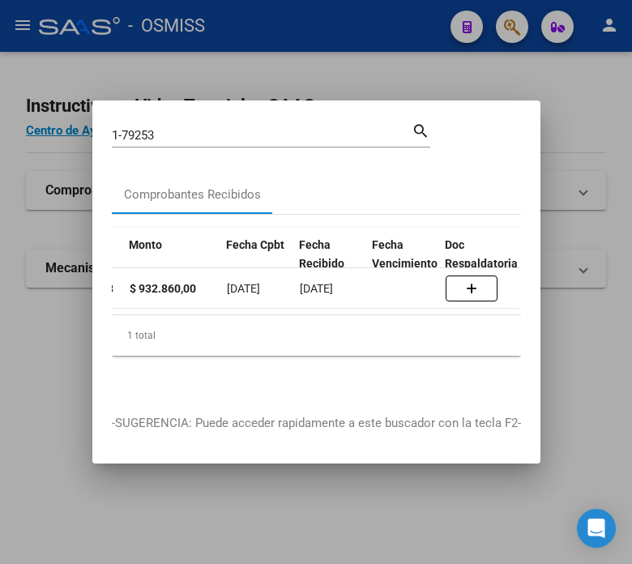
scroll to position [0, 718]
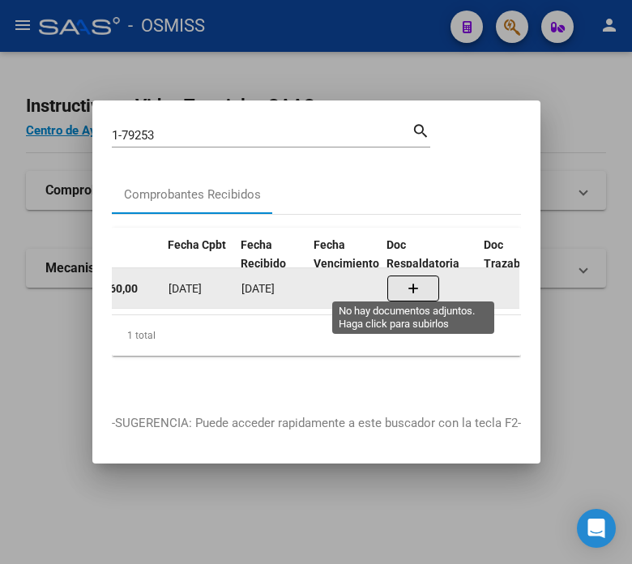
click at [400, 276] on button "button" at bounding box center [413, 289] width 52 height 26
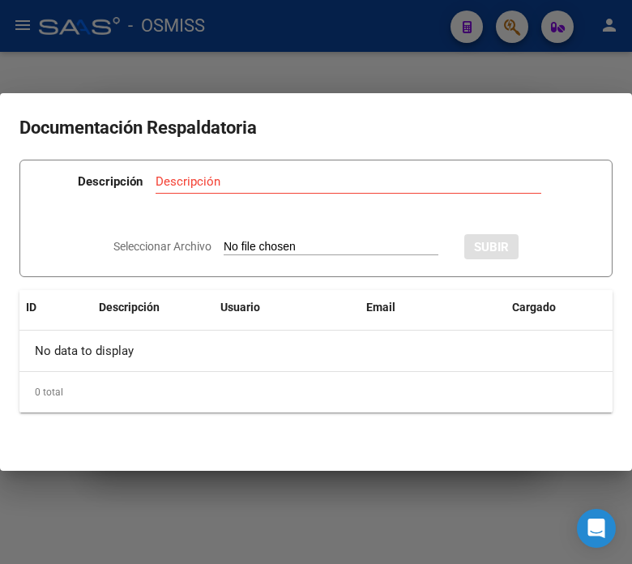
type input "C:\fakepath\NC FACOEP FC. 1-79253.pdf"
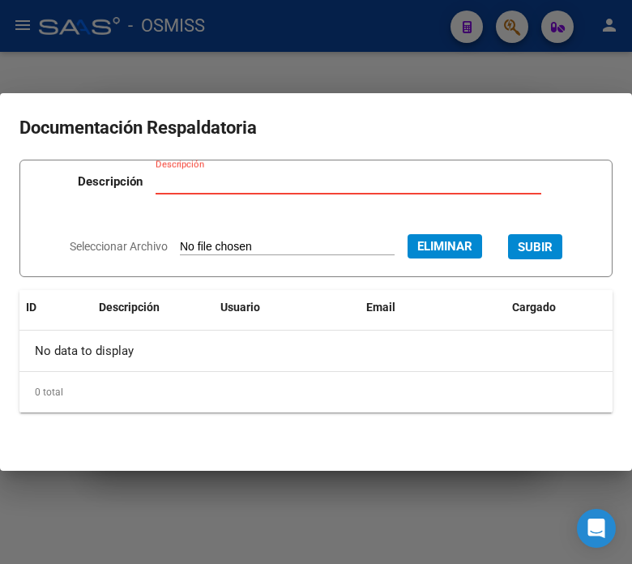
click at [180, 169] on div "Descripción" at bounding box center [349, 181] width 386 height 24
type input "nota de credito"
click at [543, 255] on button "SUBIR" at bounding box center [535, 246] width 54 height 25
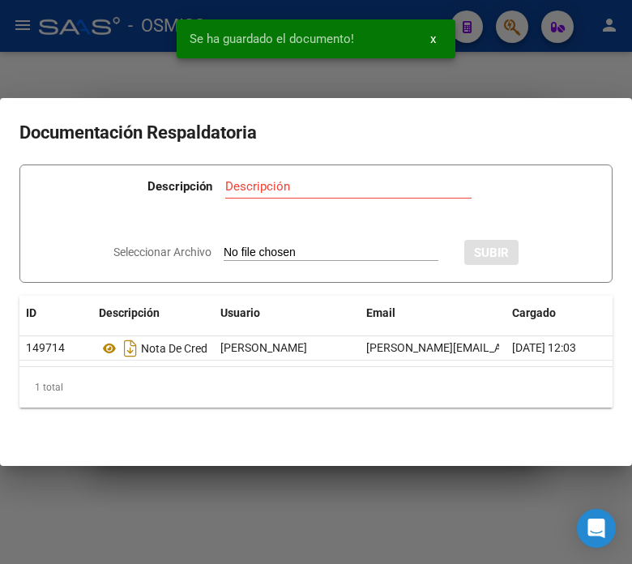
click at [569, 65] on div at bounding box center [316, 282] width 632 height 564
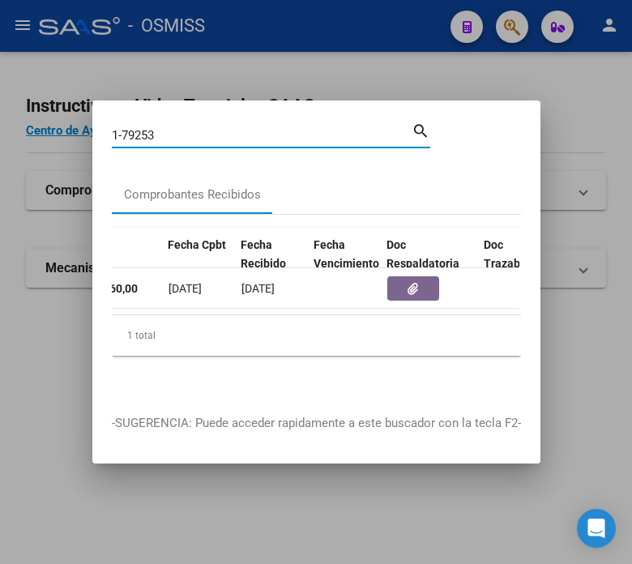
drag, startPoint x: 164, startPoint y: 126, endPoint x: 123, endPoint y: 125, distance: 40.6
click at [123, 128] on input "1-79253" at bounding box center [262, 135] width 300 height 15
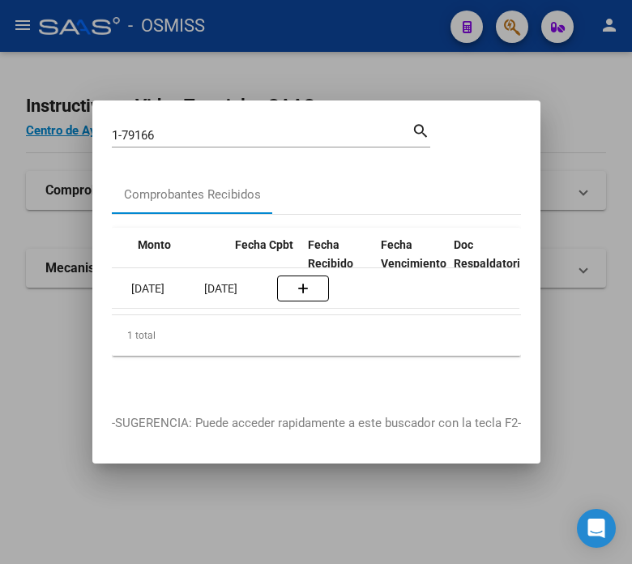
scroll to position [0, 837]
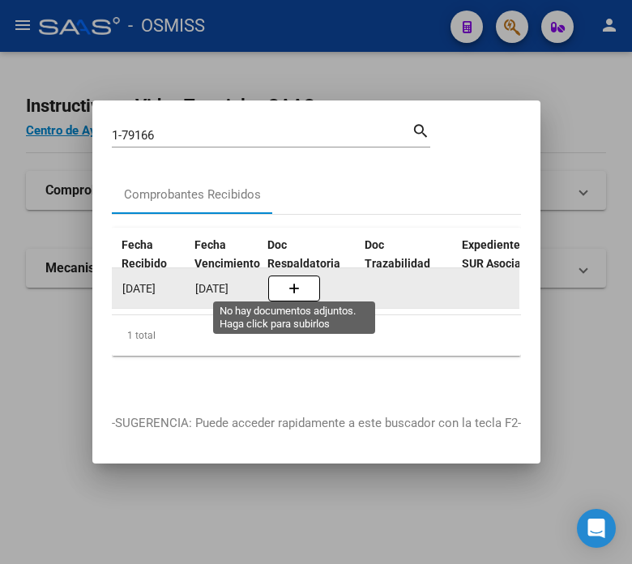
click at [286, 277] on button "button" at bounding box center [294, 289] width 52 height 26
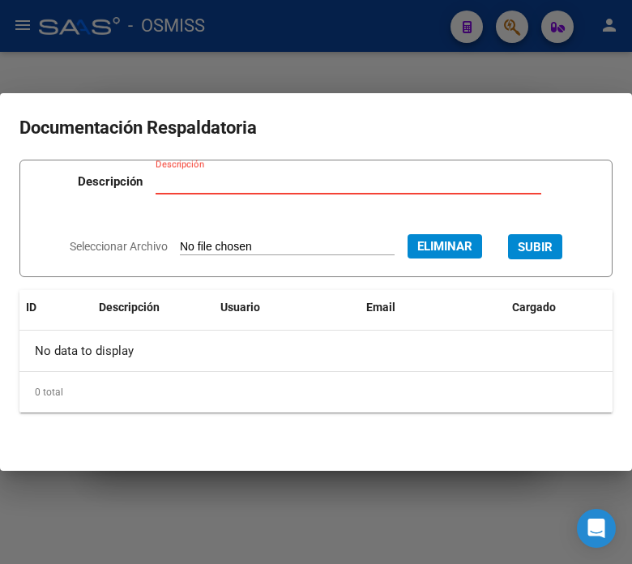
click at [225, 177] on input "Descripción" at bounding box center [349, 181] width 386 height 15
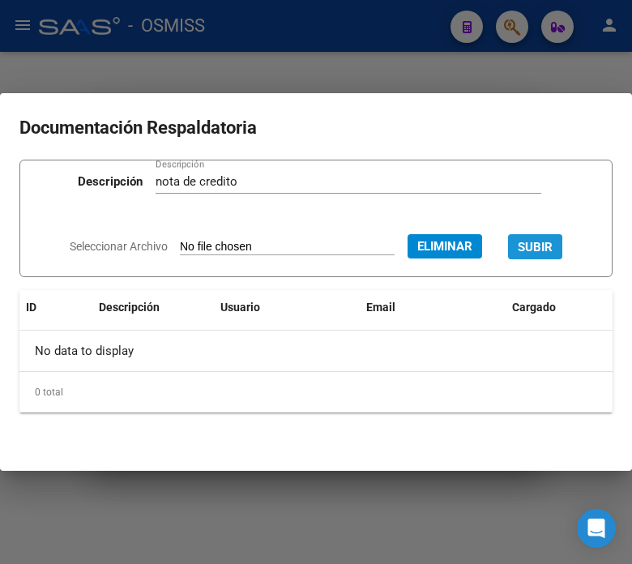
click at [544, 247] on span "SUBIR" at bounding box center [535, 247] width 35 height 15
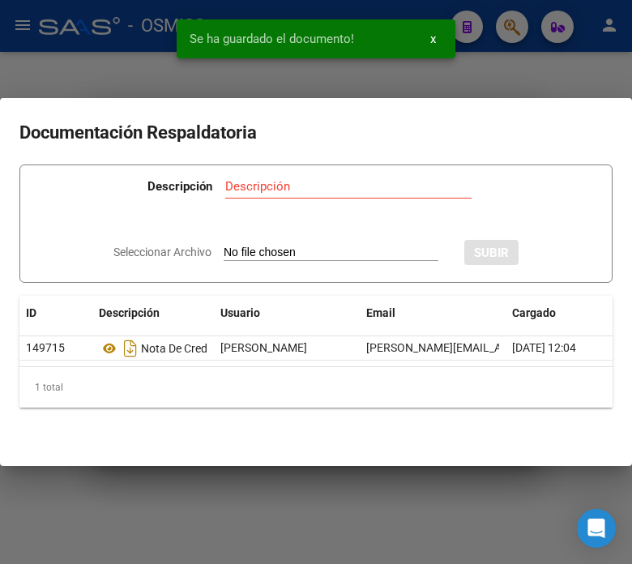
click at [520, 62] on div at bounding box center [316, 282] width 632 height 564
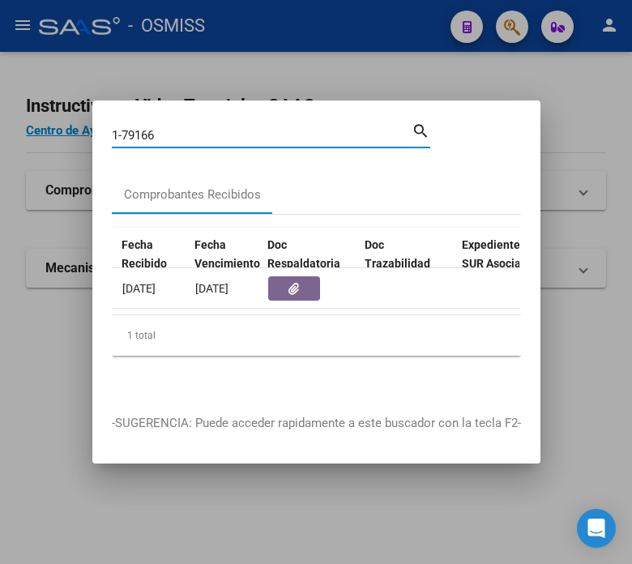
click at [172, 128] on input "1-79166" at bounding box center [262, 135] width 300 height 15
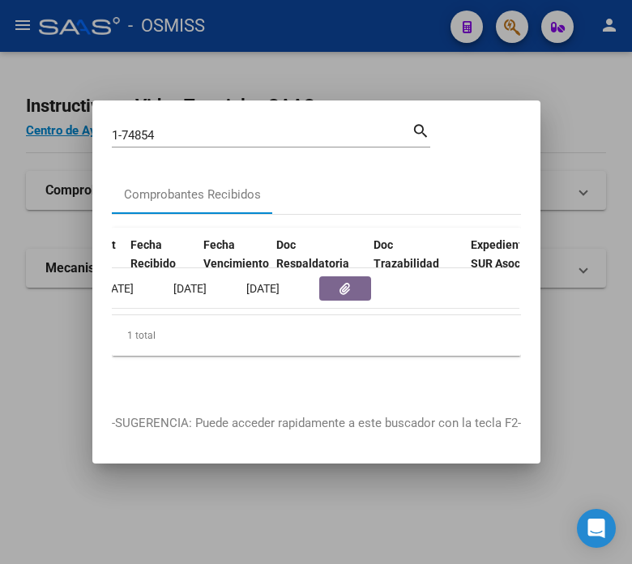
scroll to position [0, 828]
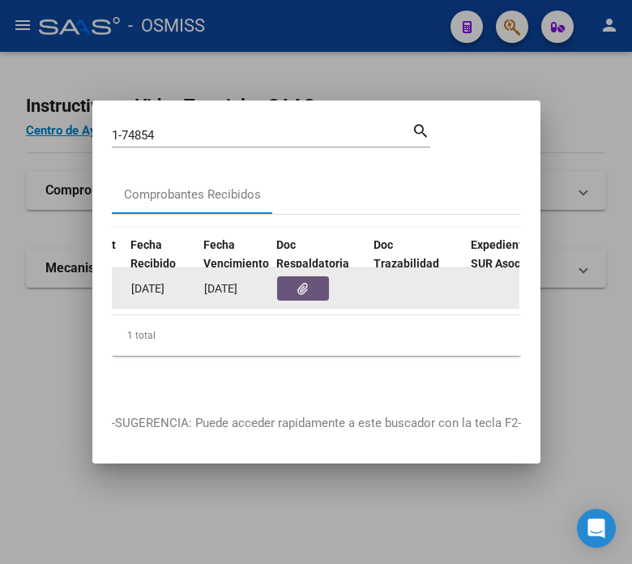
click at [301, 283] on icon "button" at bounding box center [303, 289] width 11 height 12
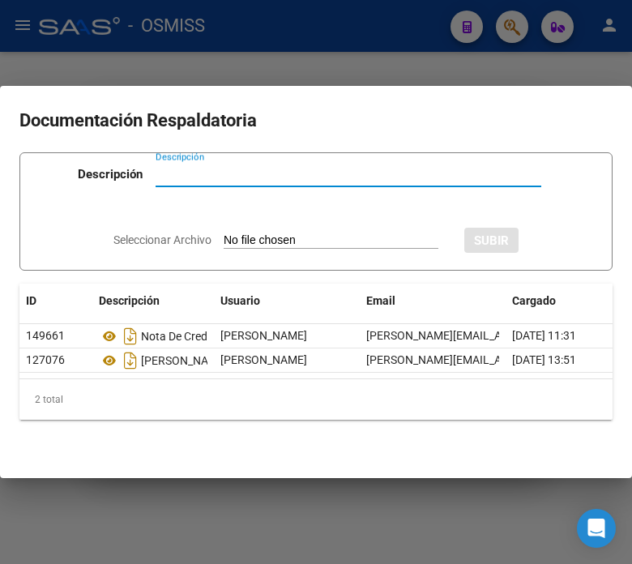
click at [361, 61] on div at bounding box center [316, 282] width 632 height 564
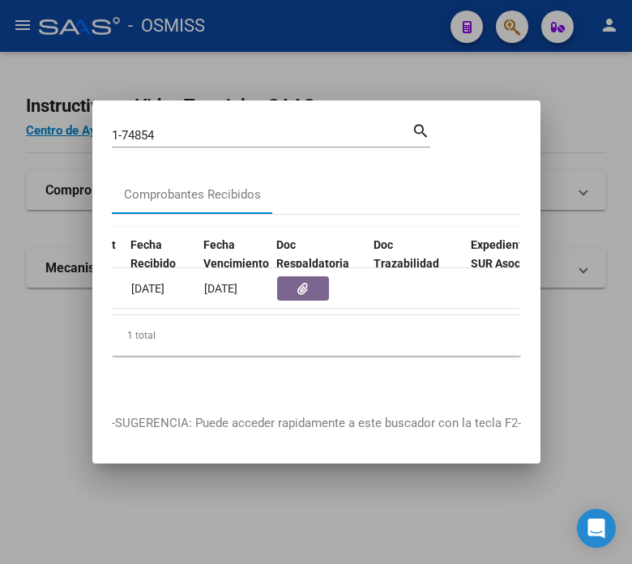
click at [182, 131] on input "1-74854" at bounding box center [262, 135] width 300 height 15
drag, startPoint x: 182, startPoint y: 131, endPoint x: 147, endPoint y: 126, distance: 35.2
click at [147, 128] on input "1-74854" at bounding box center [262, 135] width 300 height 15
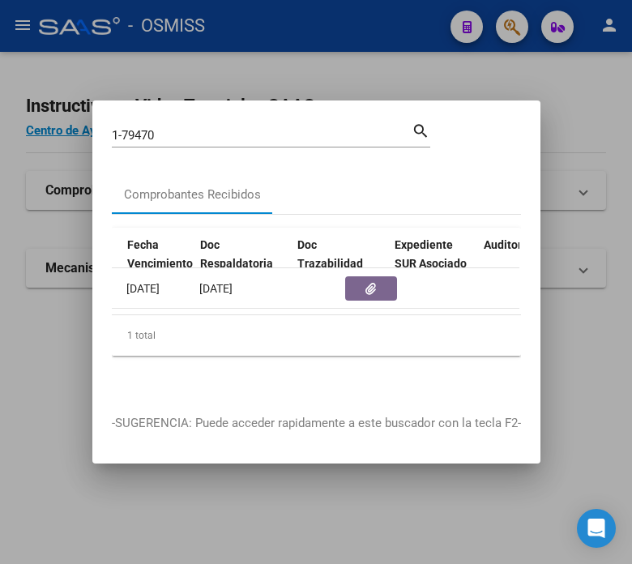
scroll to position [0, 981]
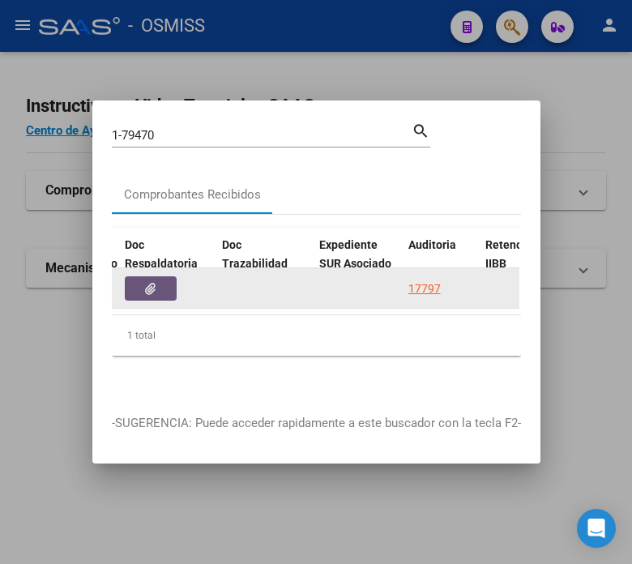
click at [171, 290] on button "button" at bounding box center [151, 288] width 52 height 24
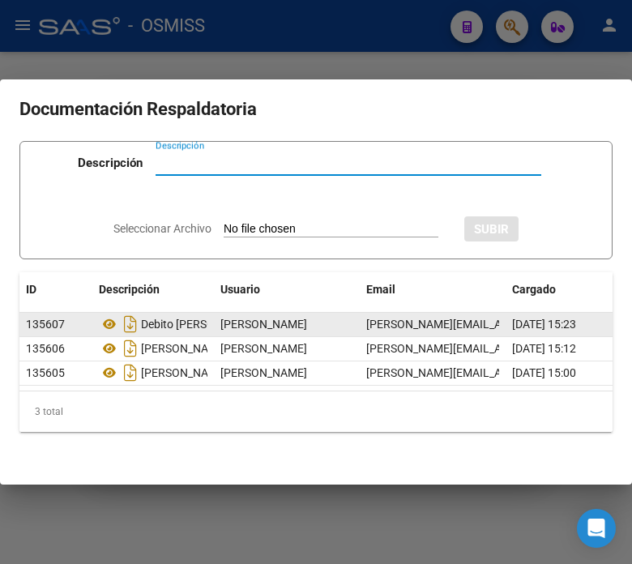
scroll to position [0, 0]
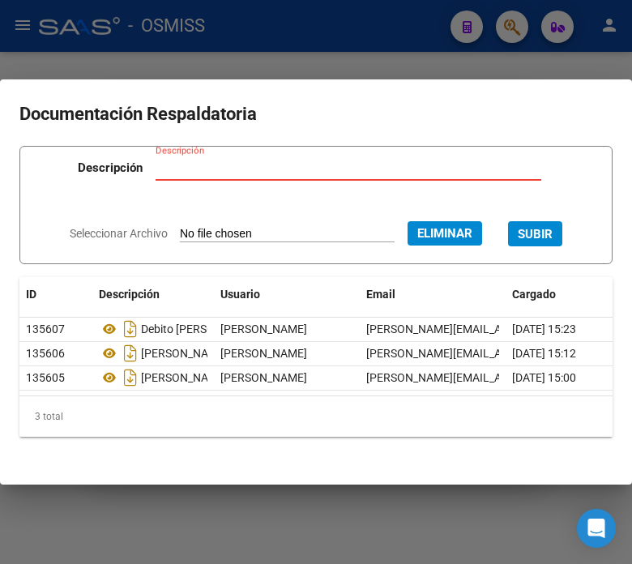
click at [190, 172] on input "Descripción" at bounding box center [349, 168] width 386 height 15
click at [539, 223] on button "SUBIR" at bounding box center [535, 233] width 54 height 25
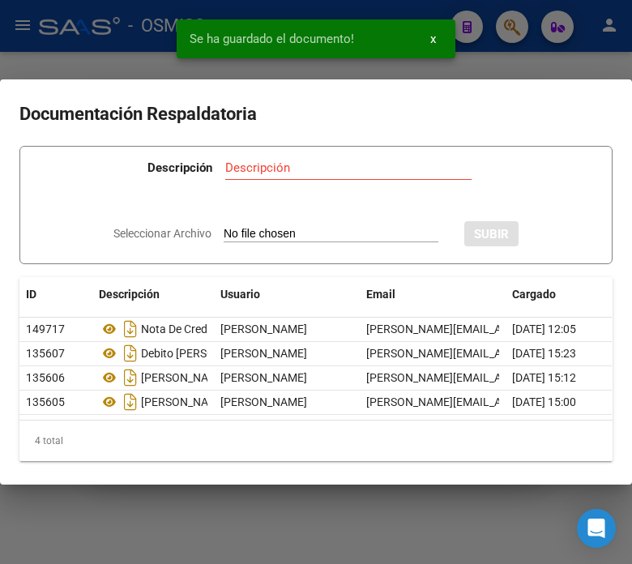
click at [529, 43] on div at bounding box center [316, 282] width 632 height 564
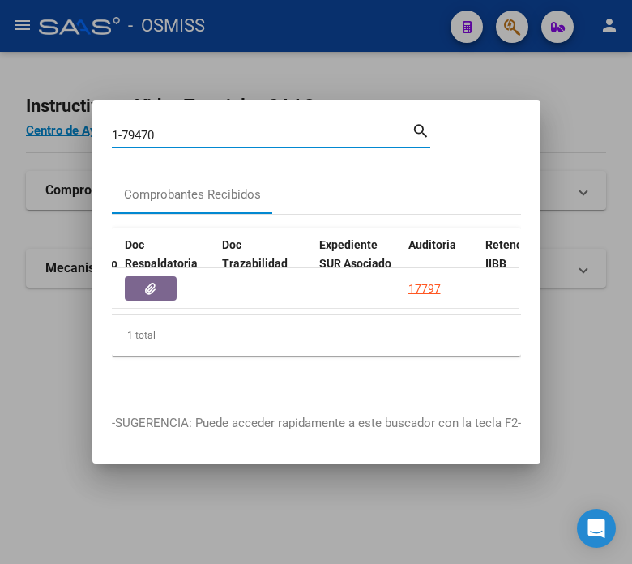
drag, startPoint x: 176, startPoint y: 130, endPoint x: 127, endPoint y: 119, distance: 49.8
click at [127, 123] on div "1-79470 Buscar (apellido, dni, [PERSON_NAME], nro traspaso, cuit, obra social)" at bounding box center [262, 135] width 300 height 24
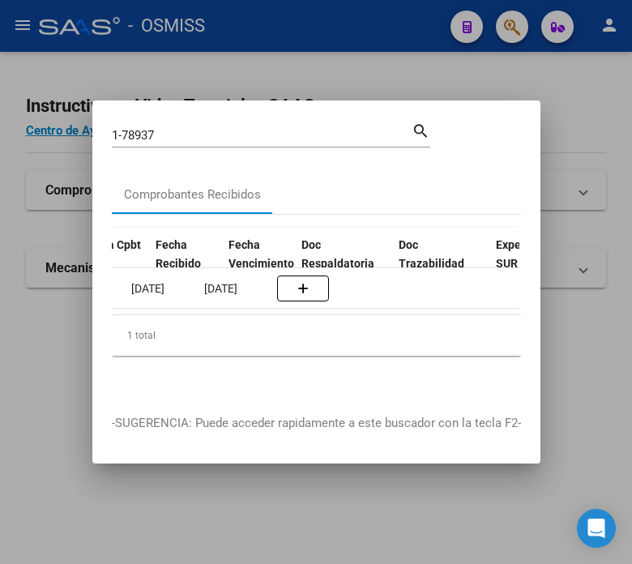
scroll to position [0, 896]
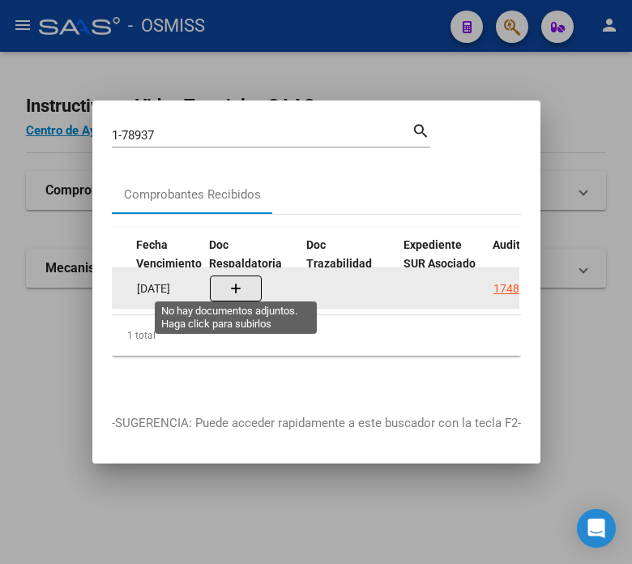
click at [248, 281] on button "button" at bounding box center [236, 289] width 52 height 26
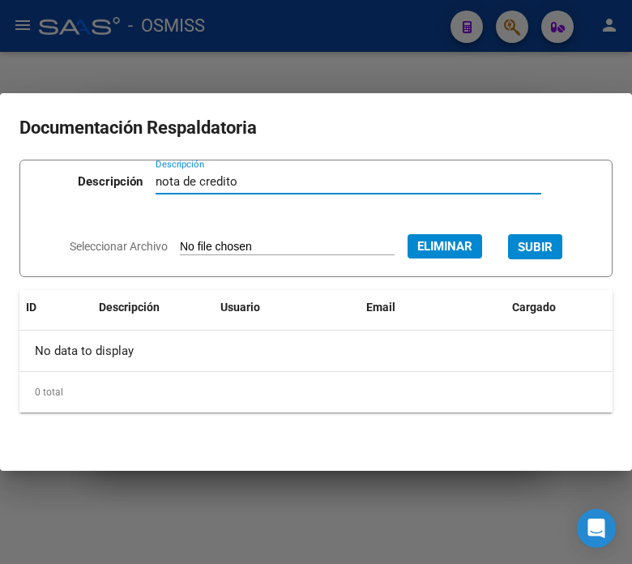
click at [557, 256] on button "SUBIR" at bounding box center [535, 246] width 54 height 25
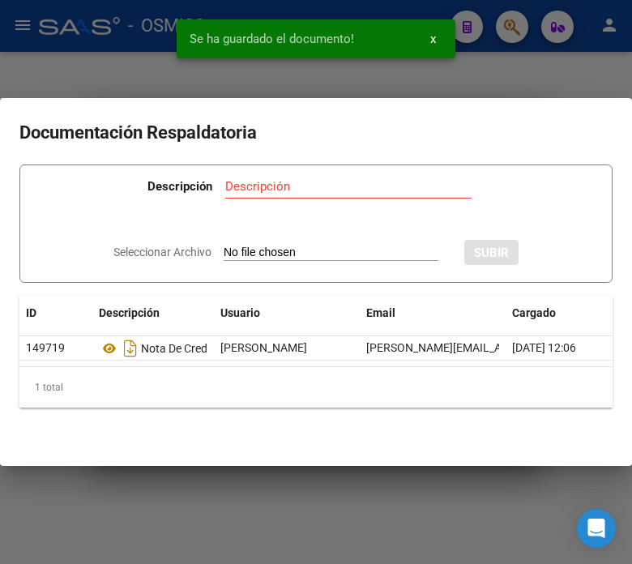
drag, startPoint x: 57, startPoint y: 67, endPoint x: 54, endPoint y: 78, distance: 11.0
click at [58, 67] on div at bounding box center [316, 282] width 632 height 564
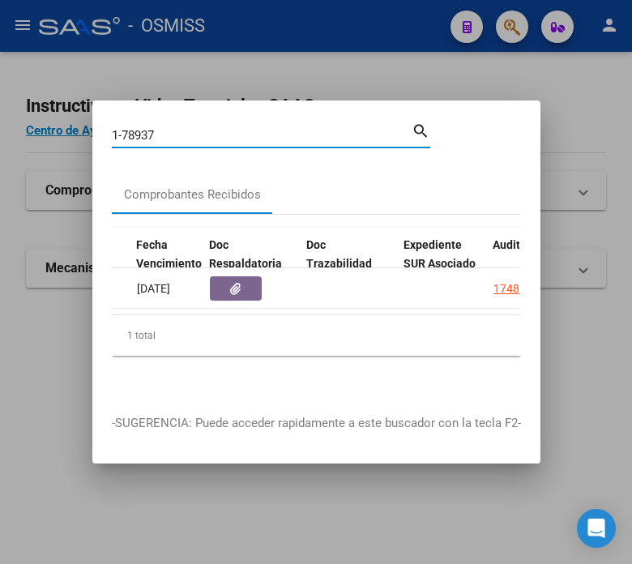
drag, startPoint x: 168, startPoint y: 127, endPoint x: 122, endPoint y: 131, distance: 46.4
click at [122, 131] on input "1-78937" at bounding box center [262, 135] width 300 height 15
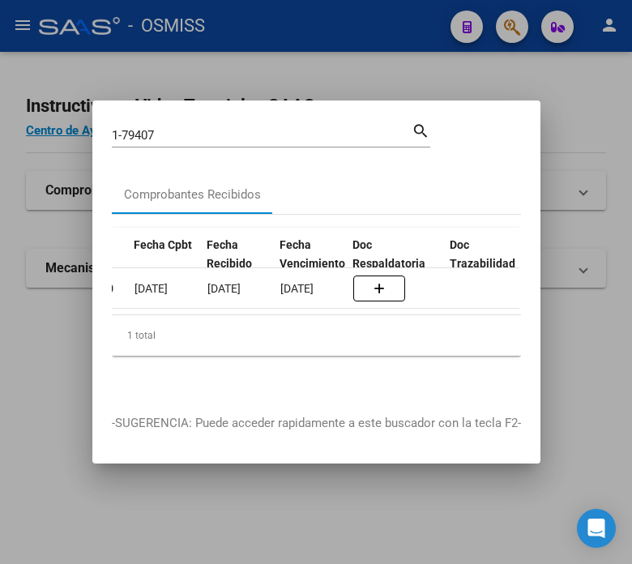
scroll to position [0, 871]
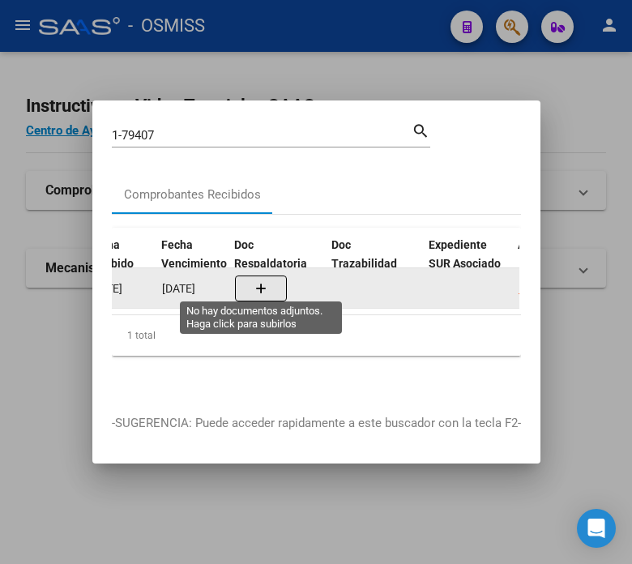
click at [255, 288] on icon "button" at bounding box center [260, 289] width 11 height 12
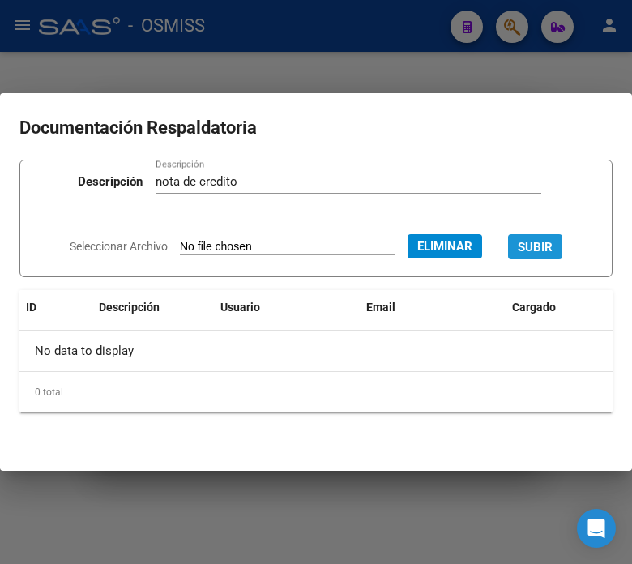
click at [544, 244] on span "SUBIR" at bounding box center [535, 247] width 35 height 15
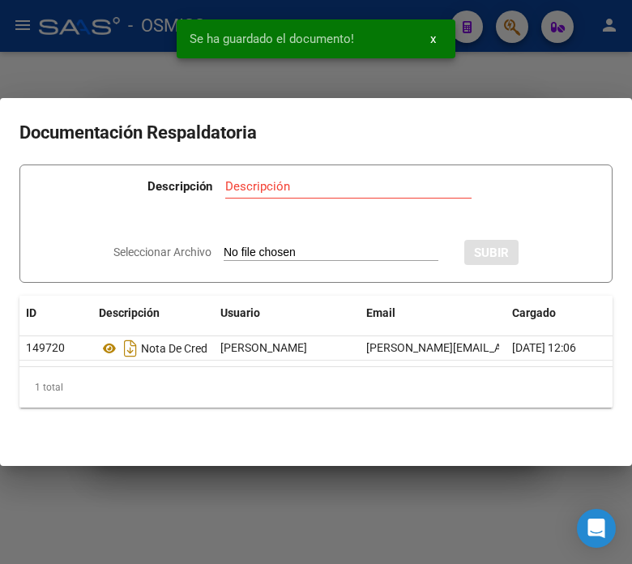
click at [509, 65] on div at bounding box center [316, 282] width 632 height 564
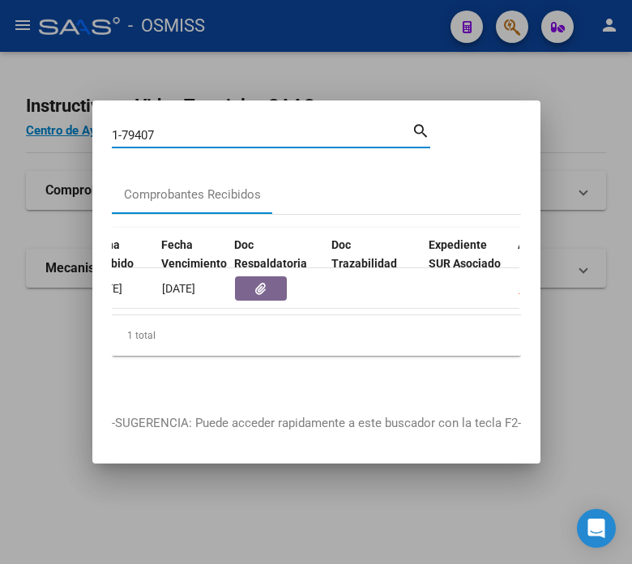
drag, startPoint x: 160, startPoint y: 128, endPoint x: 125, endPoint y: 131, distance: 34.9
click at [125, 131] on input "1-79407" at bounding box center [262, 135] width 300 height 15
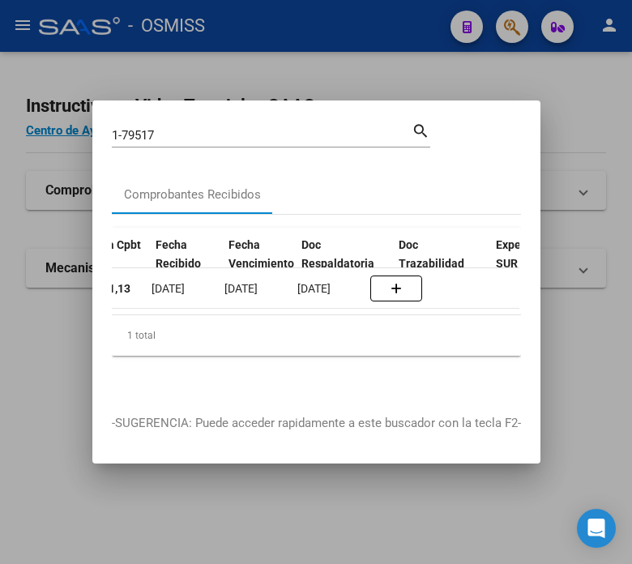
scroll to position [0, 803]
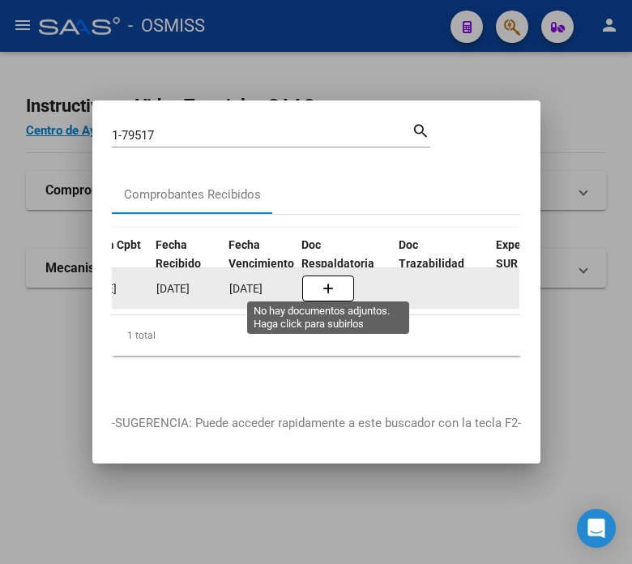
click at [323, 283] on icon "button" at bounding box center [328, 289] width 11 height 12
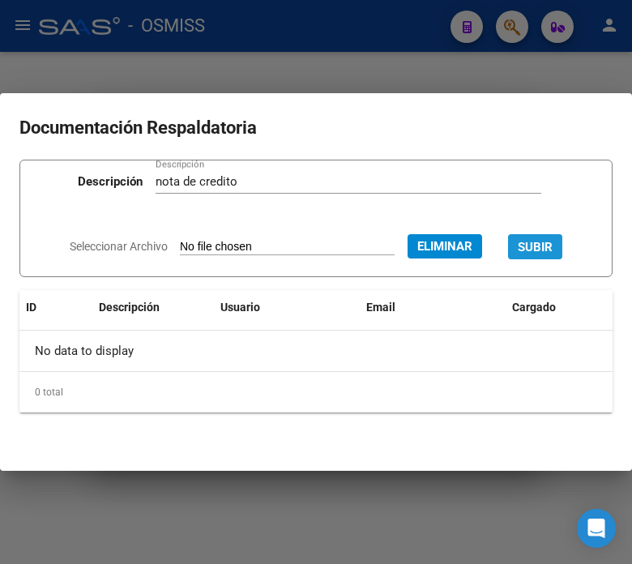
click at [553, 244] on span "SUBIR" at bounding box center [535, 247] width 35 height 15
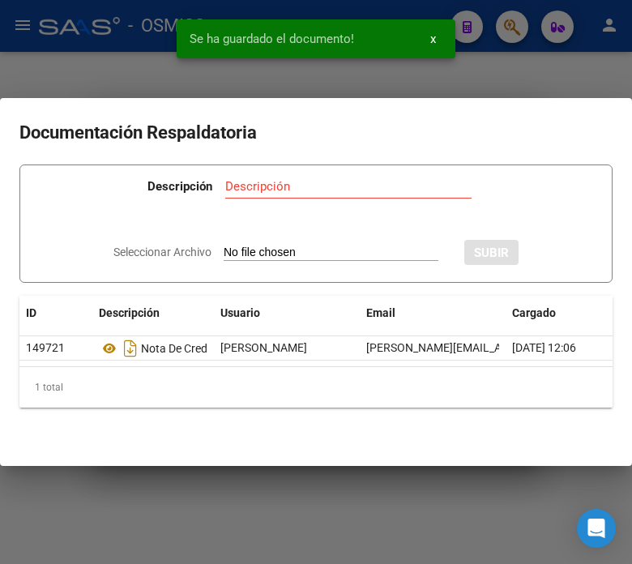
click at [138, 58] on div at bounding box center [316, 282] width 632 height 564
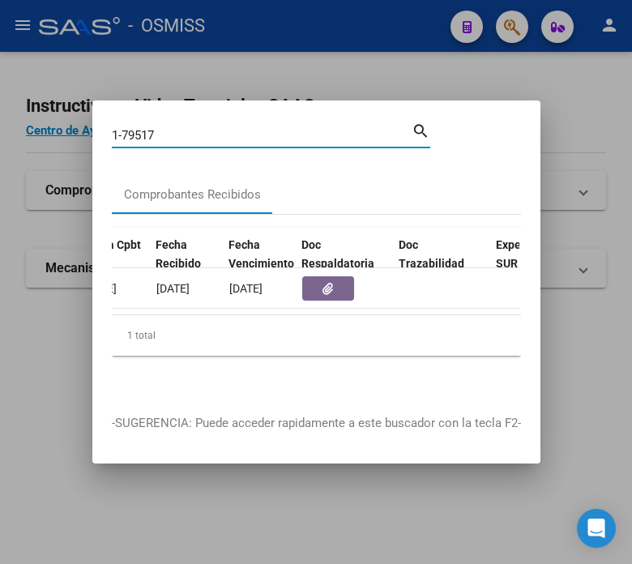
drag, startPoint x: 168, startPoint y: 128, endPoint x: 123, endPoint y: 128, distance: 44.6
click at [123, 128] on input "1-79517" at bounding box center [262, 135] width 300 height 15
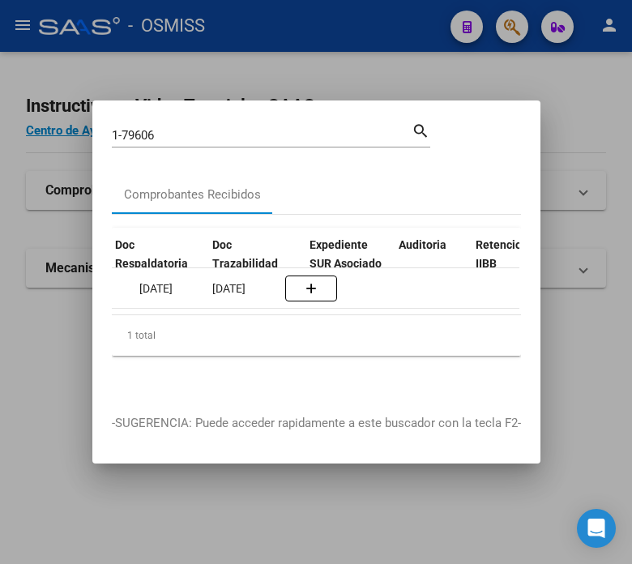
scroll to position [0, 990]
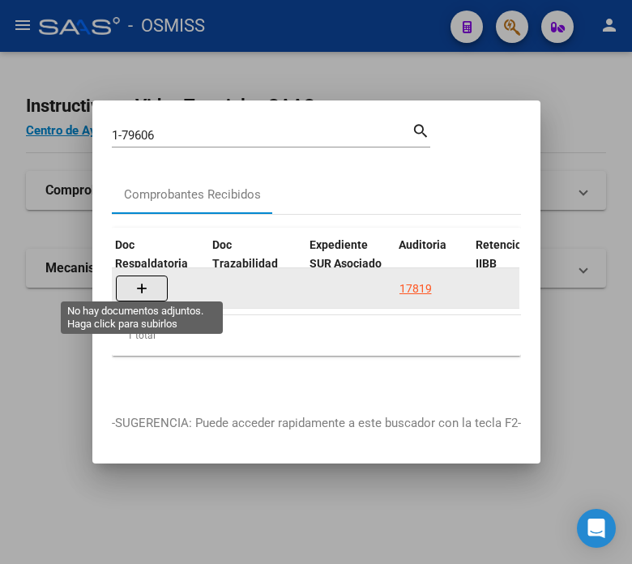
click at [156, 276] on button "button" at bounding box center [142, 289] width 52 height 26
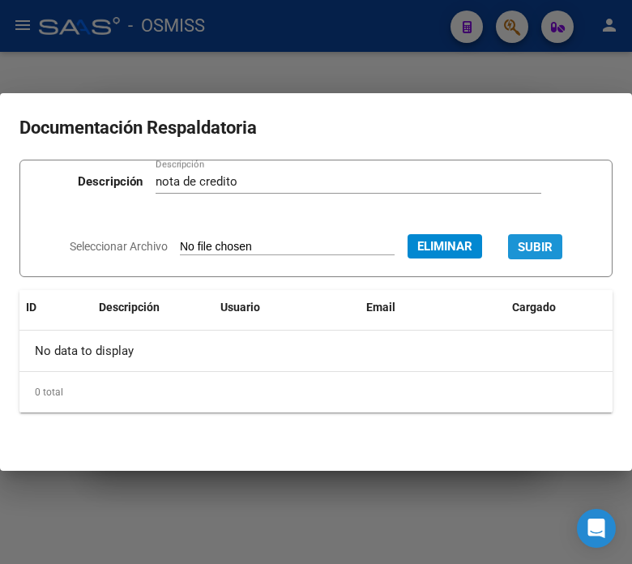
click at [550, 250] on span "SUBIR" at bounding box center [535, 247] width 35 height 15
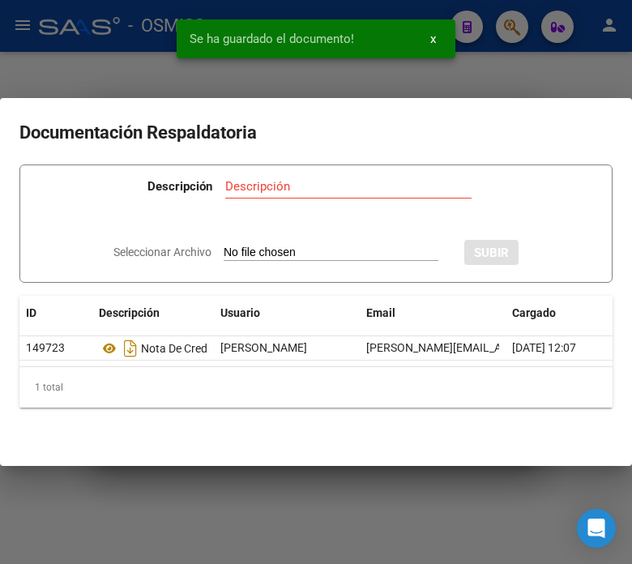
click at [513, 43] on div at bounding box center [316, 282] width 632 height 564
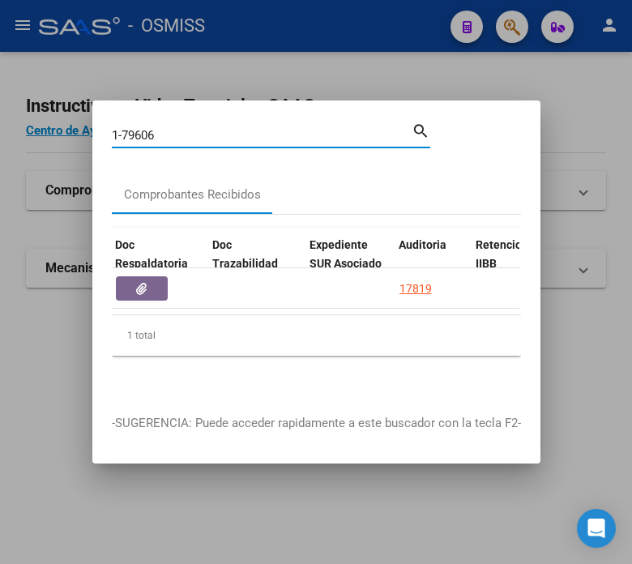
drag, startPoint x: 172, startPoint y: 127, endPoint x: 135, endPoint y: 126, distance: 37.3
click at [135, 128] on input "1-79606" at bounding box center [262, 135] width 300 height 15
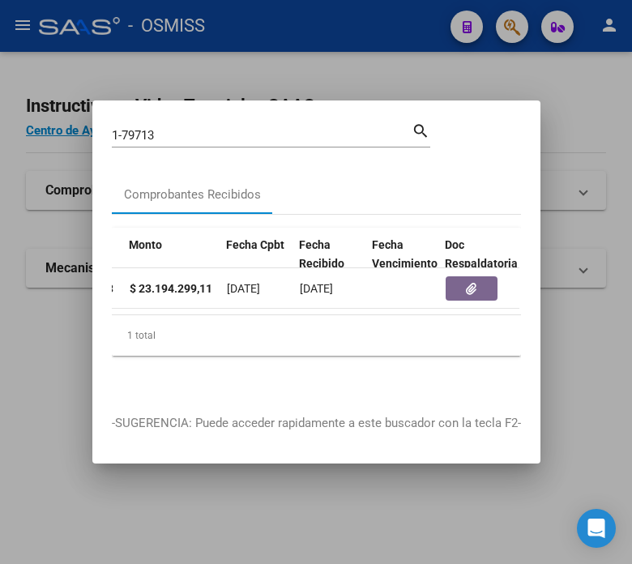
scroll to position [0, 955]
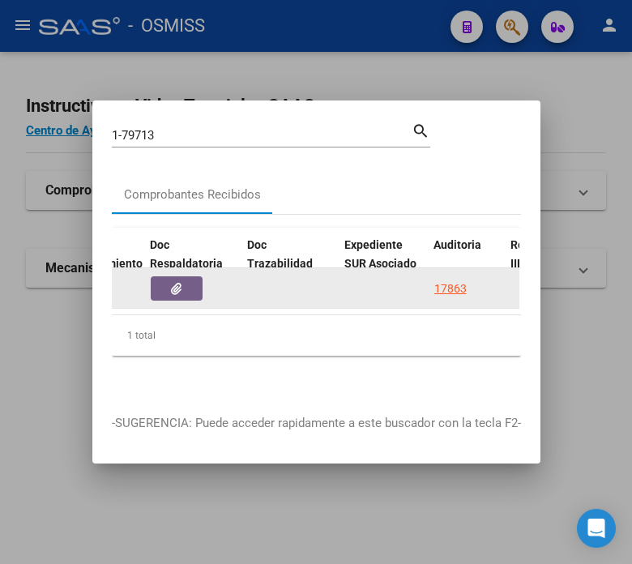
click at [168, 289] on button "button" at bounding box center [177, 288] width 52 height 24
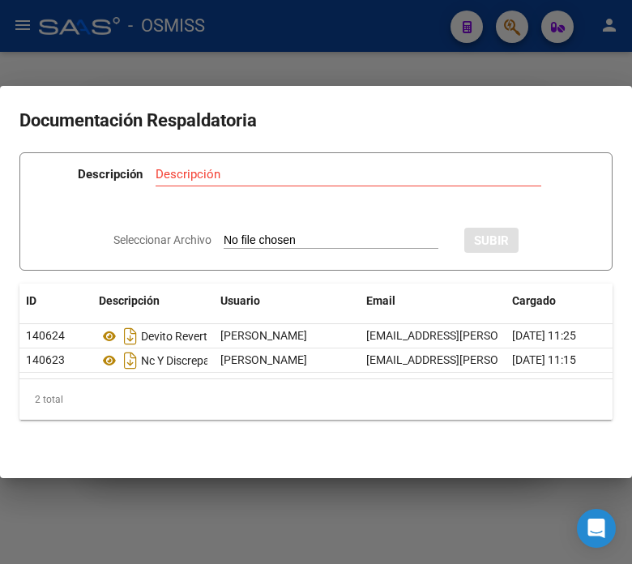
scroll to position [0, 95]
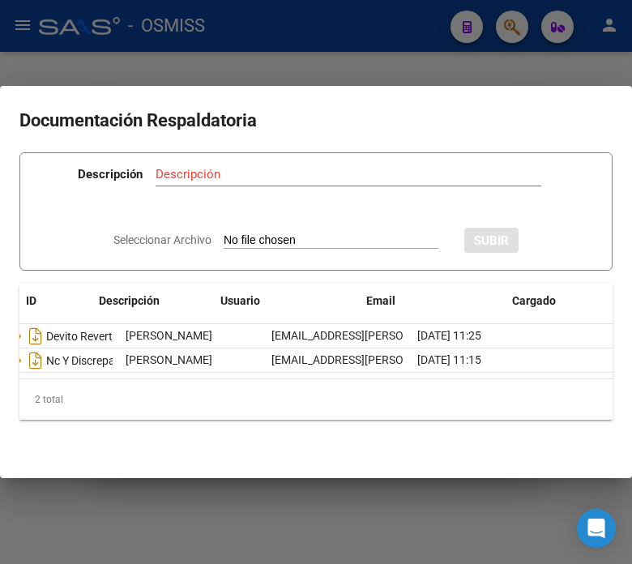
click at [398, 35] on div at bounding box center [316, 282] width 632 height 564
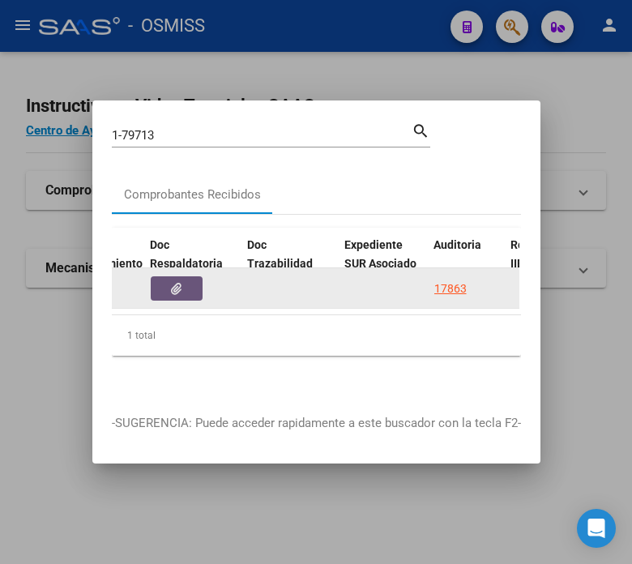
click at [163, 286] on button "button" at bounding box center [177, 288] width 52 height 24
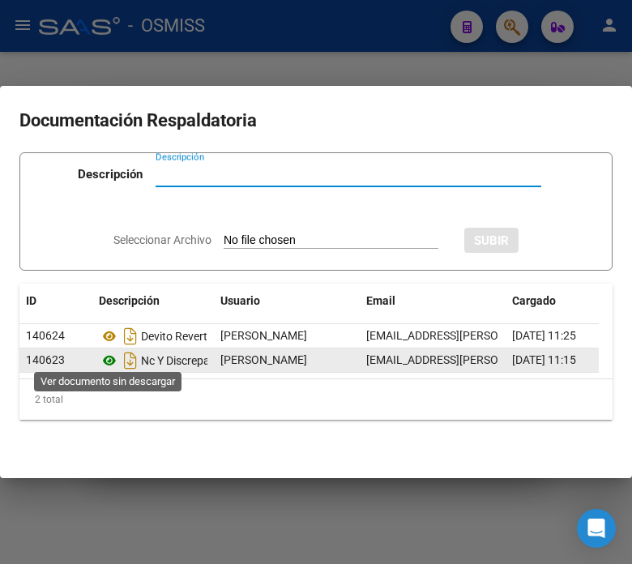
click at [103, 352] on icon at bounding box center [109, 360] width 21 height 19
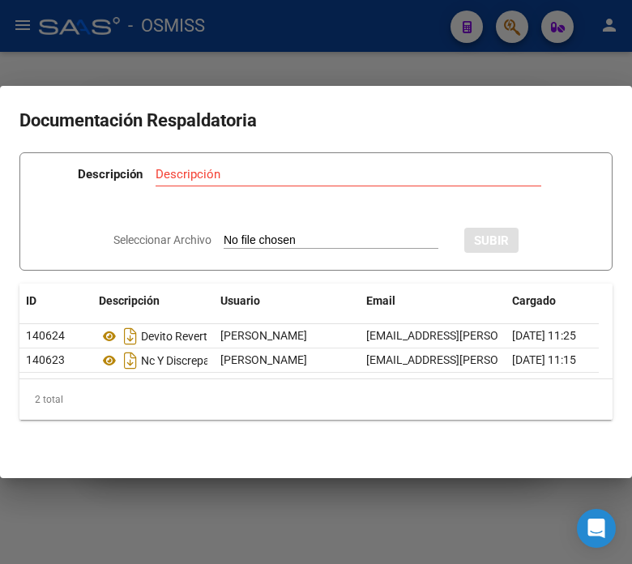
click at [256, 32] on div at bounding box center [316, 282] width 632 height 564
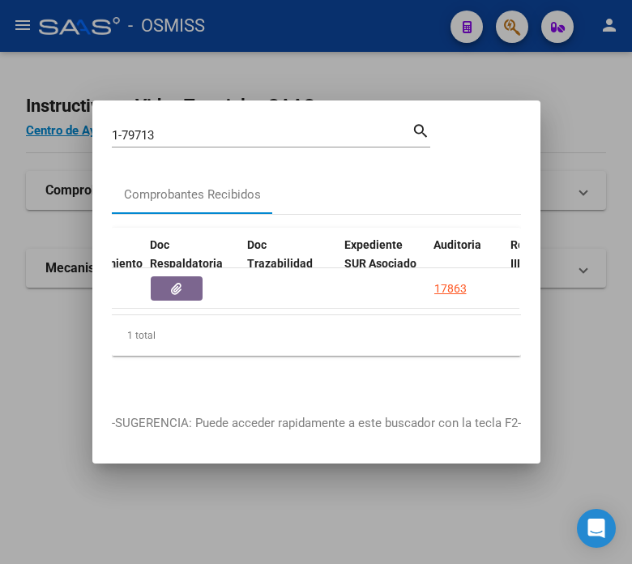
click at [224, 135] on input "1-79713" at bounding box center [262, 135] width 300 height 15
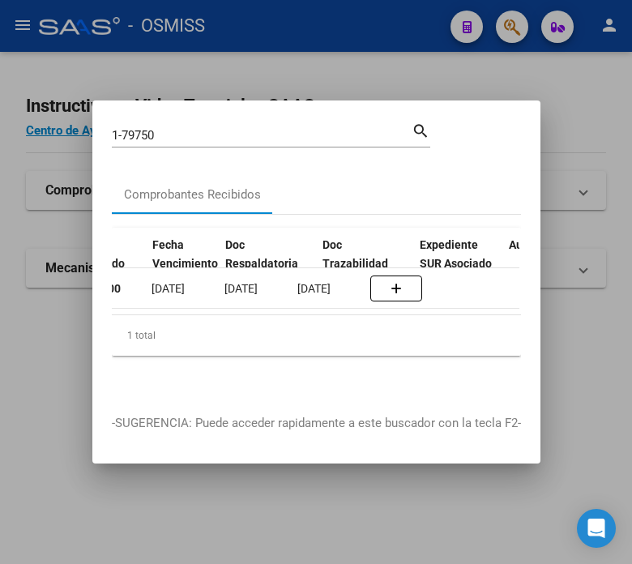
scroll to position [0, 880]
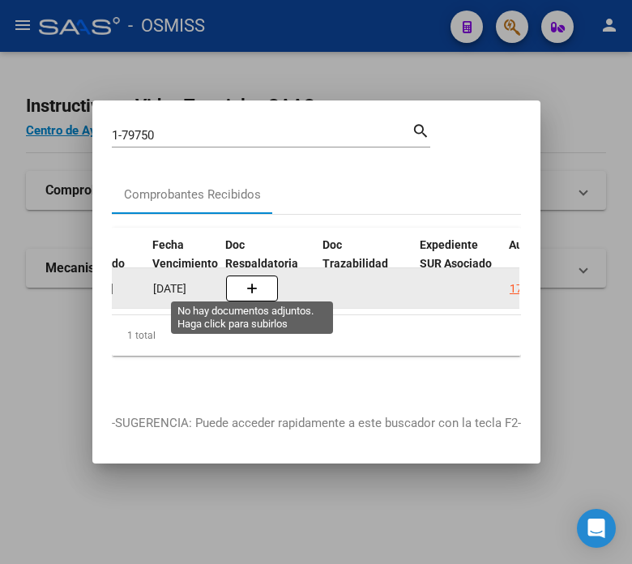
click at [239, 285] on button "button" at bounding box center [252, 289] width 52 height 26
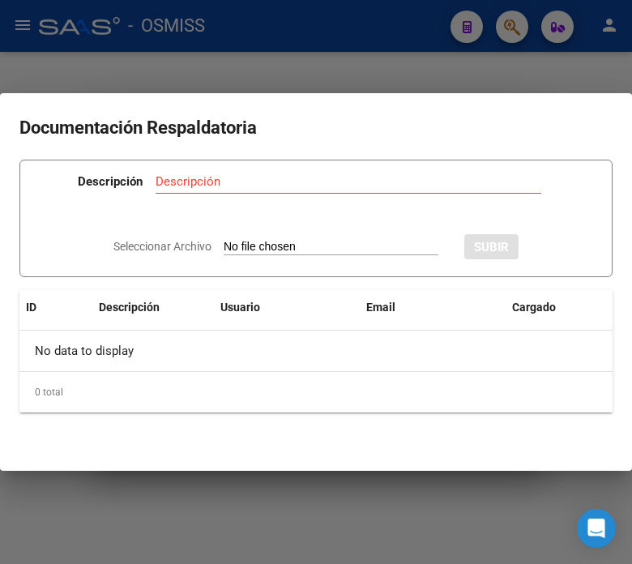
click at [239, 53] on div at bounding box center [316, 282] width 632 height 564
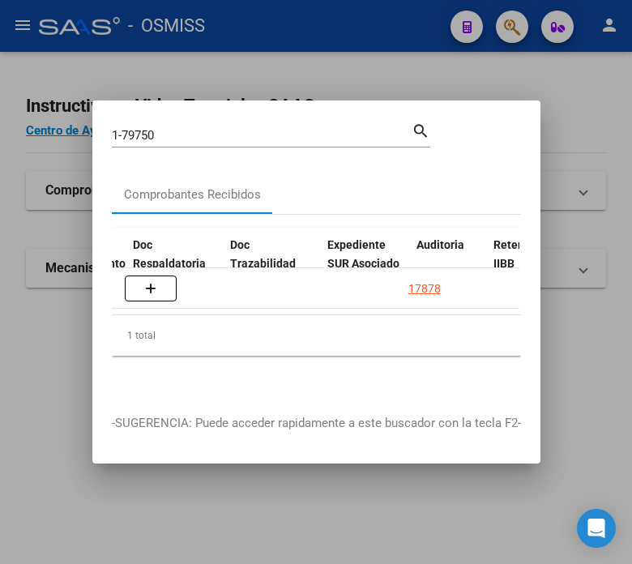
scroll to position [0, 973]
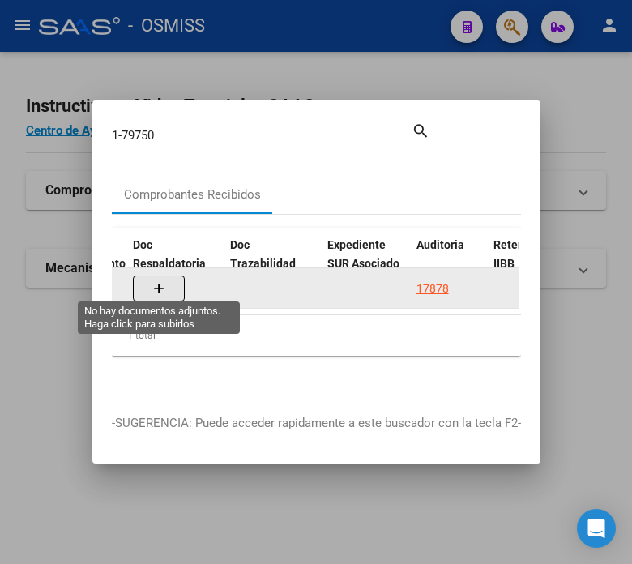
click at [174, 282] on button "button" at bounding box center [159, 289] width 52 height 26
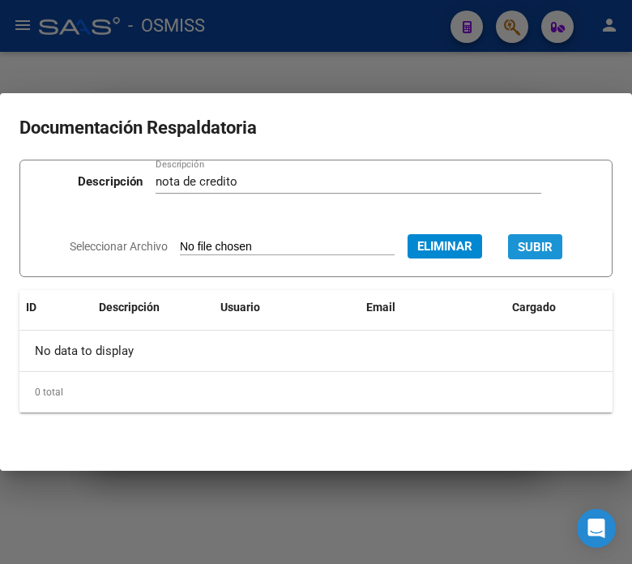
click at [553, 244] on span "SUBIR" at bounding box center [535, 247] width 35 height 15
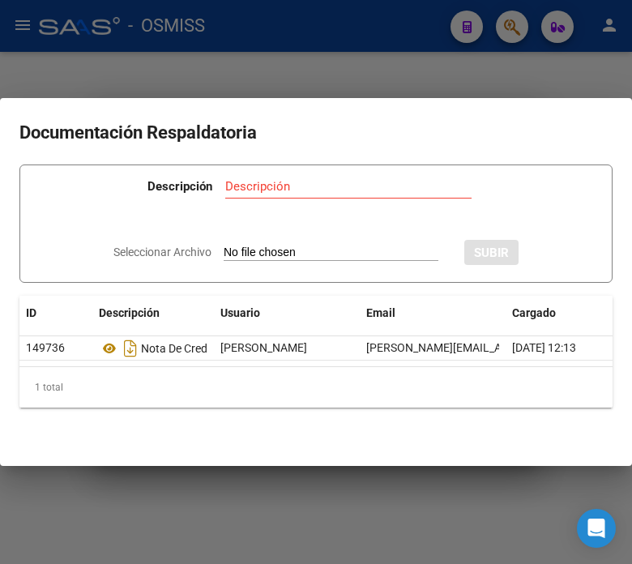
click at [353, 75] on div at bounding box center [316, 282] width 632 height 564
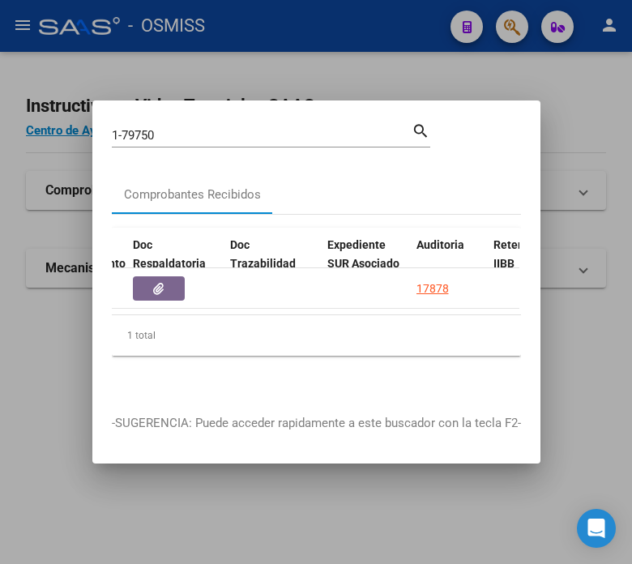
click at [191, 128] on input "1-79750" at bounding box center [262, 135] width 300 height 15
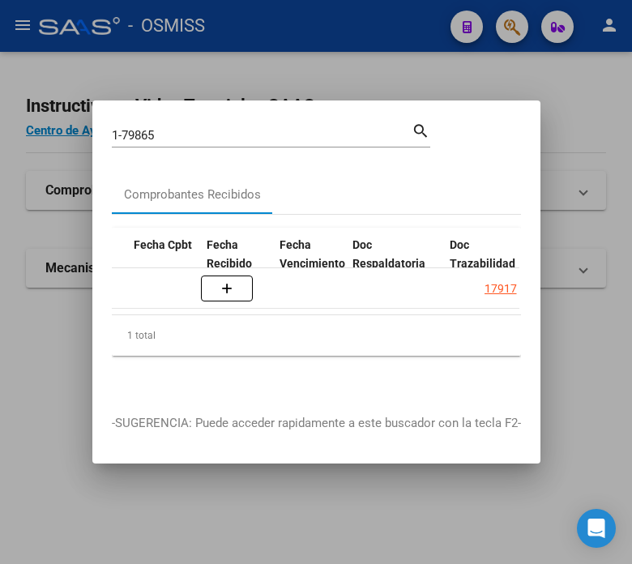
scroll to position [0, 965]
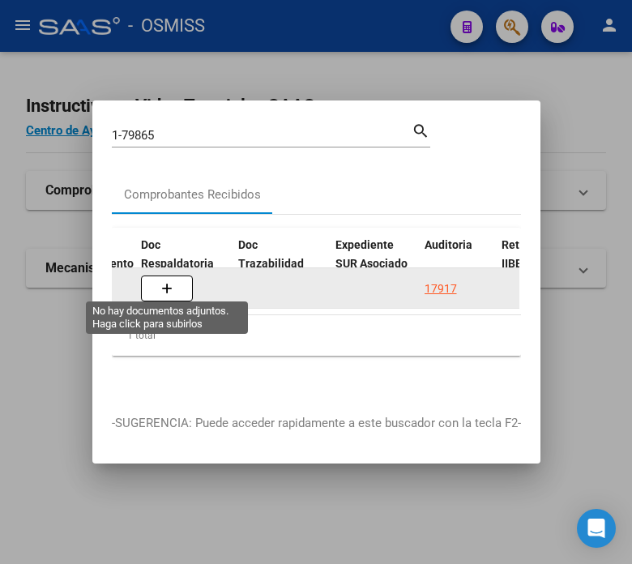
click at [166, 285] on icon "button" at bounding box center [166, 289] width 11 height 12
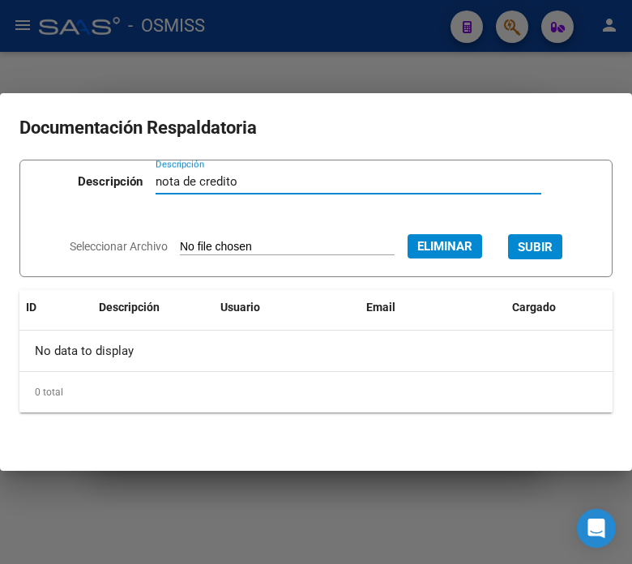
click at [553, 253] on span "SUBIR" at bounding box center [535, 247] width 35 height 15
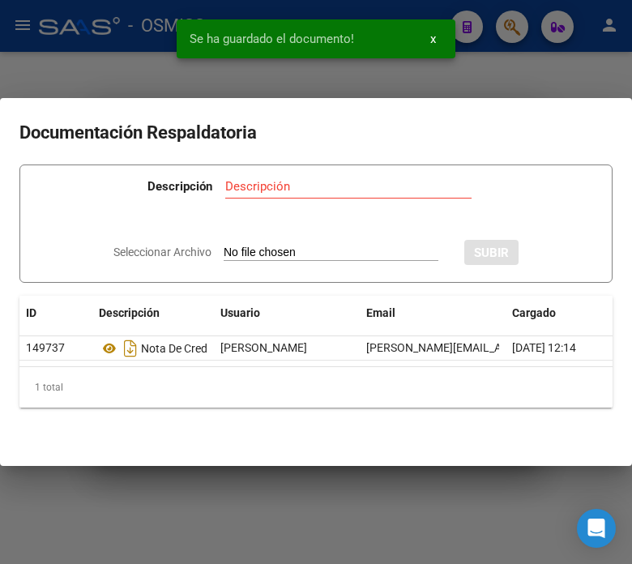
click at [120, 62] on div at bounding box center [316, 282] width 632 height 564
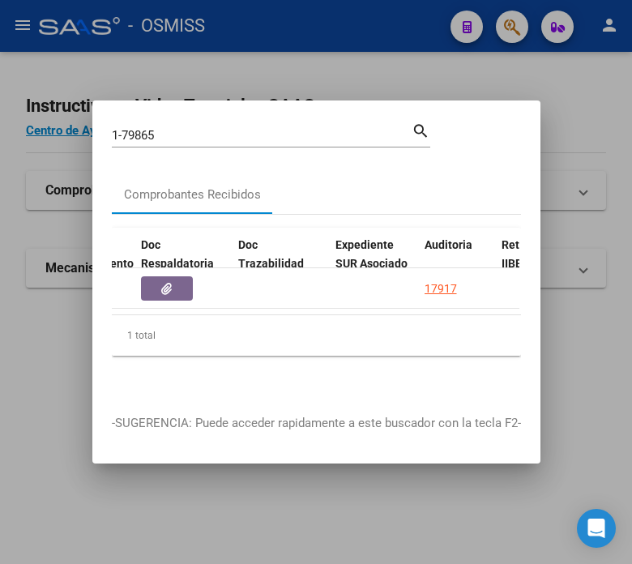
click at [268, 158] on mat-dialog-content "1-79865 Buscar (apellido, dni, cuil, nro traspaso, cuit, obra social) search Co…" at bounding box center [316, 257] width 448 height 275
drag, startPoint x: 199, startPoint y: 125, endPoint x: 138, endPoint y: 127, distance: 60.8
click at [138, 128] on input "1-79865" at bounding box center [262, 135] width 300 height 15
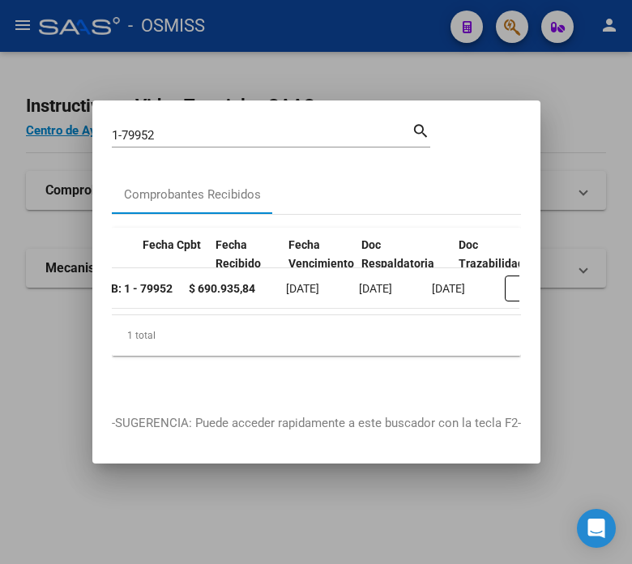
scroll to position [0, 760]
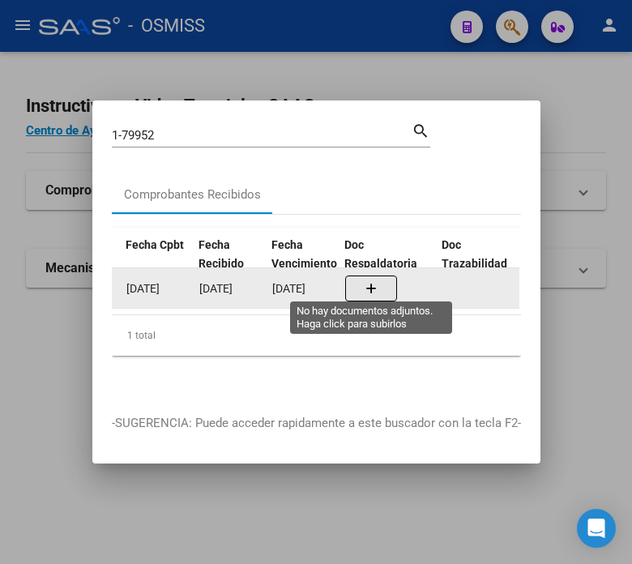
click at [375, 283] on icon "button" at bounding box center [371, 289] width 11 height 12
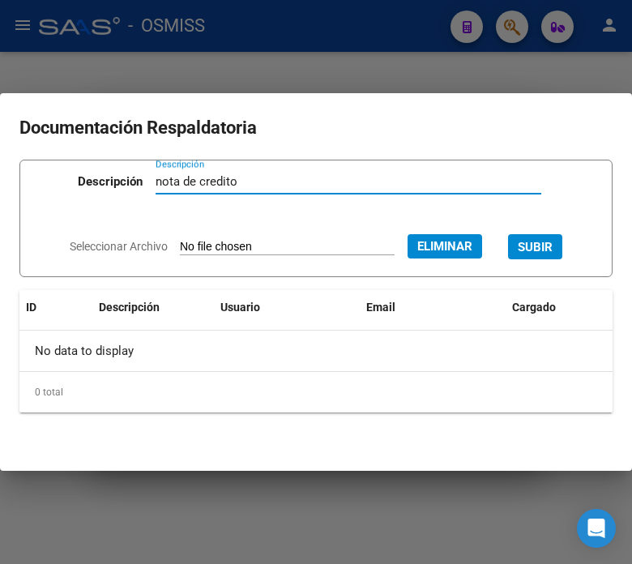
click at [553, 241] on span "SUBIR" at bounding box center [535, 247] width 35 height 15
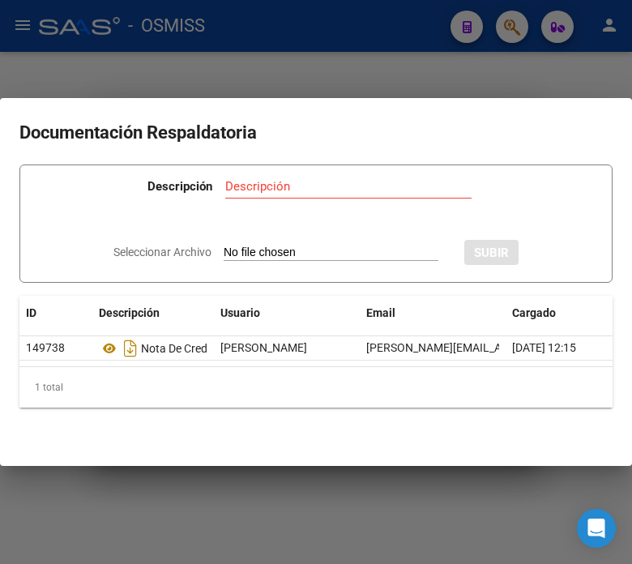
click at [244, 408] on div "1 total" at bounding box center [315, 387] width 593 height 41
click at [276, 57] on div at bounding box center [316, 282] width 632 height 564
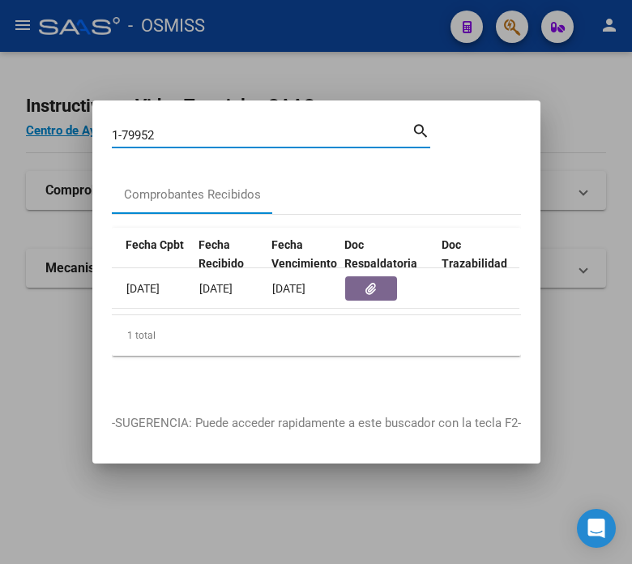
drag, startPoint x: 175, startPoint y: 134, endPoint x: 124, endPoint y: 135, distance: 51.1
click at [124, 135] on input "1-79952" at bounding box center [262, 135] width 300 height 15
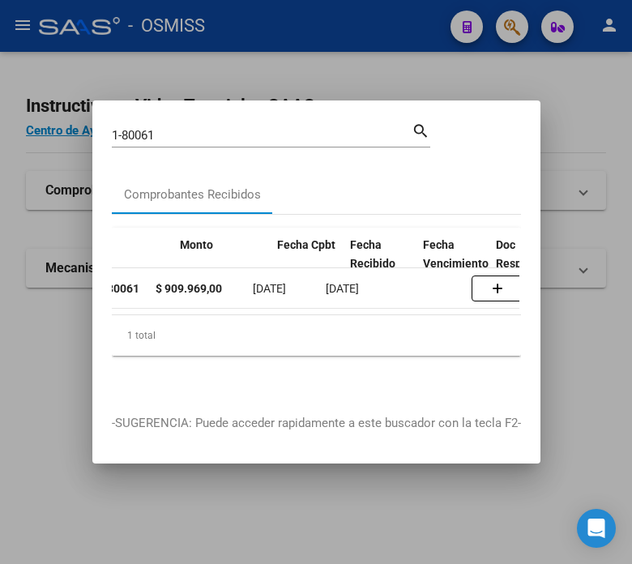
scroll to position [0, 651]
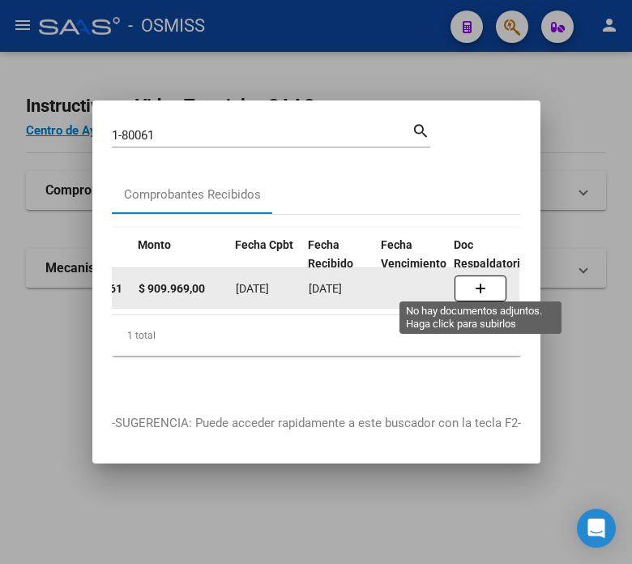
click at [475, 283] on icon "button" at bounding box center [480, 289] width 11 height 12
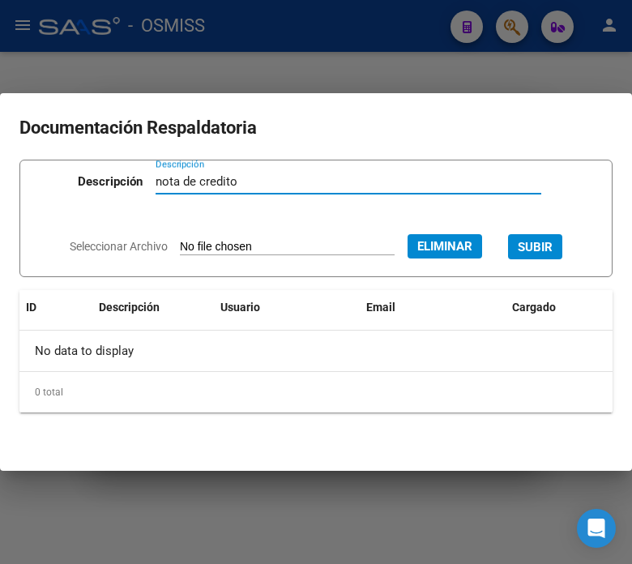
click at [546, 250] on span "SUBIR" at bounding box center [535, 247] width 35 height 15
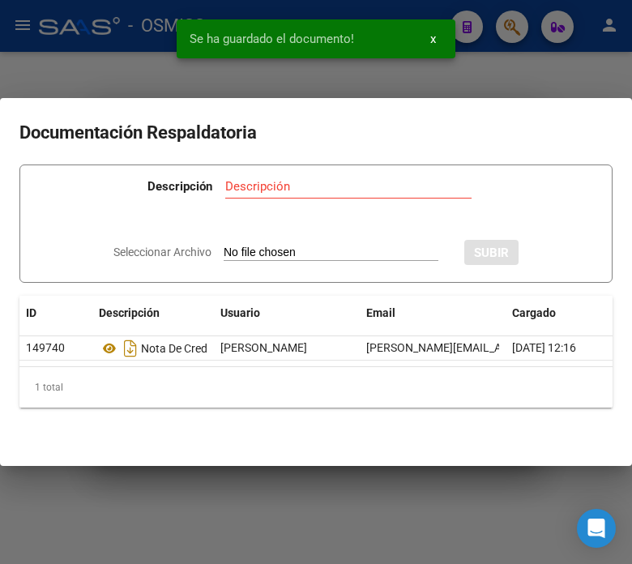
click at [94, 25] on div at bounding box center [316, 282] width 632 height 564
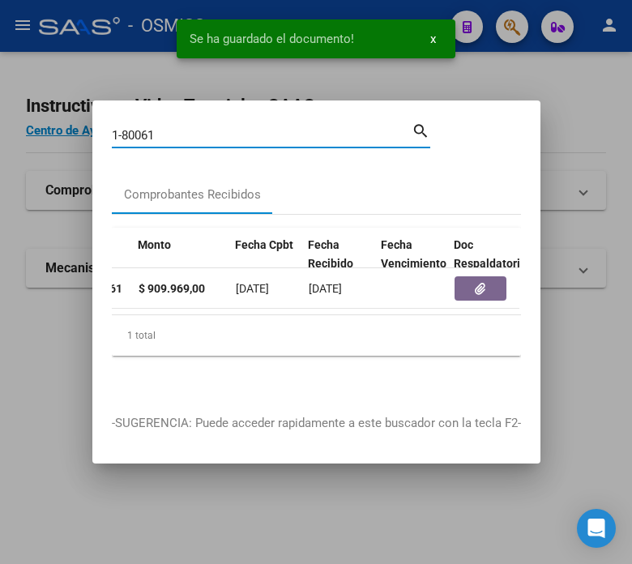
click at [176, 128] on input "1-80061" at bounding box center [262, 135] width 300 height 15
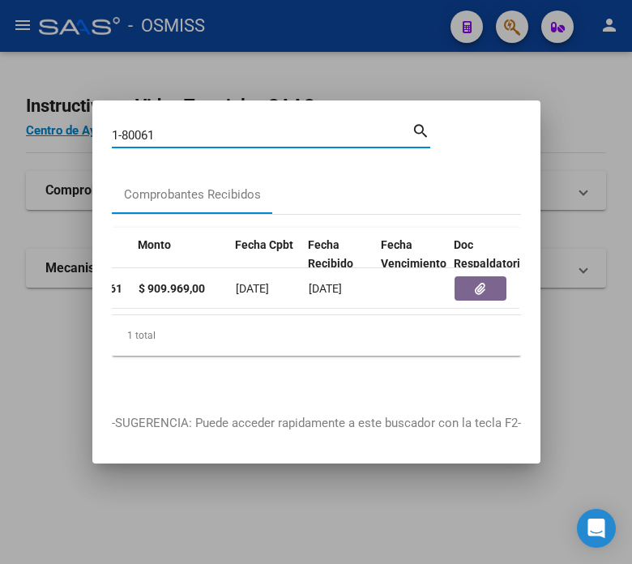
click at [165, 130] on input "1-80061" at bounding box center [262, 135] width 300 height 15
drag, startPoint x: 165, startPoint y: 130, endPoint x: 124, endPoint y: 130, distance: 41.3
click at [124, 130] on input "1-80061" at bounding box center [262, 135] width 300 height 15
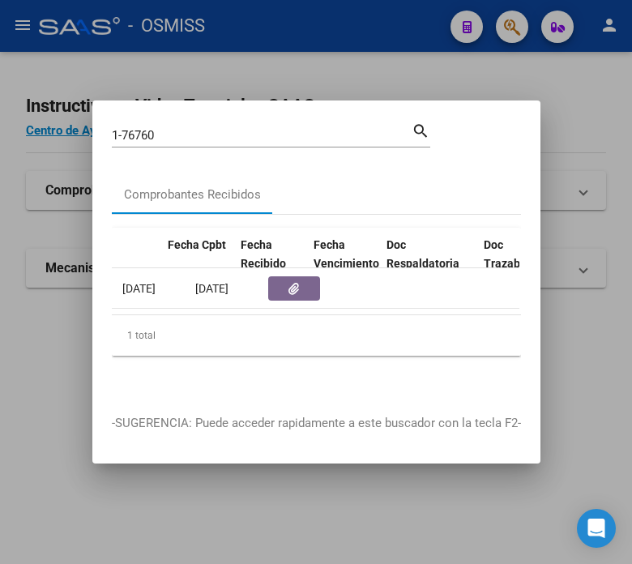
scroll to position [0, 880]
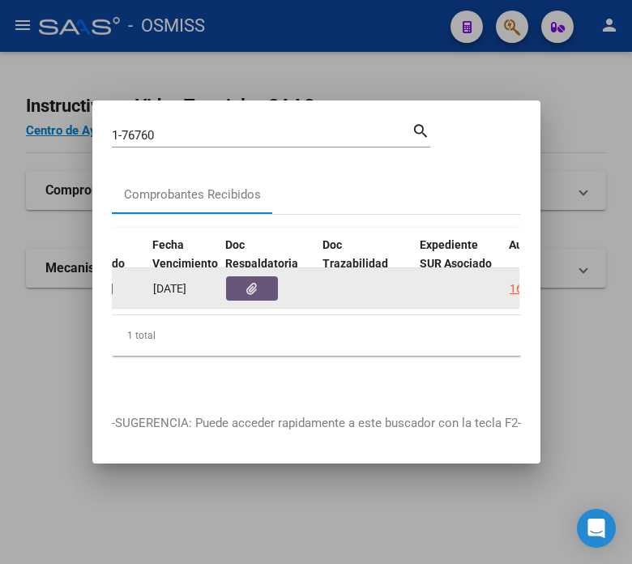
click at [249, 283] on icon "button" at bounding box center [251, 289] width 11 height 12
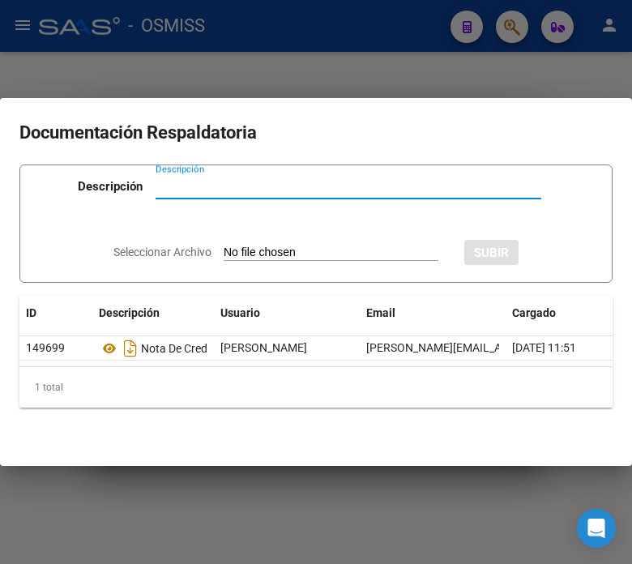
click at [351, 78] on div at bounding box center [316, 282] width 632 height 564
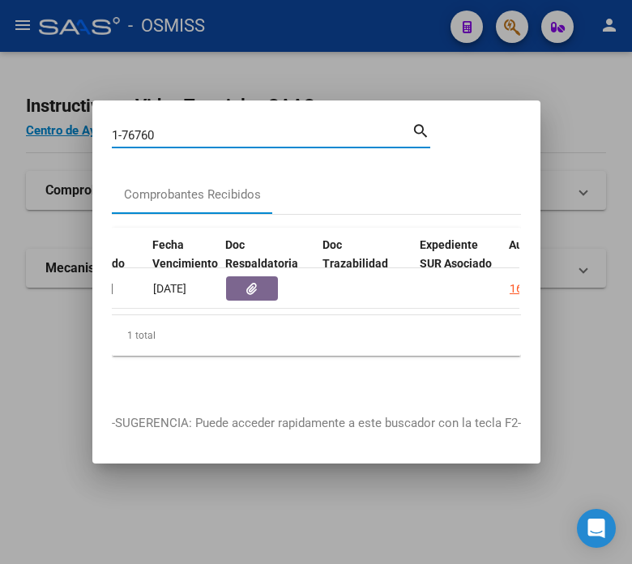
drag, startPoint x: 164, startPoint y: 131, endPoint x: 135, endPoint y: 131, distance: 29.2
click at [135, 131] on input "1-76760" at bounding box center [262, 135] width 300 height 15
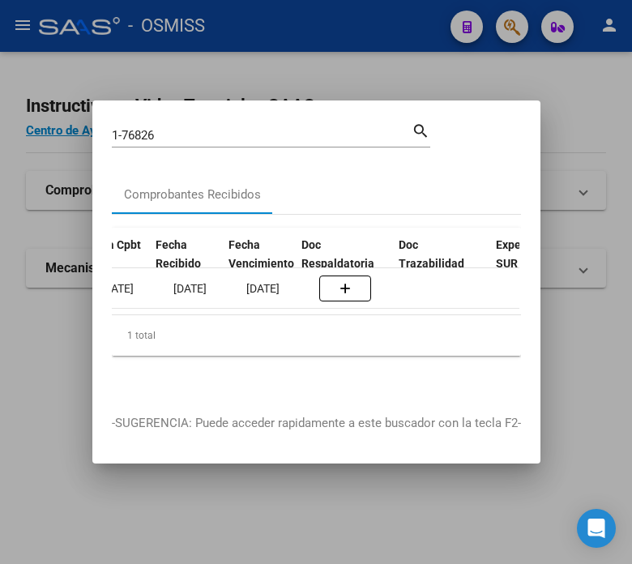
scroll to position [0, 803]
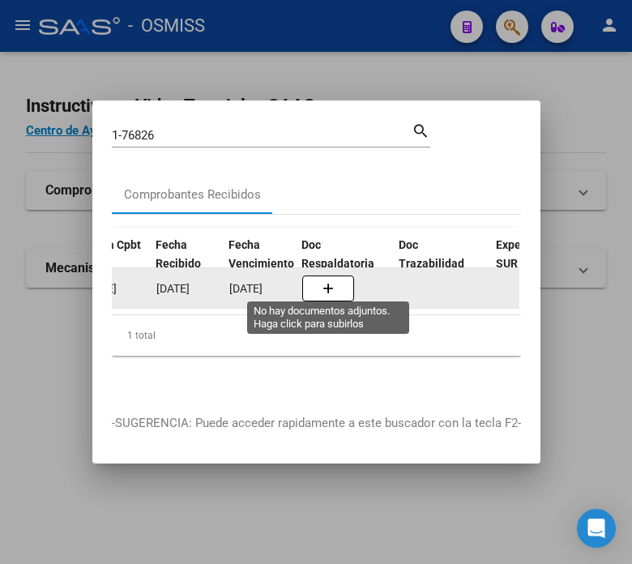
click at [346, 293] on button "button" at bounding box center [328, 289] width 52 height 26
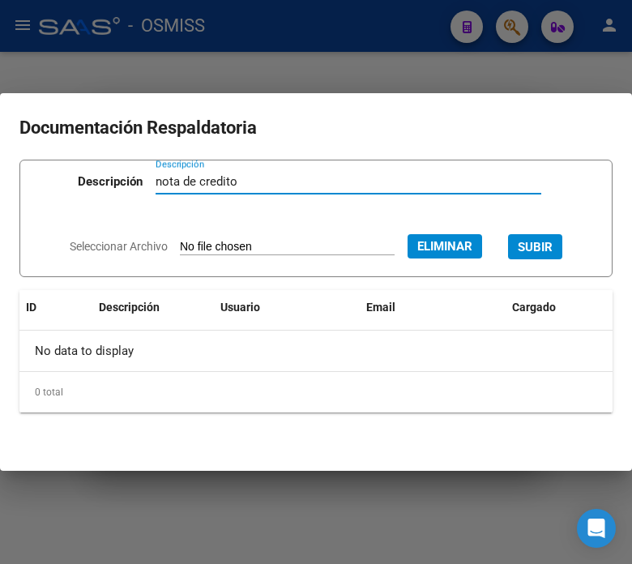
click at [551, 240] on span "SUBIR" at bounding box center [535, 247] width 35 height 15
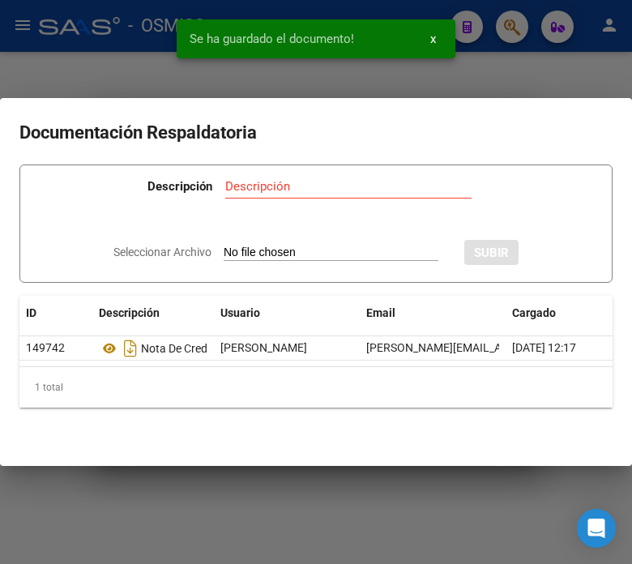
click at [337, 54] on snack-bar-container "Se ha guardado el documento! x" at bounding box center [316, 38] width 279 height 39
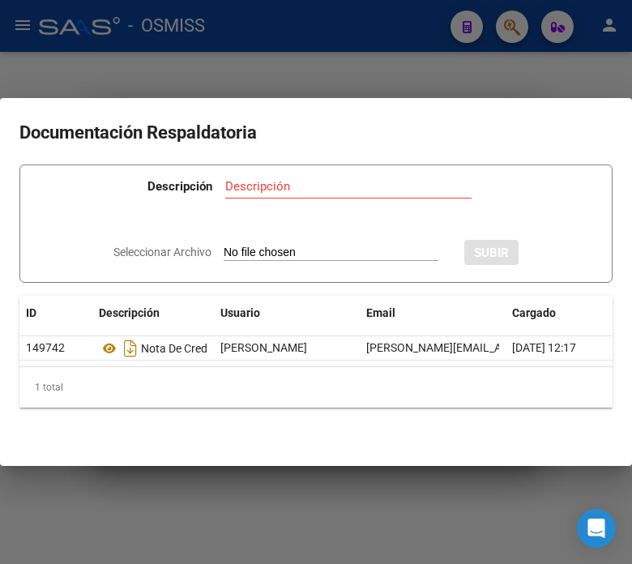
click at [407, 98] on mat-dialog-container "Documentación Respaldatoria Descripción Descripción Seleccionar Archivo SUBIR I…" at bounding box center [316, 281] width 632 height 367
click at [438, 69] on div at bounding box center [316, 282] width 632 height 564
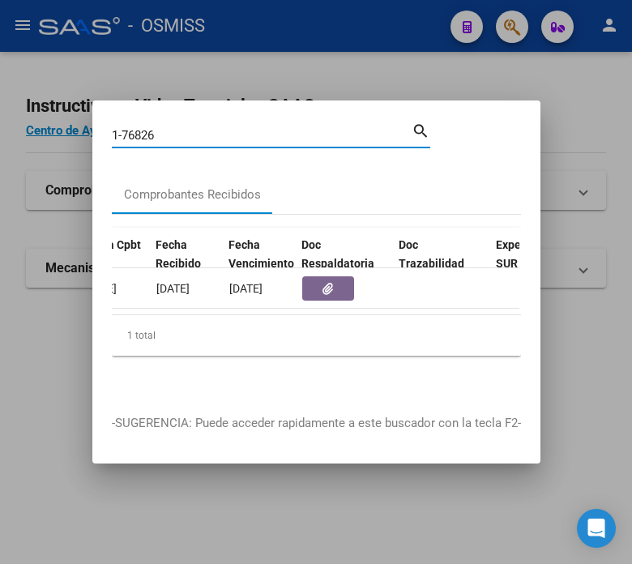
drag, startPoint x: 174, startPoint y: 128, endPoint x: 123, endPoint y: 134, distance: 51.4
click at [123, 134] on input "1-76826" at bounding box center [262, 135] width 300 height 15
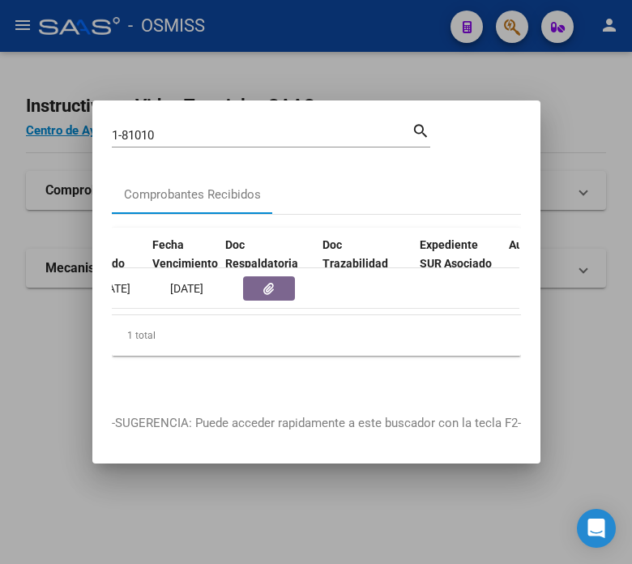
scroll to position [0, 880]
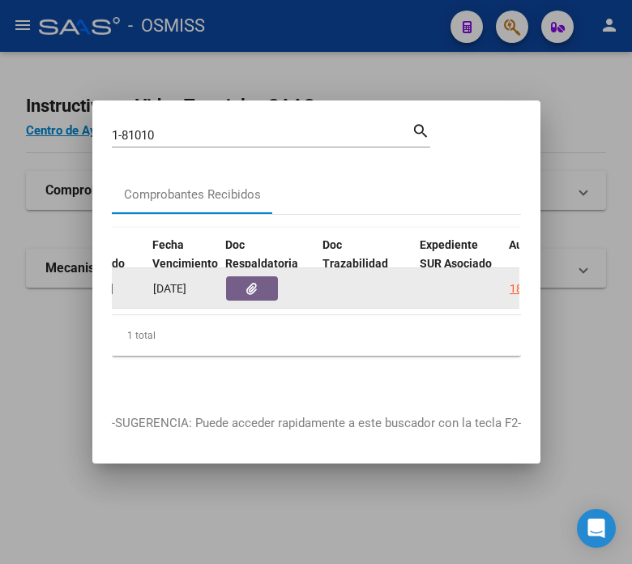
click at [263, 281] on button "button" at bounding box center [252, 288] width 52 height 24
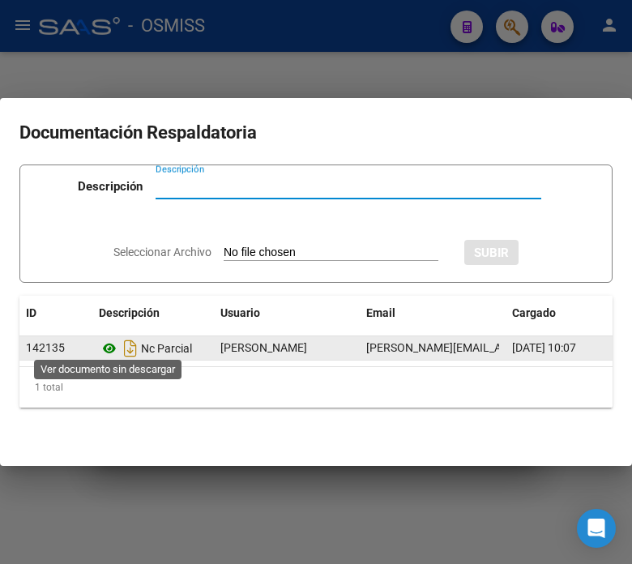
click at [109, 341] on icon at bounding box center [109, 348] width 21 height 19
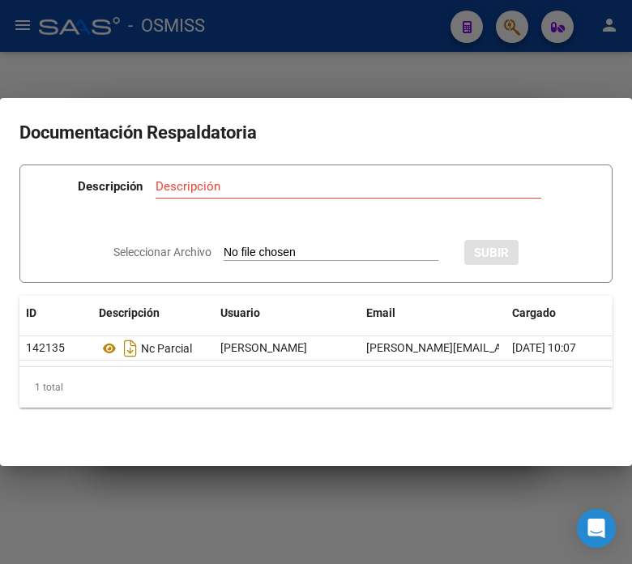
click at [395, 44] on div at bounding box center [316, 282] width 632 height 564
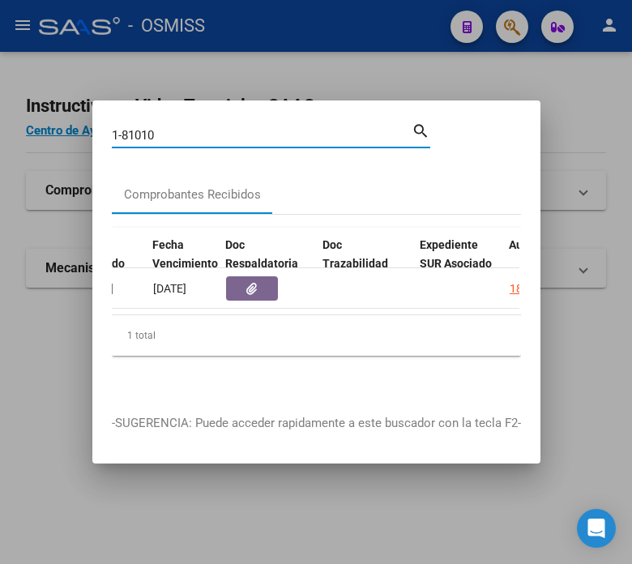
drag, startPoint x: 173, startPoint y: 126, endPoint x: 132, endPoint y: 132, distance: 41.7
click at [132, 132] on input "1-81010" at bounding box center [262, 135] width 300 height 15
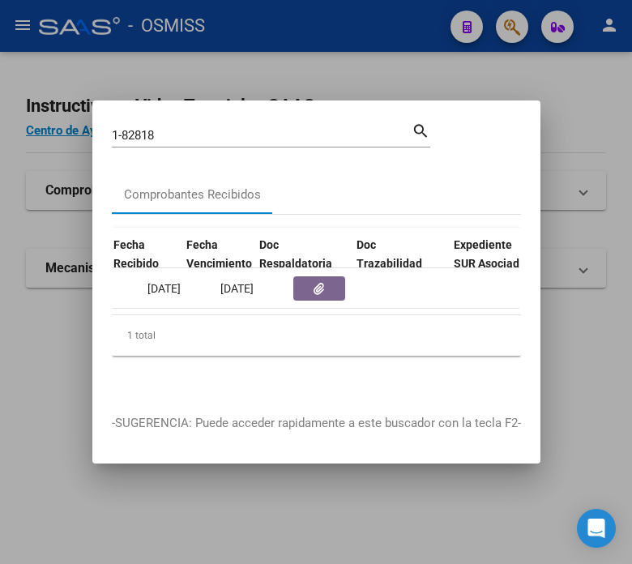
scroll to position [0, 845]
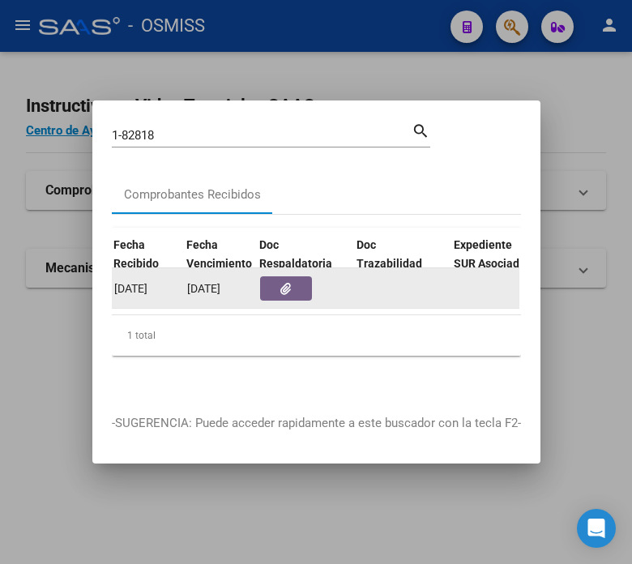
click at [262, 288] on button "button" at bounding box center [286, 288] width 52 height 24
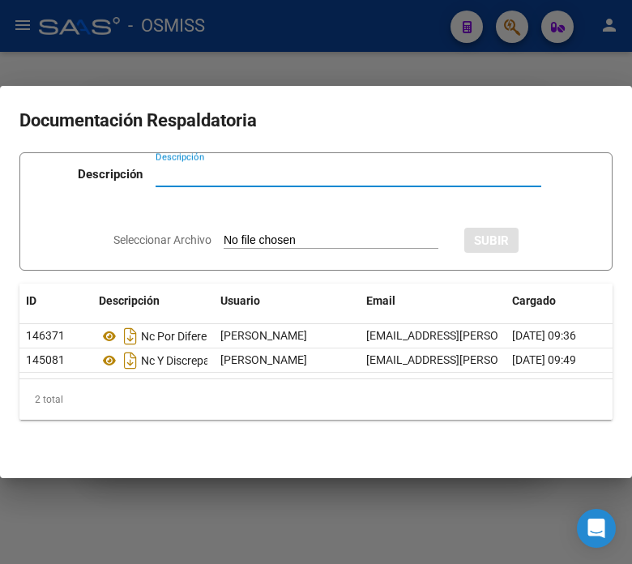
click at [409, 41] on div at bounding box center [316, 282] width 632 height 564
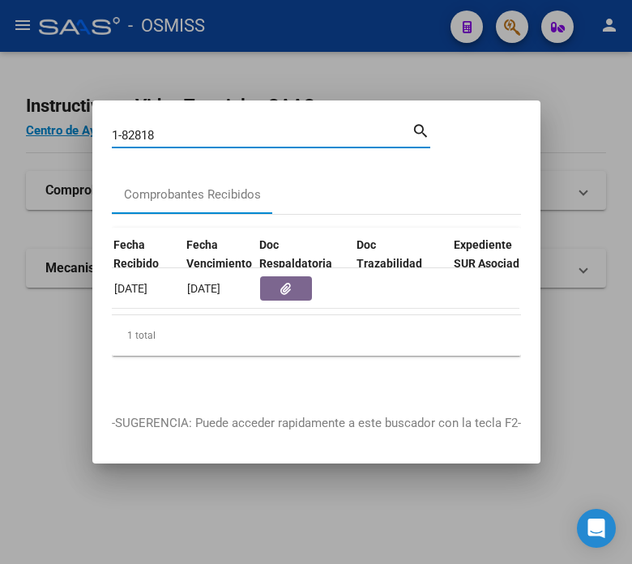
drag, startPoint x: 164, startPoint y: 130, endPoint x: 125, endPoint y: 124, distance: 39.3
click at [125, 128] on input "1-82818" at bounding box center [262, 135] width 300 height 15
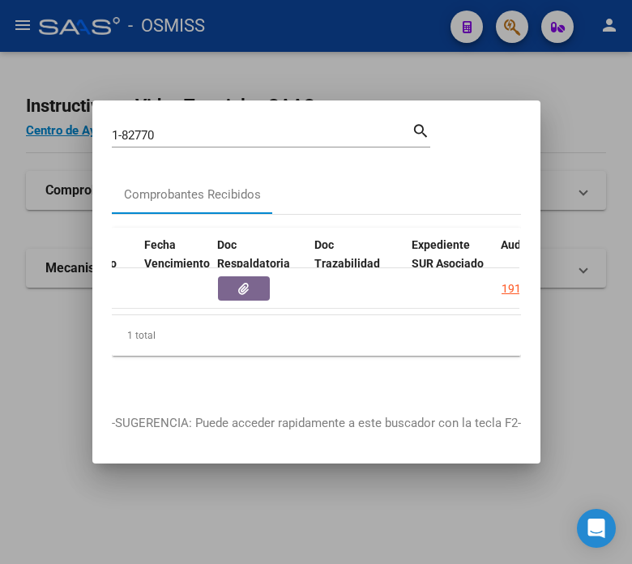
scroll to position [0, 955]
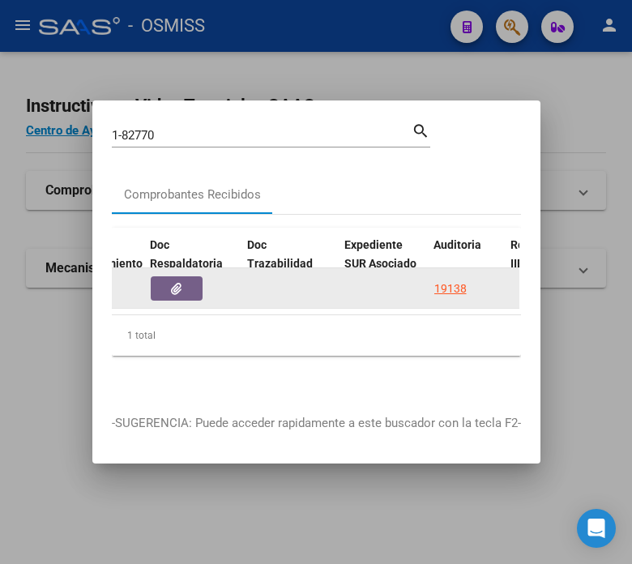
click at [189, 285] on button "button" at bounding box center [177, 288] width 52 height 24
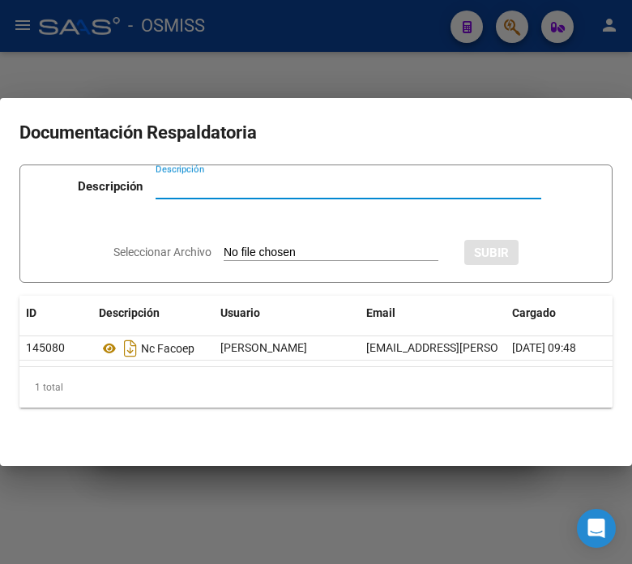
click at [377, 37] on div at bounding box center [316, 282] width 632 height 564
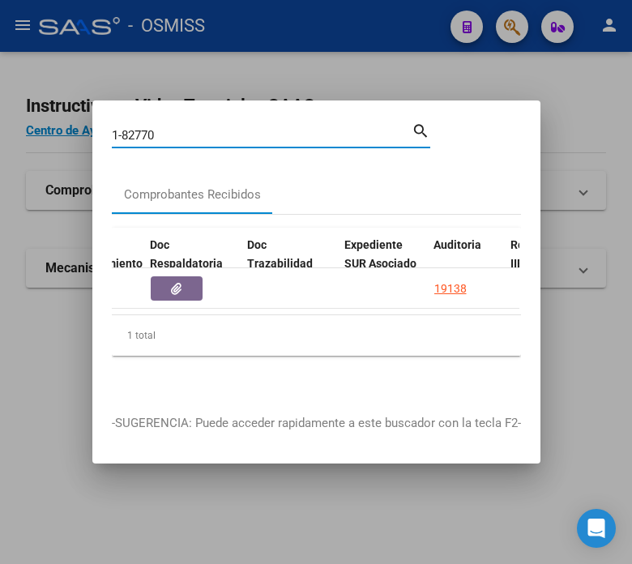
drag, startPoint x: 164, startPoint y: 127, endPoint x: 122, endPoint y: 127, distance: 42.2
click at [122, 128] on input "1-82770" at bounding box center [262, 135] width 300 height 15
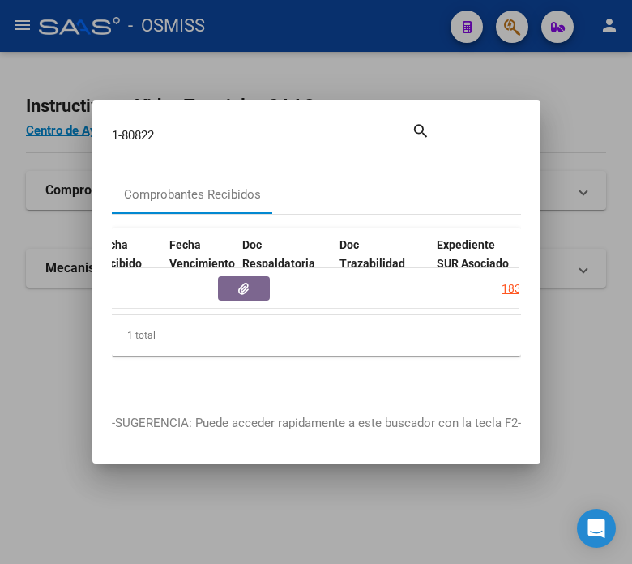
scroll to position [0, 854]
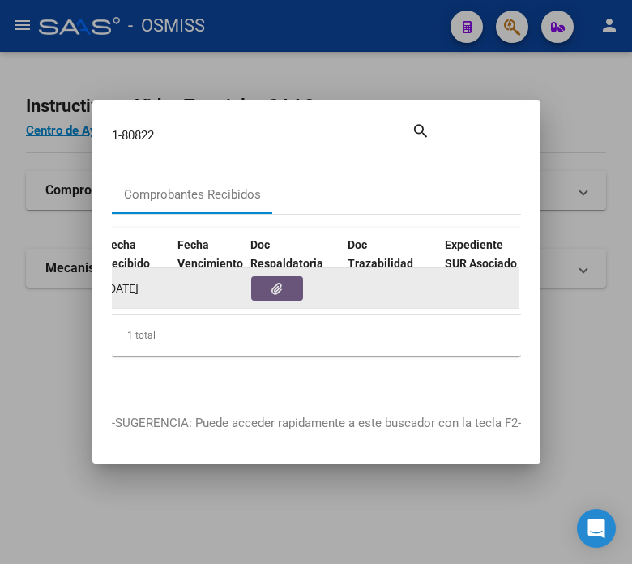
click at [276, 283] on icon "button" at bounding box center [277, 289] width 11 height 12
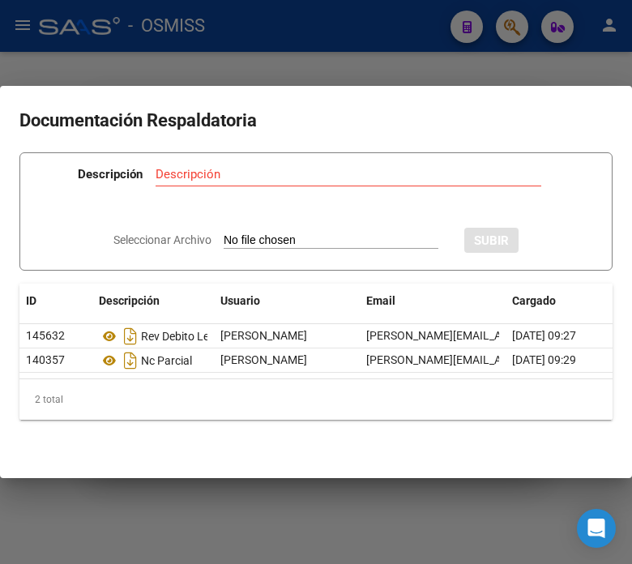
click at [387, 45] on div at bounding box center [316, 282] width 632 height 564
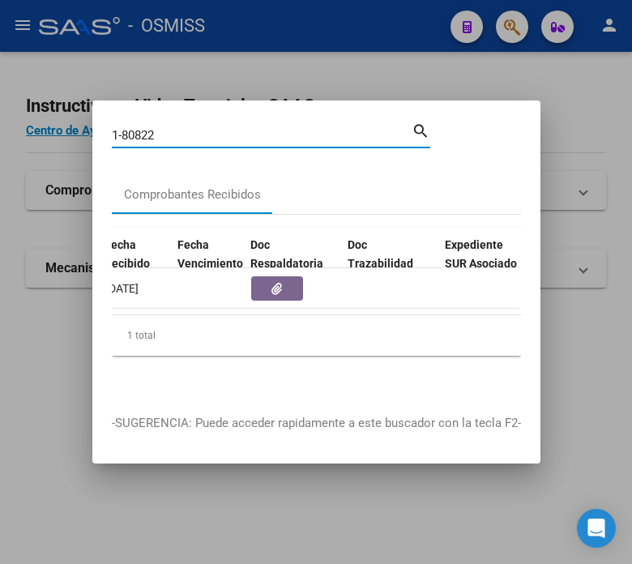
click at [170, 128] on input "1-80822" at bounding box center [262, 135] width 300 height 15
drag, startPoint x: 170, startPoint y: 127, endPoint x: 130, endPoint y: 120, distance: 41.2
click at [130, 128] on input "1-80822" at bounding box center [262, 135] width 300 height 15
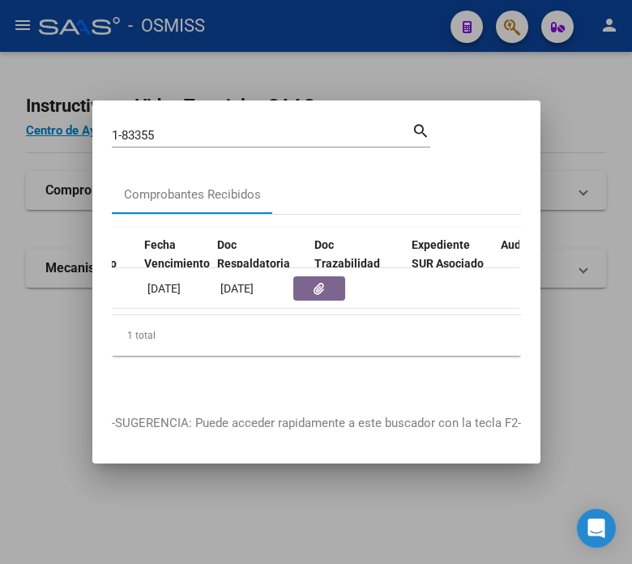
scroll to position [0, 888]
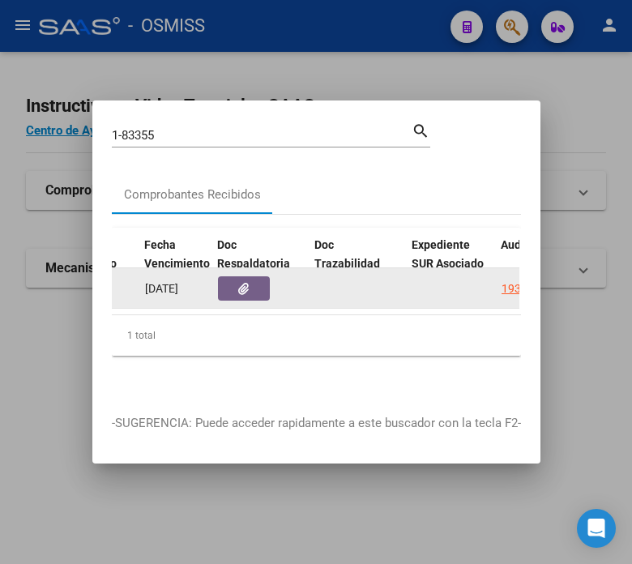
click at [249, 282] on button "button" at bounding box center [244, 288] width 52 height 24
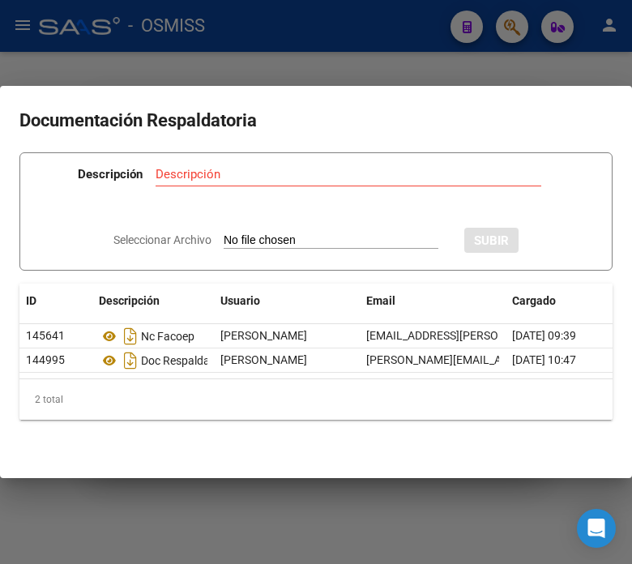
click at [292, 36] on div at bounding box center [316, 282] width 632 height 564
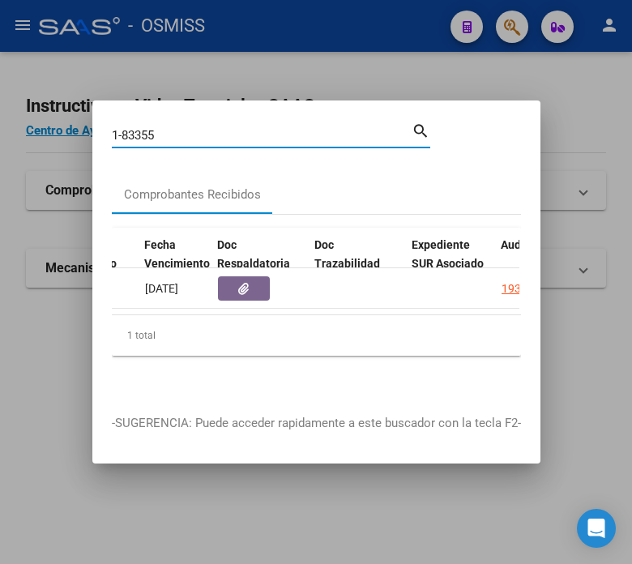
drag, startPoint x: 170, startPoint y: 130, endPoint x: 123, endPoint y: 126, distance: 47.1
click at [123, 128] on input "1-83355" at bounding box center [262, 135] width 300 height 15
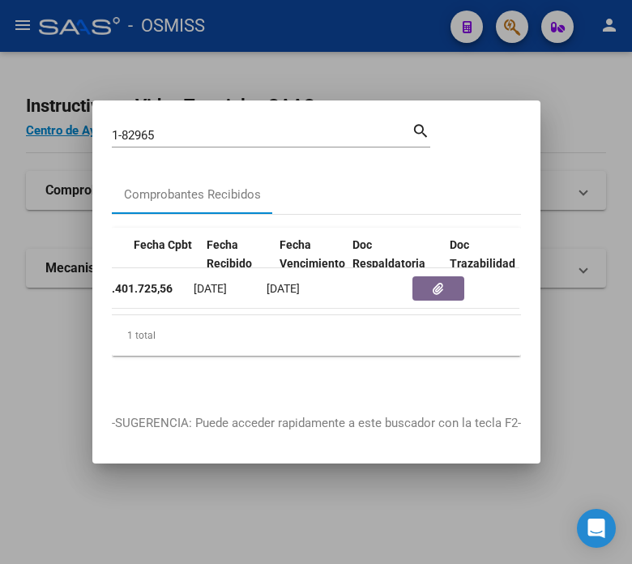
scroll to position [0, 752]
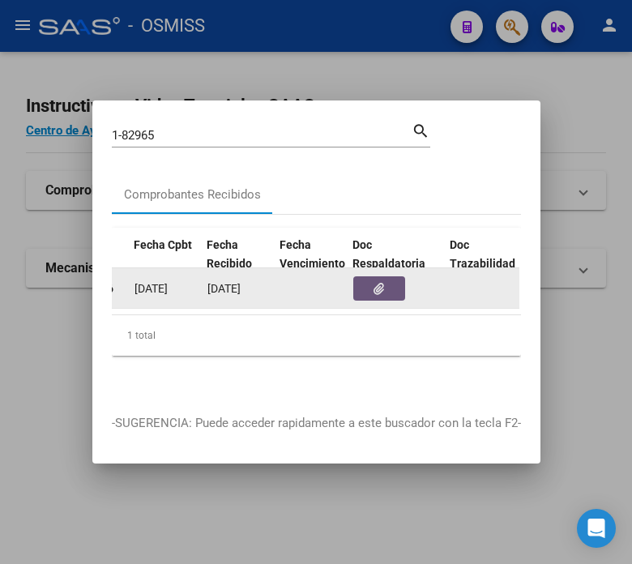
click at [374, 284] on icon "button" at bounding box center [379, 289] width 11 height 12
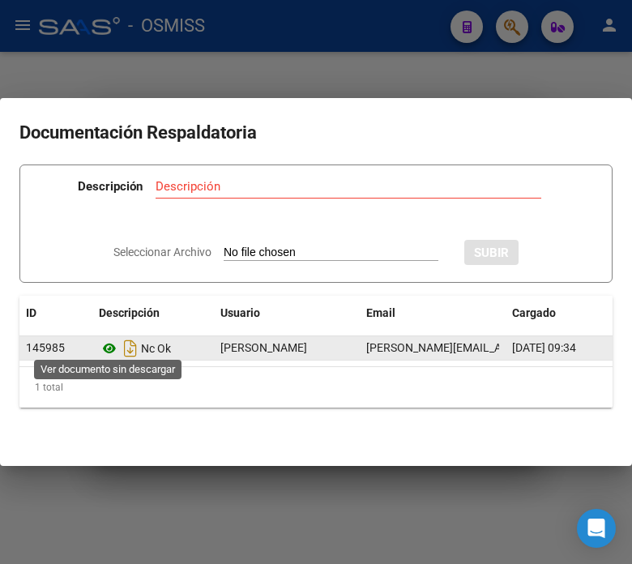
click at [105, 344] on icon at bounding box center [109, 348] width 21 height 19
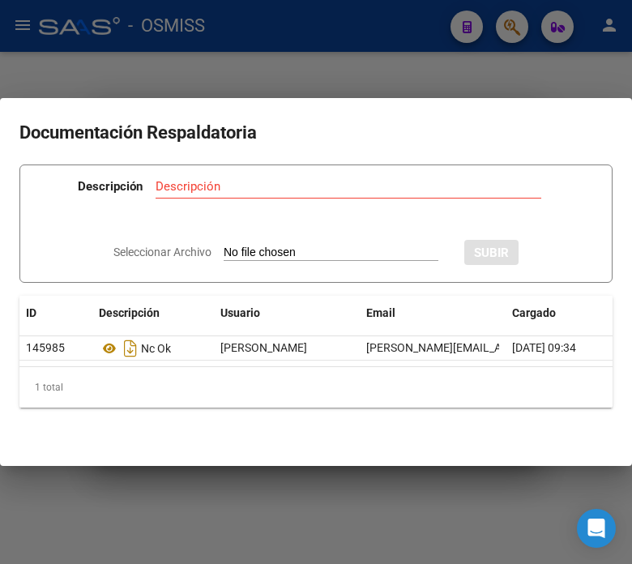
click at [216, 60] on div at bounding box center [316, 282] width 632 height 564
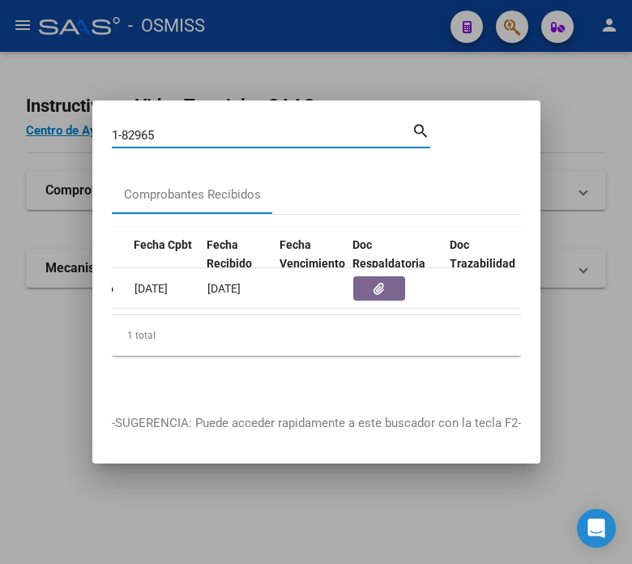
drag, startPoint x: 215, startPoint y: 135, endPoint x: 131, endPoint y: 122, distance: 85.2
click at [131, 128] on input "1-82965" at bounding box center [262, 135] width 300 height 15
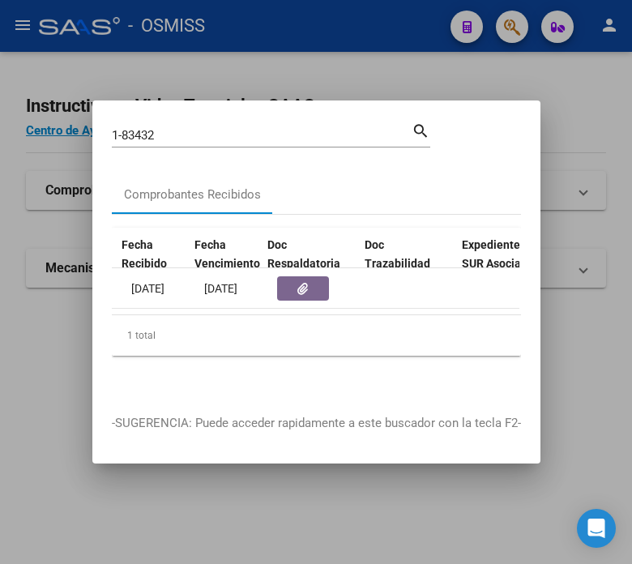
scroll to position [0, 837]
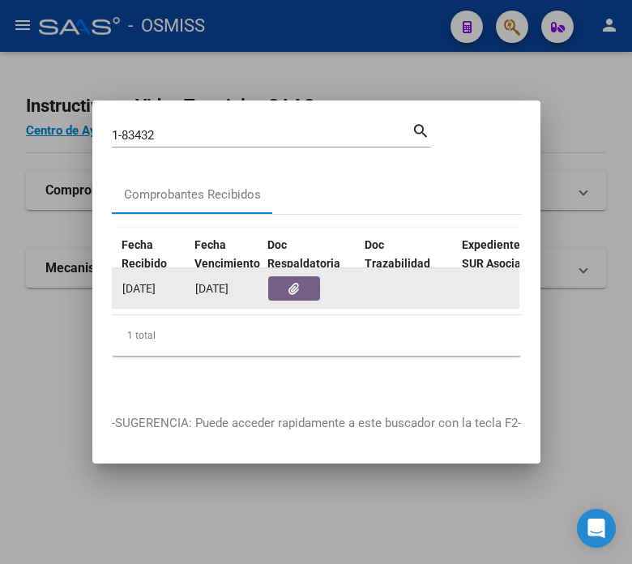
click at [286, 281] on button "button" at bounding box center [294, 288] width 52 height 24
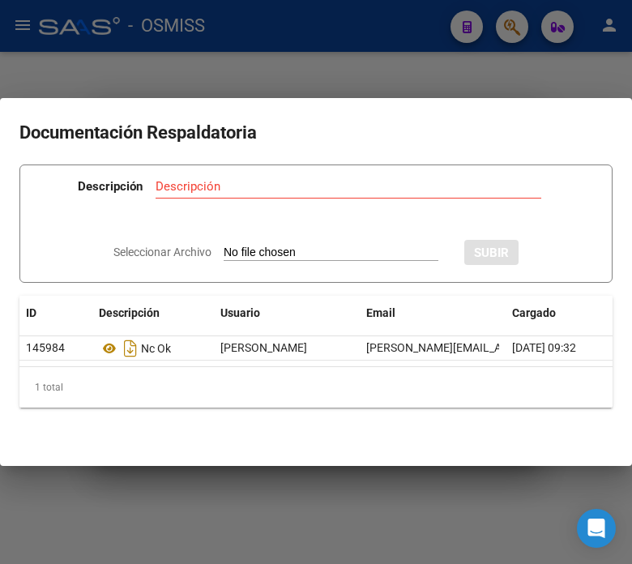
click at [286, 98] on mat-dialog-container "Documentación Respaldatoria Descripción Descripción Seleccionar Archivo SUBIR I…" at bounding box center [316, 281] width 632 height 367
click at [141, 61] on div at bounding box center [316, 282] width 632 height 564
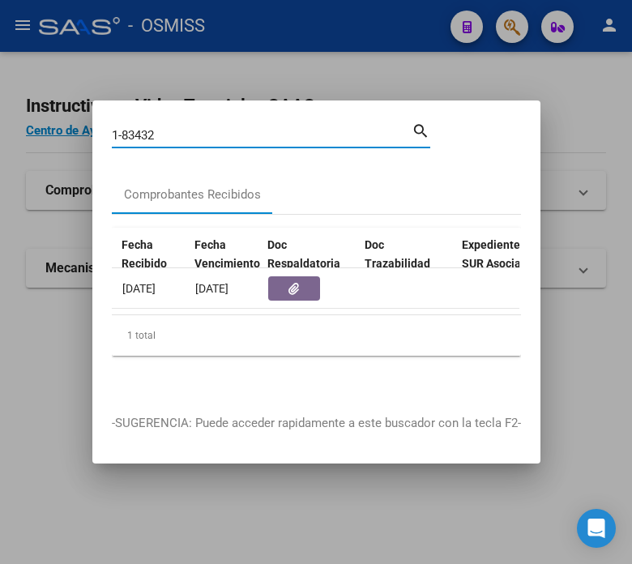
drag, startPoint x: 170, startPoint y: 127, endPoint x: 122, endPoint y: 127, distance: 47.8
click at [122, 128] on input "1-83432" at bounding box center [262, 135] width 300 height 15
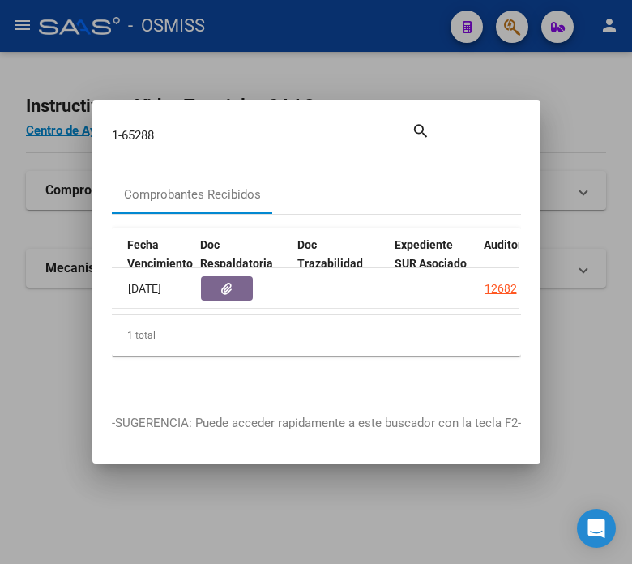
scroll to position [0, 922]
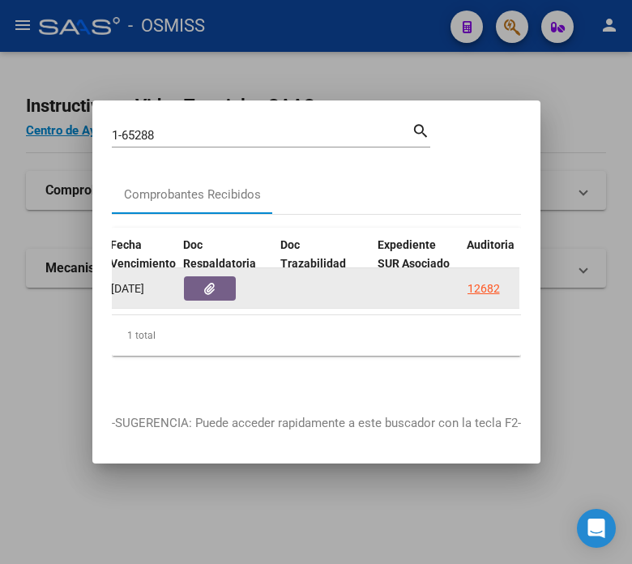
click at [223, 281] on button "button" at bounding box center [210, 288] width 52 height 24
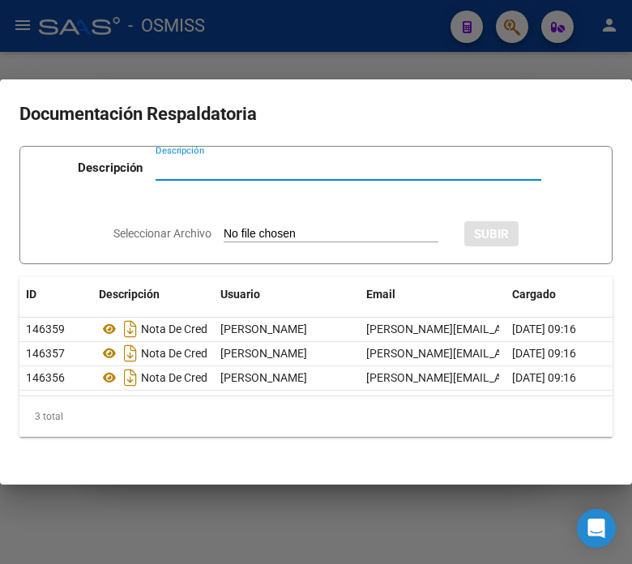
click at [328, 34] on div at bounding box center [316, 282] width 632 height 564
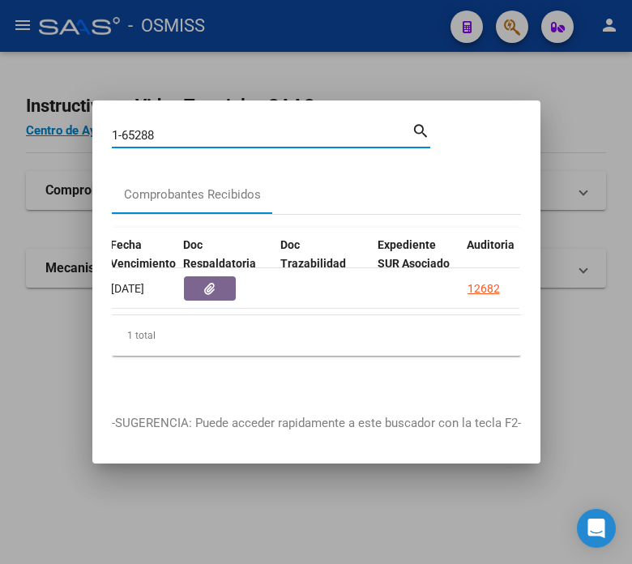
drag, startPoint x: 164, startPoint y: 132, endPoint x: 122, endPoint y: 128, distance: 42.3
click at [122, 128] on input "1-65288" at bounding box center [262, 135] width 300 height 15
click at [173, 128] on input "1-65288" at bounding box center [262, 135] width 300 height 15
drag, startPoint x: 173, startPoint y: 124, endPoint x: 130, endPoint y: 122, distance: 43.0
click at [130, 128] on input "1-65288" at bounding box center [262, 135] width 300 height 15
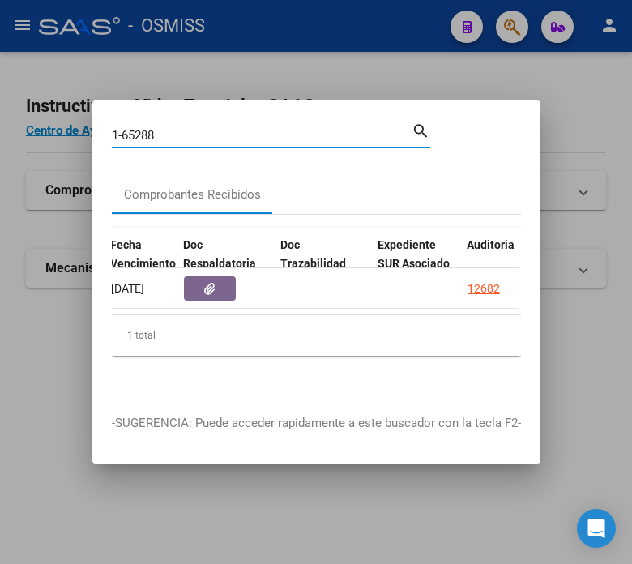
click at [149, 128] on input "1-65288" at bounding box center [262, 135] width 300 height 15
drag, startPoint x: 160, startPoint y: 128, endPoint x: 125, endPoint y: 125, distance: 35.0
click at [125, 128] on input "1-65288" at bounding box center [262, 135] width 300 height 15
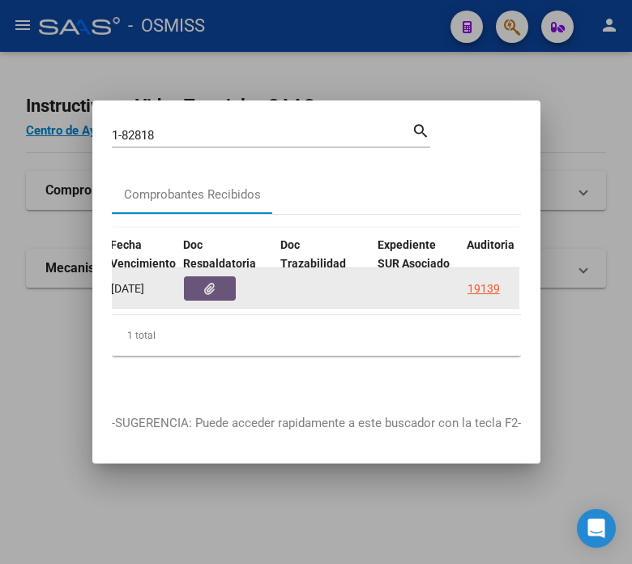
click at [217, 276] on button "button" at bounding box center [210, 288] width 52 height 24
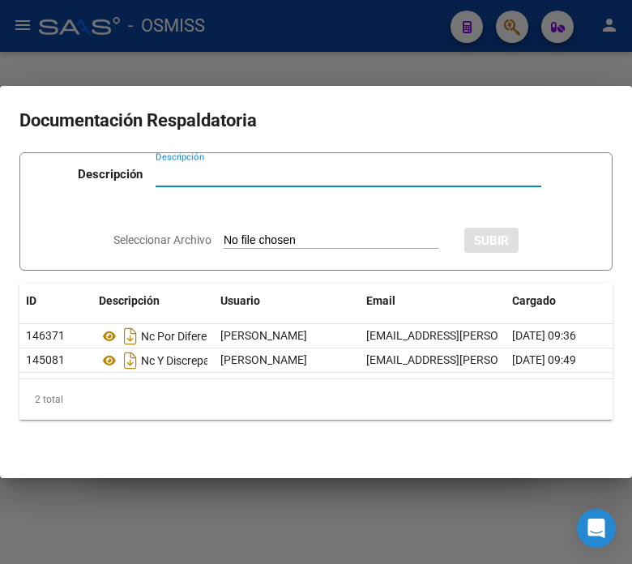
click at [223, 38] on div at bounding box center [316, 282] width 632 height 564
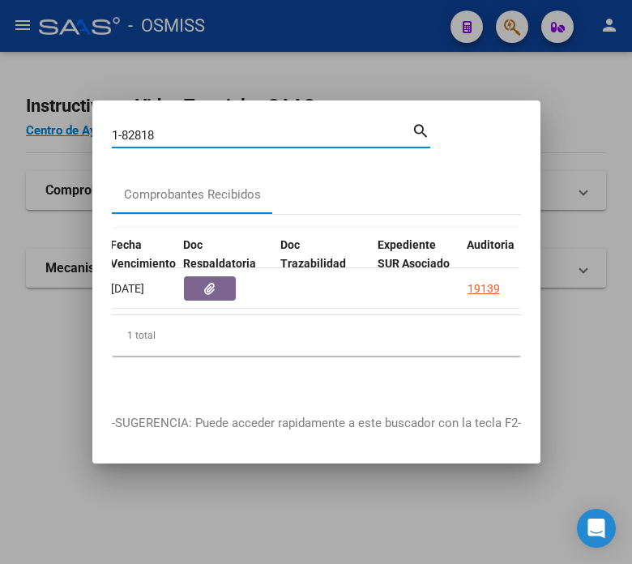
click at [181, 128] on input "1-82818" at bounding box center [262, 135] width 300 height 15
drag, startPoint x: 181, startPoint y: 128, endPoint x: 131, endPoint y: 131, distance: 49.5
click at [131, 131] on input "1-82818" at bounding box center [262, 135] width 300 height 15
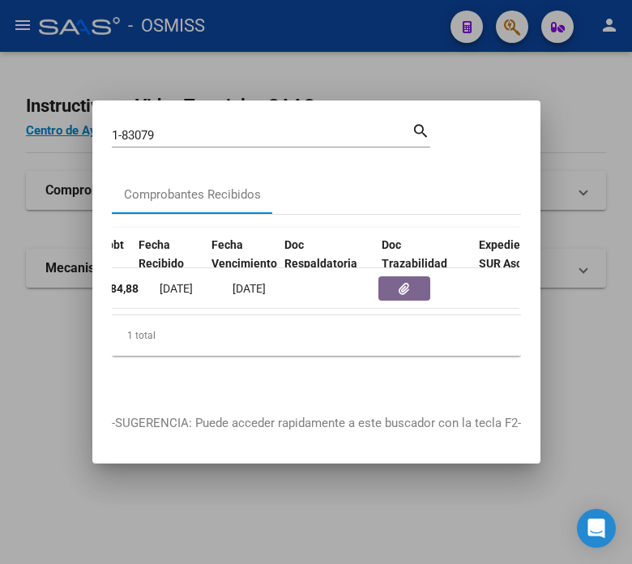
scroll to position [0, 828]
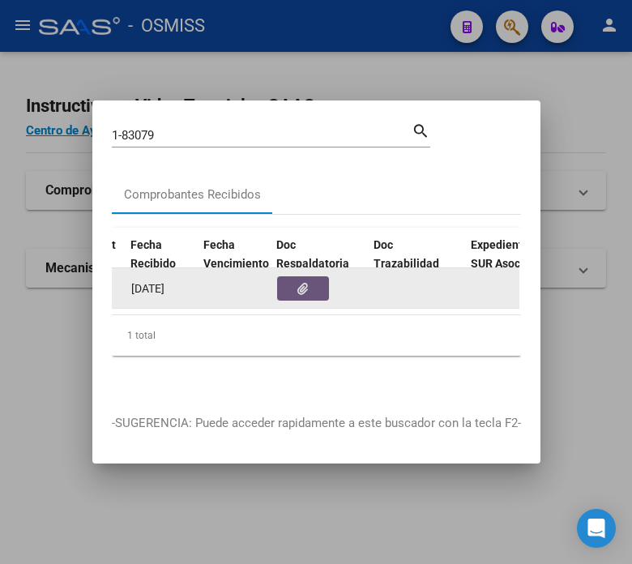
click at [309, 280] on button "button" at bounding box center [303, 288] width 52 height 24
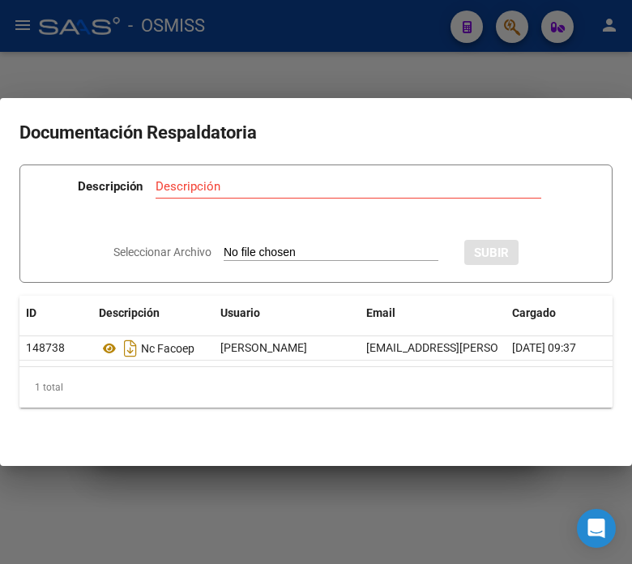
click at [293, 27] on div at bounding box center [316, 282] width 632 height 564
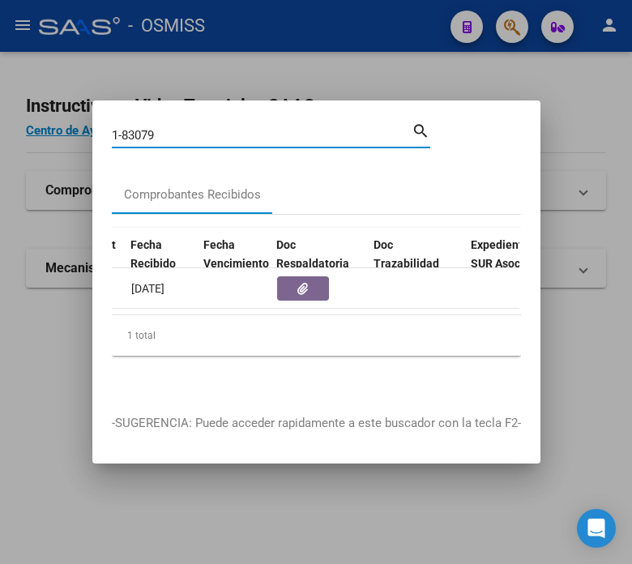
drag, startPoint x: 196, startPoint y: 132, endPoint x: 122, endPoint y: 126, distance: 74.9
click at [122, 128] on input "1-83079" at bounding box center [262, 135] width 300 height 15
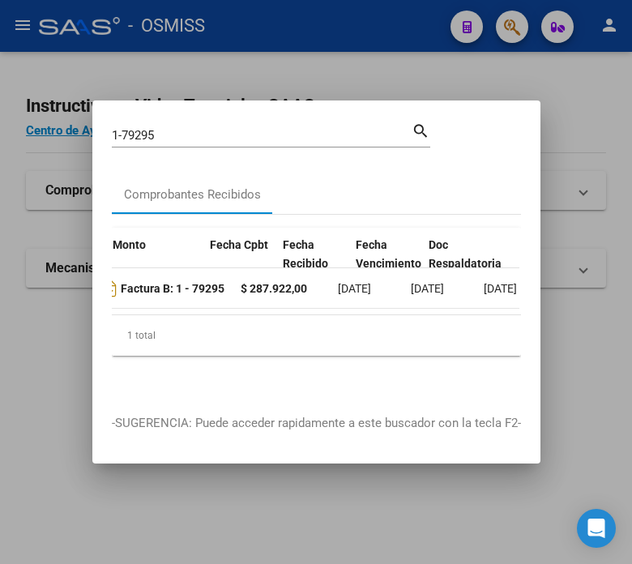
scroll to position [0, 752]
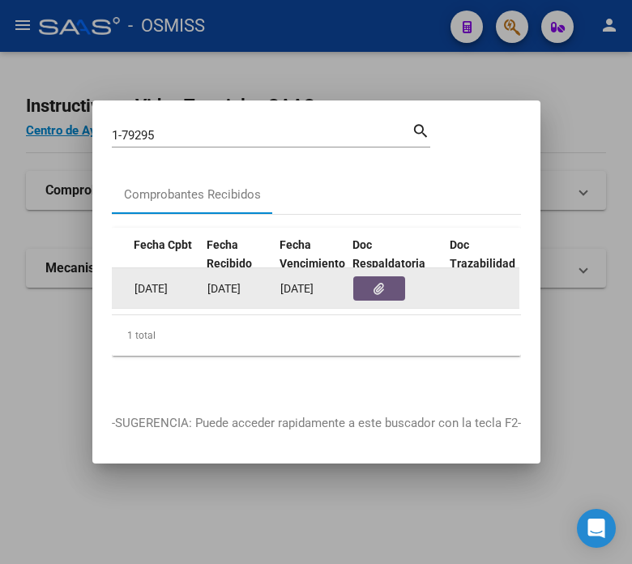
click at [375, 283] on icon "button" at bounding box center [379, 289] width 11 height 12
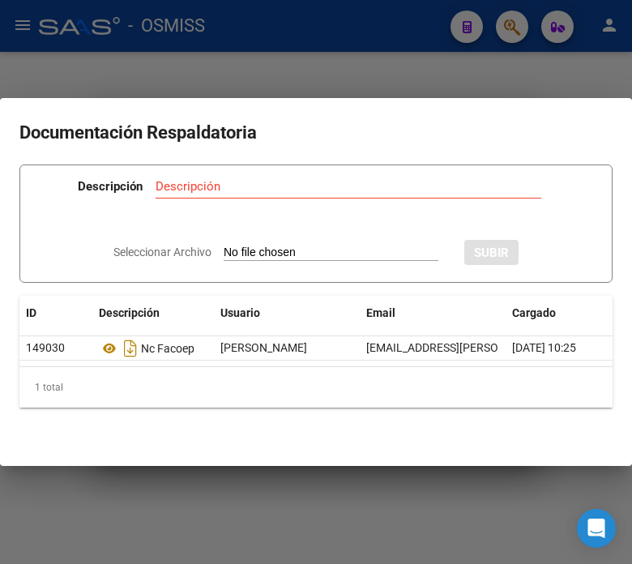
click at [390, 41] on div at bounding box center [316, 282] width 632 height 564
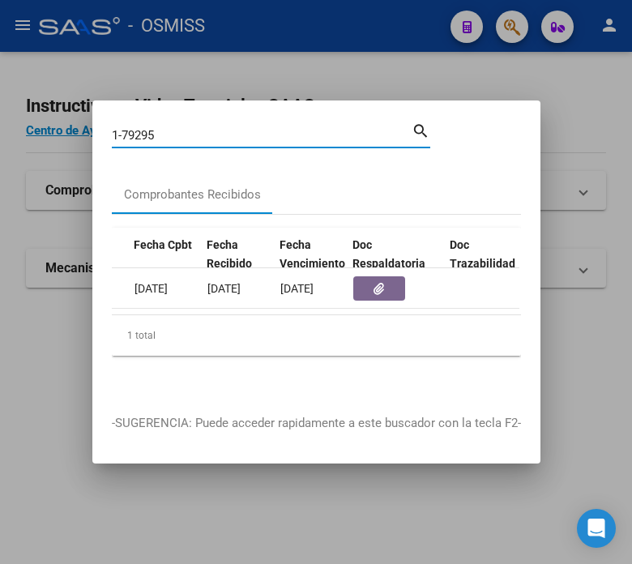
drag, startPoint x: 200, startPoint y: 131, endPoint x: 132, endPoint y: 130, distance: 68.1
click at [132, 130] on input "1-79295" at bounding box center [262, 135] width 300 height 15
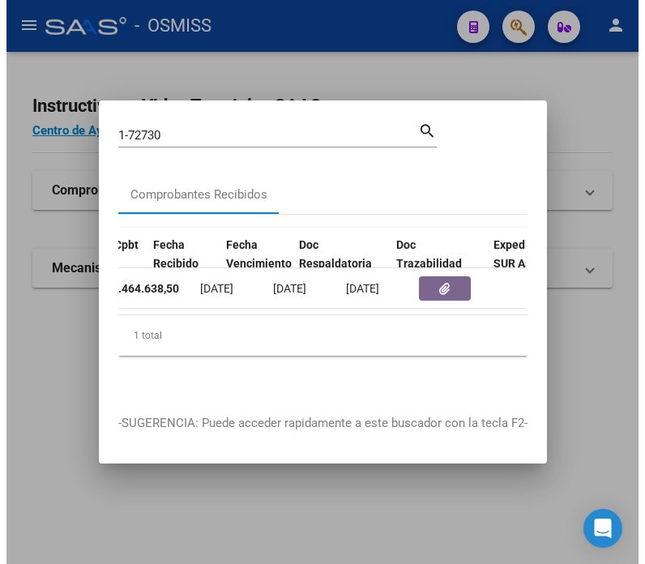
scroll to position [0, 828]
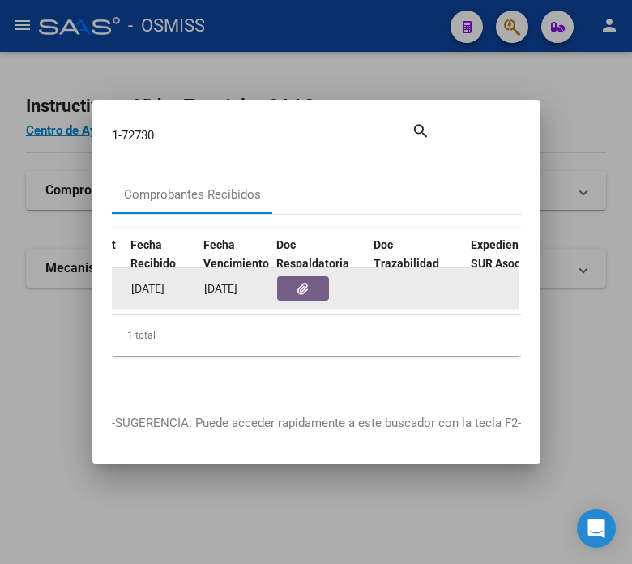
click at [286, 286] on button "button" at bounding box center [303, 288] width 52 height 24
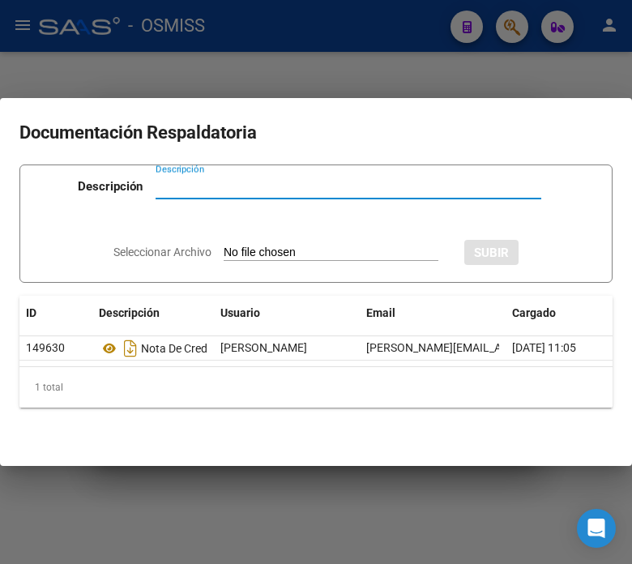
click at [354, 98] on mat-dialog-container "Documentación Respaldatoria Descripción Descripción Seleccionar Archivo SUBIR I…" at bounding box center [316, 281] width 632 height 367
click at [355, 54] on div at bounding box center [316, 282] width 632 height 564
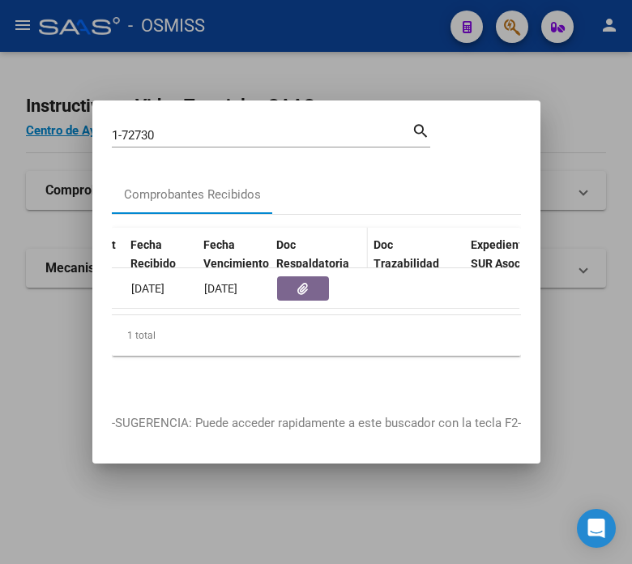
click at [270, 235] on datatable-header-cell "Doc Respaldatoria" at bounding box center [318, 263] width 97 height 71
click at [260, 83] on div at bounding box center [316, 282] width 632 height 564
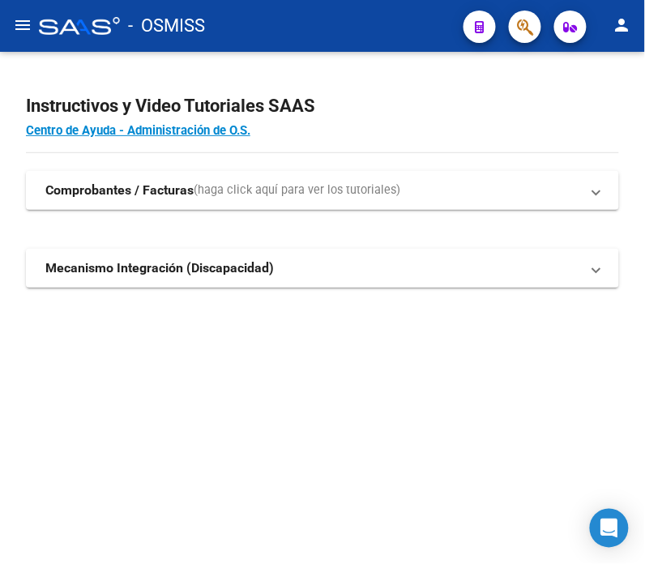
click at [84, 29] on div at bounding box center [79, 26] width 81 height 18
